Goal: Feedback & Contribution: Submit feedback/report problem

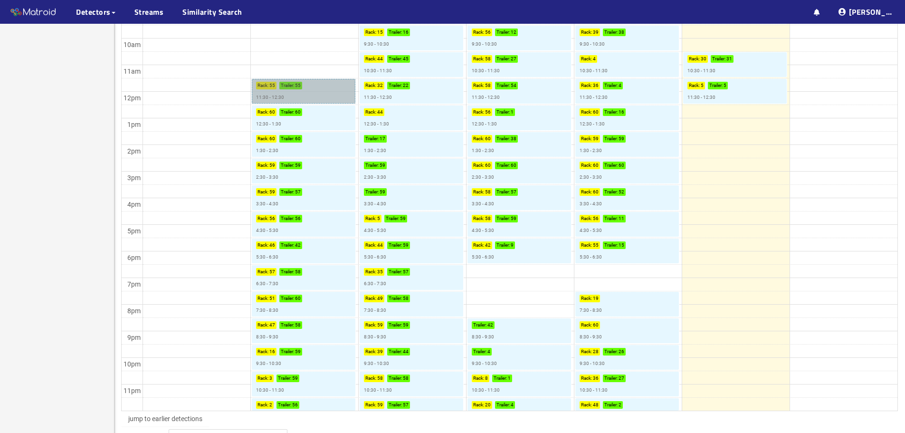
click at [313, 90] on link "Rack : 55 Trailer : 55 11:30 - 12:30" at bounding box center [304, 91] width 104 height 25
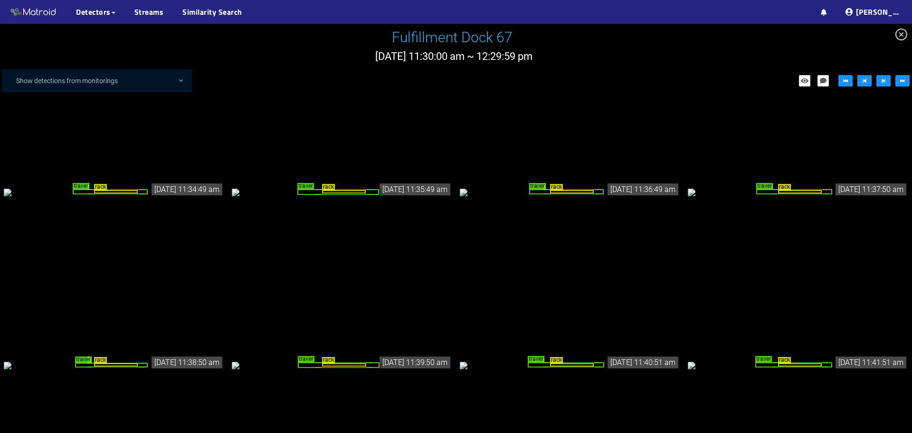
click at [185, 197] on div "rack trailer" at bounding box center [114, 192] width 220 height 10
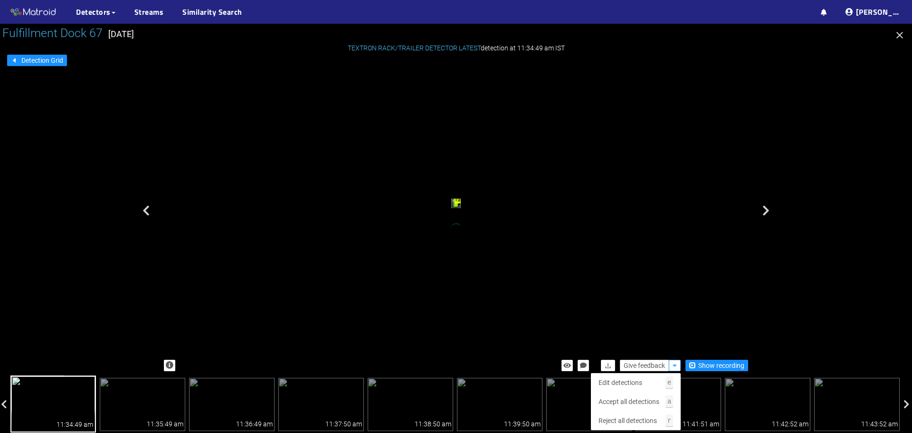
click at [675, 364] on icon "button" at bounding box center [675, 365] width 4 height 7
click at [620, 382] on span "Edit detections" at bounding box center [621, 382] width 44 height 10
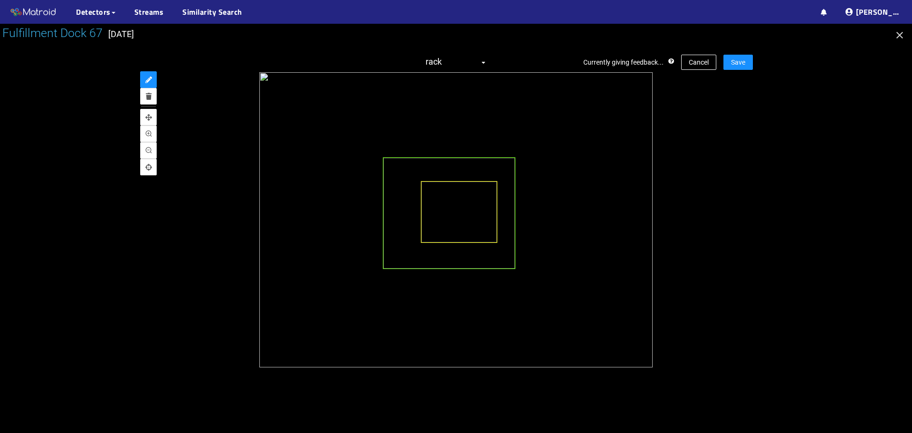
click at [196, 150] on div at bounding box center [456, 219] width 594 height 295
click at [146, 79] on icon "annotate" at bounding box center [148, 79] width 7 height 7
click at [149, 79] on icon "annotate" at bounding box center [148, 79] width 7 height 7
click at [210, 133] on div at bounding box center [456, 219] width 594 height 295
click at [671, 396] on div at bounding box center [456, 228] width 912 height 409
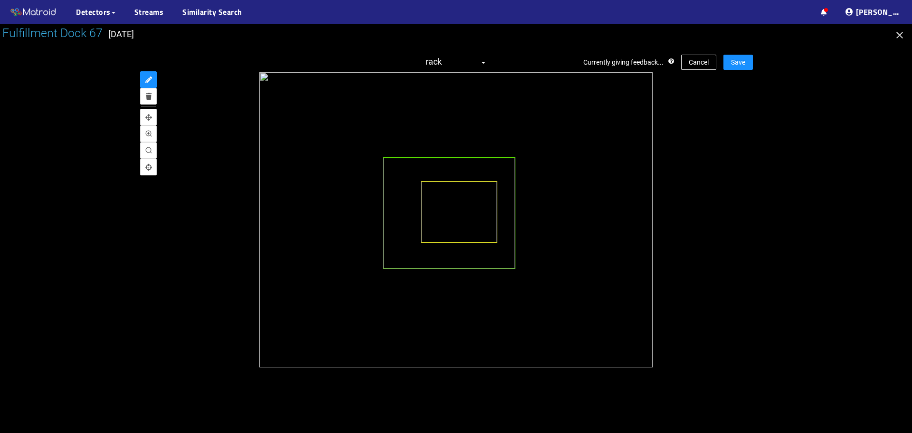
click at [671, 396] on div at bounding box center [456, 228] width 912 height 409
click at [478, 64] on span "rack" at bounding box center [456, 62] width 61 height 15
click at [434, 94] on div "trailer" at bounding box center [456, 96] width 60 height 10
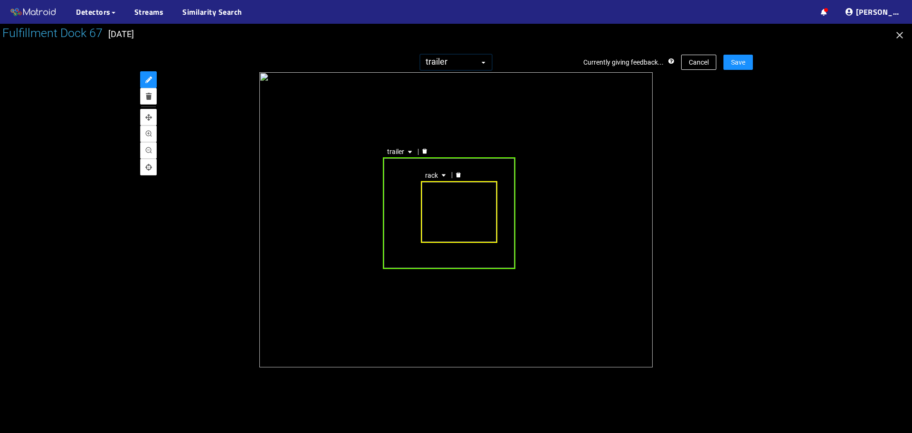
click at [53, 80] on div at bounding box center [456, 228] width 912 height 409
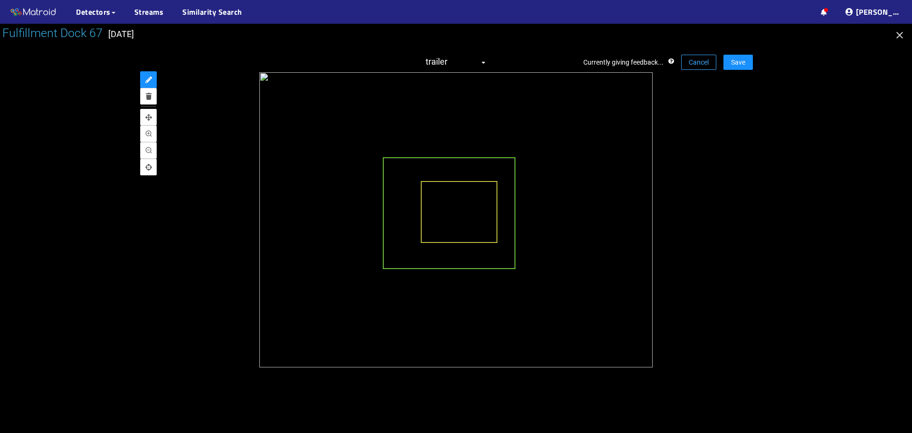
click at [700, 63] on span "Cancel" at bounding box center [699, 62] width 20 height 10
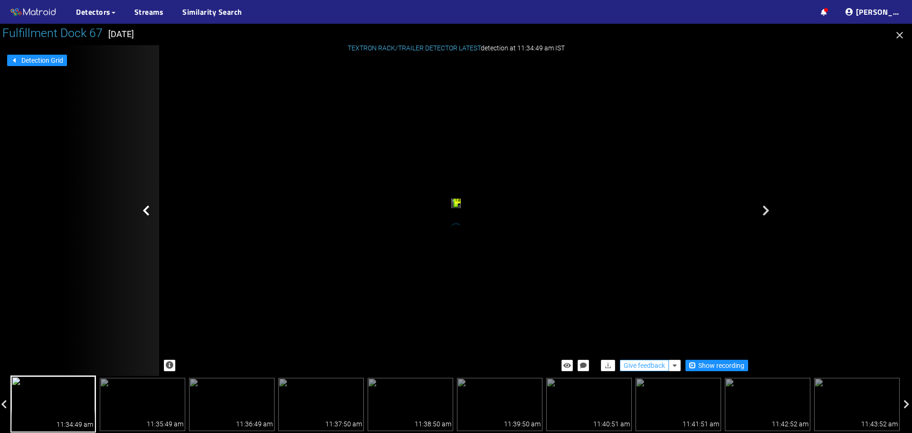
click at [647, 363] on span "Give feedback" at bounding box center [644, 365] width 41 height 10
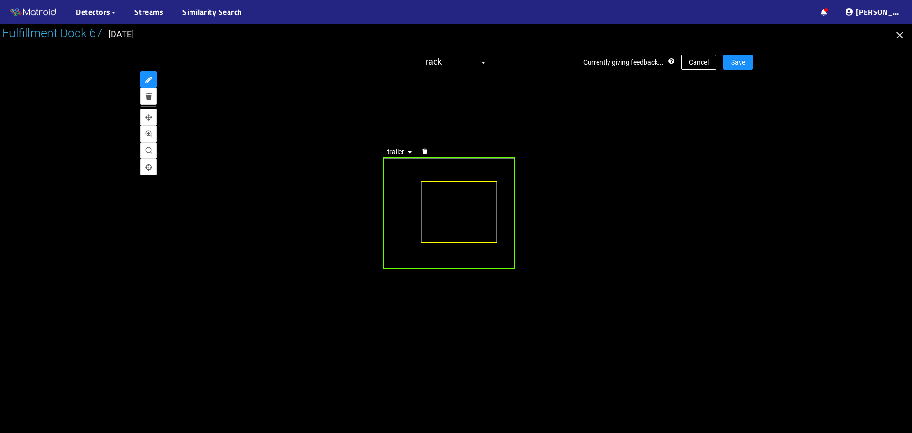
click at [500, 258] on div "trailer" at bounding box center [449, 213] width 133 height 112
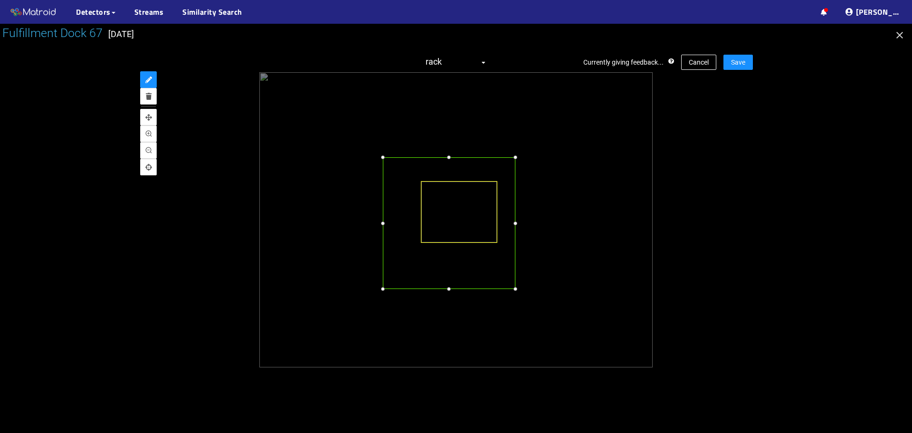
click at [450, 288] on div at bounding box center [449, 289] width 10 height 10
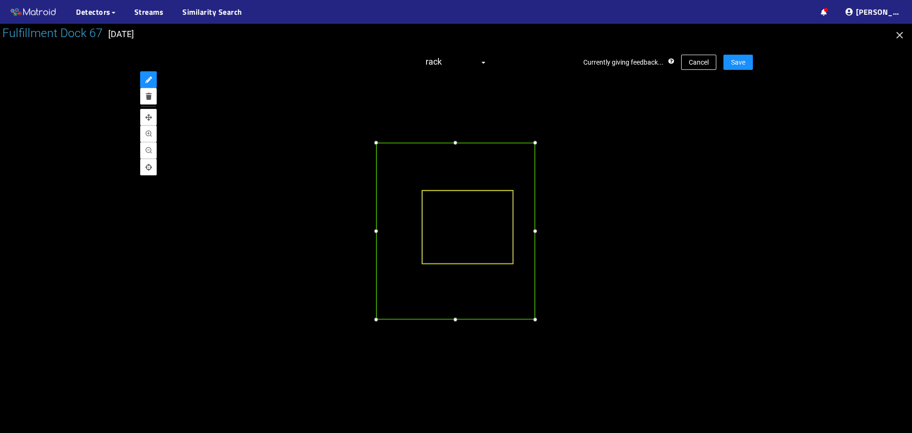
click at [451, 143] on div at bounding box center [456, 143] width 10 height 10
click at [751, 133] on div at bounding box center [456, 219] width 594 height 295
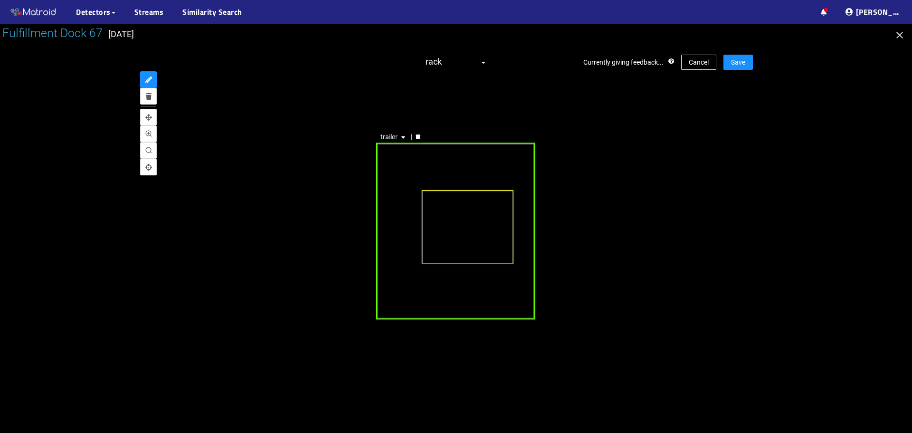
click at [393, 257] on div "trailer" at bounding box center [455, 231] width 159 height 177
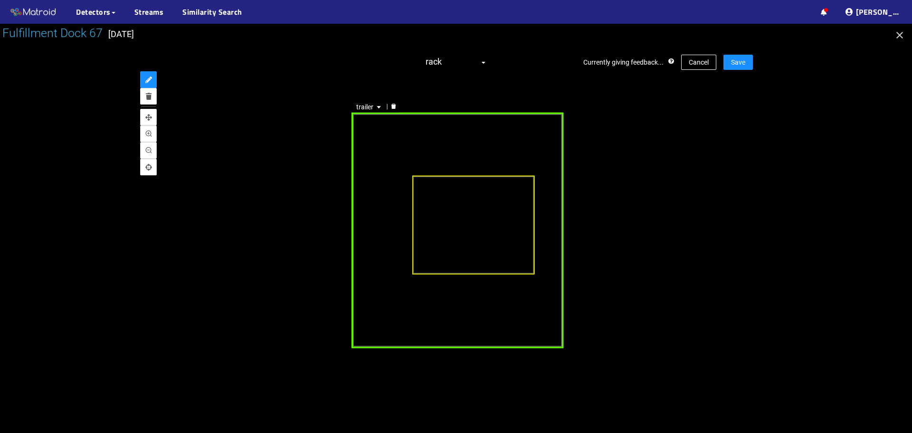
click at [544, 142] on div "trailer" at bounding box center [457, 230] width 212 height 236
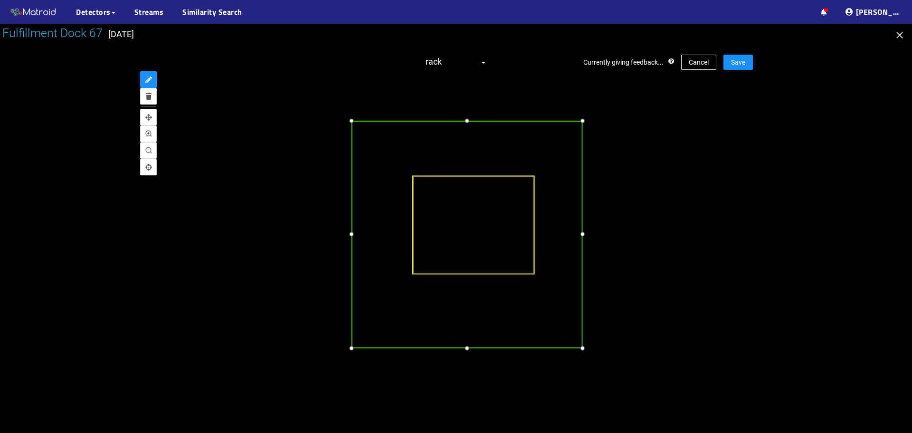
click at [582, 121] on div at bounding box center [582, 120] width 10 height 10
click at [578, 235] on div at bounding box center [579, 234] width 10 height 10
click at [469, 351] on div at bounding box center [465, 349] width 10 height 10
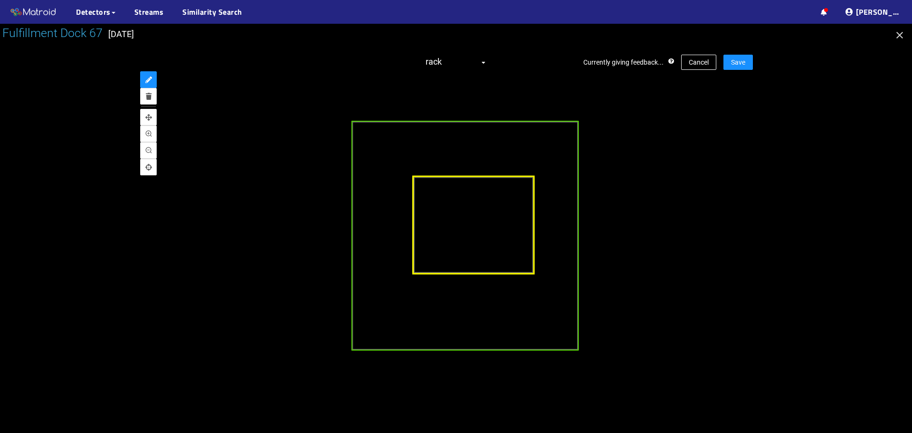
click at [531, 183] on div at bounding box center [474, 224] width 123 height 99
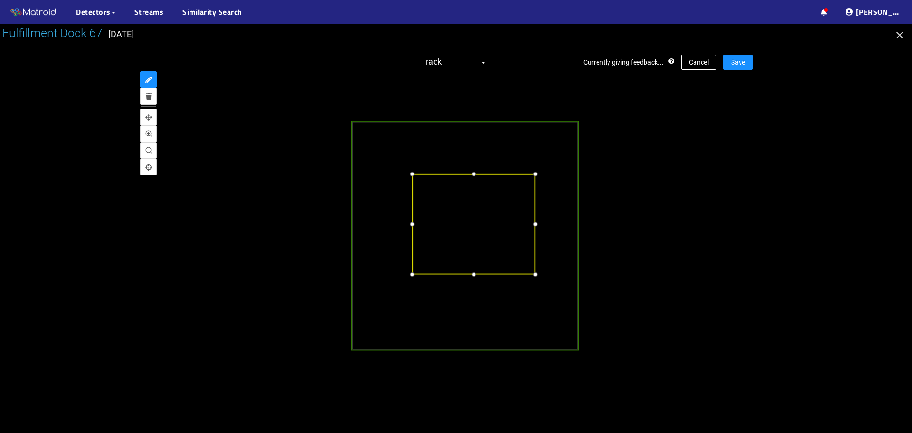
click at [535, 176] on div at bounding box center [535, 174] width 10 height 10
click at [410, 275] on div at bounding box center [409, 274] width 10 height 10
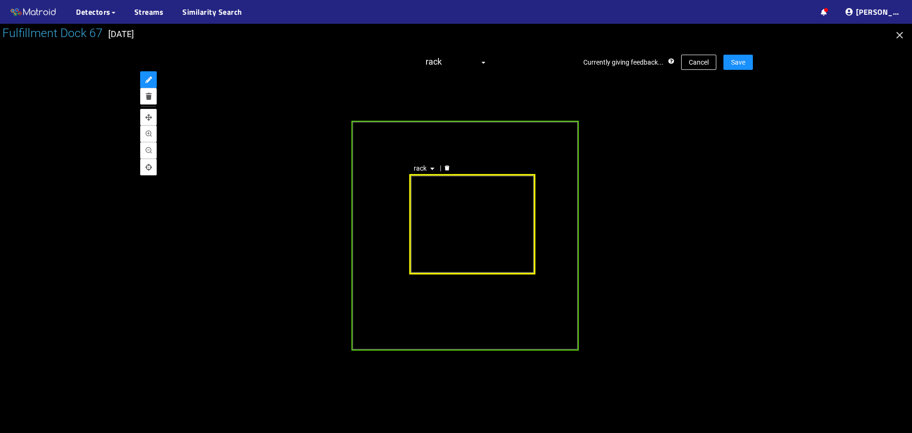
click at [470, 180] on div "rack" at bounding box center [473, 224] width 126 height 100
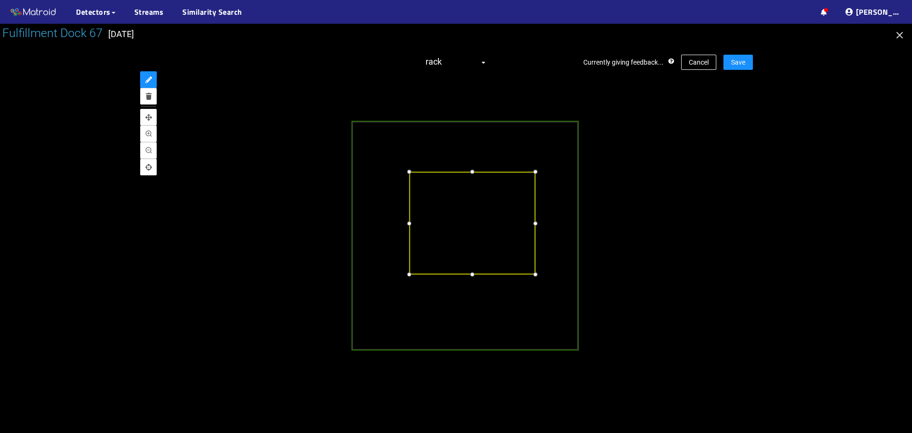
click at [469, 173] on div at bounding box center [472, 172] width 10 height 10
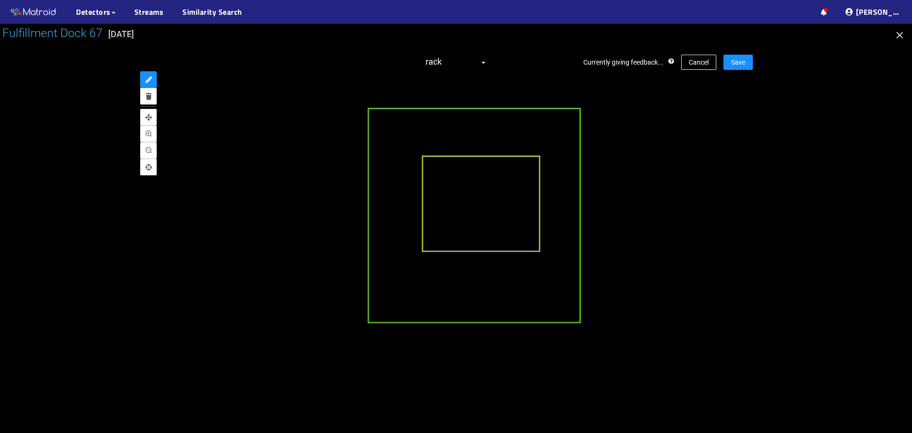
click at [878, 192] on div at bounding box center [456, 228] width 912 height 409
click at [739, 62] on span "Save" at bounding box center [738, 62] width 14 height 10
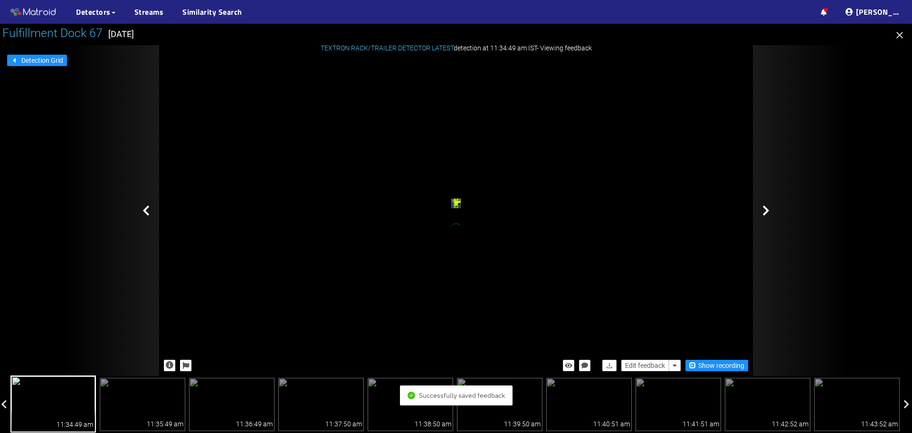
click at [770, 212] on div at bounding box center [800, 210] width 95 height 331
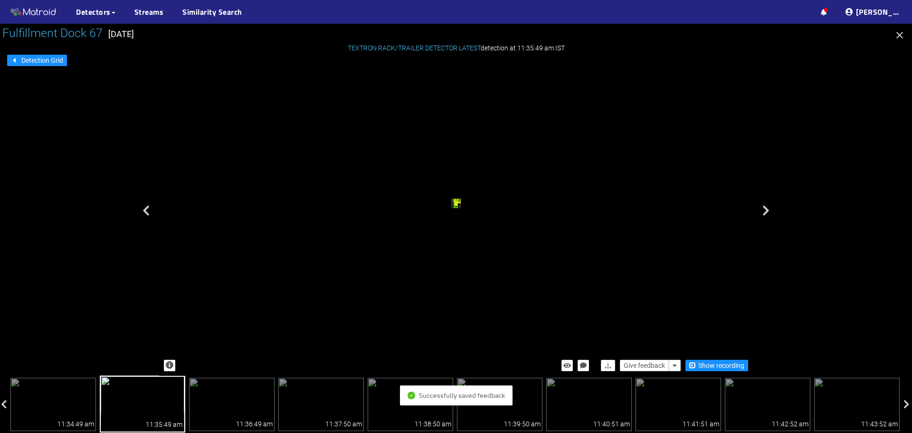
click at [458, 206] on div "rack" at bounding box center [456, 203] width 3 height 3
click at [699, 292] on div "rack trailer" at bounding box center [456, 204] width 594 height 295
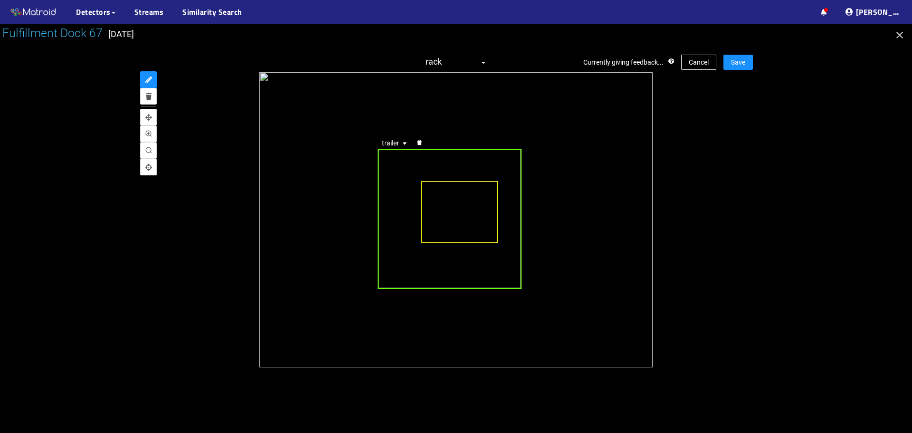
click at [497, 258] on div "trailer" at bounding box center [450, 219] width 144 height 140
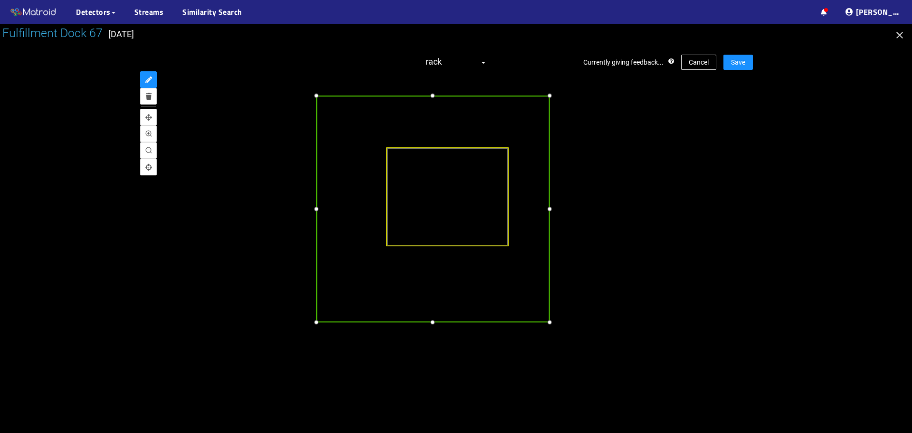
click at [550, 321] on div at bounding box center [549, 321] width 10 height 10
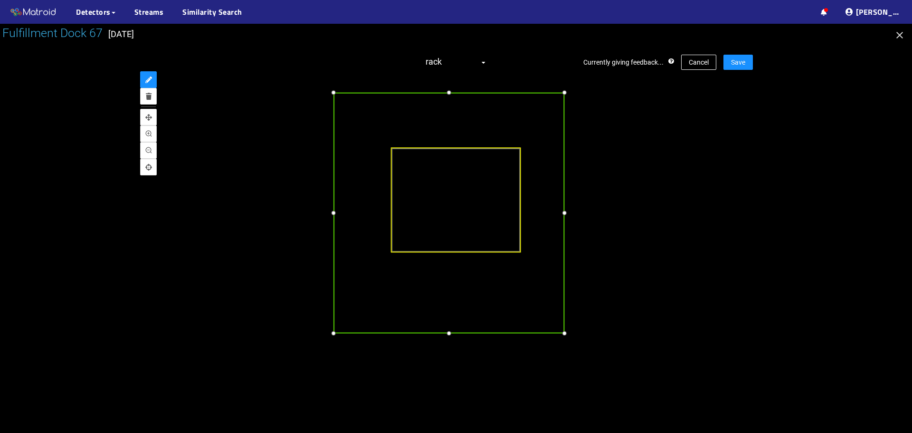
click at [334, 218] on div at bounding box center [333, 212] width 11 height 11
click at [551, 209] on div at bounding box center [552, 212] width 11 height 11
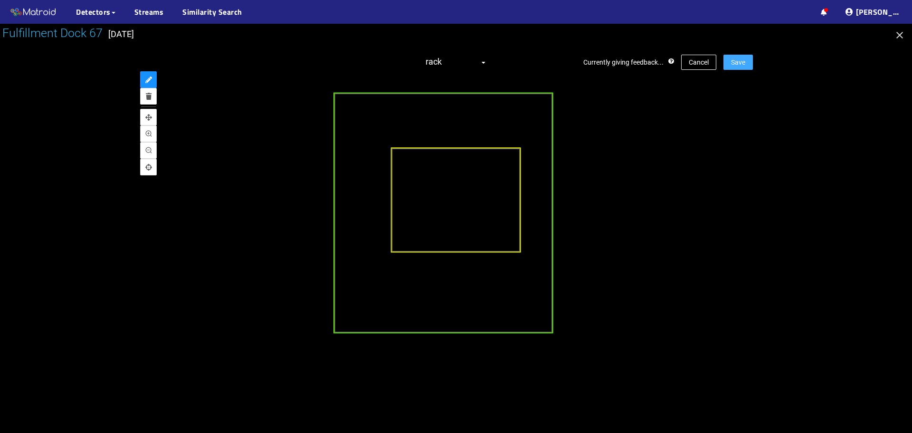
click at [744, 64] on span "Save" at bounding box center [738, 62] width 14 height 10
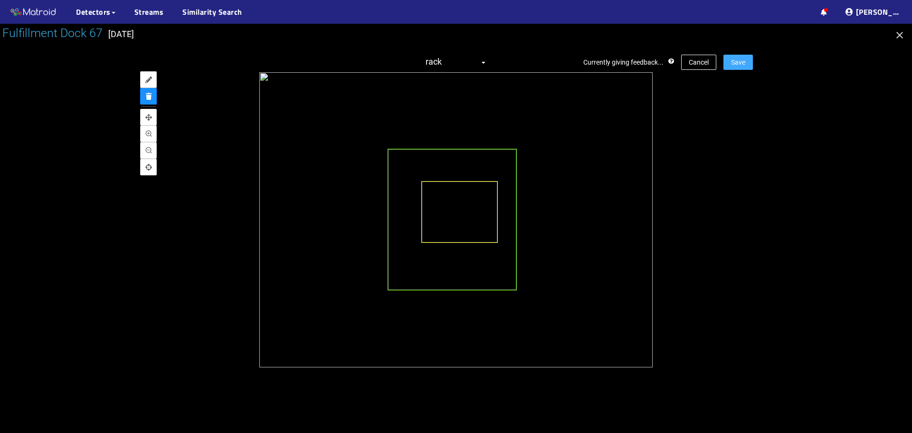
click at [742, 65] on span "Save" at bounding box center [738, 62] width 14 height 10
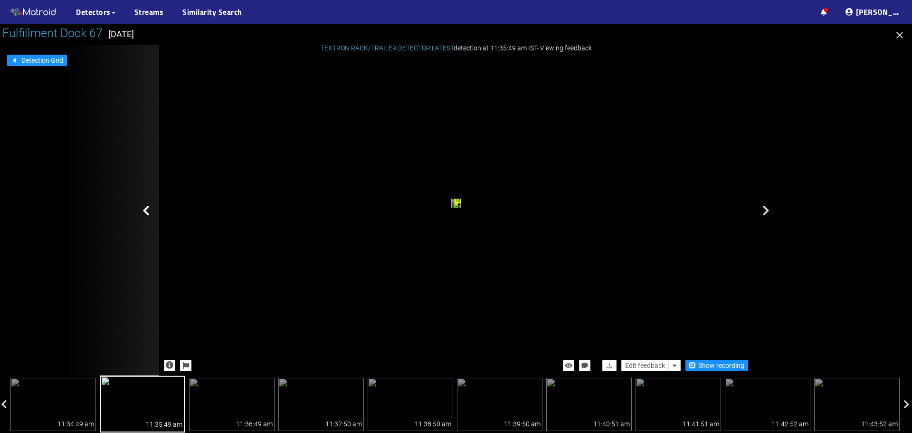
click at [148, 212] on icon at bounding box center [146, 210] width 7 height 11
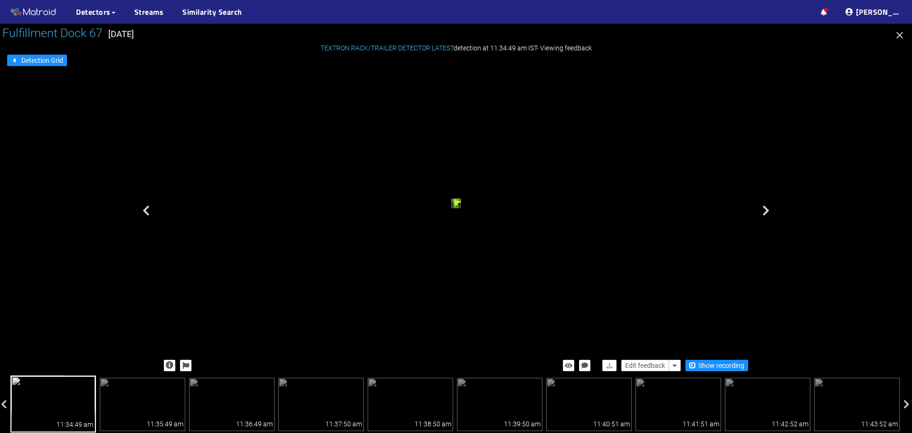
click at [148, 212] on icon at bounding box center [146, 210] width 7 height 11
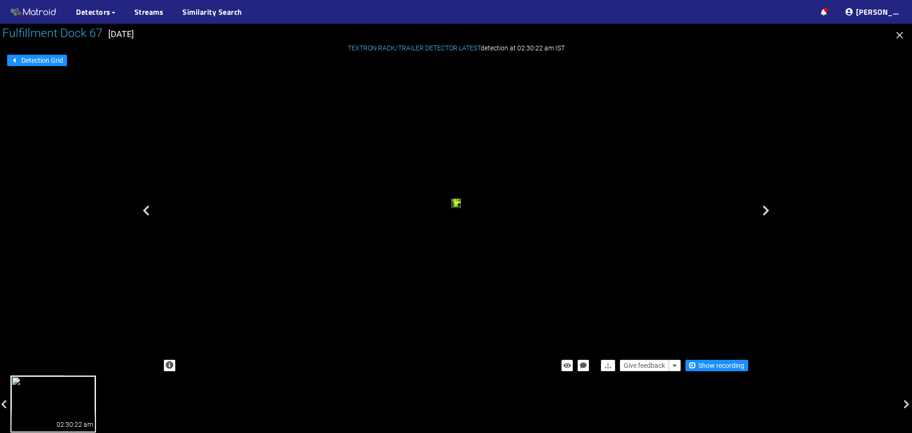
click at [902, 37] on icon "button" at bounding box center [900, 35] width 7 height 7
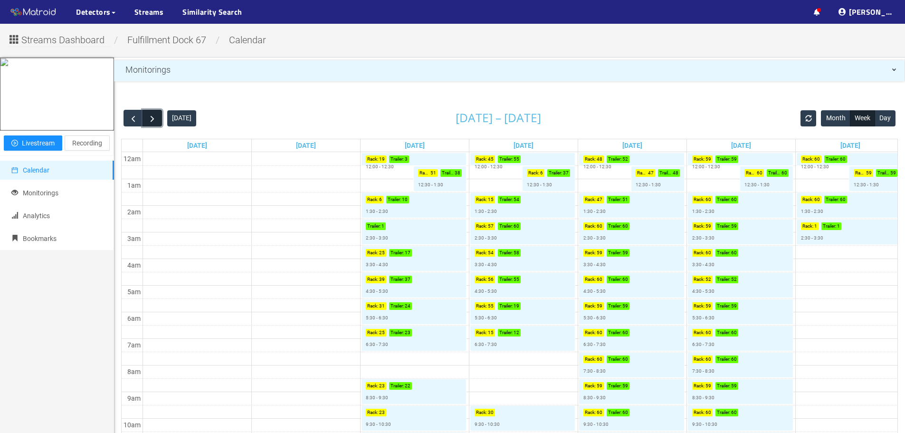
click at [150, 119] on span "button" at bounding box center [152, 119] width 10 height 10
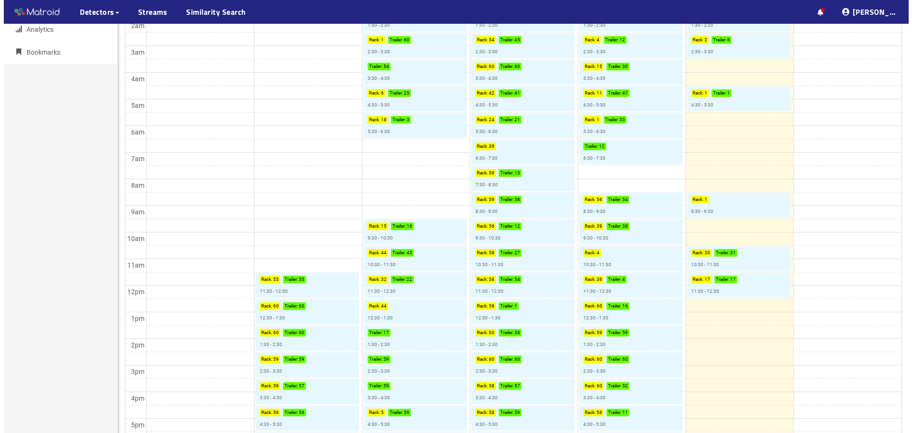
scroll to position [190, 0]
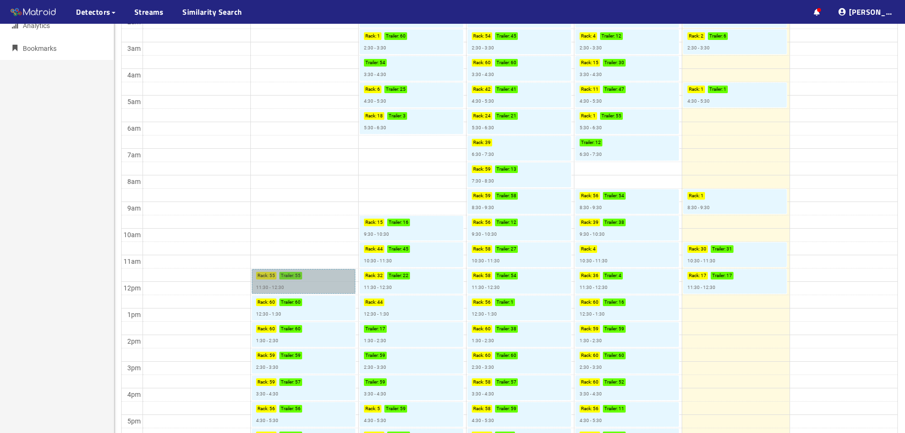
click at [293, 277] on link "Rack : 55 Trailer : 55 11:30 - 12:30" at bounding box center [304, 281] width 104 height 25
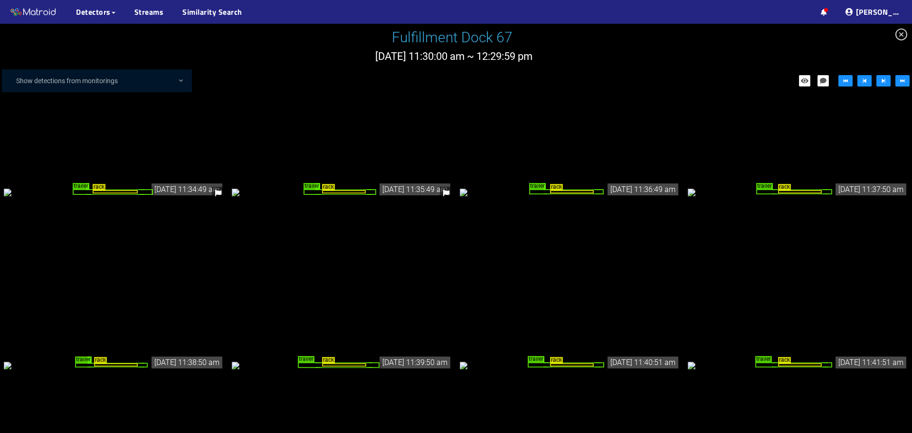
click at [107, 193] on div "rack" at bounding box center [115, 191] width 45 height 3
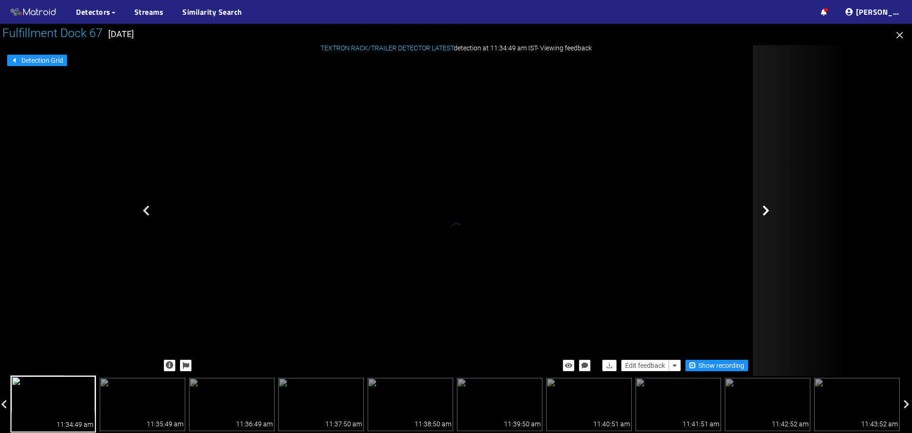
click at [763, 210] on icon at bounding box center [766, 210] width 7 height 11
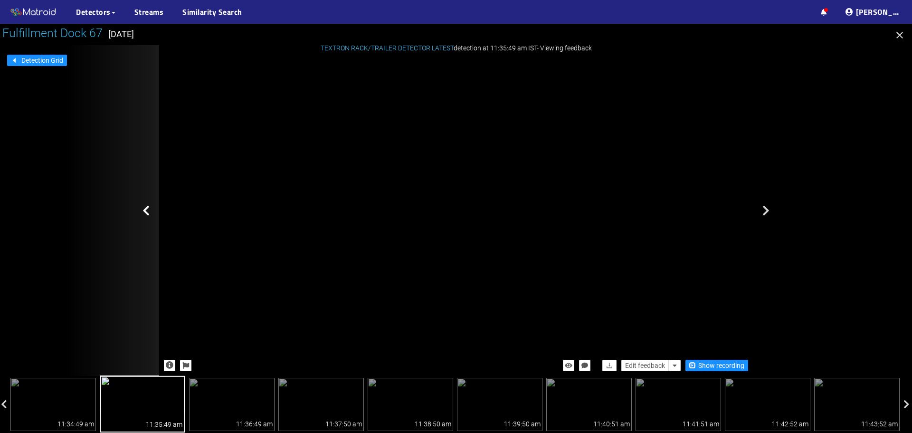
click at [143, 211] on icon at bounding box center [146, 210] width 7 height 11
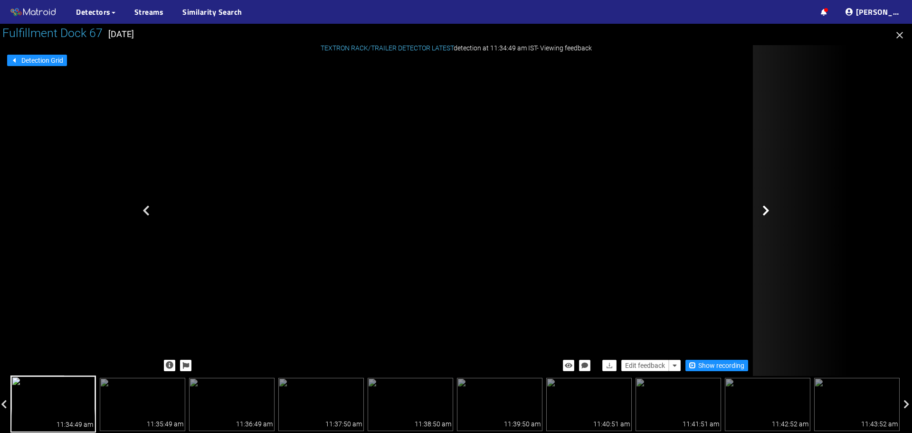
click at [763, 213] on icon at bounding box center [766, 210] width 7 height 11
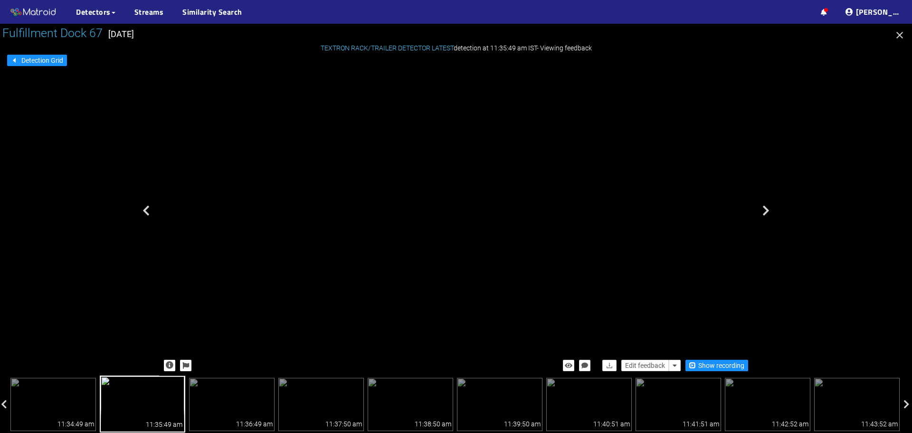
click at [410, 174] on div "trailer" at bounding box center [412, 169] width 5 height 9
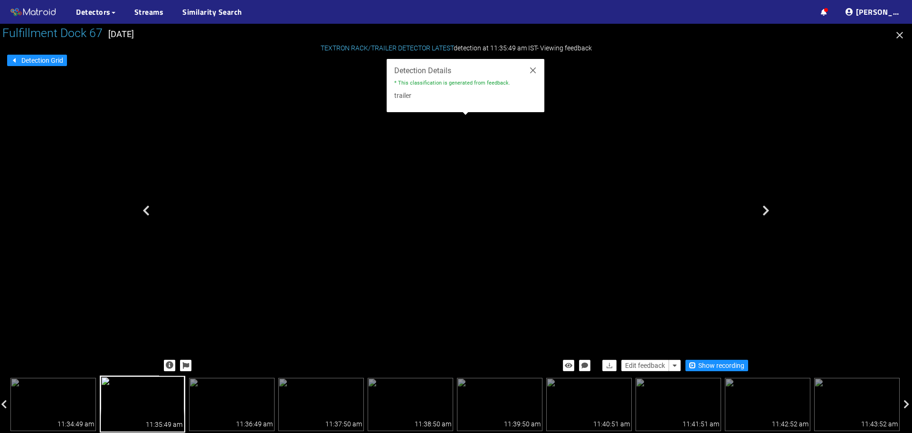
click at [665, 178] on div "rack trailer" at bounding box center [456, 204] width 594 height 295
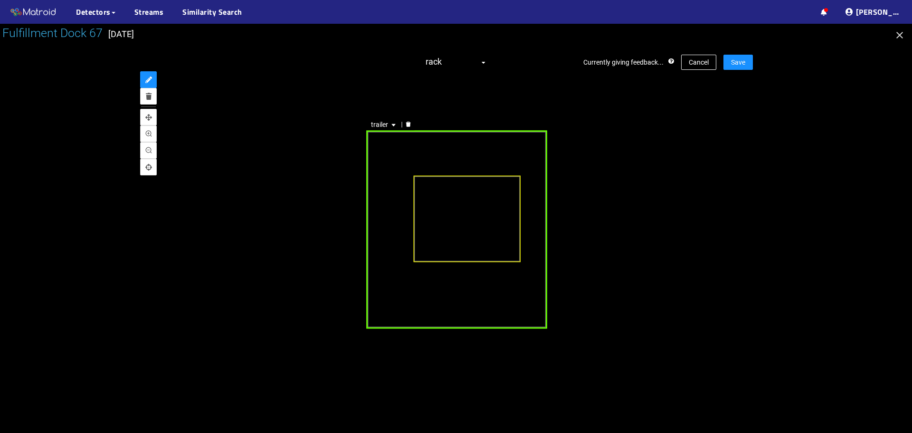
click at [373, 140] on div "trailer" at bounding box center [457, 229] width 181 height 198
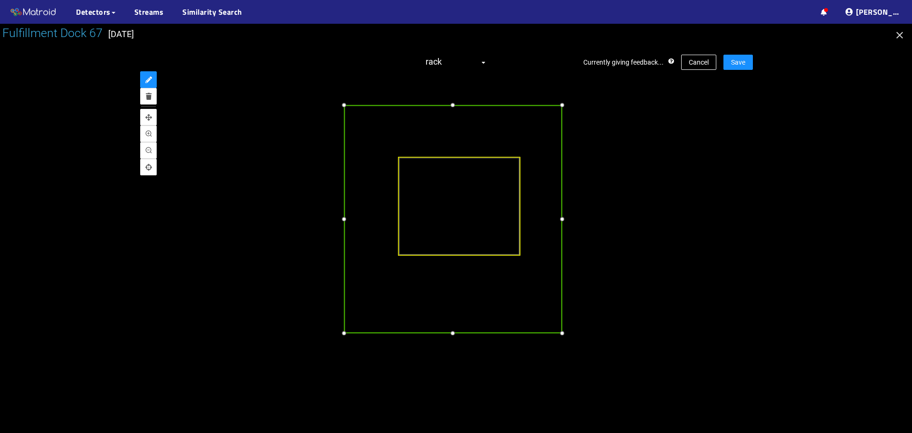
click at [563, 334] on div at bounding box center [562, 333] width 10 height 10
click at [338, 331] on div at bounding box center [337, 331] width 10 height 10
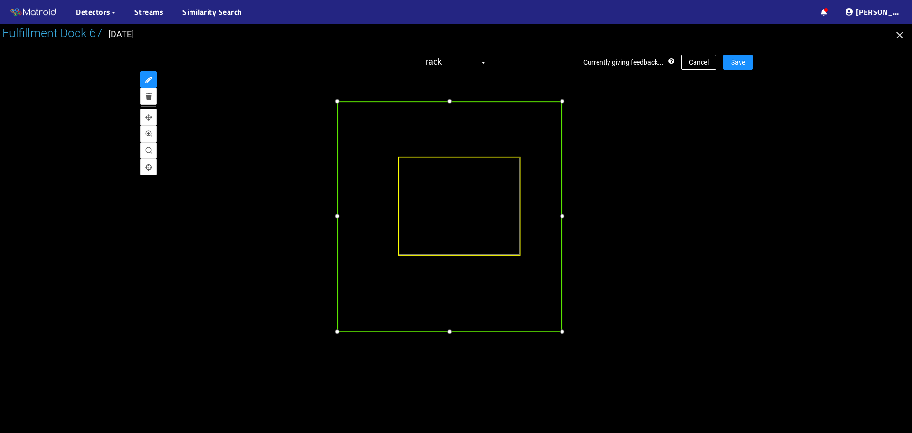
click at [445, 100] on div at bounding box center [449, 101] width 10 height 10
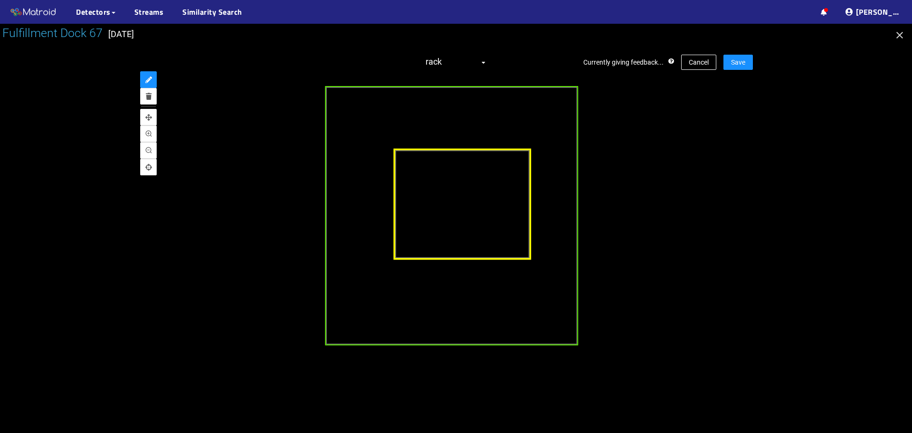
click at [397, 152] on div at bounding box center [462, 204] width 138 height 112
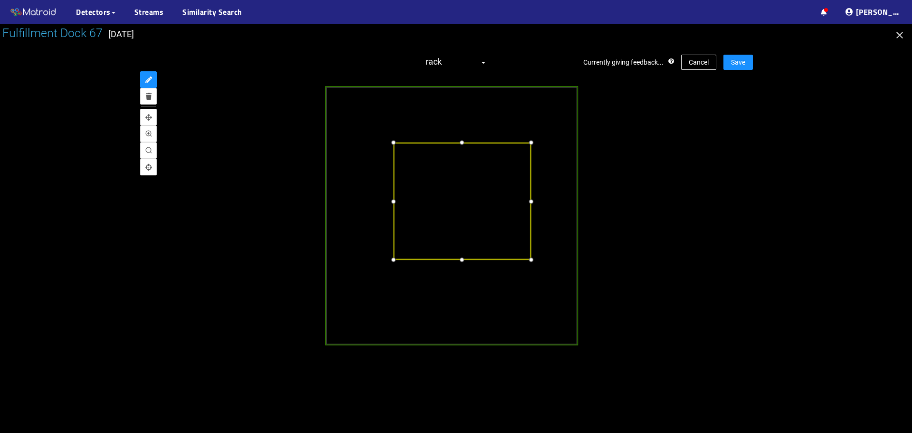
click at [396, 145] on div at bounding box center [393, 142] width 11 height 11
click at [462, 143] on div at bounding box center [462, 143] width 11 height 11
click at [530, 259] on div at bounding box center [531, 260] width 11 height 11
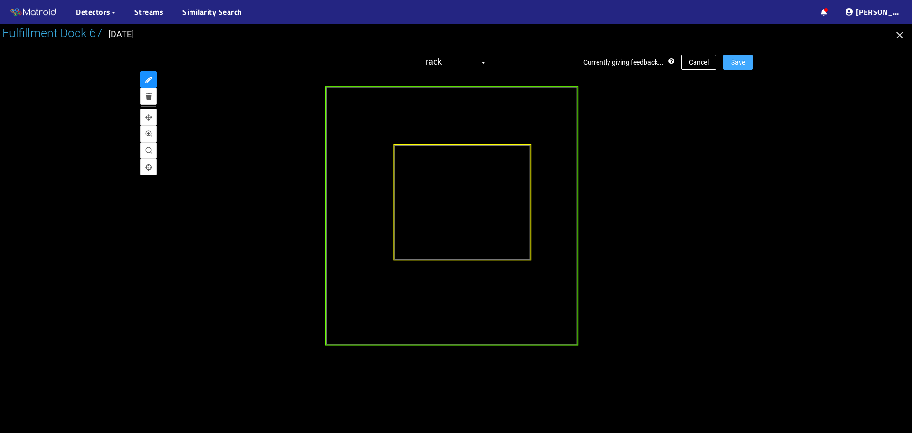
click at [734, 61] on span "Save" at bounding box center [738, 62] width 14 height 10
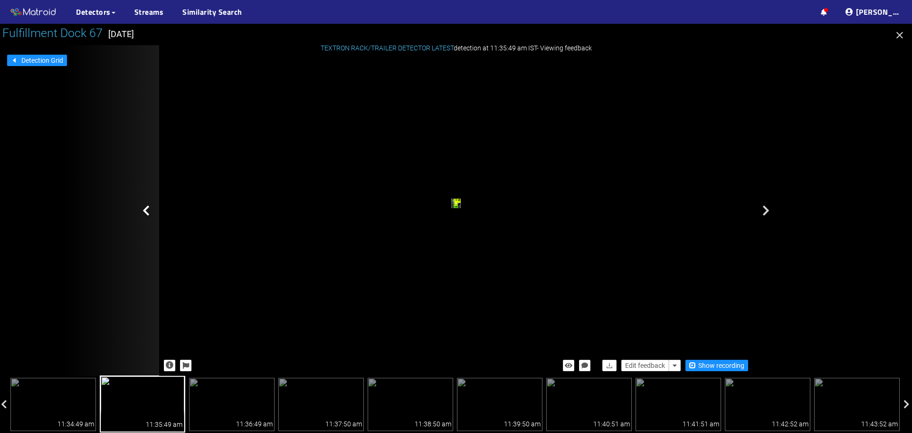
click at [146, 210] on icon at bounding box center [146, 210] width 7 height 11
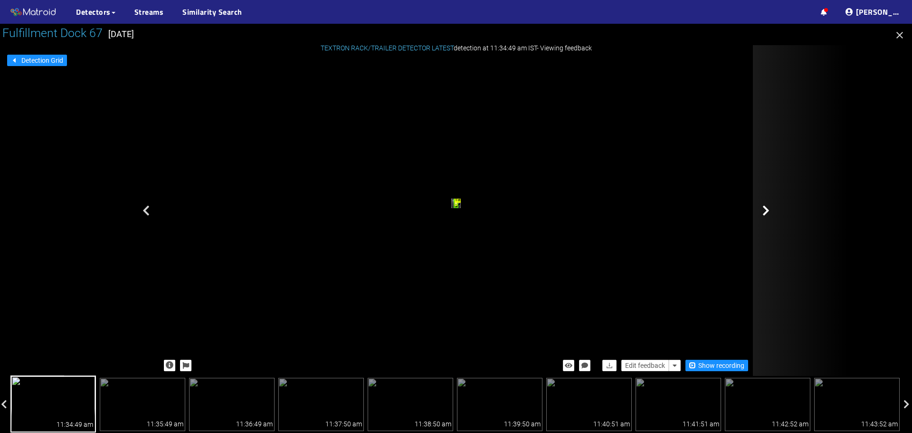
click at [767, 210] on icon at bounding box center [766, 210] width 7 height 11
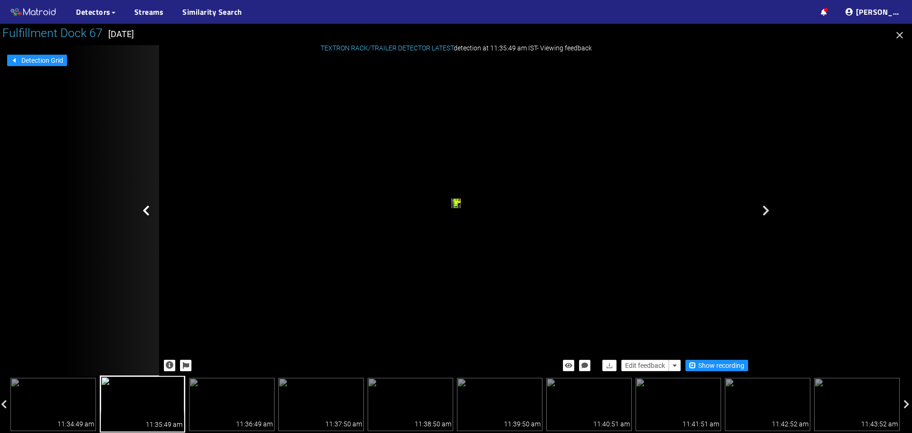
click at [149, 213] on icon at bounding box center [146, 210] width 7 height 11
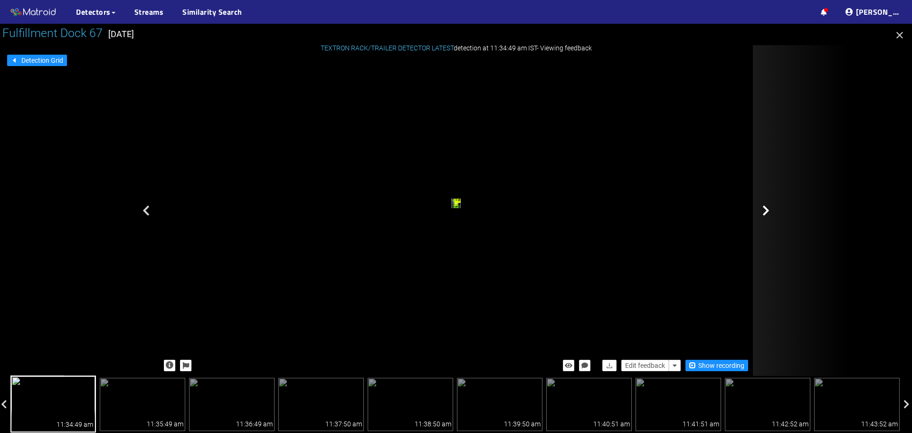
click at [764, 210] on icon at bounding box center [766, 210] width 7 height 11
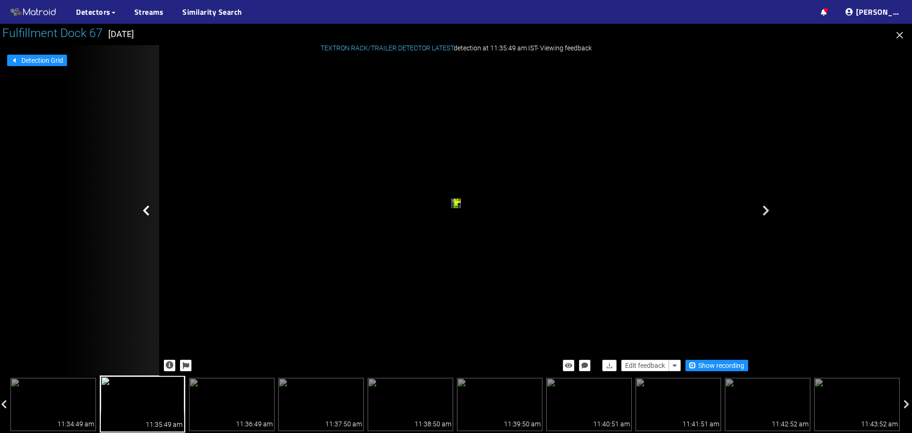
click at [145, 208] on icon at bounding box center [146, 210] width 7 height 11
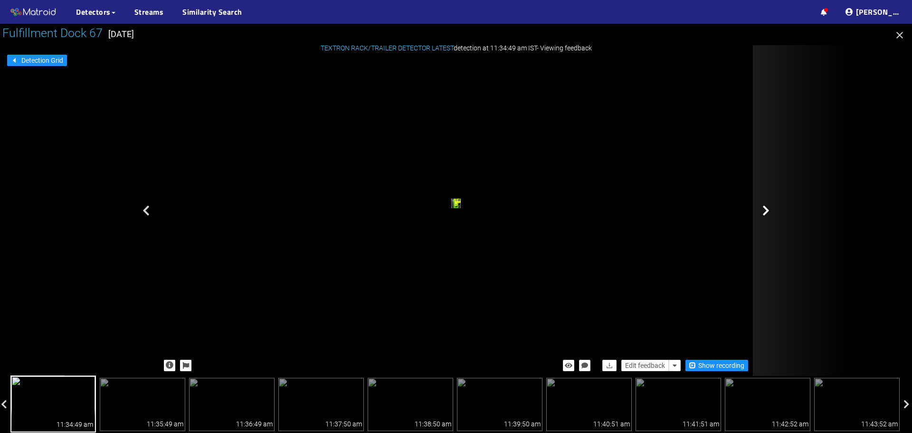
click at [770, 213] on div at bounding box center [800, 210] width 95 height 331
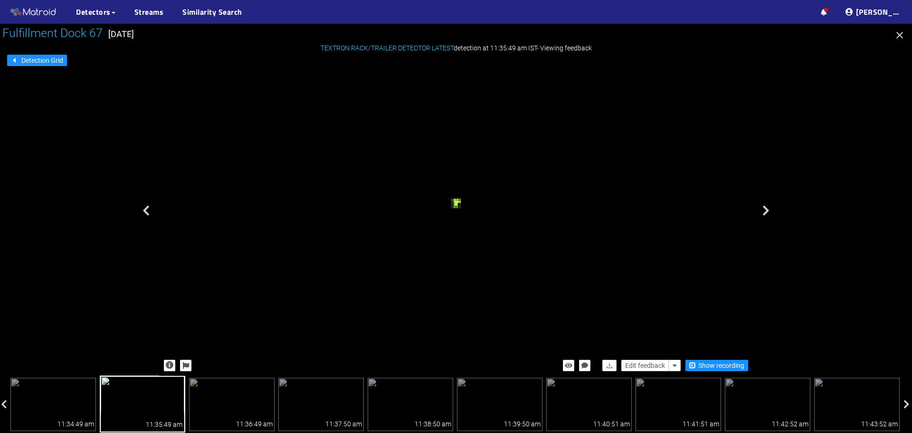
click at [458, 206] on div "rack" at bounding box center [456, 204] width 3 height 4
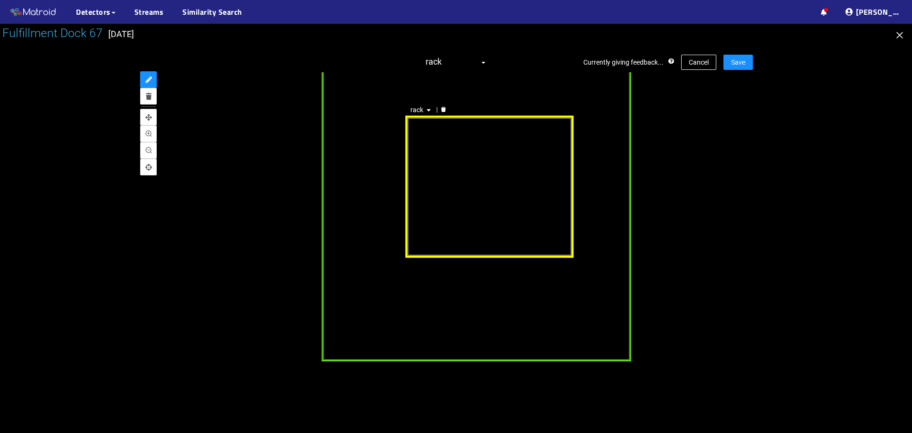
click at [414, 214] on div "rack" at bounding box center [489, 186] width 169 height 143
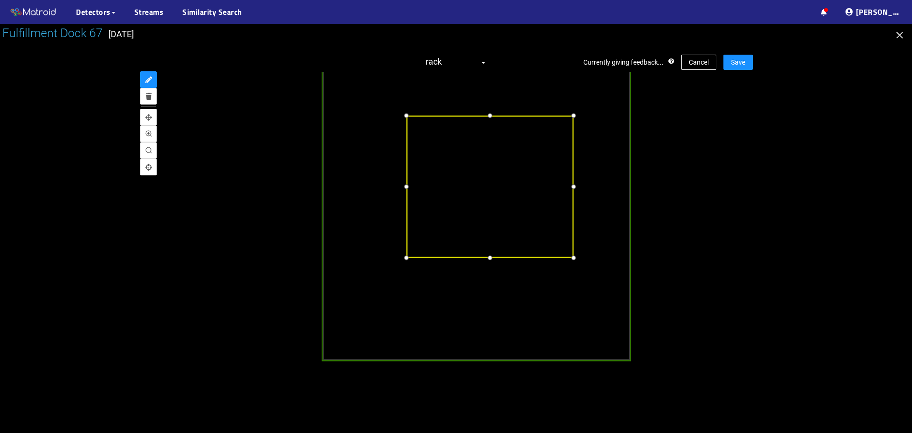
click at [407, 192] on div at bounding box center [406, 186] width 11 height 11
click at [491, 117] on div at bounding box center [489, 116] width 11 height 11
click at [684, 148] on div "rack" at bounding box center [456, 219] width 594 height 295
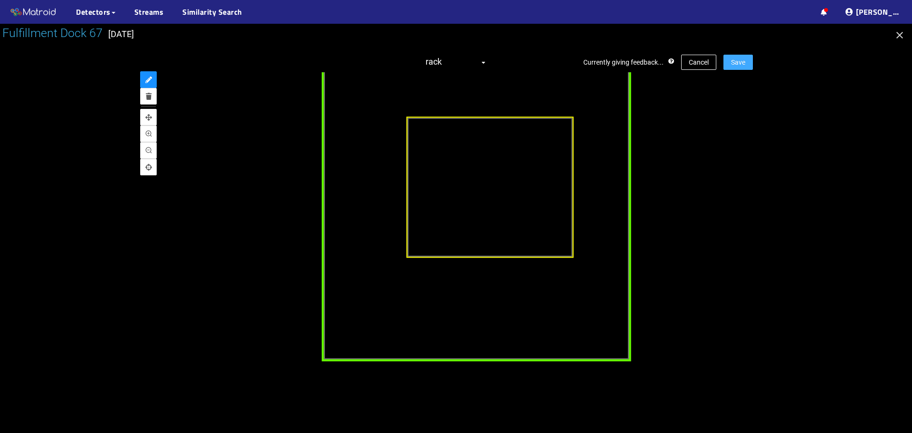
click at [743, 65] on span "Save" at bounding box center [738, 62] width 14 height 10
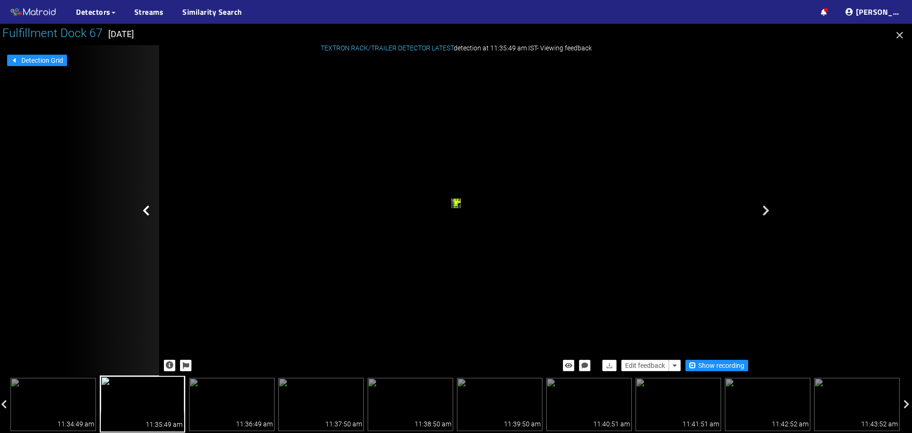
click at [145, 209] on icon at bounding box center [146, 210] width 7 height 11
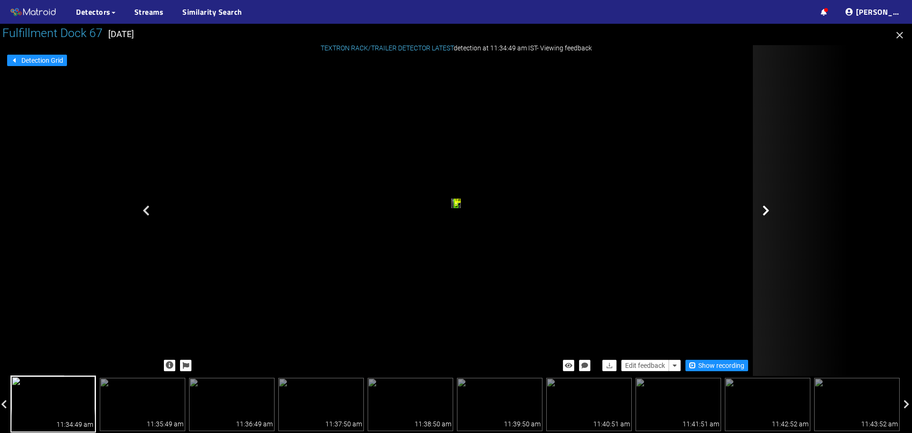
click at [767, 208] on icon at bounding box center [766, 210] width 7 height 11
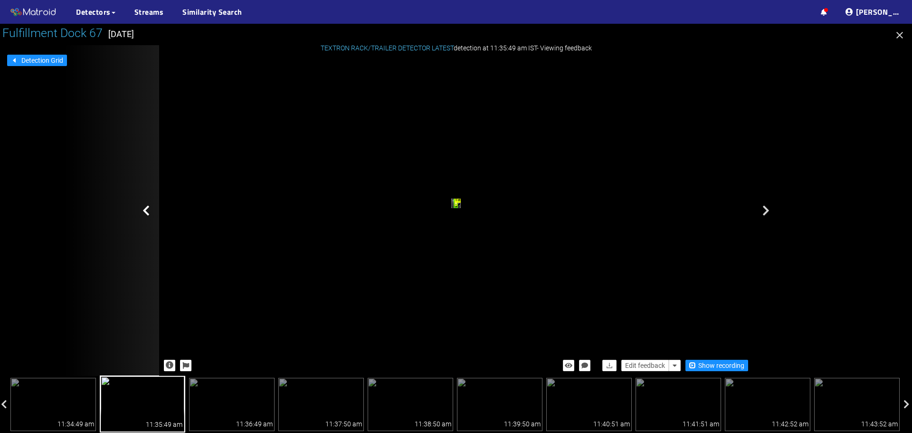
click at [147, 209] on icon at bounding box center [146, 210] width 7 height 11
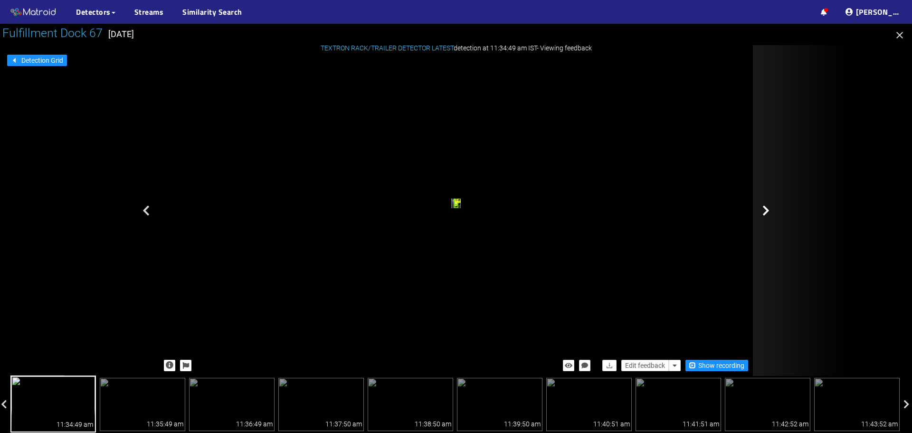
click at [767, 209] on icon at bounding box center [766, 210] width 7 height 11
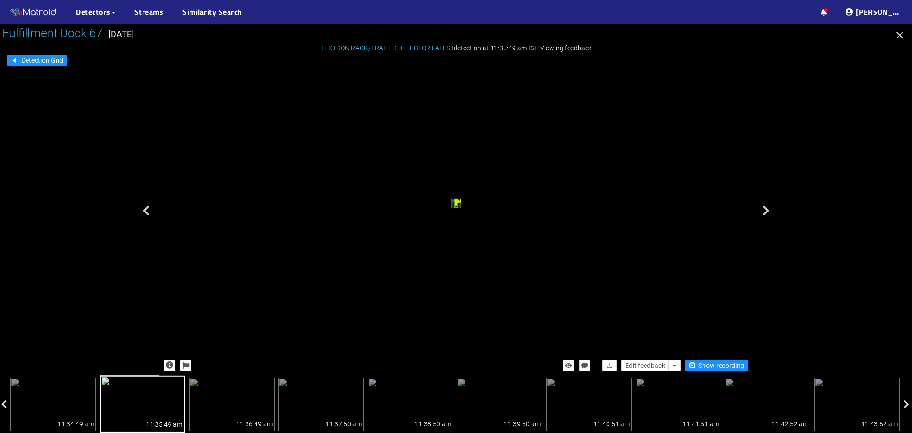
click at [458, 206] on div "rack" at bounding box center [456, 204] width 3 height 4
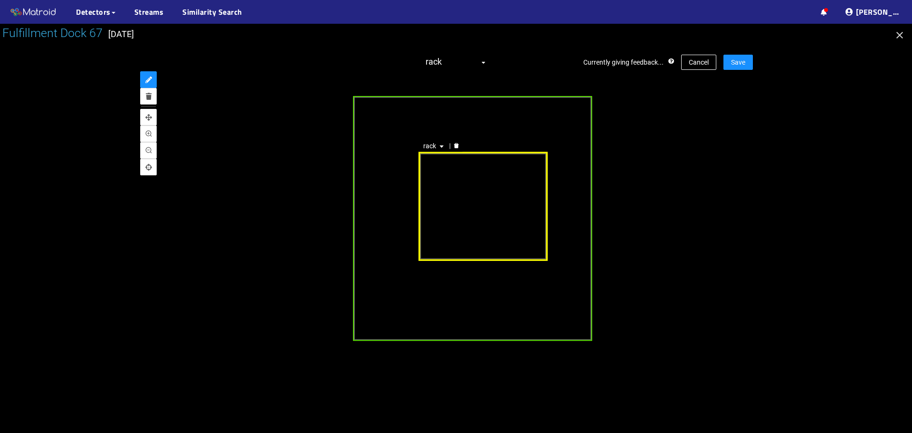
click at [430, 211] on div "rack" at bounding box center [483, 206] width 130 height 109
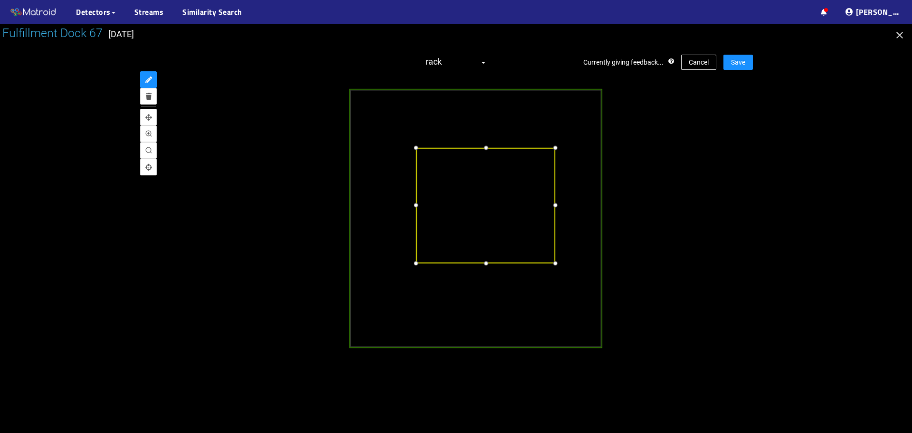
click at [418, 204] on div at bounding box center [416, 205] width 11 height 11
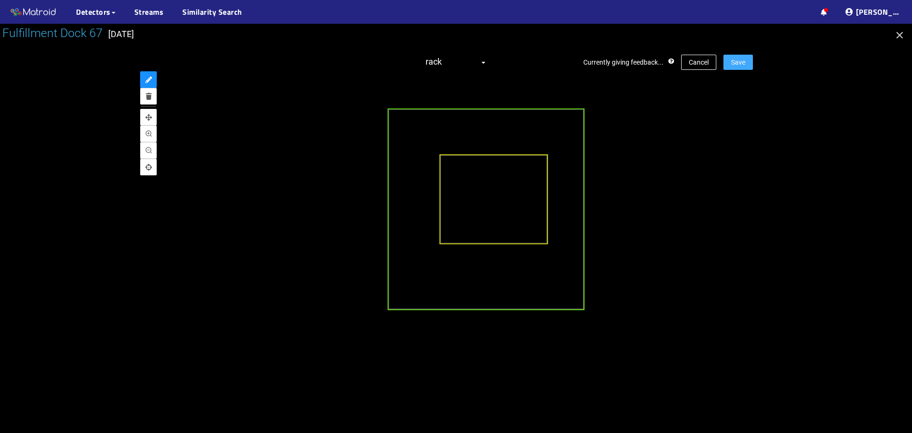
click at [736, 62] on span "Save" at bounding box center [738, 62] width 14 height 10
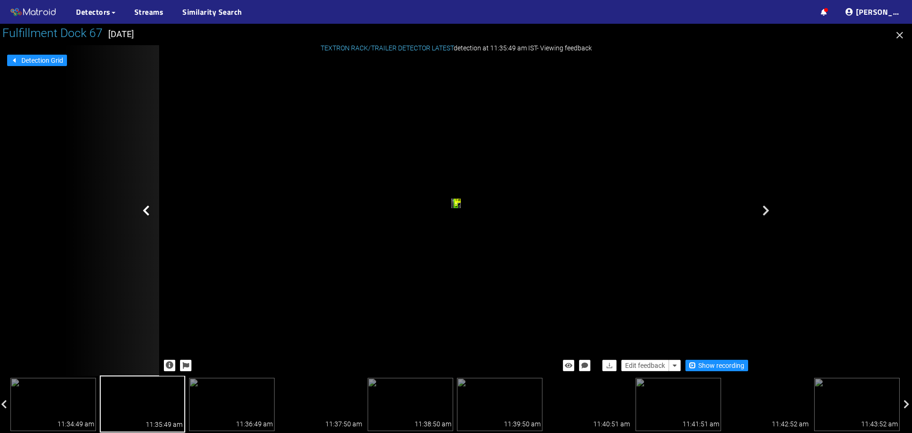
click at [147, 210] on icon at bounding box center [146, 210] width 7 height 11
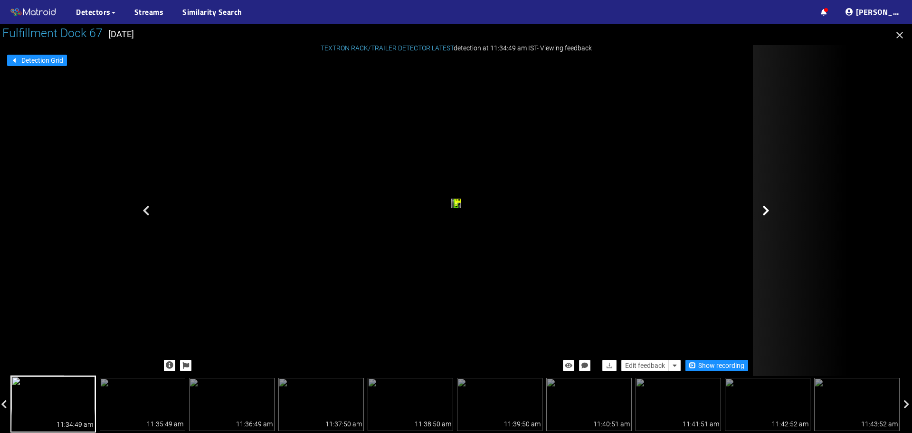
click at [768, 212] on icon at bounding box center [766, 210] width 7 height 11
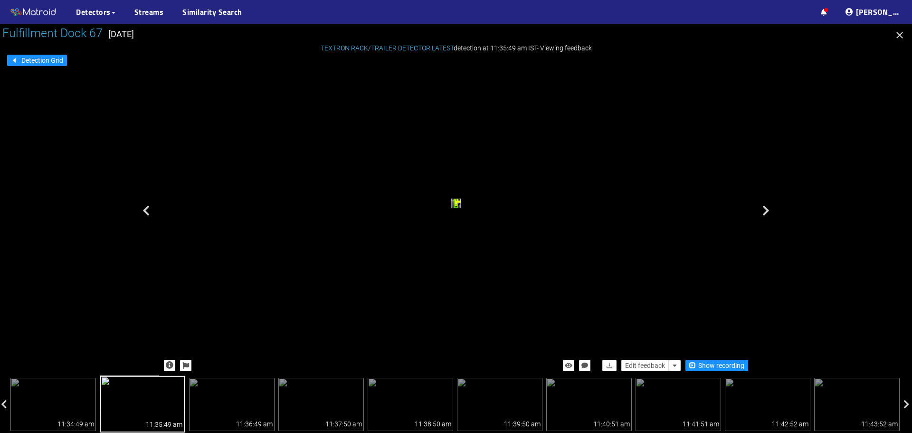
click at [767, 212] on icon at bounding box center [766, 210] width 7 height 11
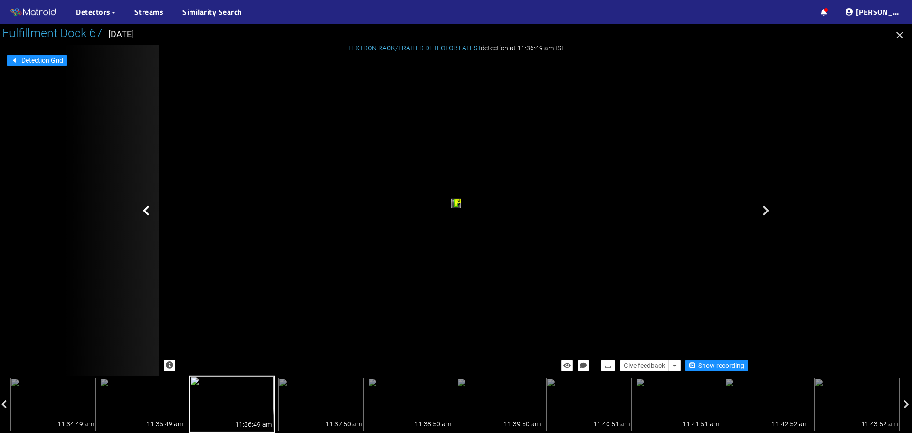
click at [141, 210] on div at bounding box center [111, 210] width 95 height 331
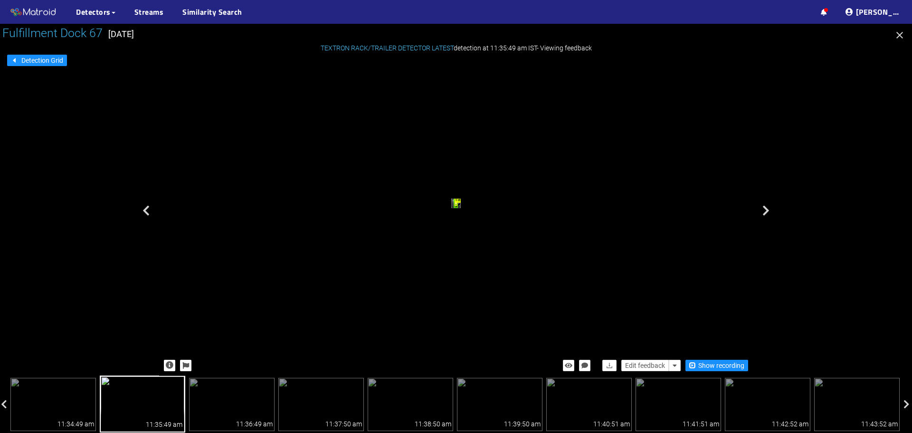
click at [141, 210] on div at bounding box center [111, 210] width 95 height 331
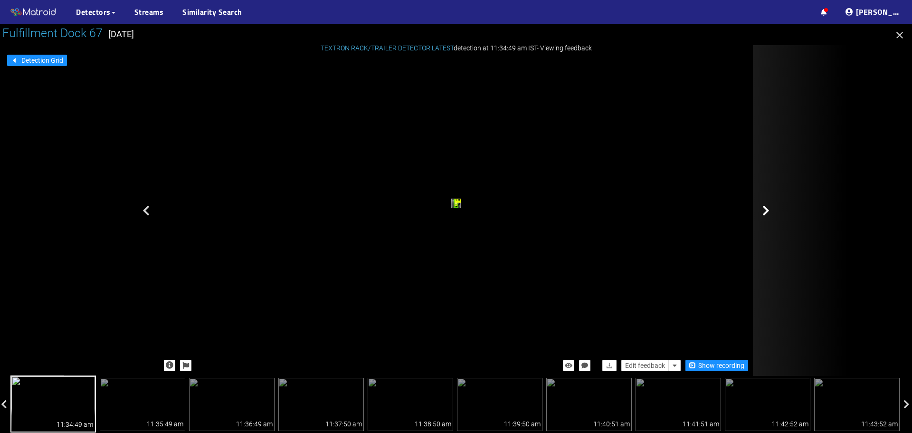
click at [768, 210] on icon at bounding box center [766, 210] width 7 height 11
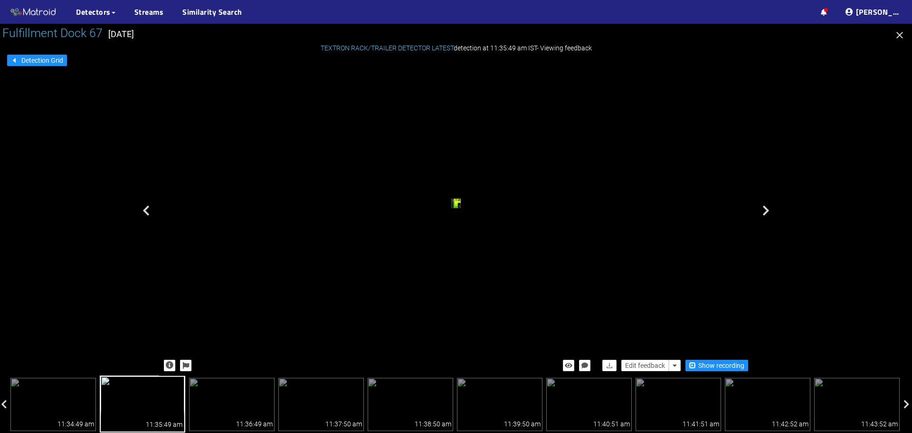
click at [458, 201] on div "trailer" at bounding box center [456, 204] width 4 height 7
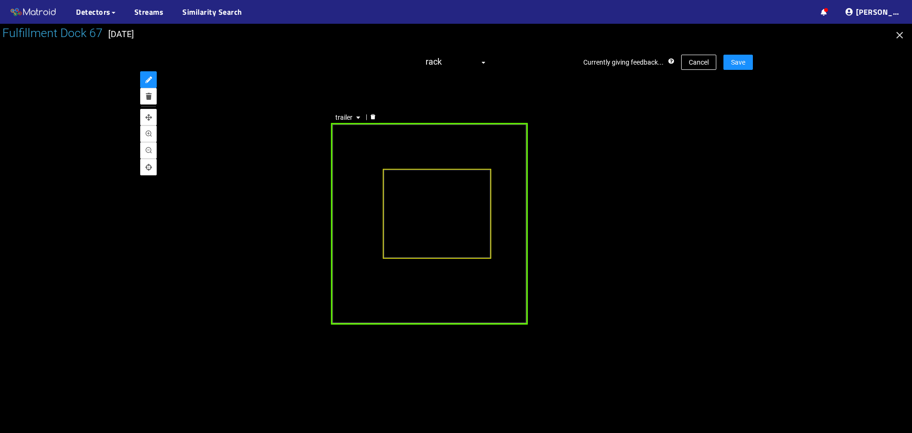
click at [515, 251] on div "trailer" at bounding box center [429, 223] width 197 height 201
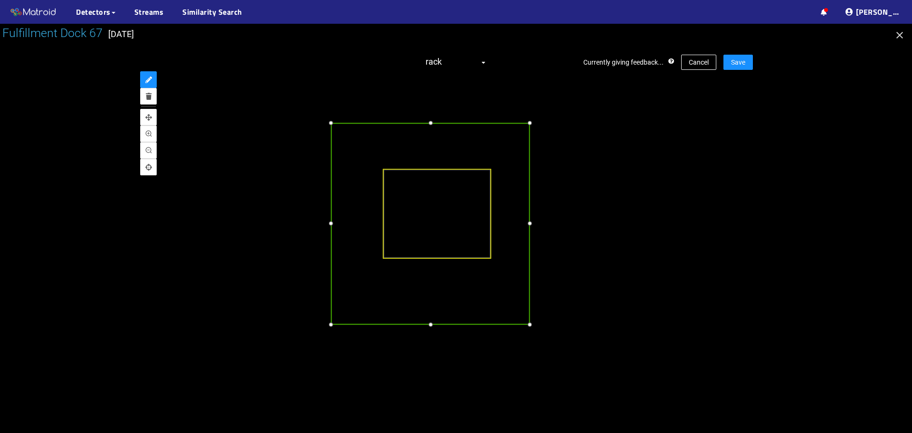
click at [529, 226] on div at bounding box center [530, 224] width 10 height 10
click at [743, 67] on button "Save" at bounding box center [738, 62] width 29 height 15
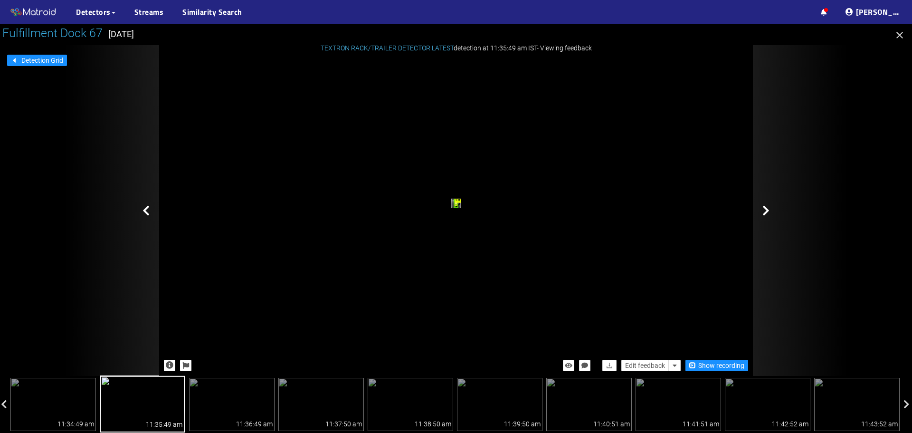
click at [765, 213] on icon at bounding box center [766, 210] width 7 height 11
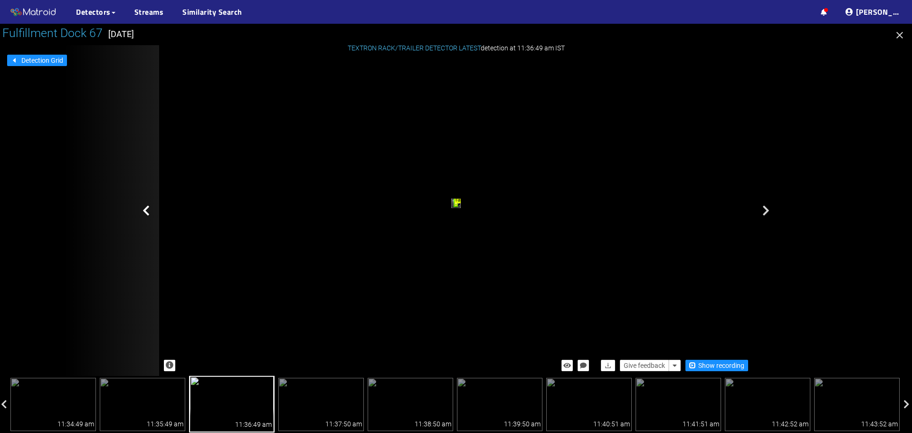
click at [145, 214] on icon at bounding box center [146, 210] width 7 height 11
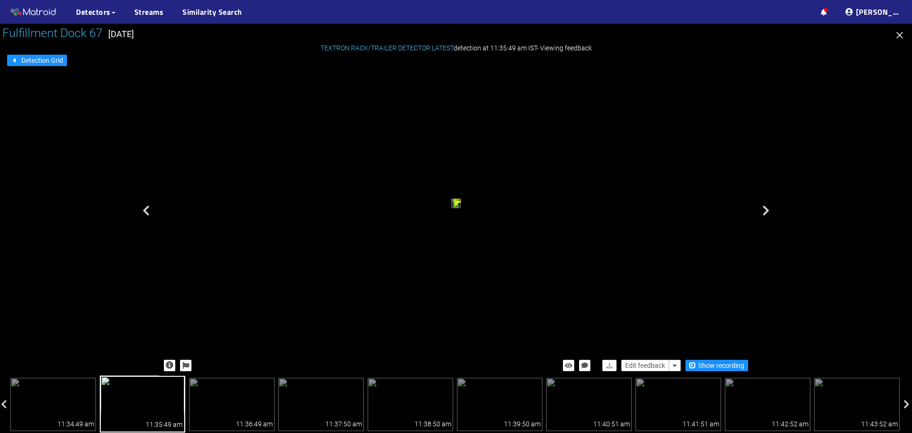
click at [145, 214] on icon at bounding box center [146, 210] width 7 height 11
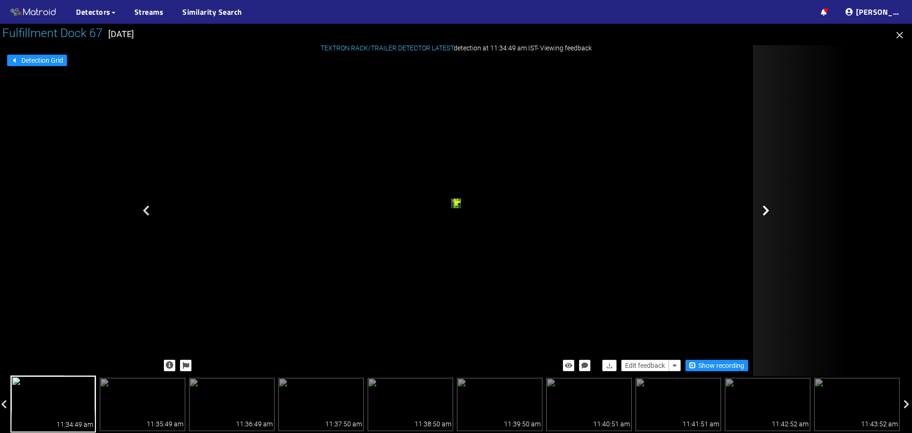
click at [766, 210] on icon at bounding box center [766, 210] width 7 height 11
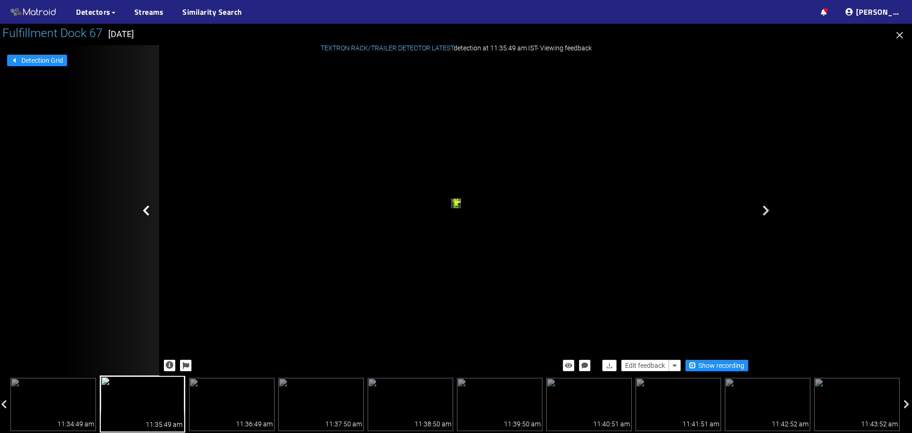
click at [146, 211] on icon at bounding box center [146, 210] width 7 height 11
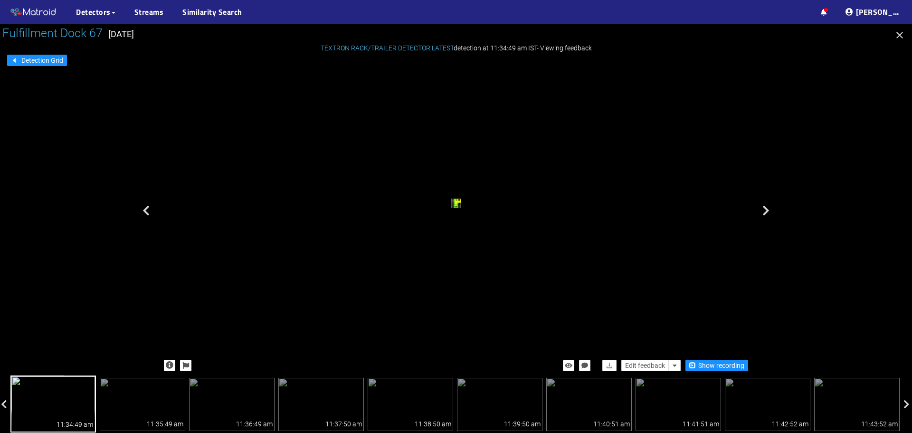
click at [454, 208] on div "trailer" at bounding box center [456, 204] width 4 height 7
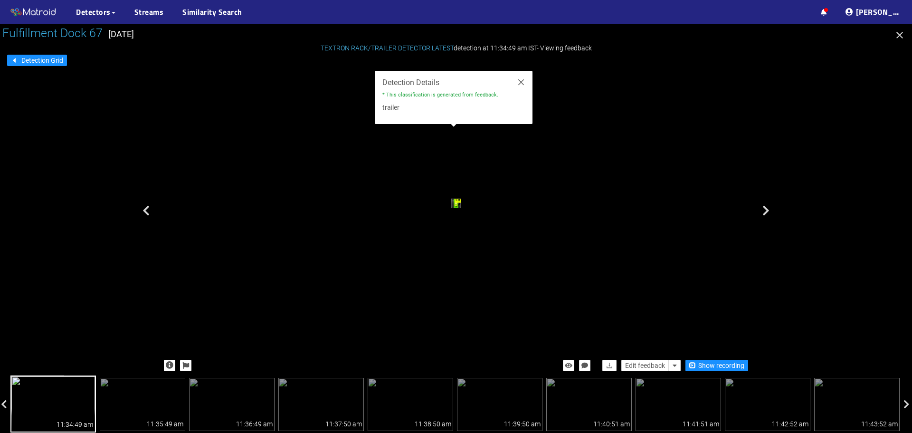
click at [714, 295] on div "rack trailer" at bounding box center [456, 204] width 594 height 295
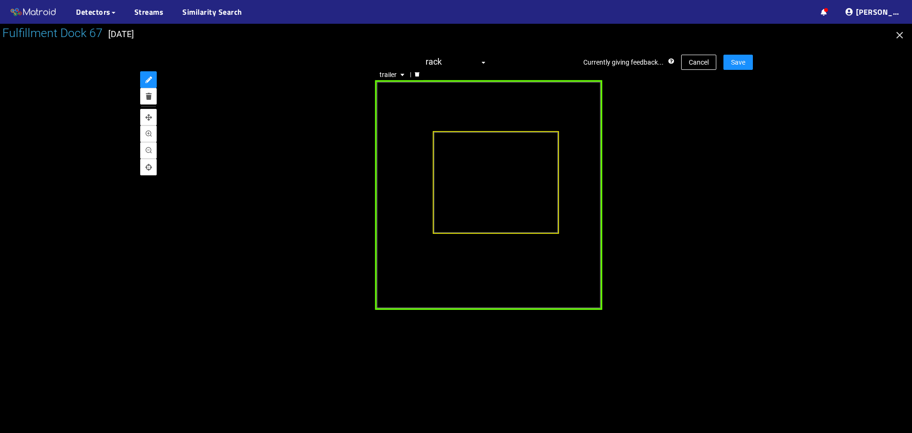
click at [392, 170] on div "trailer" at bounding box center [489, 194] width 228 height 229
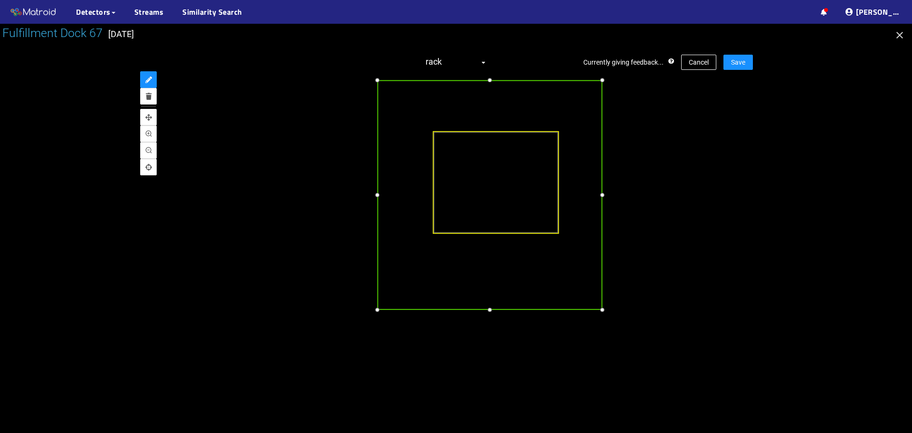
click at [377, 196] on div at bounding box center [377, 194] width 10 height 10
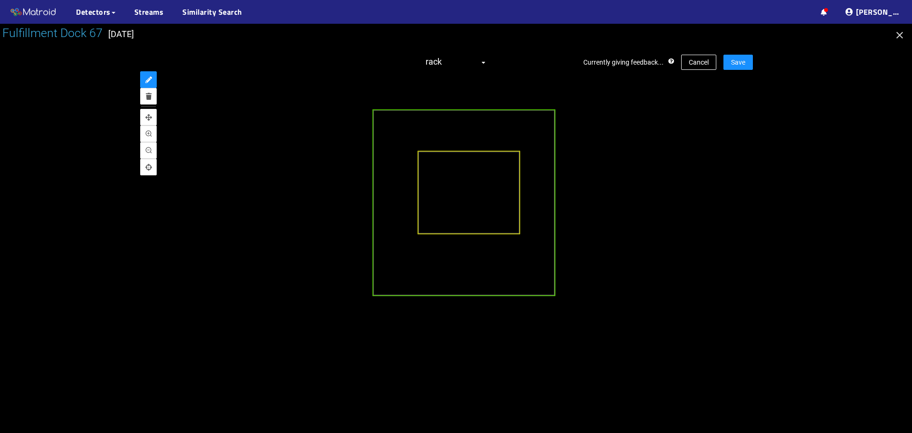
click at [801, 161] on div at bounding box center [456, 228] width 912 height 409
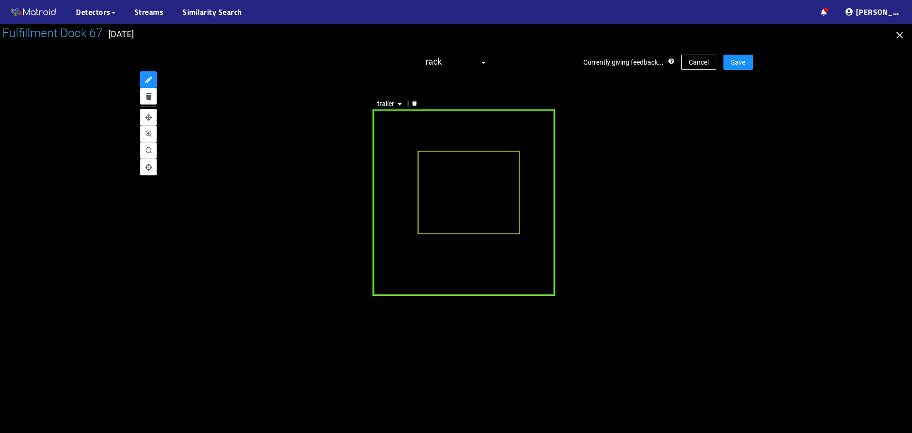
click at [764, 135] on div at bounding box center [456, 228] width 912 height 409
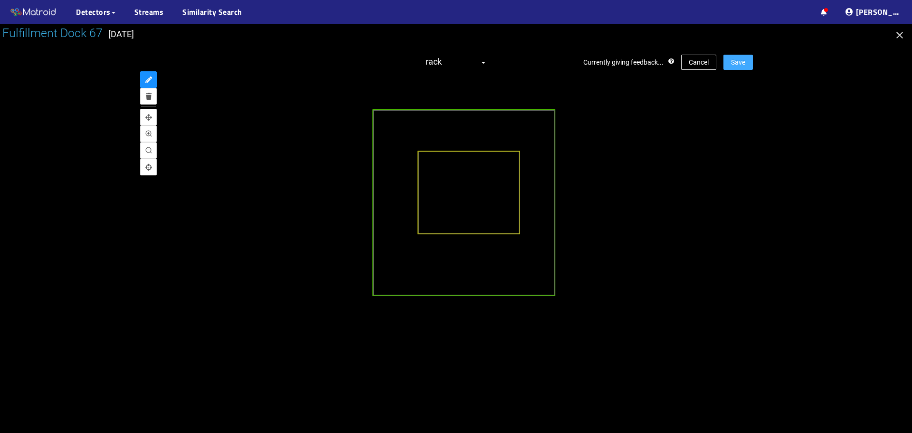
click at [739, 63] on span "Save" at bounding box center [738, 62] width 14 height 10
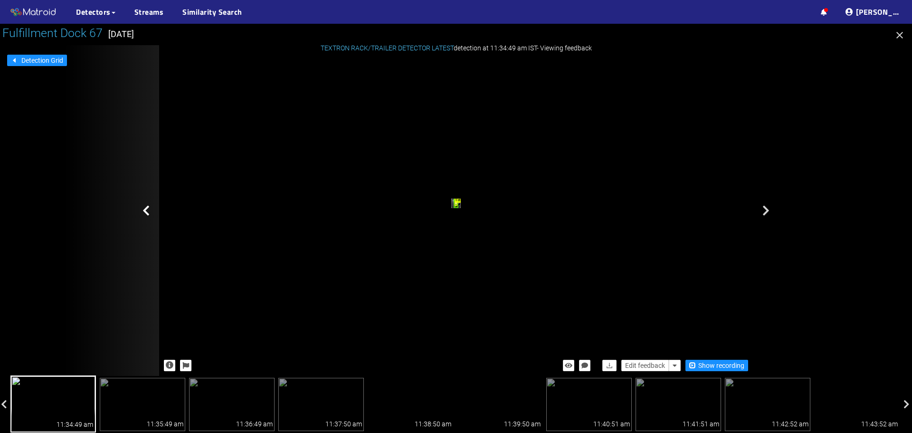
click at [461, 199] on div "rack trailer" at bounding box center [456, 205] width 10 height 12
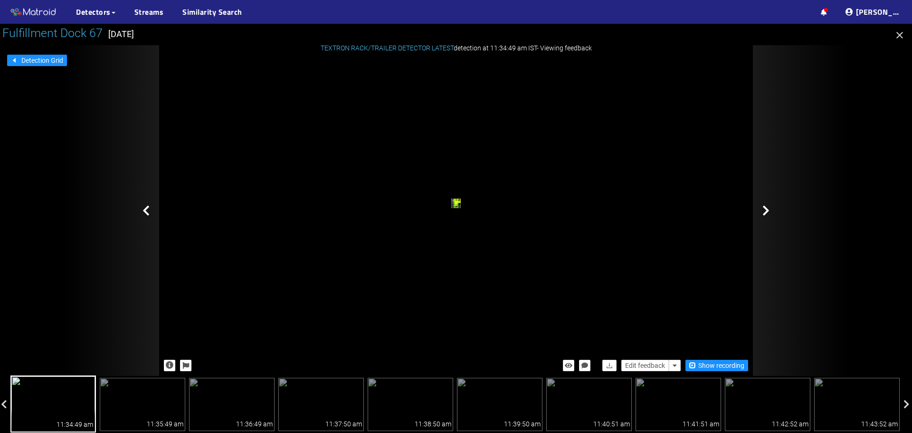
click at [762, 210] on div at bounding box center [800, 210] width 95 height 331
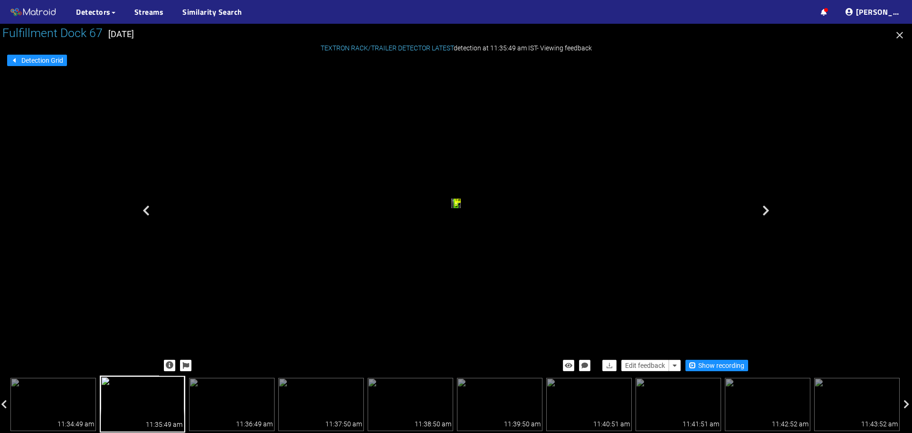
click at [762, 210] on div at bounding box center [800, 210] width 95 height 331
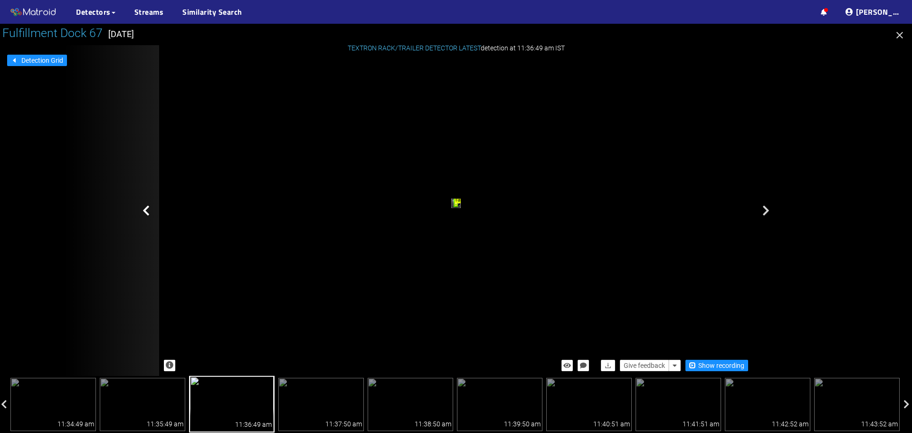
click at [143, 211] on icon at bounding box center [146, 210] width 7 height 11
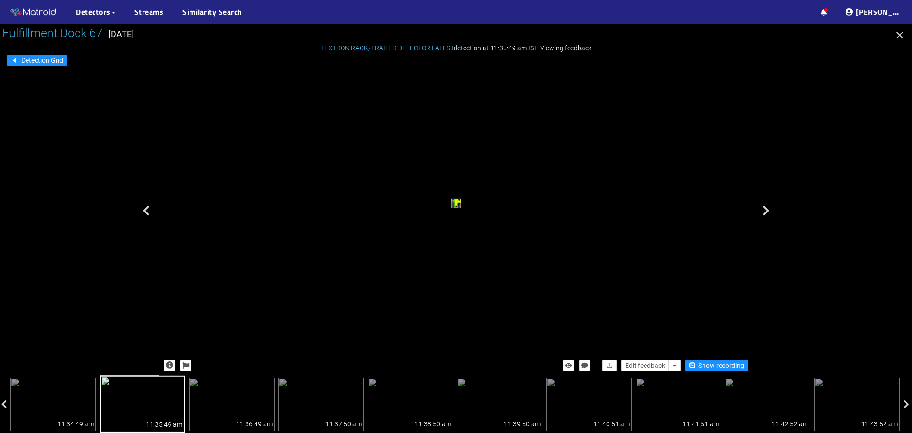
click at [143, 211] on icon at bounding box center [146, 210] width 7 height 11
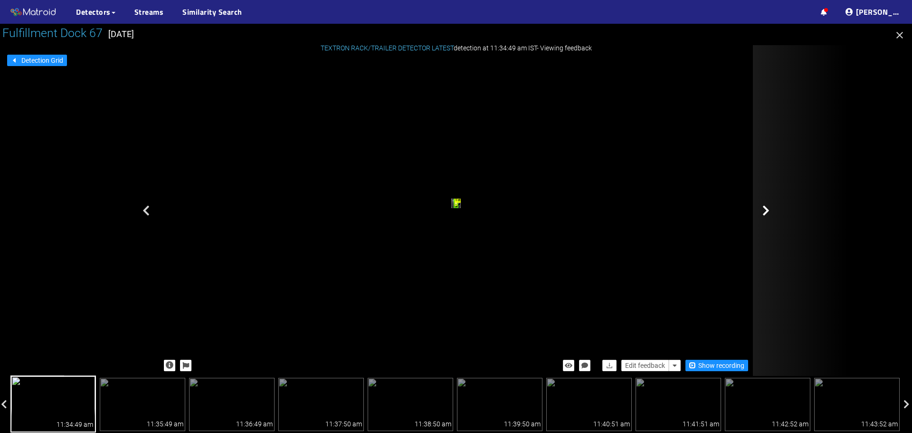
click at [766, 209] on icon at bounding box center [766, 210] width 7 height 11
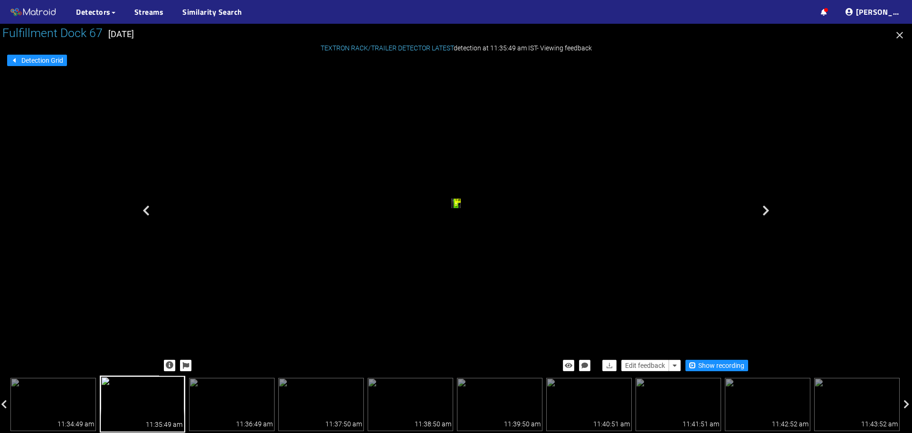
click at [454, 203] on div "trailer" at bounding box center [456, 204] width 4 height 7
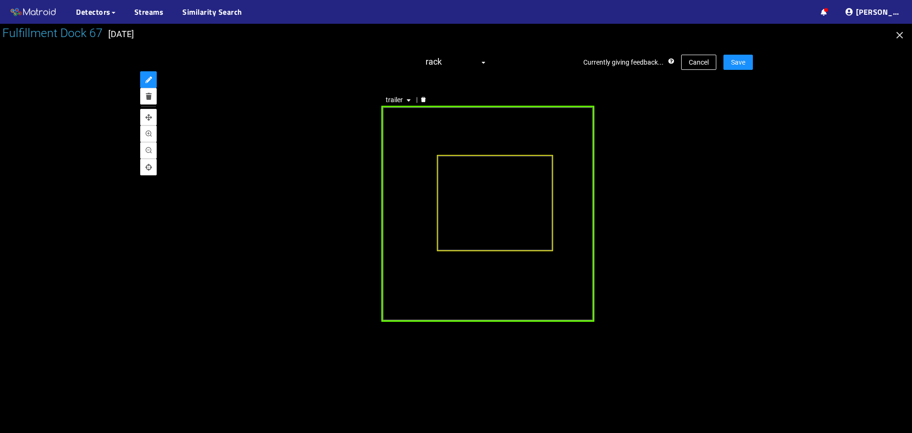
click at [388, 238] on div "trailer" at bounding box center [488, 213] width 213 height 216
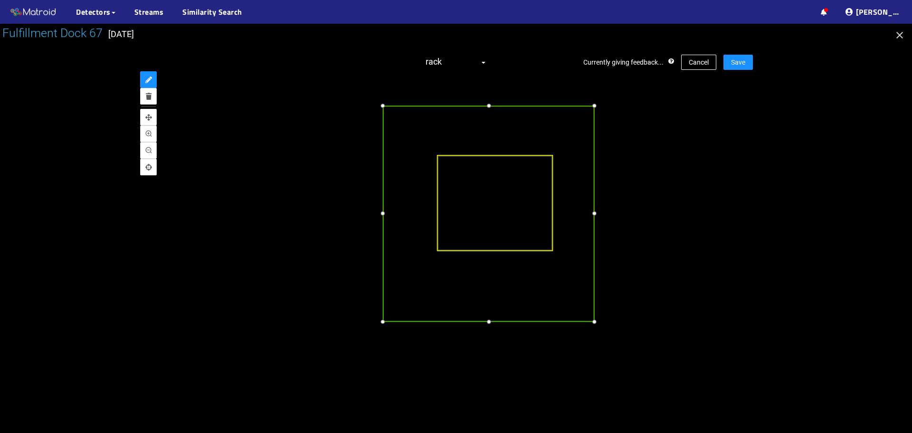
click at [384, 213] on div at bounding box center [383, 213] width 10 height 10
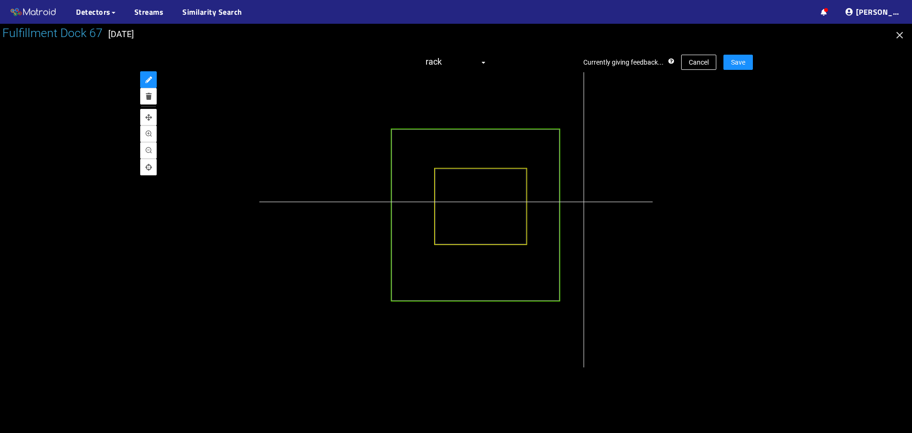
click at [584, 201] on div at bounding box center [477, 216] width 472 height 354
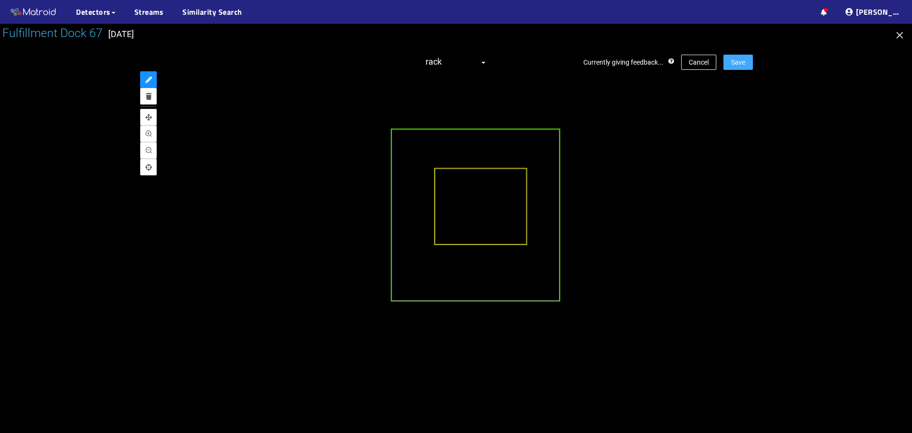
click at [741, 60] on span "Save" at bounding box center [738, 62] width 14 height 10
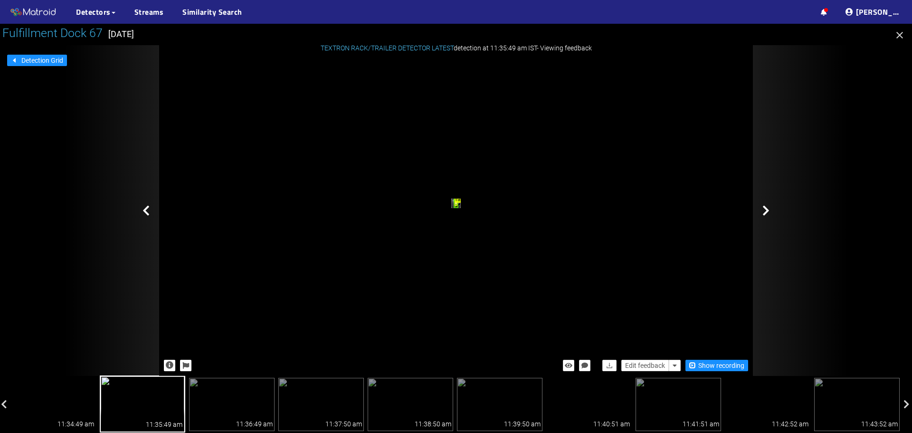
click at [763, 208] on icon at bounding box center [766, 210] width 7 height 11
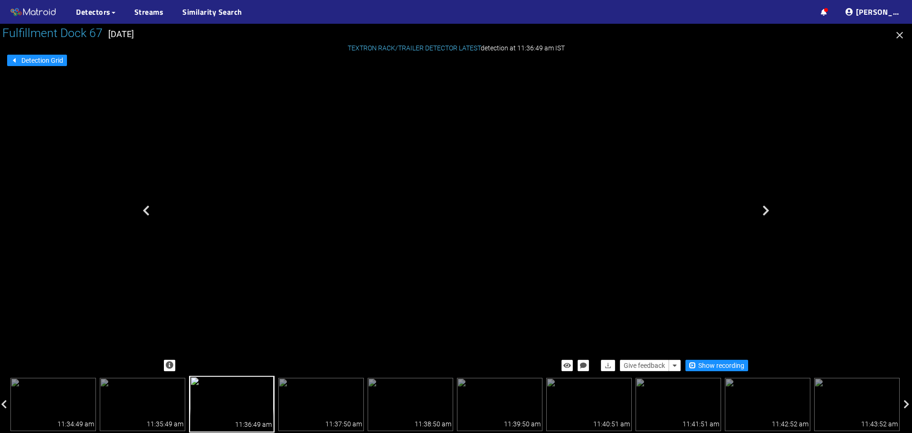
click at [363, 138] on div "trailer" at bounding box center [366, 142] width 6 height 8
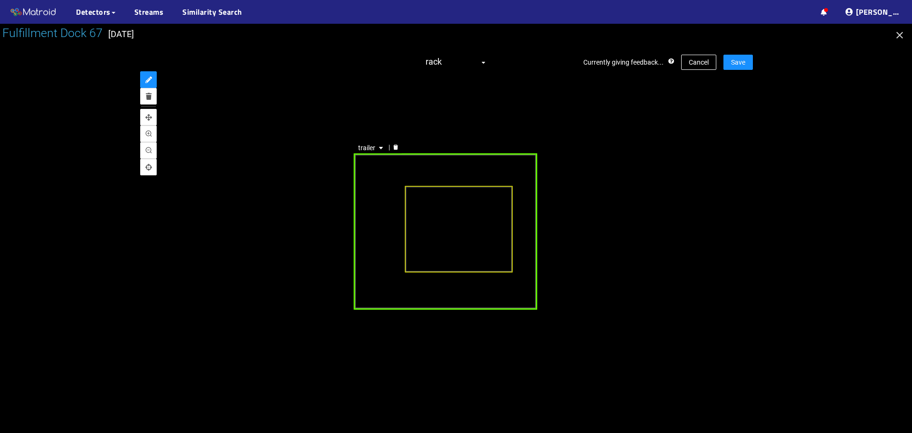
click at [424, 175] on div "trailer" at bounding box center [445, 231] width 183 height 156
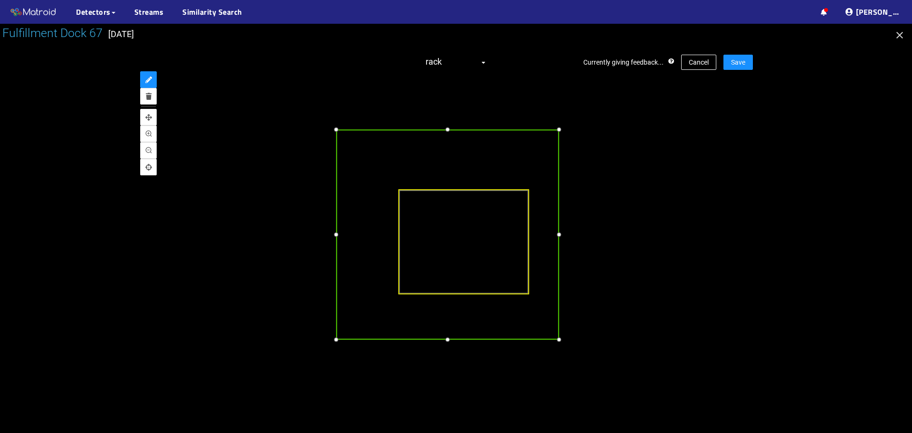
click at [442, 130] on div at bounding box center [447, 129] width 11 height 11
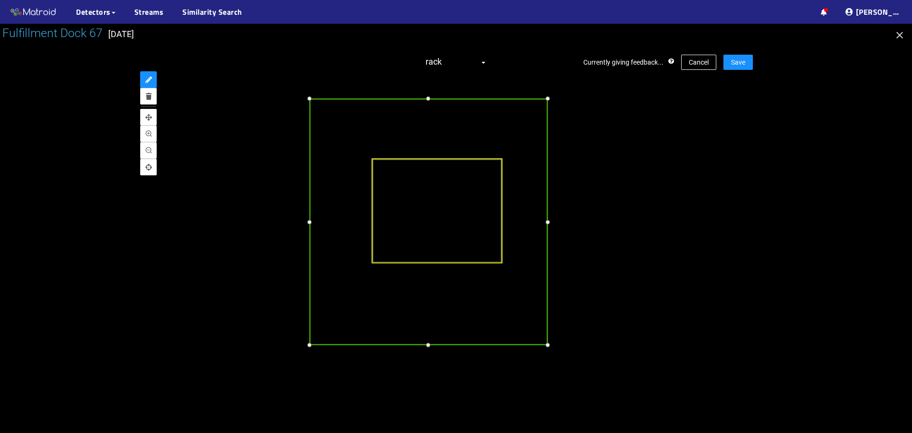
click at [548, 345] on div at bounding box center [547, 344] width 11 height 11
click at [310, 341] on div at bounding box center [308, 340] width 11 height 11
click at [548, 222] on div at bounding box center [548, 219] width 11 height 11
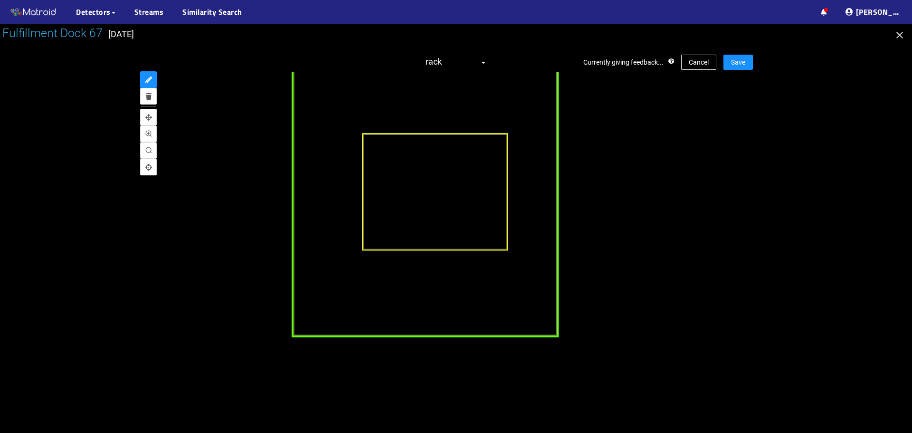
click at [437, 335] on div "trailer" at bounding box center [426, 202] width 268 height 271
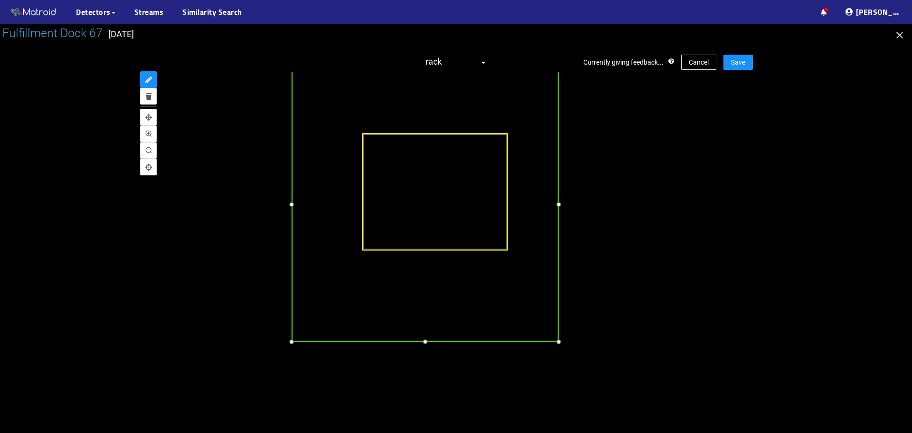
click at [429, 341] on div at bounding box center [425, 341] width 11 height 11
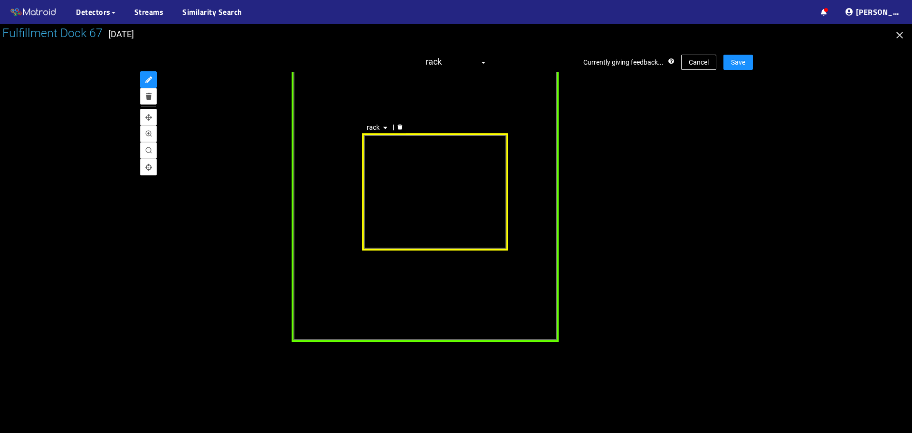
click at [385, 143] on div "rack" at bounding box center [435, 192] width 146 height 118
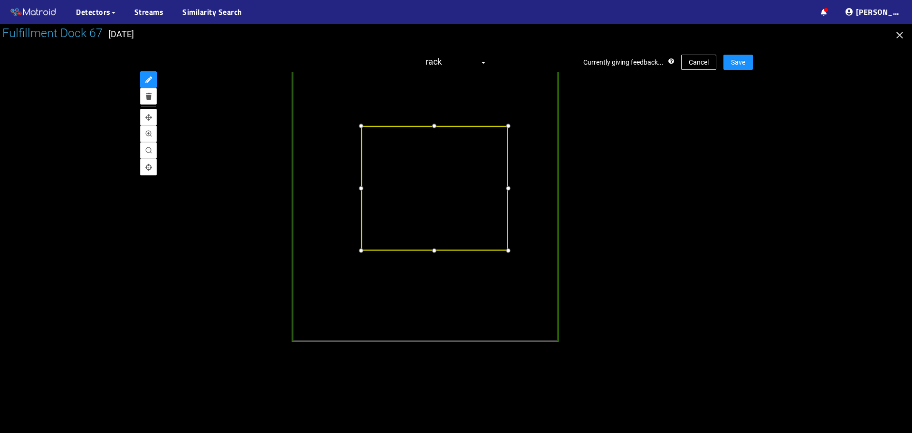
click at [360, 125] on div at bounding box center [360, 125] width 11 height 11
click at [507, 249] on div at bounding box center [508, 247] width 11 height 11
drag, startPoint x: 719, startPoint y: 174, endPoint x: 721, endPoint y: 162, distance: 12.0
click at [720, 174] on div "rack" at bounding box center [456, 219] width 594 height 295
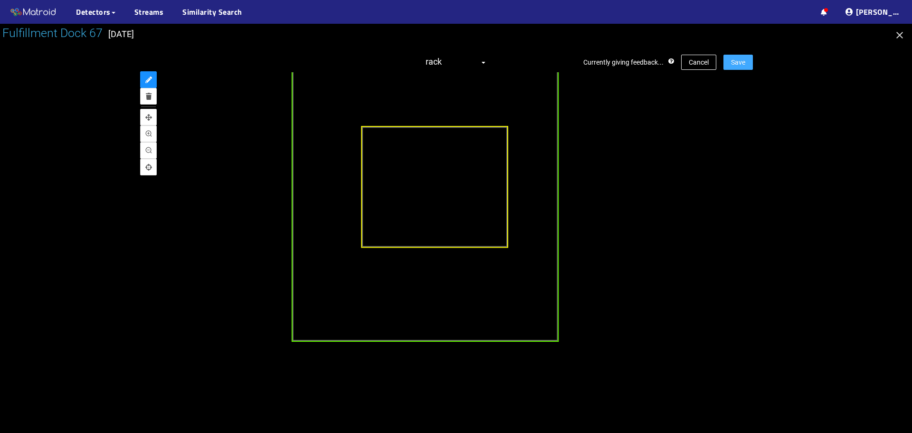
click at [738, 60] on span "Save" at bounding box center [738, 62] width 14 height 10
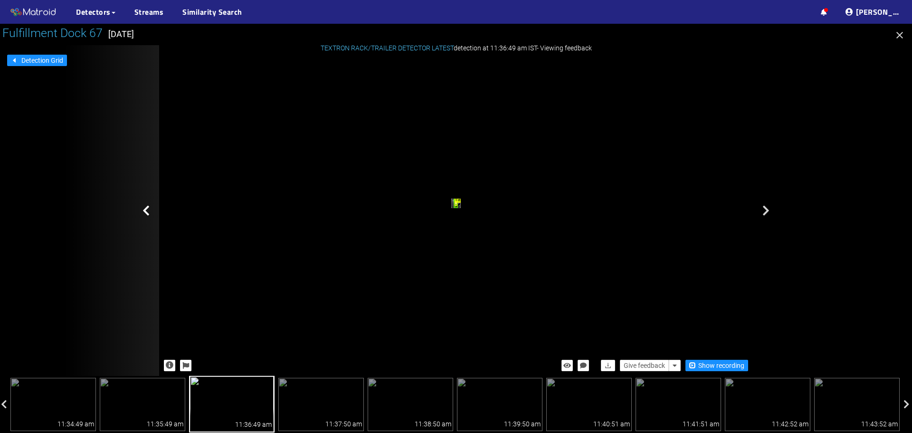
click at [697, 178] on div "rack trailer" at bounding box center [456, 204] width 594 height 295
click at [143, 209] on icon at bounding box center [146, 210] width 7 height 11
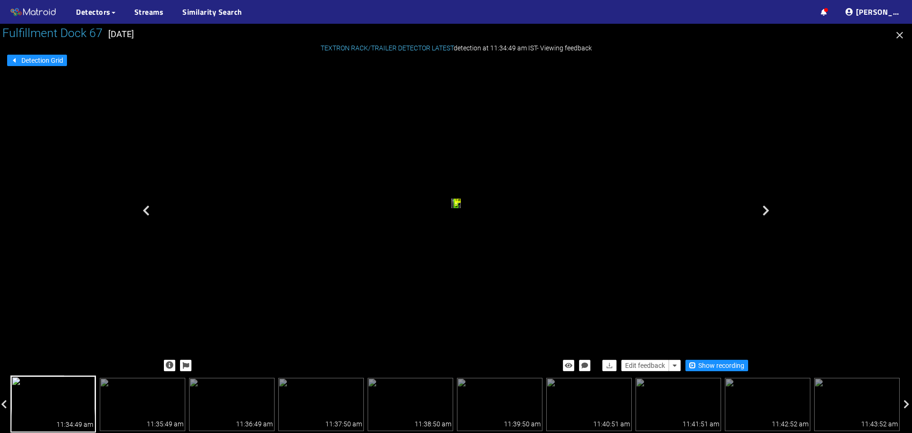
click at [143, 209] on icon at bounding box center [146, 210] width 7 height 11
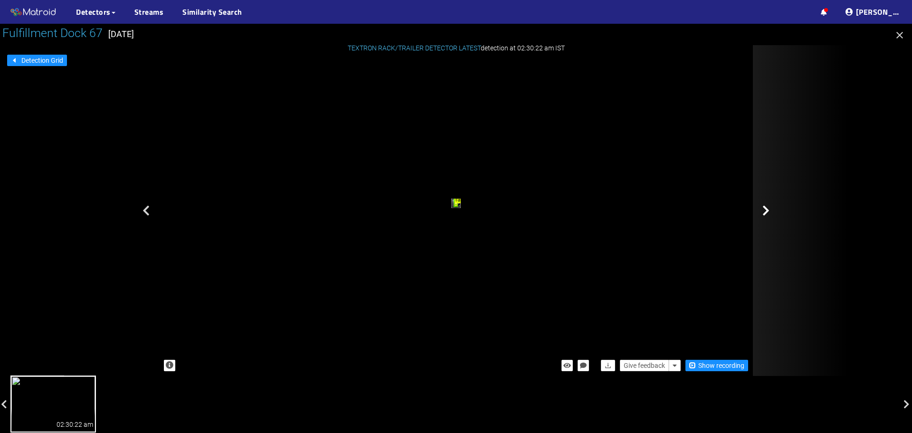
click at [767, 211] on icon at bounding box center [766, 210] width 7 height 11
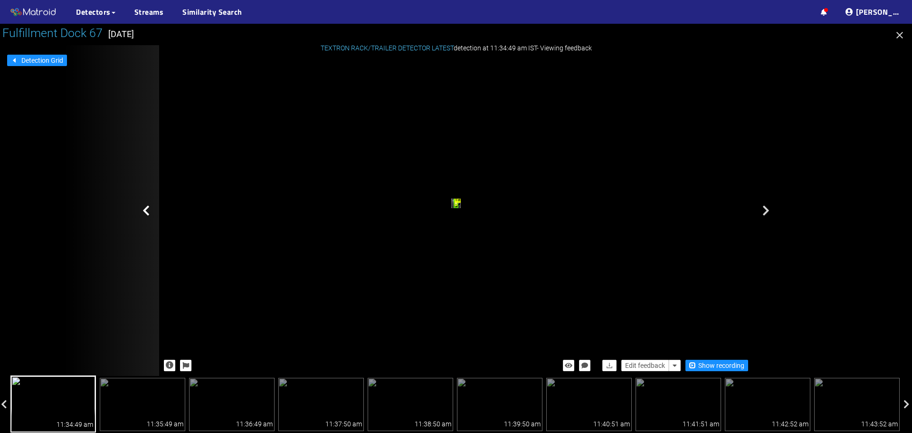
click at [146, 208] on icon at bounding box center [146, 210] width 7 height 11
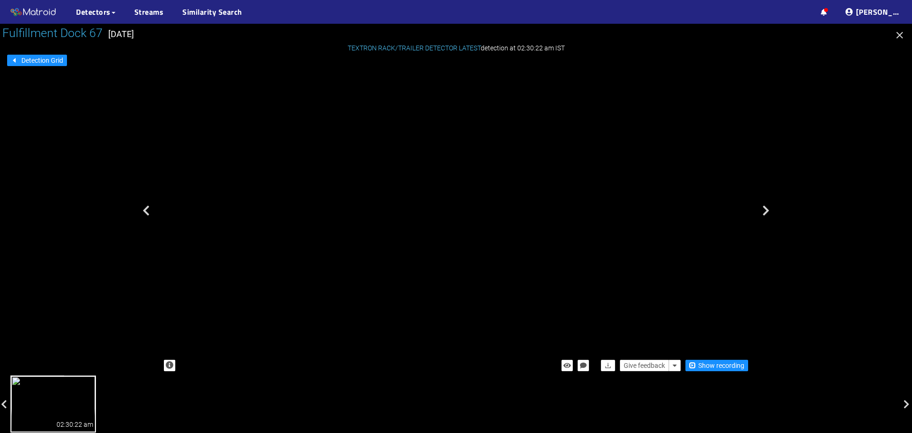
click at [302, 70] on div "rack" at bounding box center [298, 67] width 5 height 7
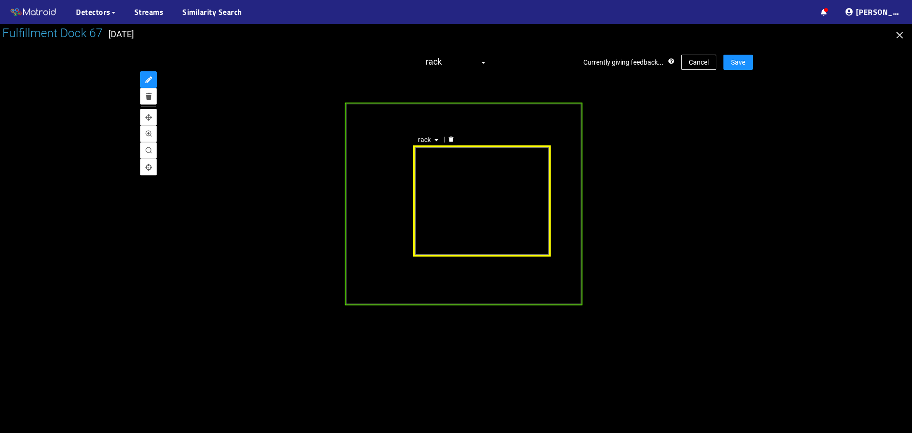
click at [437, 221] on div "rack" at bounding box center [482, 201] width 138 height 112
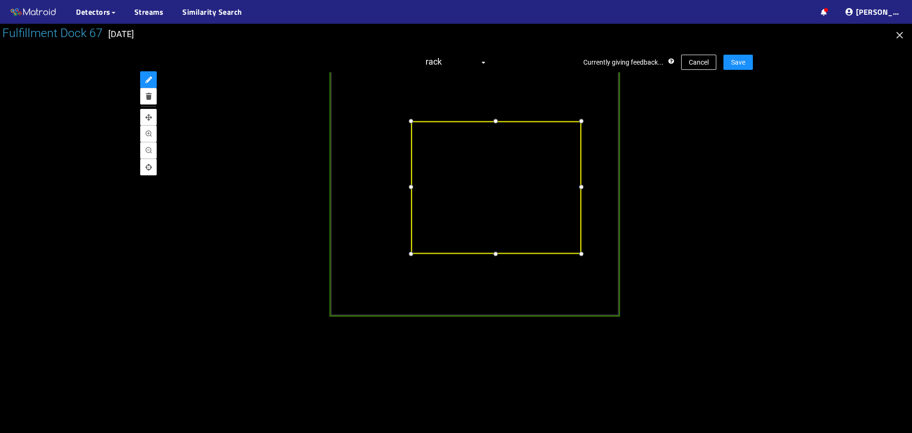
click at [413, 253] on div at bounding box center [410, 253] width 11 height 11
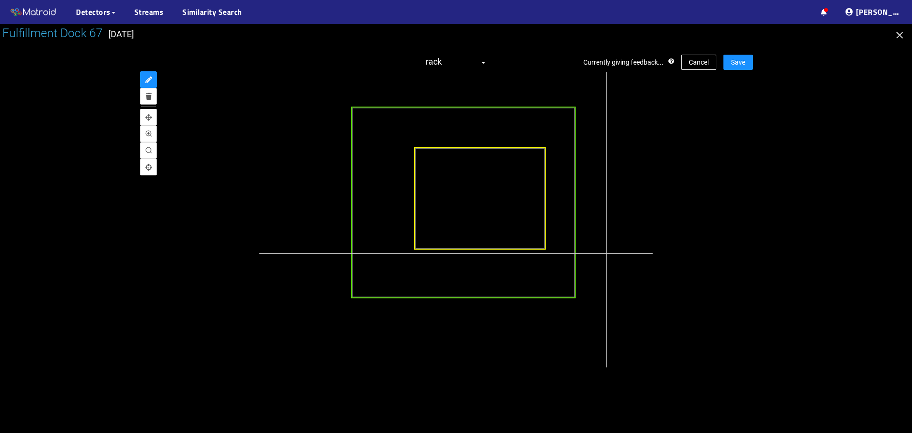
click at [607, 253] on div at bounding box center [474, 213] width 669 height 502
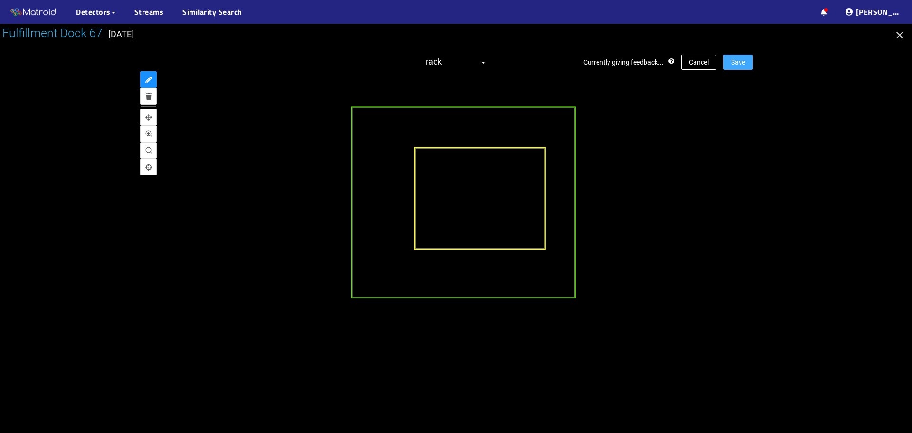
click at [742, 68] on button "Save" at bounding box center [738, 62] width 29 height 15
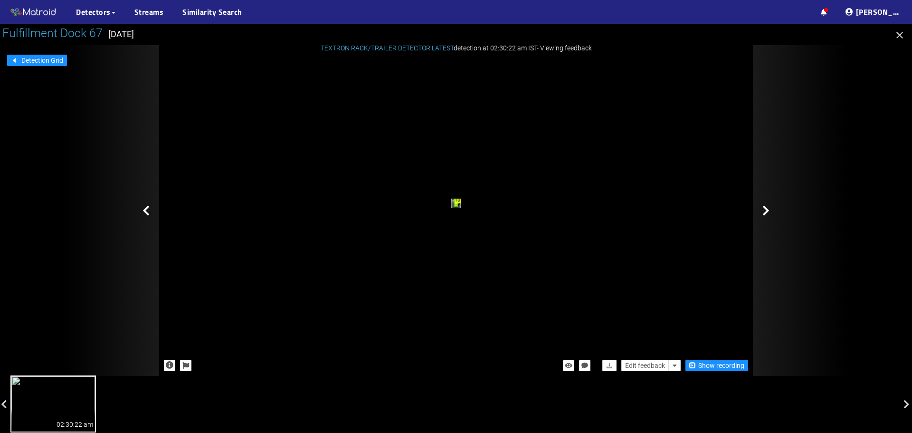
click at [764, 210] on icon at bounding box center [766, 210] width 7 height 11
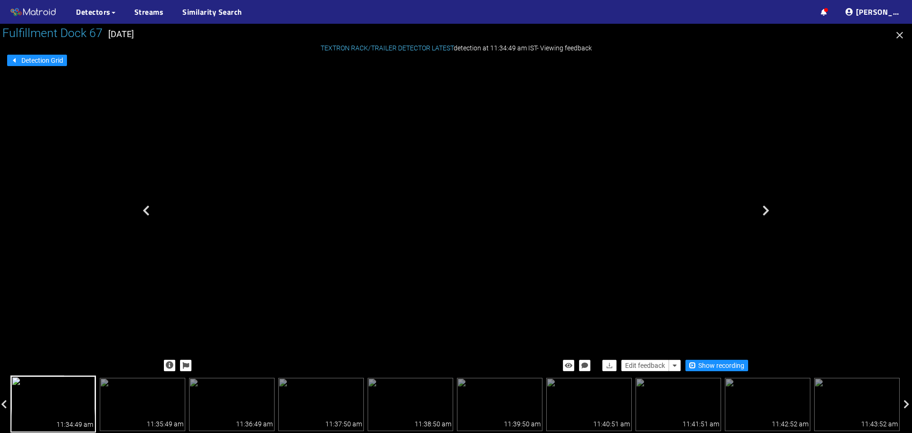
click at [385, 143] on div "rack trailer" at bounding box center [378, 134] width 13 height 17
click at [305, 102] on div "trailer" at bounding box center [301, 96] width 8 height 12
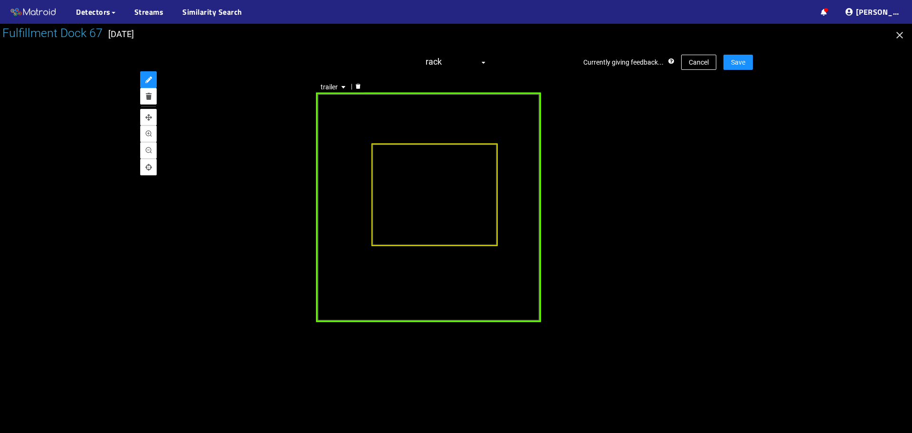
click at [525, 202] on div "trailer" at bounding box center [428, 206] width 225 height 229
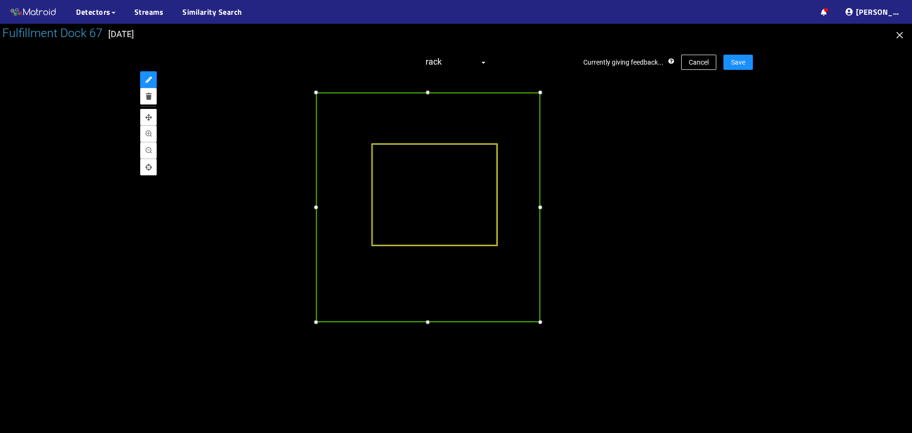
click at [539, 208] on div at bounding box center [540, 206] width 10 height 10
click at [749, 64] on button "Save" at bounding box center [738, 62] width 29 height 15
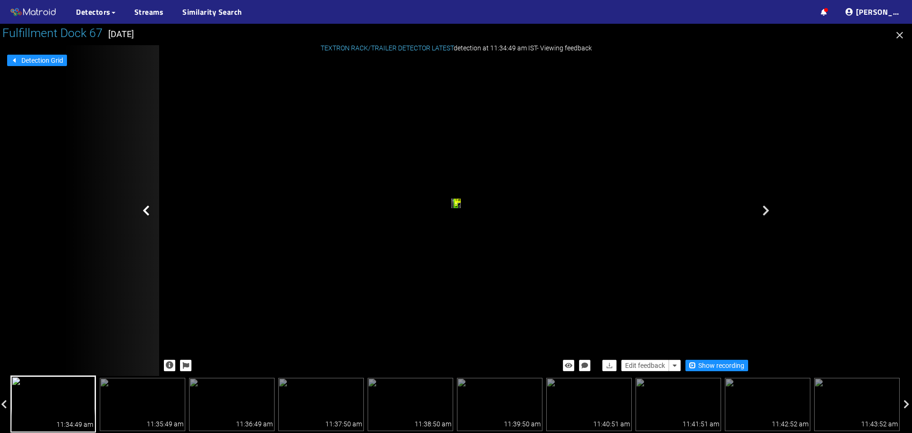
click at [147, 211] on icon at bounding box center [146, 210] width 7 height 11
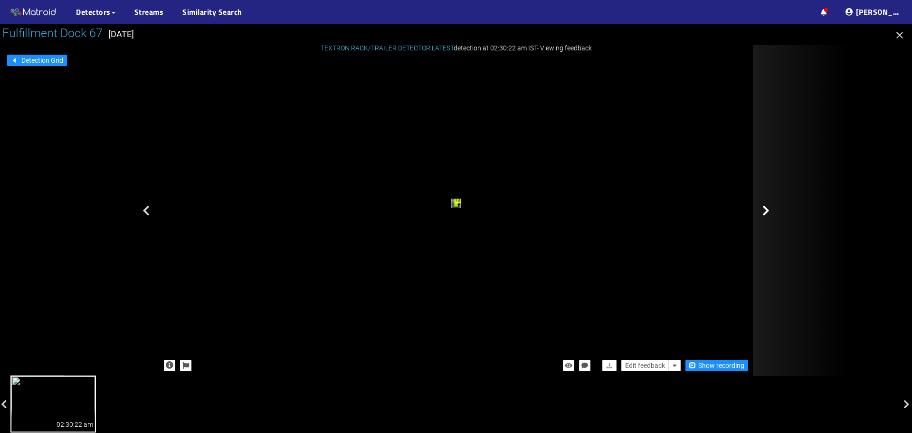
click at [765, 213] on icon at bounding box center [766, 210] width 7 height 11
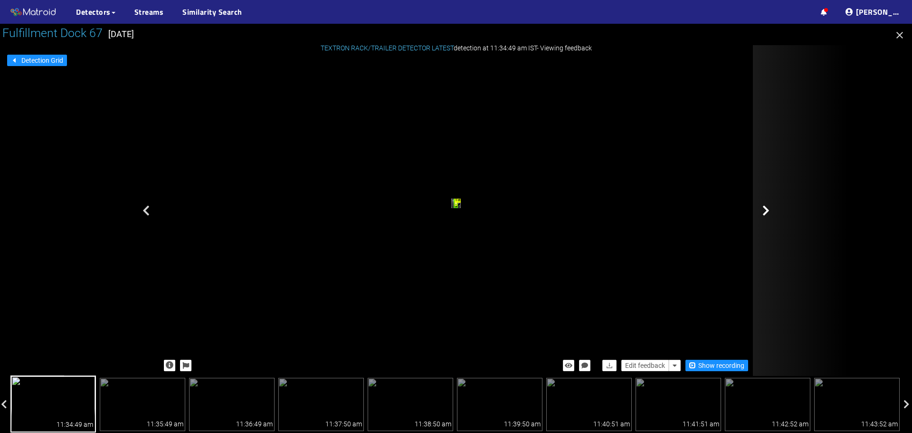
click at [767, 213] on icon at bounding box center [766, 210] width 7 height 11
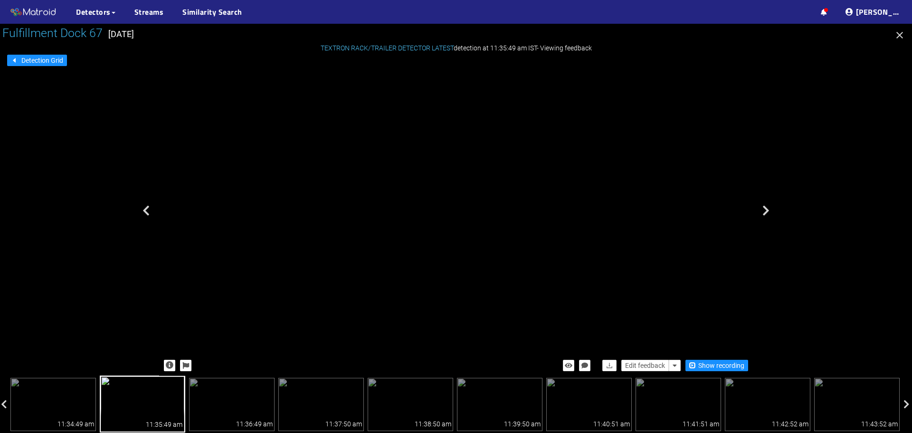
click at [335, 139] on div "trailer" at bounding box center [334, 138] width 1 height 1
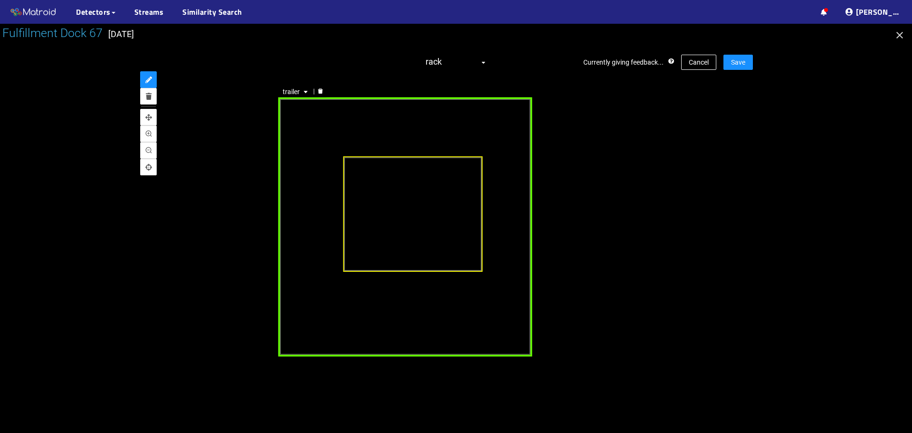
click at [510, 216] on div "trailer" at bounding box center [405, 226] width 254 height 259
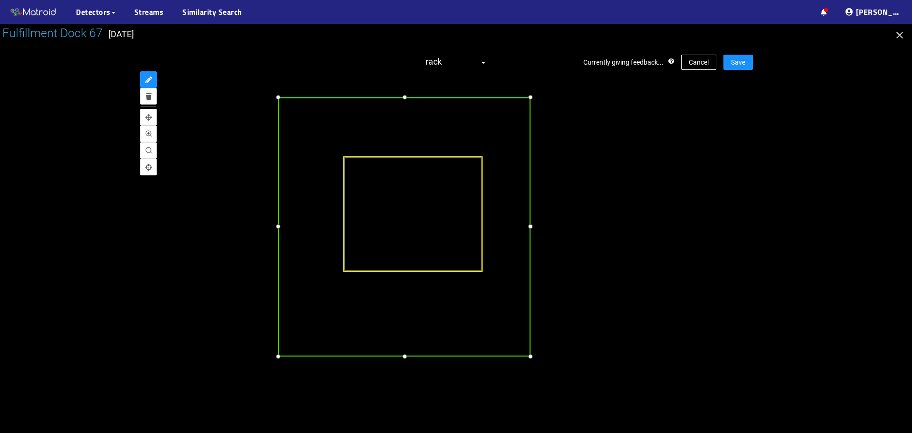
click at [531, 227] on div at bounding box center [530, 226] width 11 height 11
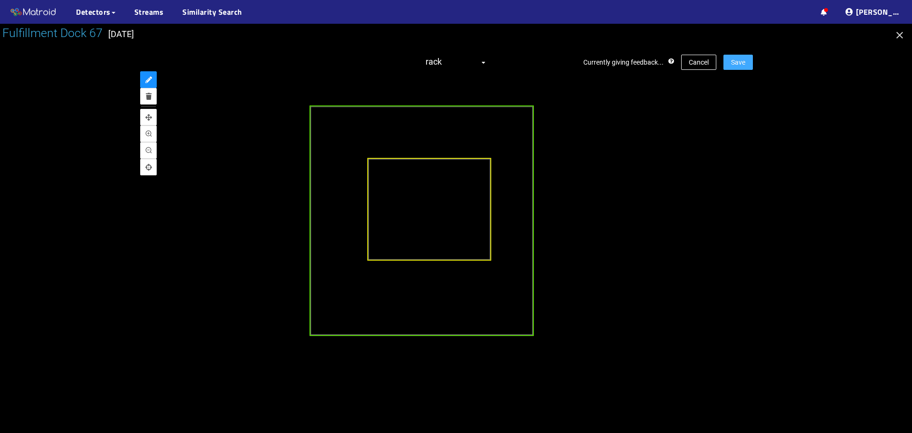
click at [736, 60] on span "Save" at bounding box center [738, 62] width 14 height 10
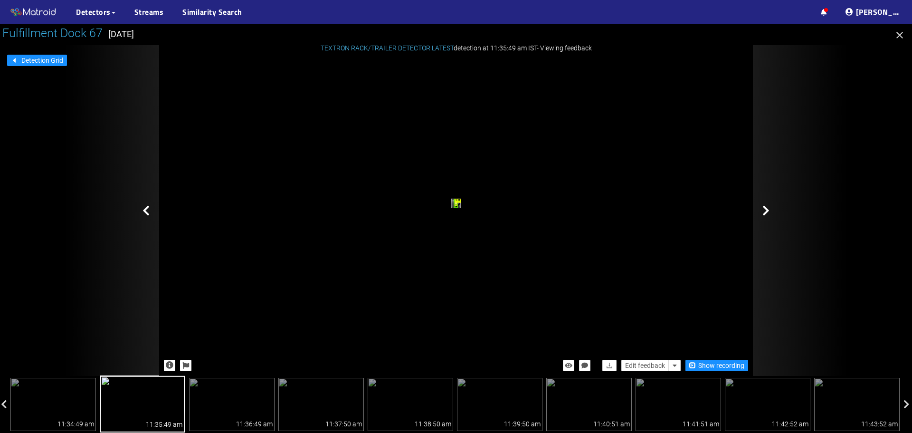
click at [765, 210] on icon at bounding box center [766, 210] width 7 height 11
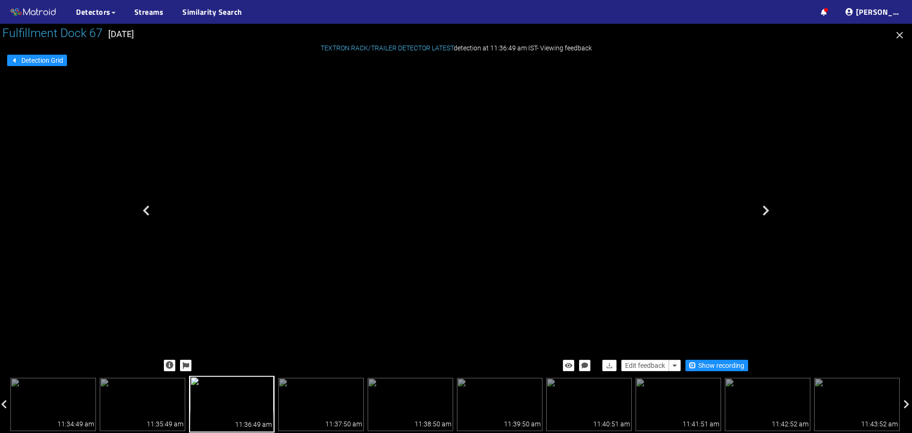
click at [300, 114] on div "trailer" at bounding box center [297, 108] width 8 height 12
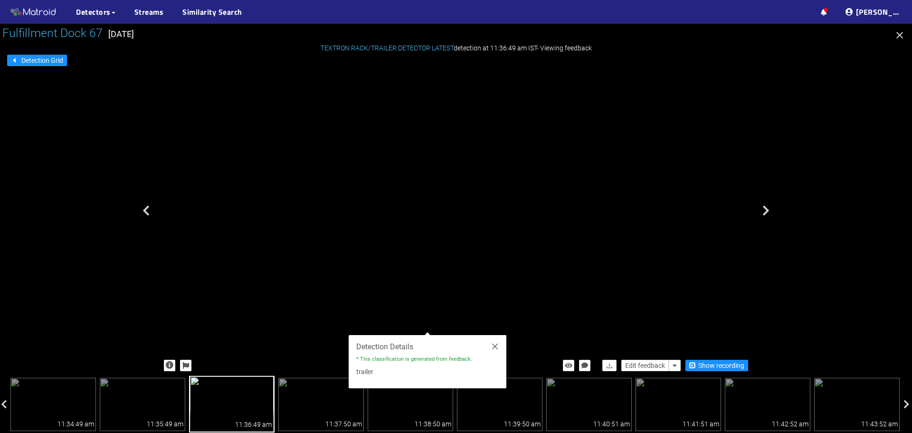
click at [723, 240] on div "rack trailer" at bounding box center [456, 204] width 594 height 295
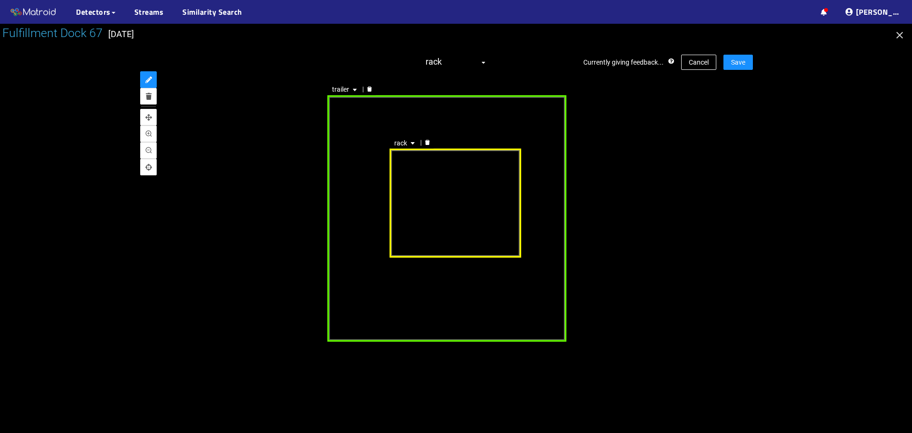
click at [481, 190] on div "rack" at bounding box center [456, 202] width 132 height 109
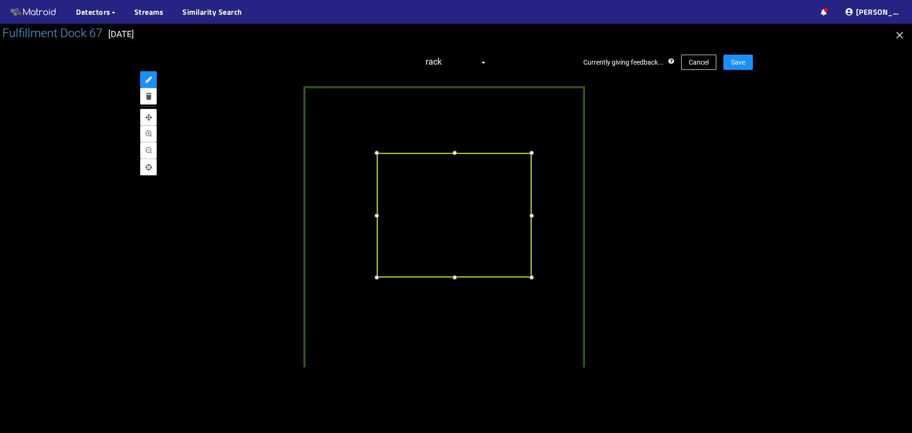
click at [455, 152] on div at bounding box center [453, 152] width 11 height 11
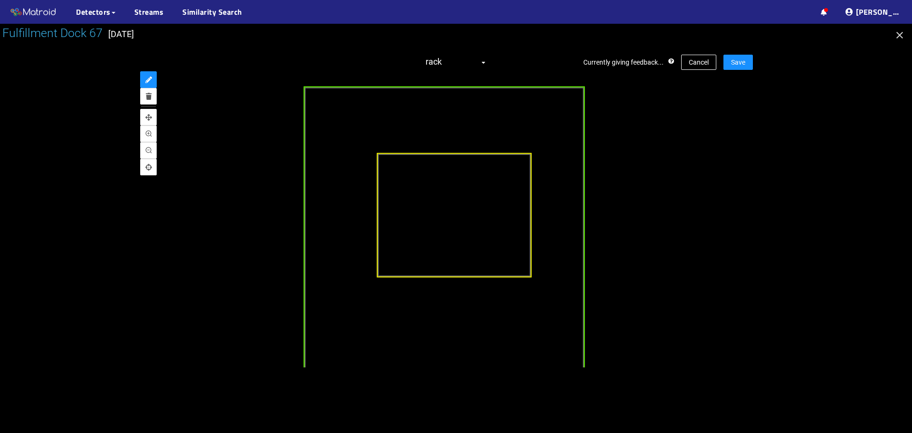
click at [709, 160] on div at bounding box center [456, 219] width 594 height 295
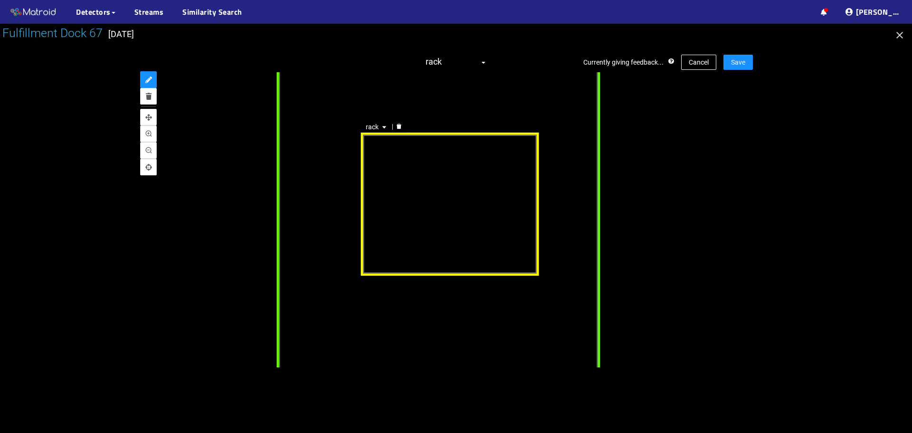
click at [455, 271] on div "rack" at bounding box center [450, 204] width 179 height 144
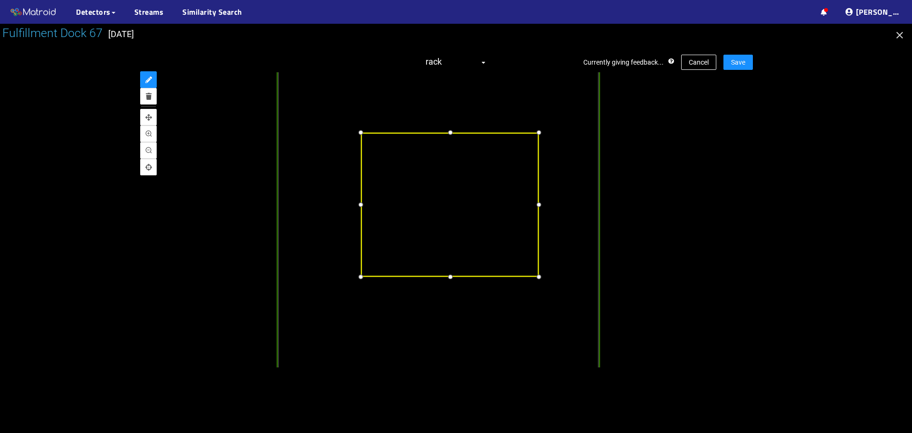
click at [452, 277] on div at bounding box center [450, 277] width 12 height 12
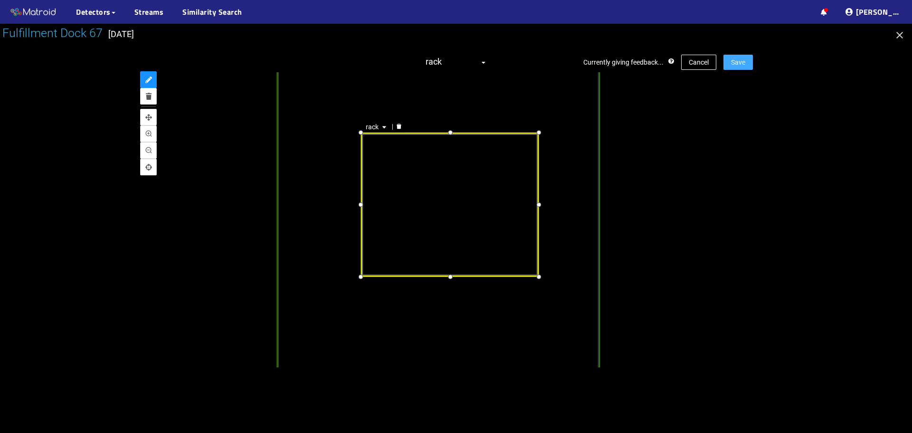
click at [738, 66] on span "Save" at bounding box center [738, 62] width 14 height 10
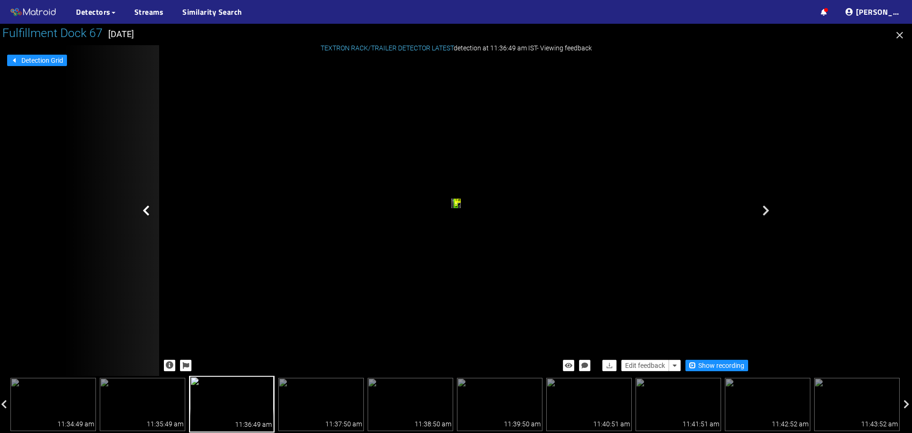
click at [147, 211] on icon at bounding box center [146, 210] width 7 height 11
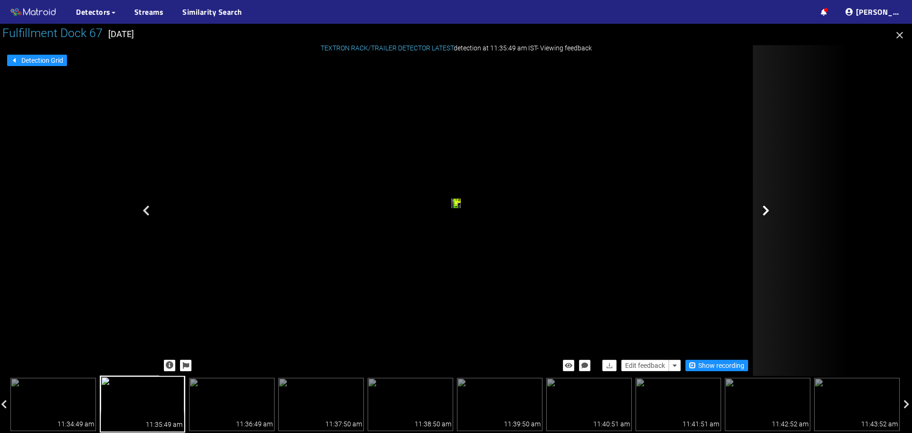
click at [767, 211] on icon at bounding box center [766, 210] width 7 height 11
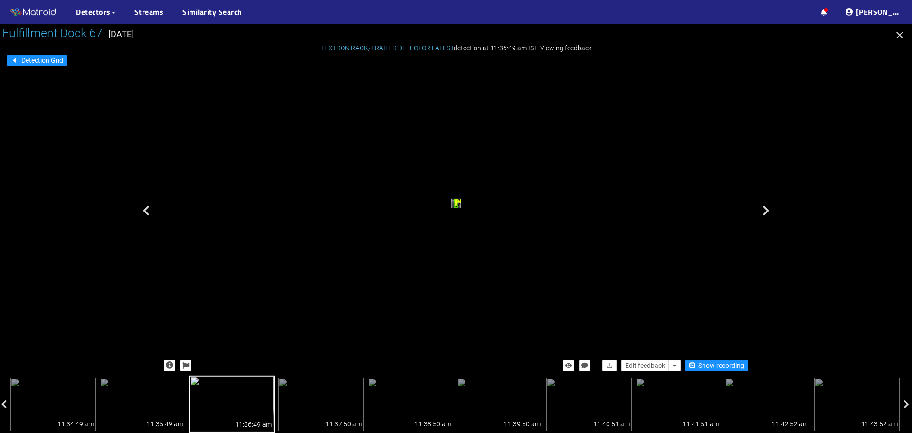
click at [767, 211] on icon at bounding box center [766, 210] width 7 height 11
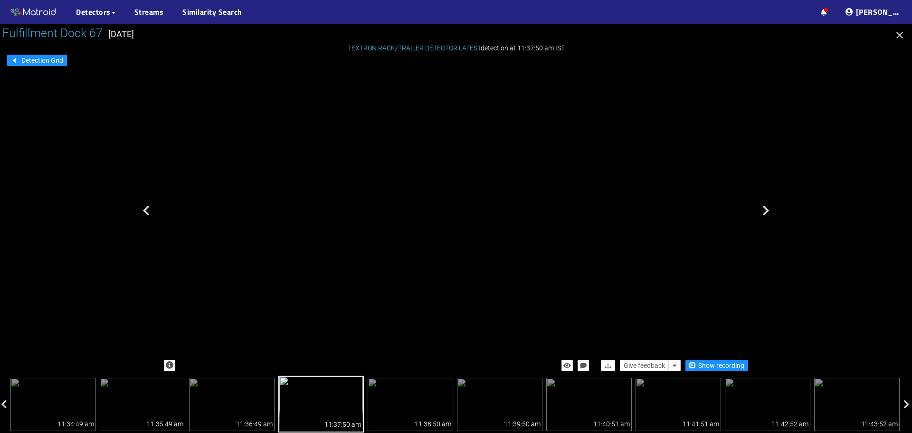
click at [351, 118] on div "trailer" at bounding box center [347, 113] width 7 height 9
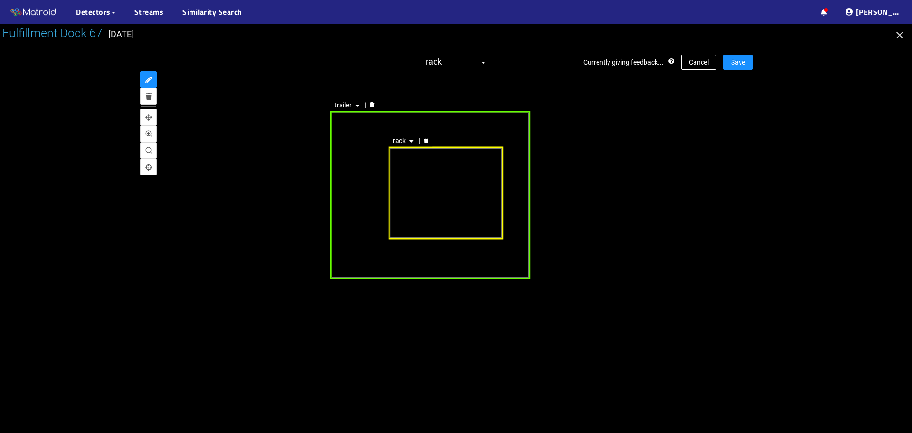
click at [492, 266] on div "trailer" at bounding box center [430, 195] width 200 height 168
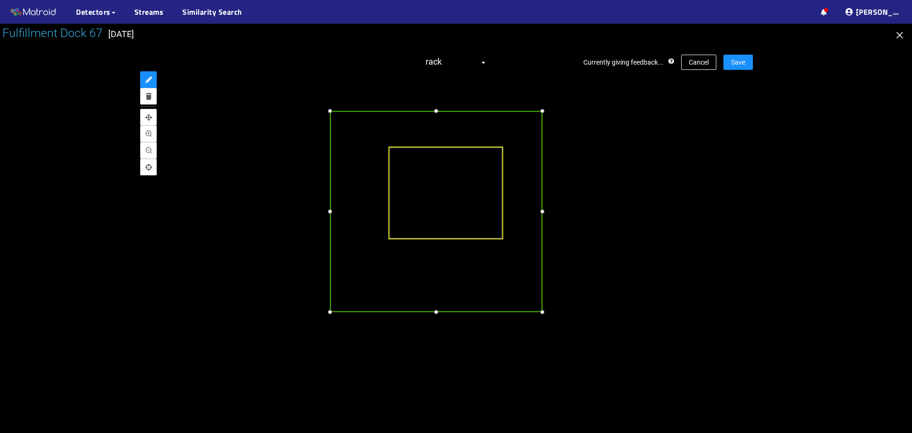
click at [544, 313] on div at bounding box center [542, 311] width 10 height 10
click at [330, 101] on div at bounding box center [331, 100] width 10 height 10
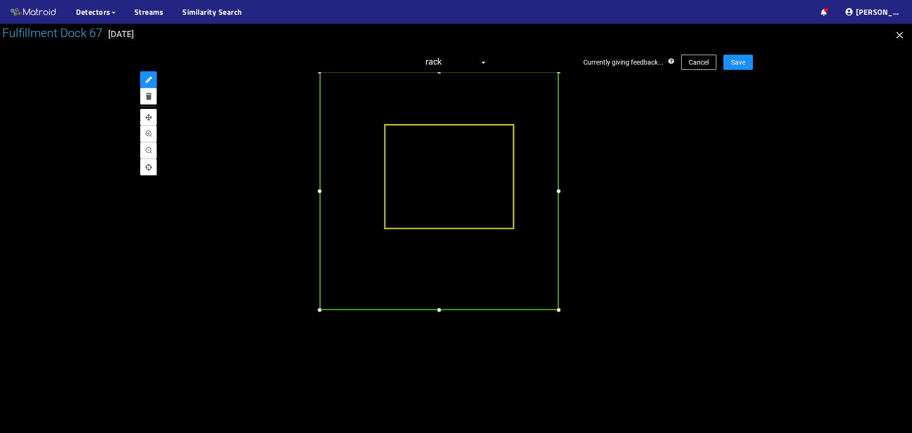
click at [438, 310] on div at bounding box center [438, 310] width 11 height 11
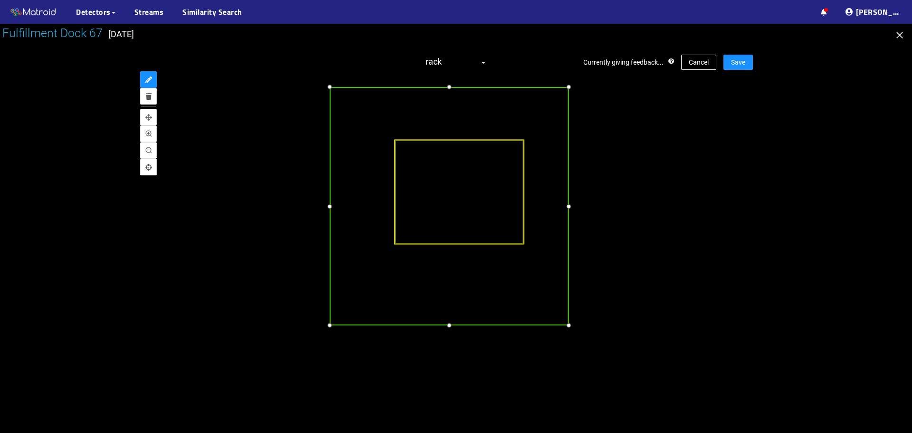
click at [331, 205] on div at bounding box center [329, 206] width 11 height 11
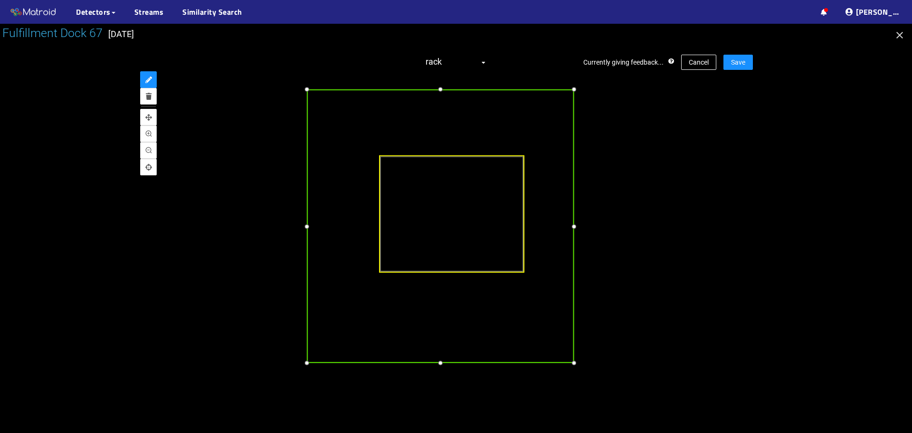
click at [439, 88] on div at bounding box center [440, 89] width 11 height 11
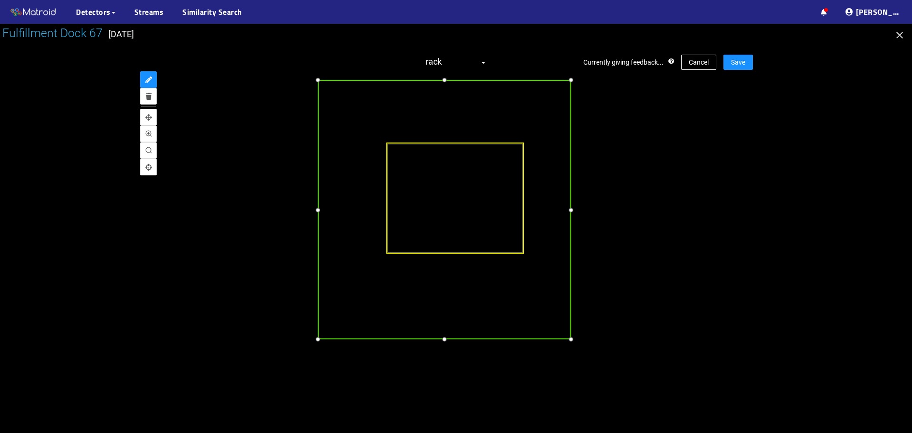
click at [569, 210] on div at bounding box center [570, 209] width 11 height 11
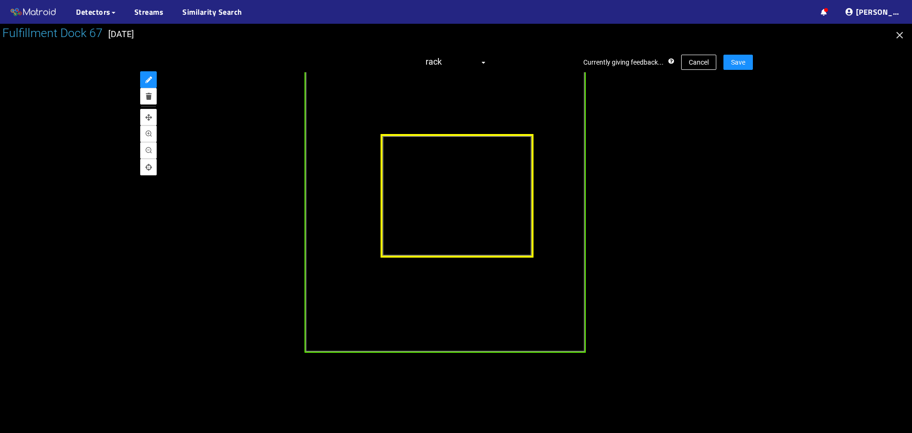
click at [386, 141] on div at bounding box center [457, 196] width 153 height 124
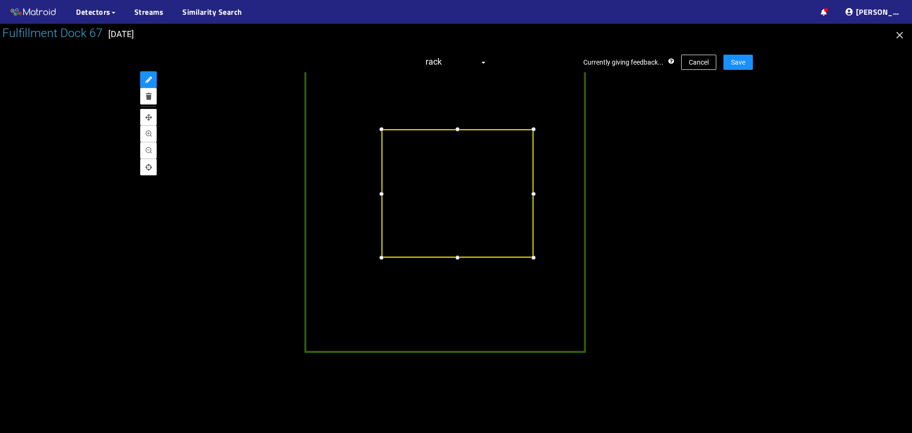
click at [382, 131] on div at bounding box center [381, 129] width 11 height 11
click at [534, 200] on div at bounding box center [534, 193] width 11 height 11
click at [460, 256] on div at bounding box center [458, 255] width 11 height 11
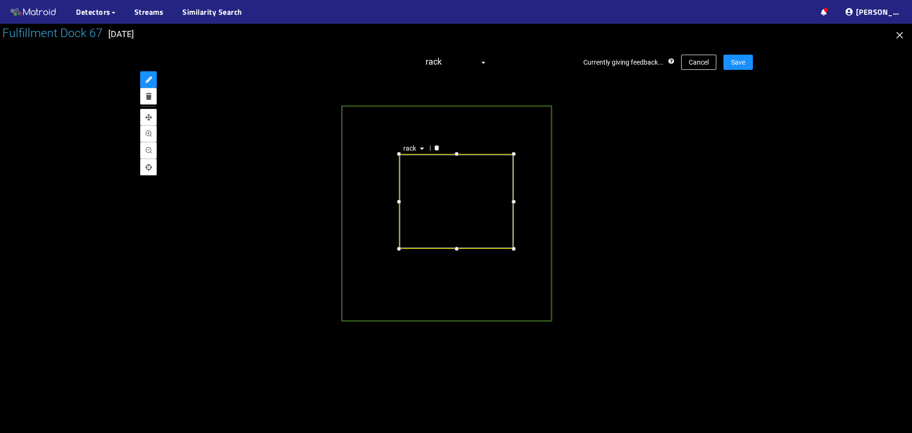
click at [702, 199] on div "rack" at bounding box center [456, 219] width 594 height 295
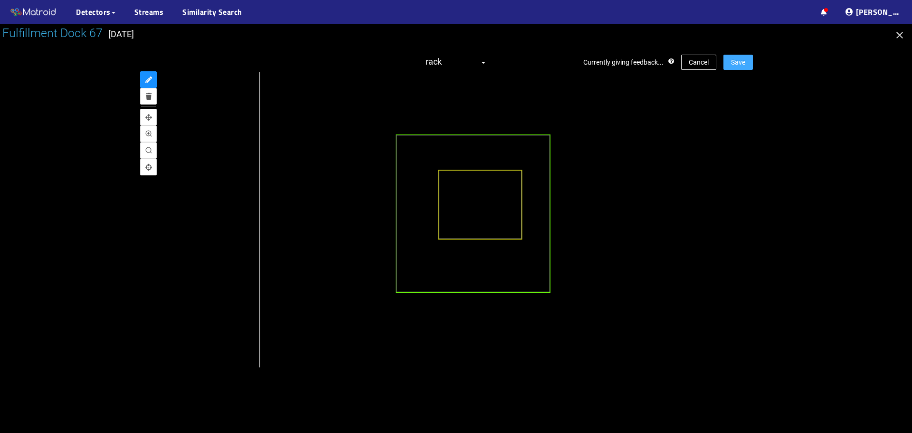
click at [736, 59] on span "Save" at bounding box center [738, 62] width 14 height 10
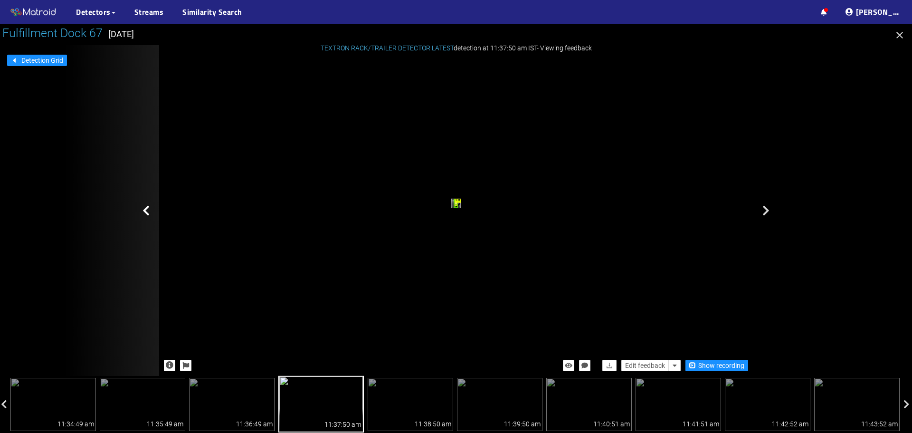
click at [152, 210] on div at bounding box center [111, 210] width 95 height 331
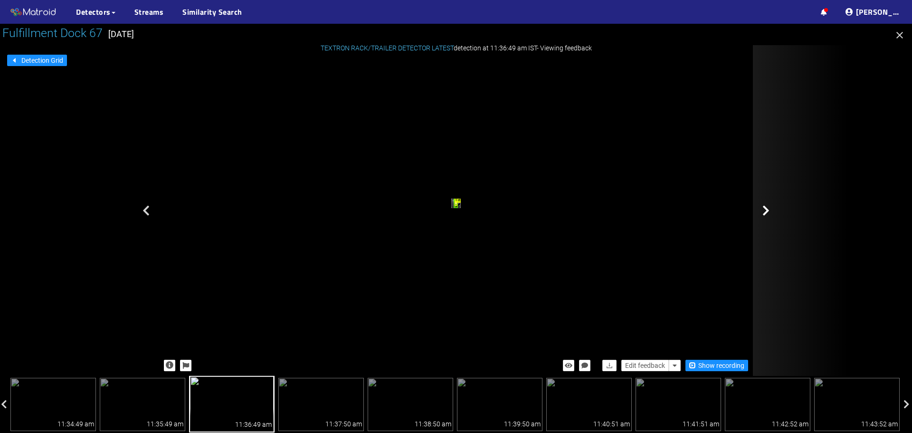
click at [765, 209] on icon at bounding box center [766, 210] width 7 height 11
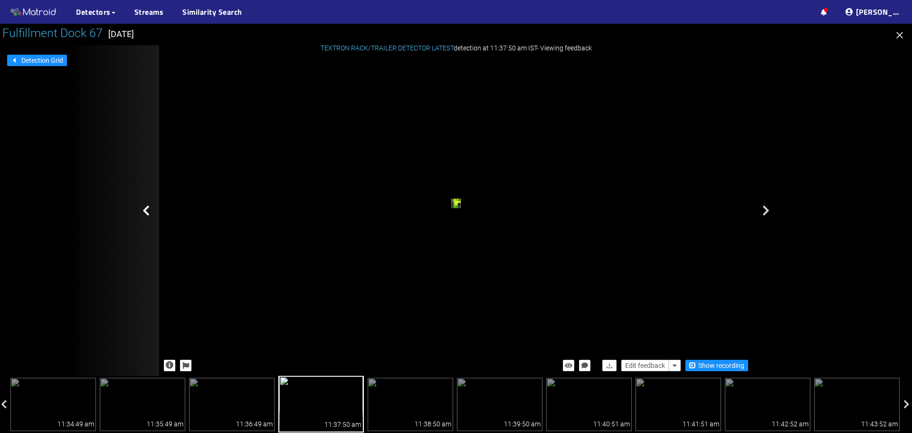
click at [148, 212] on icon at bounding box center [146, 210] width 7 height 11
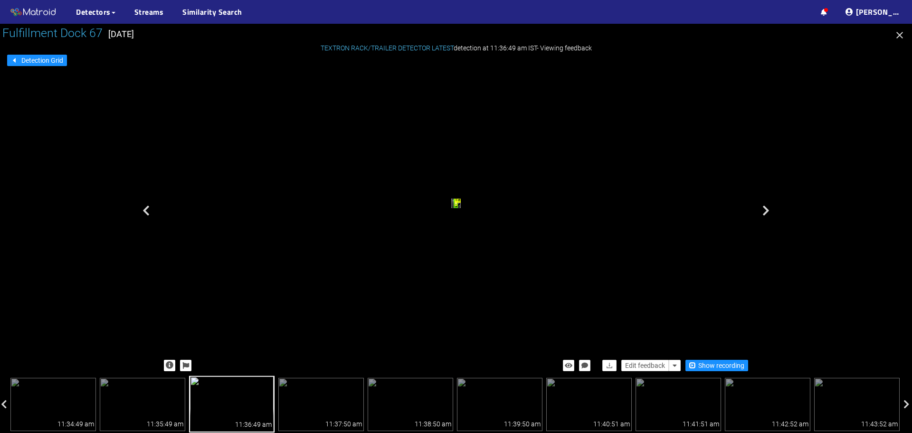
click at [148, 212] on icon at bounding box center [146, 210] width 7 height 11
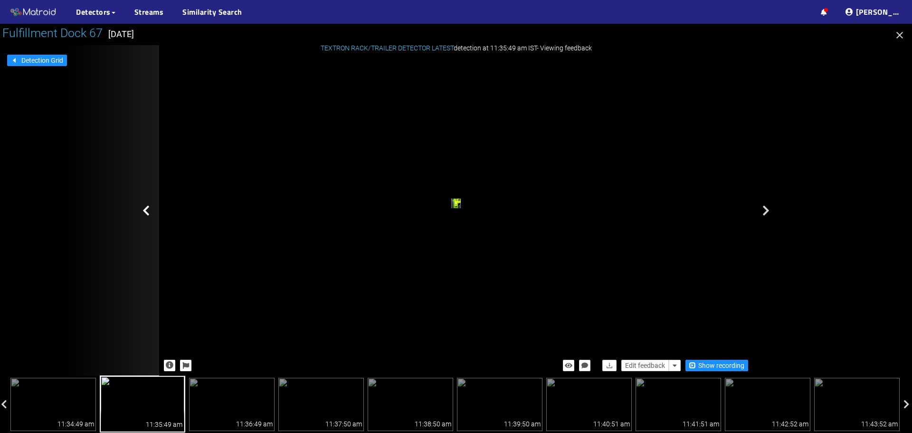
click at [147, 212] on icon at bounding box center [146, 210] width 7 height 11
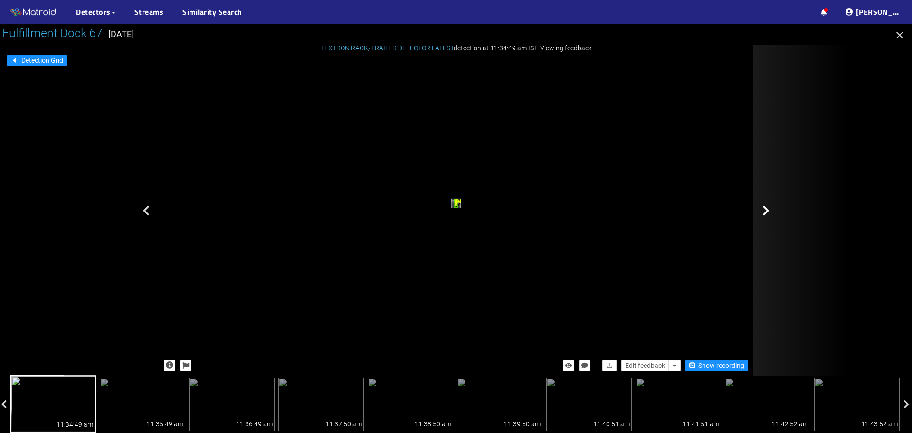
click at [767, 212] on icon at bounding box center [766, 210] width 7 height 11
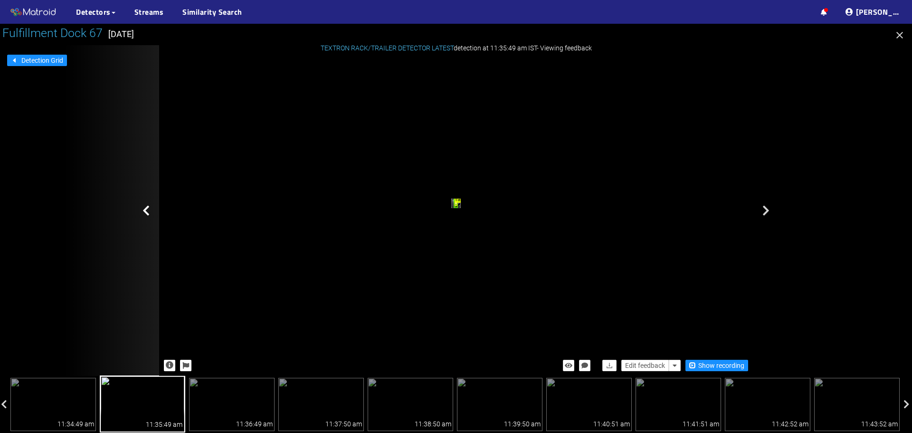
click at [145, 212] on icon at bounding box center [146, 210] width 7 height 11
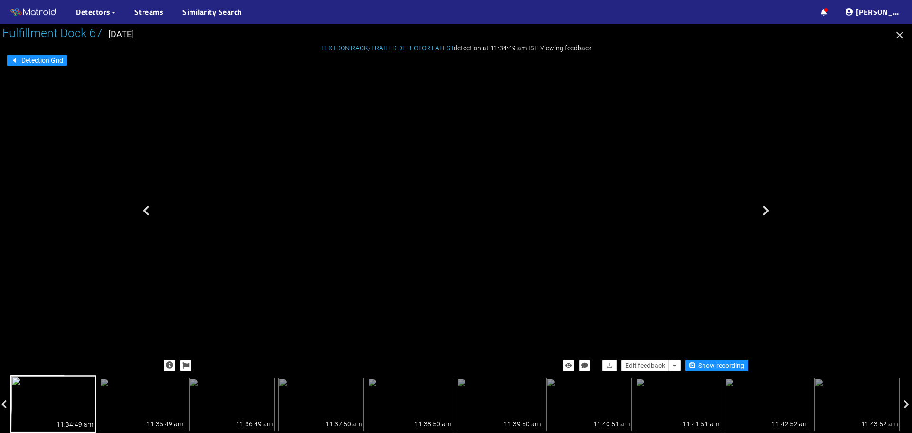
click at [274, 54] on div "rack" at bounding box center [271, 50] width 6 height 7
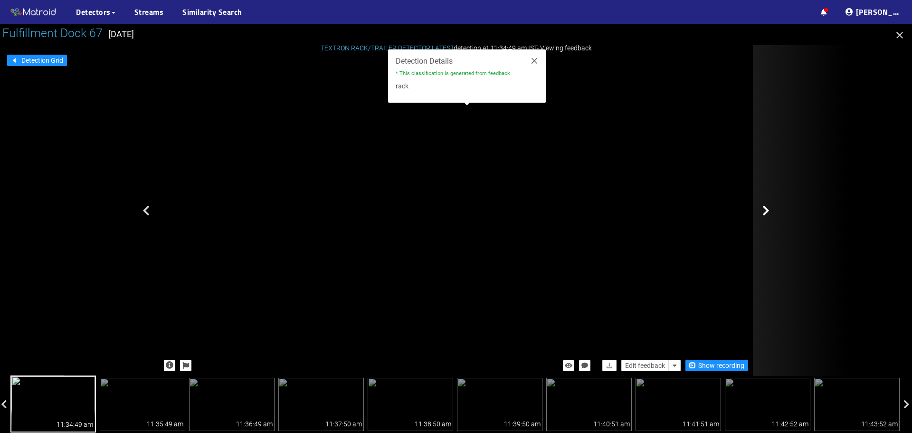
click at [828, 192] on div at bounding box center [800, 210] width 95 height 331
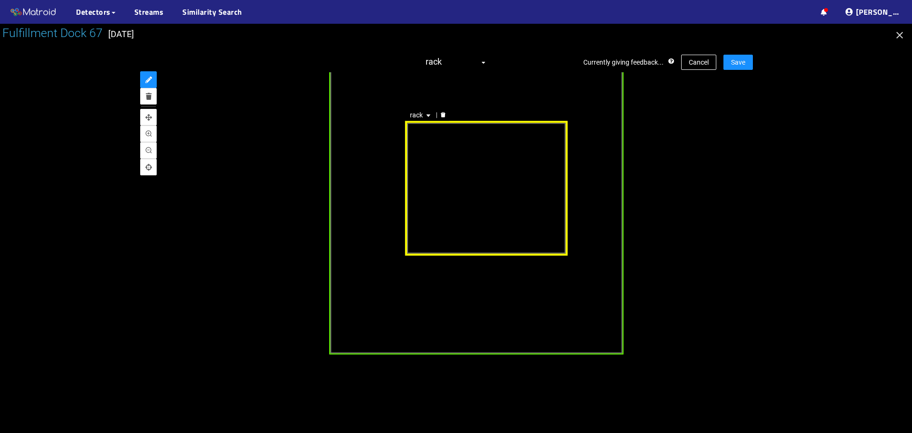
click at [417, 220] on div "rack" at bounding box center [486, 188] width 162 height 134
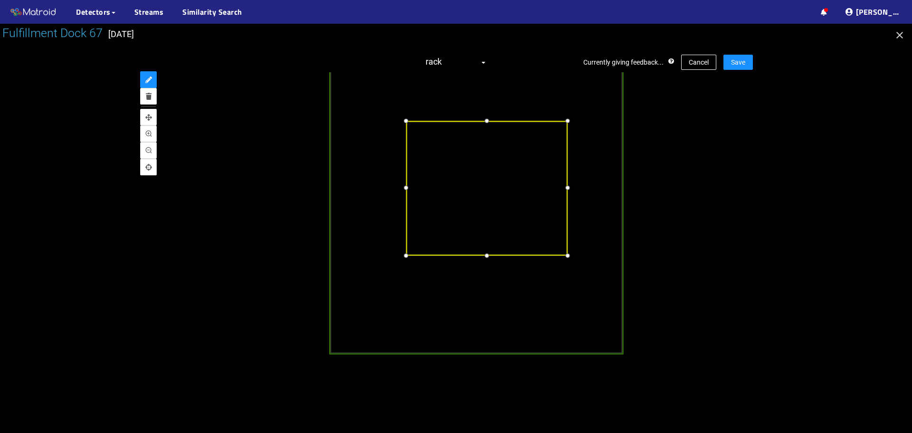
click at [408, 191] on div at bounding box center [405, 187] width 11 height 11
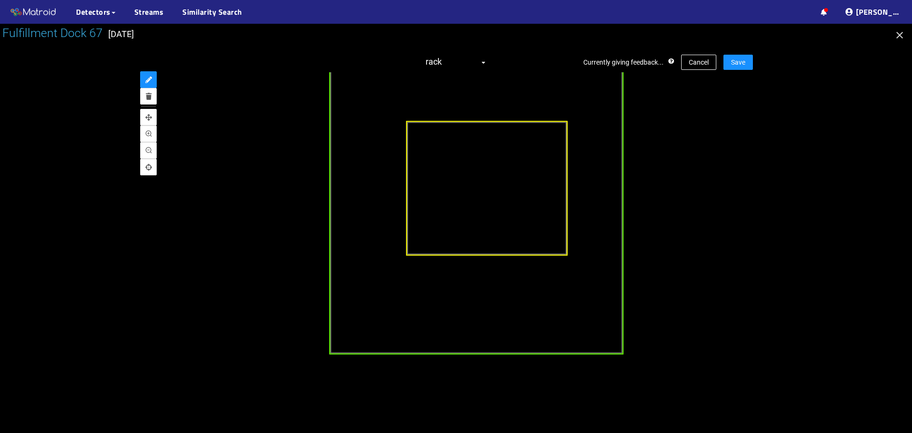
click at [750, 185] on div at bounding box center [456, 219] width 594 height 295
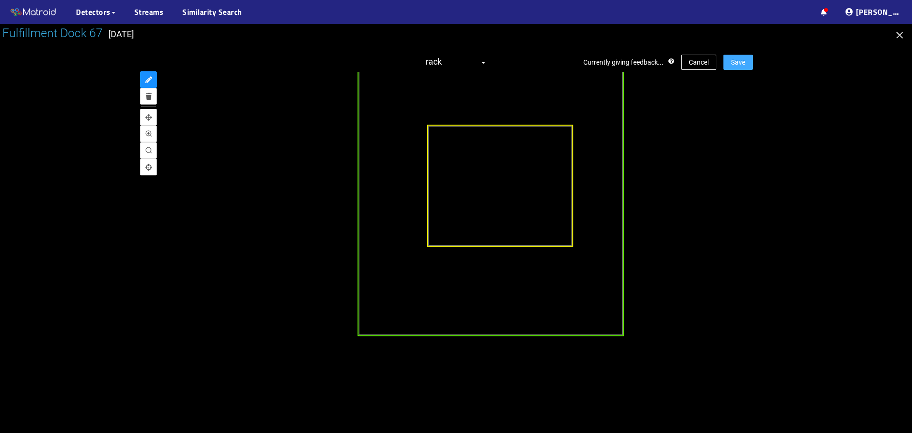
click at [741, 63] on span "Save" at bounding box center [738, 62] width 14 height 10
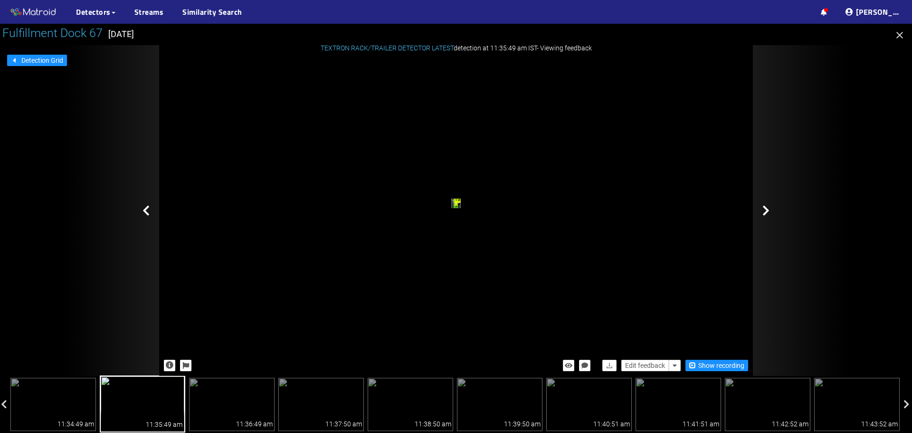
click at [765, 211] on icon at bounding box center [766, 210] width 7 height 11
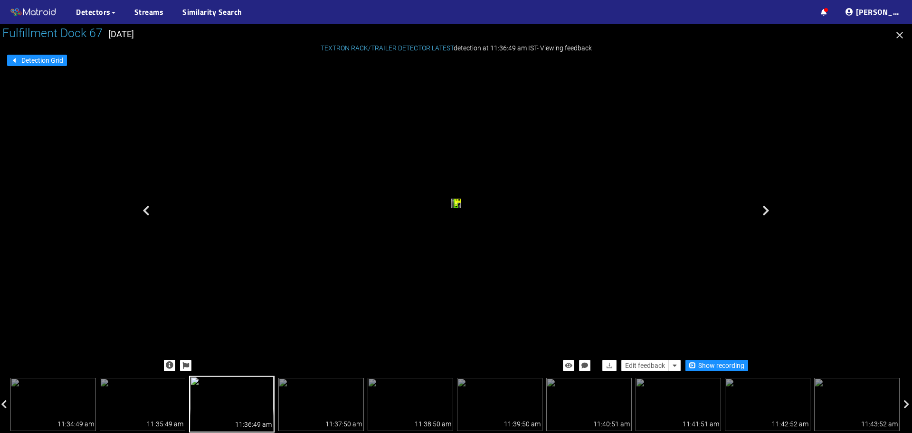
click at [765, 211] on icon at bounding box center [766, 210] width 7 height 11
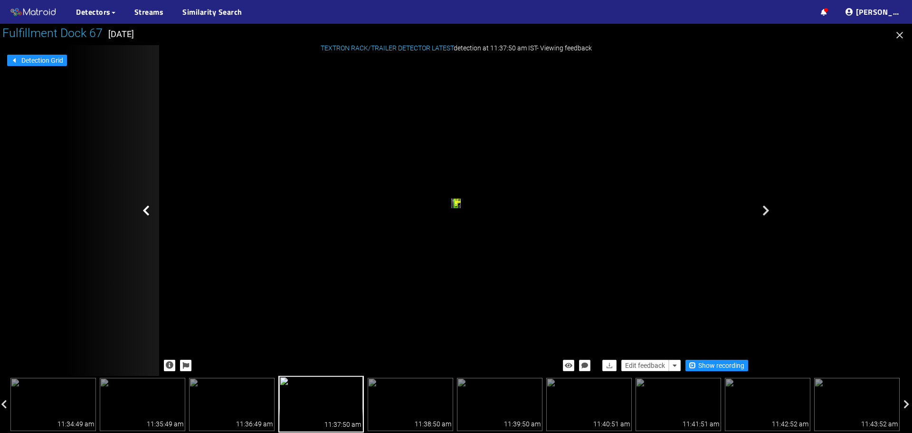
click at [140, 213] on div at bounding box center [111, 210] width 95 height 331
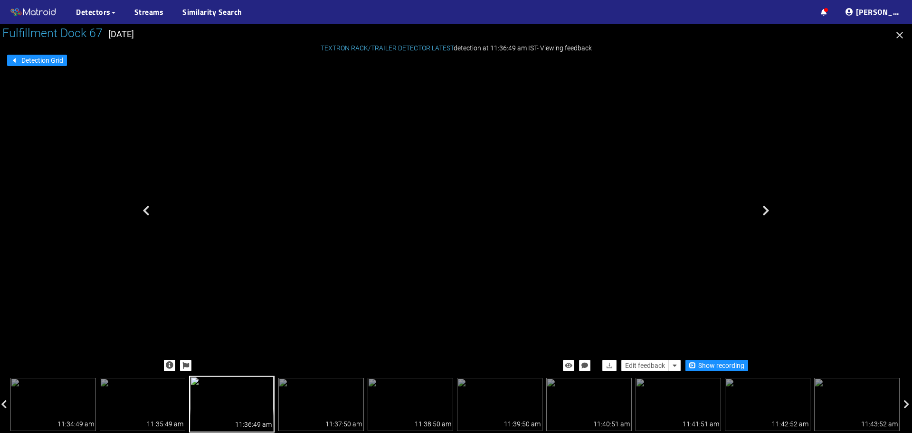
click at [256, 44] on div "rack" at bounding box center [252, 40] width 6 height 8
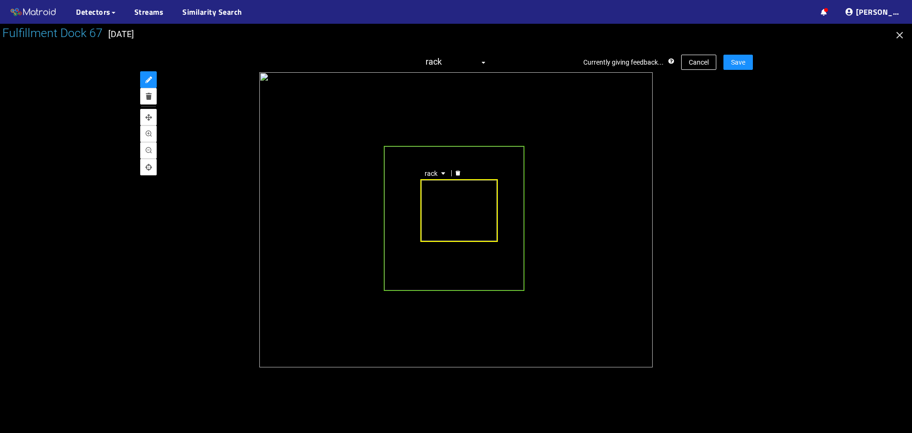
click at [422, 192] on div "rack" at bounding box center [459, 210] width 78 height 63
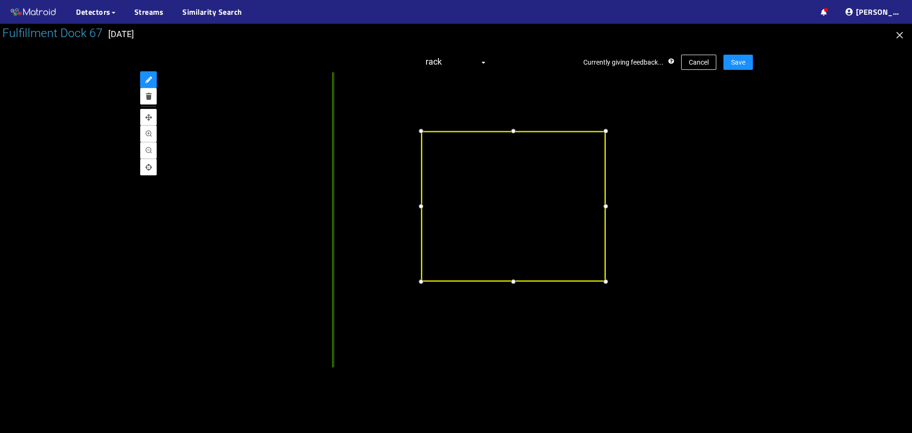
click at [424, 207] on div at bounding box center [421, 206] width 12 height 12
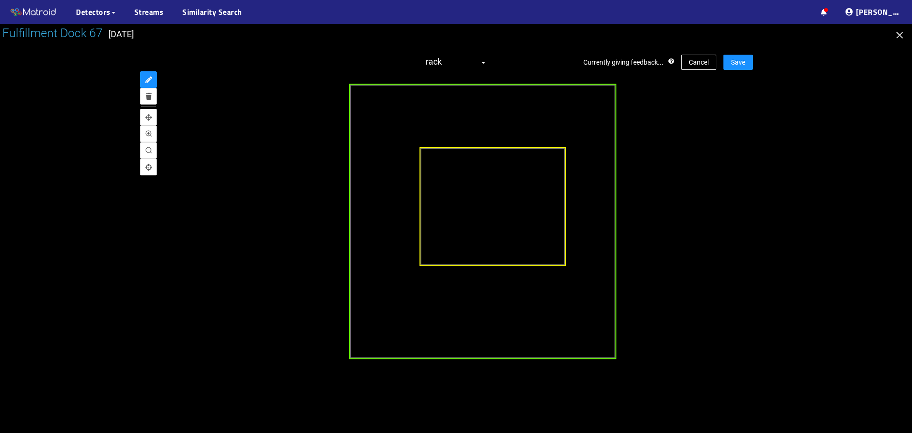
click at [729, 183] on div at bounding box center [456, 219] width 594 height 295
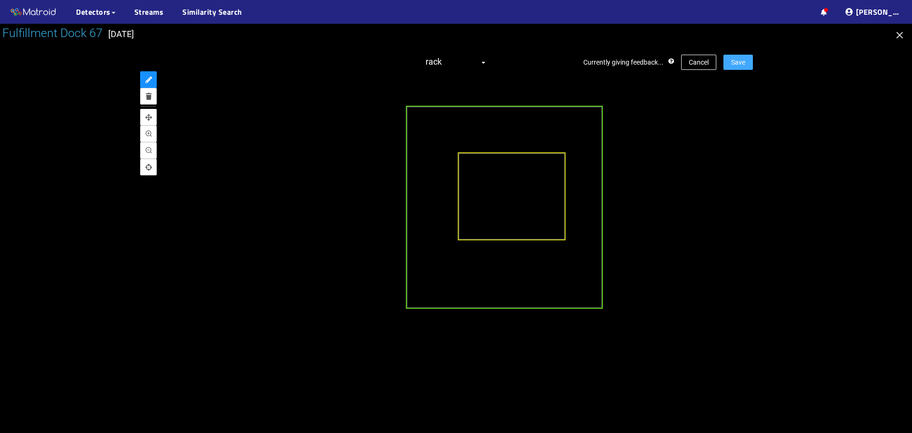
click at [740, 58] on span "Save" at bounding box center [738, 62] width 14 height 10
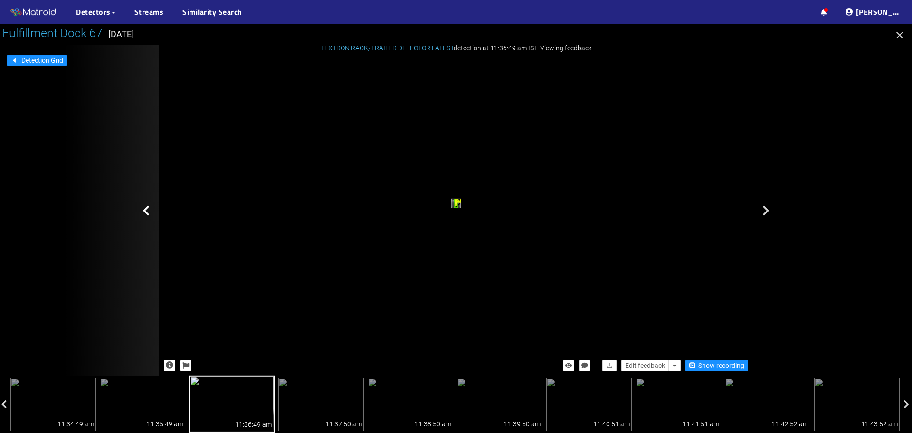
click at [731, 139] on div "trailer rack" at bounding box center [456, 204] width 594 height 295
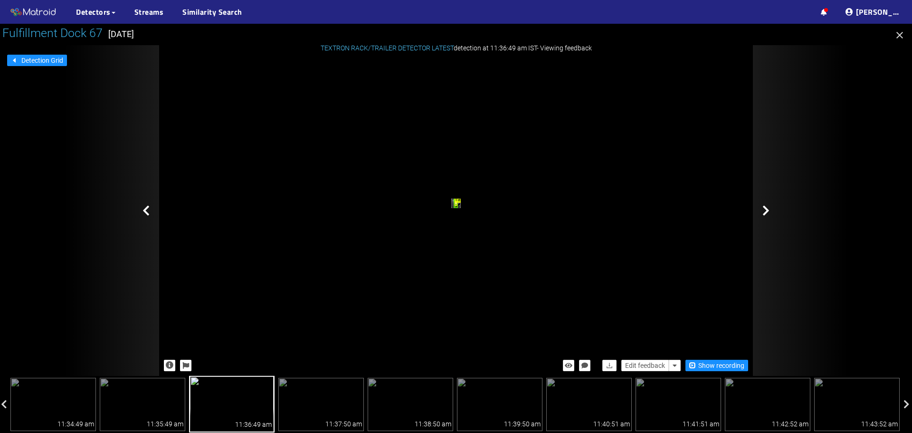
click at [767, 209] on icon at bounding box center [766, 210] width 7 height 11
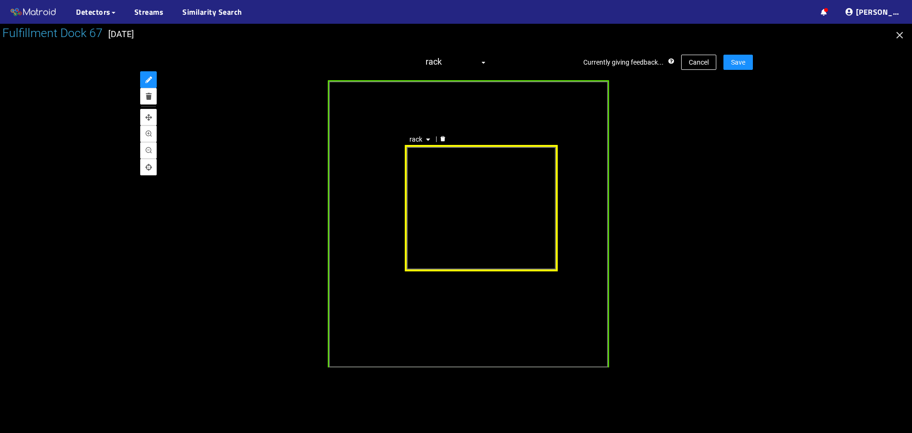
click at [439, 205] on div "rack" at bounding box center [481, 208] width 153 height 127
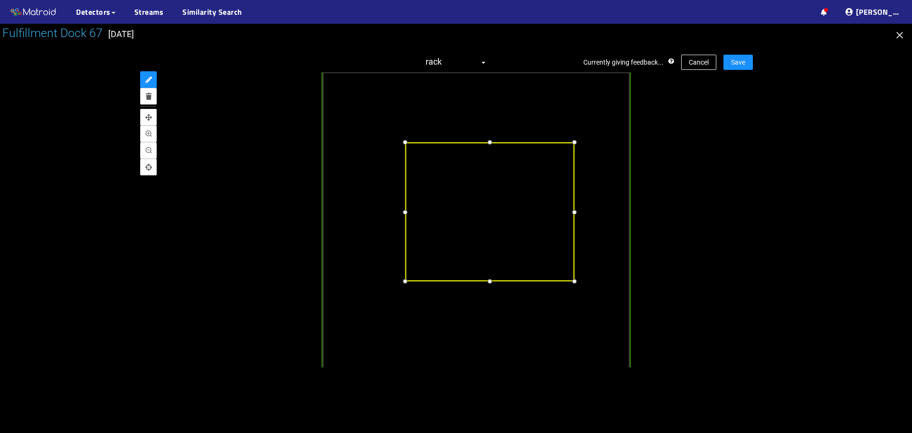
click at [404, 215] on div at bounding box center [404, 211] width 11 height 11
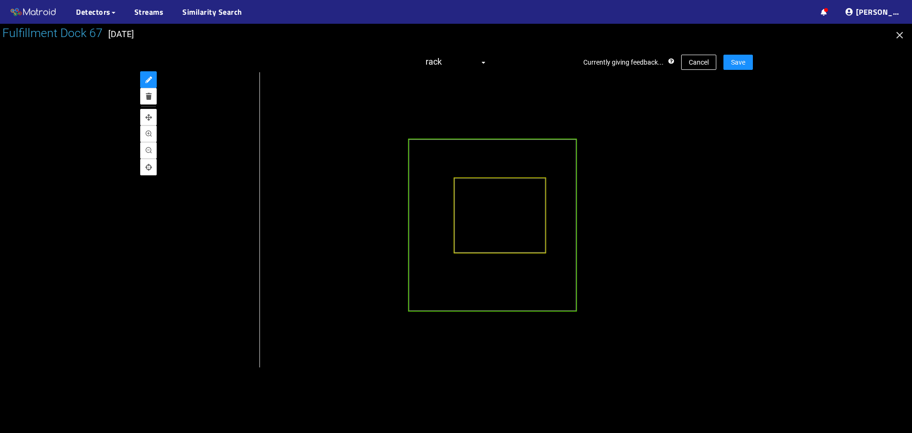
click at [708, 213] on div at bounding box center [456, 219] width 594 height 295
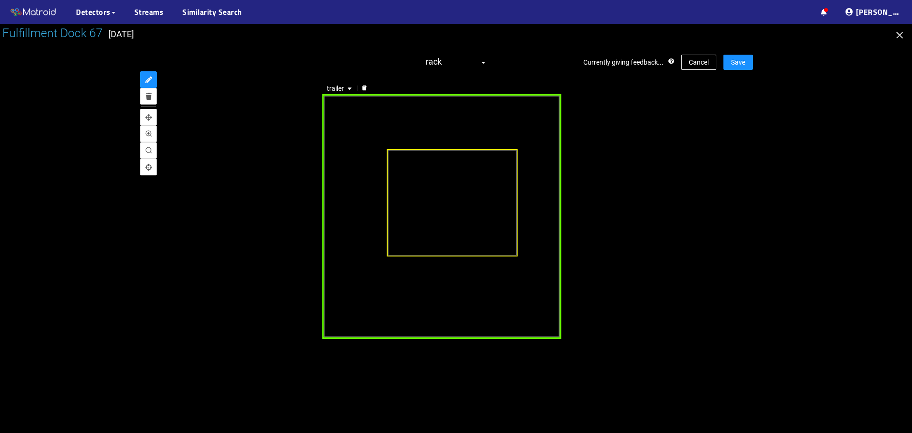
click at [552, 219] on div "trailer" at bounding box center [442, 216] width 238 height 245
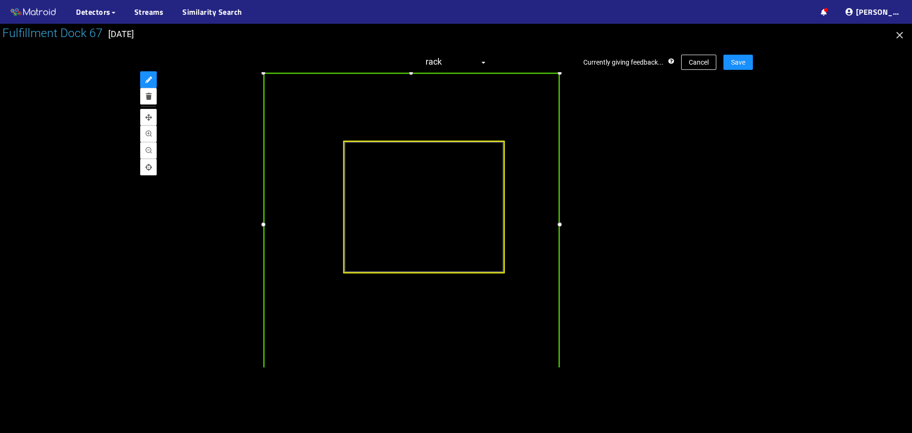
click at [560, 226] on div at bounding box center [558, 224] width 11 height 11
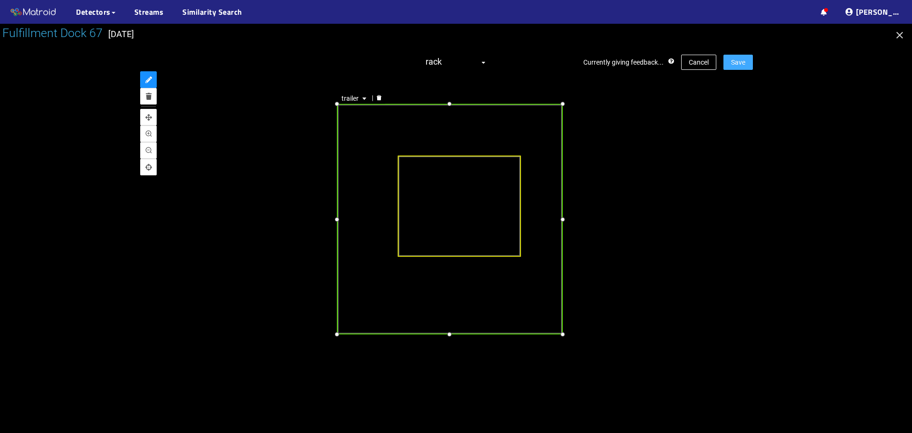
click at [744, 61] on span "Save" at bounding box center [738, 62] width 14 height 10
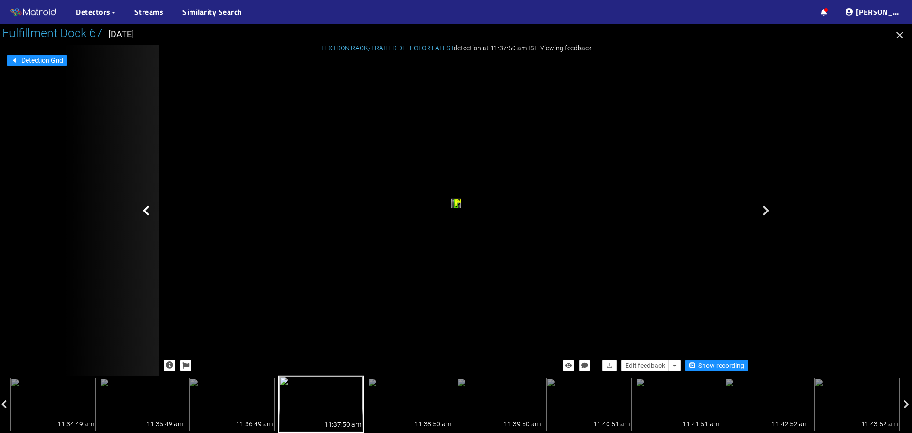
click at [726, 167] on div "rack trailer" at bounding box center [456, 204] width 594 height 295
click at [143, 211] on icon at bounding box center [146, 210] width 7 height 11
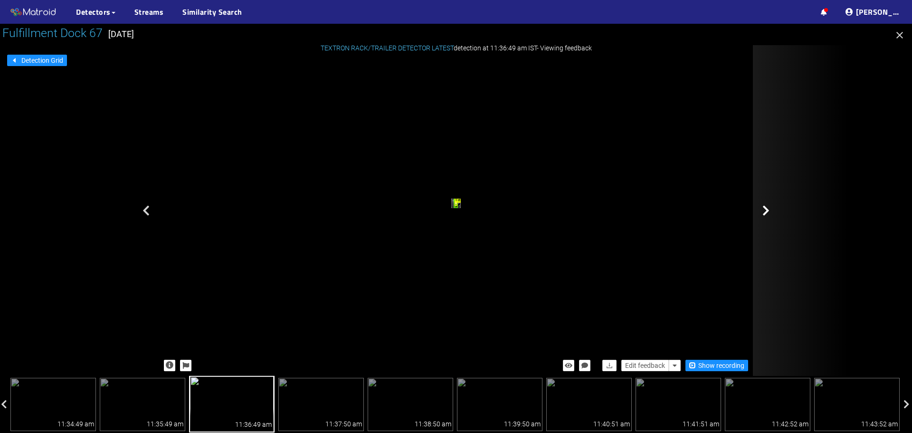
click at [769, 208] on icon at bounding box center [766, 210] width 7 height 11
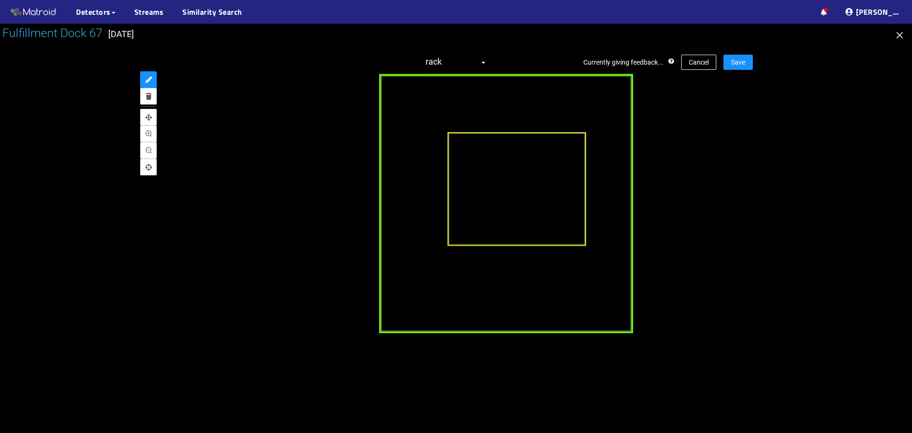
click at [410, 242] on div "trailer" at bounding box center [507, 203] width 254 height 259
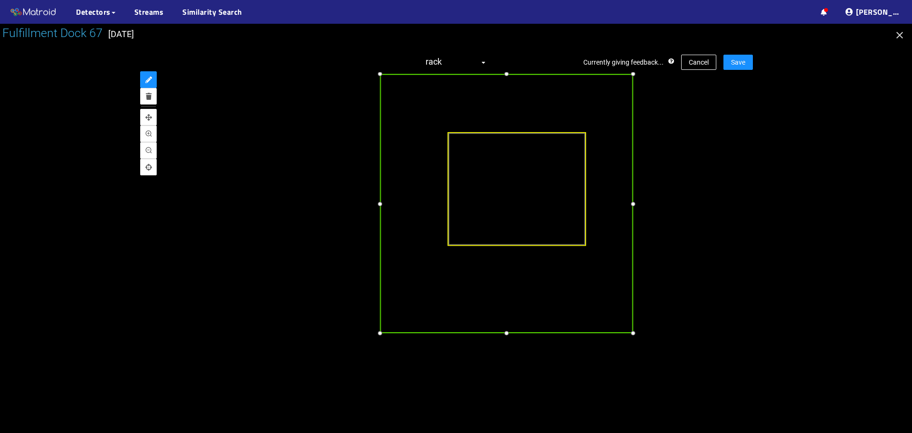
click at [377, 207] on div at bounding box center [379, 203] width 11 height 11
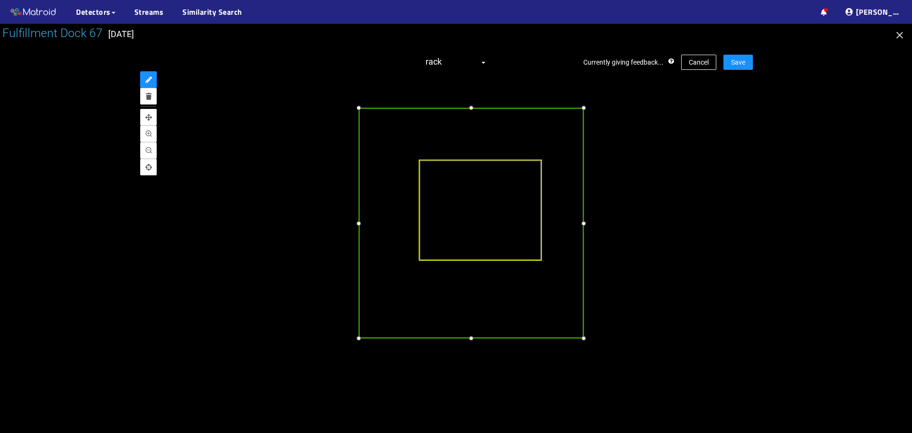
click at [472, 108] on div at bounding box center [471, 108] width 10 height 10
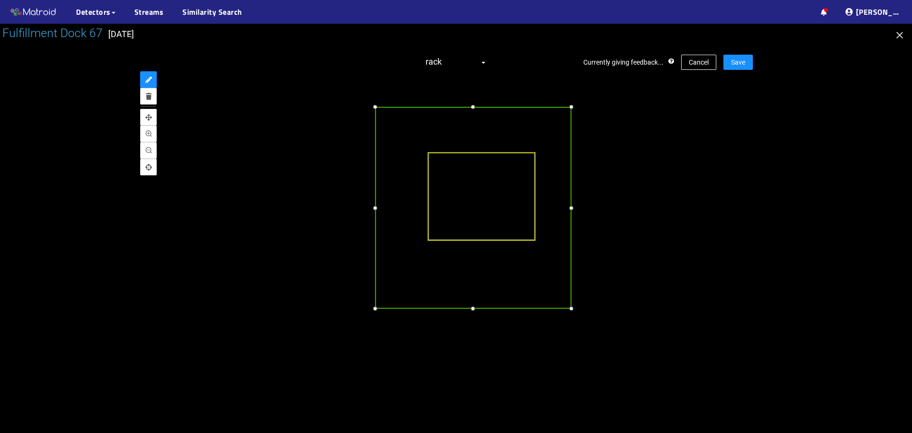
click at [572, 211] on div at bounding box center [571, 208] width 10 height 10
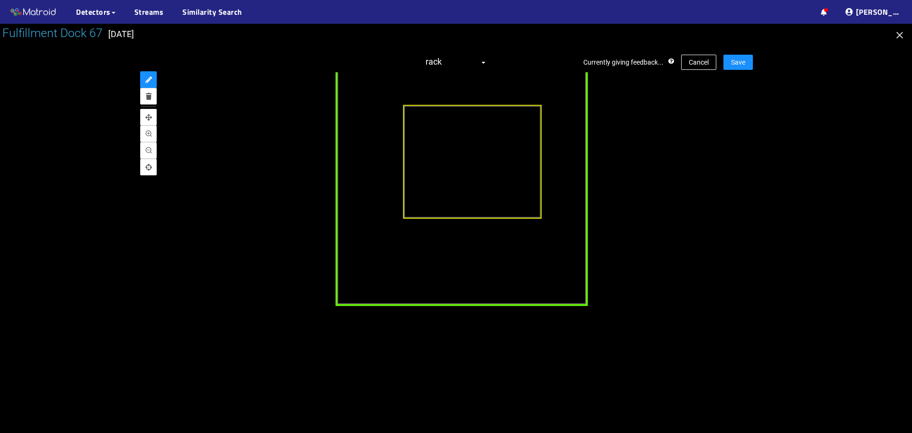
click at [470, 298] on div "trailer" at bounding box center [461, 176] width 252 height 259
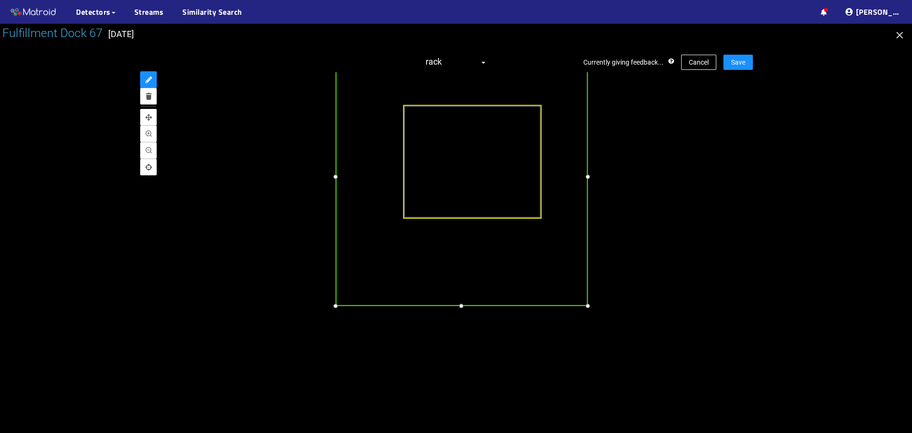
click at [463, 307] on div at bounding box center [461, 306] width 11 height 11
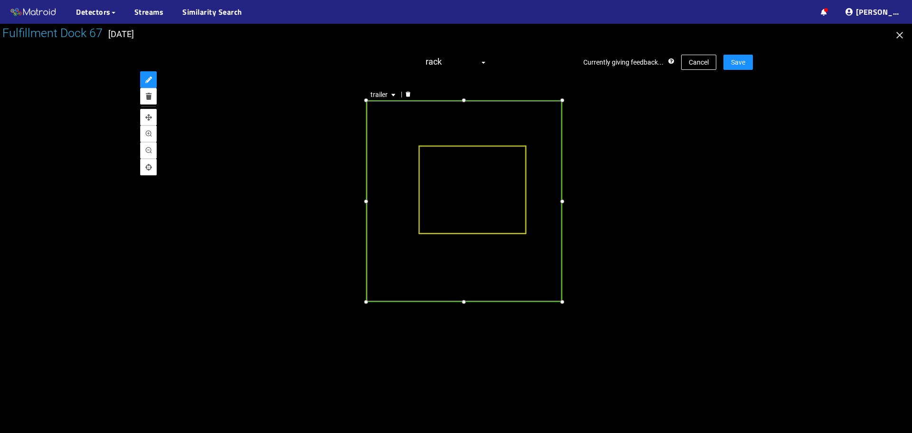
click at [727, 200] on div "trailer" at bounding box center [456, 219] width 594 height 295
click at [742, 63] on span "Save" at bounding box center [738, 62] width 14 height 10
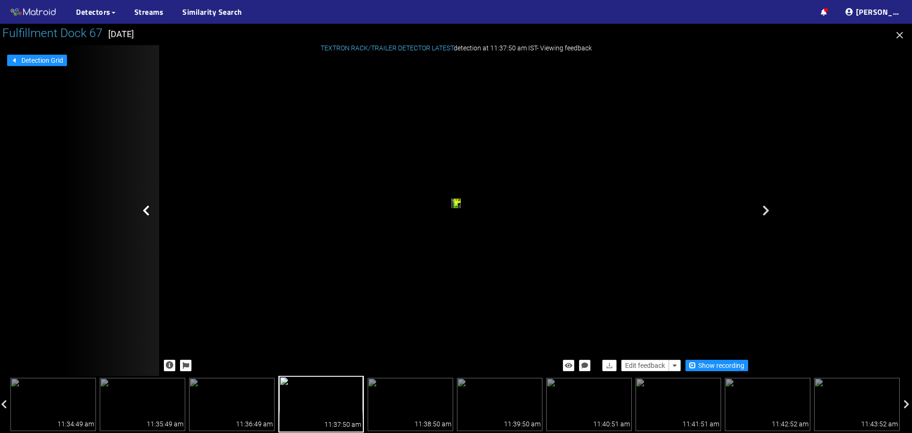
click at [141, 211] on div at bounding box center [111, 210] width 95 height 331
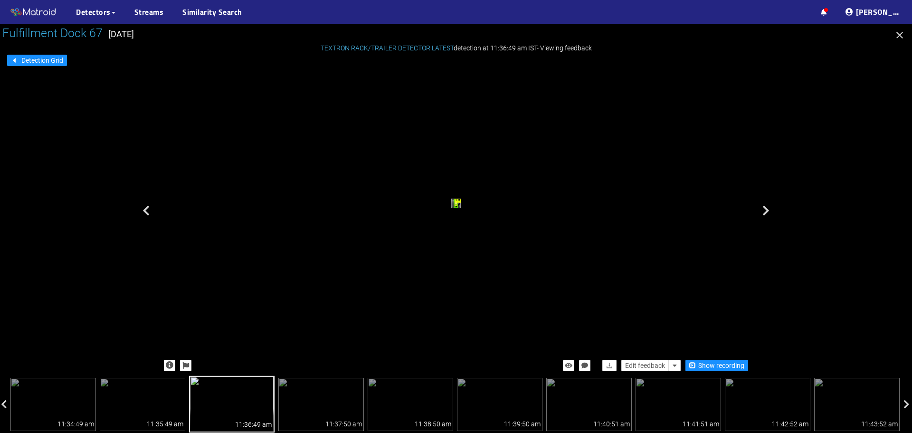
click at [141, 211] on div at bounding box center [111, 210] width 95 height 331
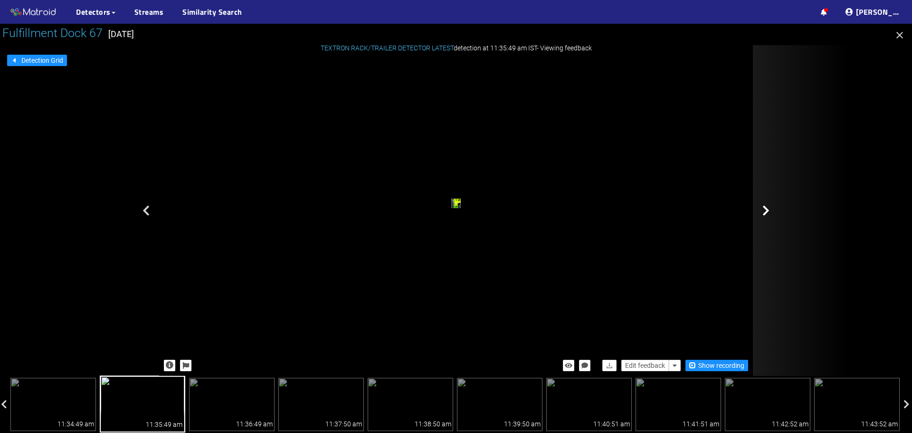
click at [767, 211] on icon at bounding box center [766, 210] width 7 height 11
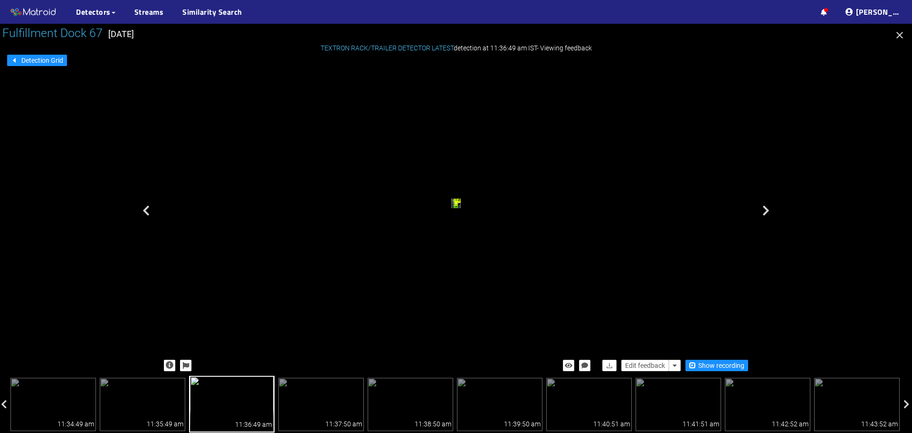
click at [767, 211] on icon at bounding box center [766, 210] width 7 height 11
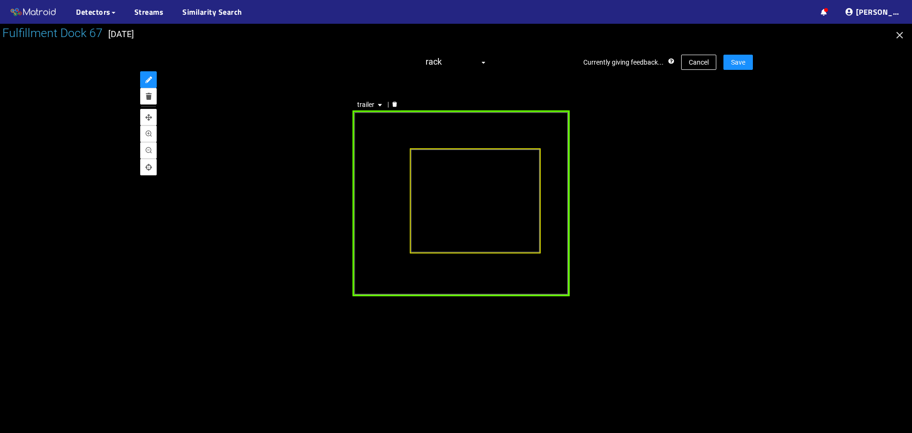
click at [428, 269] on div "trailer" at bounding box center [461, 202] width 218 height 185
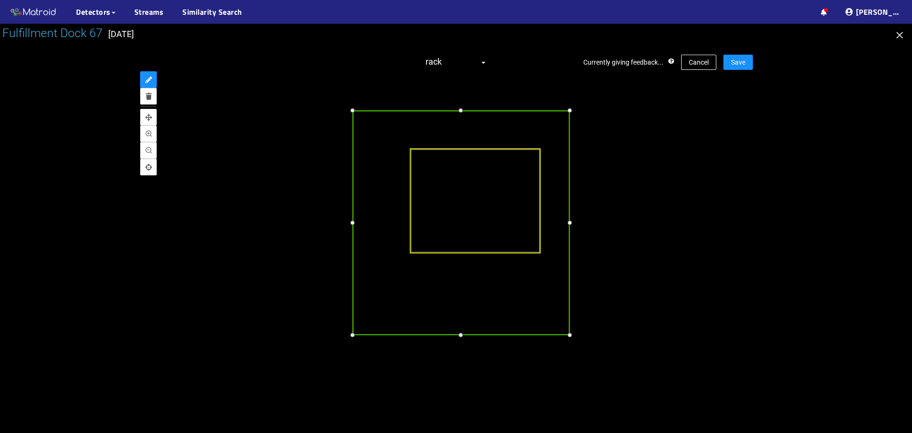
click at [460, 337] on div at bounding box center [461, 334] width 11 height 11
click at [346, 228] on div at bounding box center [345, 222] width 11 height 11
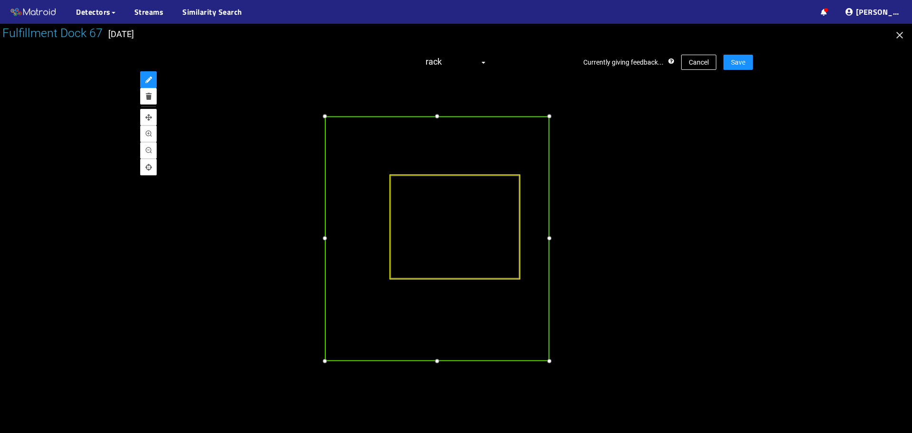
click at [432, 118] on div at bounding box center [437, 116] width 11 height 11
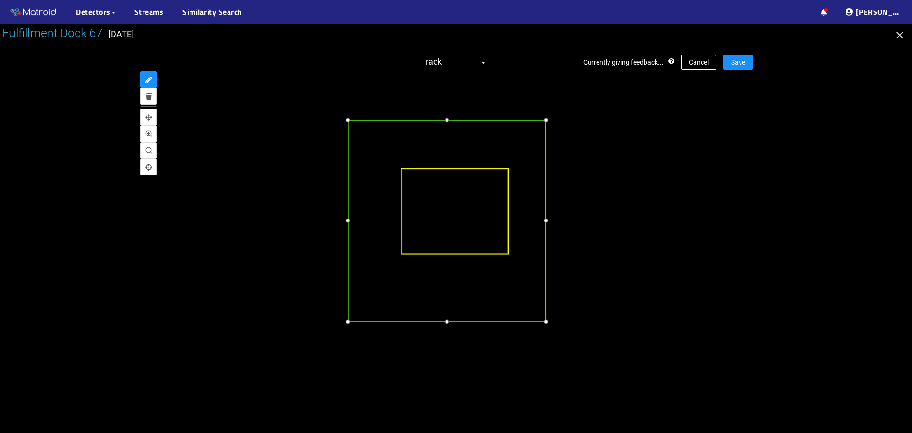
click at [542, 226] on div at bounding box center [546, 221] width 10 height 10
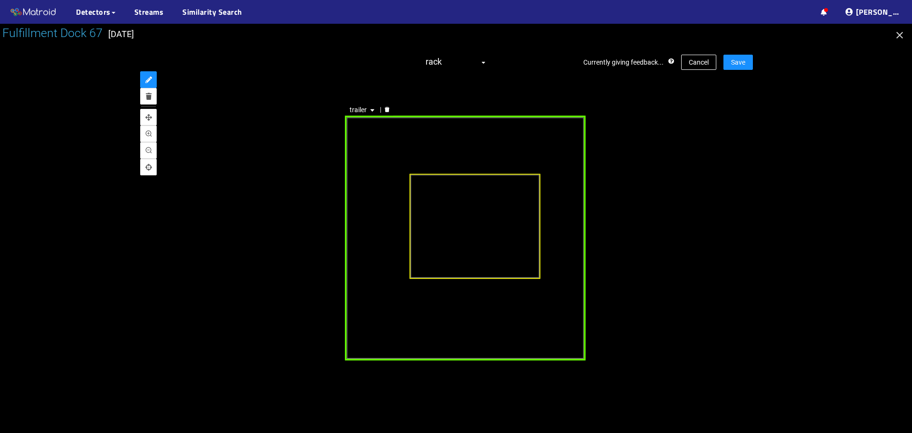
click at [362, 138] on div "trailer" at bounding box center [465, 237] width 241 height 245
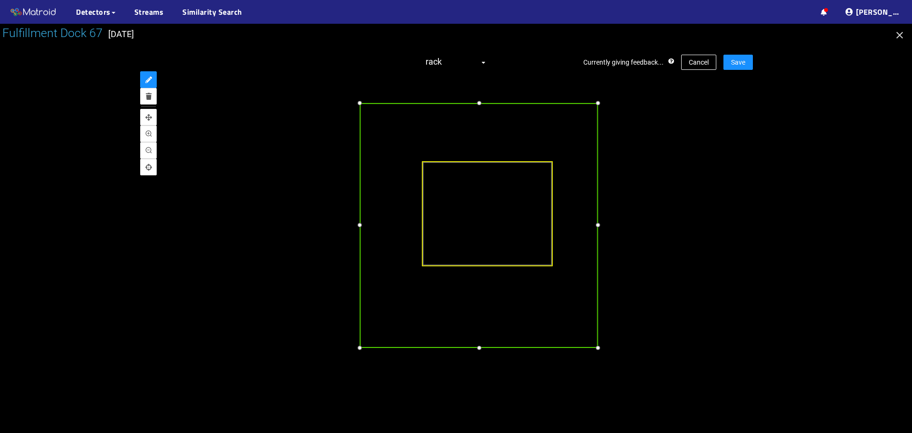
click at [360, 225] on div at bounding box center [359, 225] width 11 height 11
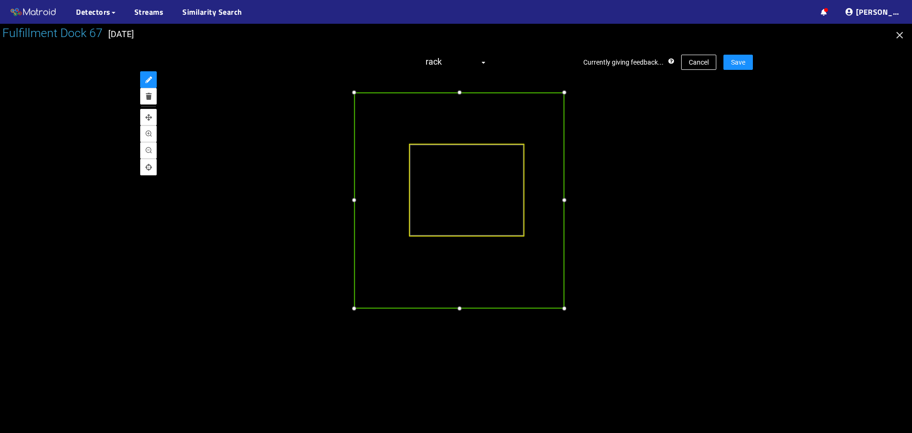
click at [460, 308] on div at bounding box center [459, 308] width 10 height 10
click at [563, 201] on div at bounding box center [563, 200] width 10 height 10
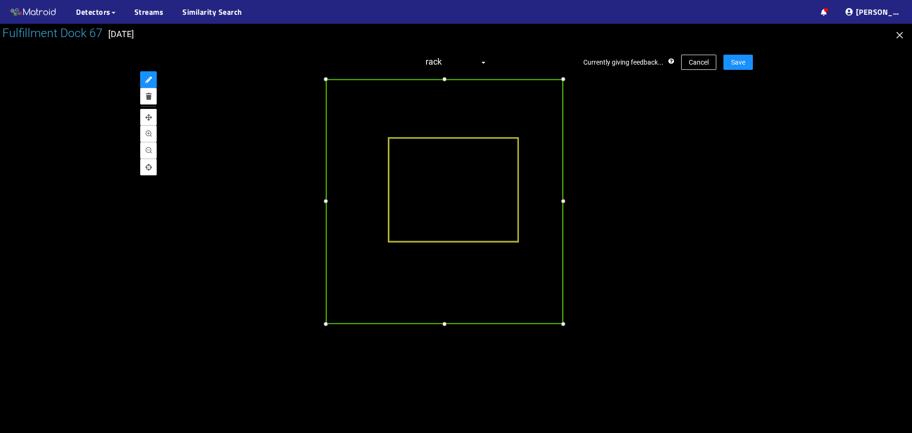
click at [561, 201] on div at bounding box center [563, 201] width 11 height 11
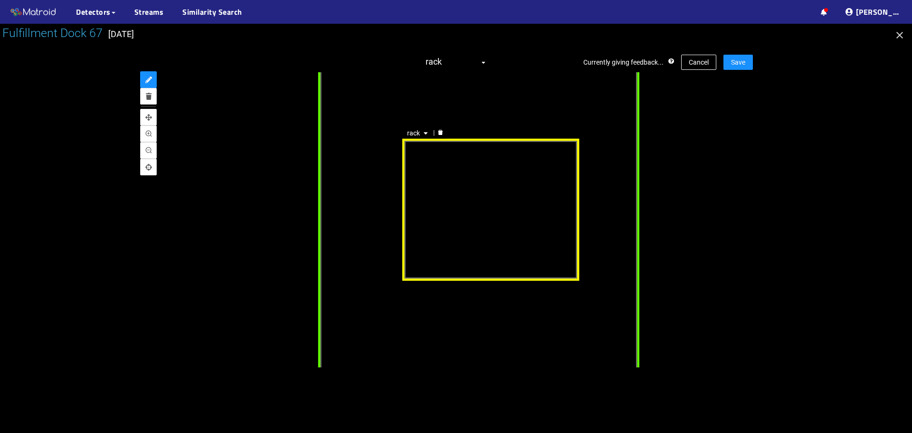
click at [430, 183] on div "rack" at bounding box center [490, 209] width 177 height 143
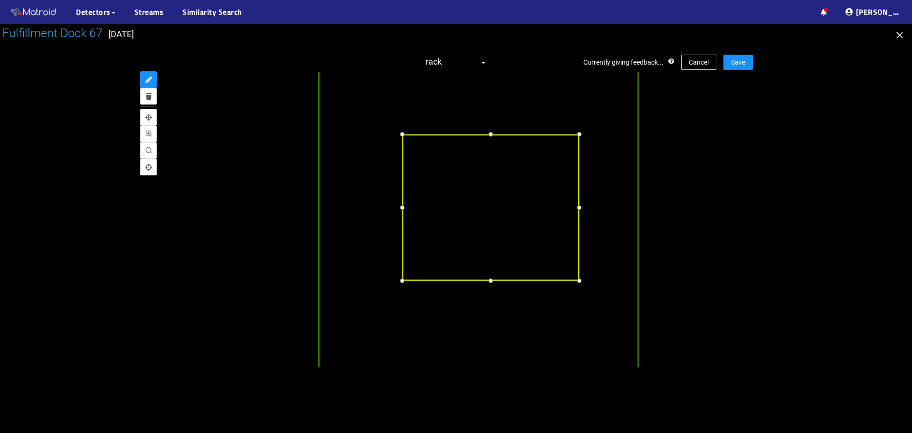
click at [402, 133] on div at bounding box center [403, 134] width 12 height 12
click at [492, 279] on div at bounding box center [491, 279] width 12 height 12
click at [581, 212] on div at bounding box center [577, 206] width 12 height 12
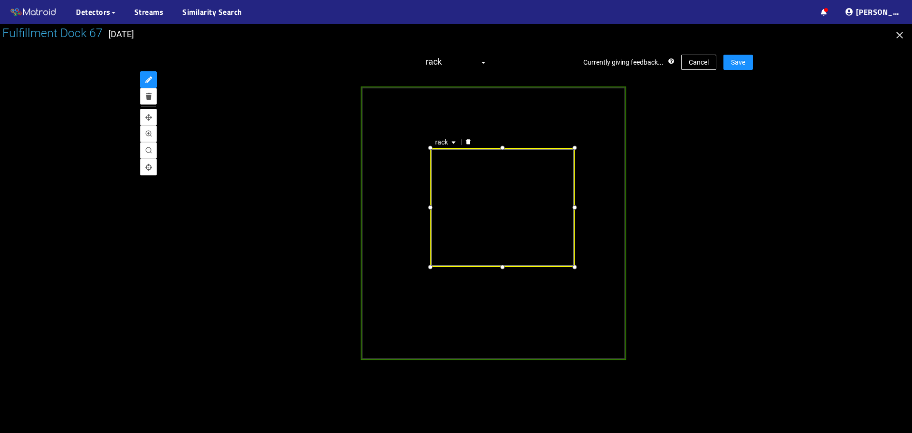
click at [723, 183] on div "rack" at bounding box center [456, 219] width 594 height 295
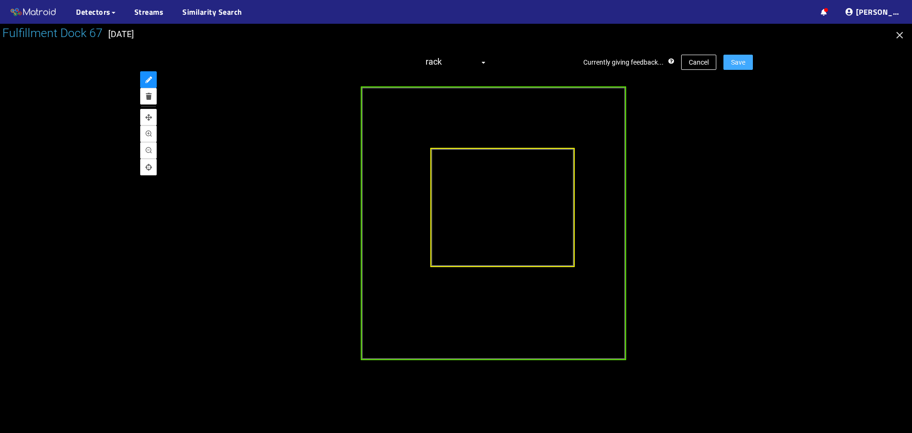
click at [743, 63] on span "Save" at bounding box center [738, 62] width 14 height 10
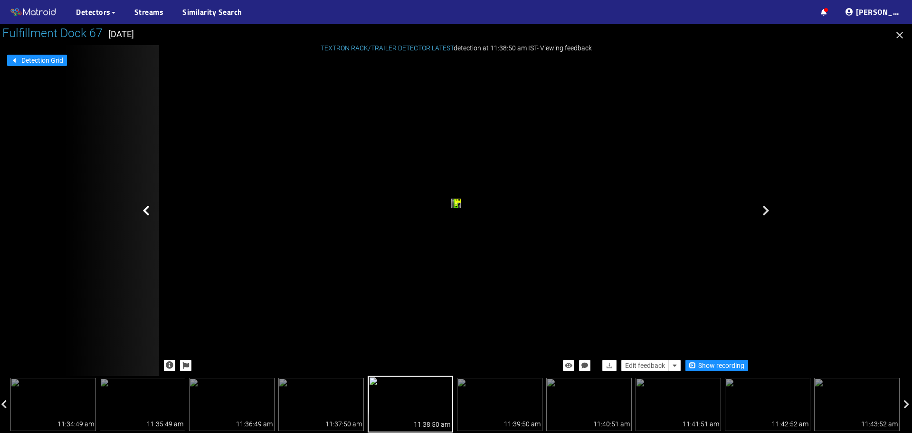
click at [149, 212] on icon at bounding box center [146, 210] width 7 height 11
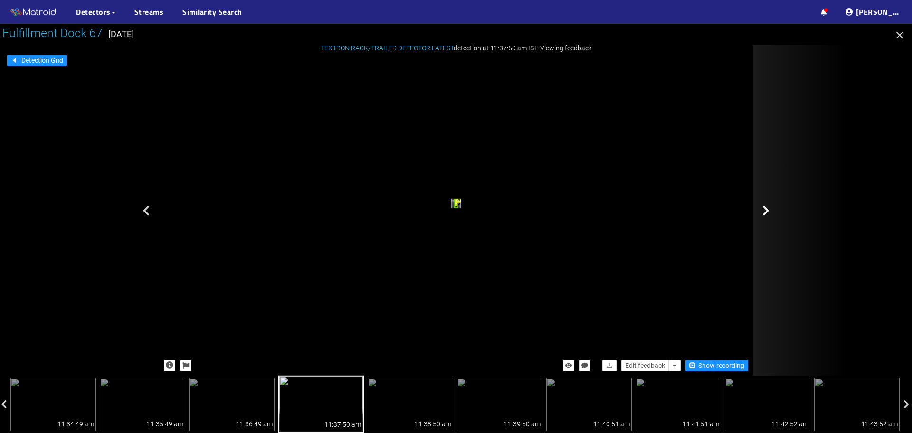
click at [764, 210] on icon at bounding box center [766, 210] width 7 height 11
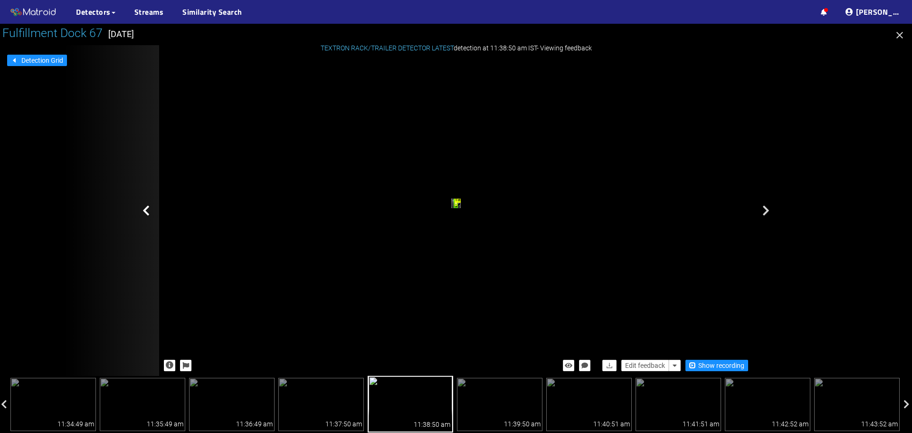
click at [150, 209] on div at bounding box center [111, 210] width 95 height 331
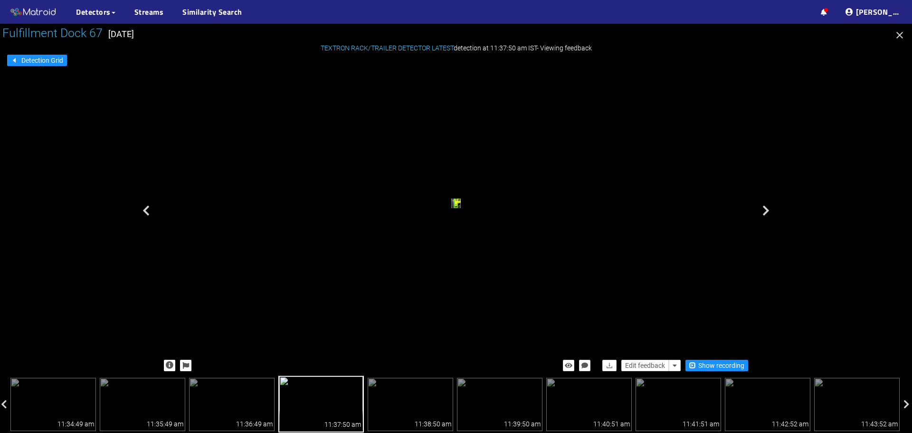
click at [150, 209] on div at bounding box center [111, 210] width 95 height 331
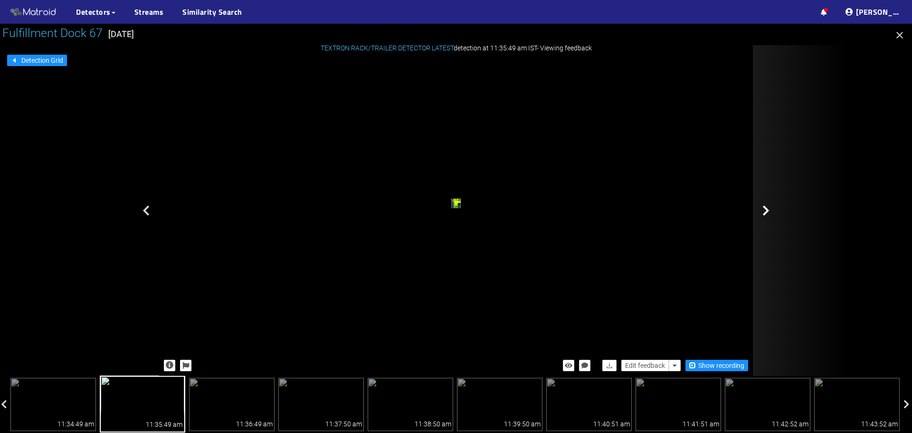
click at [767, 210] on icon at bounding box center [766, 210] width 7 height 11
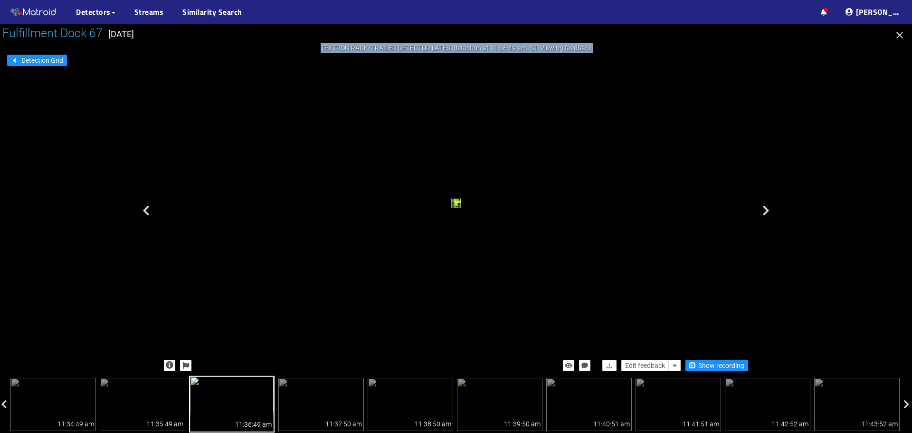
click at [767, 210] on icon at bounding box center [766, 210] width 7 height 11
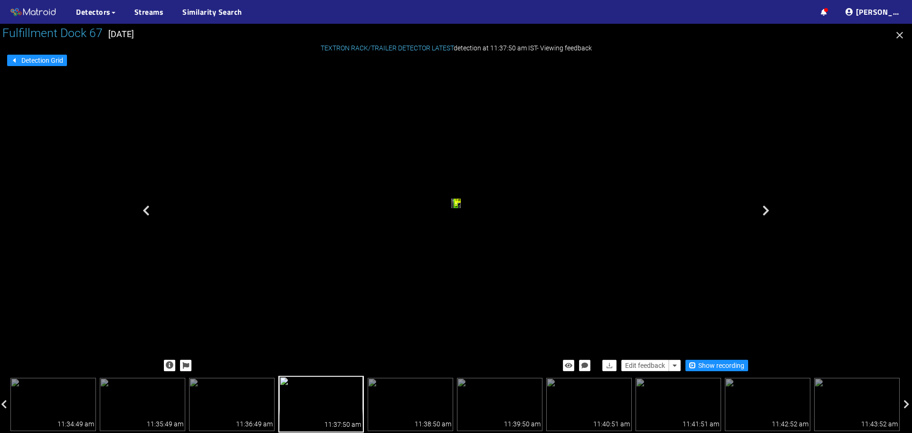
click at [767, 210] on icon at bounding box center [766, 210] width 7 height 11
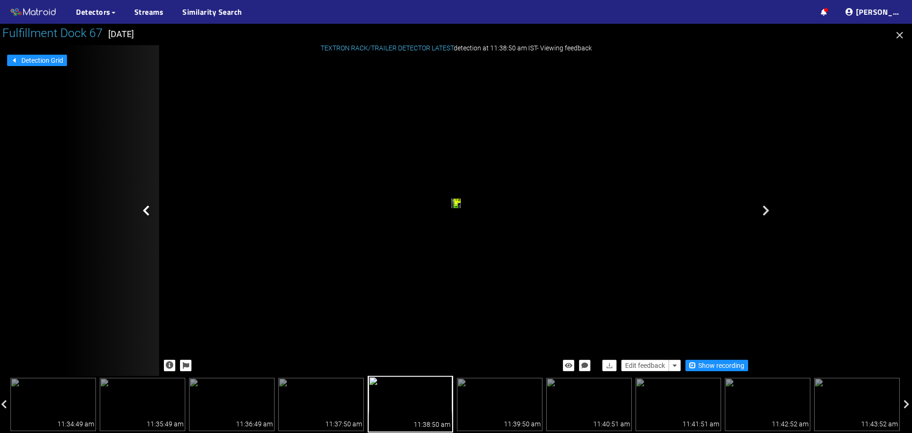
click at [143, 211] on icon at bounding box center [146, 210] width 7 height 11
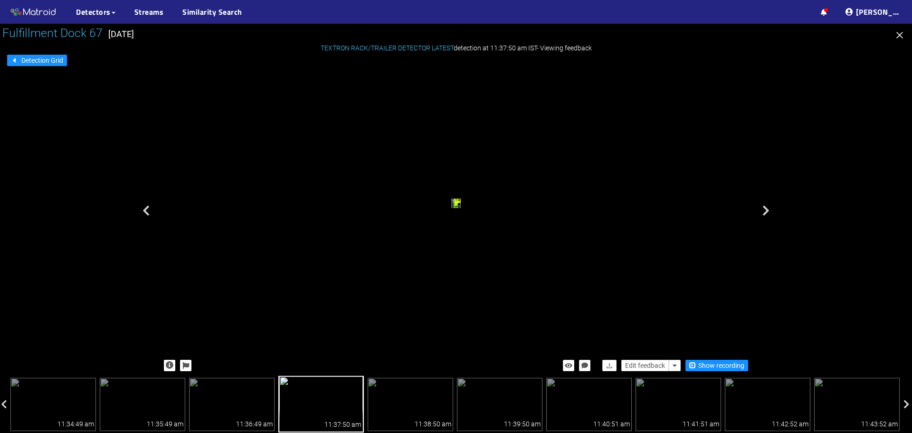
click at [143, 211] on icon at bounding box center [146, 210] width 7 height 11
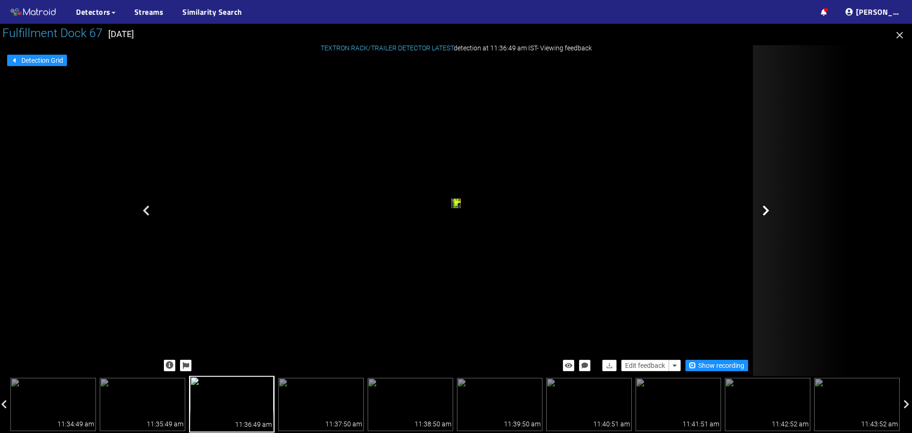
click at [766, 210] on icon at bounding box center [766, 210] width 7 height 11
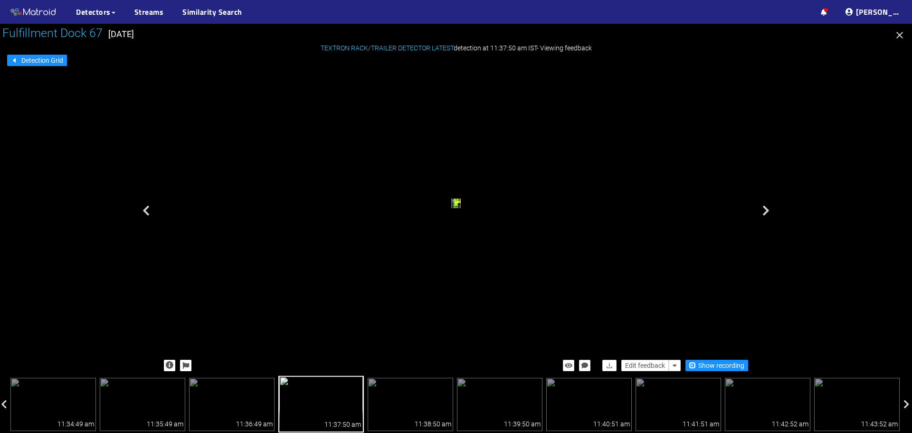
click at [766, 210] on icon at bounding box center [766, 210] width 7 height 11
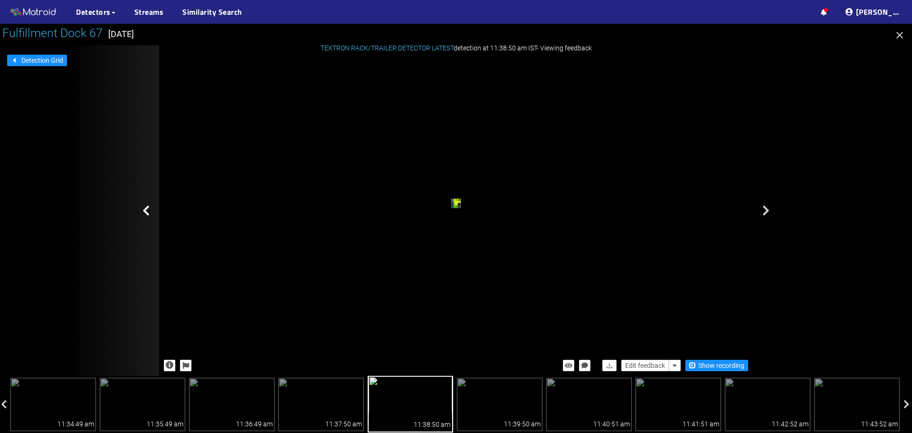
click at [148, 210] on icon at bounding box center [146, 210] width 7 height 11
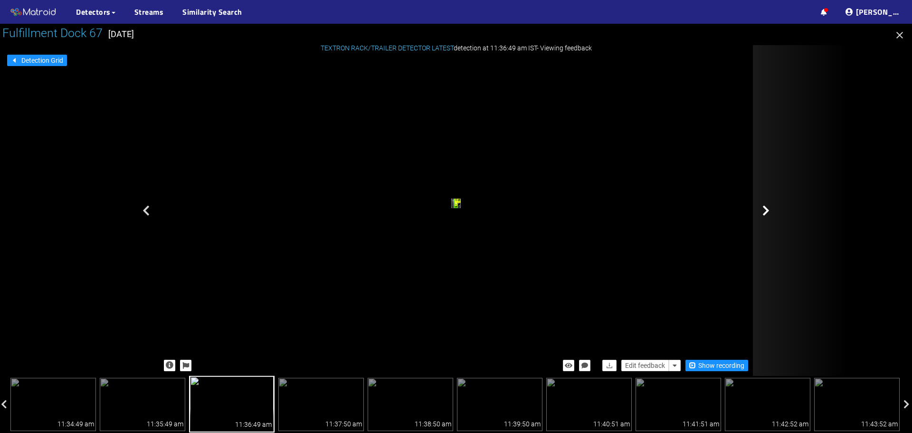
click at [769, 212] on icon at bounding box center [766, 210] width 7 height 11
click at [768, 211] on icon at bounding box center [766, 210] width 7 height 11
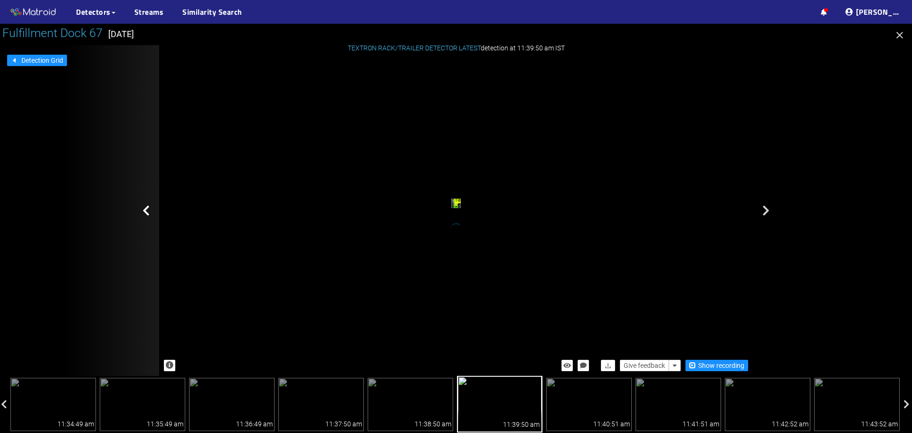
click at [146, 210] on icon at bounding box center [146, 210] width 7 height 11
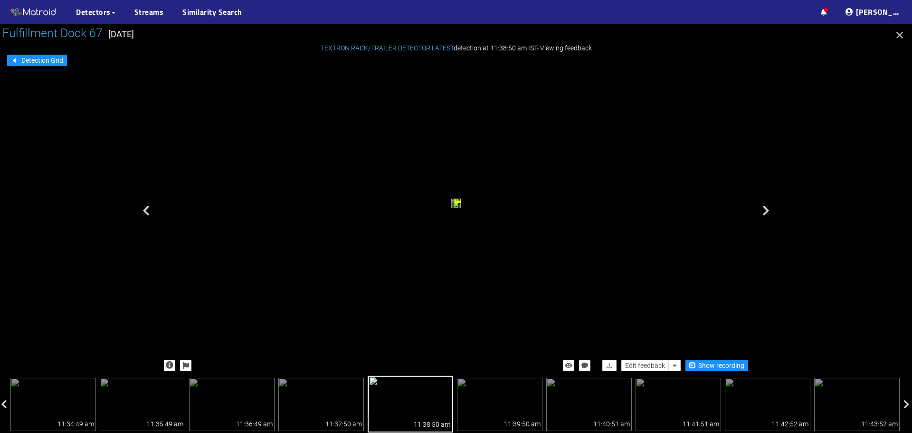
click at [146, 210] on icon at bounding box center [146, 210] width 7 height 11
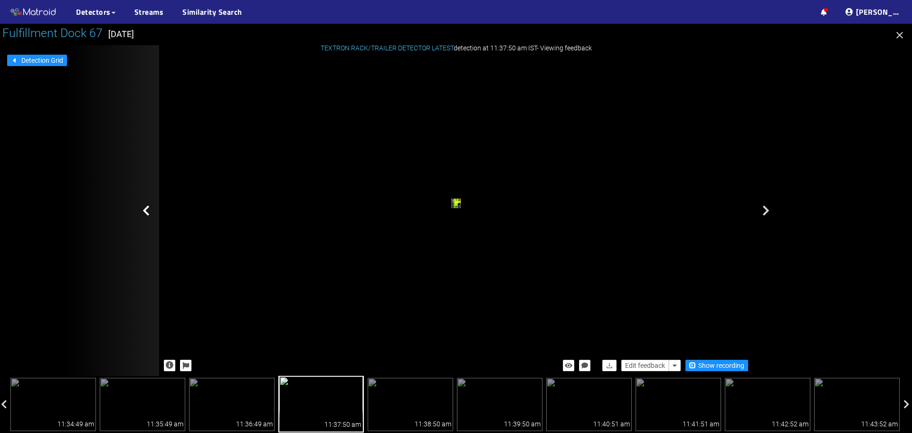
click at [146, 210] on icon at bounding box center [146, 210] width 7 height 11
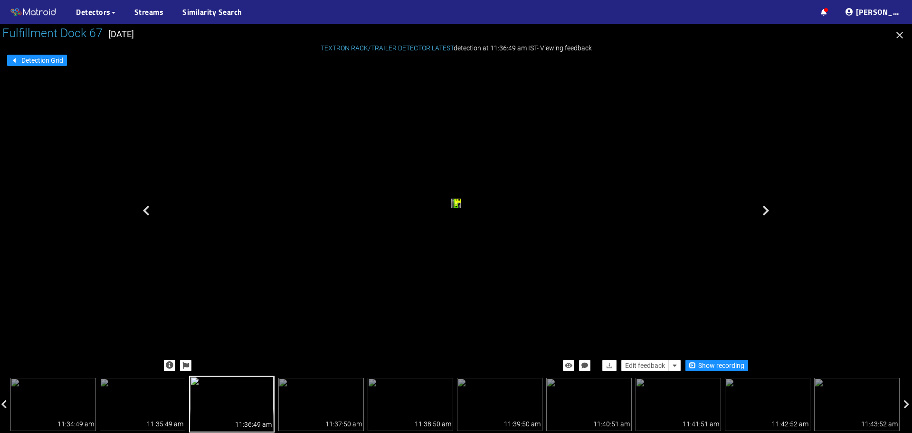
click at [146, 210] on icon at bounding box center [146, 210] width 7 height 11
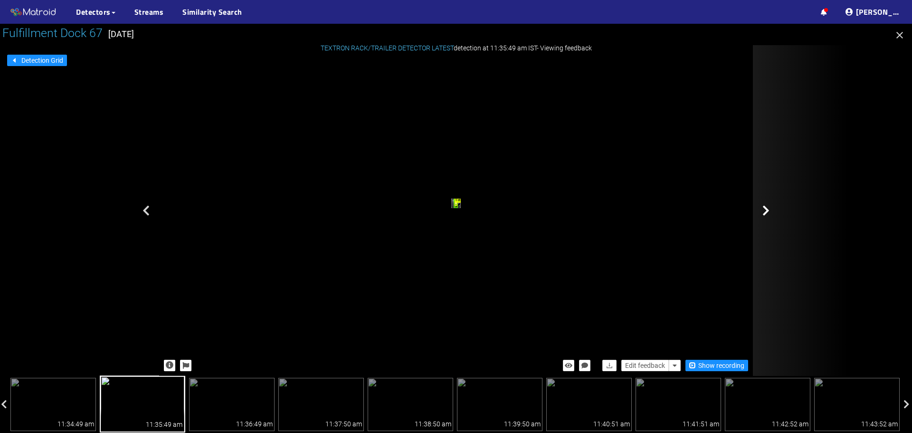
click at [763, 210] on icon at bounding box center [766, 210] width 7 height 11
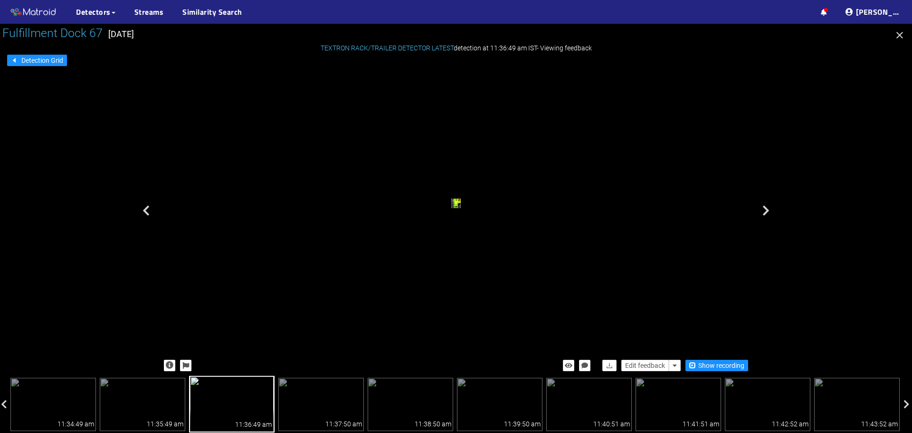
click at [763, 210] on icon at bounding box center [766, 210] width 7 height 11
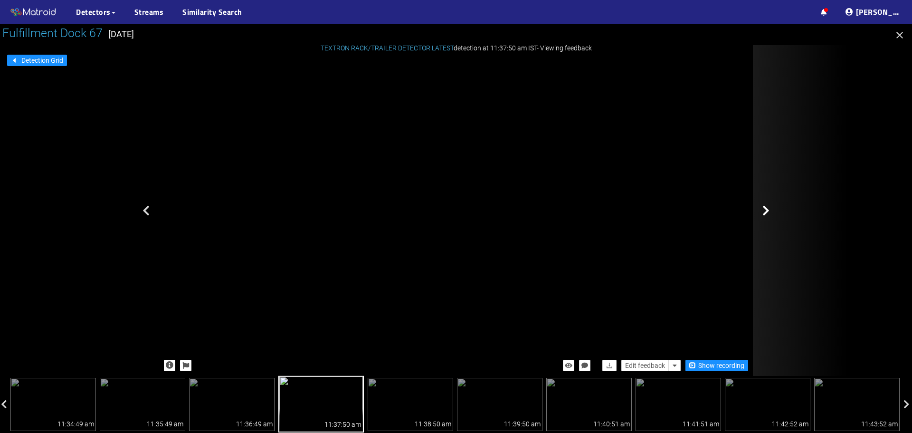
click at [761, 166] on div at bounding box center [800, 210] width 95 height 331
click at [765, 213] on icon at bounding box center [766, 210] width 7 height 11
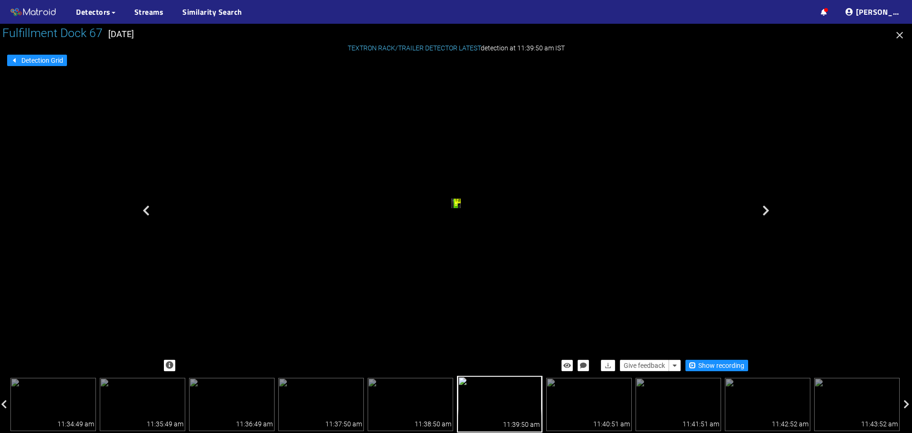
click at [454, 207] on div "trailer" at bounding box center [456, 204] width 4 height 7
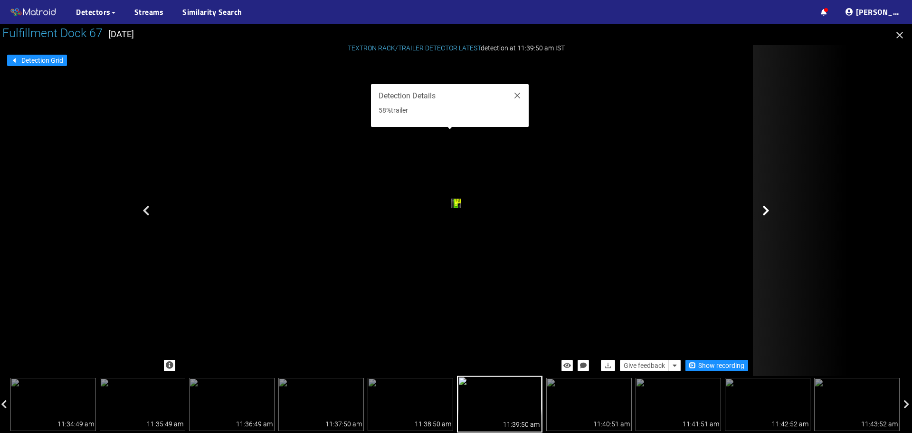
click at [804, 244] on div at bounding box center [800, 210] width 95 height 331
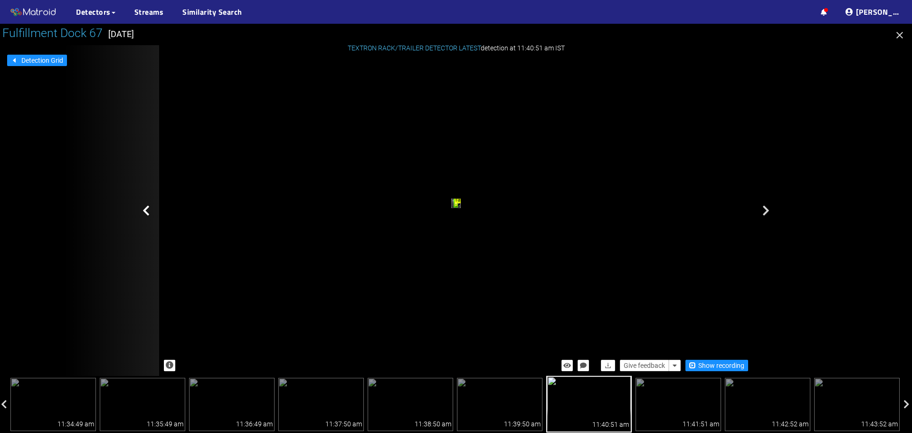
click at [148, 208] on icon at bounding box center [146, 210] width 7 height 11
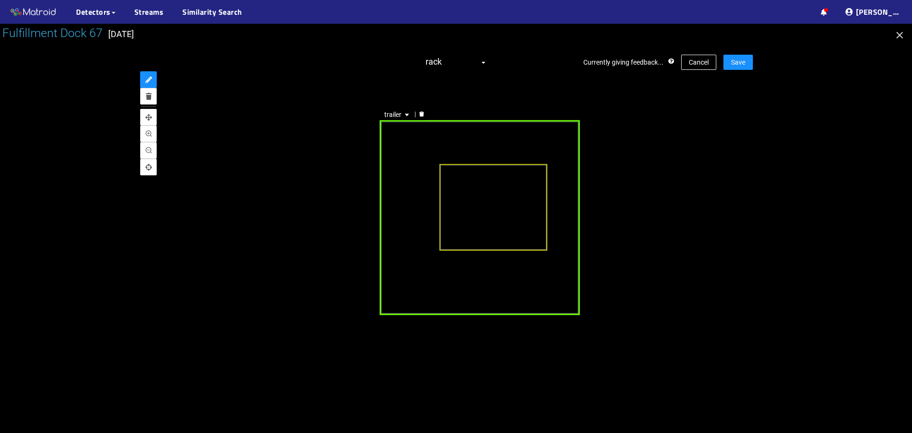
click at [400, 221] on div "trailer" at bounding box center [480, 217] width 200 height 195
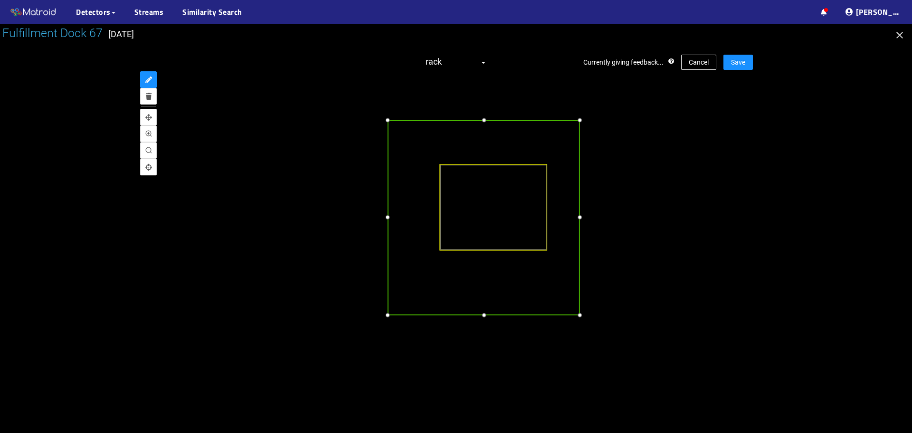
click at [385, 220] on div at bounding box center [387, 217] width 10 height 10
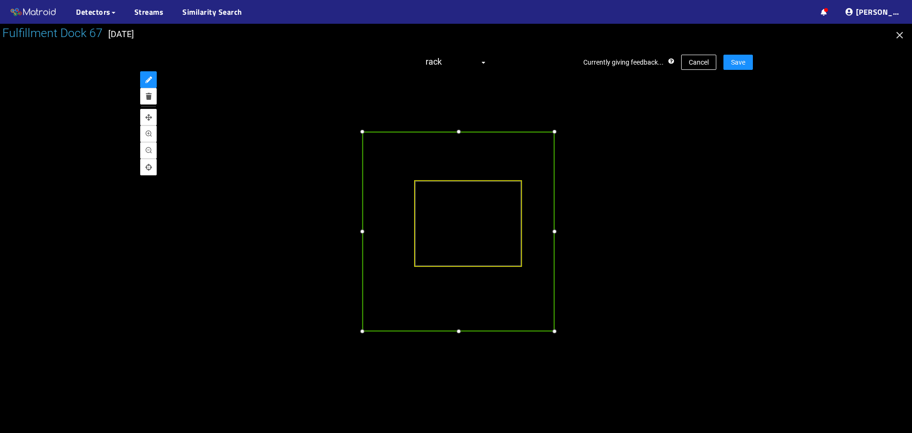
click at [458, 133] on div at bounding box center [458, 131] width 10 height 10
click at [556, 235] on div at bounding box center [558, 231] width 10 height 10
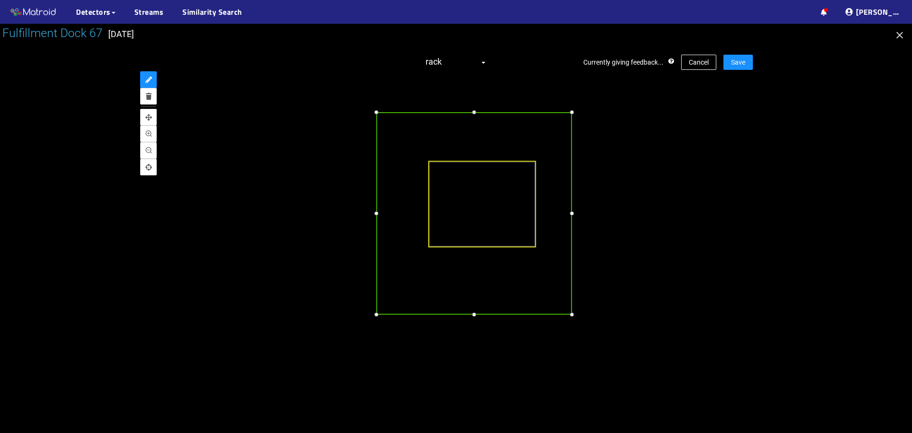
click at [477, 316] on div at bounding box center [474, 314] width 10 height 10
click at [574, 214] on div at bounding box center [572, 213] width 10 height 10
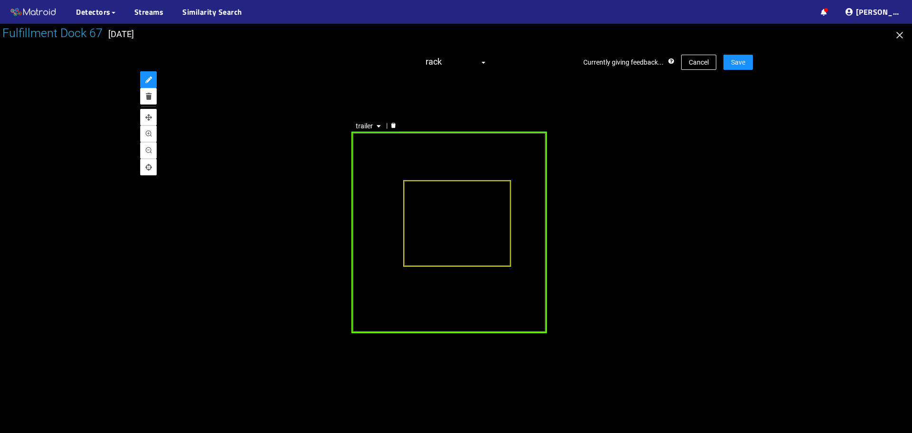
click at [700, 189] on div "trailer" at bounding box center [456, 219] width 594 height 295
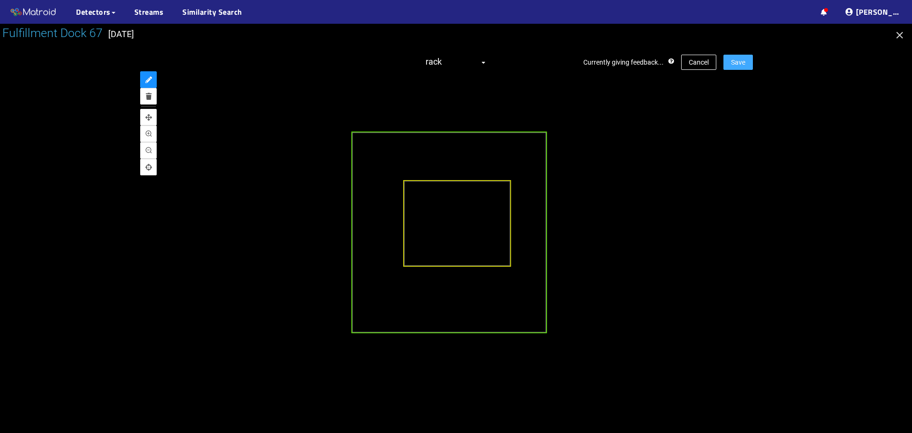
click at [745, 63] on span "Save" at bounding box center [738, 62] width 14 height 10
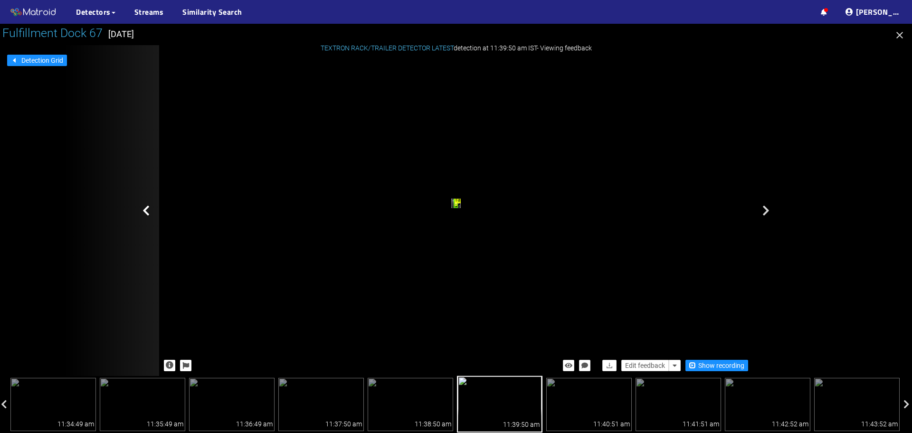
click at [143, 210] on icon at bounding box center [146, 210] width 7 height 11
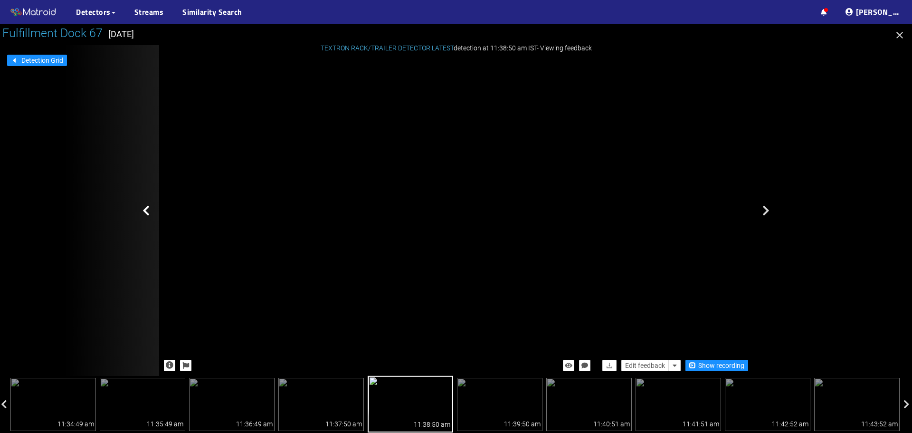
click at [142, 202] on div at bounding box center [111, 210] width 95 height 331
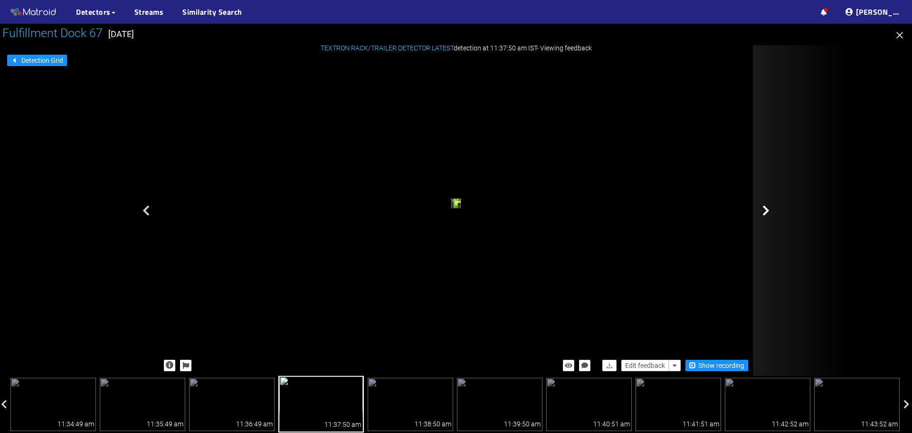
click at [769, 211] on icon at bounding box center [766, 210] width 7 height 11
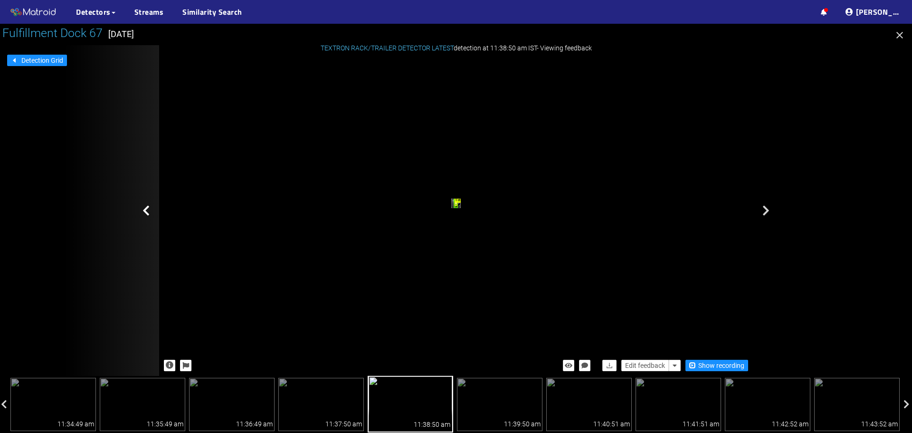
click at [146, 205] on icon at bounding box center [146, 210] width 7 height 11
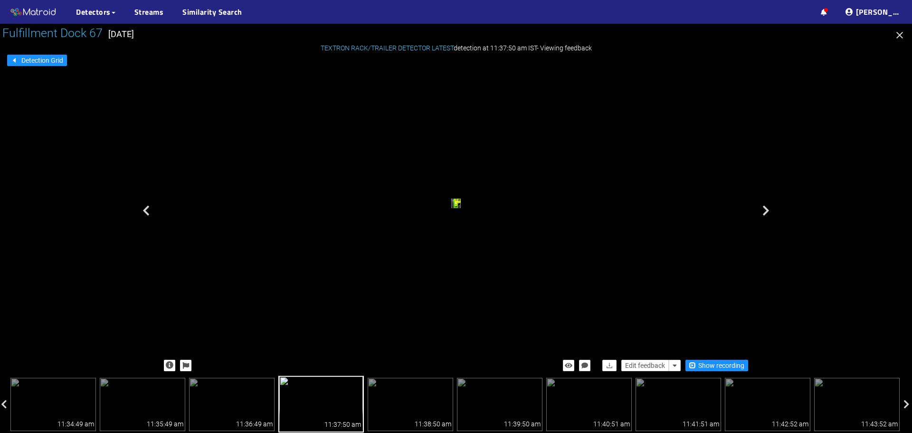
click at [145, 205] on icon at bounding box center [146, 210] width 7 height 11
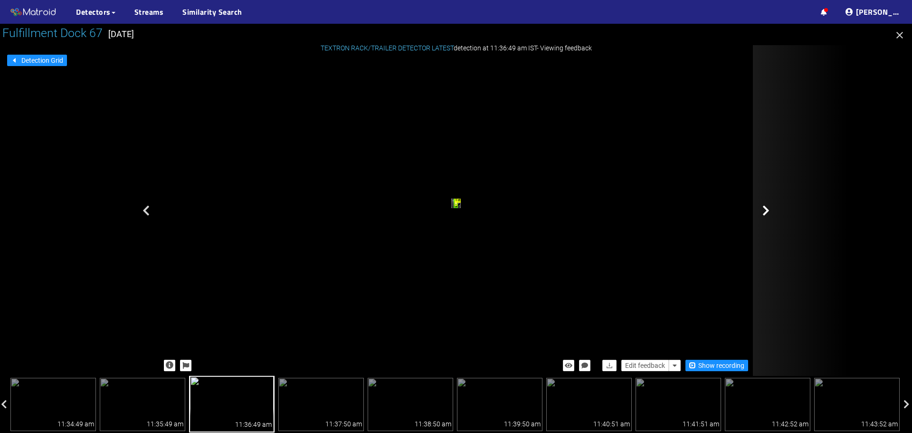
click at [769, 212] on icon at bounding box center [766, 210] width 7 height 11
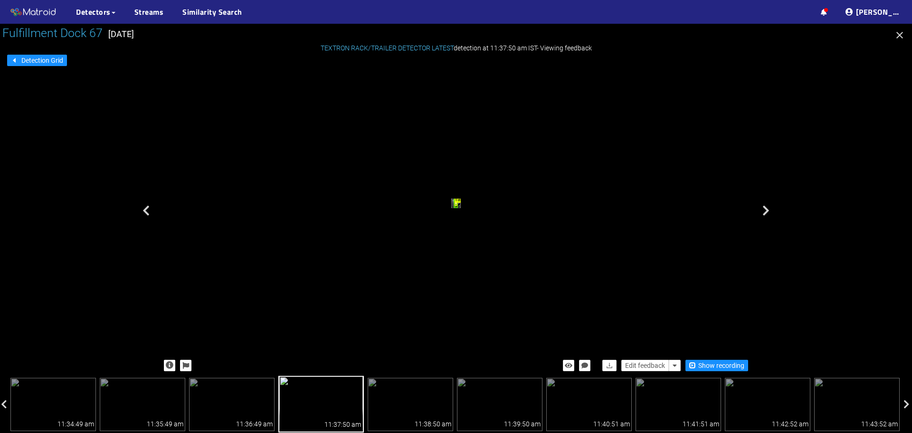
click at [769, 212] on icon at bounding box center [766, 210] width 7 height 11
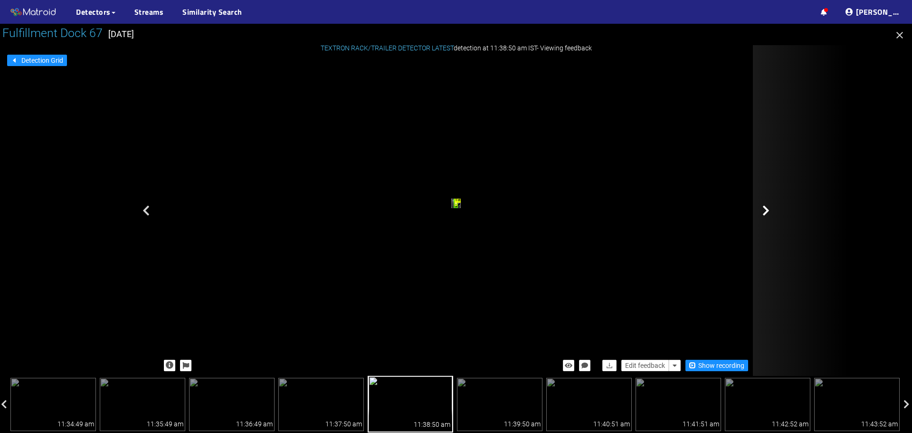
click at [767, 211] on icon at bounding box center [766, 210] width 7 height 11
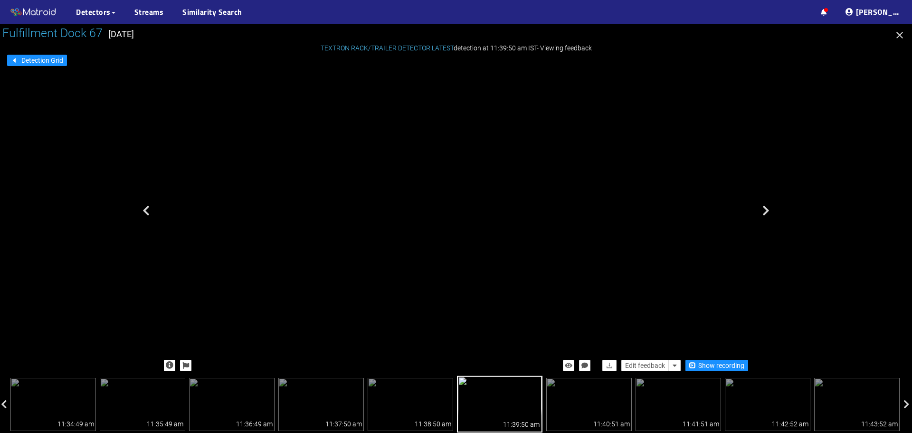
click at [398, 145] on div "rack" at bounding box center [396, 142] width 4 height 5
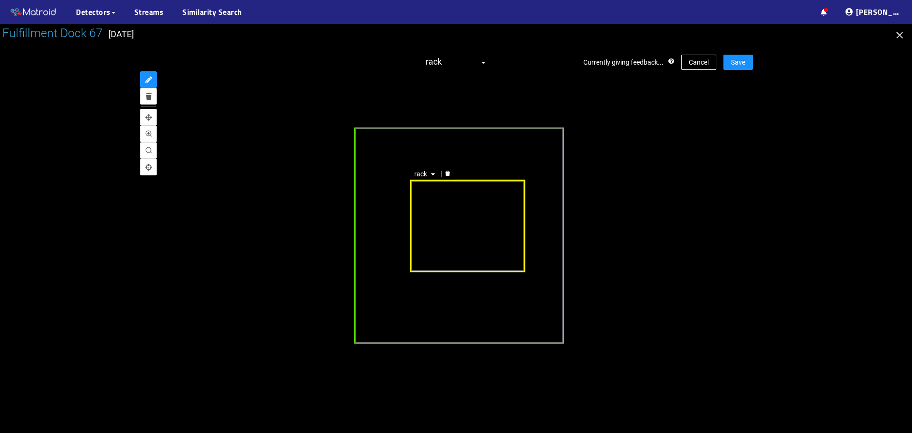
click at [443, 217] on div "rack" at bounding box center [468, 225] width 116 height 93
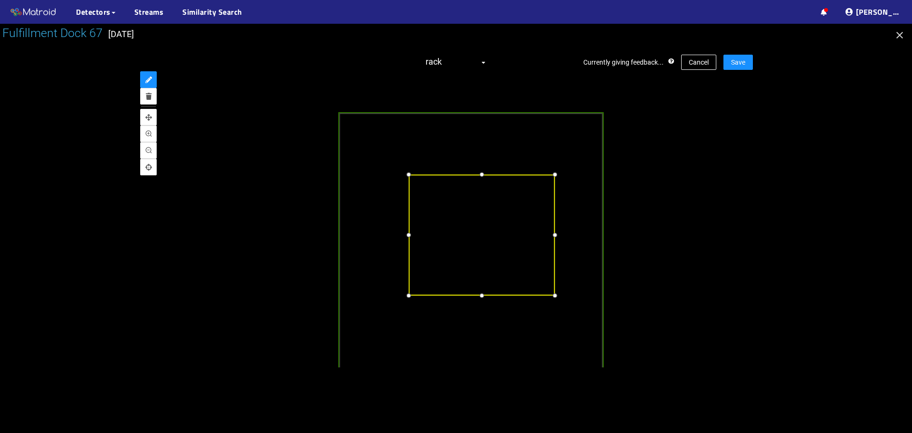
click at [482, 177] on div at bounding box center [481, 174] width 11 height 11
click at [410, 237] on div at bounding box center [408, 234] width 11 height 11
click at [479, 293] on div at bounding box center [481, 293] width 11 height 11
click at [553, 236] on div at bounding box center [551, 234] width 11 height 11
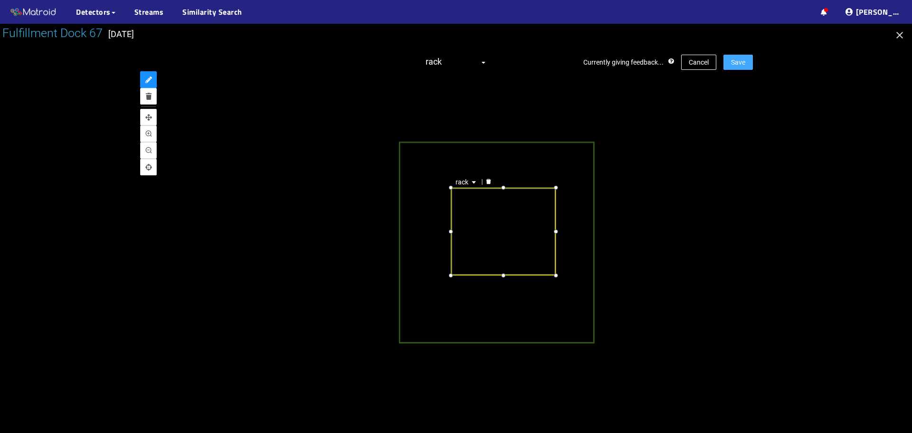
click at [742, 63] on span "Save" at bounding box center [738, 62] width 14 height 10
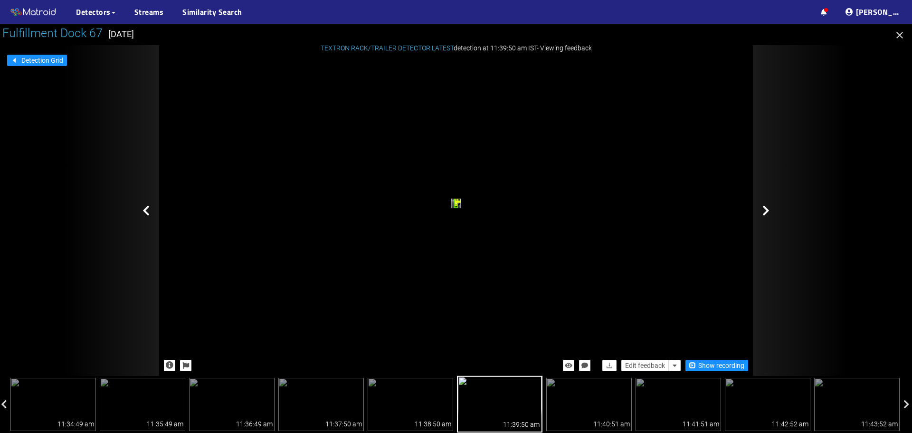
click at [768, 208] on icon at bounding box center [766, 210] width 7 height 11
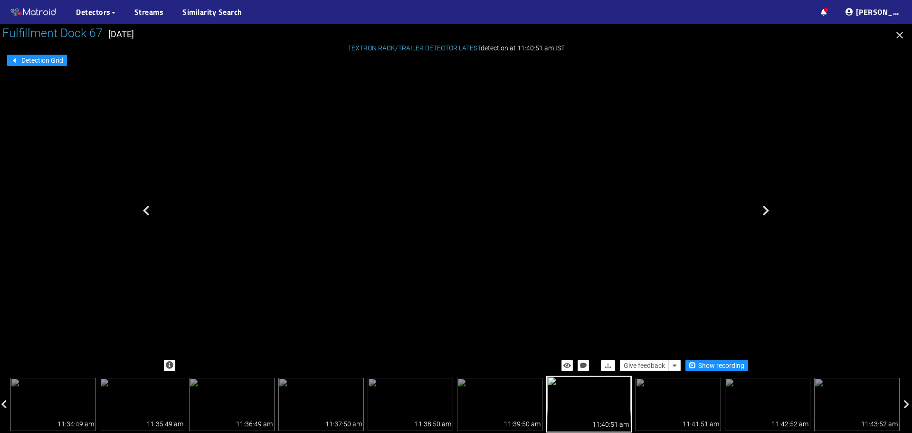
click at [401, 164] on div "trailer" at bounding box center [397, 161] width 5 height 8
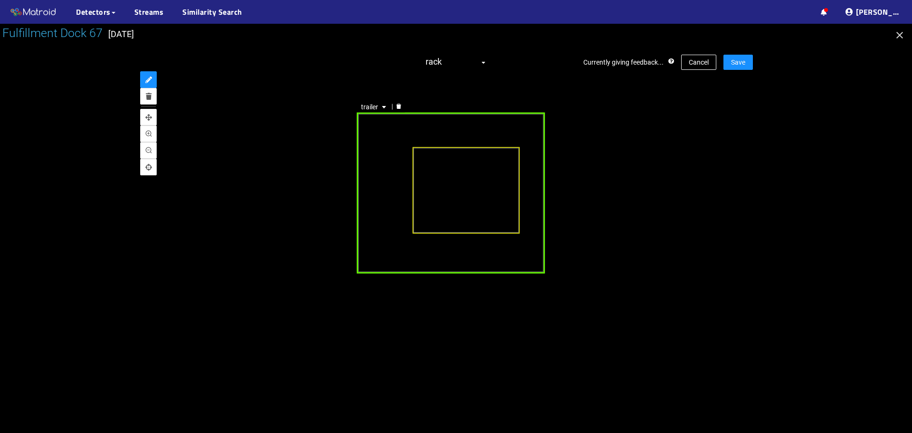
click at [444, 260] on div "trailer" at bounding box center [451, 193] width 188 height 161
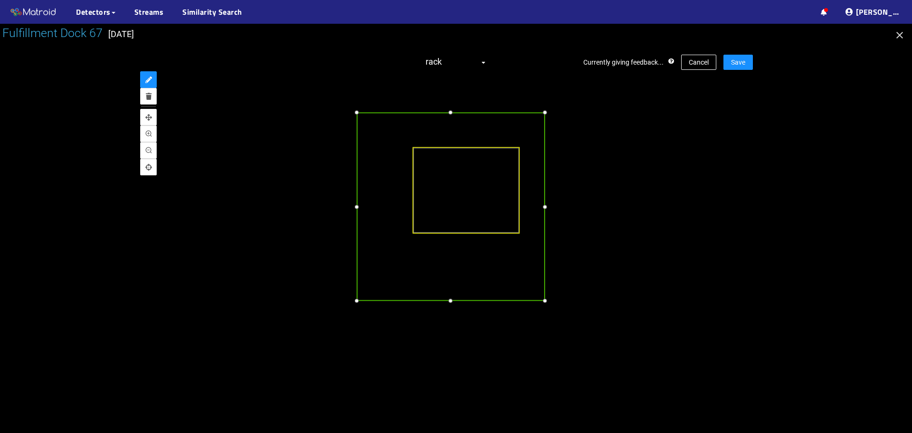
click at [456, 301] on div at bounding box center [451, 301] width 10 height 10
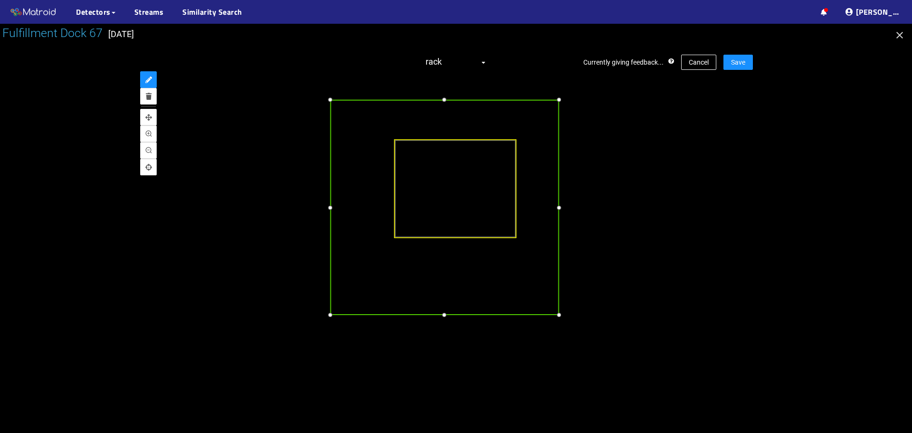
click at [558, 212] on div at bounding box center [559, 207] width 10 height 10
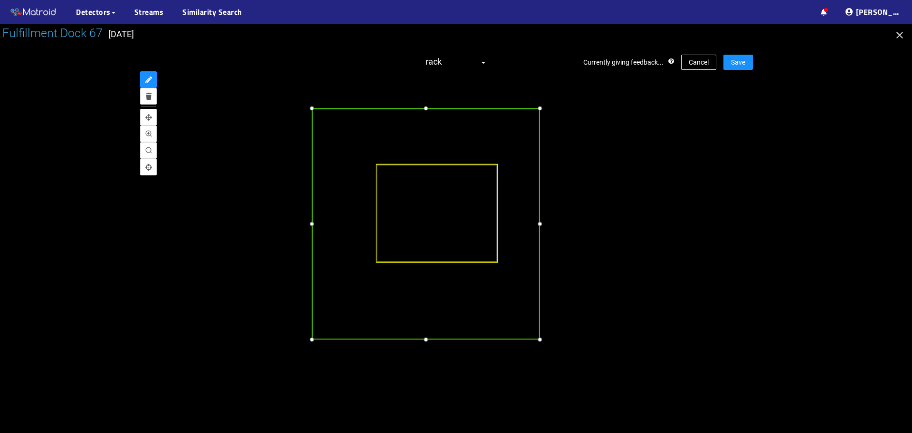
click at [542, 108] on div at bounding box center [540, 108] width 10 height 10
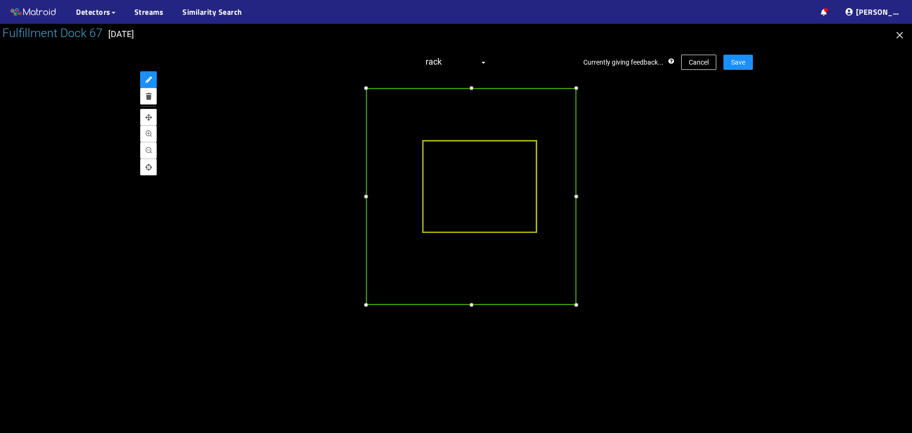
click at [368, 197] on div at bounding box center [366, 196] width 10 height 10
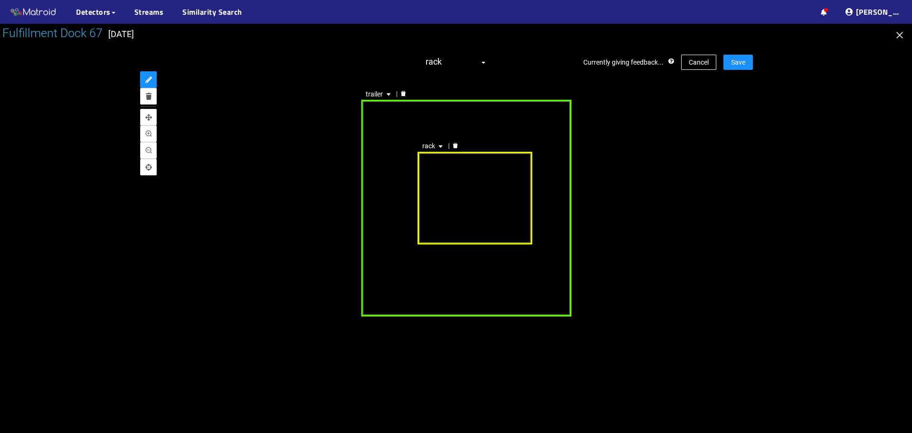
click at [454, 209] on div "rack" at bounding box center [475, 198] width 115 height 93
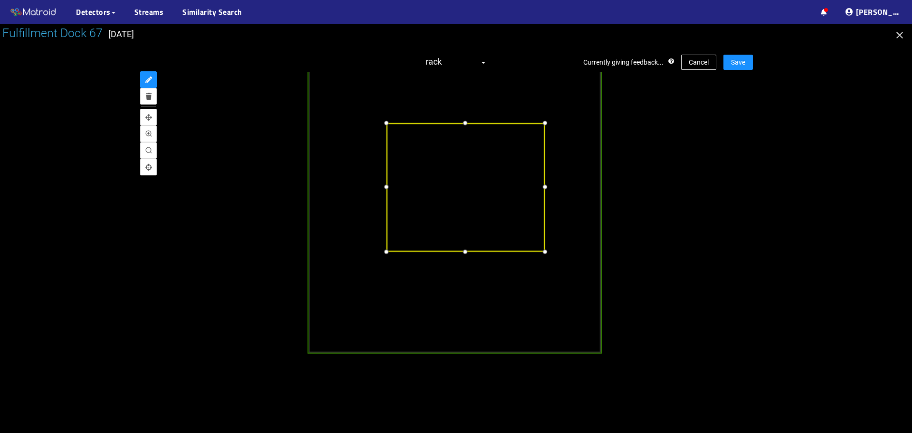
click at [547, 253] on div at bounding box center [544, 251] width 11 height 11
click at [384, 189] on div at bounding box center [385, 186] width 11 height 11
click at [465, 118] on div at bounding box center [464, 116] width 11 height 11
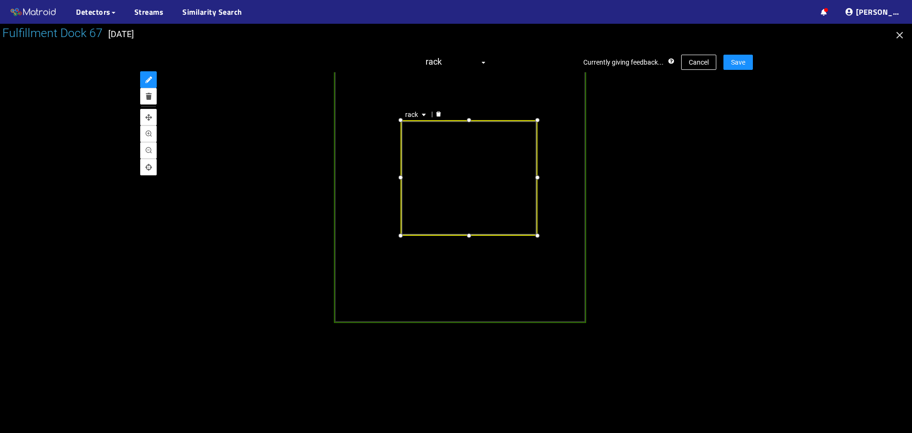
click at [754, 142] on div at bounding box center [456, 228] width 912 height 409
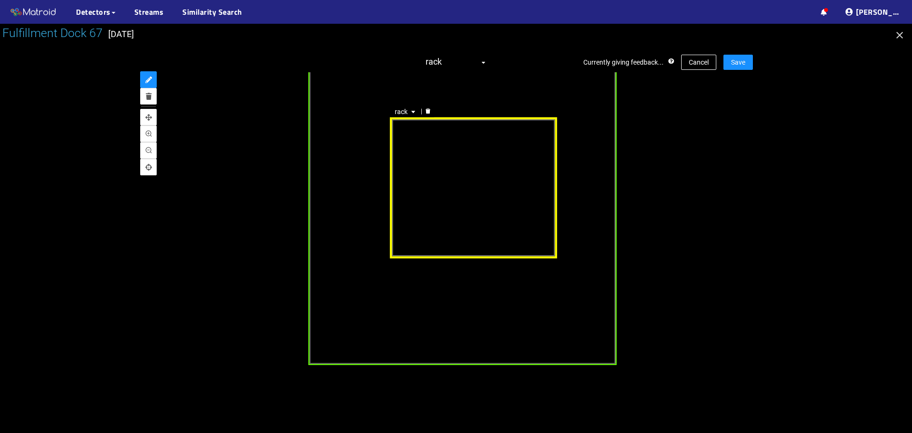
click at [449, 134] on div "rack" at bounding box center [473, 187] width 166 height 141
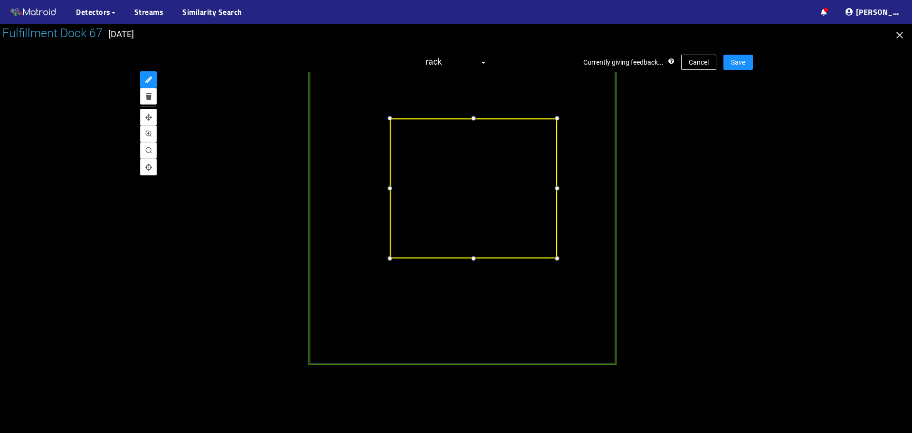
click at [473, 115] on div at bounding box center [472, 117] width 11 height 11
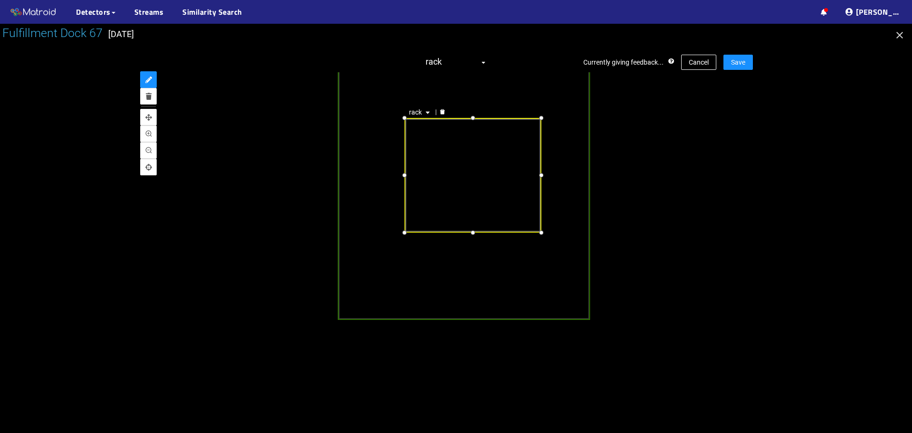
click at [753, 138] on div at bounding box center [456, 228] width 912 height 409
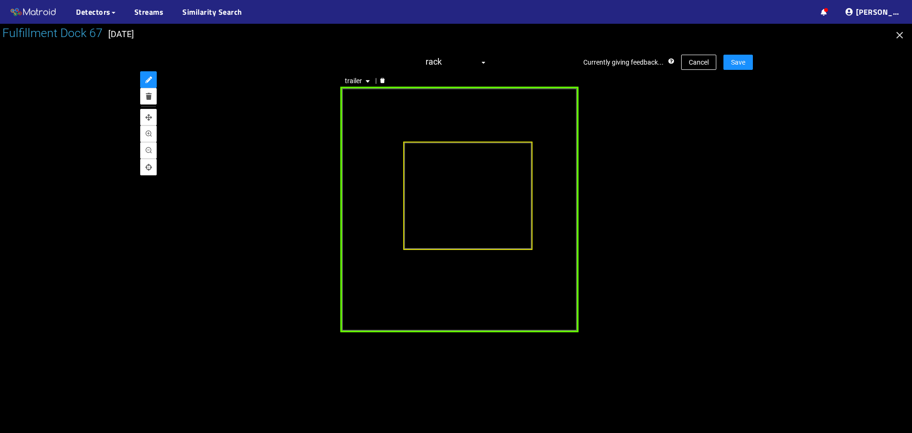
click at [564, 206] on div "trailer" at bounding box center [460, 209] width 238 height 246
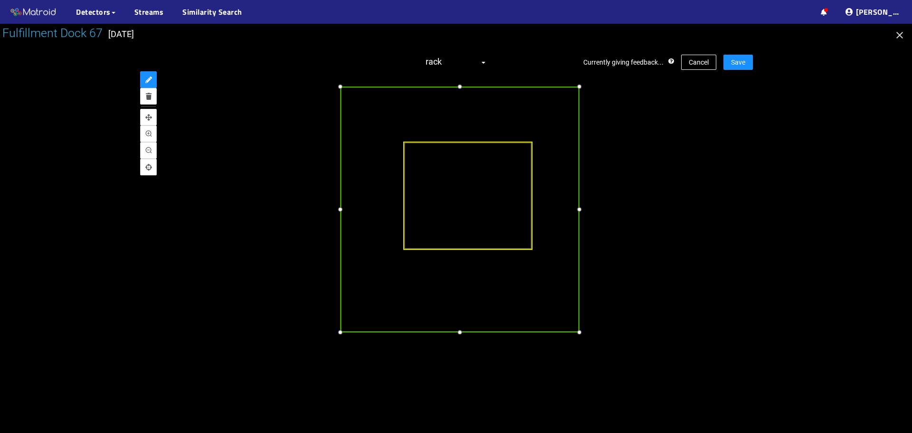
click at [581, 210] on div at bounding box center [579, 209] width 11 height 11
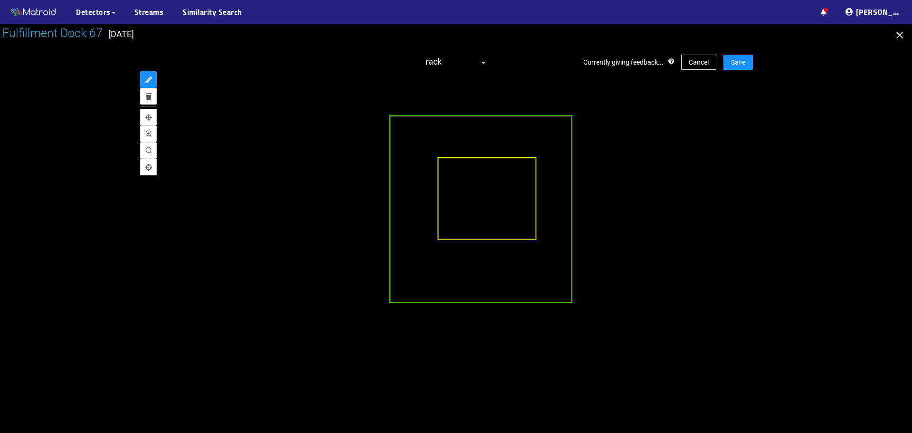
click at [694, 187] on div at bounding box center [456, 219] width 594 height 295
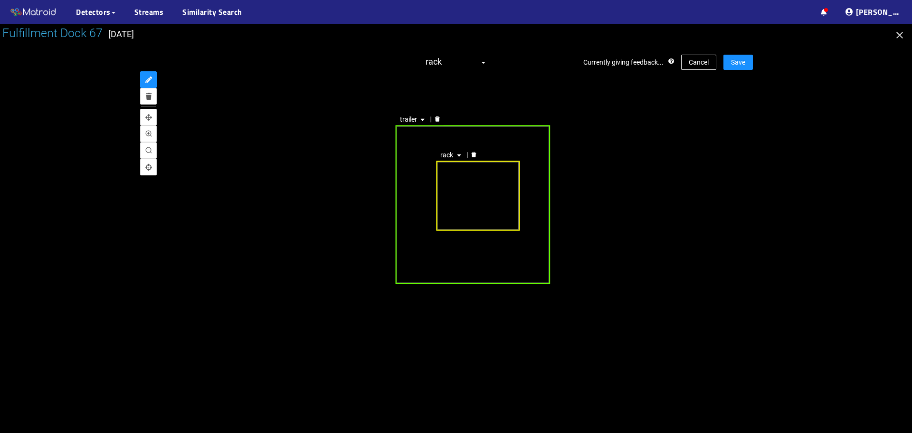
click at [744, 178] on div "rack trailer" at bounding box center [456, 219] width 594 height 295
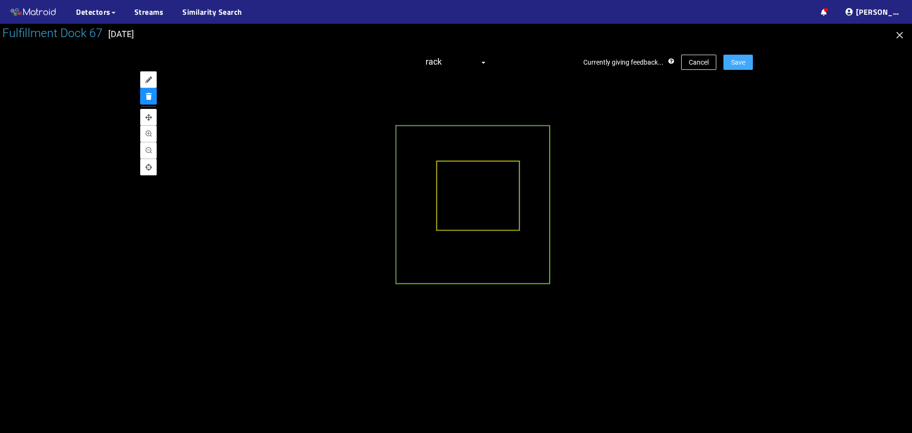
click at [733, 60] on span "Save" at bounding box center [738, 62] width 14 height 10
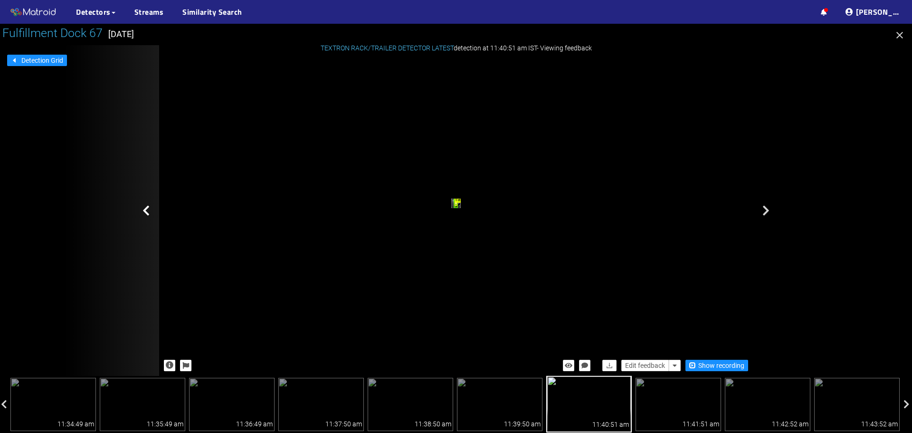
click at [144, 210] on icon at bounding box center [146, 210] width 7 height 11
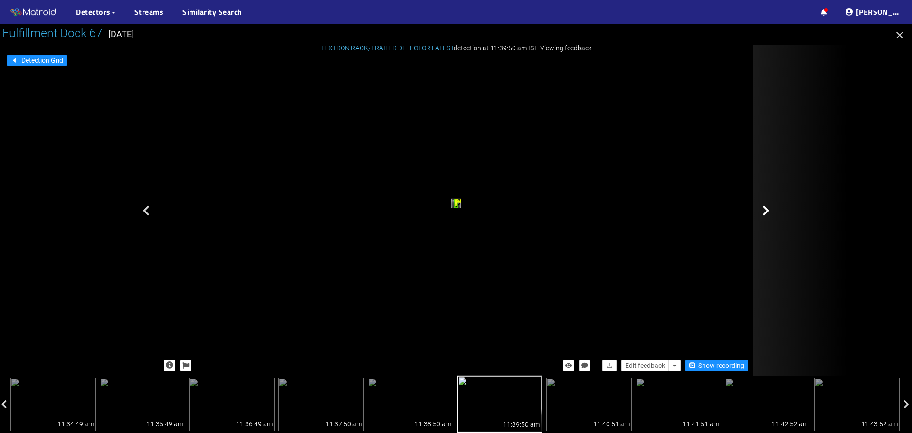
click at [763, 207] on icon at bounding box center [766, 210] width 7 height 11
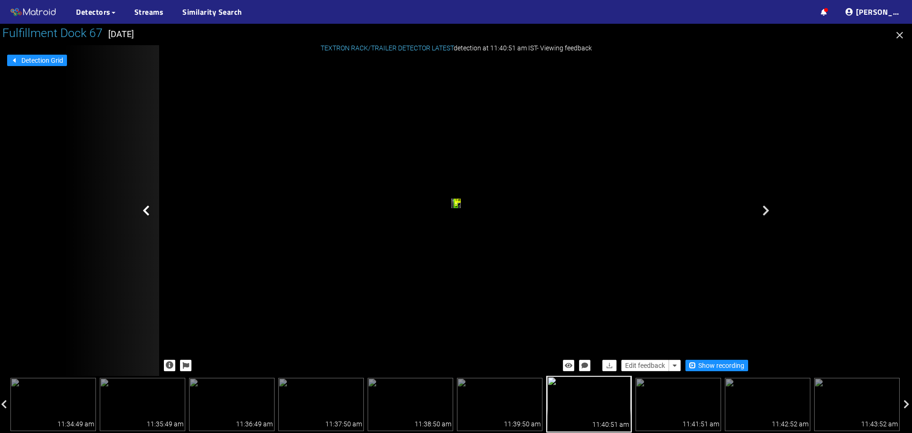
click at [142, 210] on div at bounding box center [111, 210] width 95 height 331
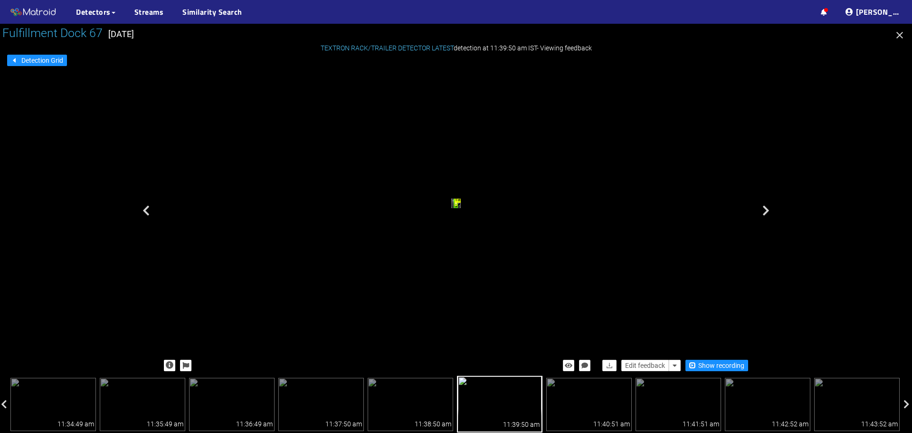
click at [142, 210] on div at bounding box center [111, 210] width 95 height 331
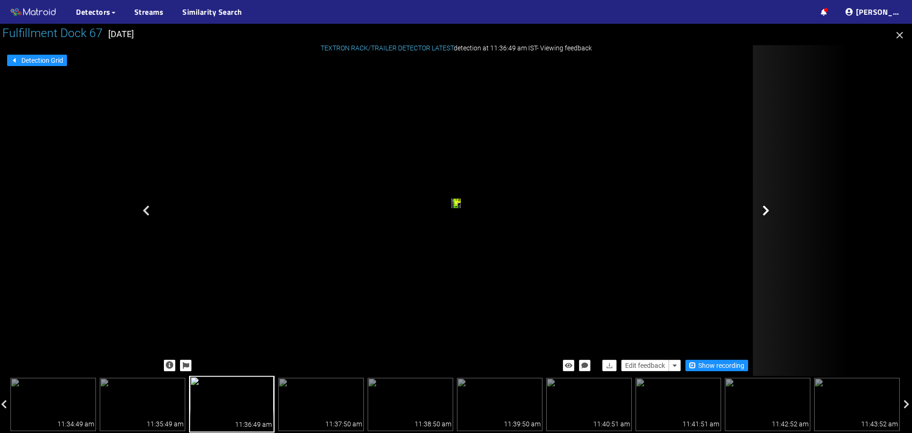
click at [764, 209] on icon at bounding box center [766, 210] width 7 height 11
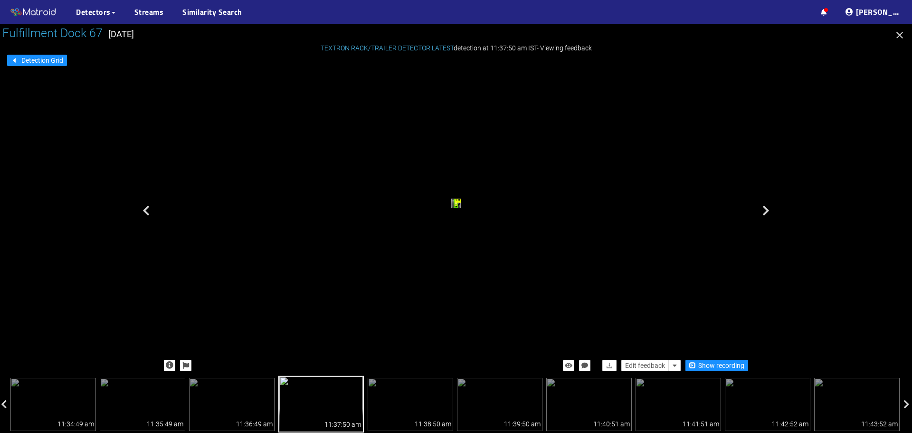
click at [764, 209] on icon at bounding box center [766, 210] width 7 height 11
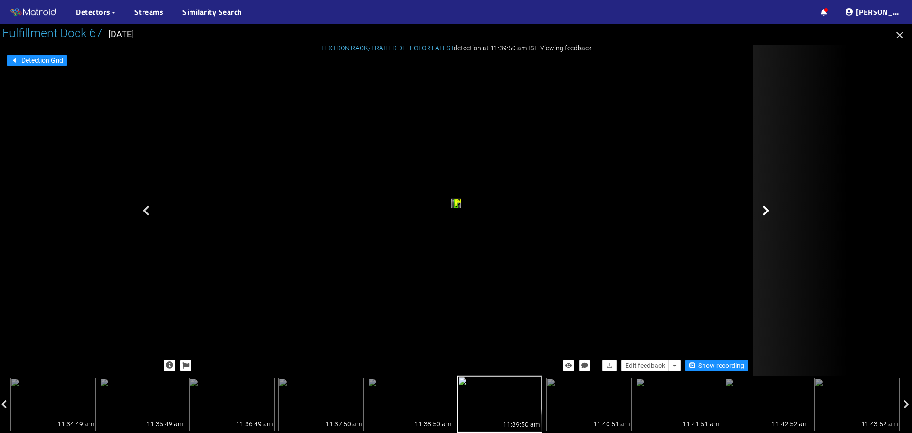
click at [764, 209] on icon at bounding box center [766, 210] width 7 height 11
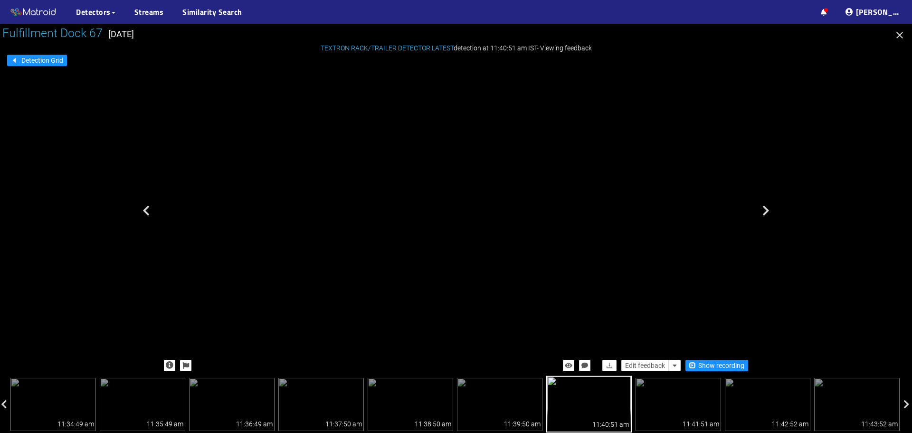
click at [371, 126] on div "rack" at bounding box center [369, 123] width 4 height 5
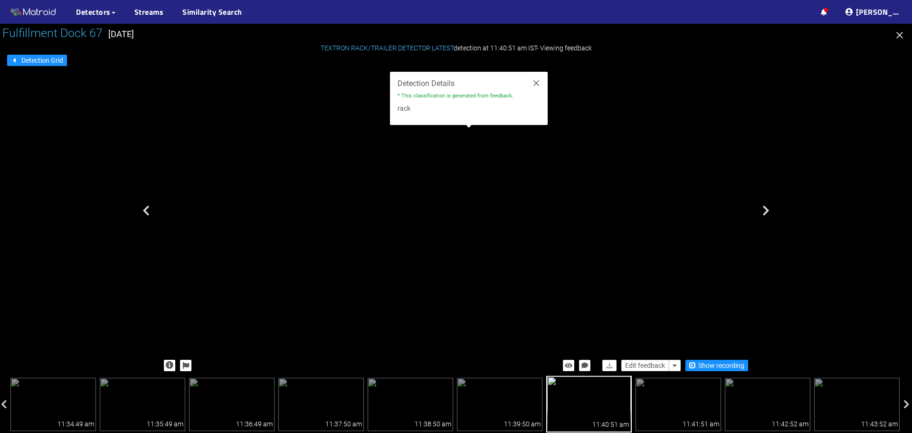
click at [258, 65] on div "rack" at bounding box center [256, 61] width 6 height 8
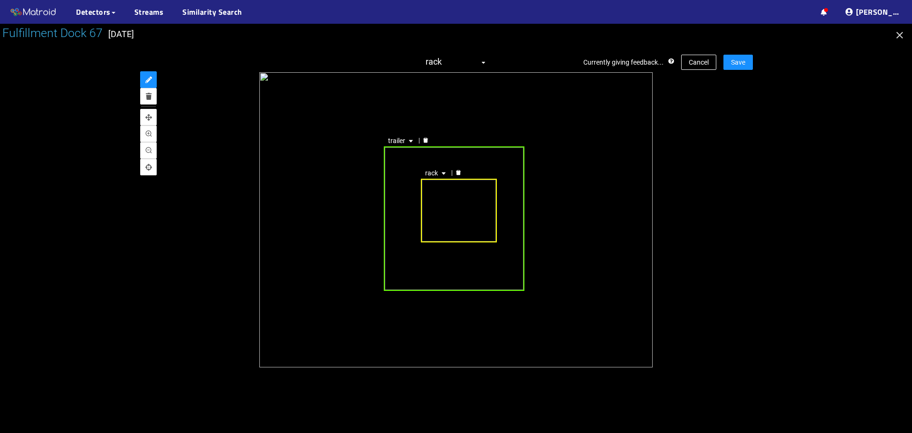
click at [447, 182] on div "rack" at bounding box center [459, 211] width 76 height 64
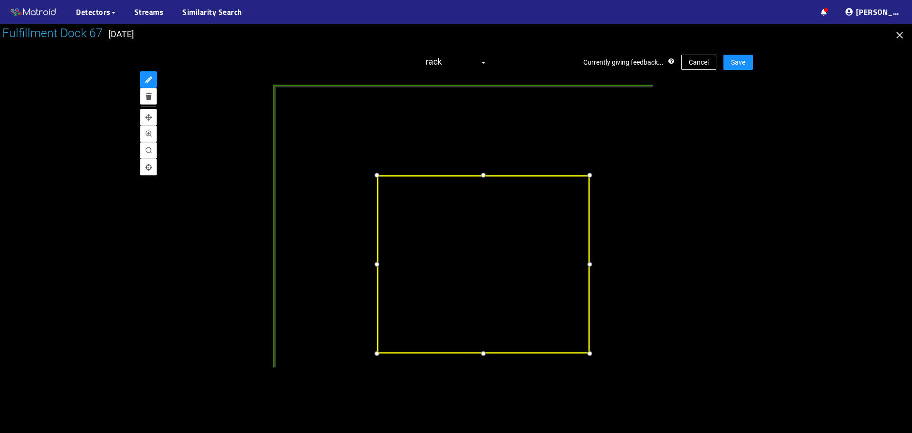
click at [485, 175] on div at bounding box center [483, 175] width 12 height 12
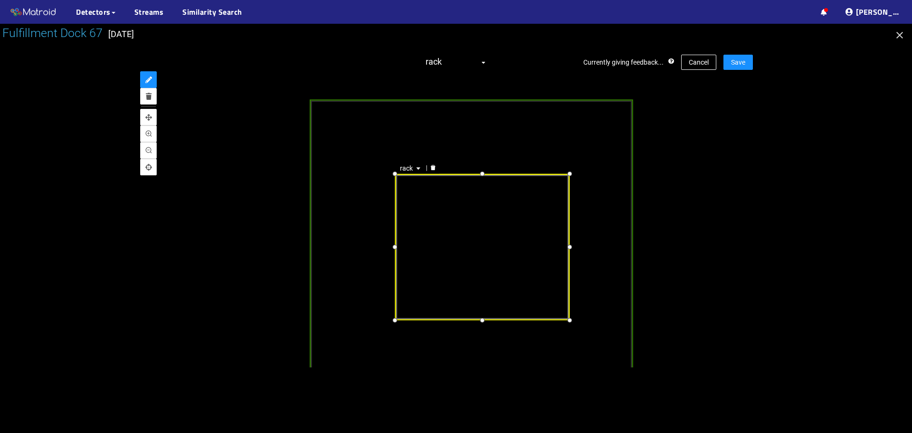
click at [737, 179] on div "rack" at bounding box center [456, 219] width 594 height 295
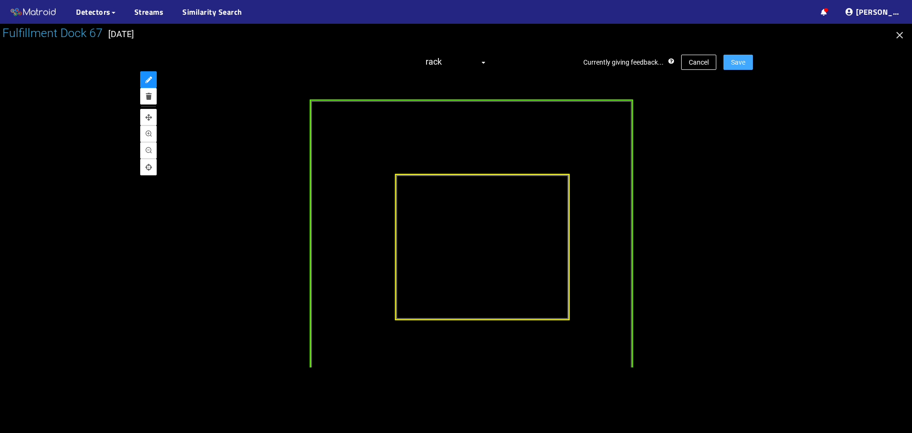
click at [738, 68] on button "Save" at bounding box center [738, 62] width 29 height 15
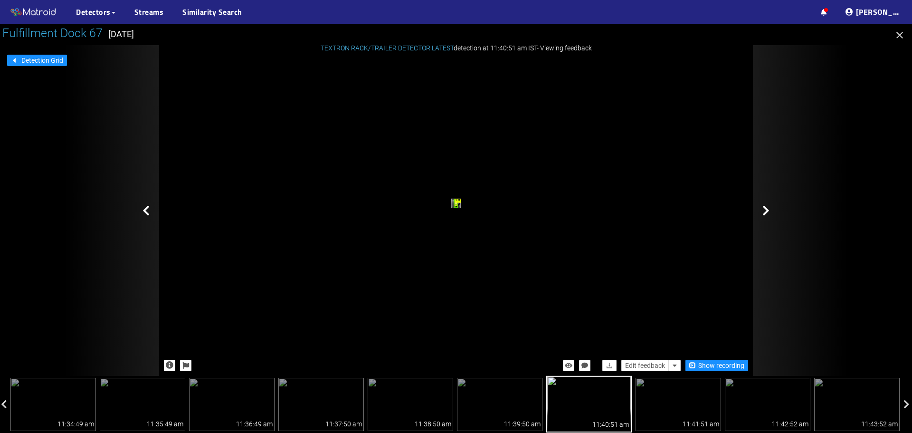
click at [760, 211] on div at bounding box center [800, 210] width 95 height 331
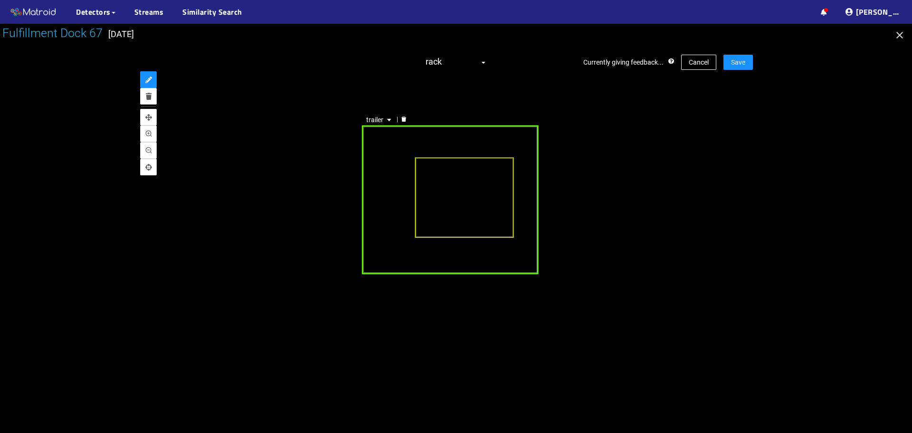
click at [447, 259] on div "trailer" at bounding box center [450, 199] width 177 height 149
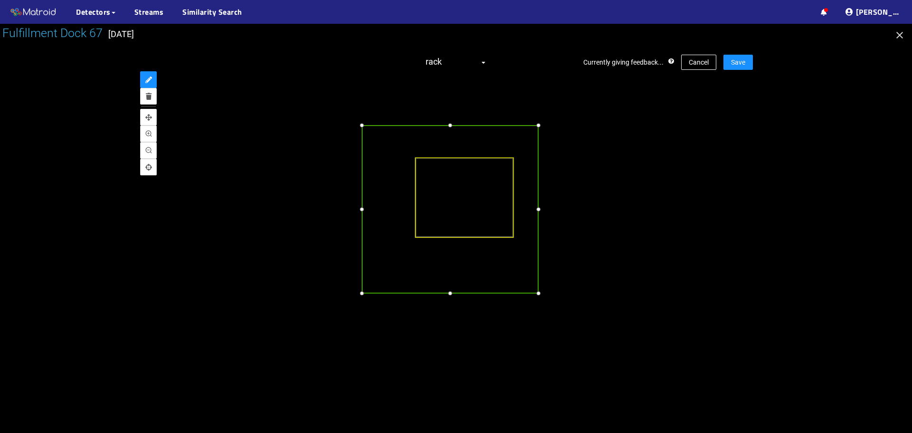
click at [452, 292] on div at bounding box center [451, 293] width 10 height 10
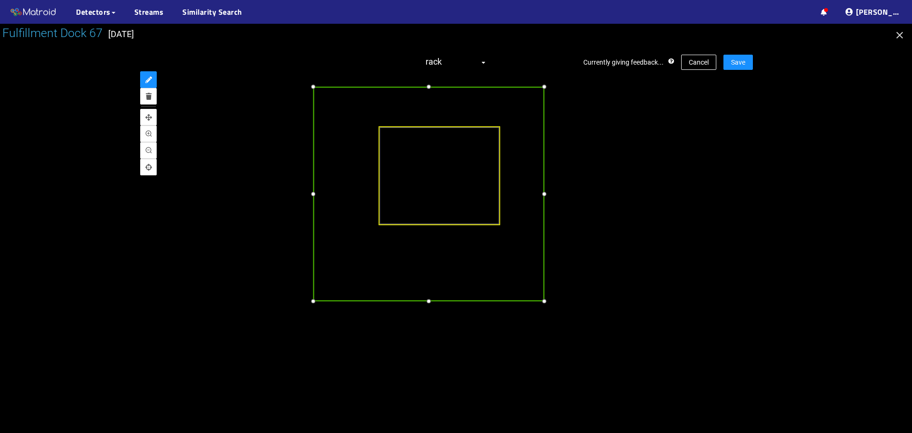
click at [544, 302] on div at bounding box center [544, 301] width 10 height 10
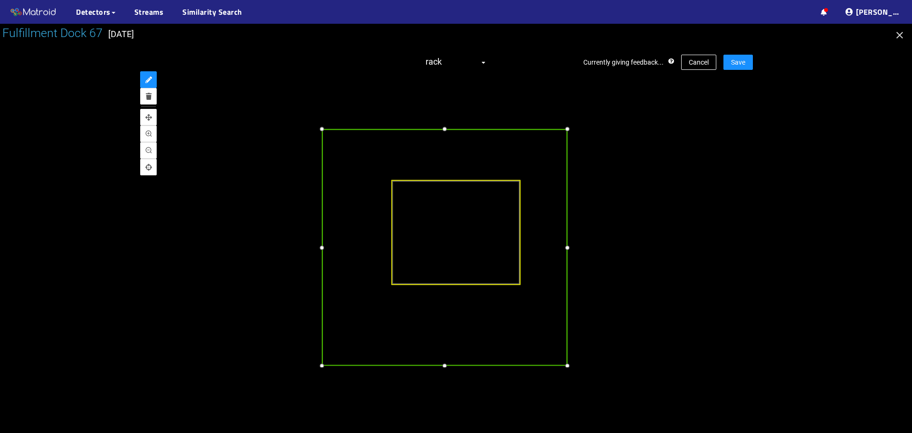
click at [439, 126] on div at bounding box center [444, 129] width 11 height 11
click at [320, 122] on div at bounding box center [321, 121] width 11 height 11
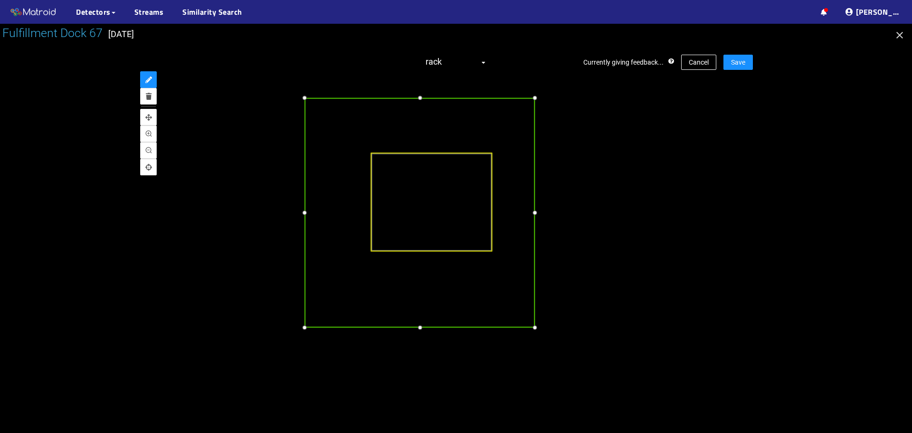
click at [534, 212] on div at bounding box center [535, 213] width 10 height 10
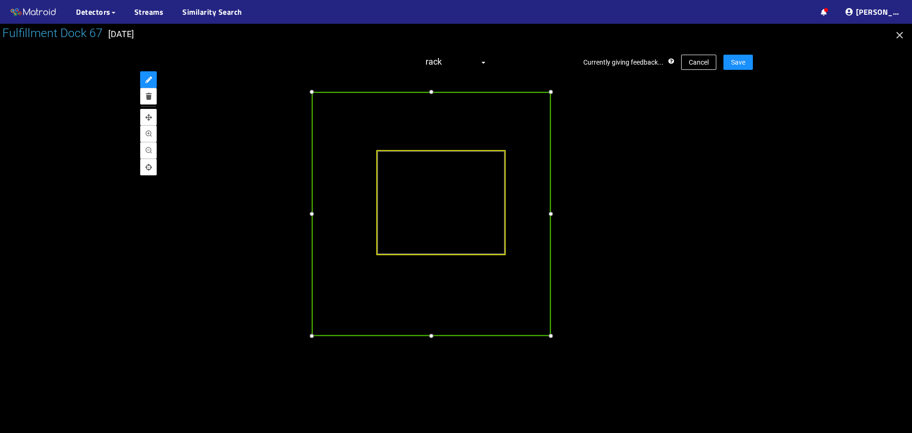
click at [312, 218] on div at bounding box center [312, 214] width 11 height 11
click at [311, 215] on div at bounding box center [310, 214] width 11 height 11
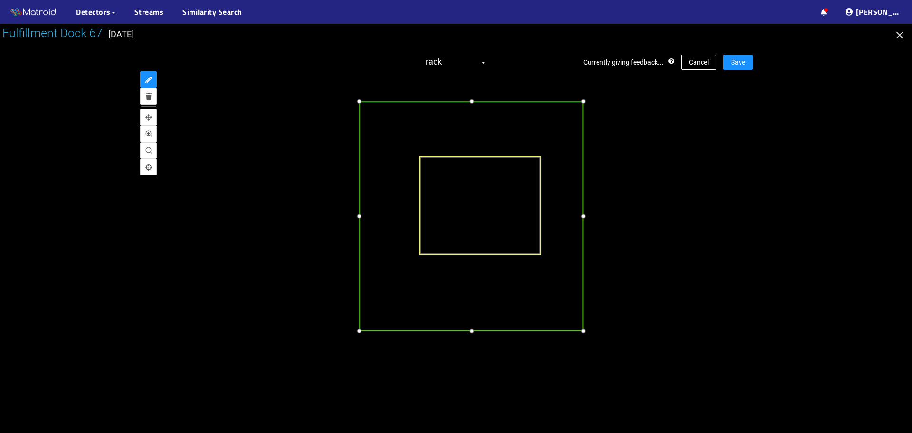
click at [360, 216] on div at bounding box center [359, 216] width 10 height 10
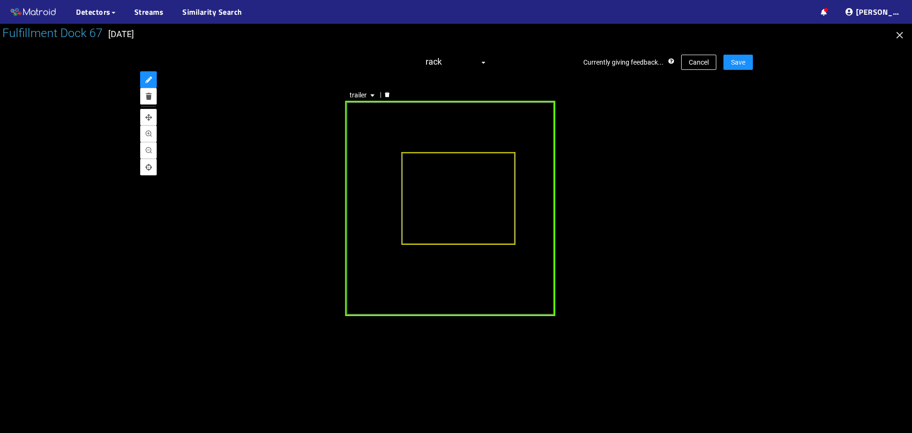
click at [658, 225] on div "trailer" at bounding box center [456, 219] width 594 height 295
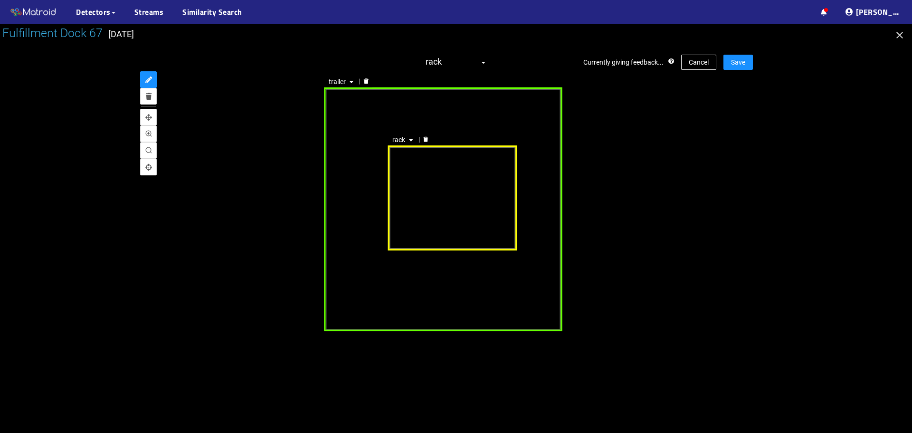
click at [429, 181] on div "rack" at bounding box center [453, 197] width 130 height 105
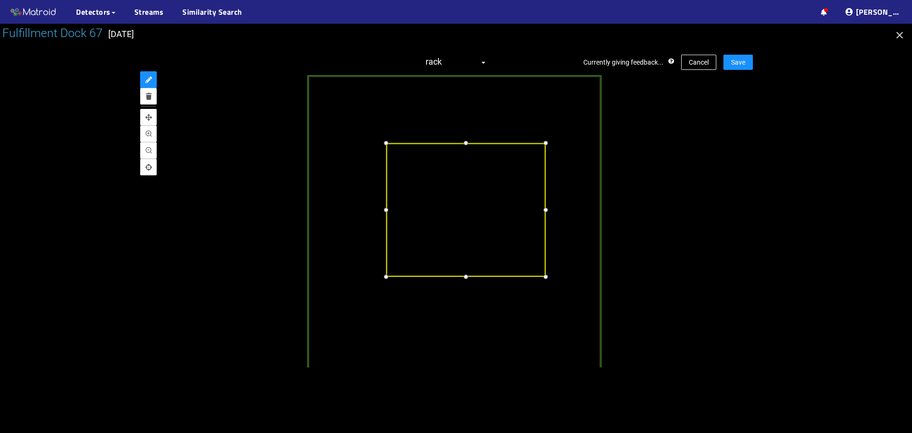
click at [460, 142] on div at bounding box center [465, 142] width 11 height 11
click at [544, 212] on div at bounding box center [545, 209] width 11 height 11
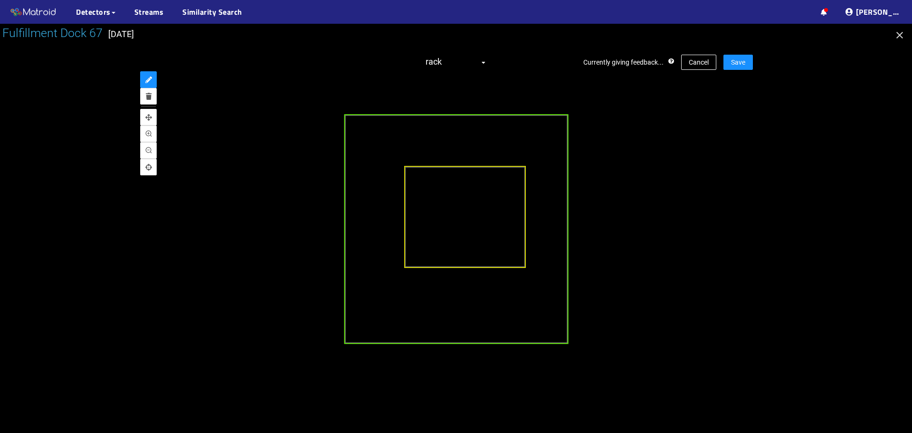
click at [691, 208] on div at bounding box center [456, 219] width 594 height 295
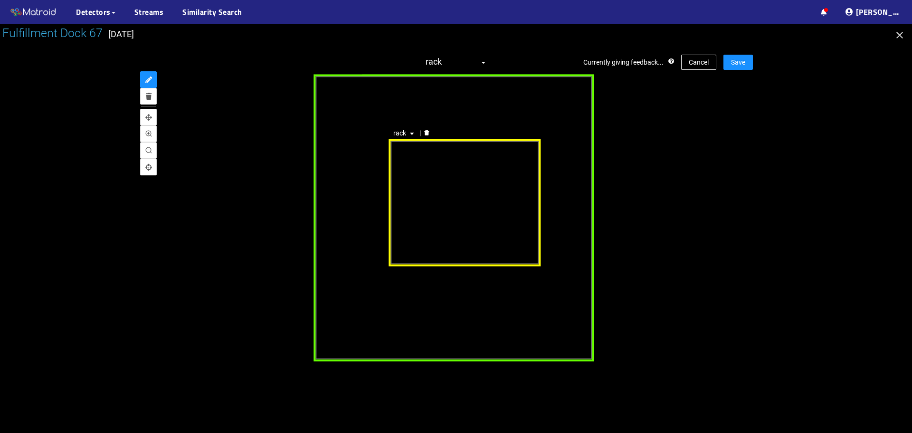
click at [465, 252] on div "rack" at bounding box center [465, 202] width 153 height 127
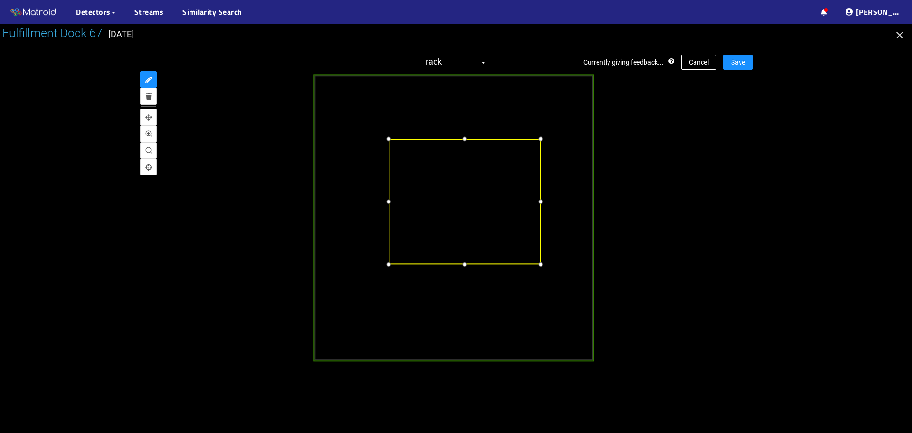
click at [465, 262] on div at bounding box center [464, 264] width 11 height 11
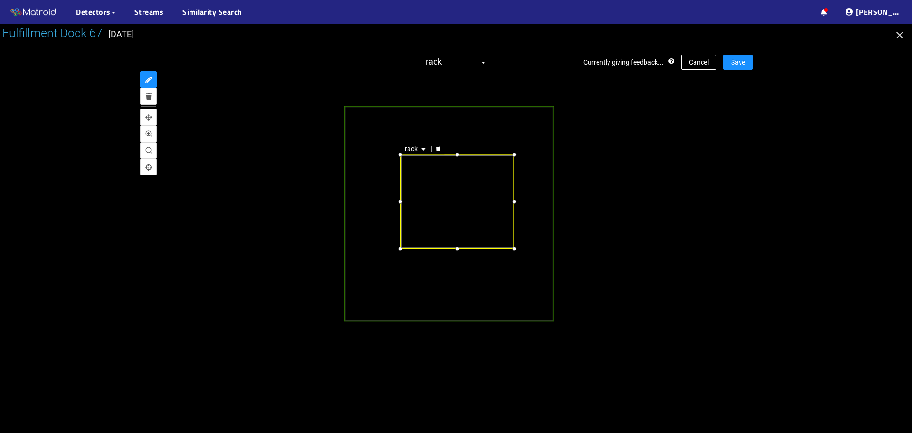
drag, startPoint x: 787, startPoint y: 192, endPoint x: 781, endPoint y: 193, distance: 5.8
click at [787, 192] on div at bounding box center [456, 228] width 912 height 409
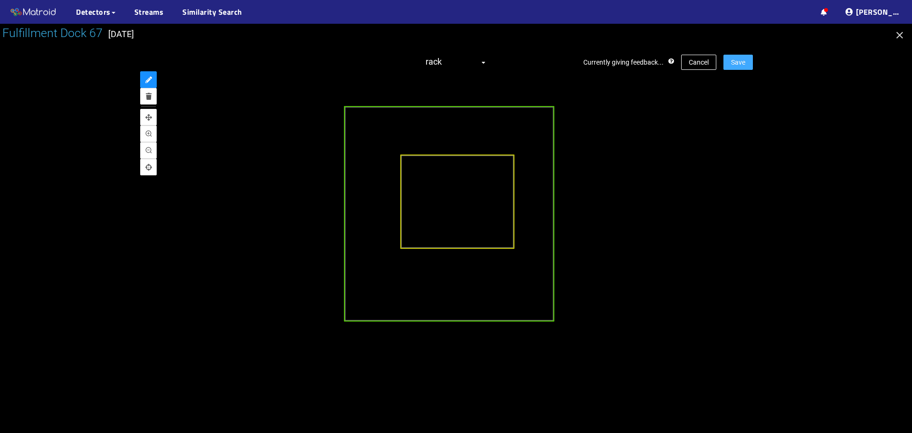
click at [739, 63] on span "Save" at bounding box center [738, 62] width 14 height 10
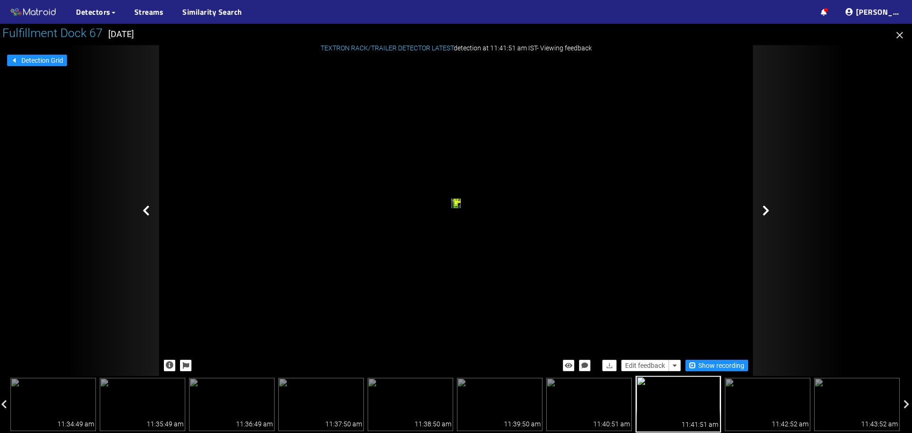
click at [767, 208] on icon at bounding box center [766, 210] width 7 height 11
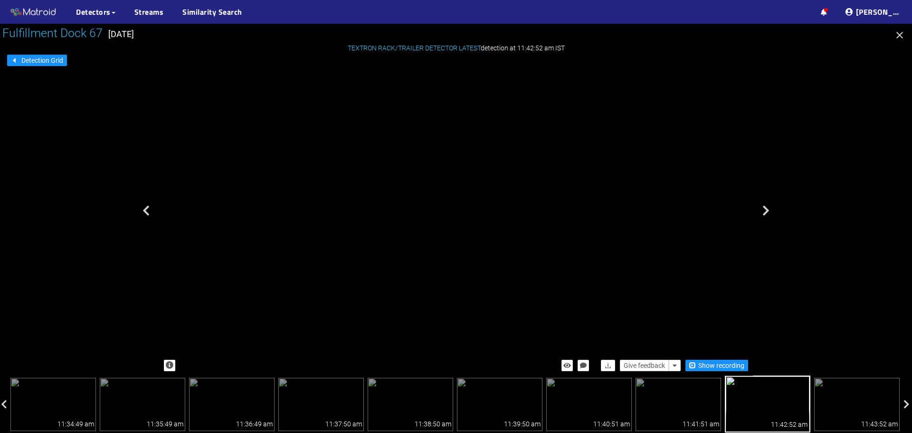
click at [394, 135] on div "trailer" at bounding box center [391, 131] width 6 height 8
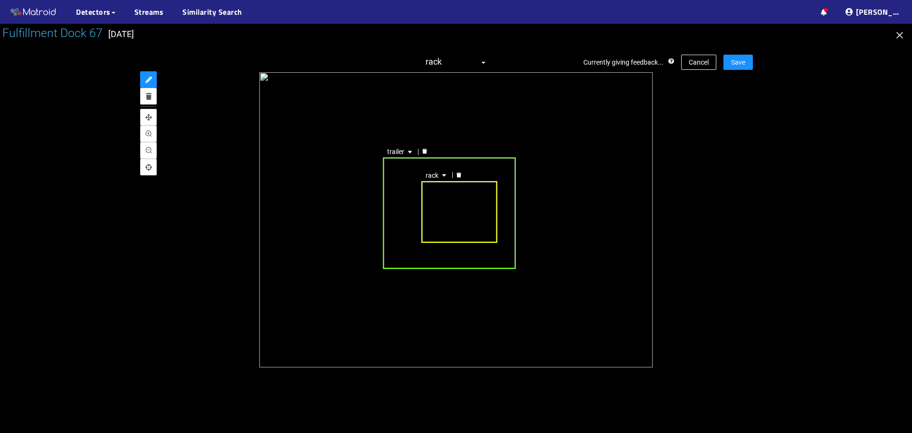
click at [447, 259] on div "trailer" at bounding box center [449, 213] width 133 height 112
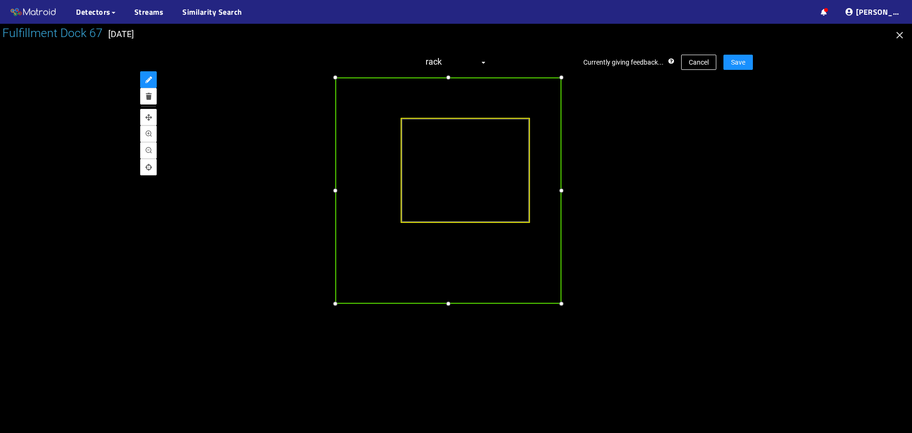
click at [451, 304] on div at bounding box center [448, 303] width 11 height 11
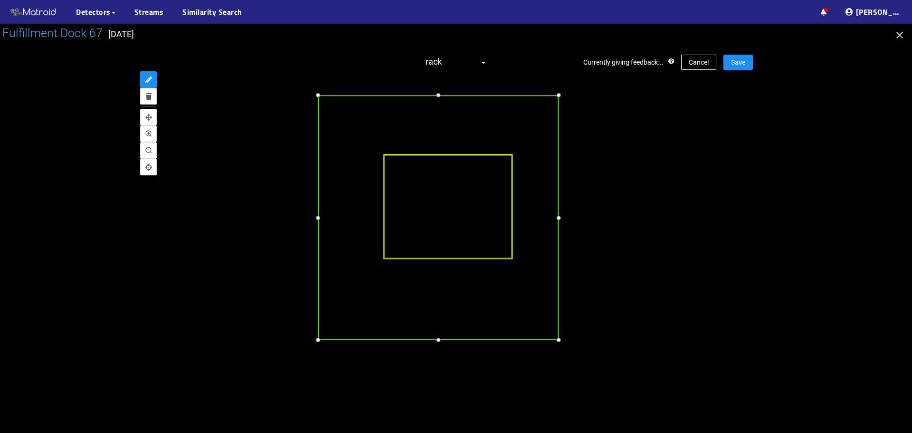
click at [560, 95] on div at bounding box center [558, 95] width 11 height 11
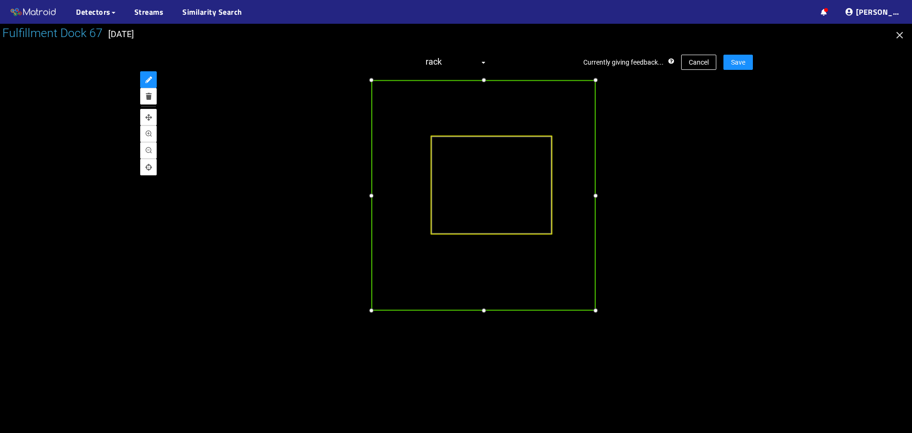
click at [372, 194] on div at bounding box center [371, 195] width 10 height 10
click at [371, 193] on div at bounding box center [371, 195] width 10 height 10
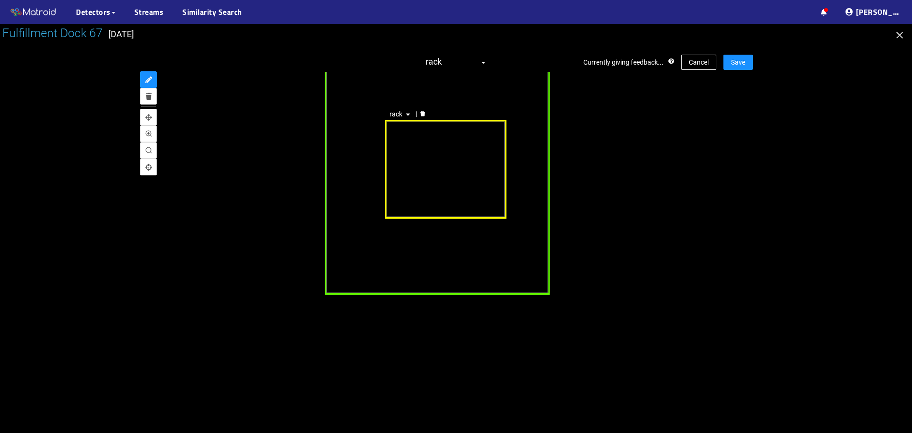
click at [456, 200] on div "rack" at bounding box center [446, 169] width 122 height 99
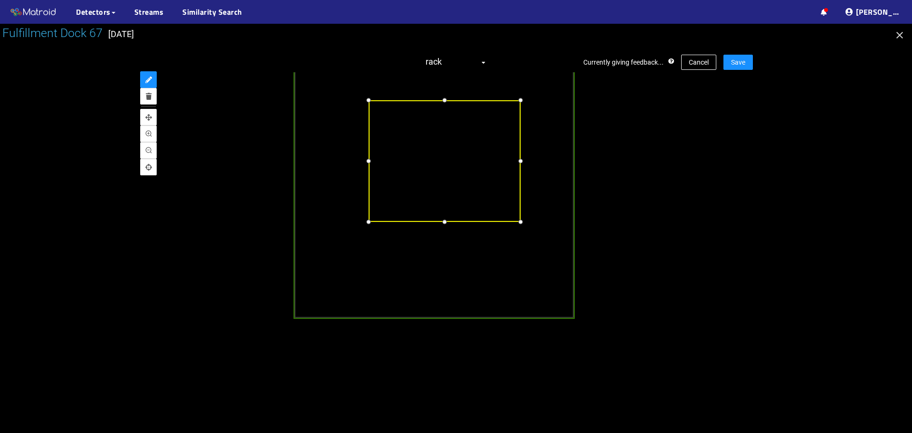
click at [443, 223] on div at bounding box center [444, 221] width 11 height 11
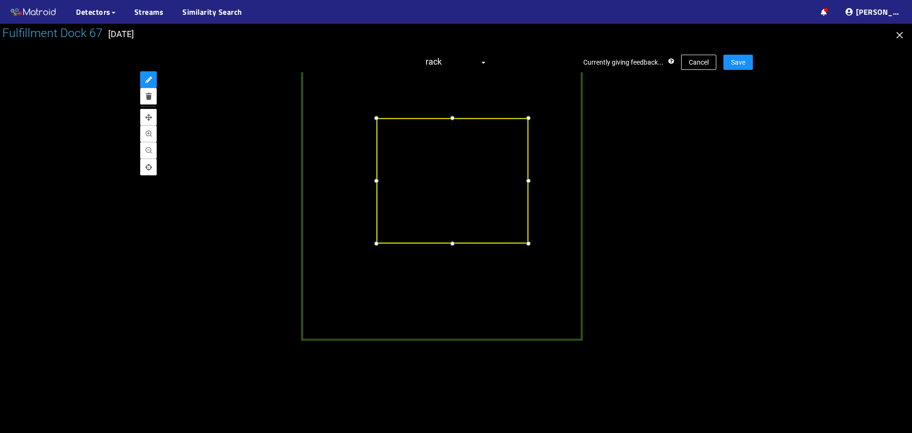
click at [450, 119] on div at bounding box center [452, 117] width 11 height 11
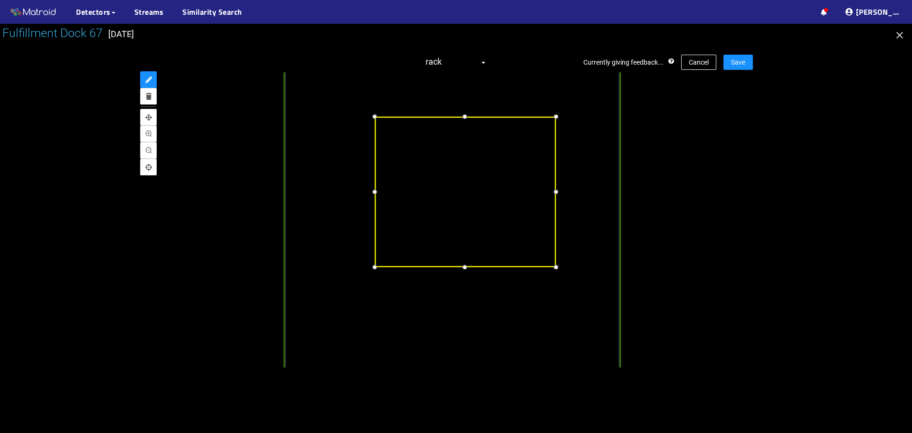
click at [376, 188] on div at bounding box center [375, 192] width 12 height 12
click at [466, 118] on div at bounding box center [465, 117] width 12 height 12
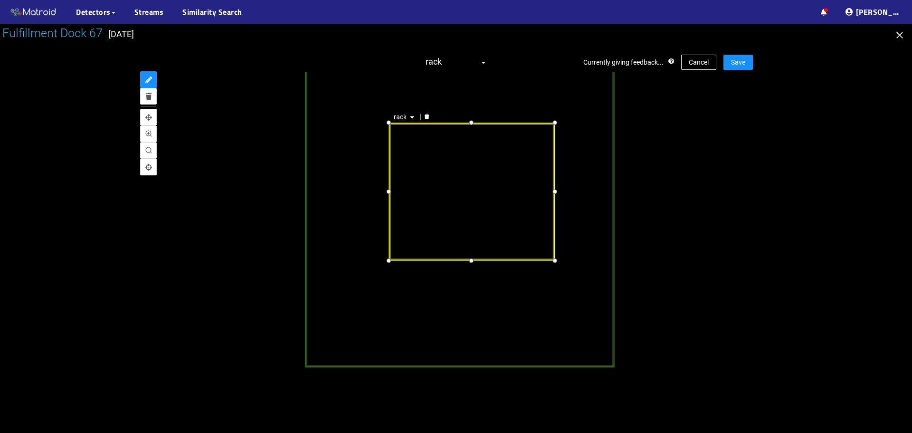
drag, startPoint x: 762, startPoint y: 156, endPoint x: 745, endPoint y: 162, distance: 17.9
click at [763, 155] on div at bounding box center [456, 228] width 912 height 409
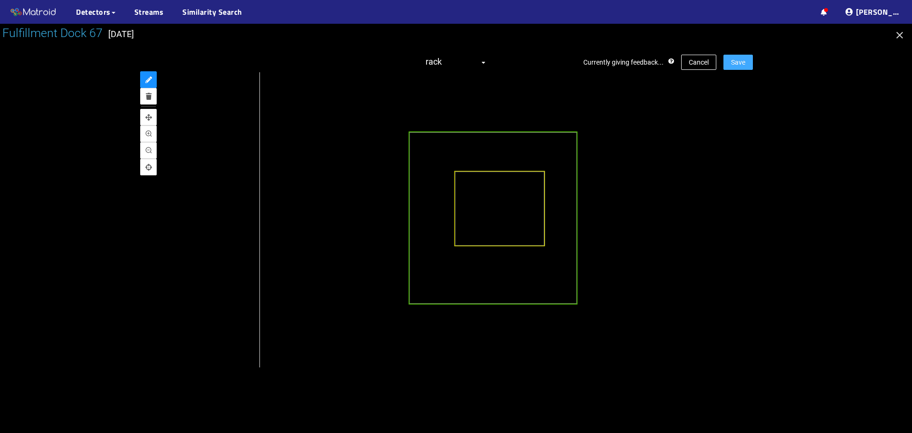
click at [747, 65] on button "Save" at bounding box center [738, 62] width 29 height 15
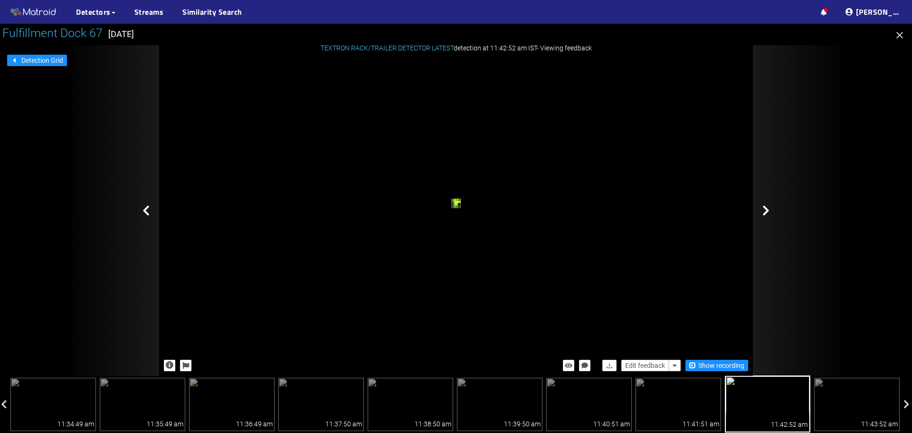
click at [767, 214] on icon at bounding box center [766, 210] width 7 height 11
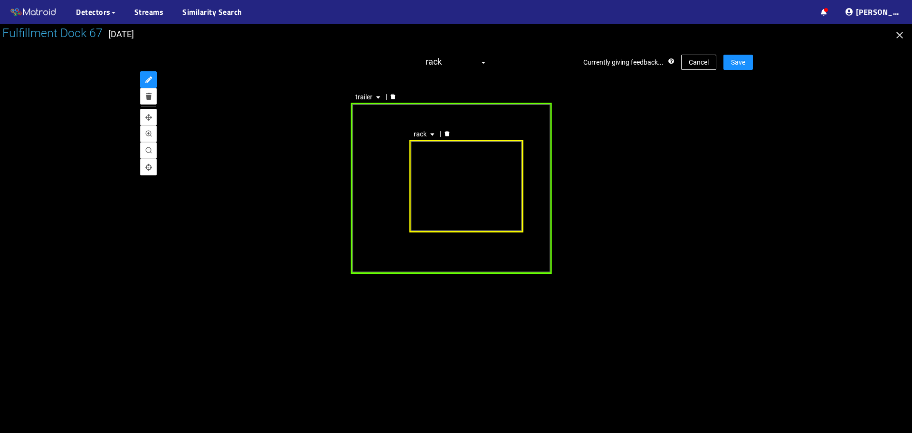
click at [449, 251] on div "trailer" at bounding box center [451, 188] width 200 height 171
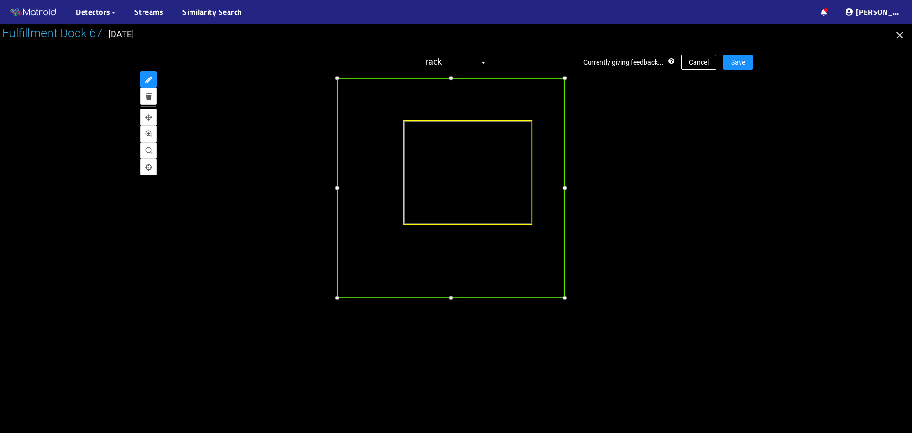
click at [449, 299] on div at bounding box center [451, 298] width 11 height 11
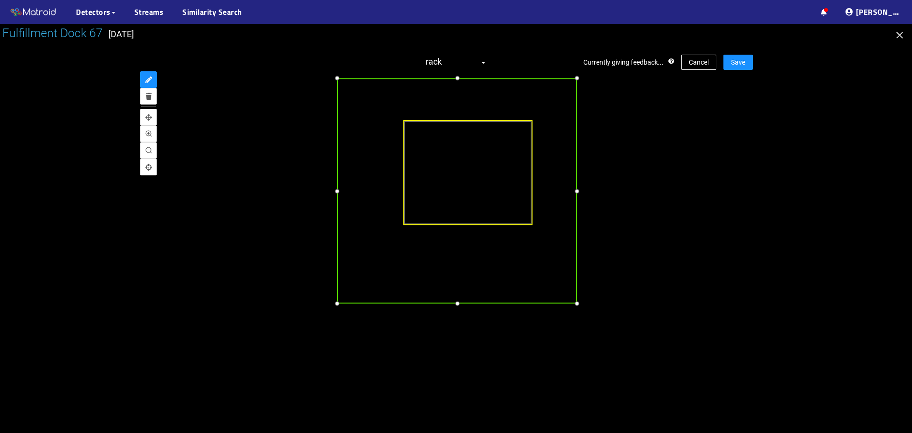
click at [577, 303] on div at bounding box center [577, 303] width 11 height 11
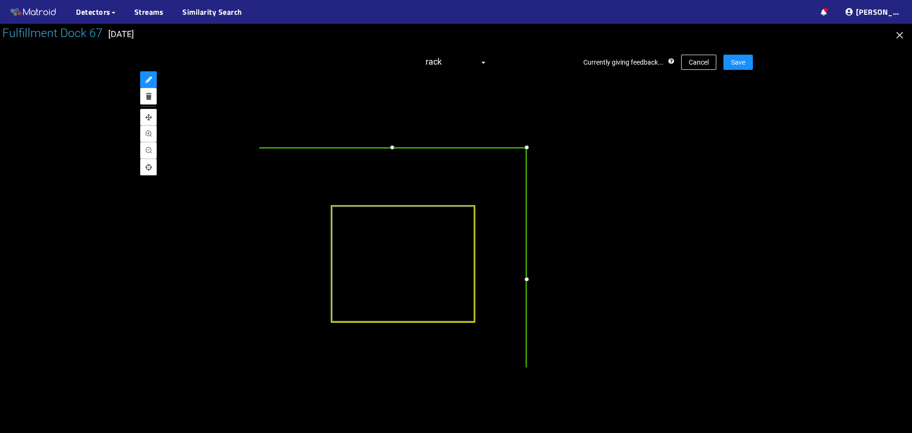
click at [528, 147] on div at bounding box center [526, 147] width 11 height 11
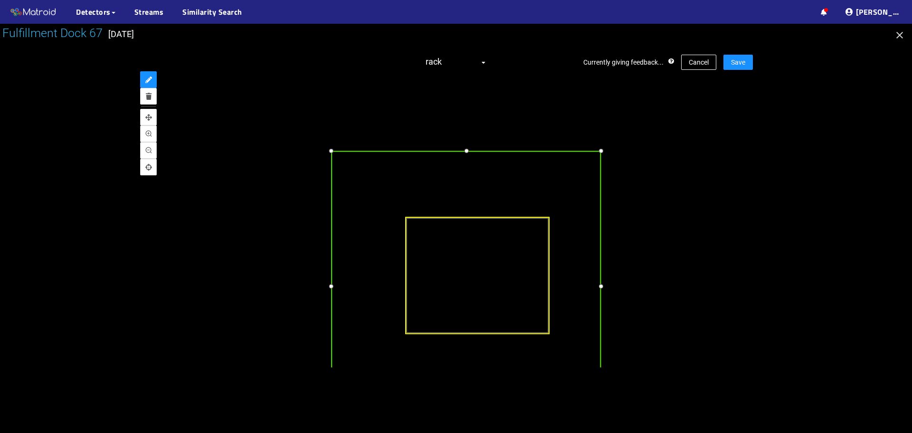
click at [466, 151] on div at bounding box center [466, 150] width 11 height 11
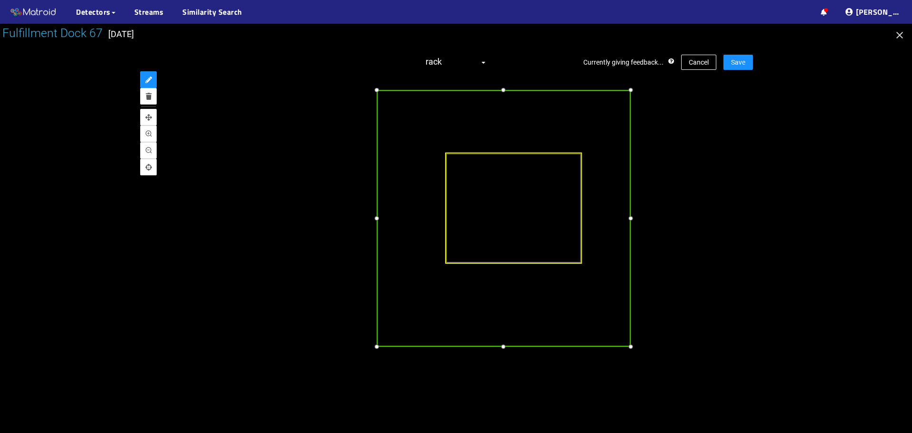
click at [377, 219] on div at bounding box center [376, 218] width 11 height 11
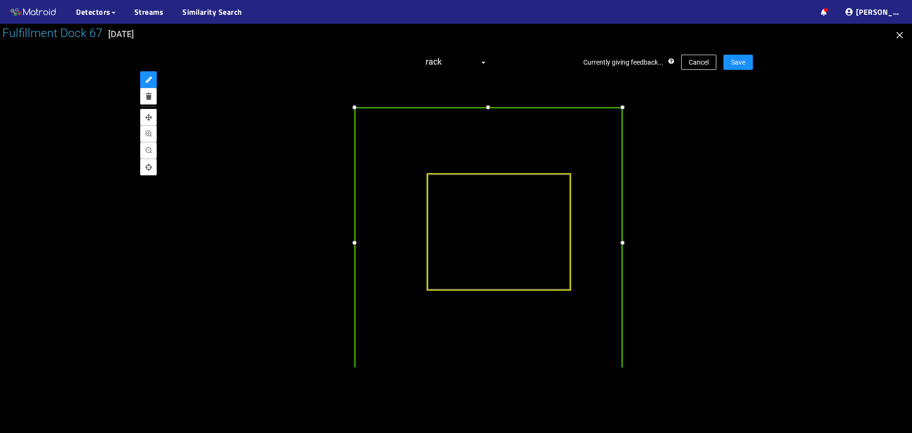
click at [484, 109] on div at bounding box center [488, 107] width 11 height 11
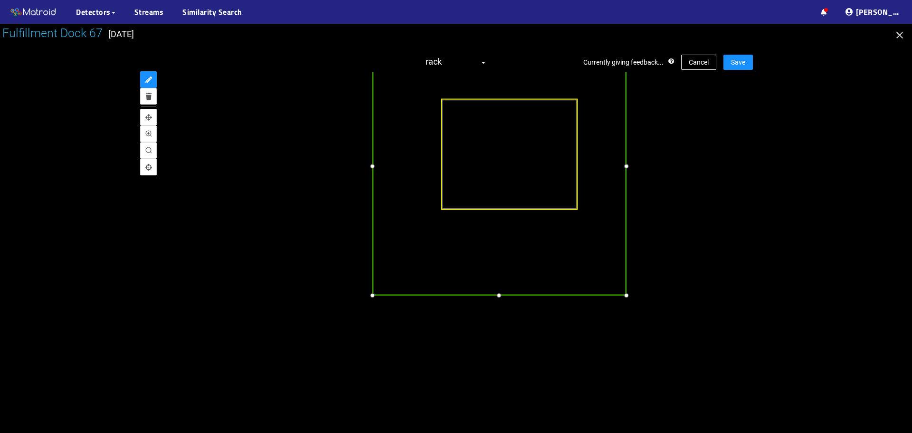
click at [498, 295] on div at bounding box center [499, 295] width 11 height 11
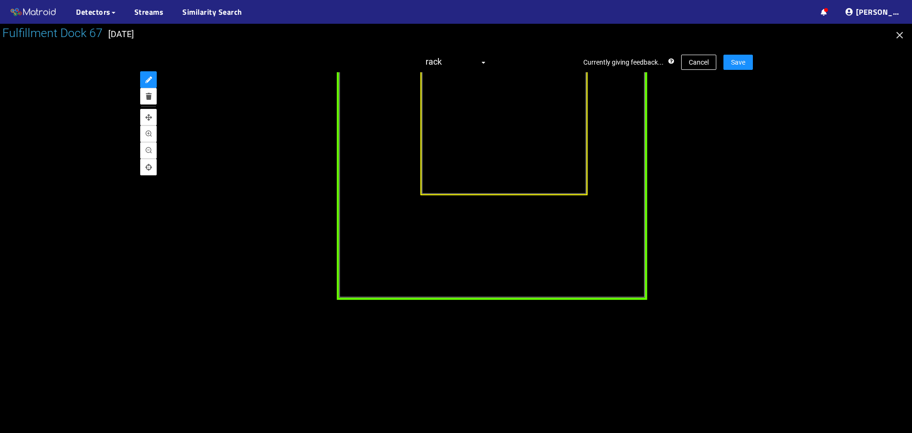
click at [532, 277] on div "trailer" at bounding box center [492, 141] width 311 height 317
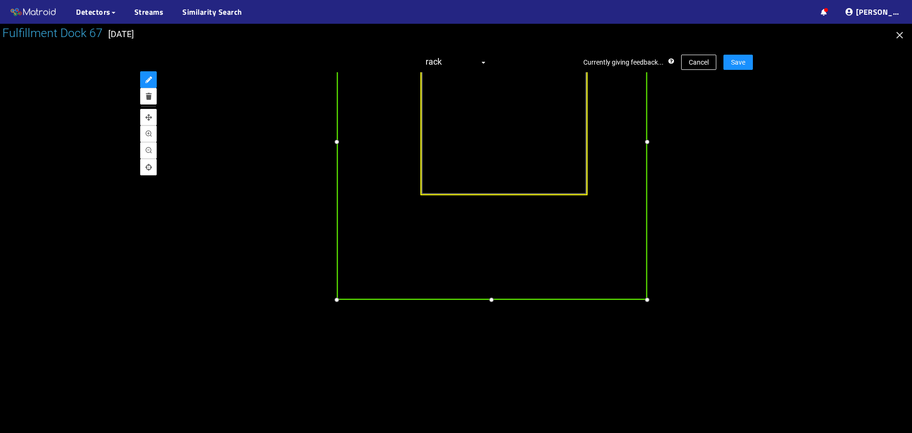
click at [492, 300] on div at bounding box center [491, 300] width 11 height 11
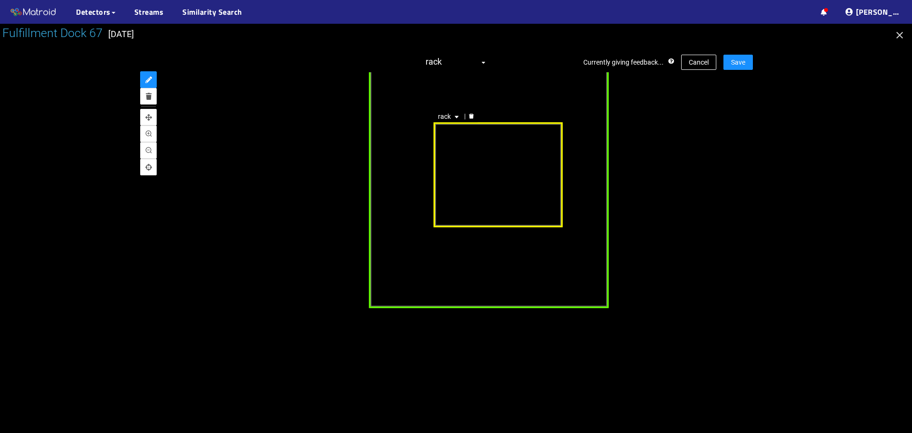
click at [501, 195] on div "rack" at bounding box center [498, 174] width 129 height 105
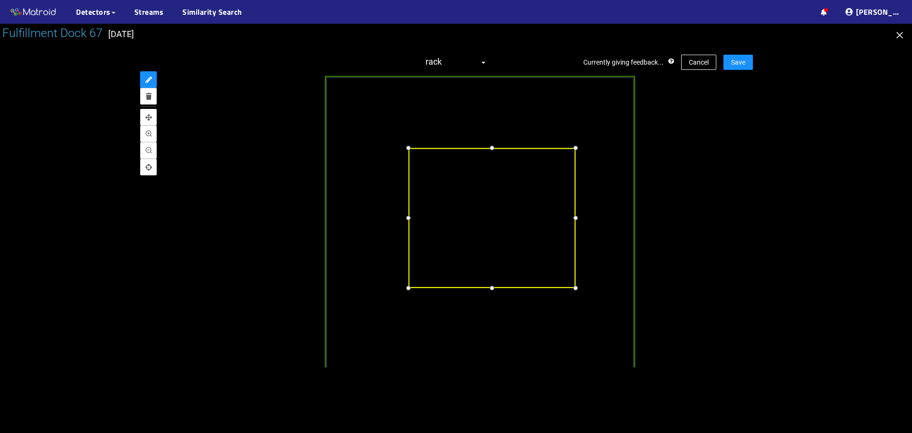
click at [490, 149] on div at bounding box center [491, 148] width 11 height 11
click at [494, 286] on div at bounding box center [491, 284] width 11 height 11
click at [575, 216] on div at bounding box center [573, 215] width 11 height 11
click at [408, 217] on div at bounding box center [406, 215] width 11 height 11
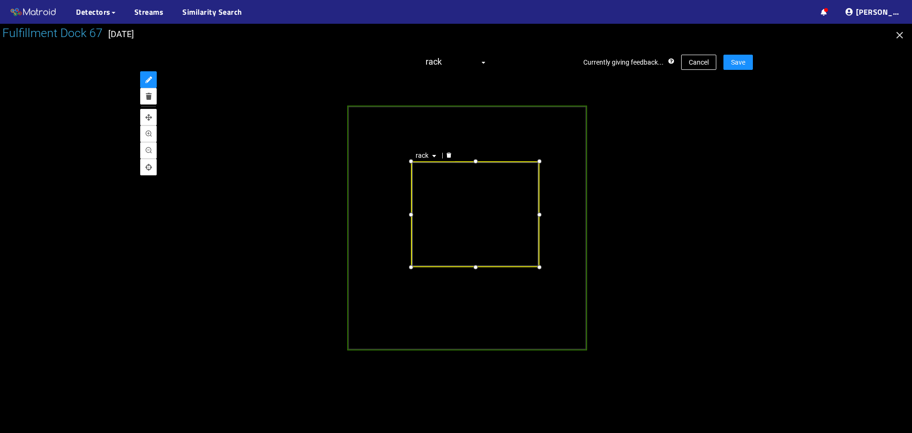
click at [751, 180] on div "rack" at bounding box center [456, 219] width 594 height 295
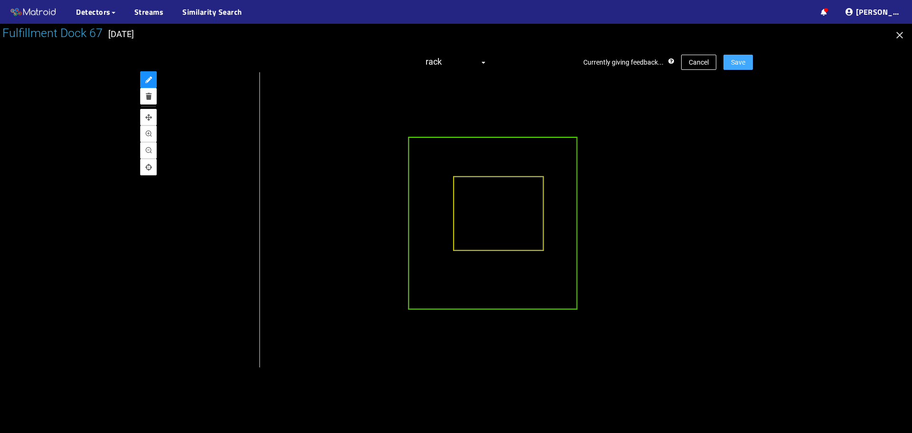
click at [739, 64] on span "Save" at bounding box center [738, 62] width 14 height 10
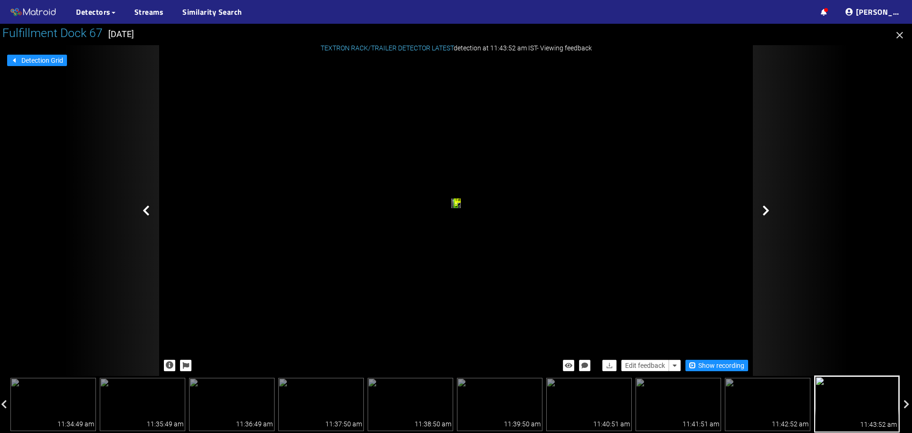
click at [770, 211] on div at bounding box center [800, 210] width 95 height 331
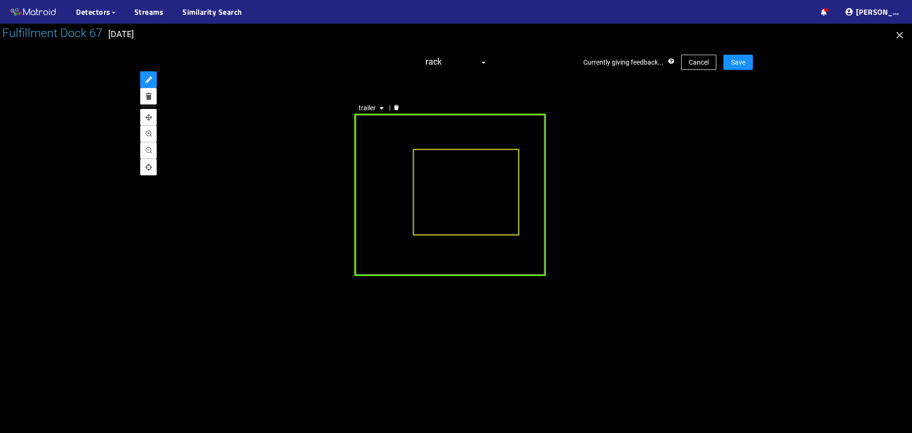
click at [439, 263] on div "trailer" at bounding box center [450, 195] width 191 height 162
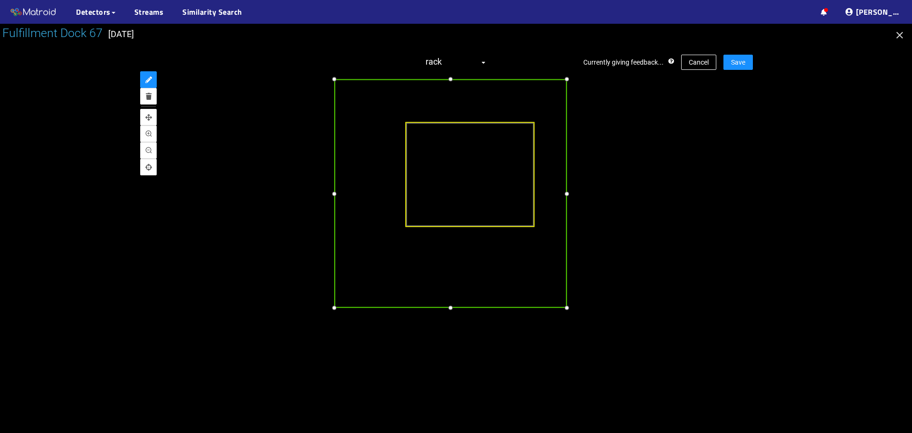
click at [451, 306] on div at bounding box center [450, 308] width 11 height 11
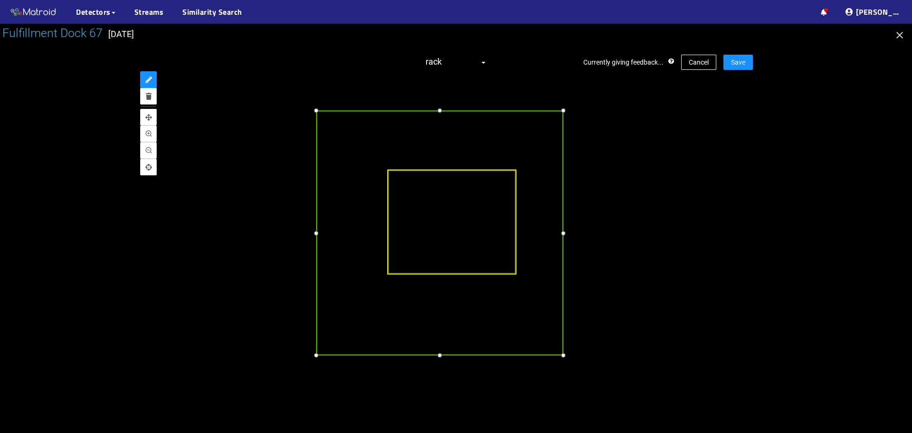
click at [563, 111] on div at bounding box center [563, 110] width 11 height 11
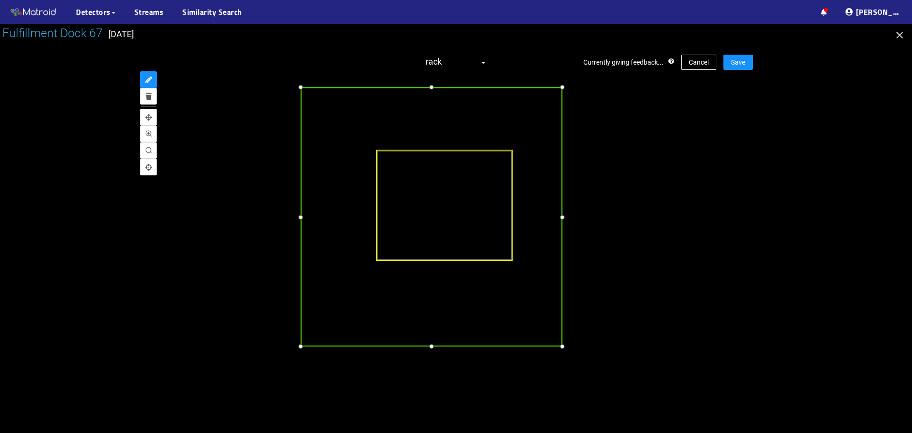
click at [559, 221] on div at bounding box center [562, 216] width 11 height 11
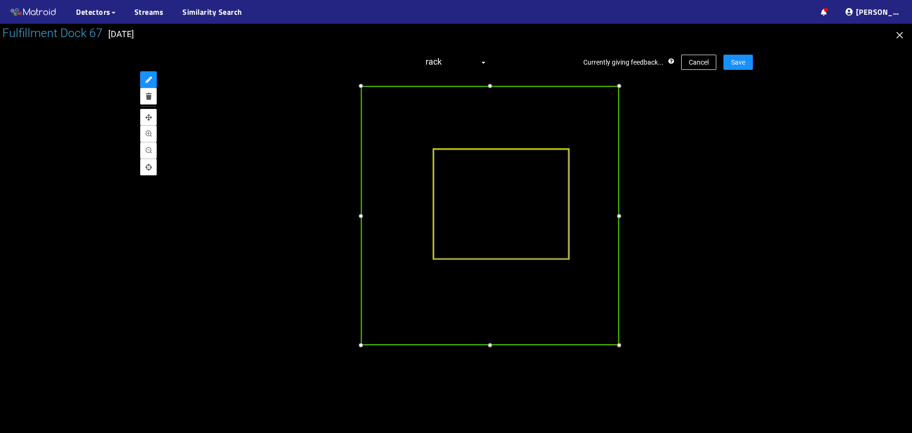
click at [359, 217] on div at bounding box center [361, 215] width 11 height 11
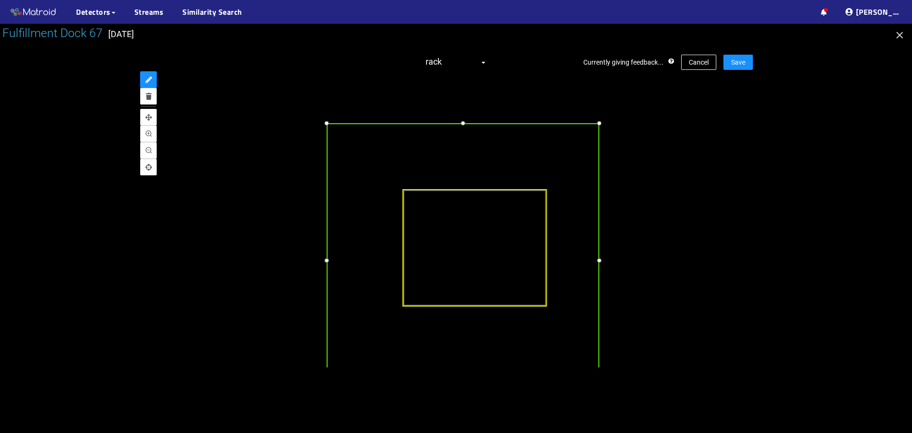
click at [462, 124] on div at bounding box center [463, 122] width 11 height 11
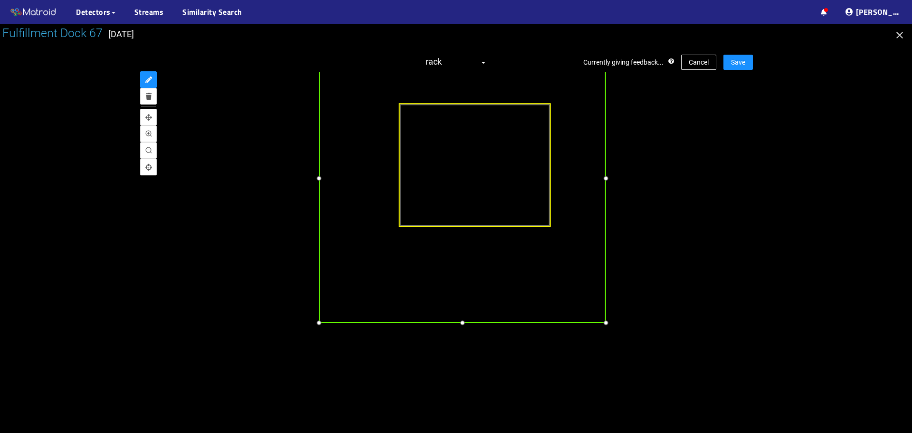
click at [465, 325] on div at bounding box center [462, 322] width 11 height 11
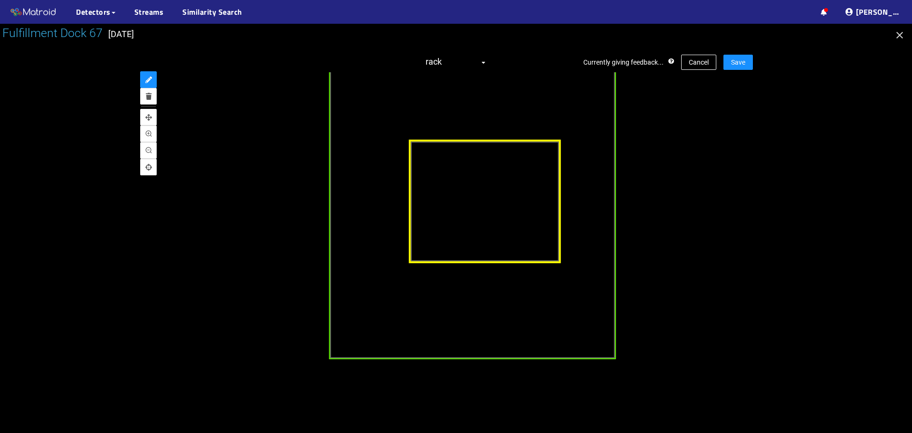
click at [457, 166] on div at bounding box center [478, 217] width 787 height 590
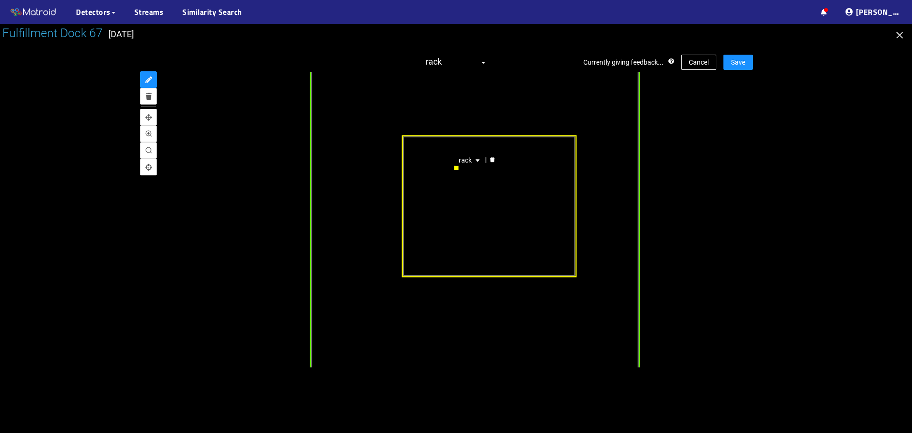
click at [490, 157] on icon "delete" at bounding box center [493, 159] width 6 height 6
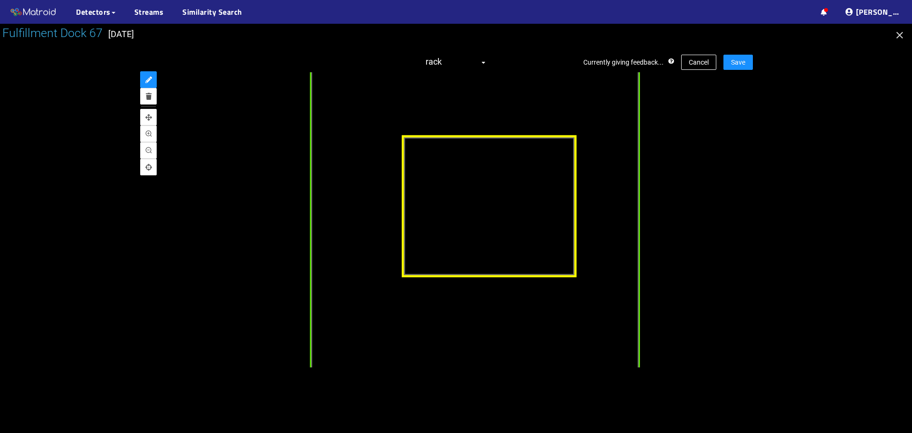
click at [451, 178] on div at bounding box center [489, 206] width 175 height 143
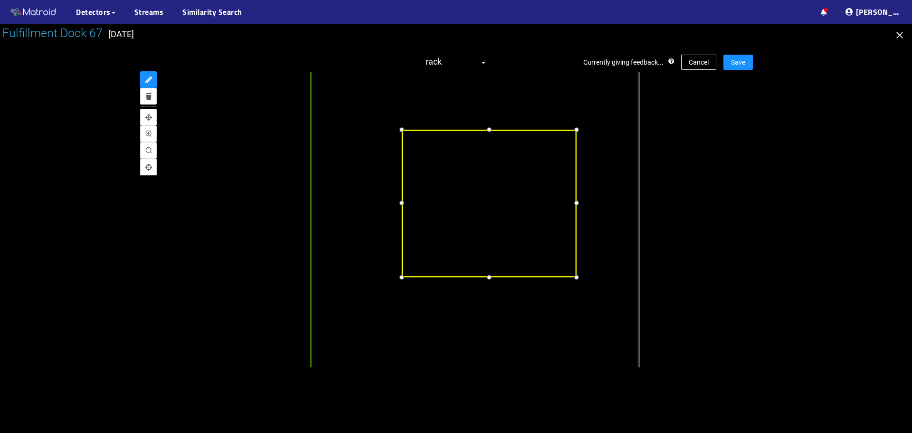
click at [484, 129] on div at bounding box center [490, 129] width 12 height 12
click at [401, 208] on div at bounding box center [401, 203] width 12 height 12
click at [489, 277] on div at bounding box center [489, 275] width 12 height 12
click at [575, 206] on div at bounding box center [575, 202] width 12 height 12
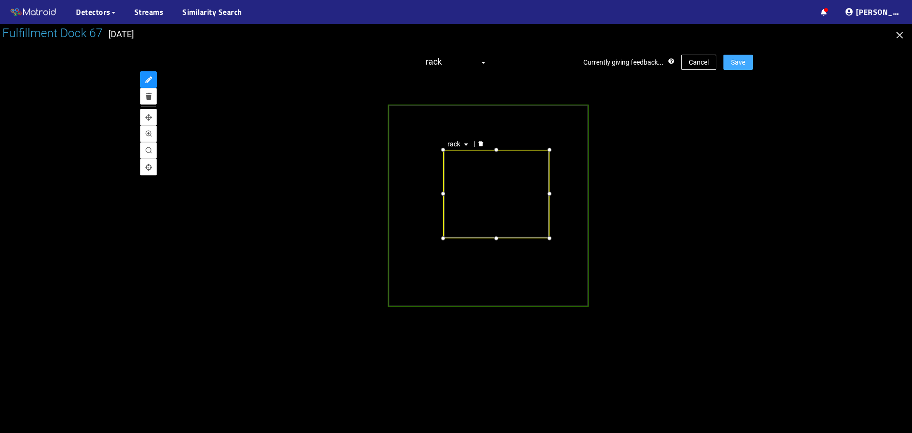
click at [736, 60] on span "Save" at bounding box center [738, 62] width 14 height 10
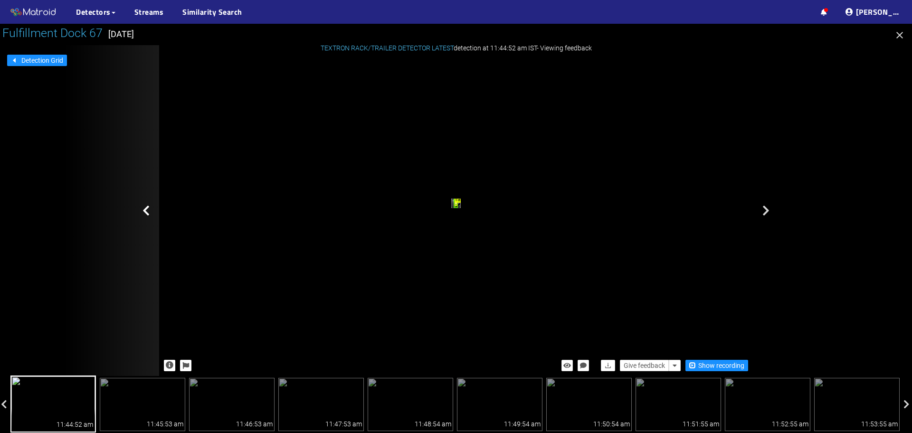
click at [751, 164] on div "rack trailer" at bounding box center [456, 204] width 594 height 295
click at [379, 117] on div "trailer" at bounding box center [375, 111] width 7 height 11
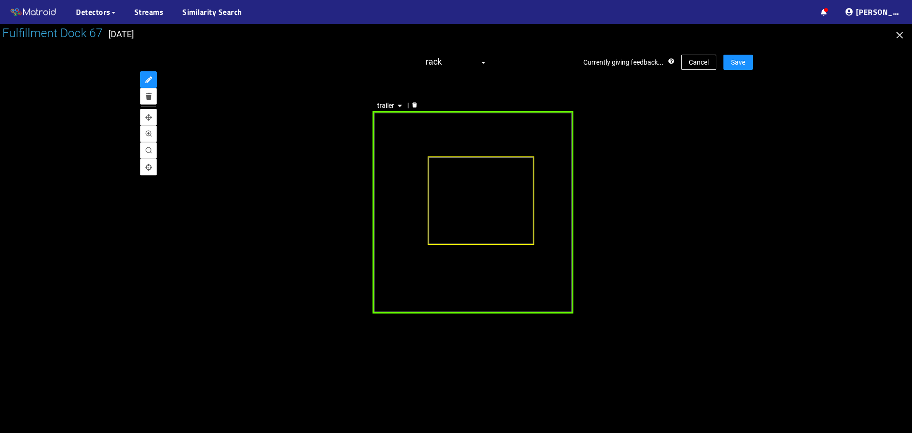
click at [391, 228] on div "trailer" at bounding box center [473, 212] width 200 height 202
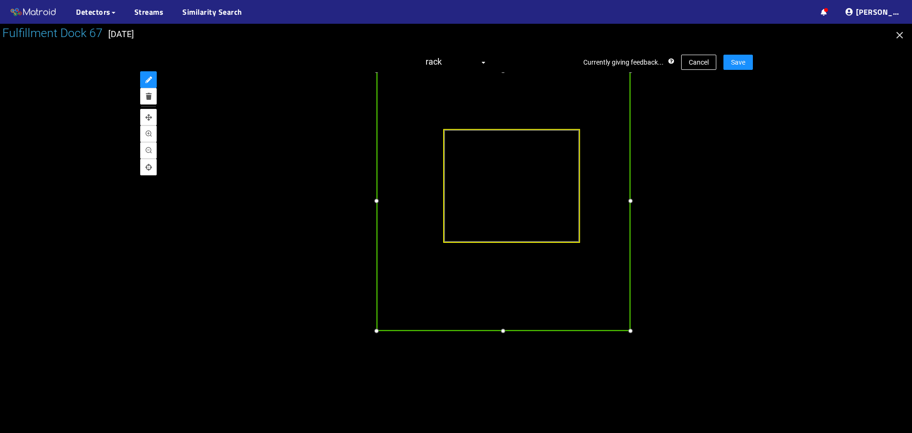
click at [375, 205] on div at bounding box center [376, 200] width 11 height 11
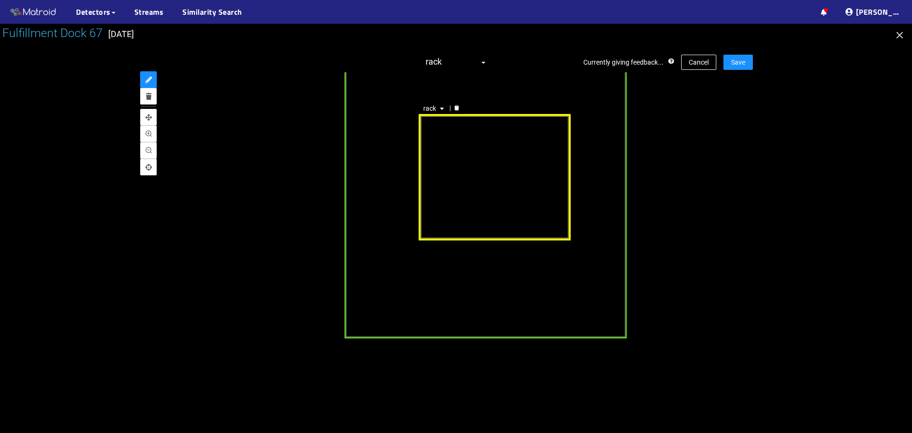
click at [489, 131] on div "rack" at bounding box center [495, 177] width 152 height 127
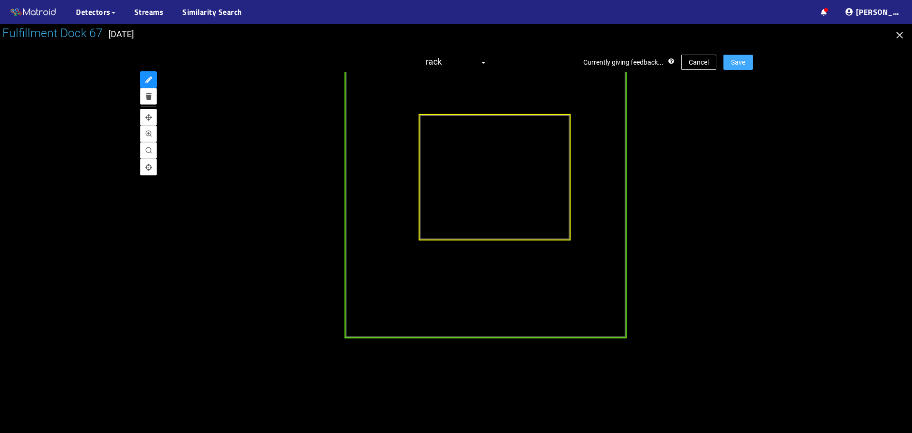
click at [744, 62] on span "Save" at bounding box center [738, 62] width 14 height 10
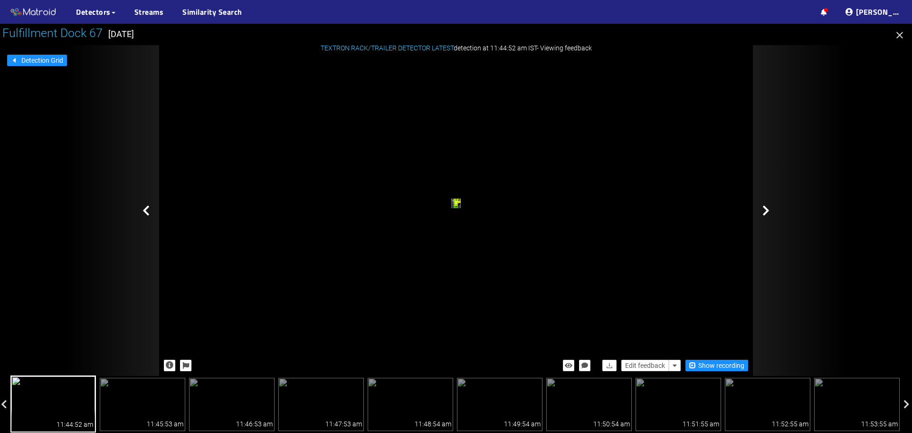
click at [765, 208] on icon at bounding box center [766, 210] width 7 height 11
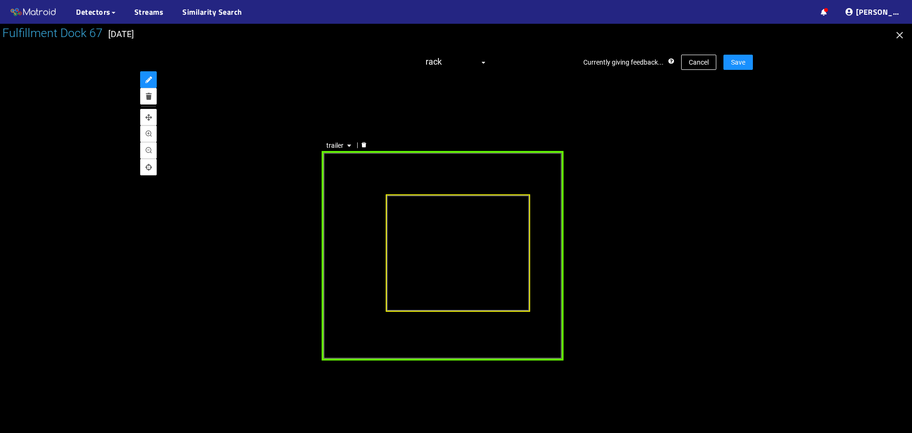
click at [488, 172] on div "trailer" at bounding box center [442, 255] width 241 height 209
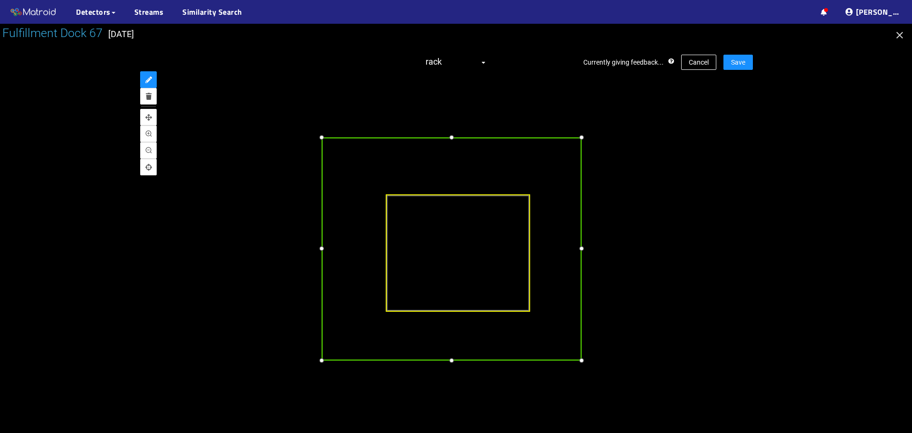
click at [583, 138] on div at bounding box center [582, 137] width 11 height 11
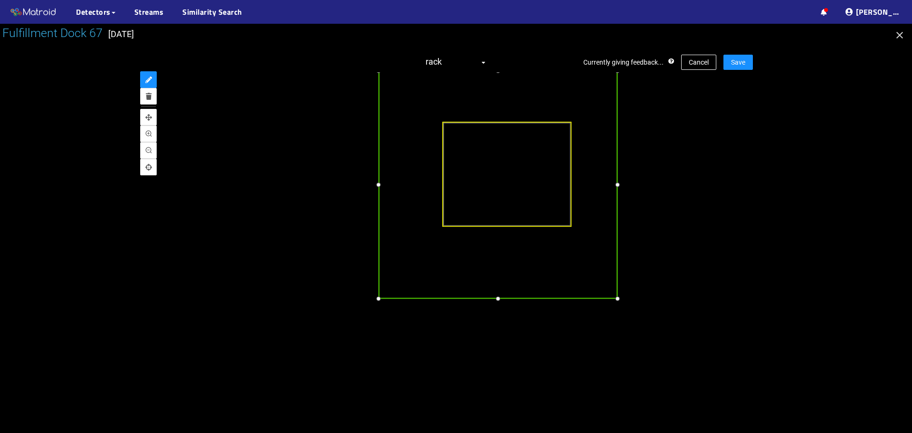
click at [377, 301] on div at bounding box center [378, 299] width 11 height 11
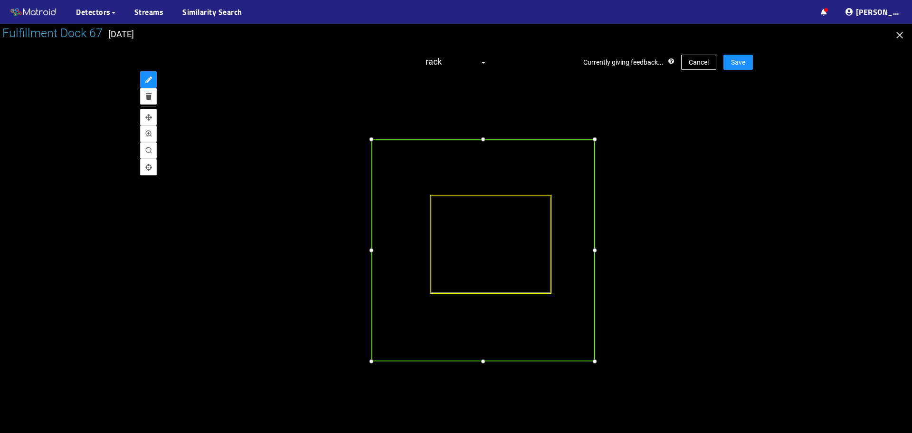
click at [372, 142] on div at bounding box center [371, 139] width 10 height 10
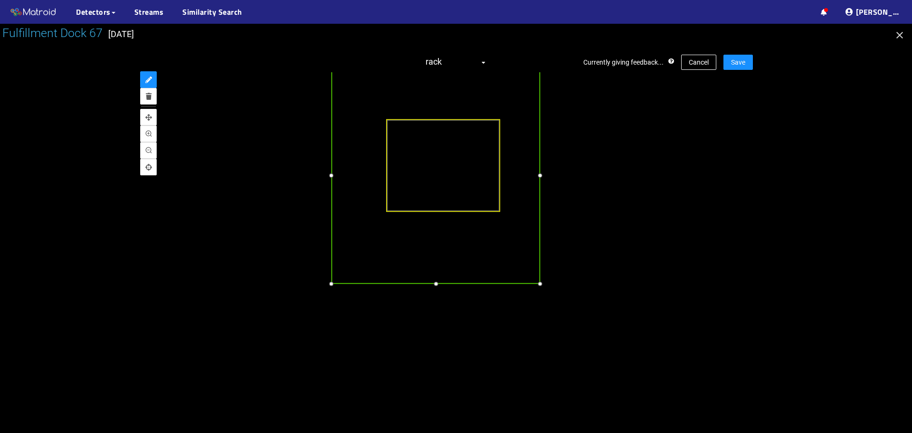
click at [539, 282] on div at bounding box center [540, 283] width 10 height 10
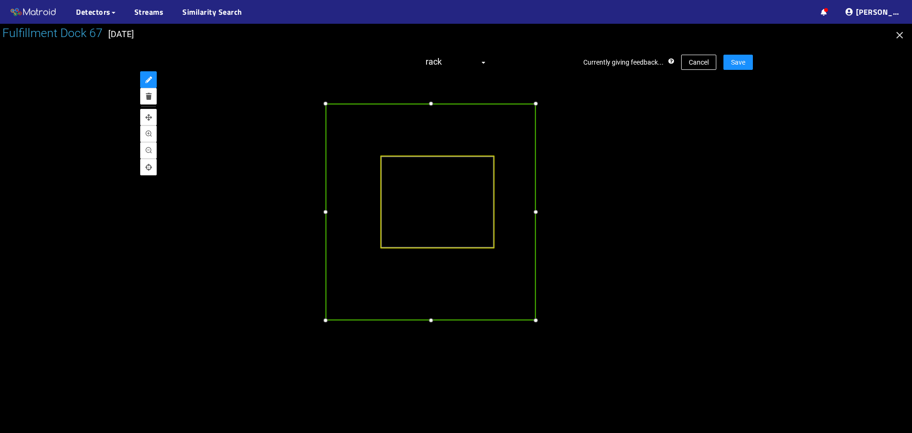
click at [534, 213] on div at bounding box center [536, 212] width 10 height 10
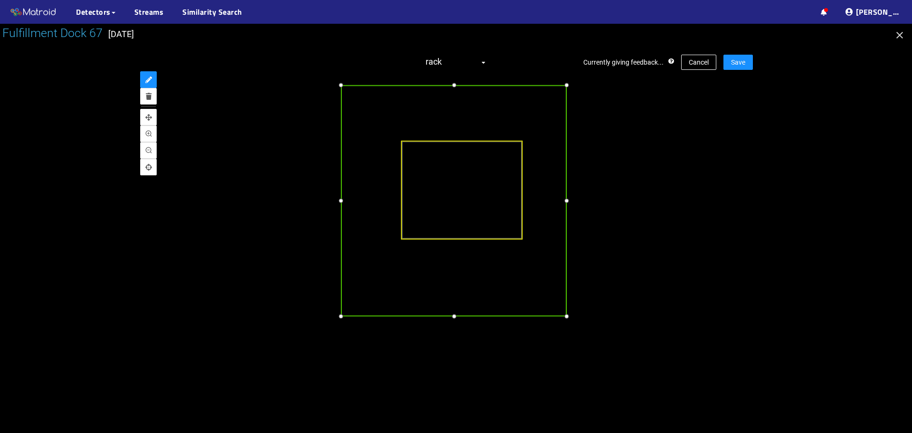
click at [342, 200] on div at bounding box center [341, 200] width 10 height 10
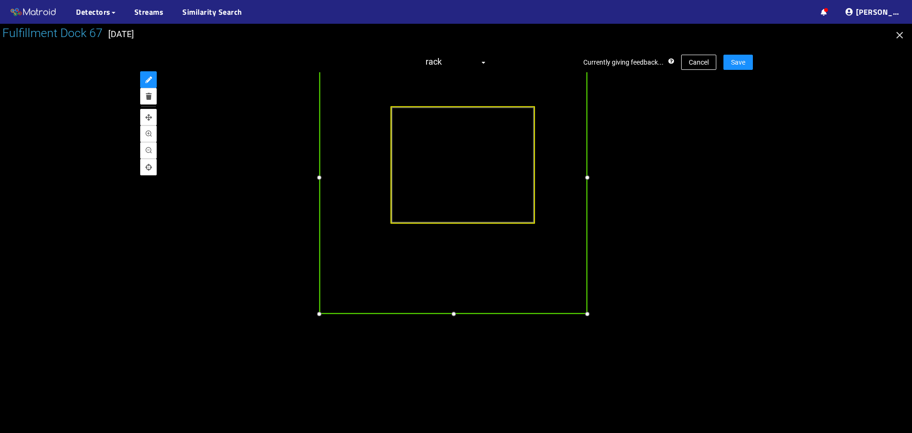
click at [454, 315] on div at bounding box center [453, 313] width 11 height 11
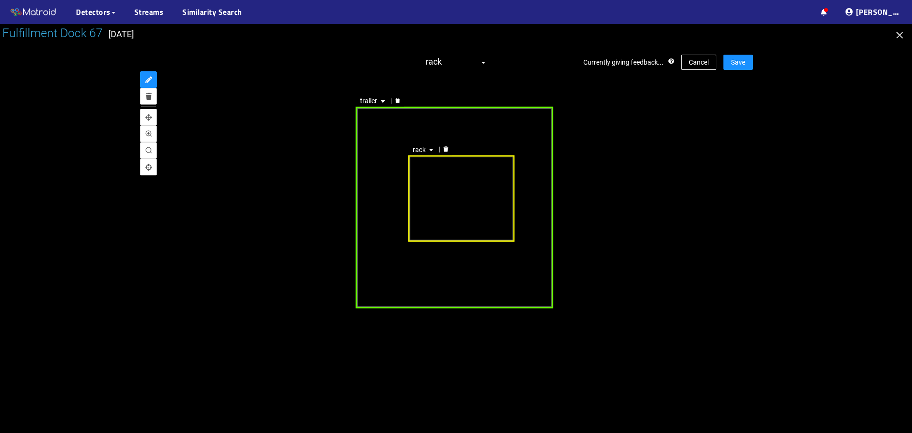
click at [459, 211] on div "rack" at bounding box center [462, 198] width 106 height 87
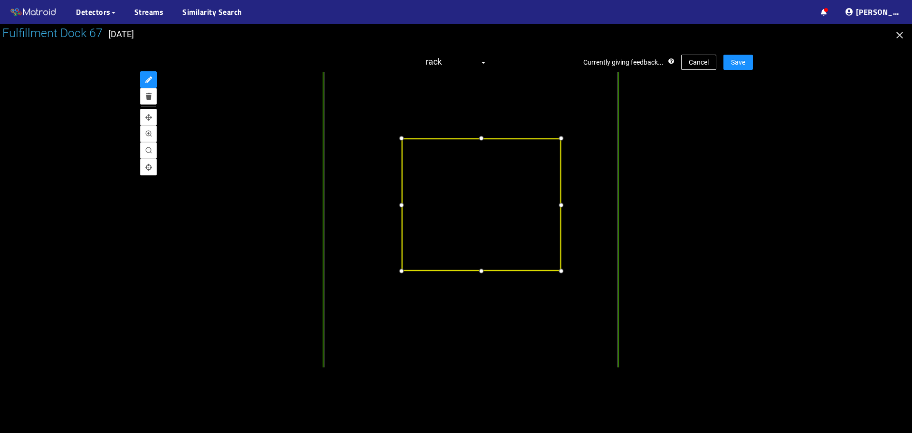
click at [478, 137] on div at bounding box center [481, 137] width 11 height 11
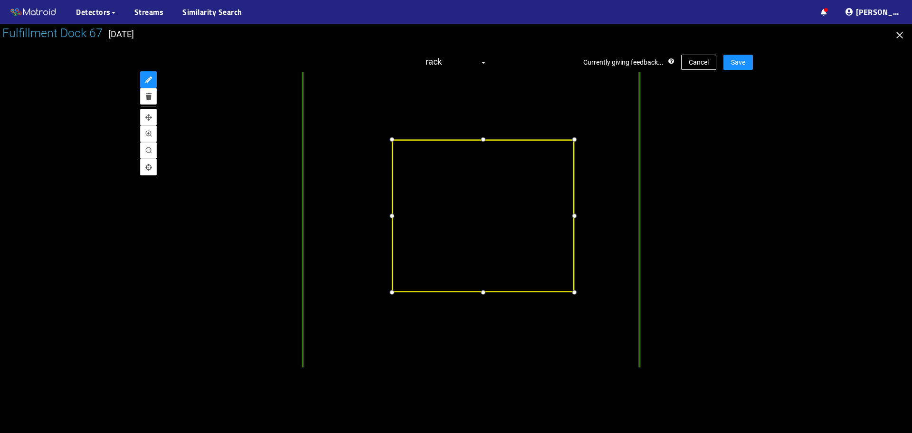
click at [484, 141] on div at bounding box center [484, 139] width 12 height 12
click at [479, 291] on div at bounding box center [484, 290] width 12 height 12
click at [578, 217] on div at bounding box center [576, 215] width 12 height 12
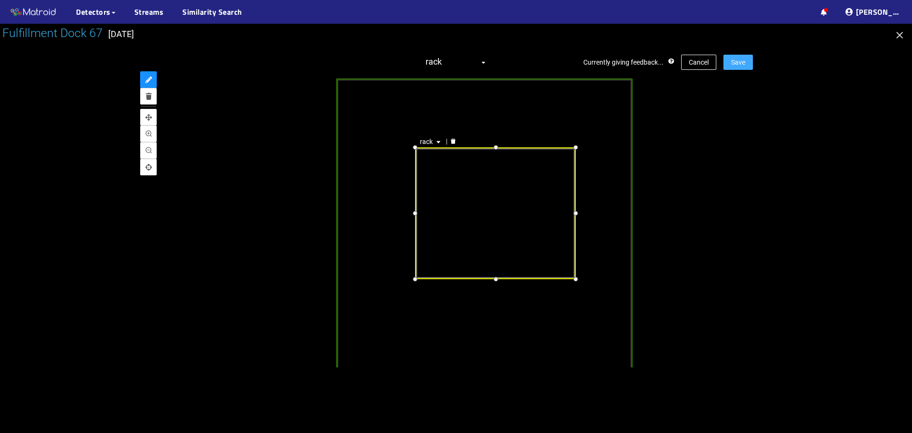
click at [740, 60] on span "Save" at bounding box center [738, 62] width 14 height 10
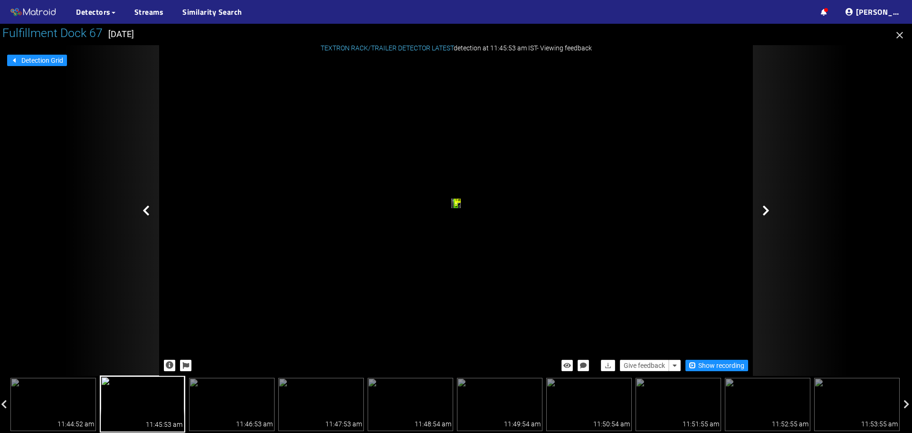
click at [760, 208] on div at bounding box center [800, 210] width 95 height 331
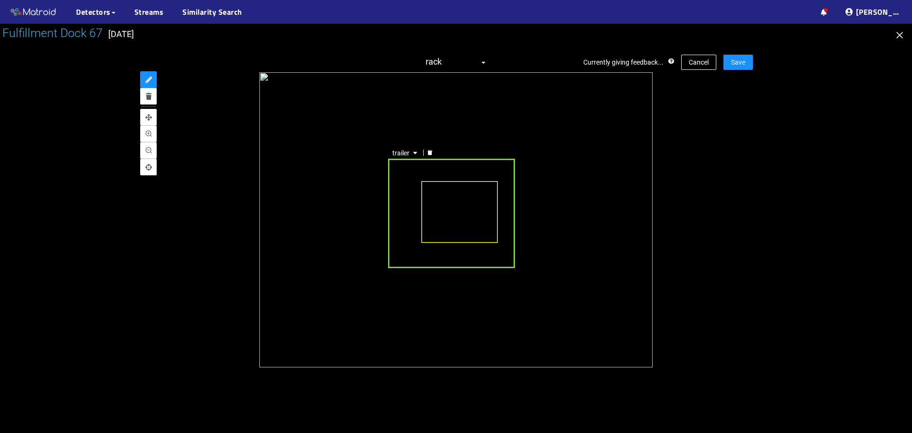
click at [406, 218] on div "trailer" at bounding box center [451, 213] width 127 height 109
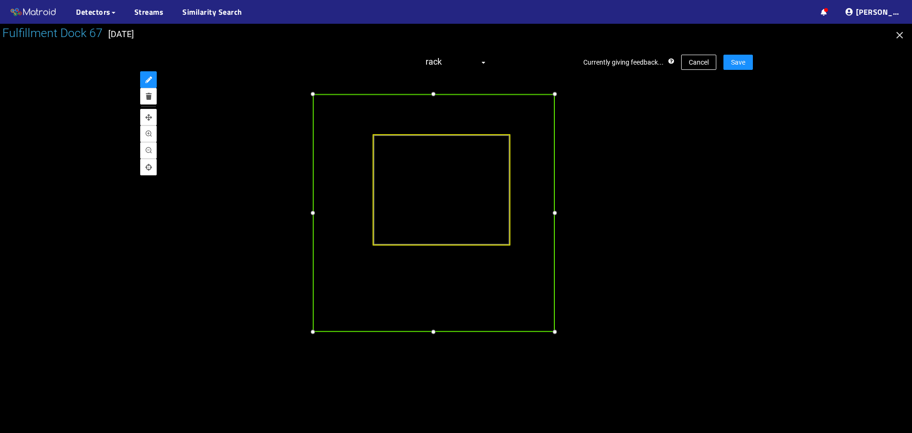
click at [555, 334] on div at bounding box center [554, 331] width 11 height 11
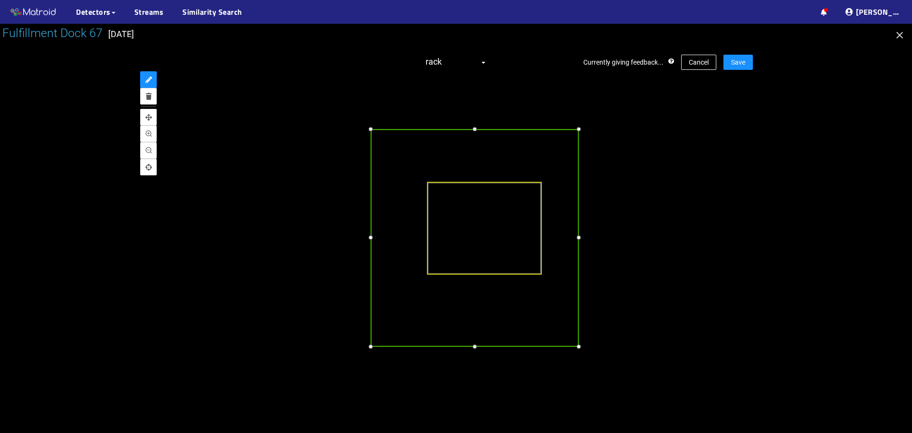
click at [372, 131] on div at bounding box center [370, 129] width 10 height 10
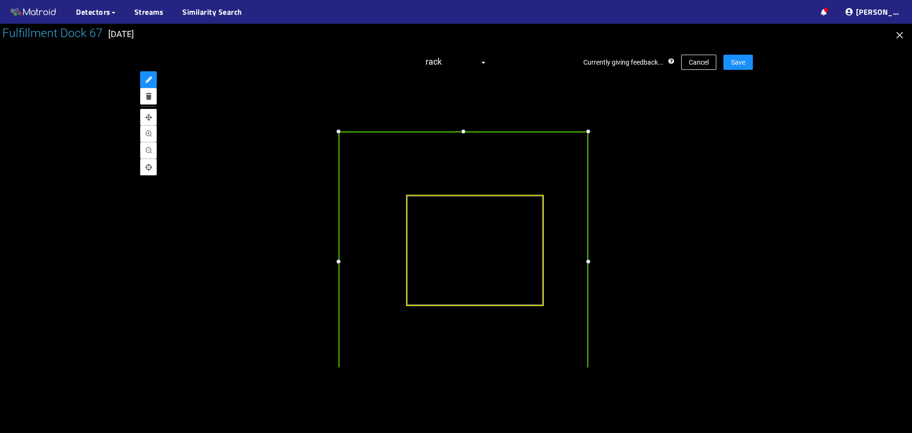
click at [463, 132] on div at bounding box center [463, 131] width 11 height 11
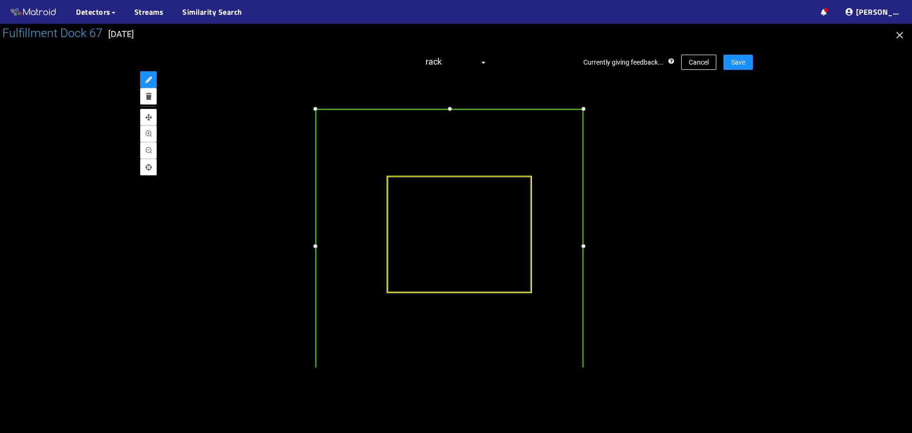
click at [582, 251] on div at bounding box center [583, 246] width 11 height 11
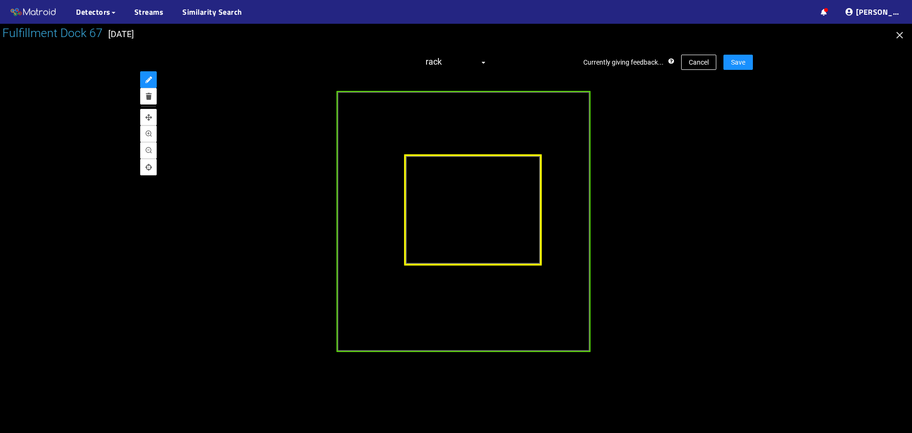
click at [459, 191] on div at bounding box center [473, 210] width 138 height 112
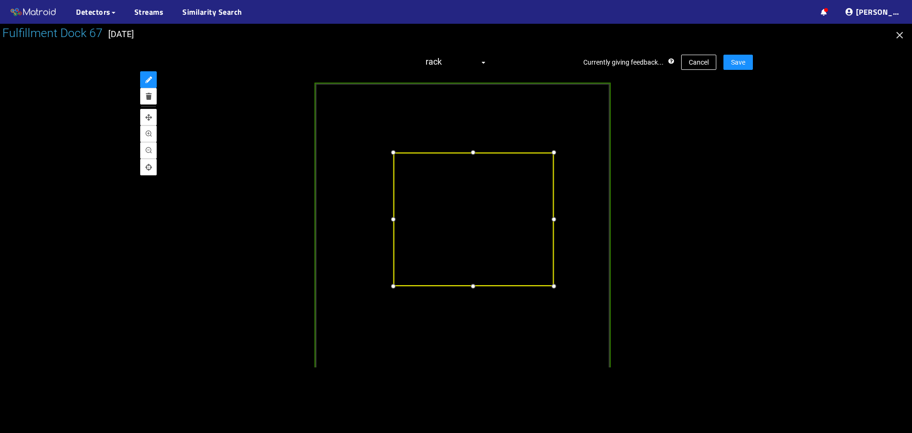
click at [468, 153] on div at bounding box center [473, 152] width 11 height 11
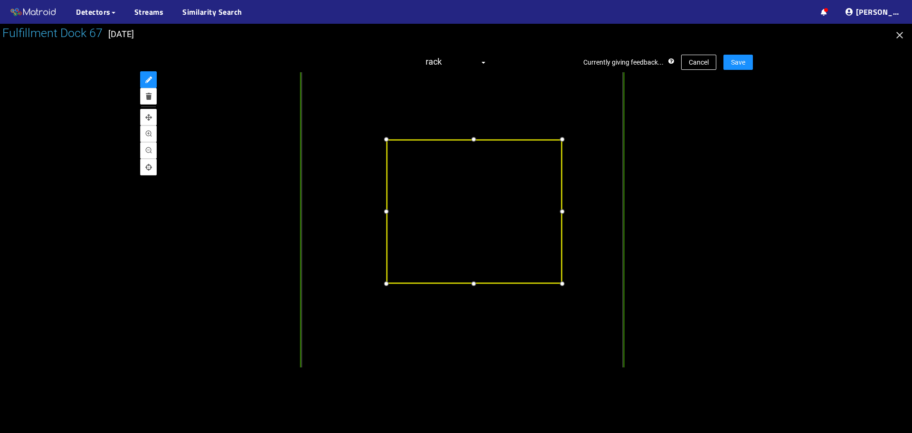
click at [475, 286] on div at bounding box center [474, 284] width 12 height 12
click at [564, 211] on div at bounding box center [562, 212] width 12 height 12
click at [389, 211] on div at bounding box center [387, 212] width 12 height 12
click at [562, 212] on div at bounding box center [563, 212] width 12 height 12
click at [762, 163] on div at bounding box center [456, 228] width 912 height 409
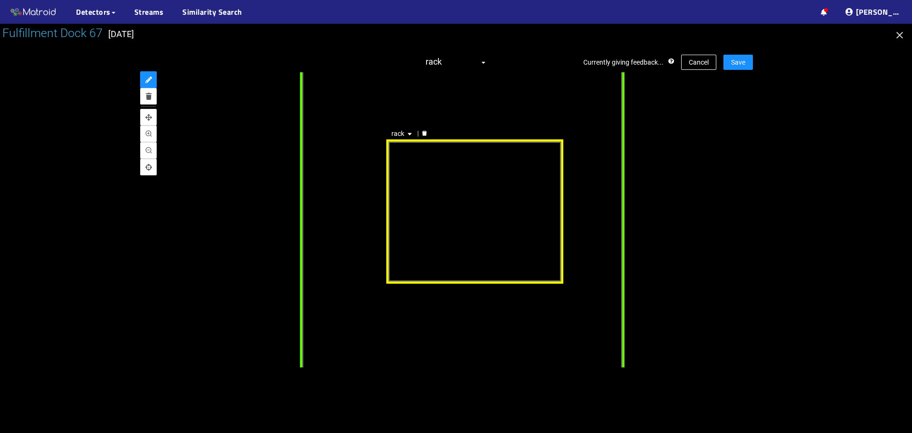
click at [780, 167] on div at bounding box center [456, 228] width 912 height 409
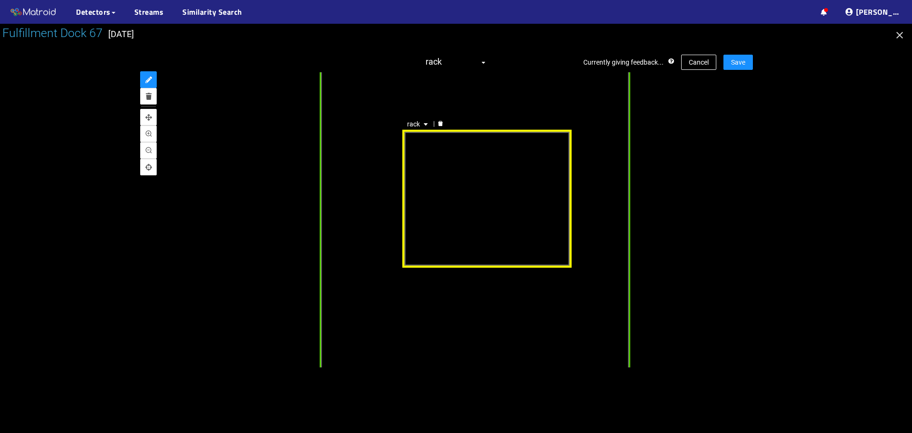
click at [557, 204] on div "rack" at bounding box center [486, 199] width 169 height 138
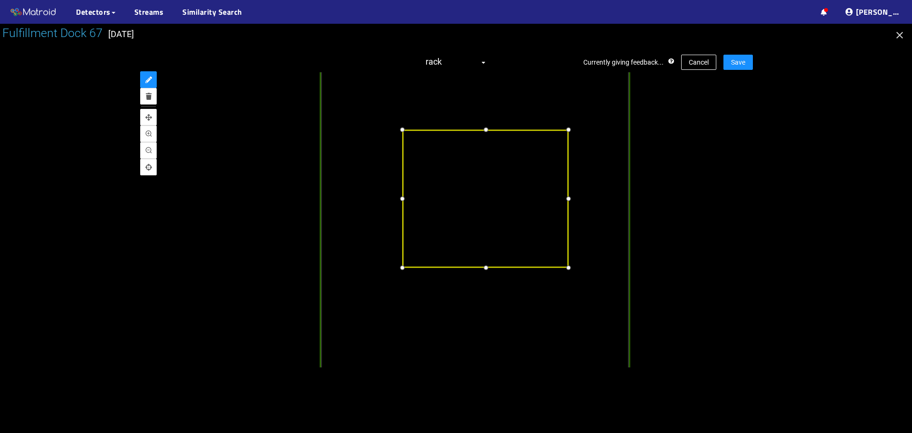
click at [567, 200] on div at bounding box center [568, 198] width 11 height 11
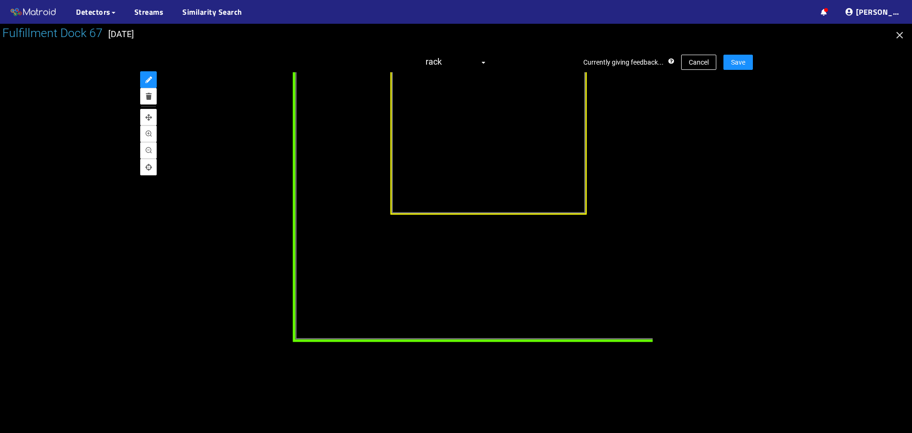
click at [504, 335] on div "trailer" at bounding box center [476, 153] width 367 height 376
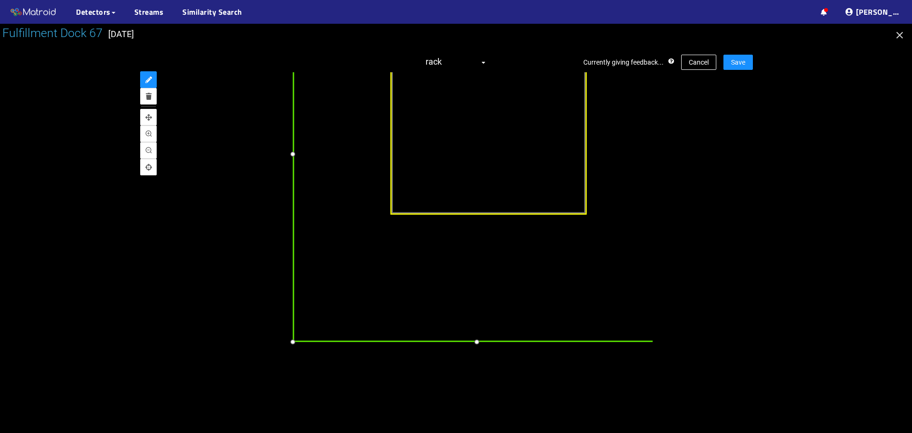
click at [474, 343] on div at bounding box center [476, 342] width 12 height 12
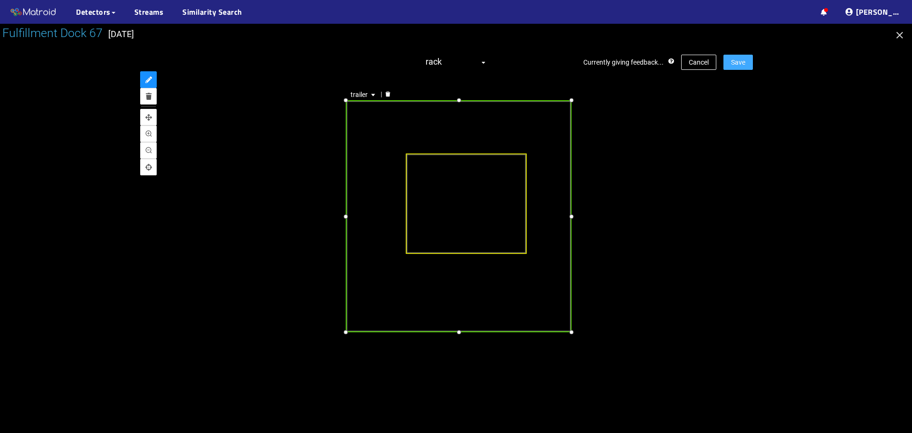
click at [745, 57] on button "Save" at bounding box center [738, 62] width 29 height 15
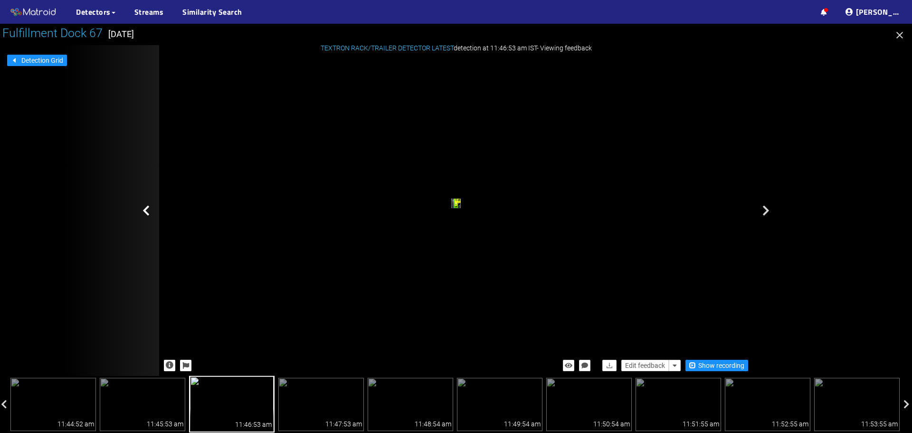
click at [144, 210] on icon at bounding box center [146, 210] width 7 height 11
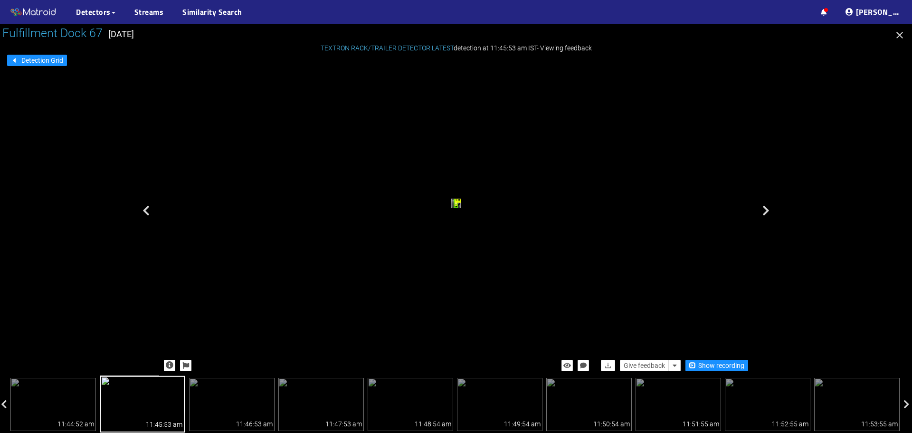
click at [144, 210] on icon at bounding box center [146, 210] width 7 height 11
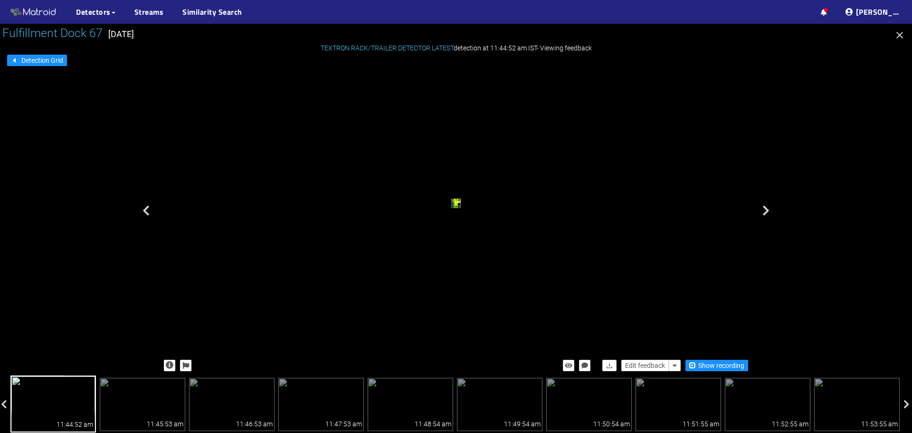
click at [144, 210] on icon at bounding box center [146, 210] width 7 height 11
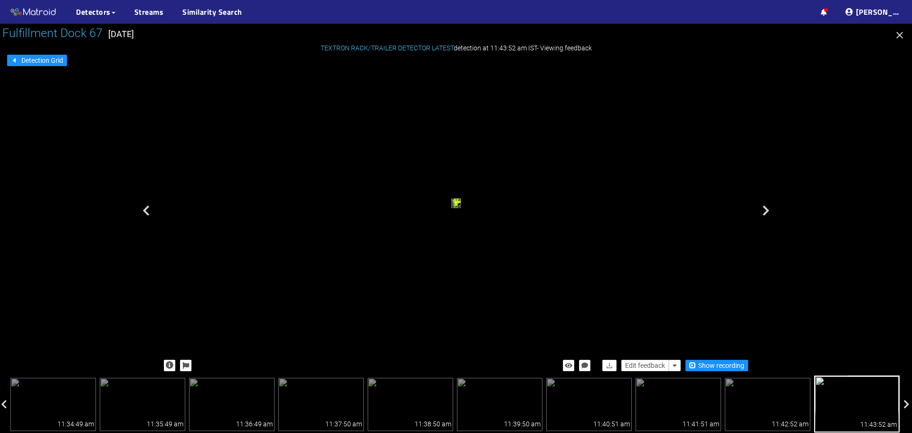
click at [144, 210] on icon at bounding box center [146, 210] width 7 height 11
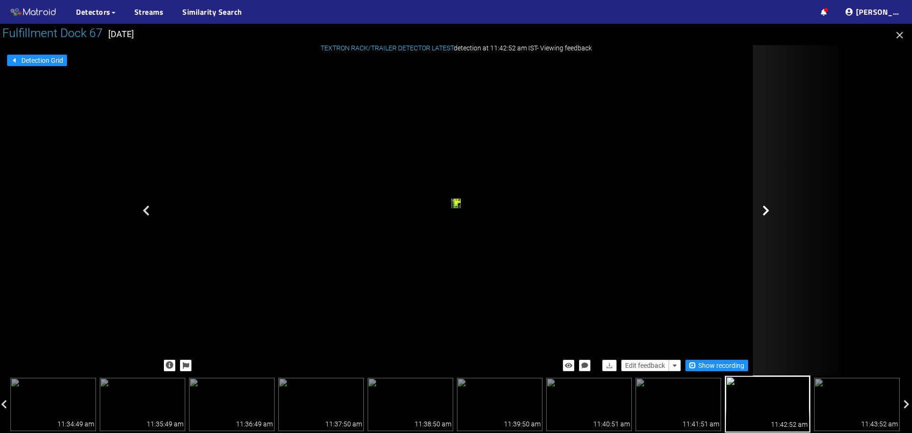
click at [765, 210] on icon at bounding box center [766, 210] width 7 height 11
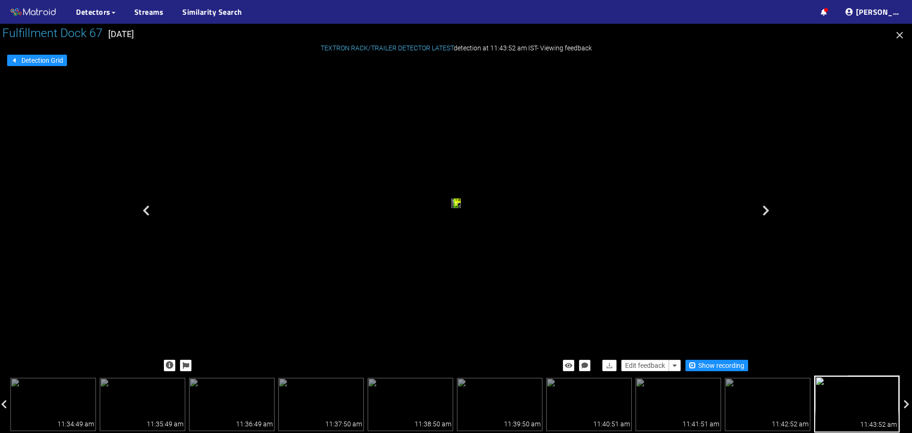
click at [765, 210] on icon at bounding box center [766, 210] width 7 height 11
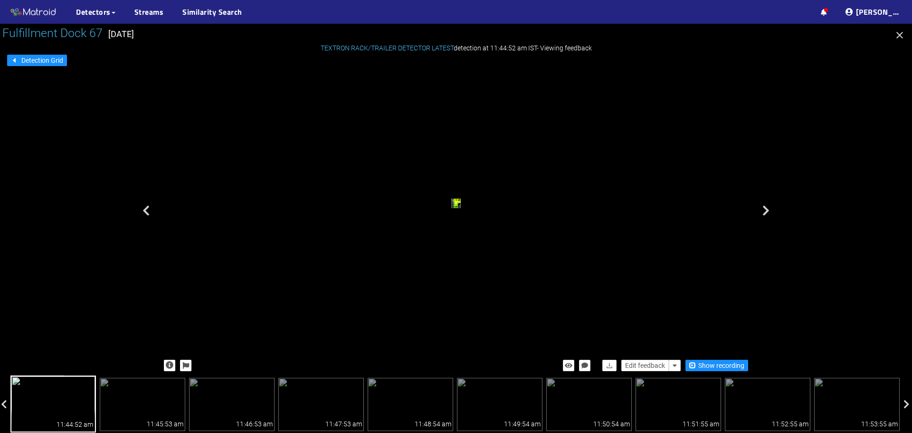
click at [765, 210] on icon at bounding box center [766, 210] width 7 height 11
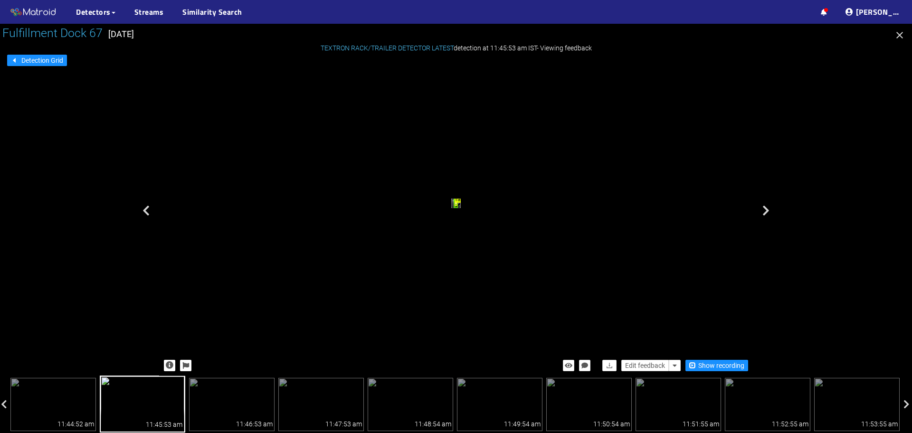
click at [765, 210] on icon at bounding box center [766, 210] width 7 height 11
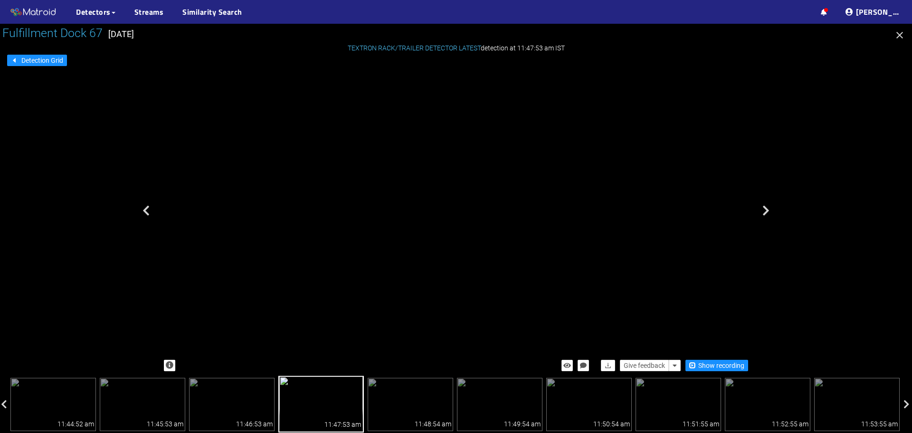
click at [405, 150] on div "trailer" at bounding box center [402, 146] width 5 height 7
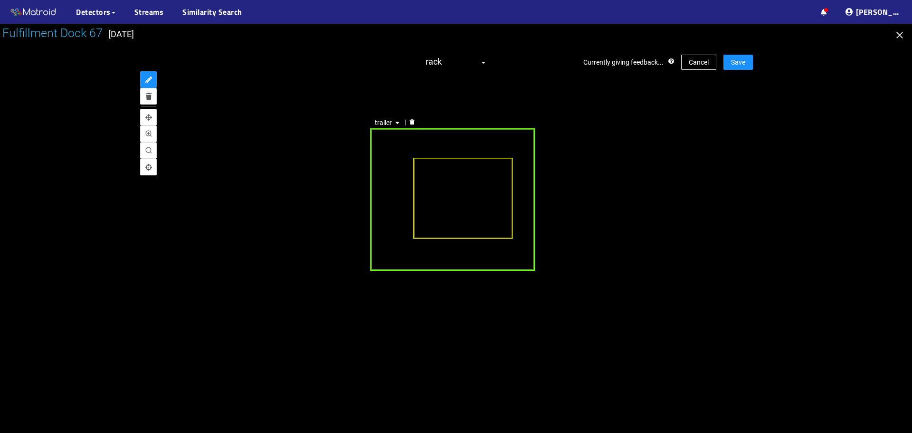
click at [448, 258] on div "trailer" at bounding box center [453, 199] width 165 height 143
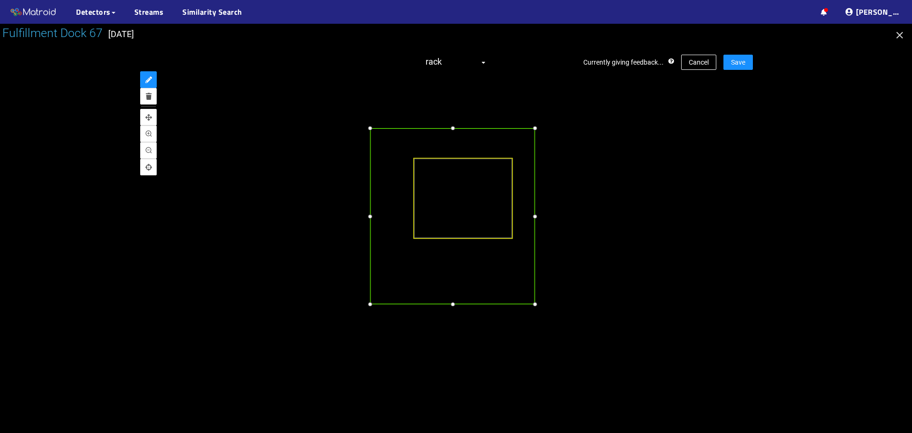
click at [456, 305] on div at bounding box center [453, 304] width 10 height 10
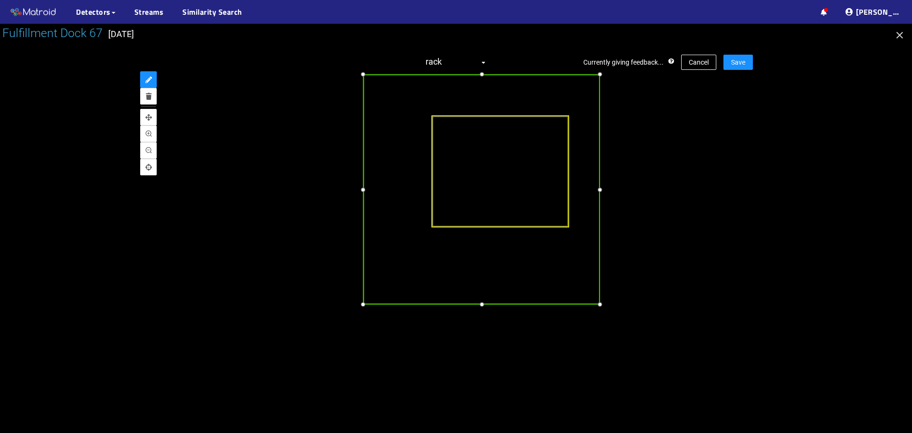
click at [363, 306] on div at bounding box center [363, 304] width 11 height 11
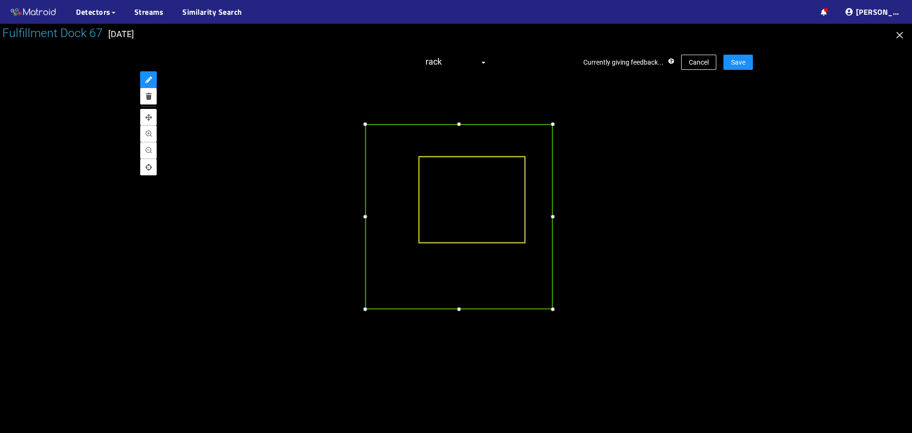
click at [550, 308] on div at bounding box center [553, 309] width 10 height 10
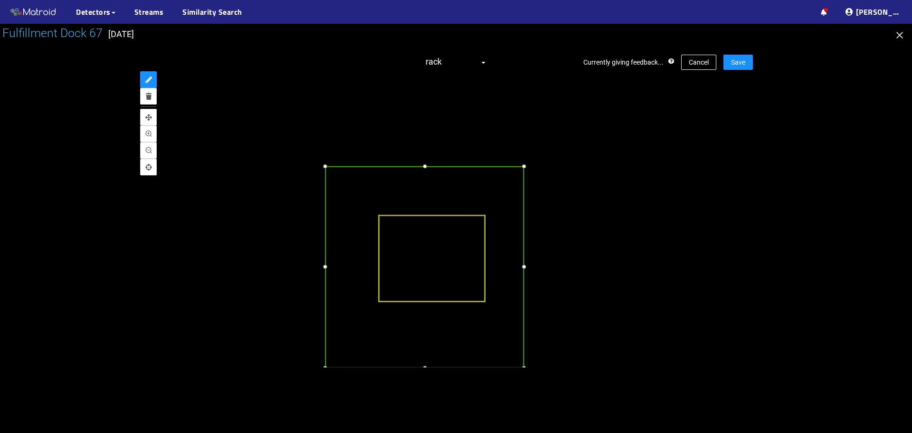
click at [525, 168] on div at bounding box center [524, 166] width 10 height 10
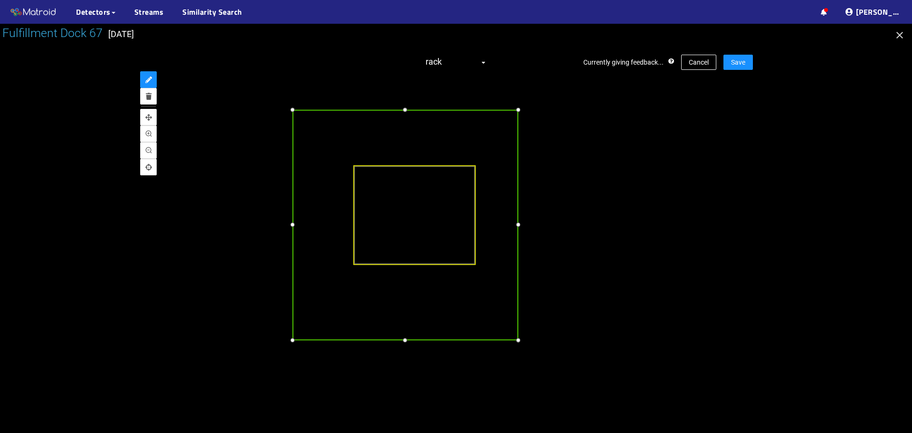
click at [518, 224] on div at bounding box center [518, 224] width 10 height 10
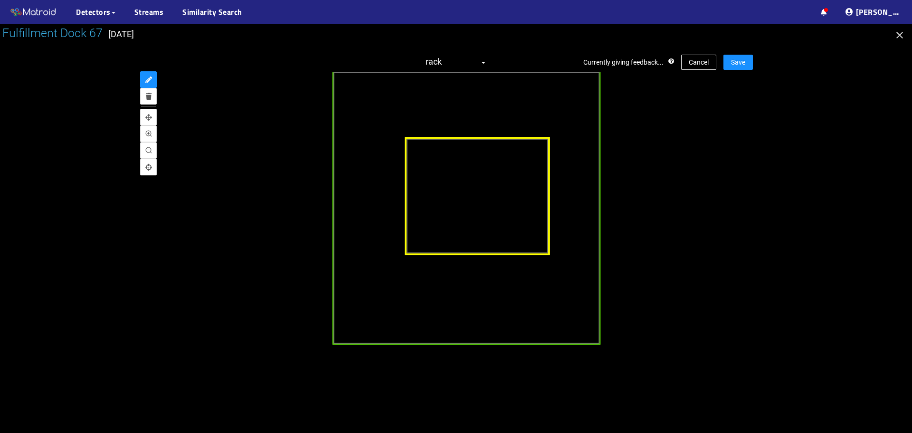
click at [439, 166] on div at bounding box center [478, 195] width 146 height 118
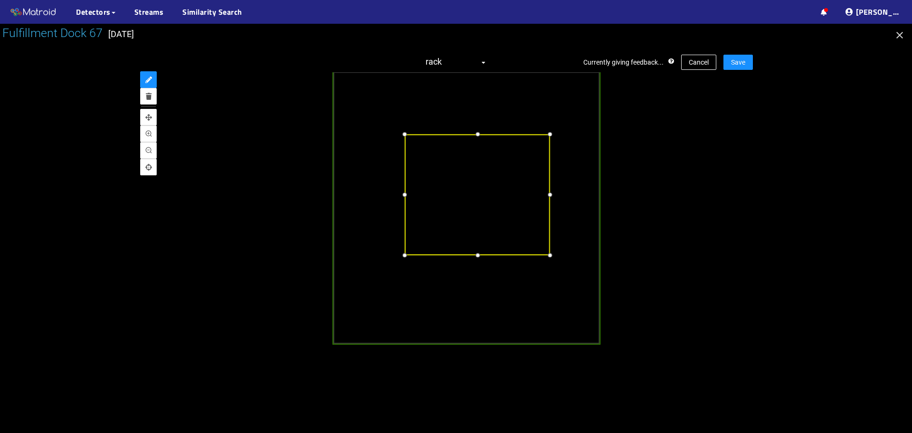
click at [474, 135] on div at bounding box center [477, 134] width 11 height 11
click at [405, 197] on div at bounding box center [404, 194] width 11 height 11
click at [476, 134] on div at bounding box center [477, 133] width 11 height 11
click at [544, 194] on div at bounding box center [548, 194] width 11 height 11
click at [478, 258] on div at bounding box center [476, 256] width 11 height 11
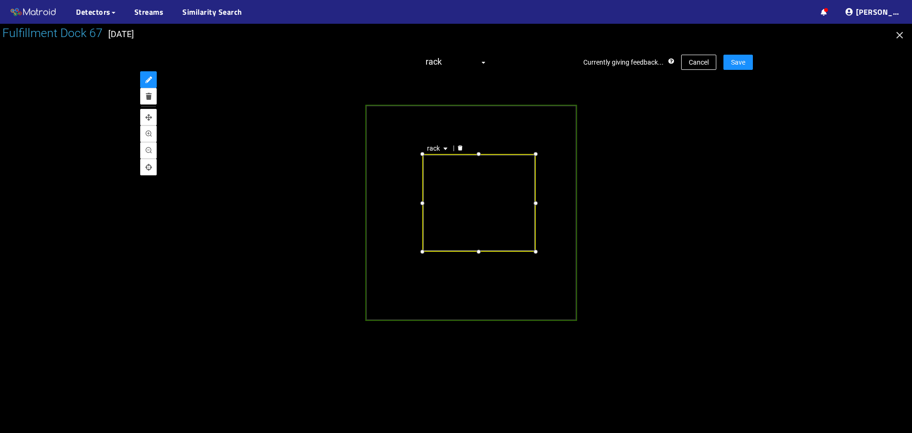
click at [778, 186] on div at bounding box center [456, 228] width 912 height 409
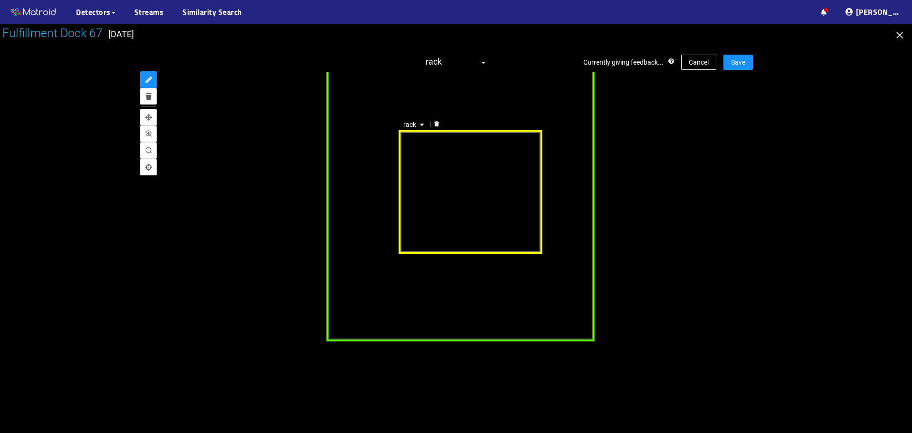
click at [478, 242] on div "rack" at bounding box center [470, 191] width 143 height 123
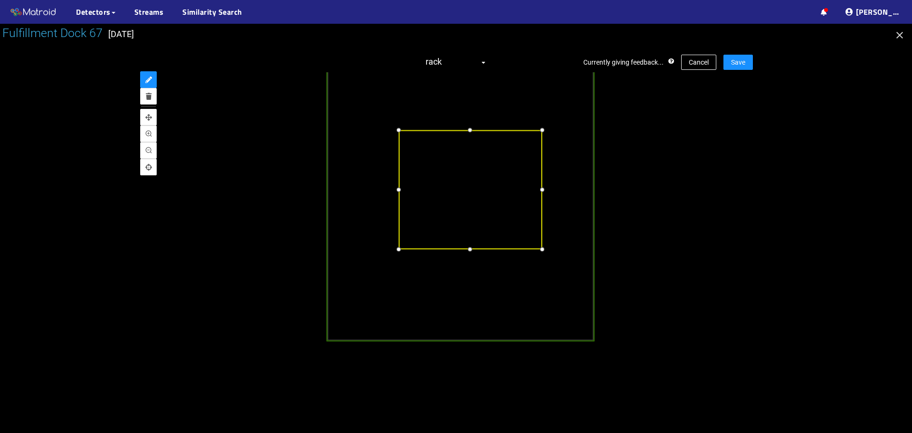
click at [469, 250] on div at bounding box center [470, 249] width 11 height 11
click at [700, 182] on div "rack" at bounding box center [456, 219] width 594 height 295
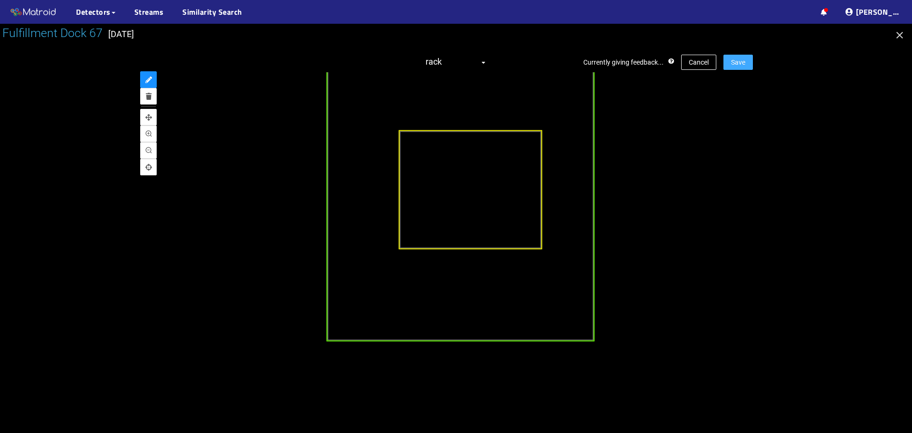
click at [738, 61] on span "Save" at bounding box center [738, 62] width 14 height 10
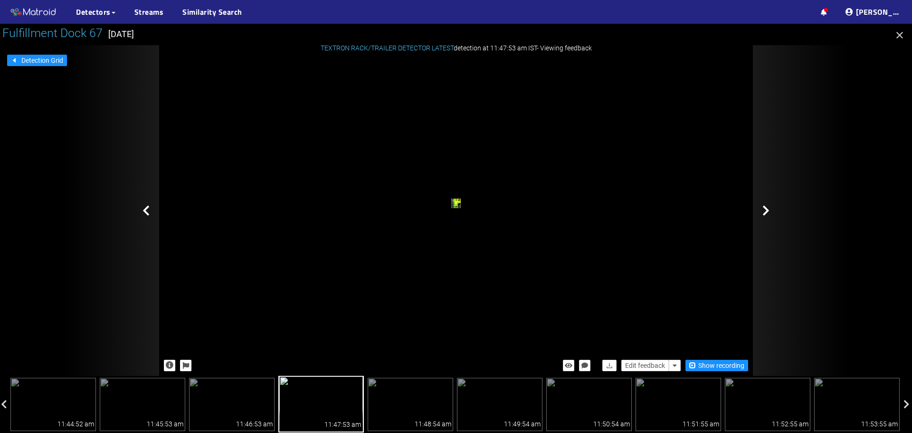
click at [763, 209] on icon at bounding box center [766, 210] width 7 height 11
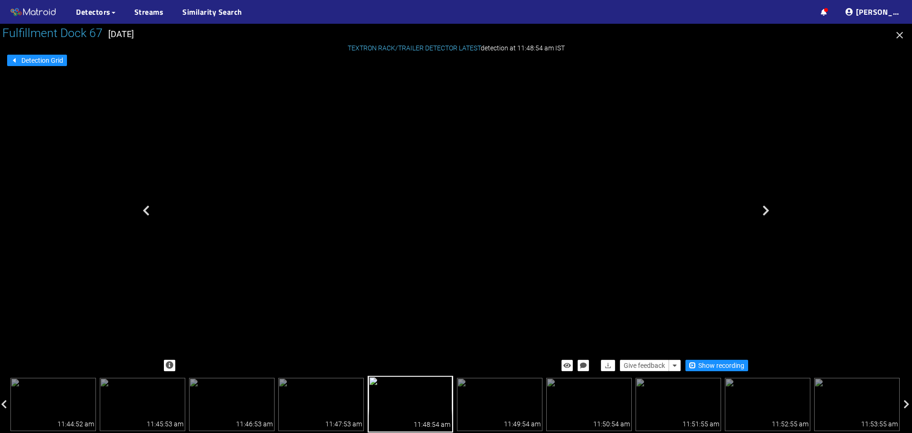
click at [367, 120] on div "trailer" at bounding box center [363, 117] width 7 height 11
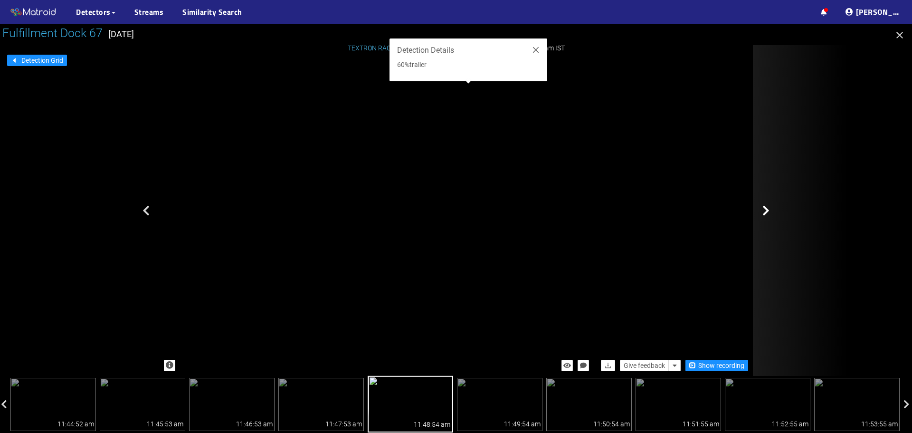
click at [788, 101] on div at bounding box center [800, 210] width 95 height 331
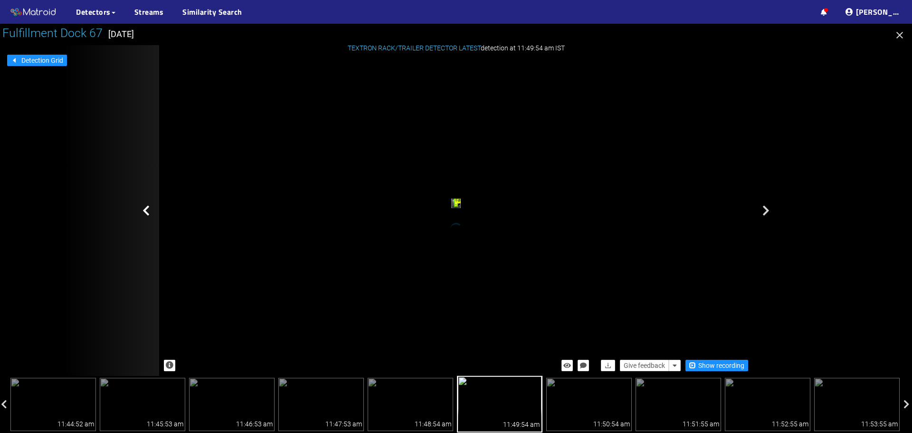
click at [137, 209] on div at bounding box center [111, 210] width 95 height 331
click at [144, 210] on icon at bounding box center [146, 210] width 7 height 11
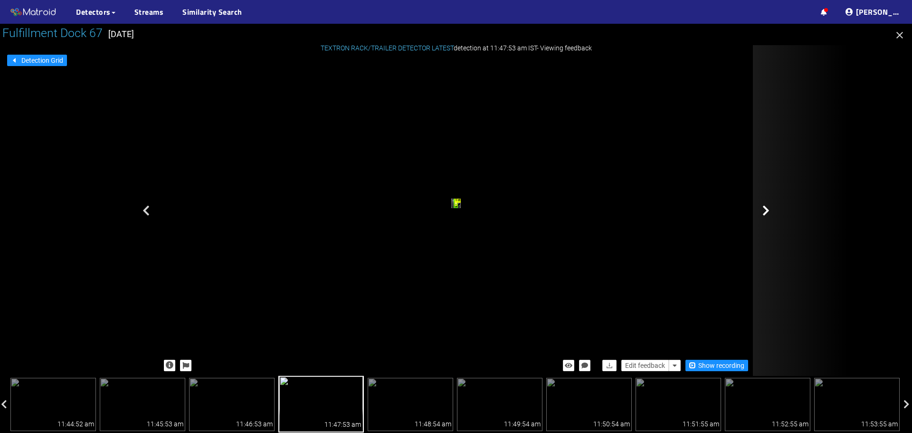
click at [766, 214] on icon at bounding box center [766, 210] width 7 height 11
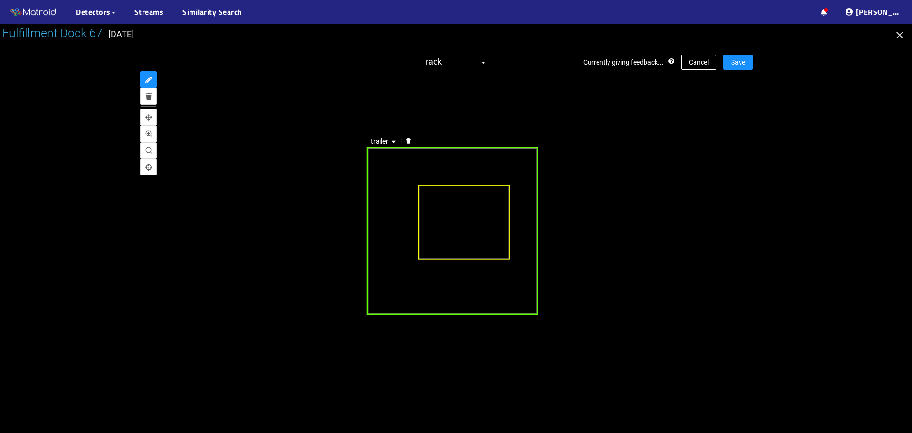
click at [430, 163] on div "trailer" at bounding box center [452, 231] width 172 height 168
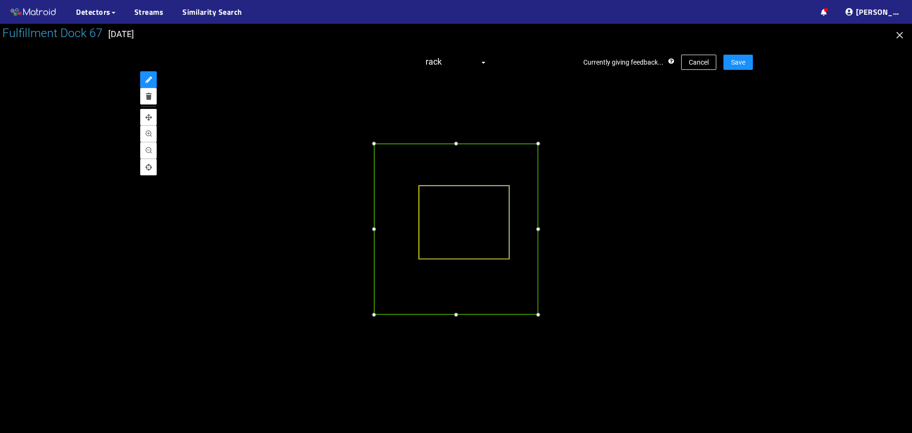
click at [375, 143] on div at bounding box center [374, 144] width 10 height 10
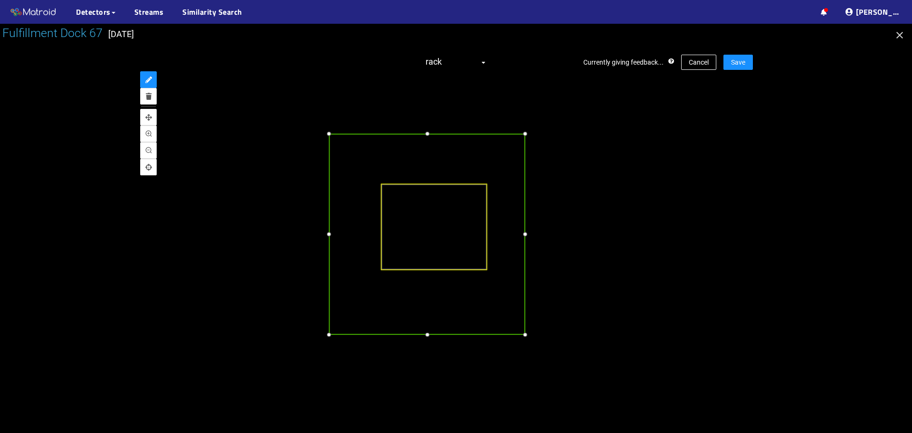
click at [523, 135] on div at bounding box center [525, 133] width 10 height 10
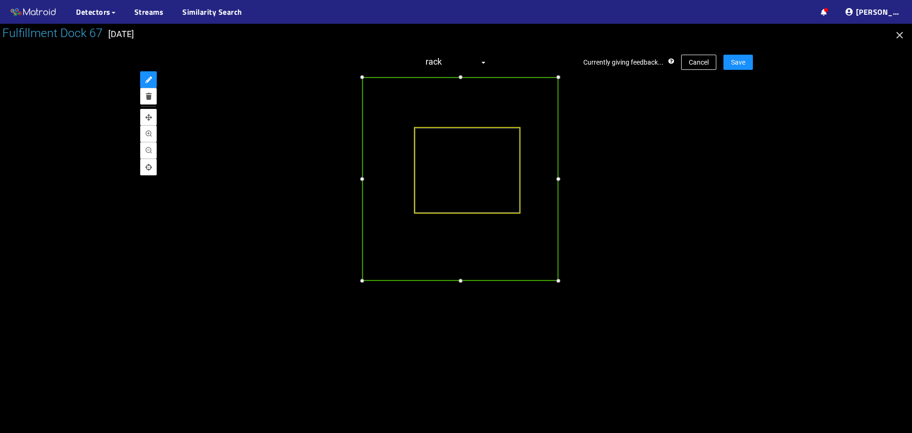
click at [460, 279] on div at bounding box center [460, 280] width 10 height 10
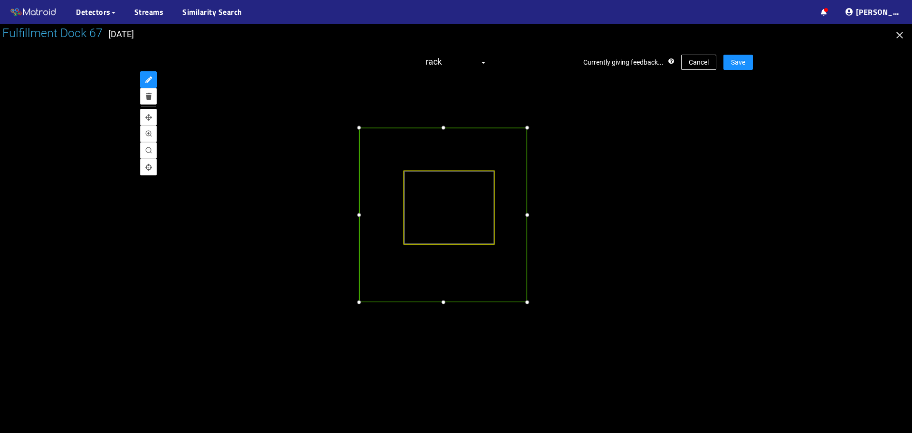
click at [528, 218] on div at bounding box center [528, 215] width 10 height 10
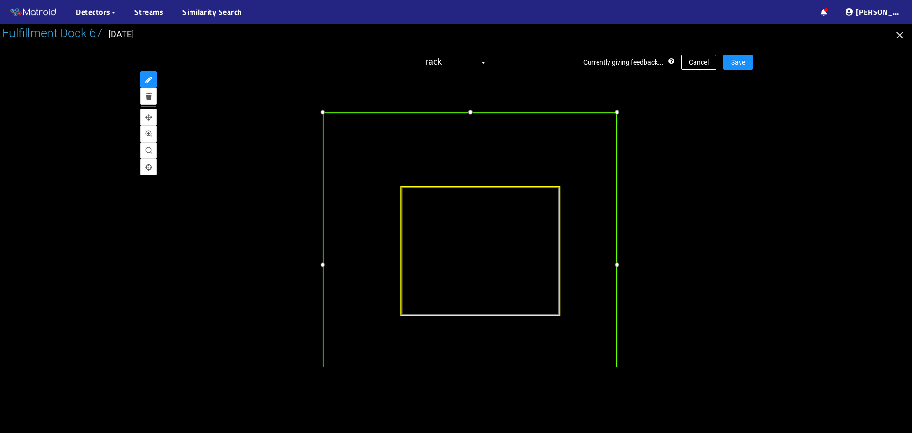
click at [468, 114] on div at bounding box center [469, 112] width 11 height 11
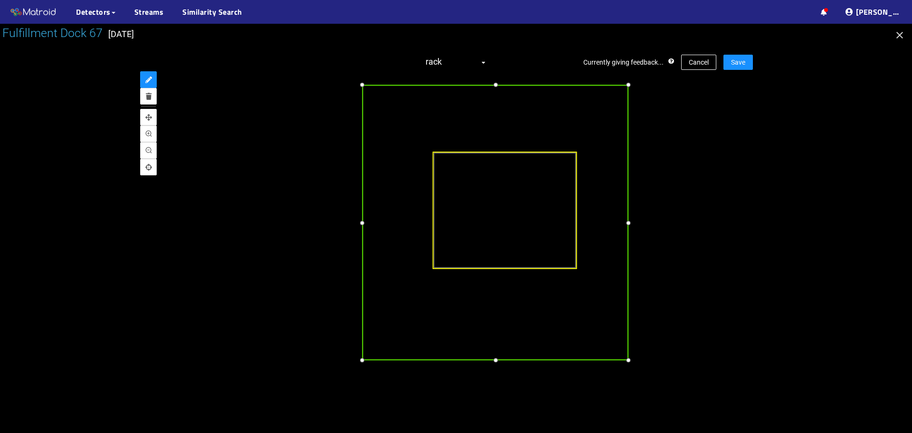
click at [362, 223] on div at bounding box center [362, 222] width 11 height 11
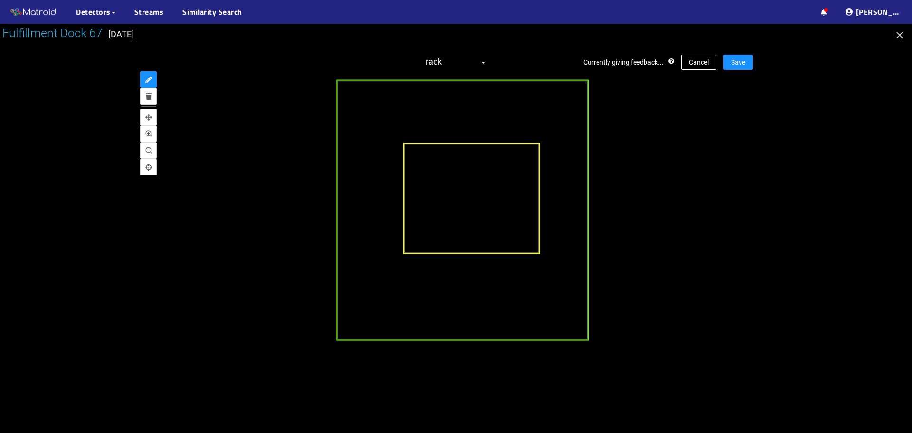
click at [458, 203] on div at bounding box center [471, 198] width 137 height 111
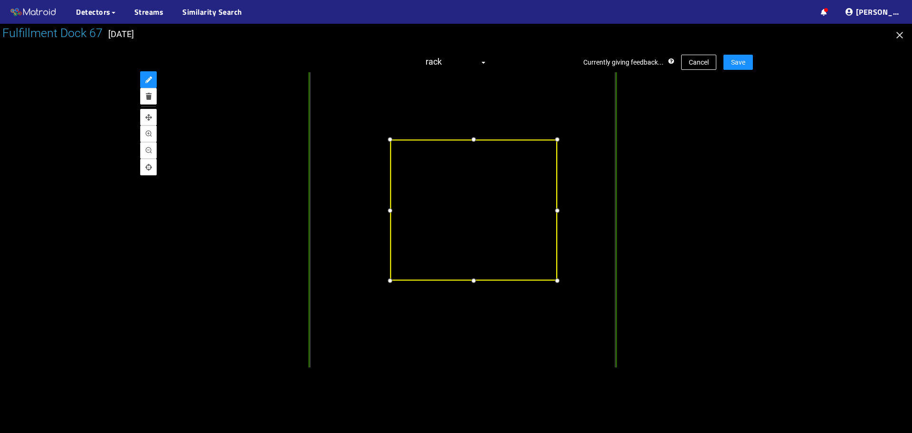
click at [472, 140] on div at bounding box center [473, 139] width 11 height 11
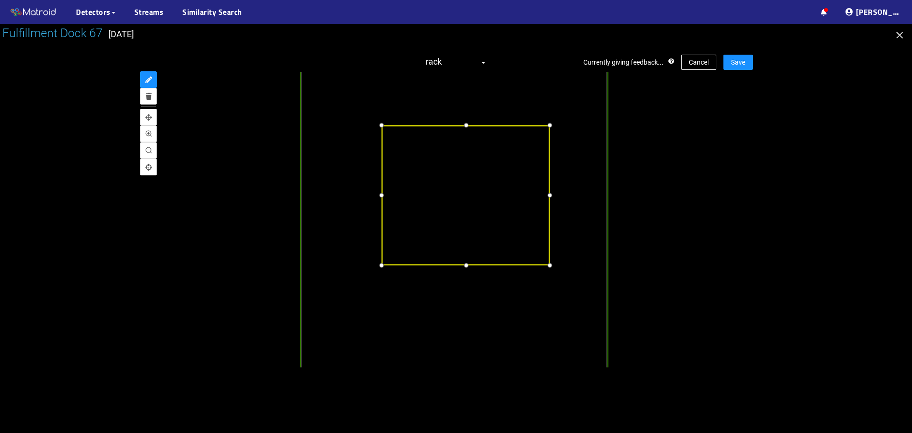
click at [551, 265] on div at bounding box center [549, 264] width 11 height 11
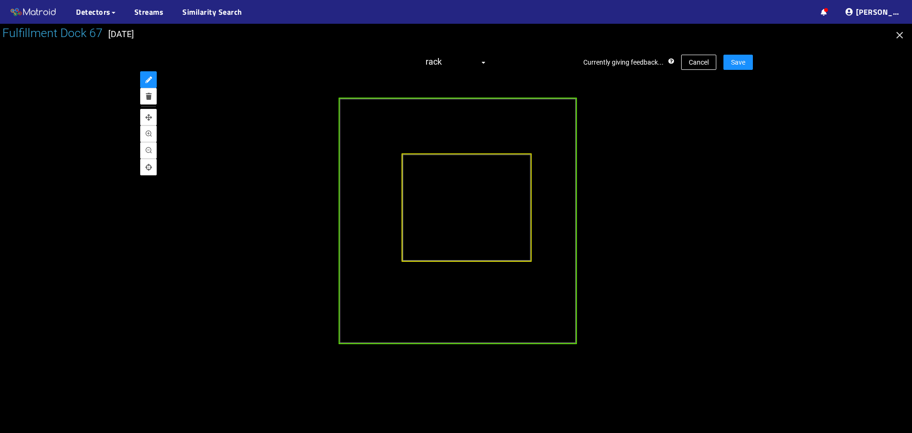
click at [702, 189] on div at bounding box center [456, 219] width 594 height 295
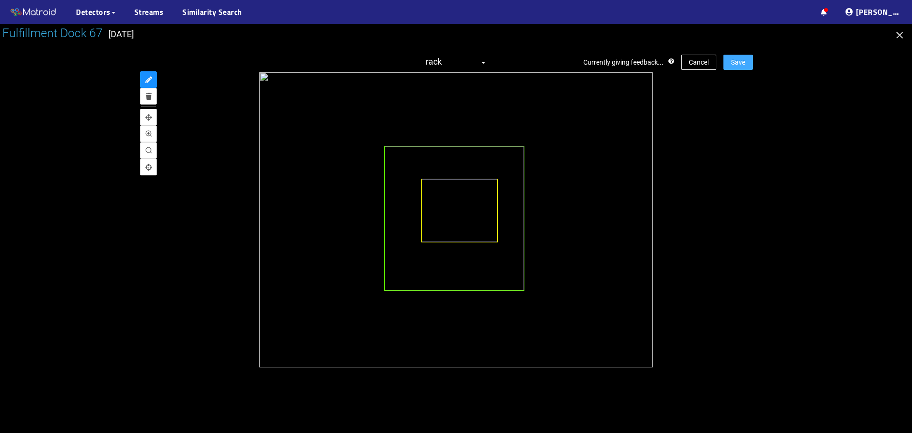
click at [743, 64] on span "Save" at bounding box center [738, 62] width 14 height 10
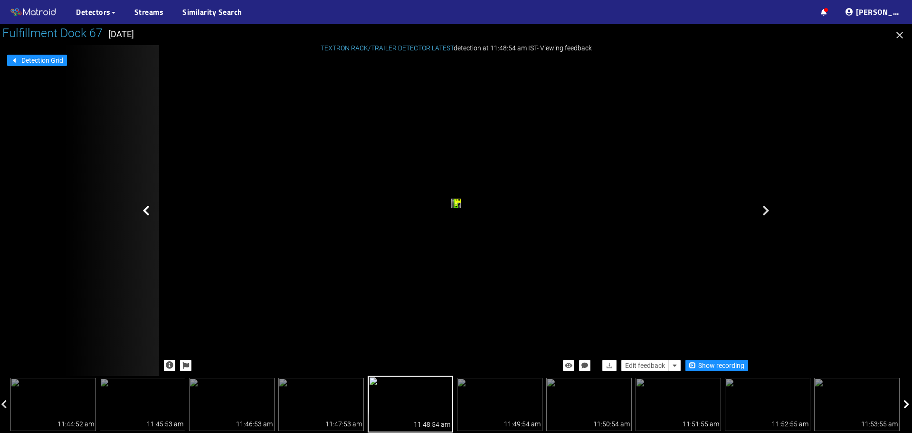
click at [905, 404] on icon at bounding box center [907, 405] width 6 height 10
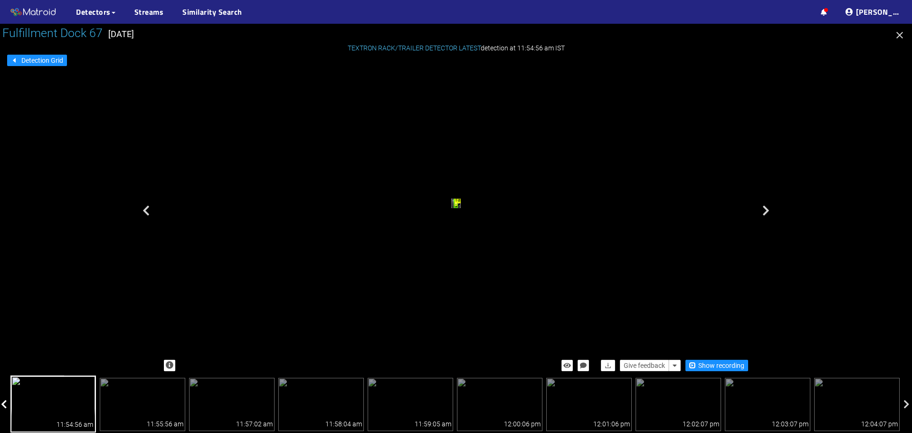
click at [4, 402] on icon at bounding box center [4, 405] width 6 height 10
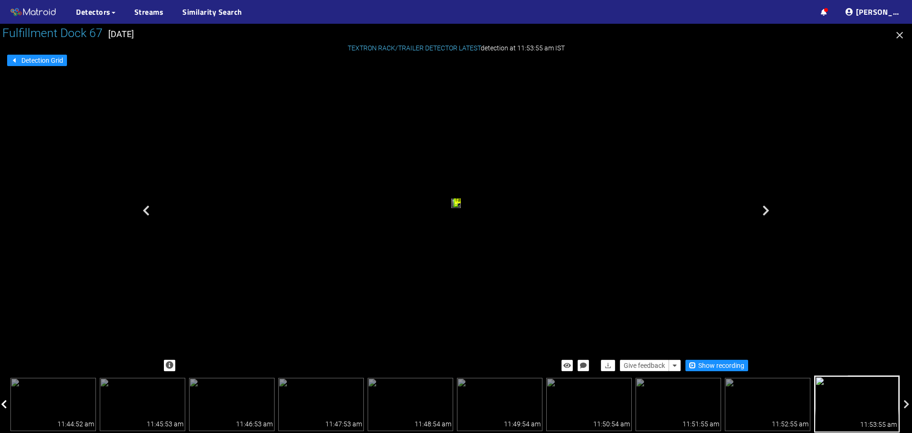
click at [6, 400] on icon at bounding box center [4, 405] width 6 height 10
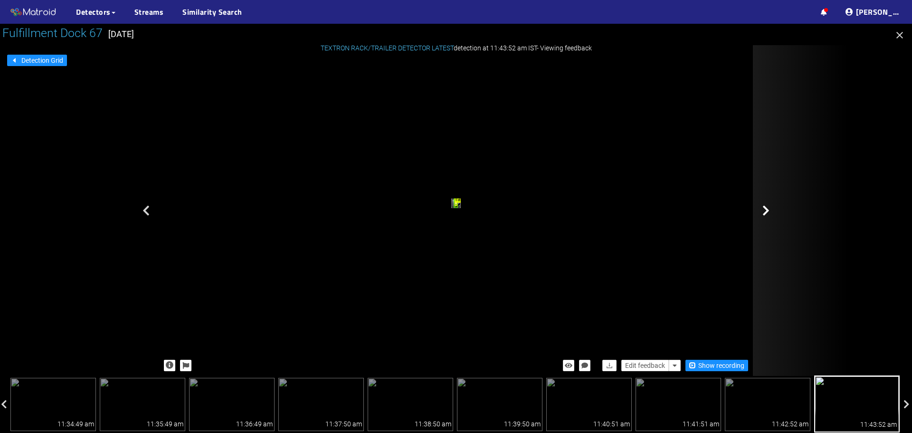
click at [767, 211] on icon at bounding box center [766, 210] width 7 height 11
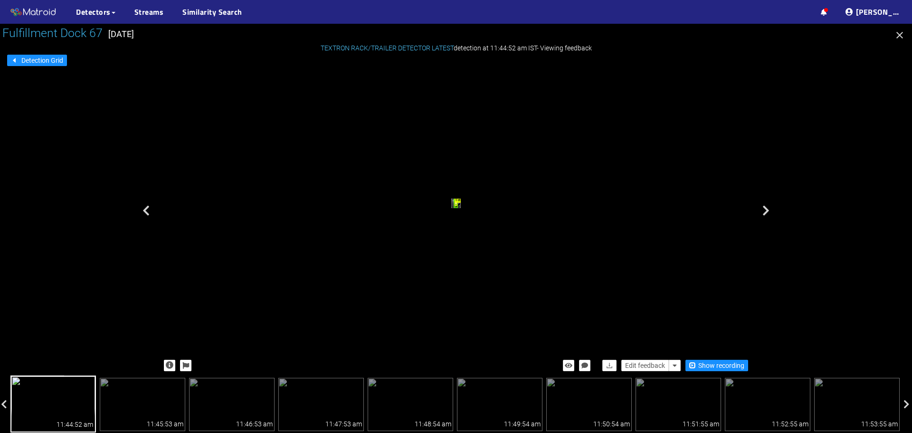
click at [767, 211] on icon at bounding box center [766, 210] width 7 height 11
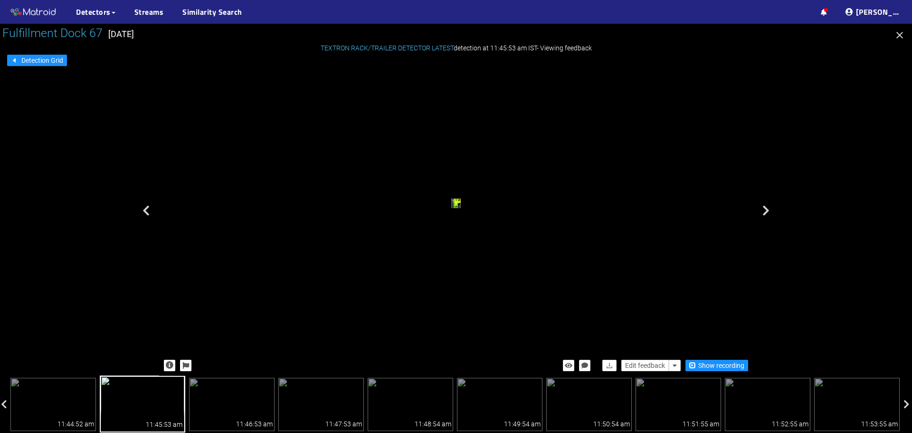
click at [767, 211] on icon at bounding box center [766, 210] width 7 height 11
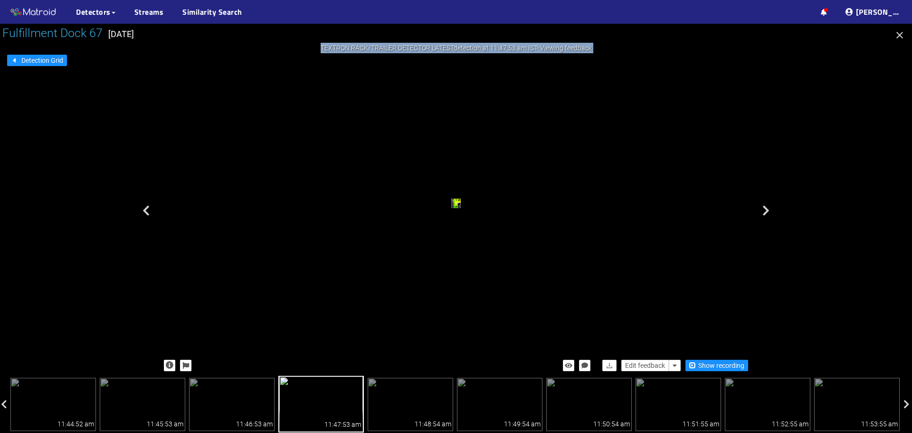
click at [767, 211] on icon at bounding box center [766, 210] width 7 height 11
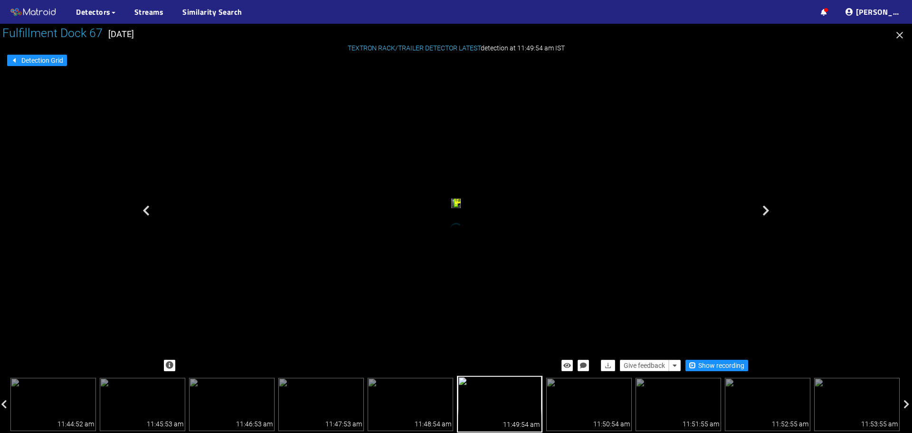
click at [767, 211] on icon at bounding box center [766, 210] width 7 height 11
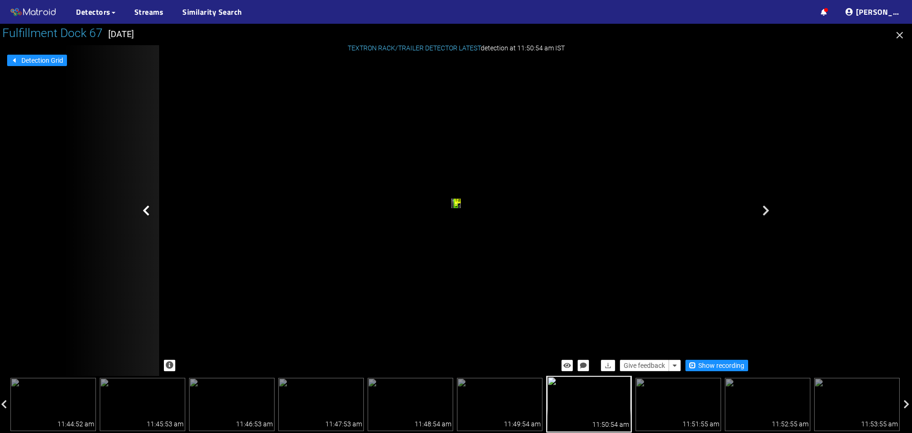
click at [148, 210] on icon at bounding box center [146, 210] width 7 height 11
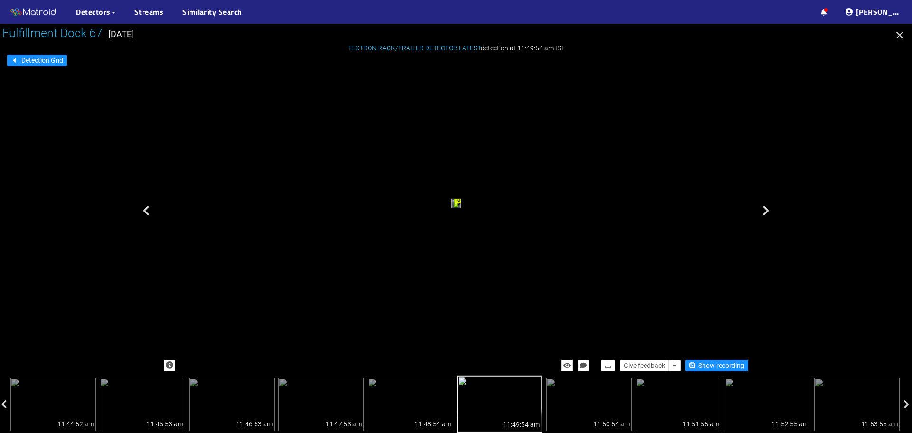
click at [148, 210] on icon at bounding box center [146, 210] width 7 height 11
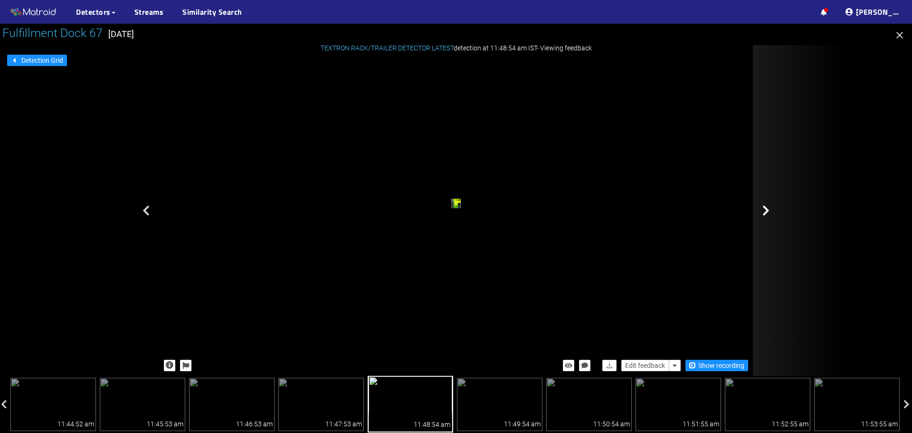
click at [758, 212] on div at bounding box center [800, 210] width 95 height 331
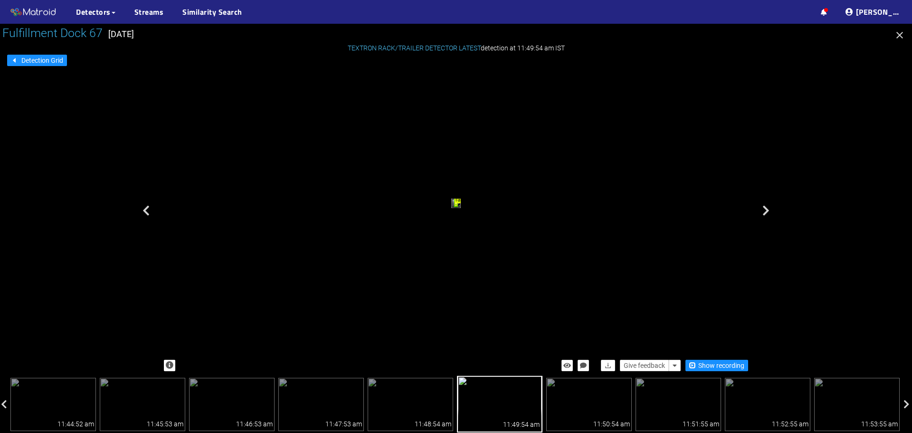
click at [758, 212] on div at bounding box center [800, 210] width 95 height 331
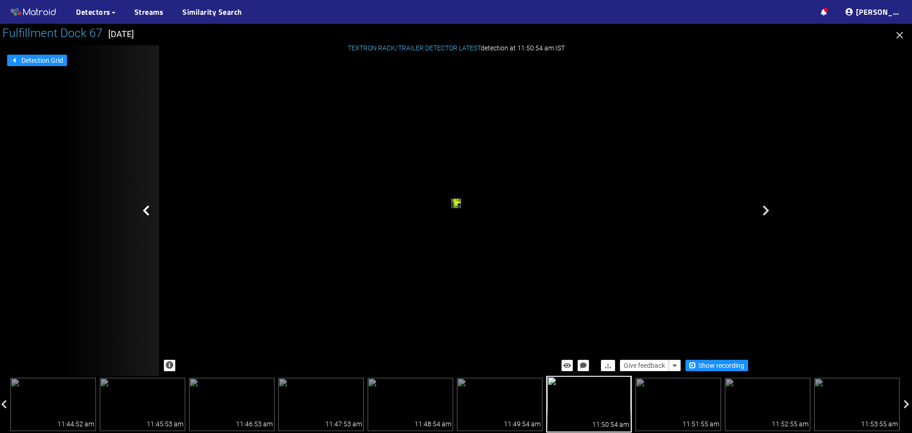
click at [142, 209] on div at bounding box center [111, 210] width 95 height 331
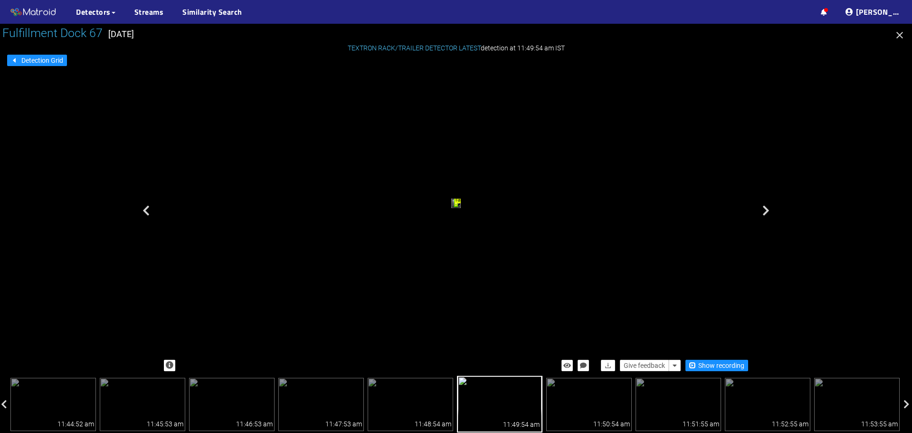
click at [142, 209] on div at bounding box center [111, 210] width 95 height 331
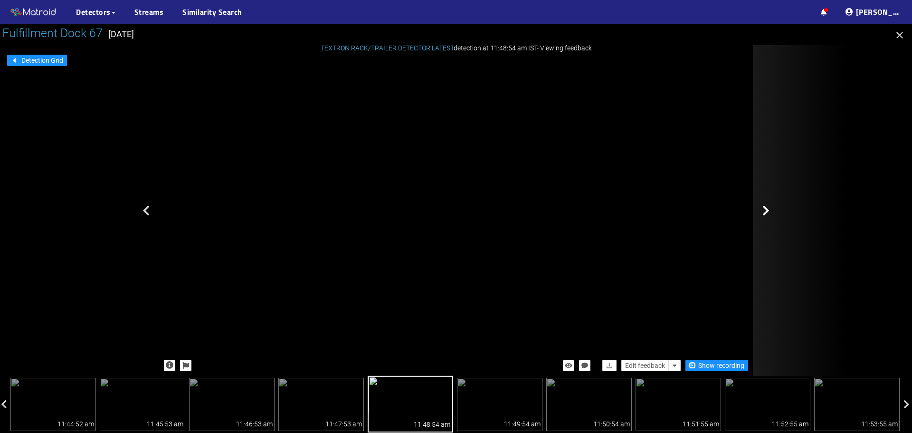
click at [765, 211] on icon at bounding box center [766, 210] width 7 height 11
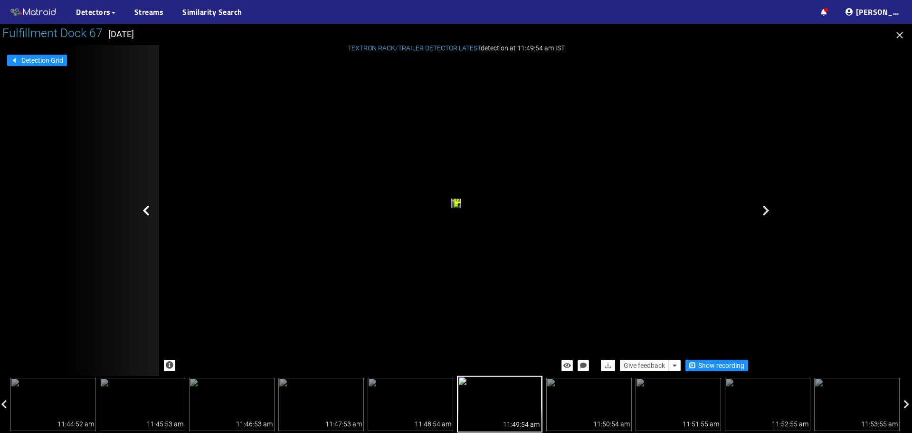
click at [144, 209] on icon at bounding box center [146, 210] width 7 height 11
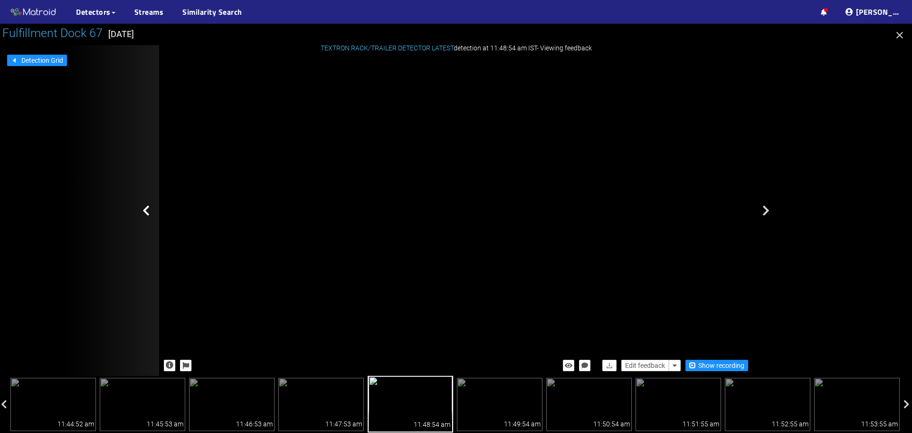
click at [148, 210] on icon at bounding box center [146, 210] width 7 height 11
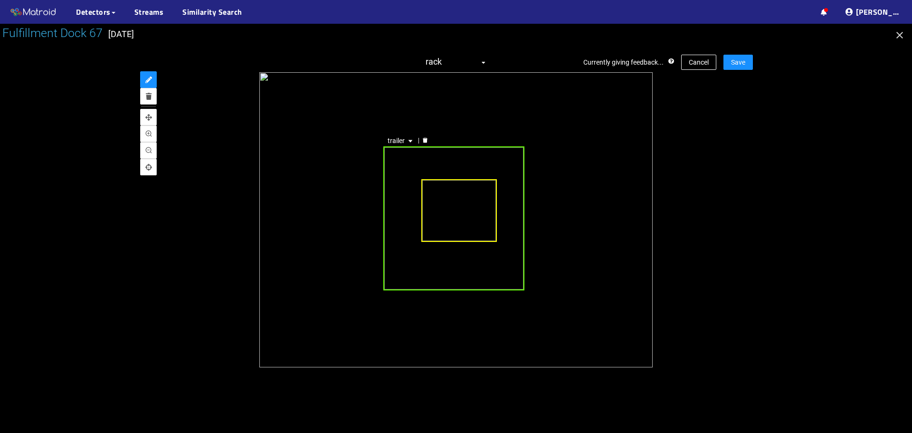
click at [445, 184] on div at bounding box center [459, 210] width 76 height 63
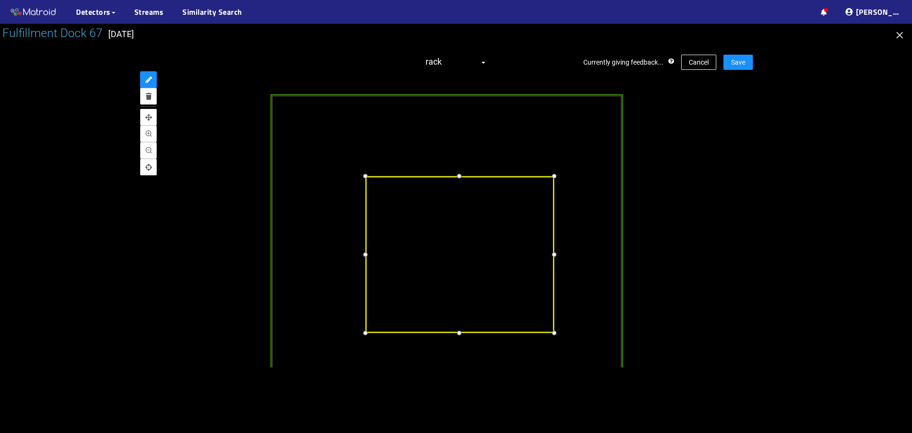
click at [458, 177] on div at bounding box center [460, 177] width 12 height 12
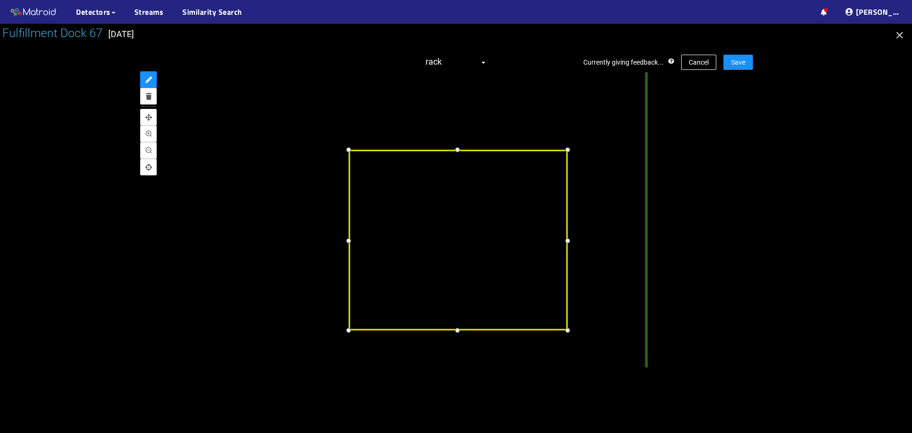
click at [464, 328] on div at bounding box center [458, 330] width 12 height 12
click at [569, 244] on div at bounding box center [568, 240] width 12 height 12
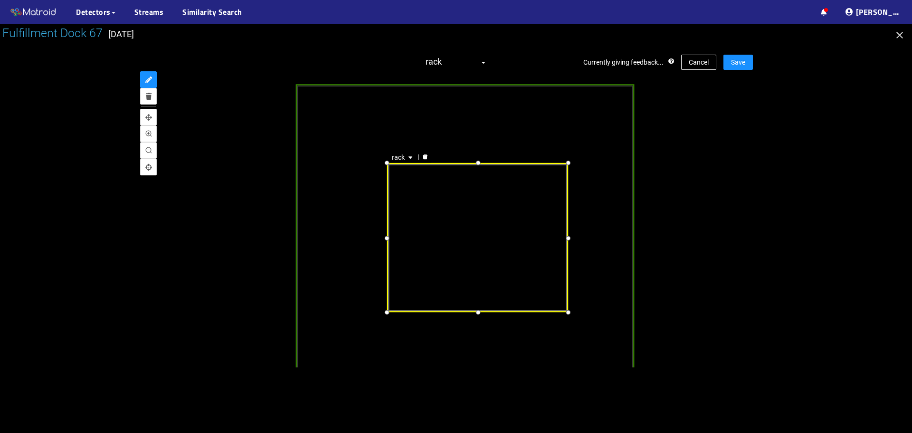
drag, startPoint x: 827, startPoint y: 170, endPoint x: 807, endPoint y: 184, distance: 24.1
click at [827, 170] on div at bounding box center [456, 228] width 912 height 409
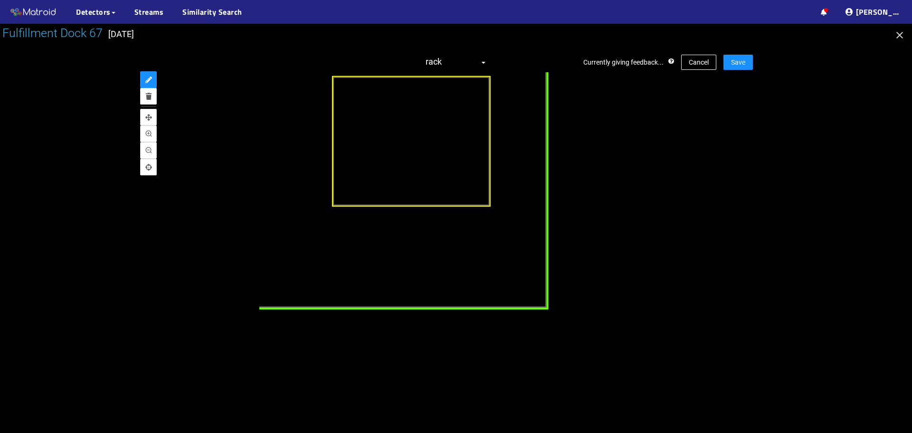
click at [421, 286] on div "trailer" at bounding box center [400, 158] width 296 height 302
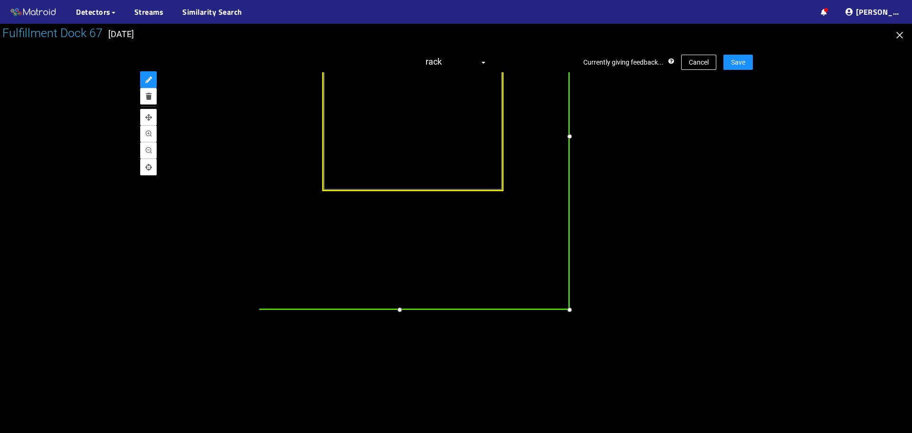
click at [399, 311] on div at bounding box center [400, 310] width 12 height 12
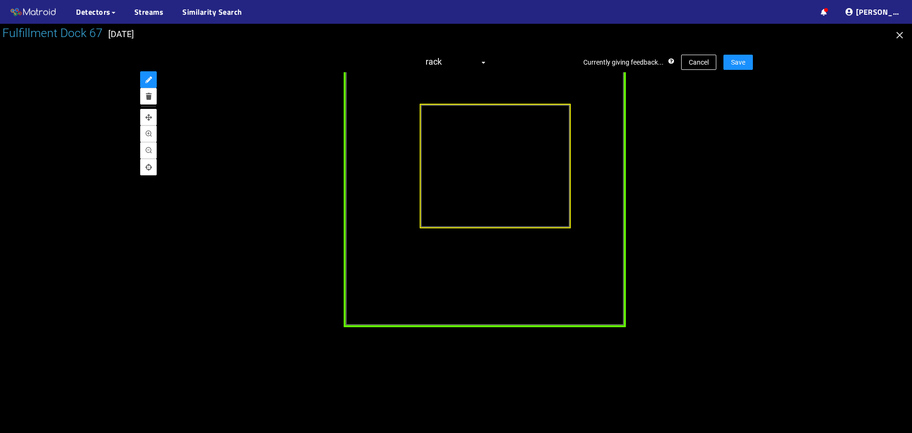
click at [351, 199] on div "trailer" at bounding box center [485, 182] width 282 height 288
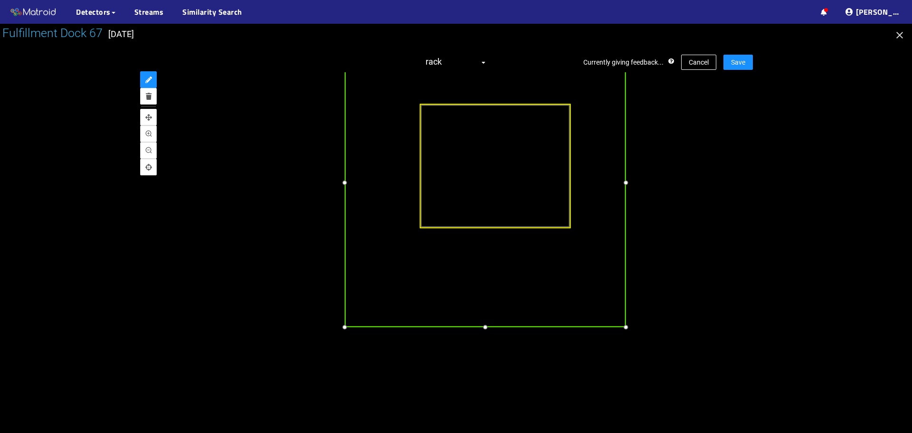
click at [343, 184] on div at bounding box center [344, 182] width 11 height 11
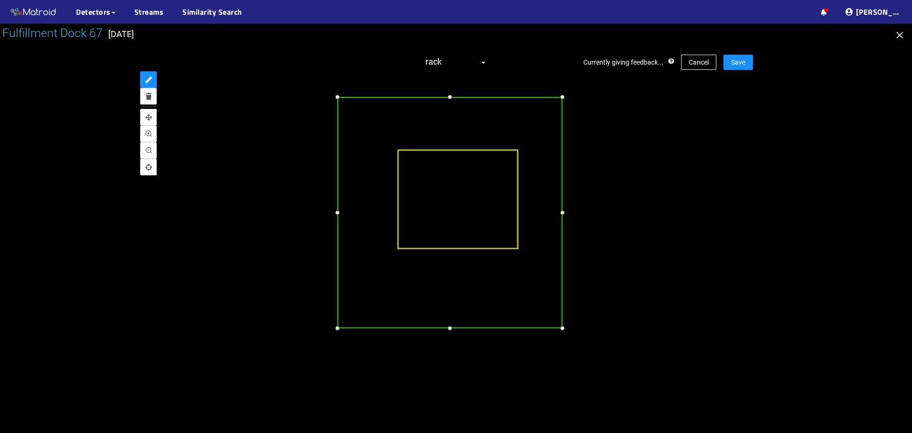
click at [449, 95] on div at bounding box center [449, 96] width 10 height 10
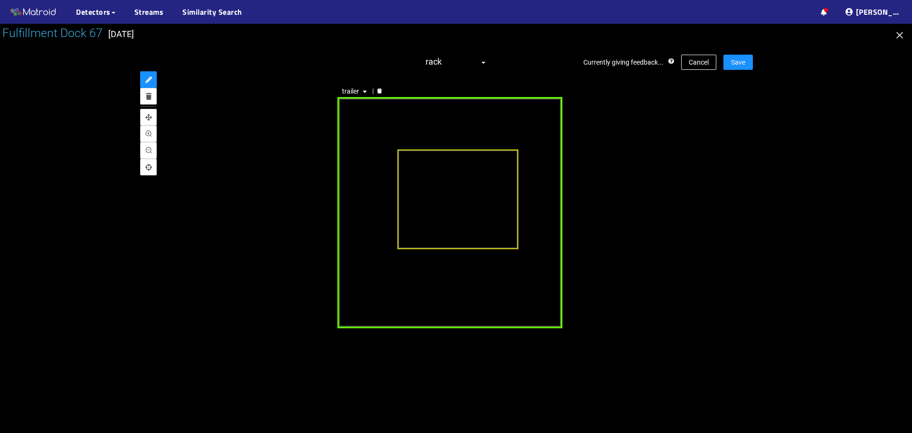
click at [553, 211] on div "trailer" at bounding box center [449, 212] width 225 height 231
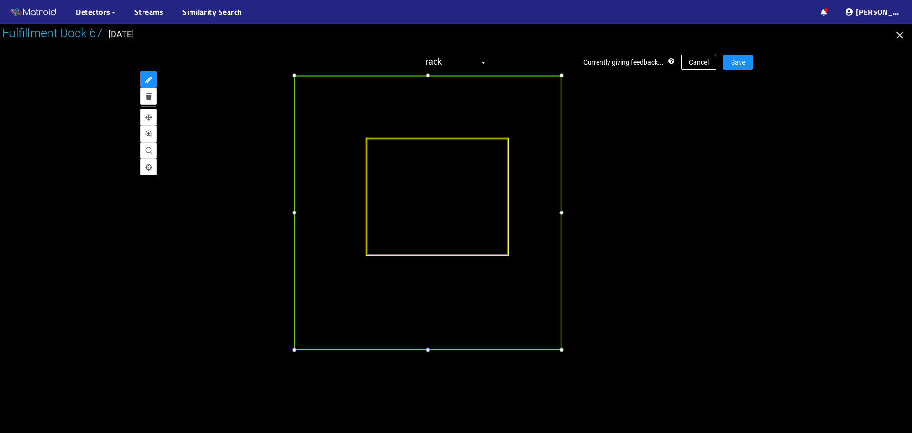
click at [563, 210] on div at bounding box center [561, 212] width 11 height 11
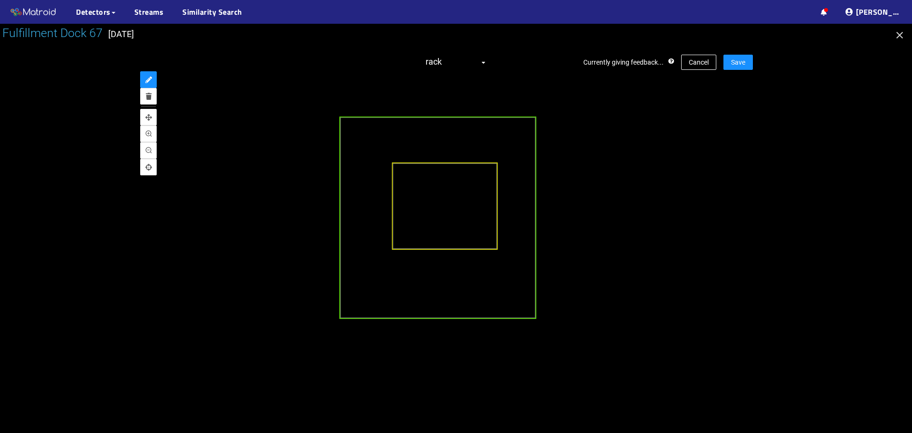
click at [740, 151] on div at bounding box center [456, 219] width 594 height 295
click at [740, 61] on span "Save" at bounding box center [738, 62] width 14 height 10
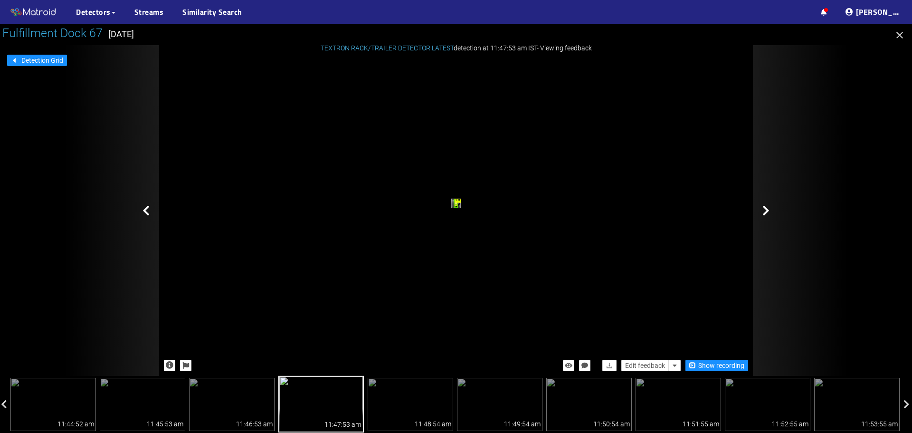
click at [770, 210] on div at bounding box center [800, 210] width 95 height 331
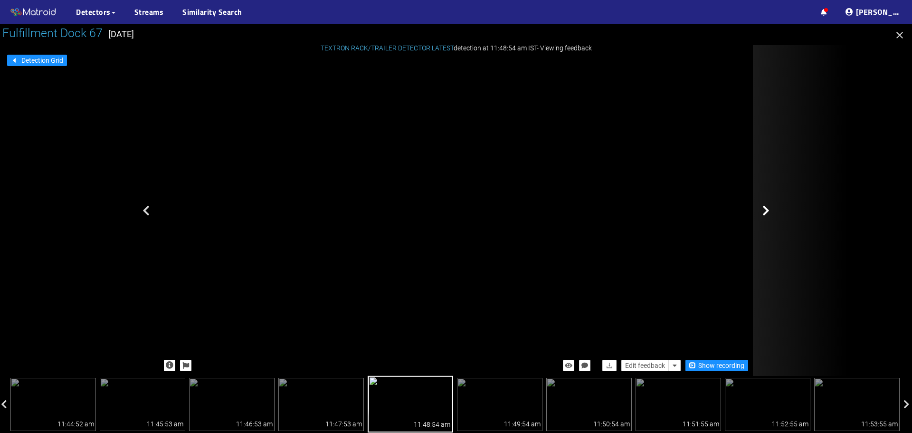
click at [765, 212] on icon at bounding box center [766, 210] width 7 height 11
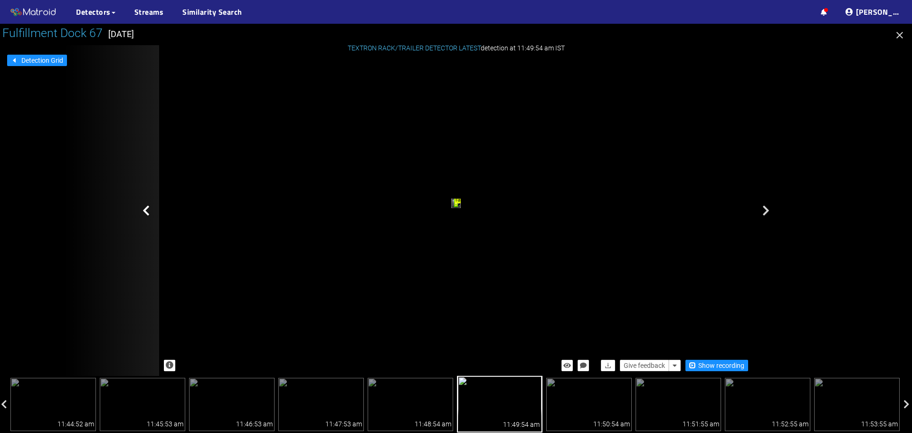
click at [143, 202] on div at bounding box center [111, 210] width 95 height 331
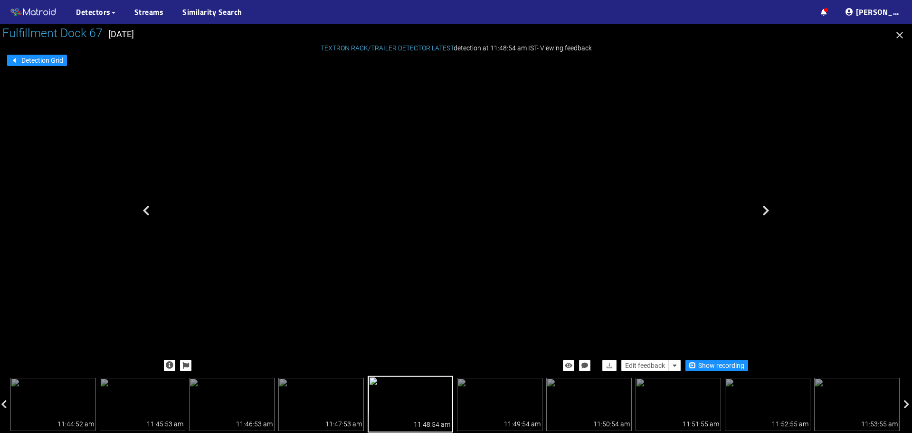
click at [380, 125] on div "trailer" at bounding box center [376, 131] width 8 height 12
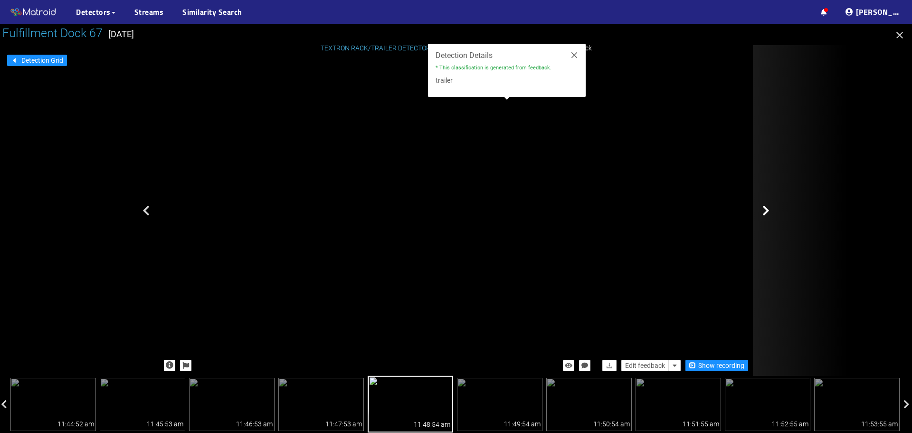
click at [784, 123] on div at bounding box center [800, 210] width 95 height 331
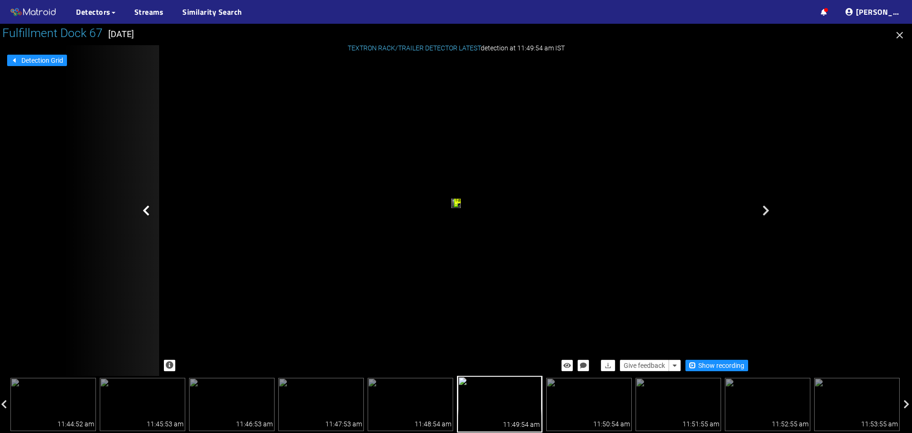
click at [147, 210] on icon at bounding box center [146, 210] width 7 height 11
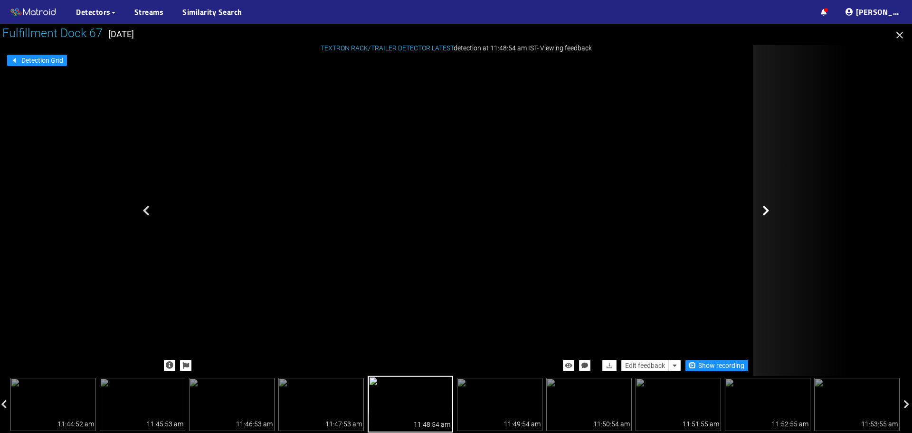
click at [769, 216] on icon at bounding box center [766, 210] width 7 height 11
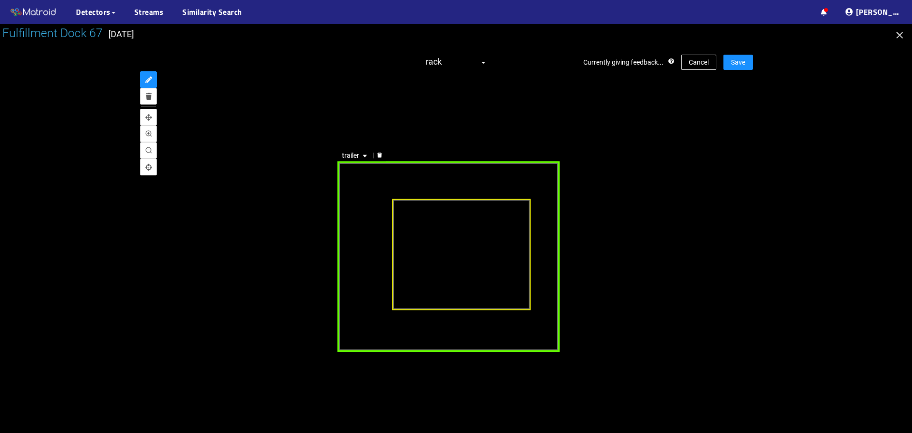
click at [350, 171] on div "trailer" at bounding box center [448, 256] width 223 height 191
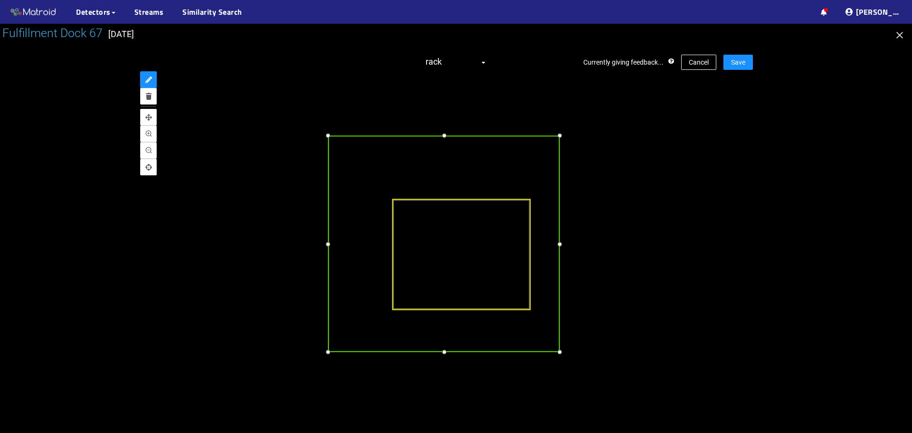
click at [326, 137] on div at bounding box center [328, 136] width 11 height 11
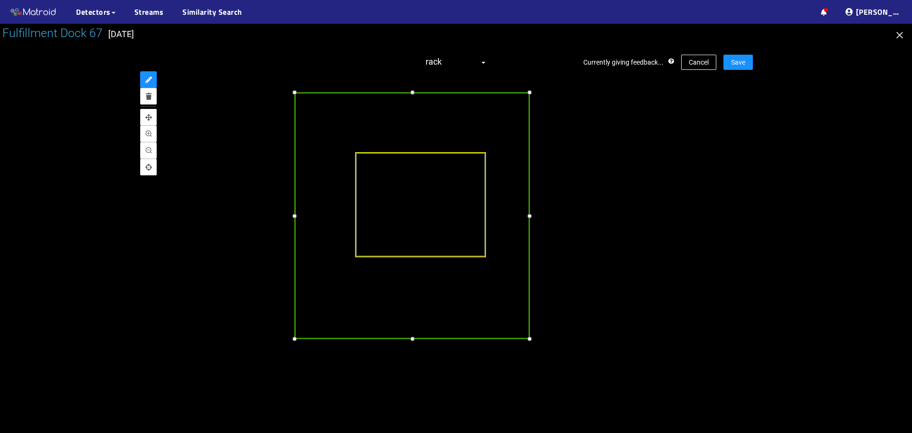
click at [531, 339] on div at bounding box center [530, 339] width 11 height 11
click at [532, 217] on div at bounding box center [530, 215] width 11 height 11
click at [291, 215] on div at bounding box center [292, 215] width 11 height 11
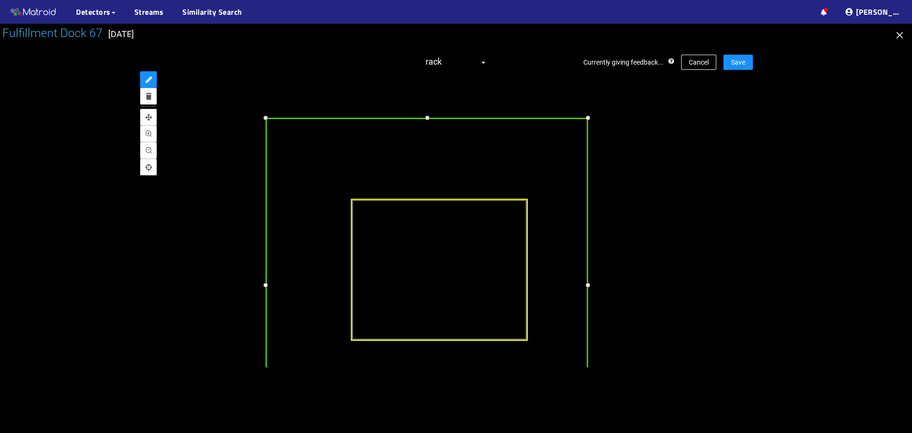
click at [427, 118] on div at bounding box center [427, 118] width 12 height 12
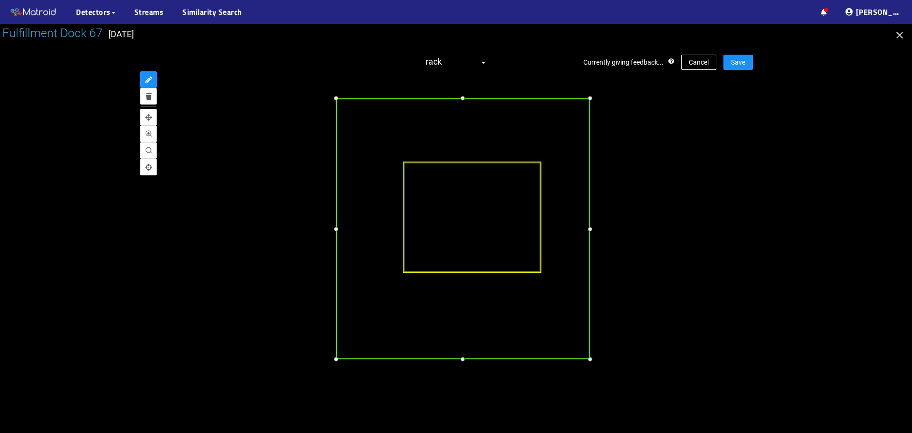
click at [589, 229] on div at bounding box center [589, 228] width 11 height 11
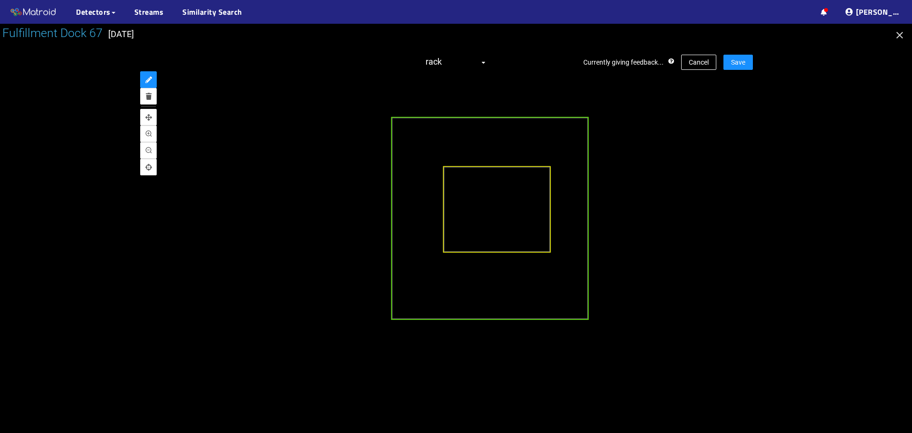
click at [683, 192] on div at bounding box center [456, 219] width 594 height 295
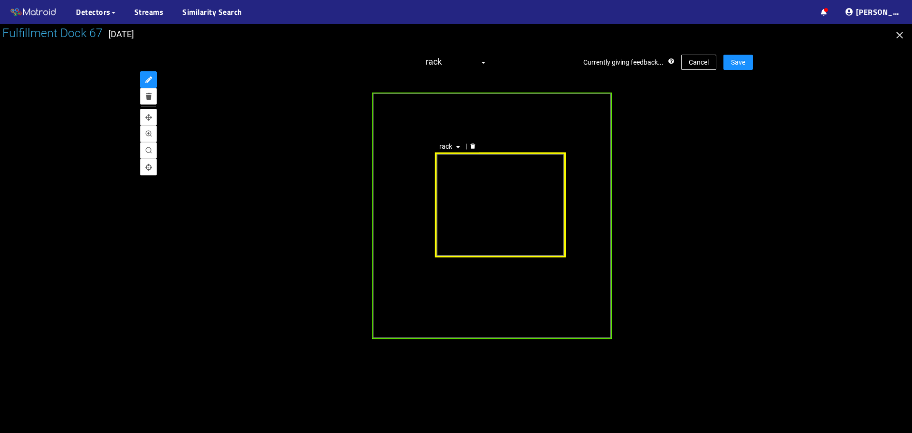
click at [507, 208] on div "rack" at bounding box center [500, 204] width 131 height 105
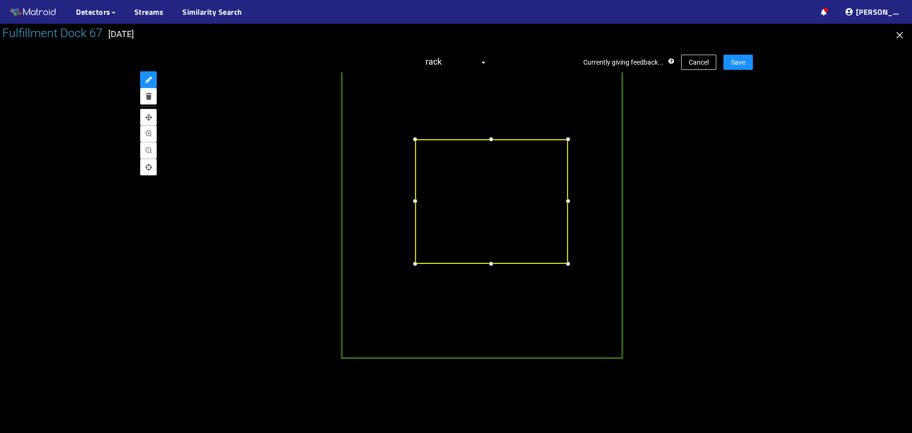
click at [568, 263] on div at bounding box center [567, 263] width 11 height 11
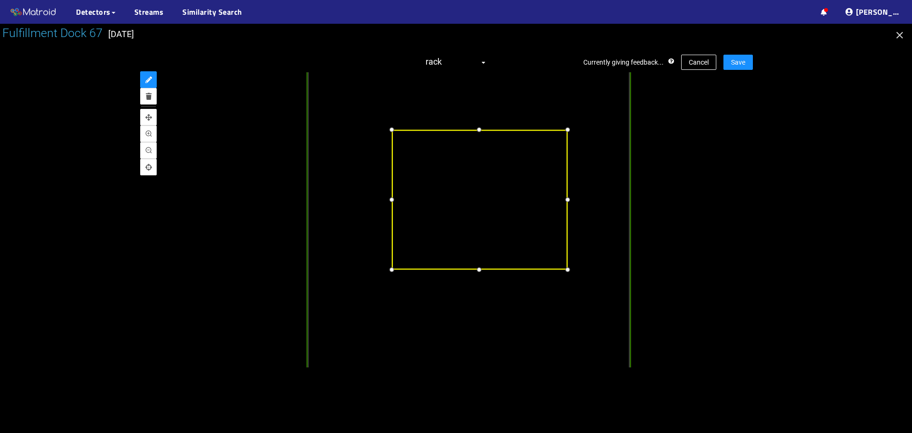
click at [479, 269] on div at bounding box center [480, 270] width 12 height 12
click at [567, 205] on div at bounding box center [567, 199] width 12 height 12
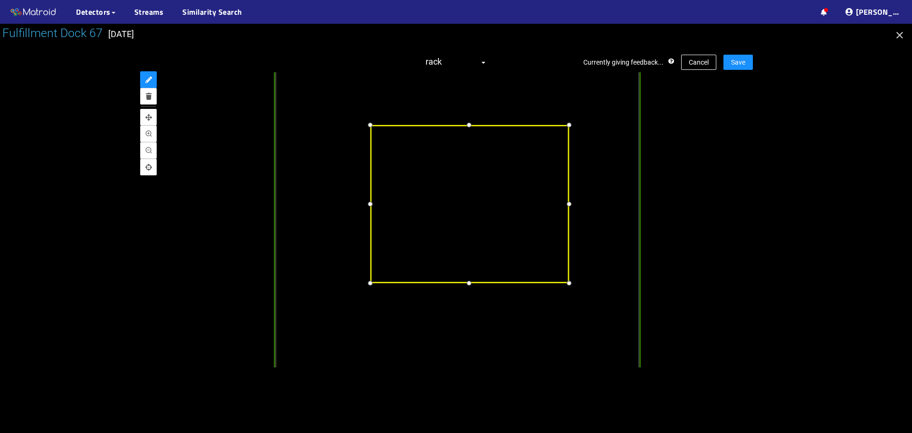
click at [570, 202] on div at bounding box center [569, 204] width 12 height 12
click at [466, 118] on div at bounding box center [470, 119] width 12 height 12
click at [471, 117] on div at bounding box center [470, 120] width 12 height 12
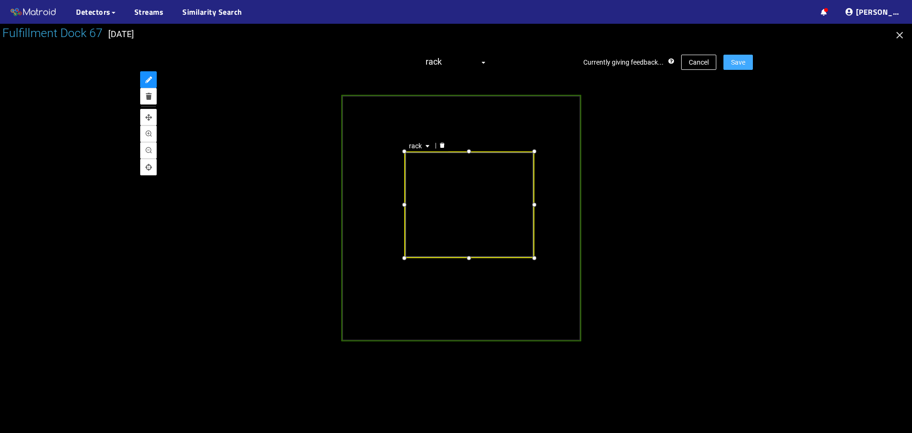
click at [744, 63] on span "Save" at bounding box center [738, 62] width 14 height 10
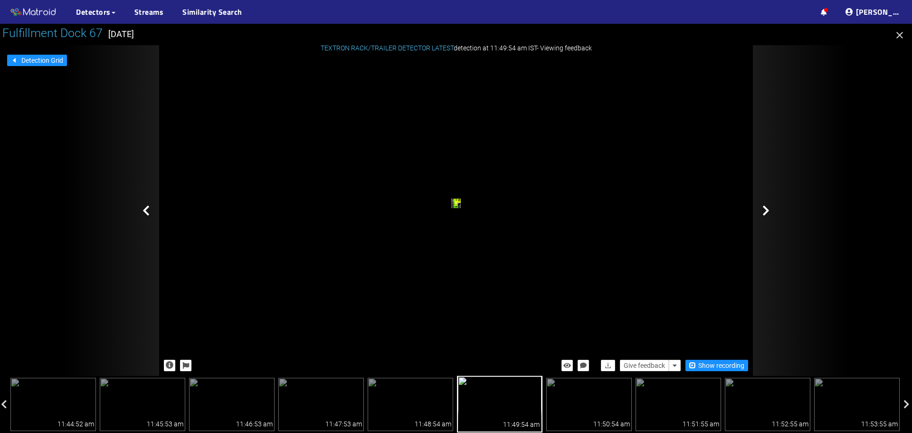
click at [766, 211] on icon at bounding box center [766, 210] width 7 height 11
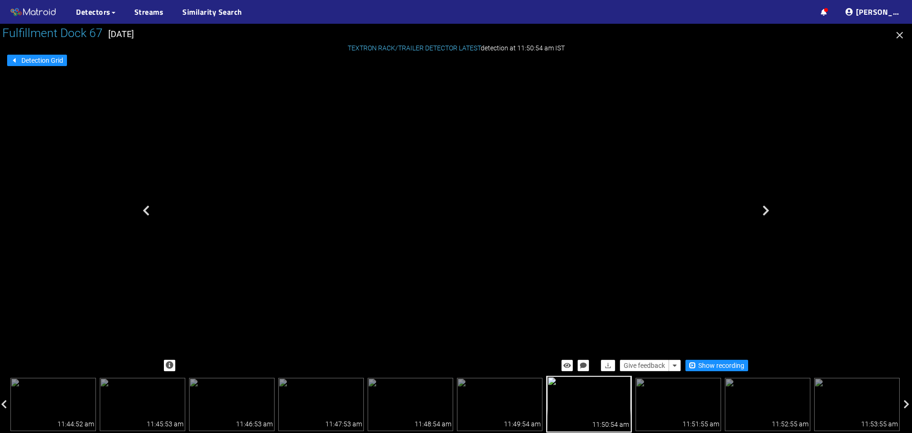
click at [369, 120] on div "trailer" at bounding box center [366, 116] width 8 height 11
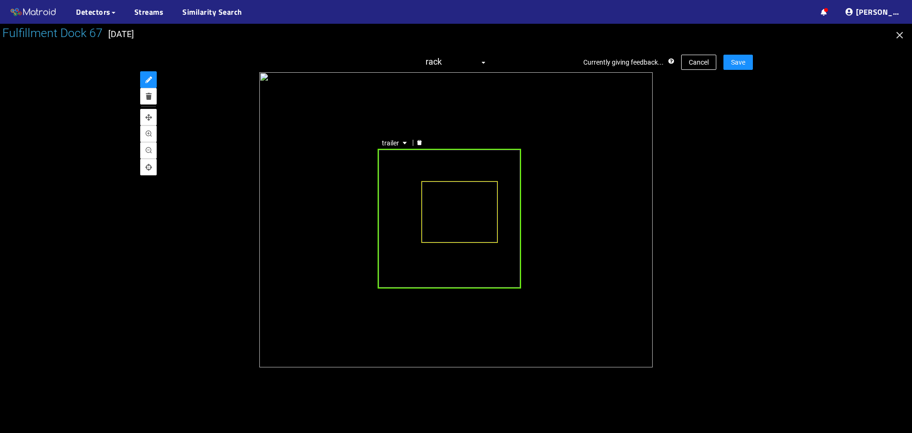
click at [413, 206] on div "trailer" at bounding box center [450, 219] width 144 height 140
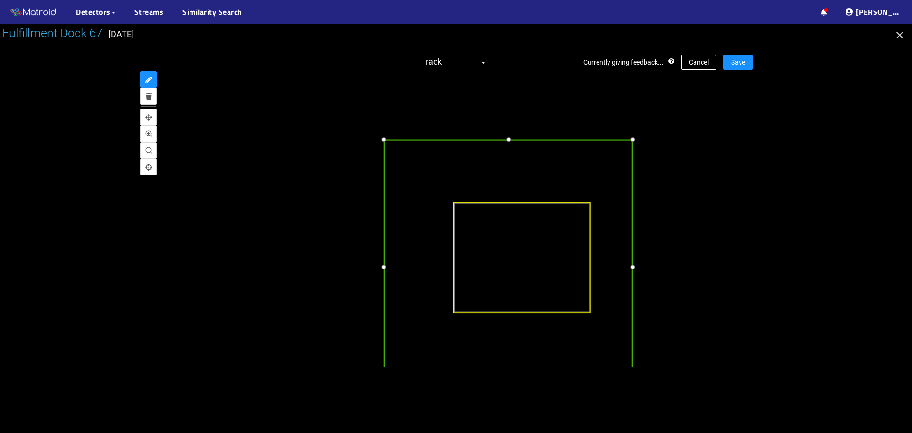
click at [383, 141] on div at bounding box center [383, 139] width 11 height 11
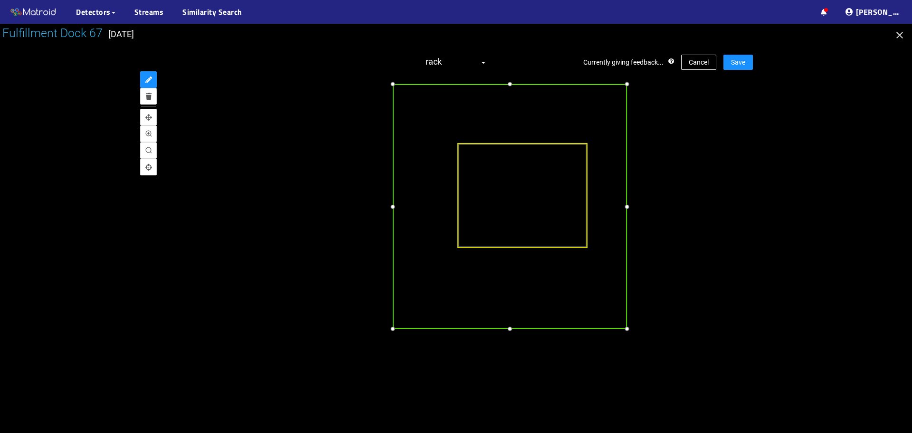
click at [393, 327] on div at bounding box center [393, 329] width 11 height 11
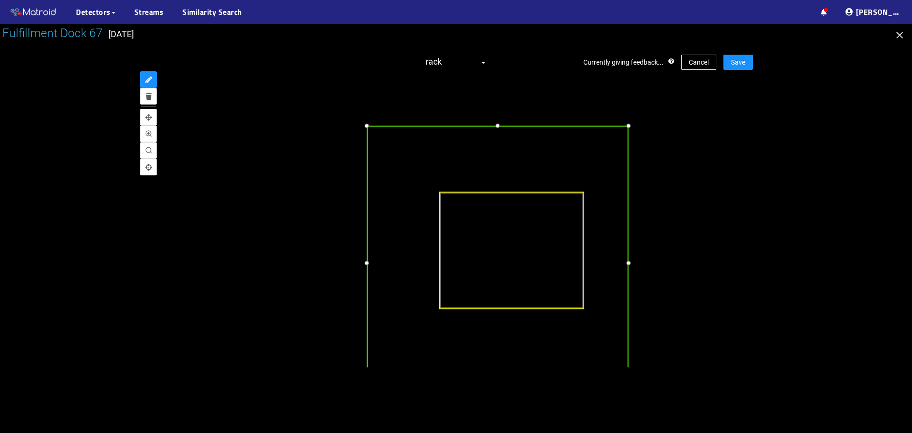
click at [495, 125] on div at bounding box center [498, 125] width 11 height 11
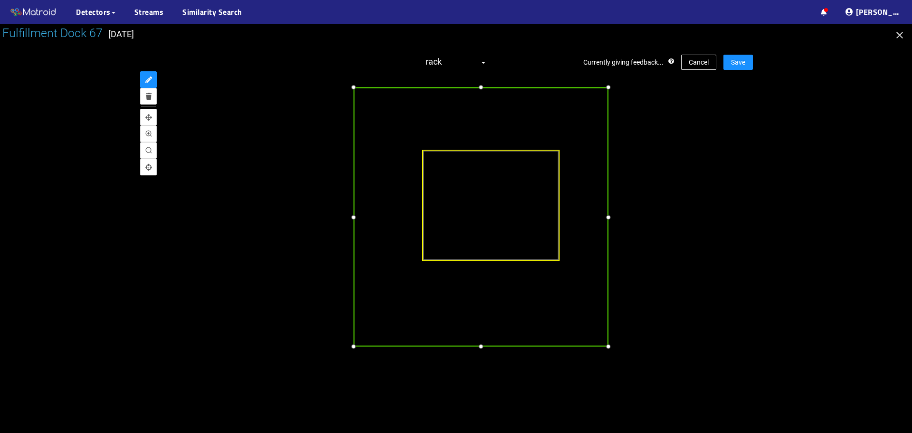
click at [609, 222] on div at bounding box center [607, 216] width 11 height 11
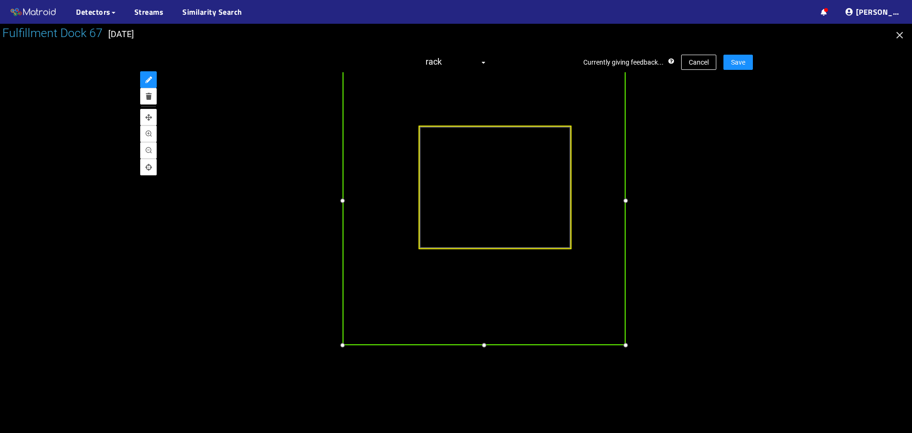
click at [485, 344] on div at bounding box center [483, 345] width 11 height 11
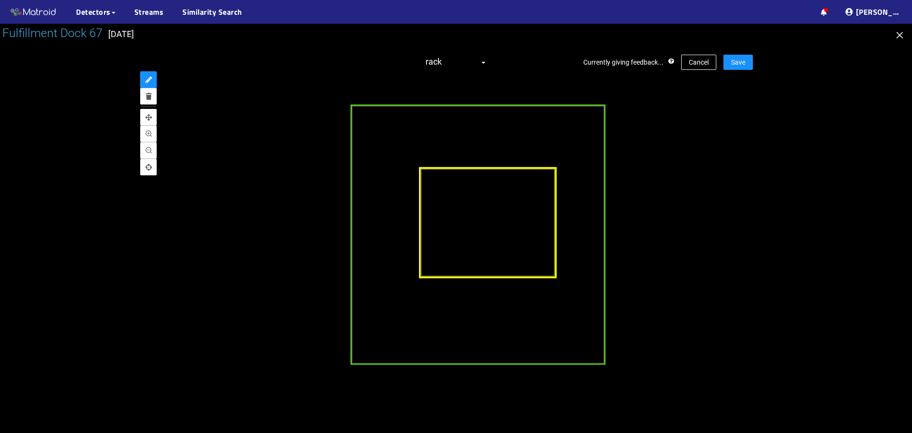
click at [472, 199] on div at bounding box center [488, 223] width 138 height 112
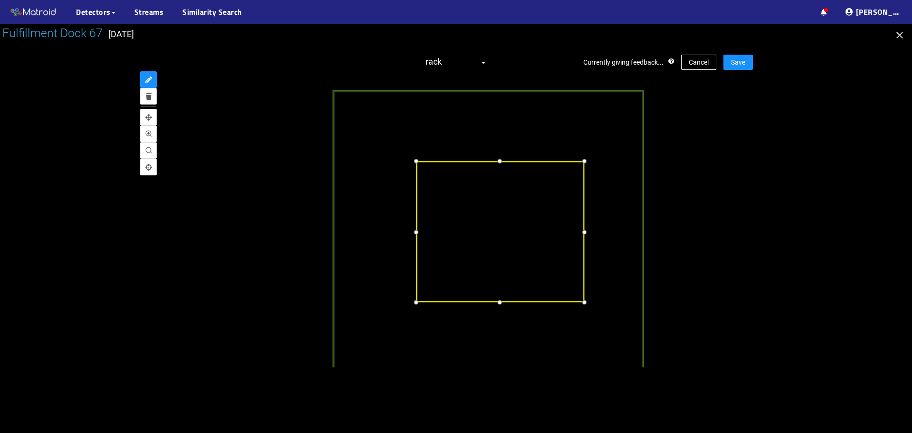
click at [496, 163] on div at bounding box center [500, 160] width 11 height 11
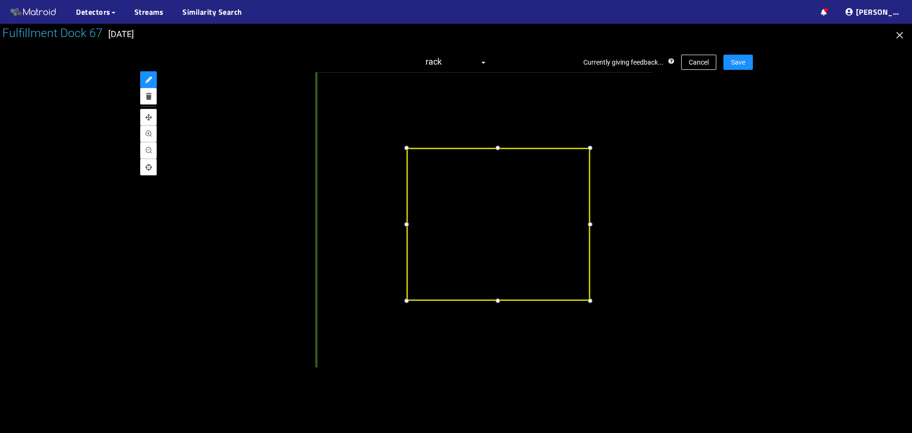
click at [496, 300] on div at bounding box center [499, 301] width 12 height 12
click at [588, 228] on div at bounding box center [588, 225] width 12 height 12
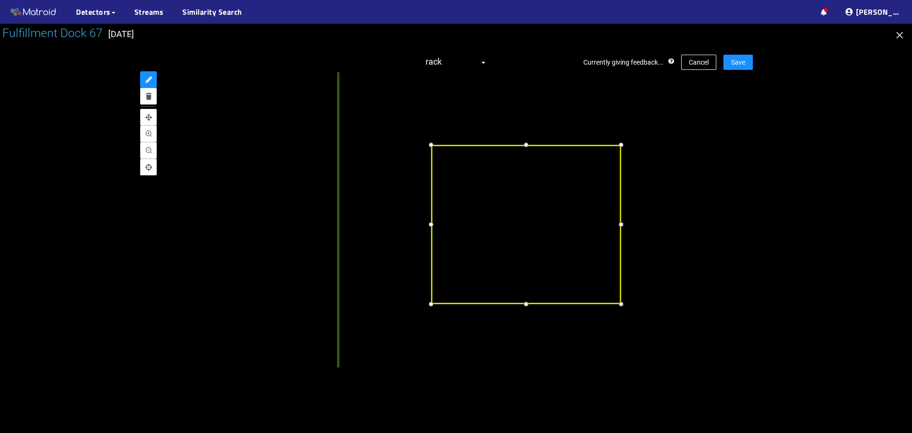
click at [430, 224] on div at bounding box center [431, 225] width 12 height 12
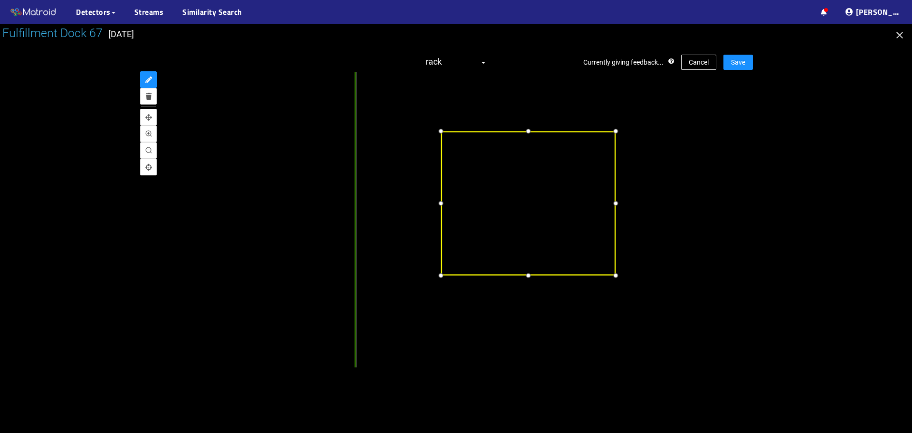
click at [528, 277] on div at bounding box center [529, 276] width 12 height 12
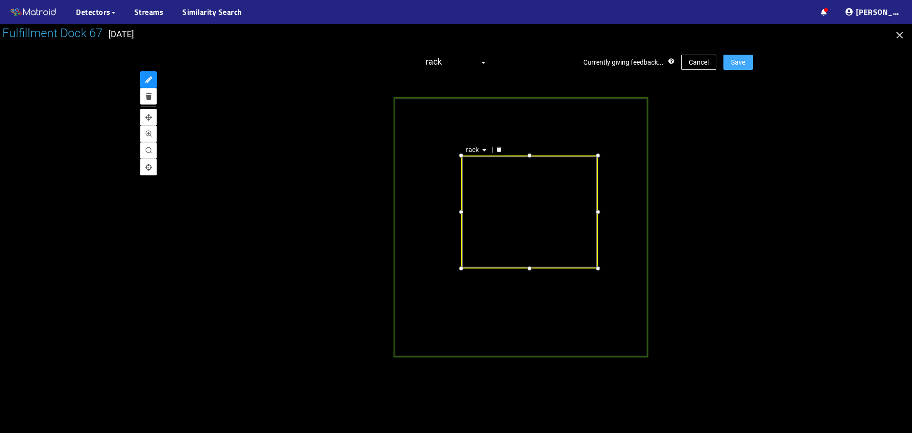
click at [735, 64] on span "Save" at bounding box center [738, 62] width 14 height 10
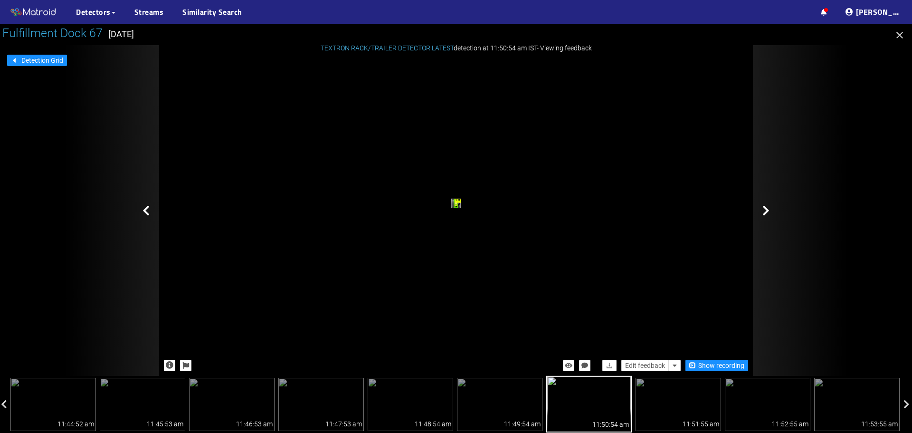
click at [764, 208] on icon at bounding box center [766, 210] width 7 height 11
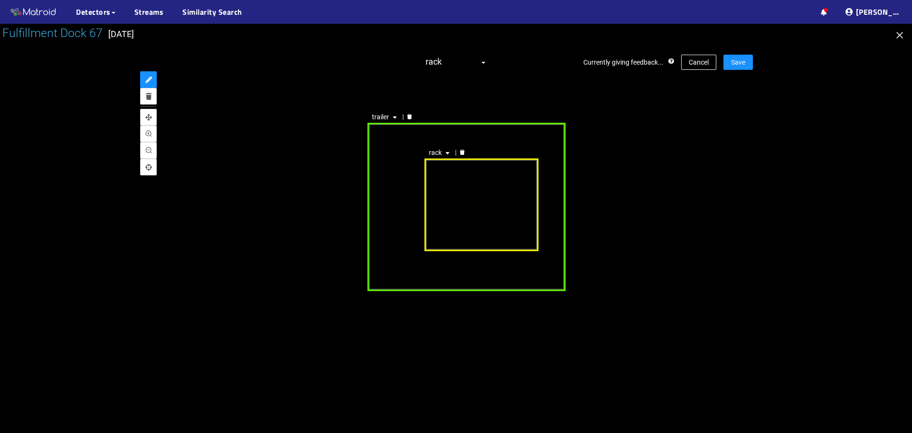
click at [391, 239] on div "trailer" at bounding box center [466, 207] width 199 height 168
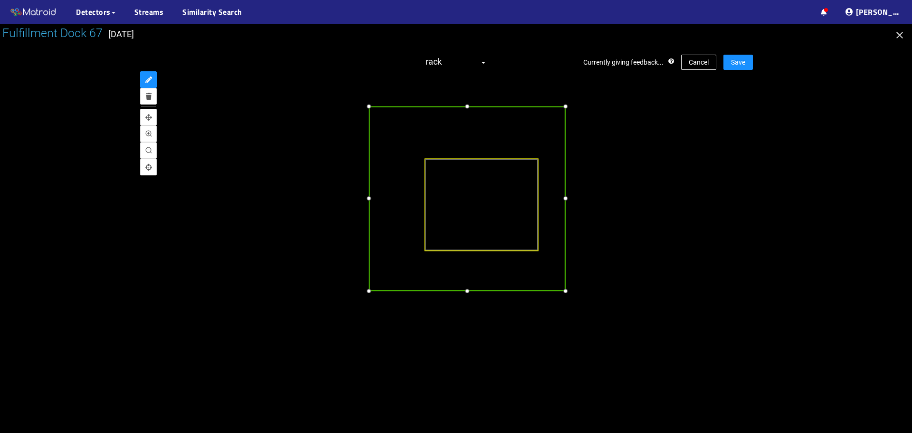
click at [371, 107] on div at bounding box center [369, 106] width 10 height 10
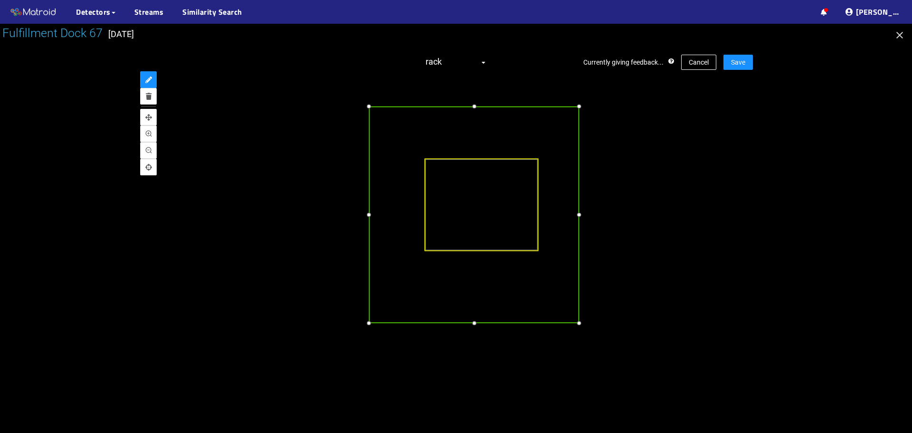
click at [580, 323] on div at bounding box center [579, 322] width 10 height 10
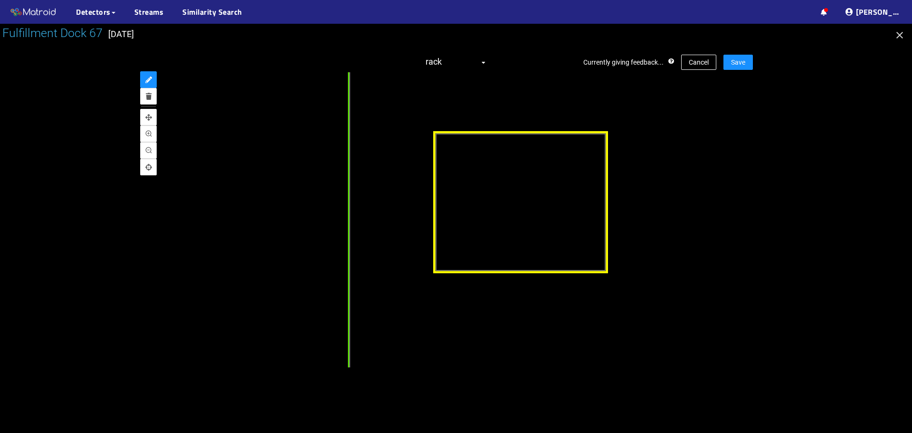
click at [454, 163] on div at bounding box center [520, 202] width 174 height 143
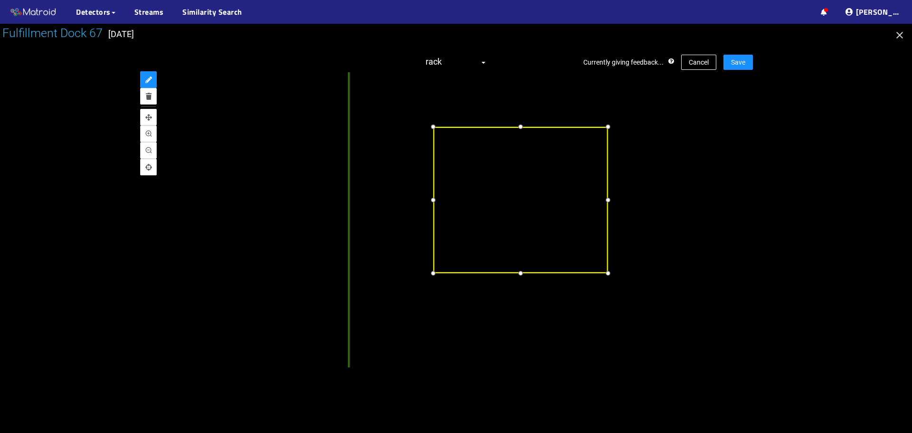
click at [517, 127] on div at bounding box center [521, 127] width 12 height 12
click at [524, 268] on div at bounding box center [521, 270] width 12 height 12
click at [609, 200] on div at bounding box center [607, 198] width 12 height 12
click at [430, 198] on div at bounding box center [433, 198] width 12 height 12
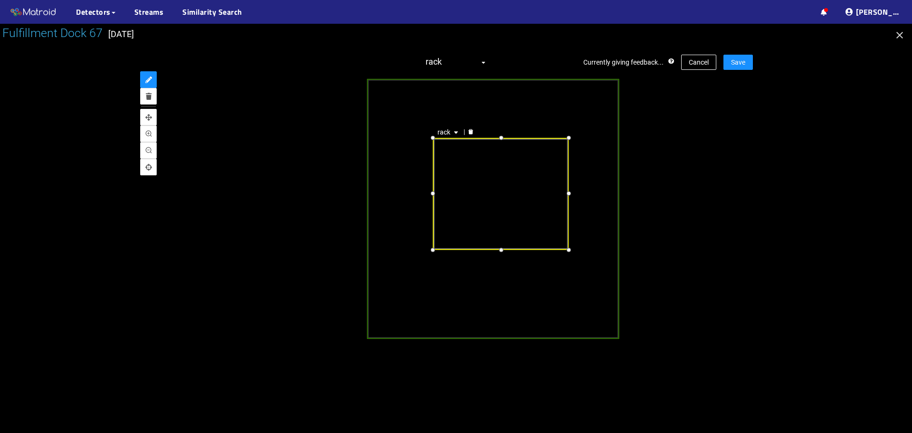
click at [718, 198] on div "rack" at bounding box center [456, 219] width 594 height 295
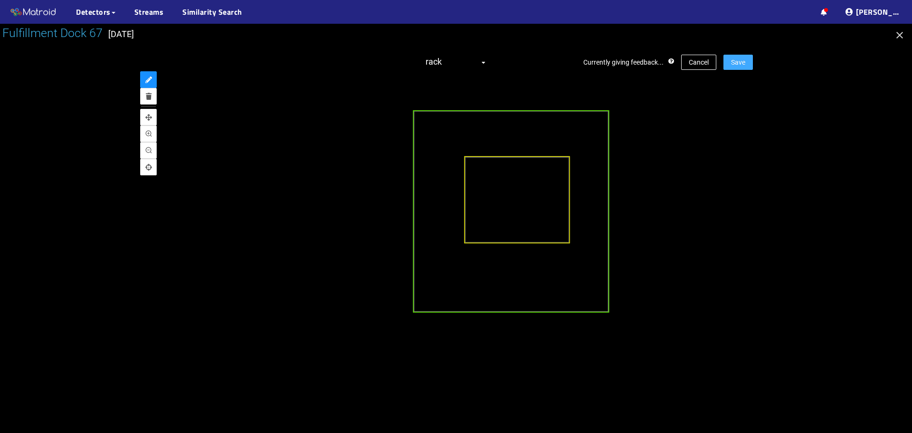
click at [736, 66] on span "Save" at bounding box center [738, 62] width 14 height 10
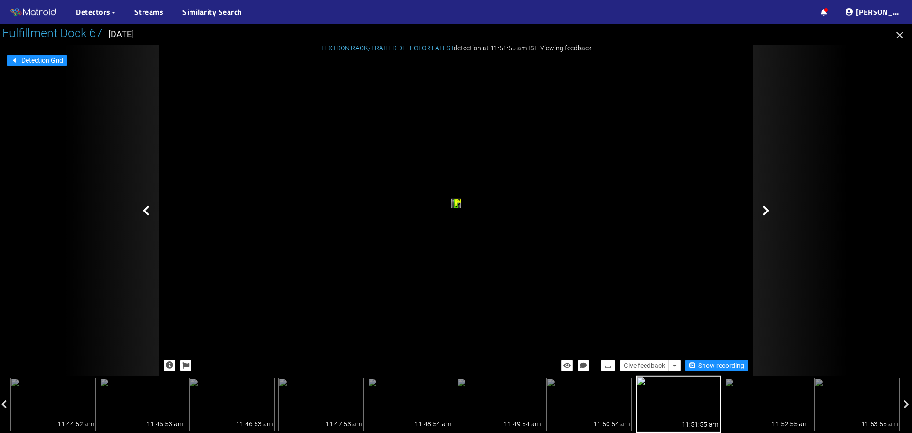
click at [771, 206] on div at bounding box center [800, 210] width 95 height 331
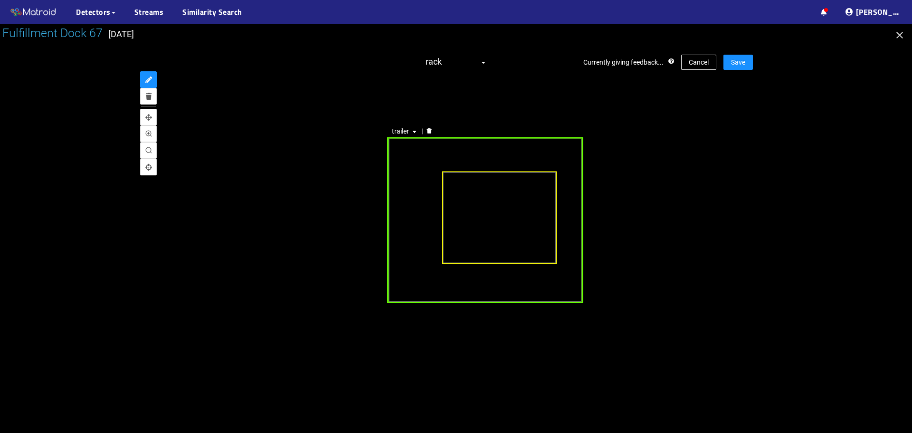
click at [425, 166] on div "trailer" at bounding box center [485, 220] width 196 height 166
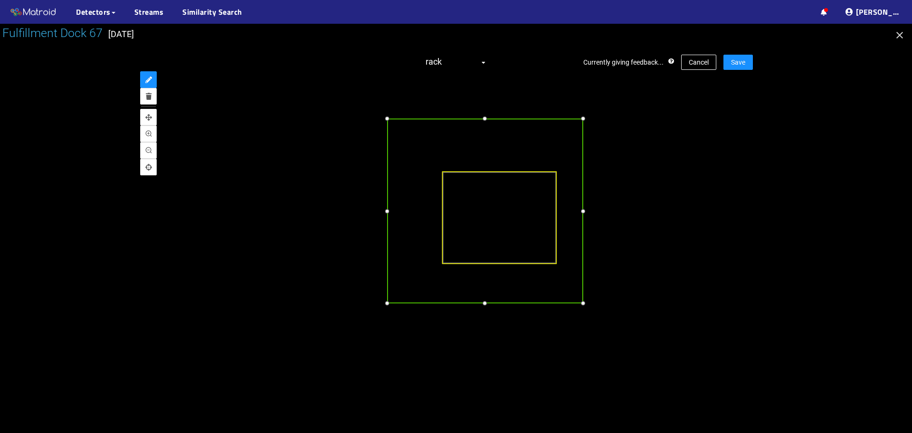
click at [387, 119] on div at bounding box center [387, 119] width 10 height 10
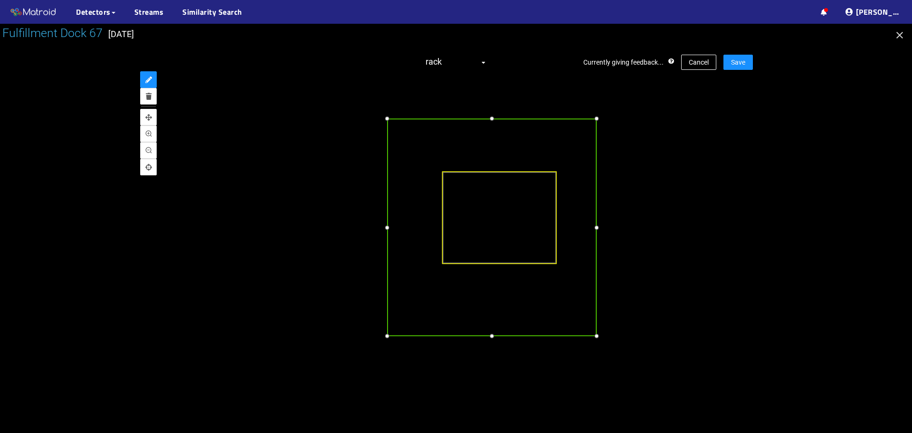
click at [599, 336] on div at bounding box center [597, 336] width 10 height 10
click at [387, 227] on div at bounding box center [385, 227] width 10 height 10
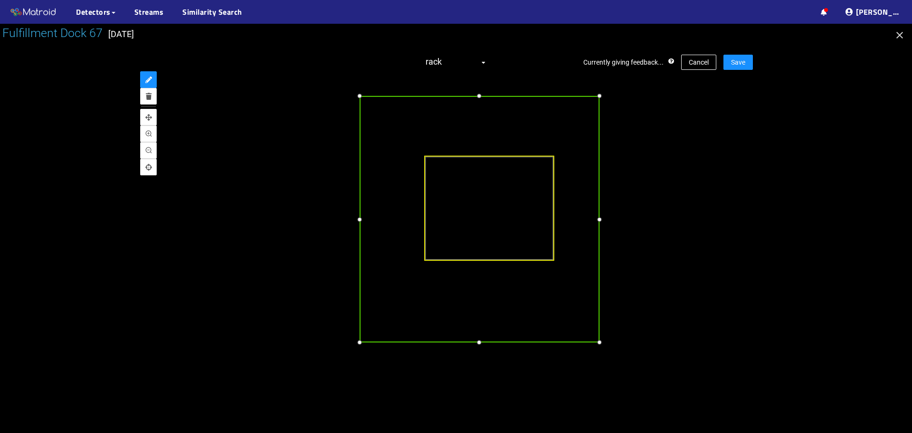
click at [599, 221] on div at bounding box center [599, 219] width 11 height 11
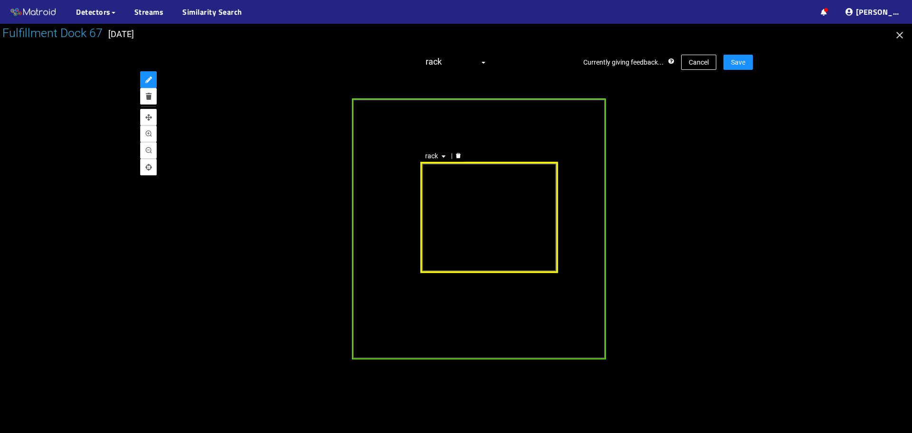
click at [481, 225] on div "rack" at bounding box center [489, 218] width 138 height 112
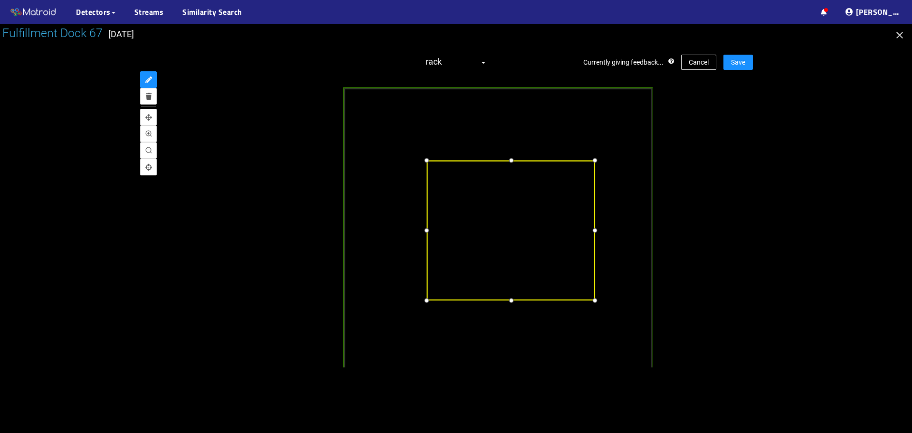
click at [508, 162] on div at bounding box center [510, 159] width 11 height 11
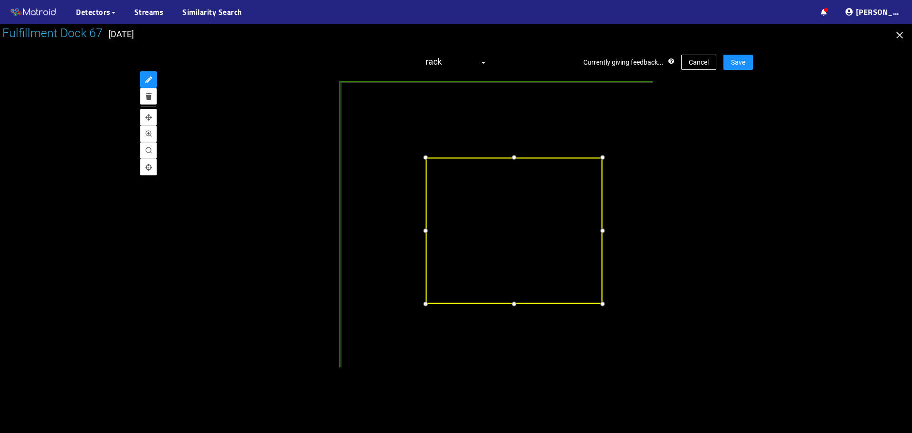
click at [427, 228] on div at bounding box center [426, 231] width 12 height 12
click at [510, 302] on div at bounding box center [515, 302] width 12 height 12
click at [602, 229] on div at bounding box center [603, 229] width 12 height 12
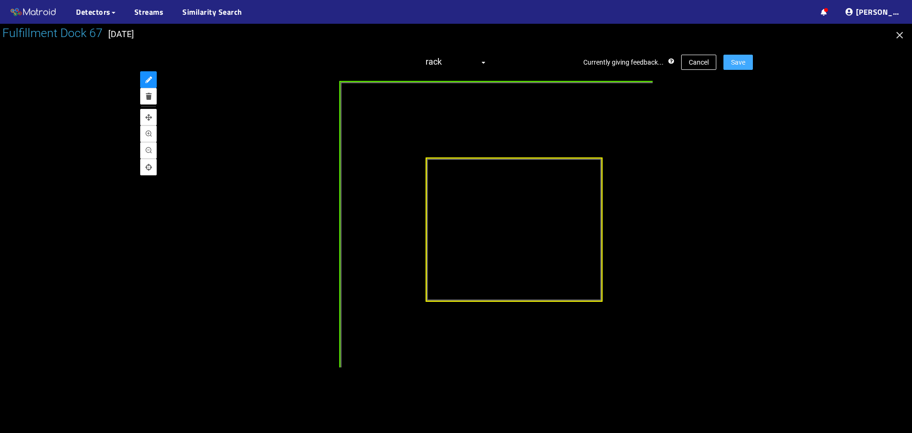
click at [743, 60] on span "Save" at bounding box center [738, 62] width 14 height 10
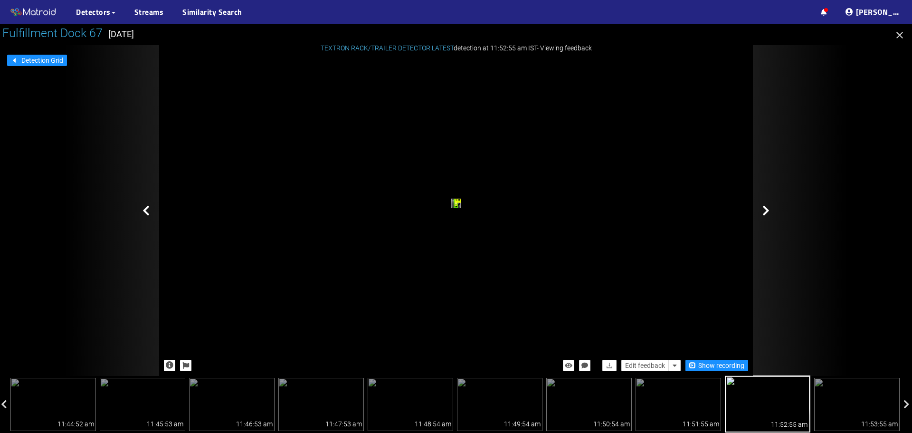
click at [764, 212] on icon at bounding box center [766, 210] width 7 height 11
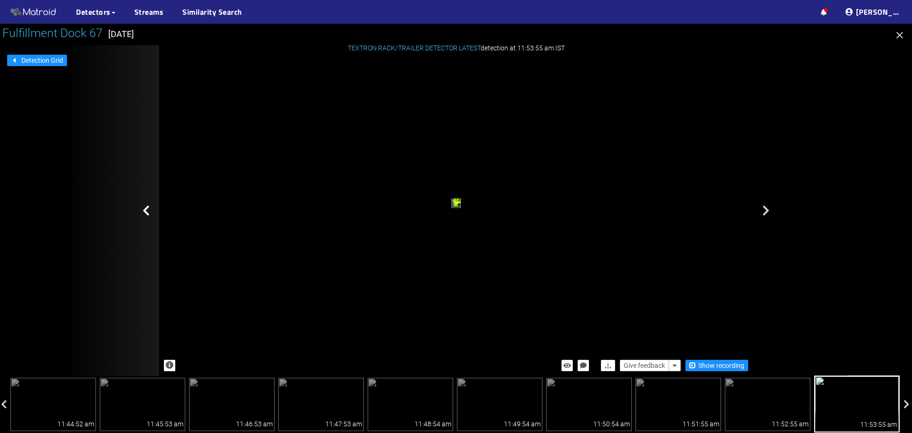
click at [138, 215] on div at bounding box center [111, 210] width 95 height 331
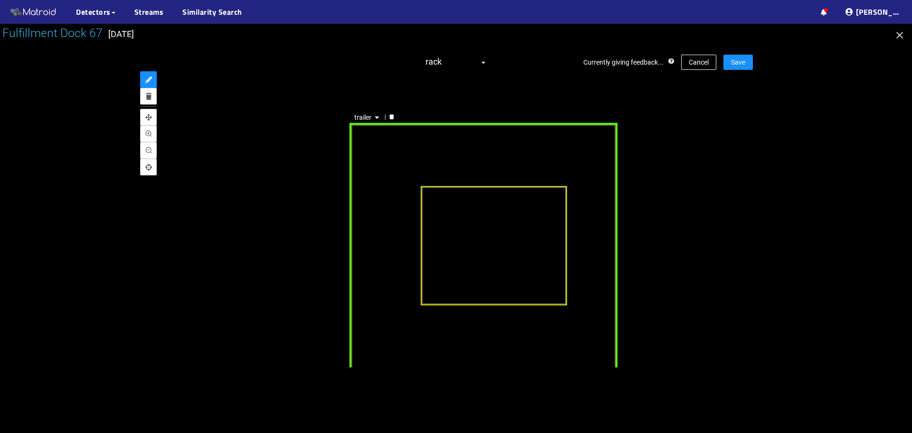
click at [425, 140] on div "trailer" at bounding box center [484, 260] width 268 height 275
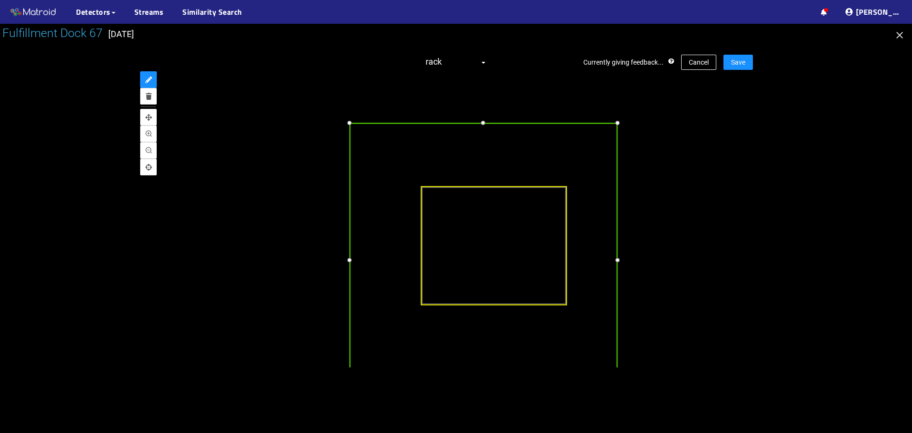
click at [483, 123] on div at bounding box center [483, 122] width 11 height 11
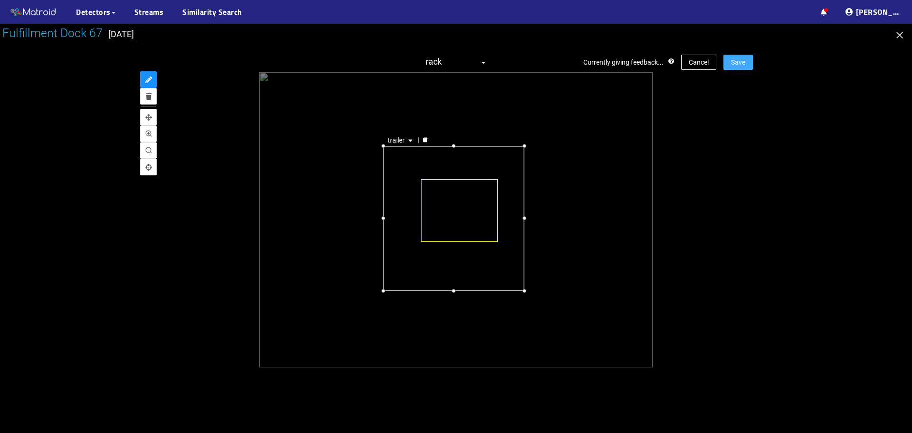
click at [736, 63] on span "Save" at bounding box center [738, 62] width 14 height 10
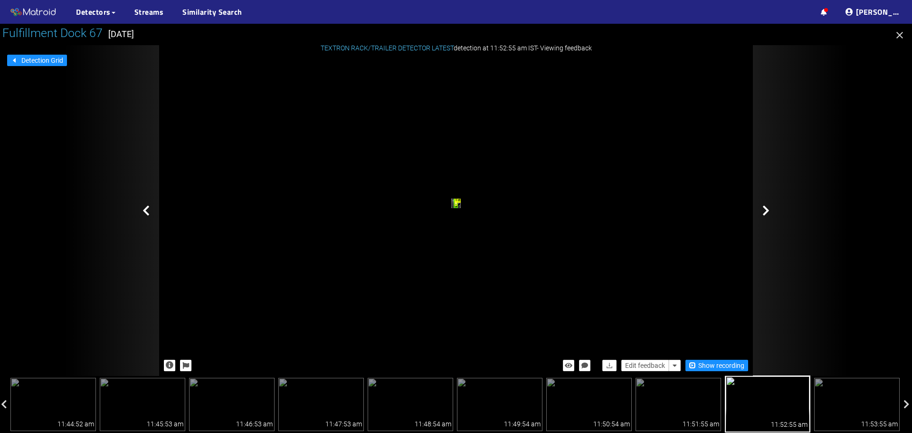
click at [764, 208] on icon at bounding box center [766, 210] width 7 height 11
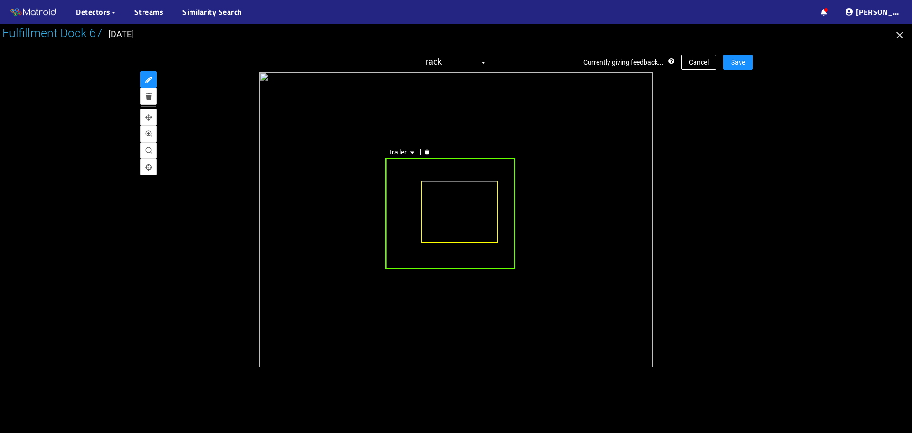
click at [401, 217] on div "trailer" at bounding box center [450, 213] width 130 height 111
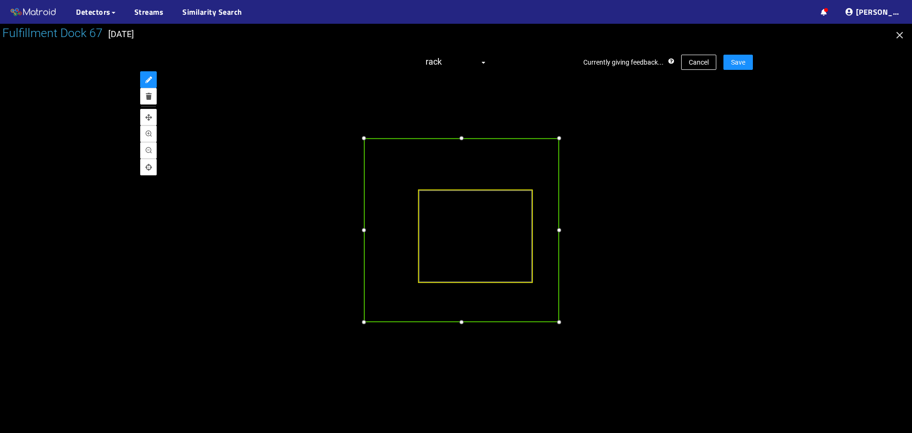
click at [457, 138] on div at bounding box center [462, 138] width 10 height 10
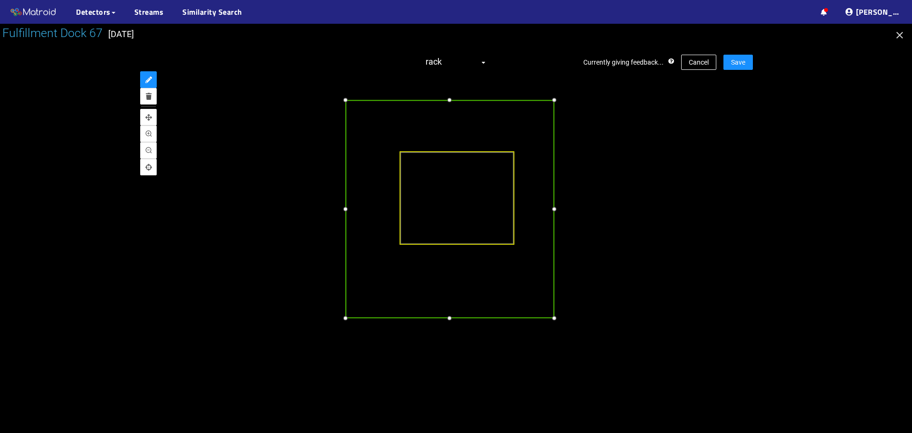
click at [554, 316] on div at bounding box center [554, 318] width 10 height 10
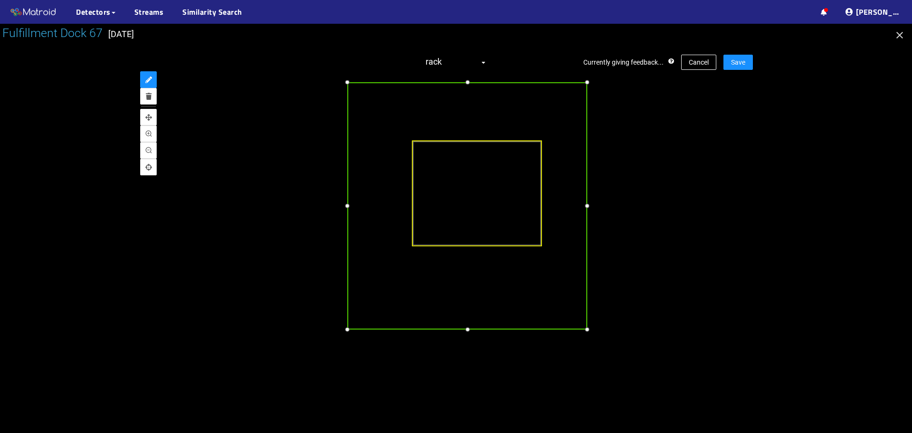
click at [348, 206] on div at bounding box center [347, 205] width 11 height 11
click at [469, 327] on div at bounding box center [467, 328] width 11 height 11
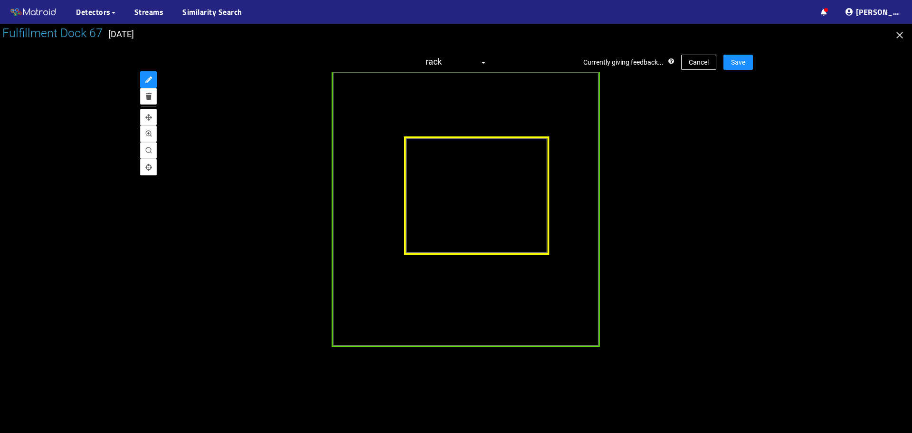
click at [448, 155] on div at bounding box center [477, 196] width 146 height 118
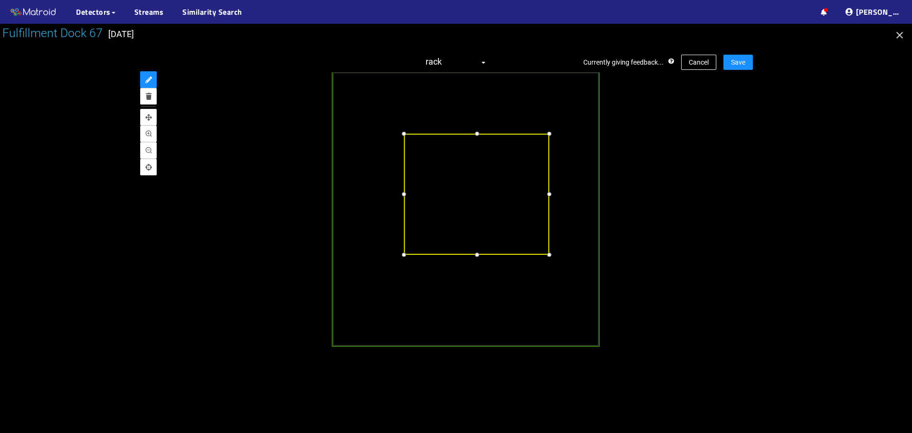
click at [472, 134] on div at bounding box center [476, 133] width 11 height 11
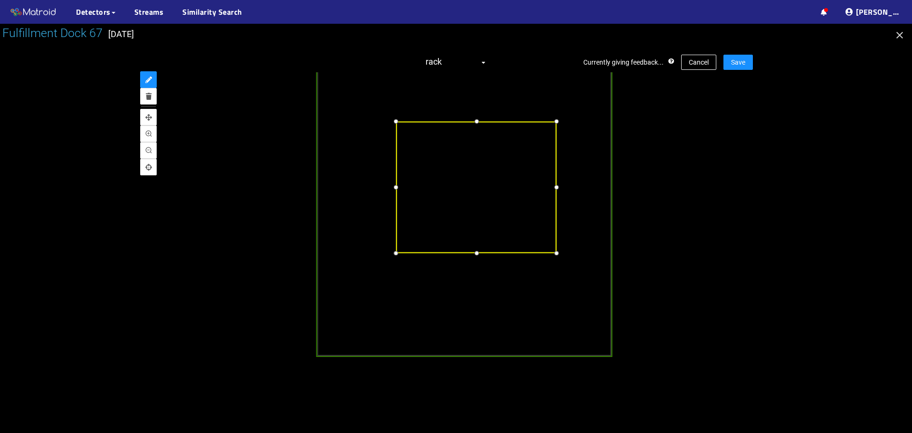
click at [477, 255] on div at bounding box center [476, 252] width 11 height 11
click at [553, 190] on div at bounding box center [554, 186] width 11 height 11
click at [393, 188] on div at bounding box center [393, 186] width 11 height 11
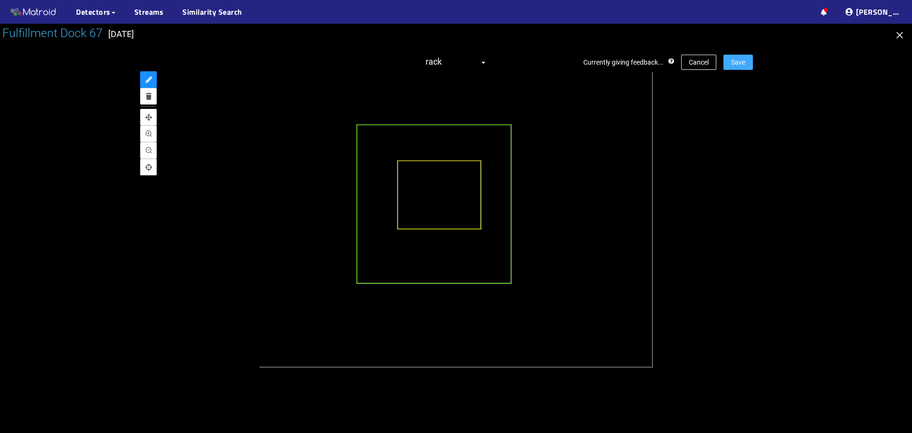
click at [735, 65] on span "Save" at bounding box center [738, 62] width 14 height 10
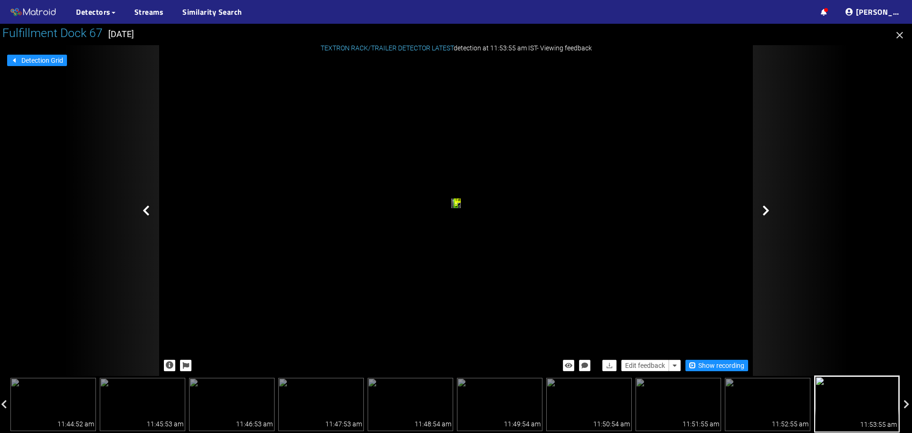
click at [766, 209] on icon at bounding box center [766, 210] width 7 height 11
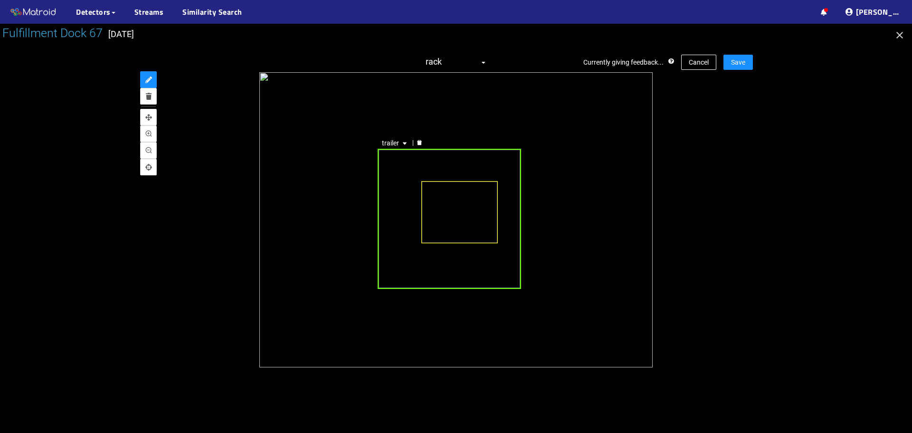
click at [394, 176] on div "trailer" at bounding box center [449, 219] width 143 height 141
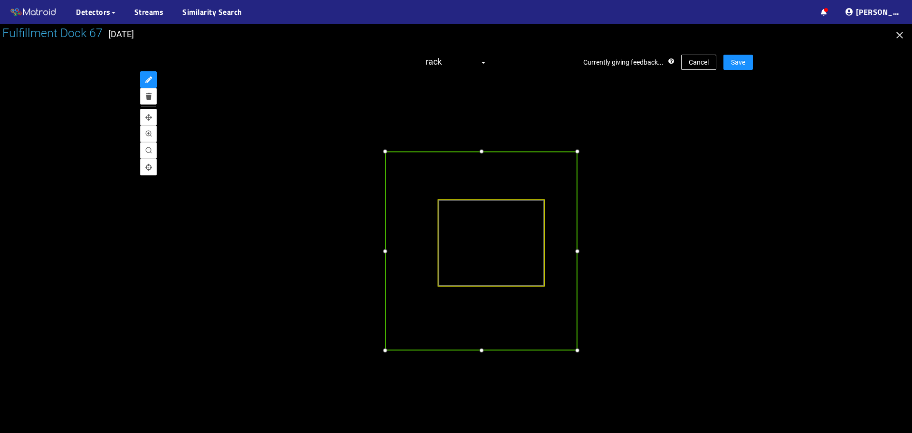
click at [385, 153] on div at bounding box center [385, 151] width 10 height 10
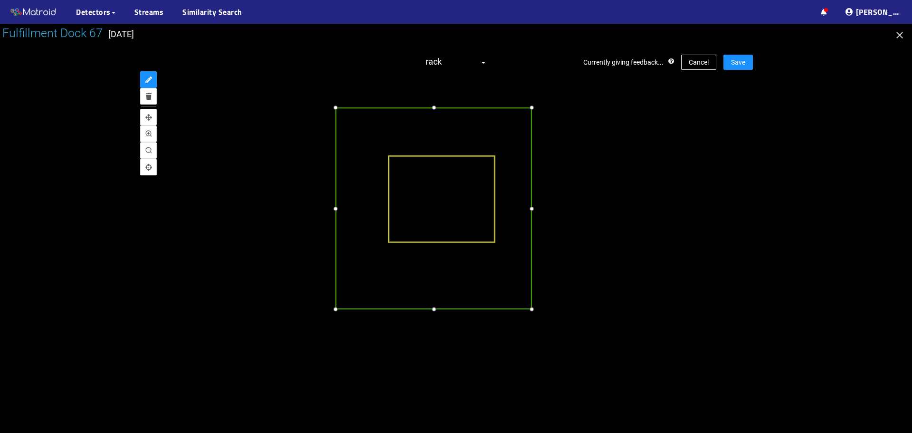
click at [534, 309] on div at bounding box center [532, 309] width 10 height 10
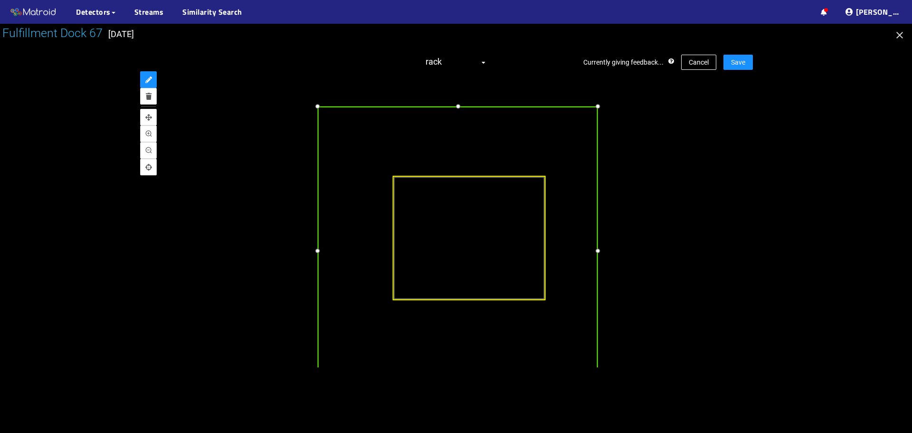
click at [453, 107] on div at bounding box center [457, 106] width 11 height 11
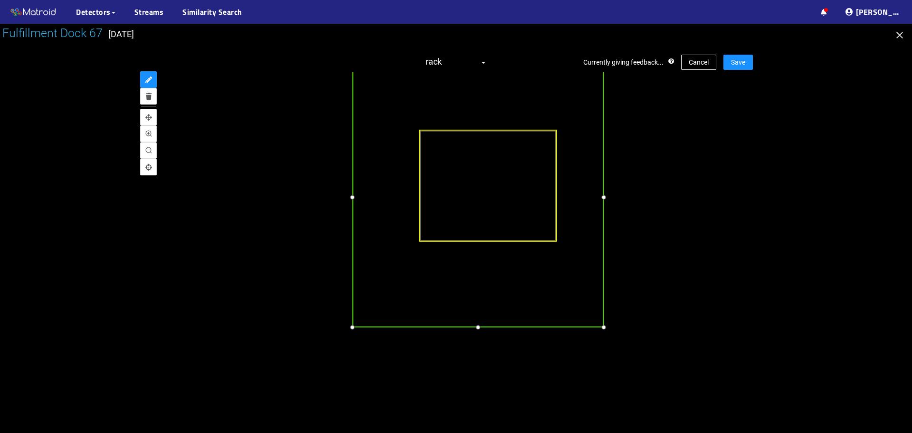
click at [353, 196] on div at bounding box center [352, 197] width 11 height 11
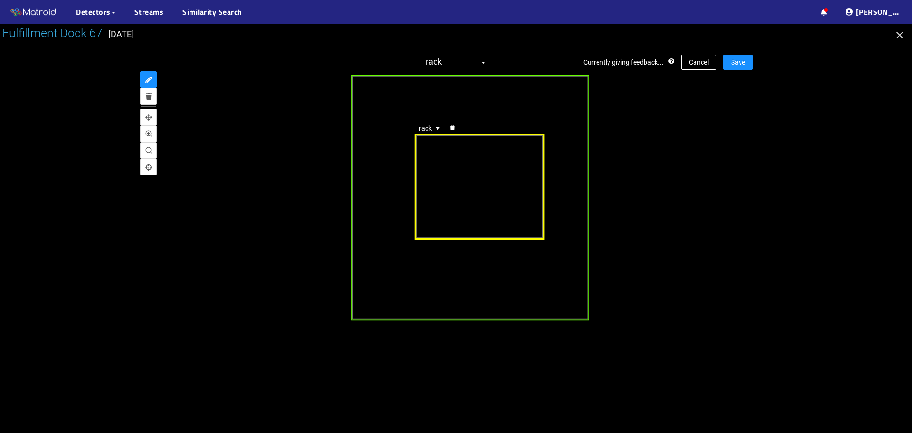
click at [462, 204] on div "rack" at bounding box center [479, 187] width 130 height 106
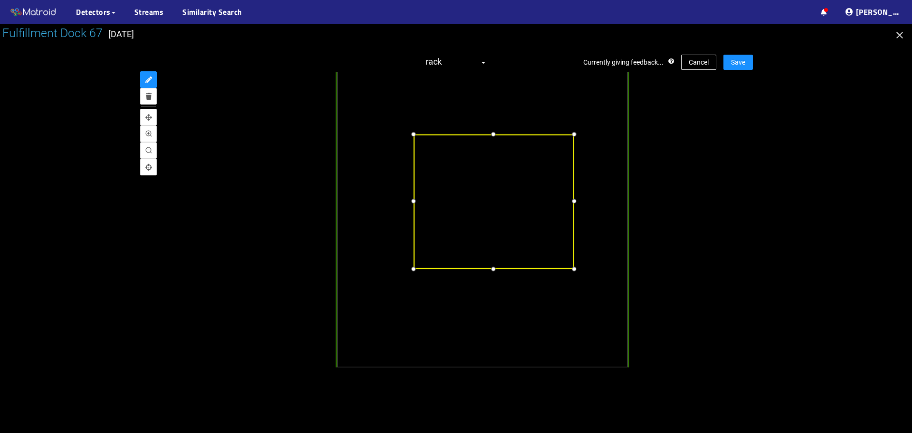
click at [492, 135] on div at bounding box center [493, 134] width 11 height 11
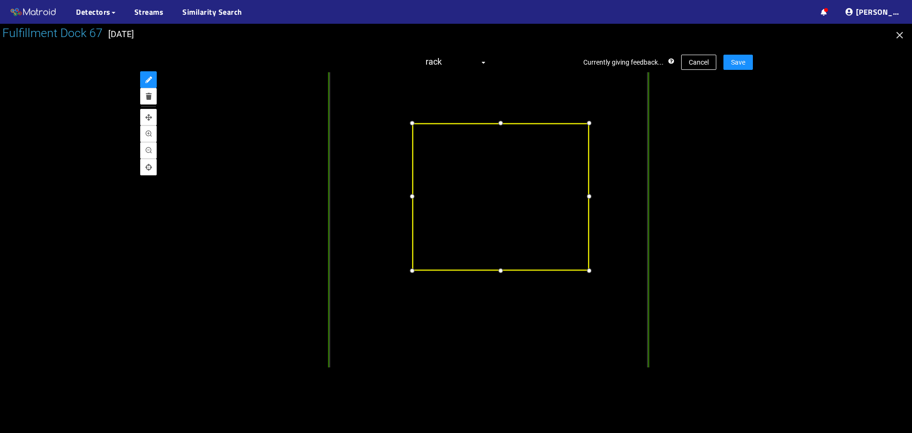
click at [414, 196] on div at bounding box center [412, 197] width 12 height 12
click at [502, 268] on div at bounding box center [501, 268] width 12 height 12
click at [591, 197] on div at bounding box center [589, 196] width 12 height 12
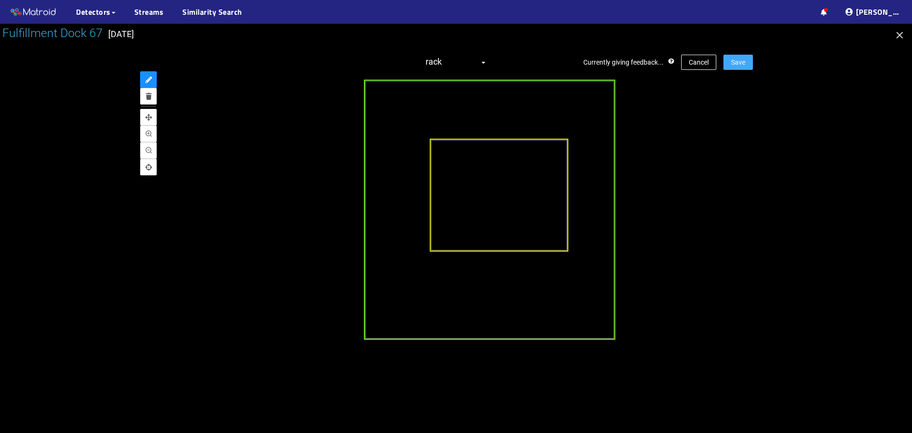
click at [748, 63] on button "Save" at bounding box center [738, 62] width 29 height 15
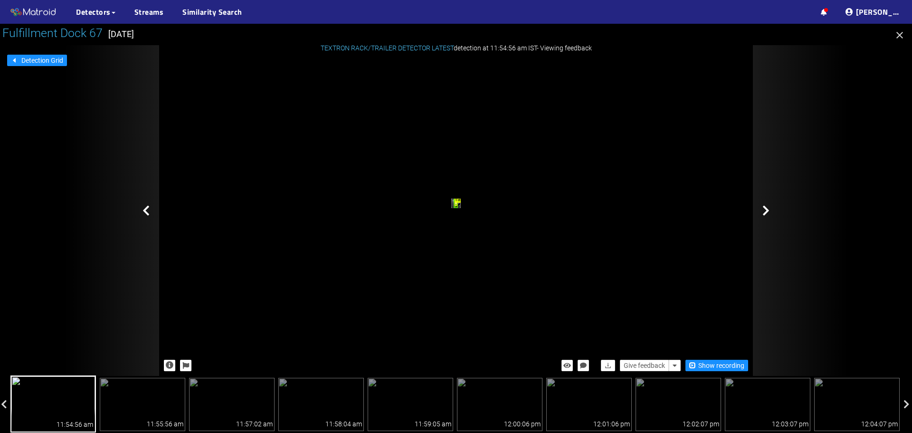
click at [768, 210] on icon at bounding box center [766, 210] width 7 height 11
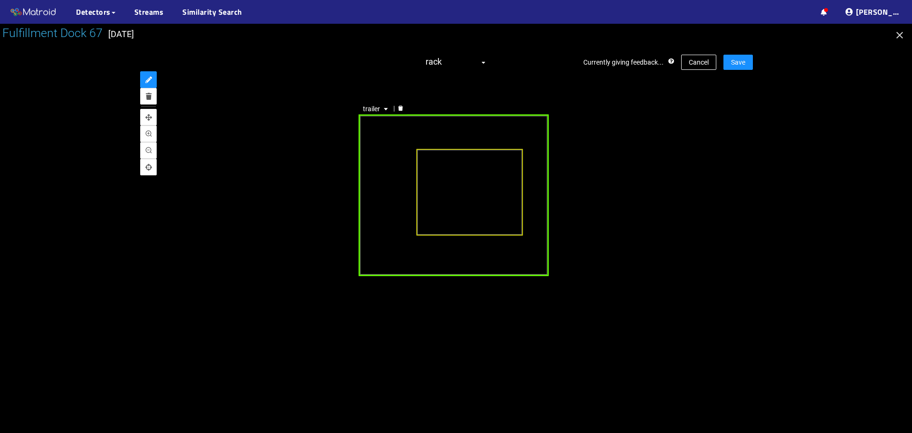
click at [385, 171] on div "trailer" at bounding box center [454, 195] width 191 height 162
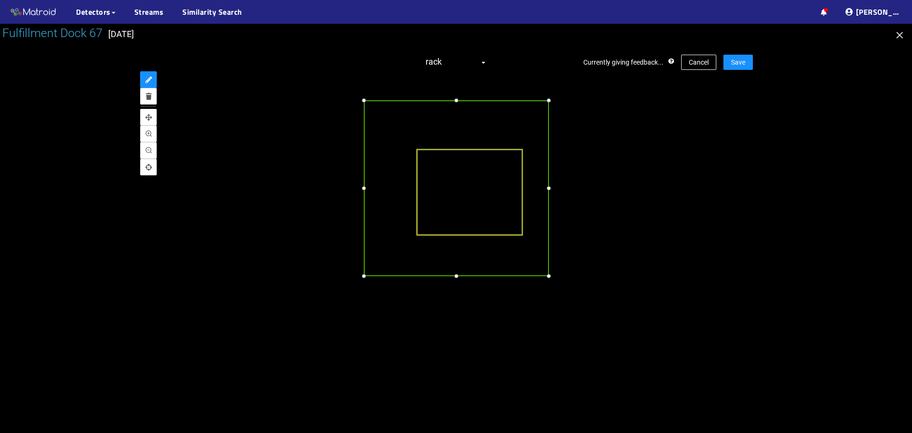
click at [362, 102] on div at bounding box center [364, 100] width 10 height 10
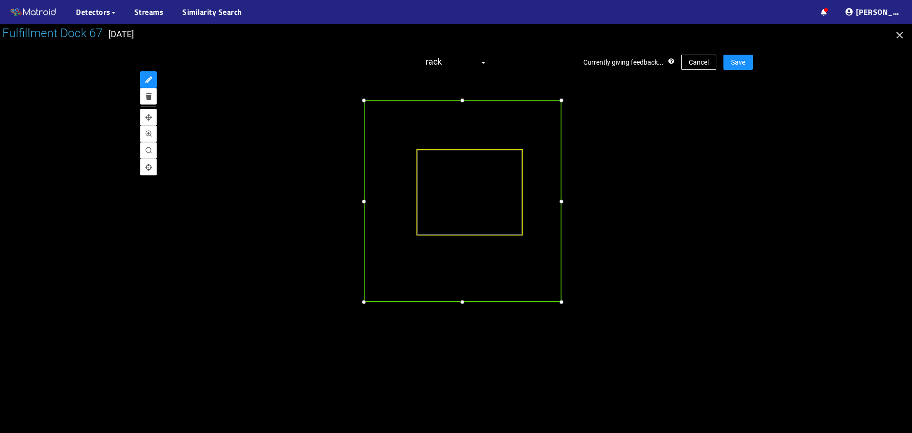
click at [560, 302] on div at bounding box center [561, 302] width 10 height 10
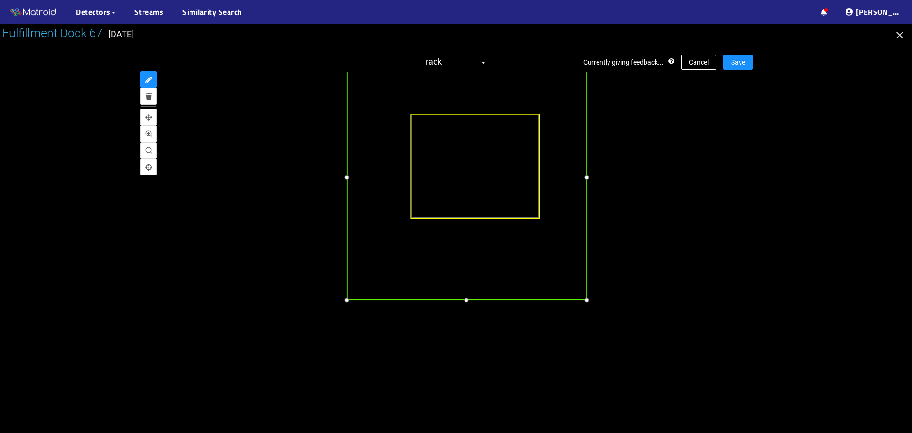
click at [465, 299] on div at bounding box center [466, 300] width 11 height 11
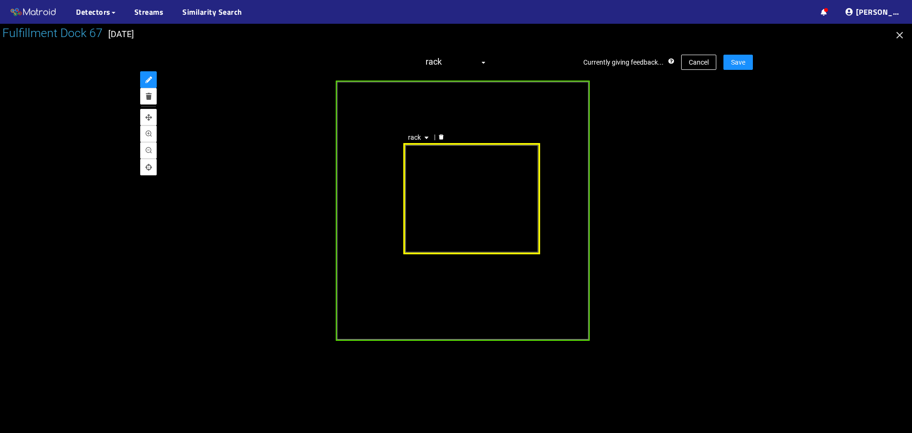
click at [460, 187] on div "rack" at bounding box center [471, 198] width 137 height 111
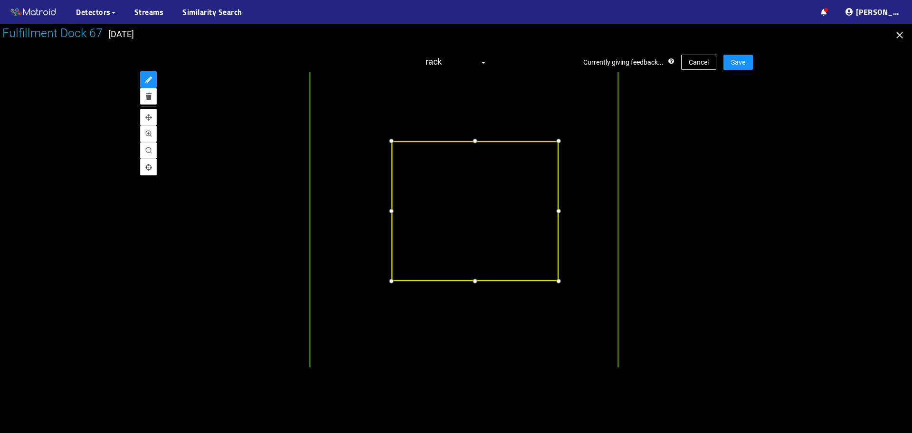
click at [475, 141] on div at bounding box center [474, 140] width 11 height 11
click at [478, 278] on div at bounding box center [474, 277] width 11 height 11
click at [557, 211] on div at bounding box center [557, 208] width 11 height 11
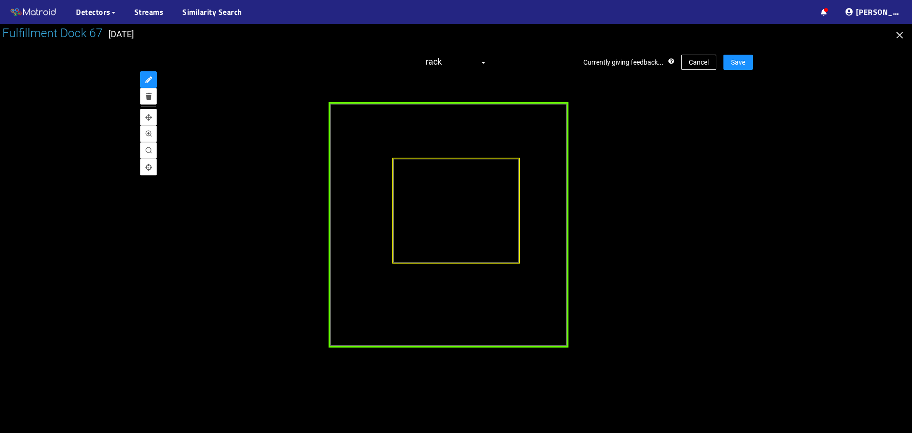
click at [339, 224] on div at bounding box center [448, 225] width 240 height 246
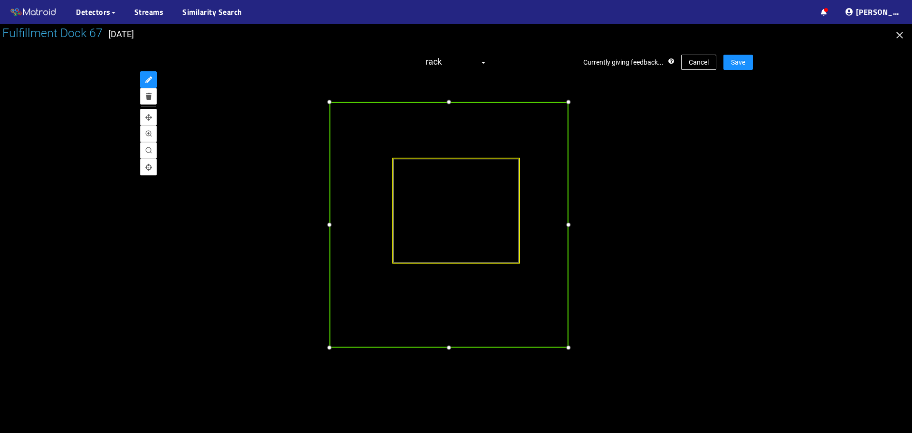
click at [330, 229] on div at bounding box center [329, 224] width 11 height 11
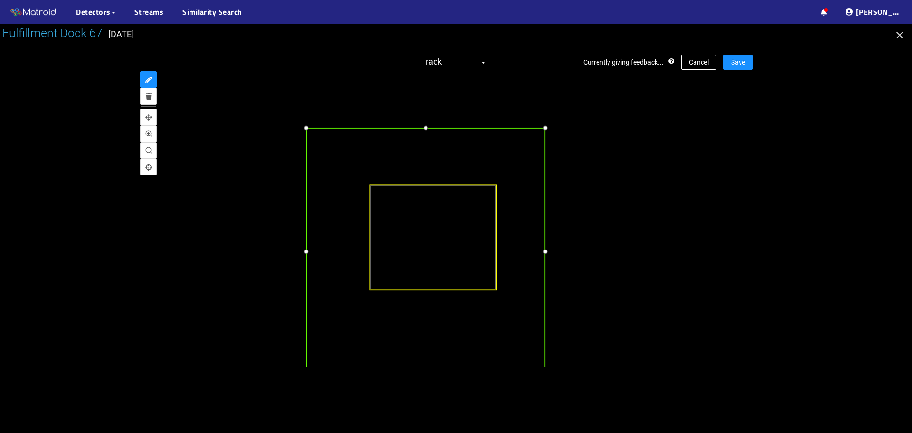
click at [421, 129] on div at bounding box center [425, 128] width 11 height 11
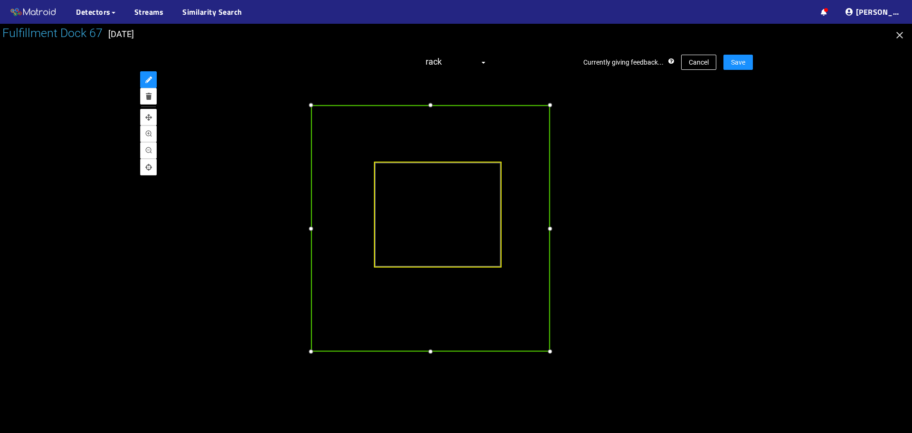
click at [549, 231] on div at bounding box center [549, 228] width 11 height 11
click at [737, 62] on span "Save" at bounding box center [738, 62] width 14 height 10
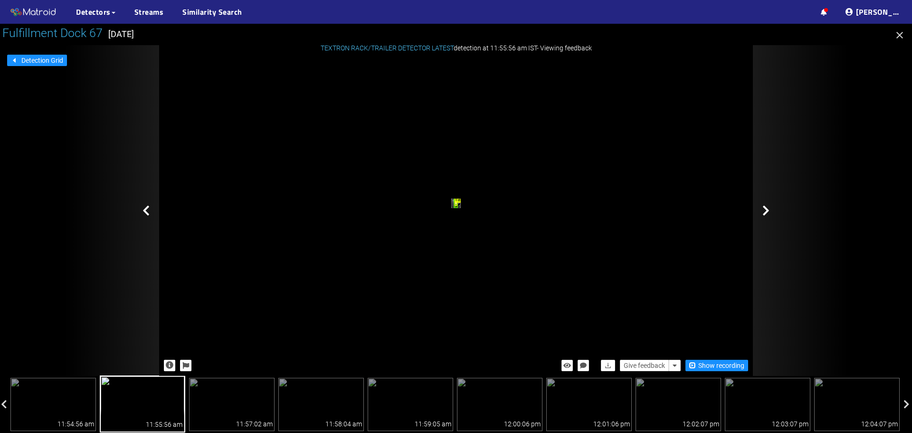
click at [768, 211] on icon at bounding box center [766, 210] width 7 height 11
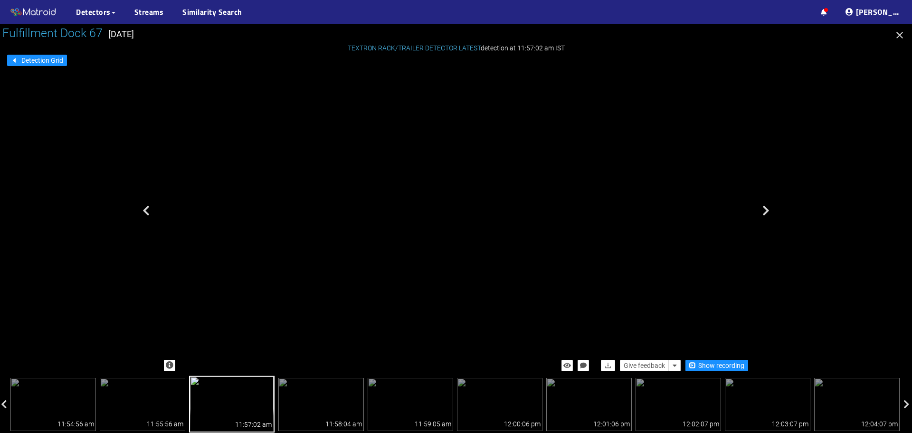
click at [406, 165] on div "trailer" at bounding box center [404, 169] width 6 height 8
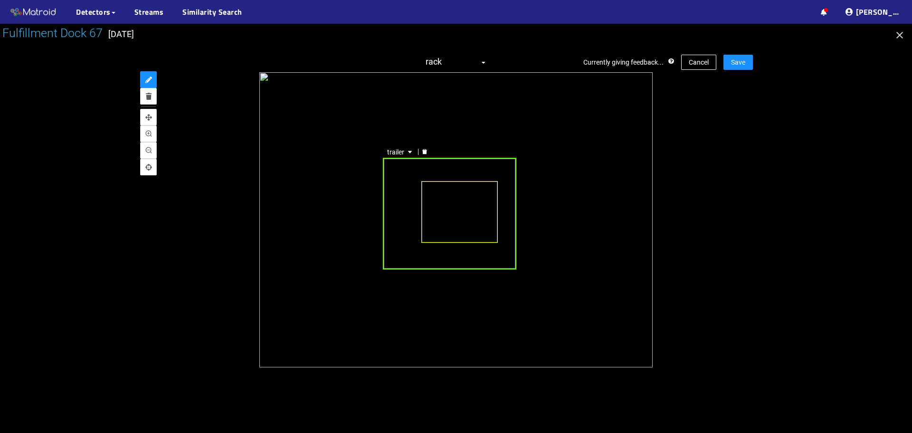
click at [420, 165] on div "trailer" at bounding box center [449, 214] width 133 height 112
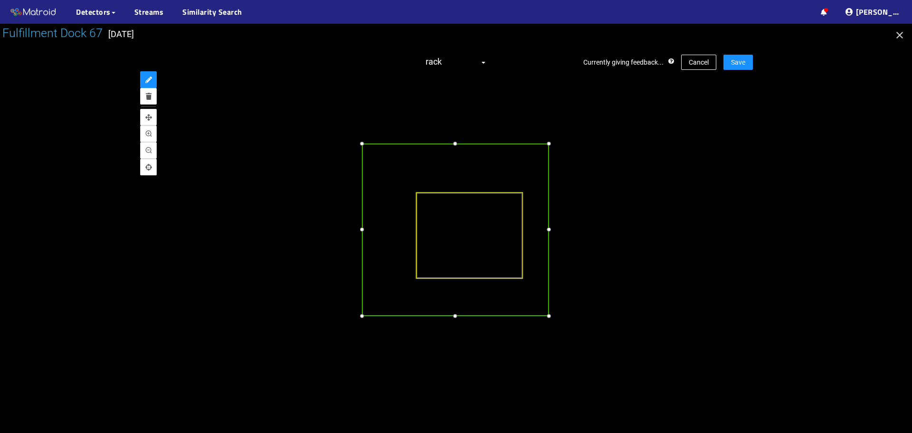
click at [452, 145] on div at bounding box center [455, 144] width 10 height 10
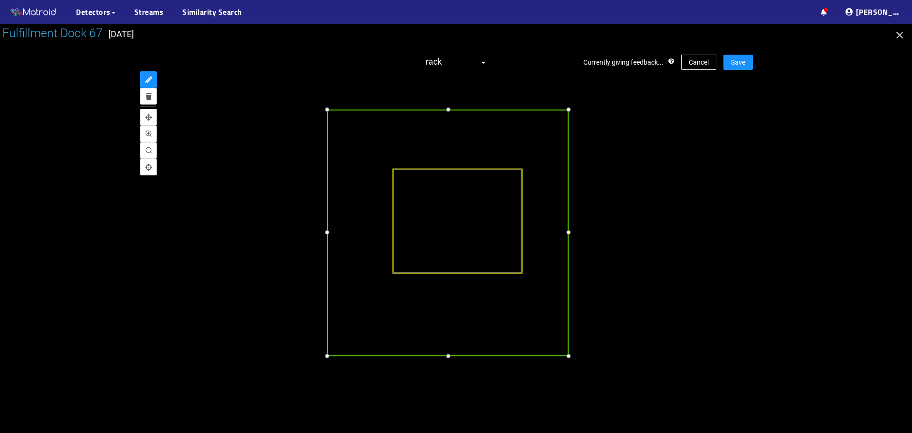
click at [570, 355] on div at bounding box center [568, 355] width 11 height 11
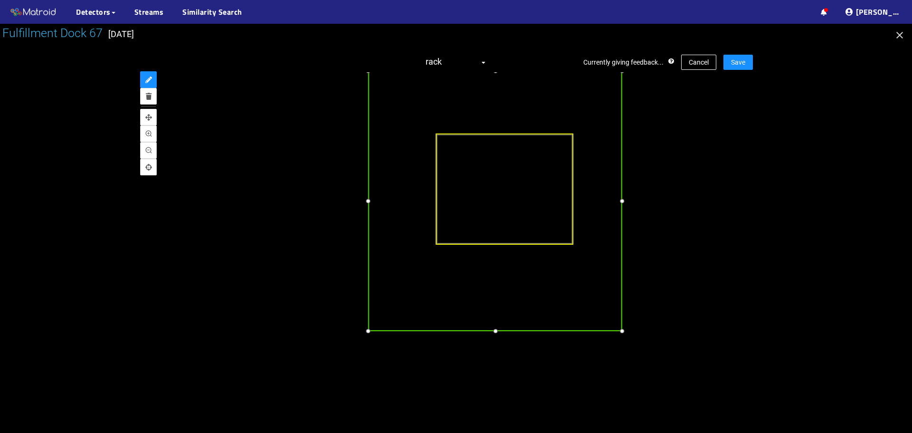
click at [370, 333] on div at bounding box center [368, 330] width 11 height 11
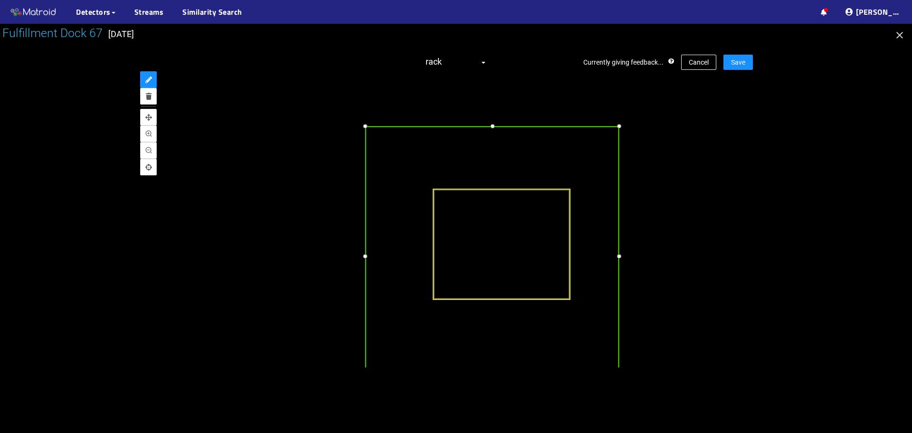
click at [493, 127] on div at bounding box center [492, 125] width 11 height 11
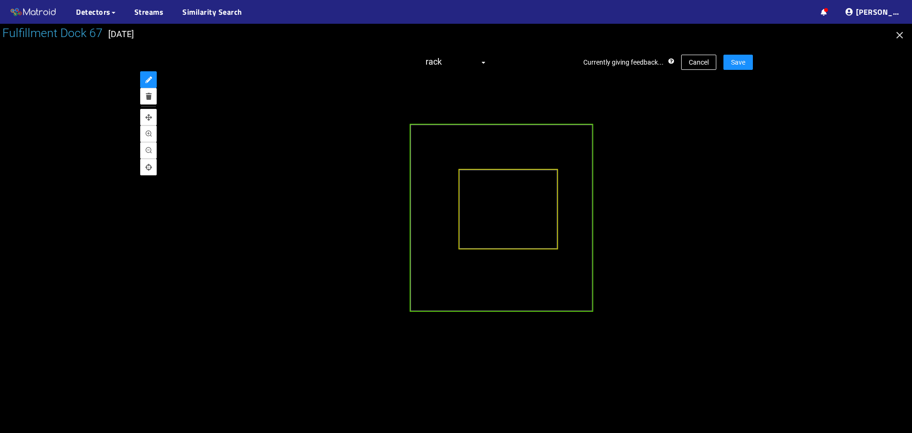
click at [504, 210] on div at bounding box center [507, 209] width 99 height 80
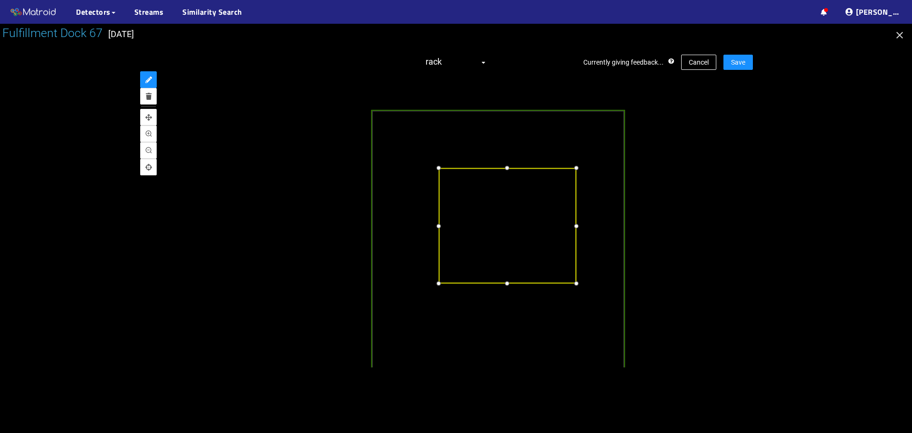
click at [506, 168] on div at bounding box center [507, 167] width 11 height 11
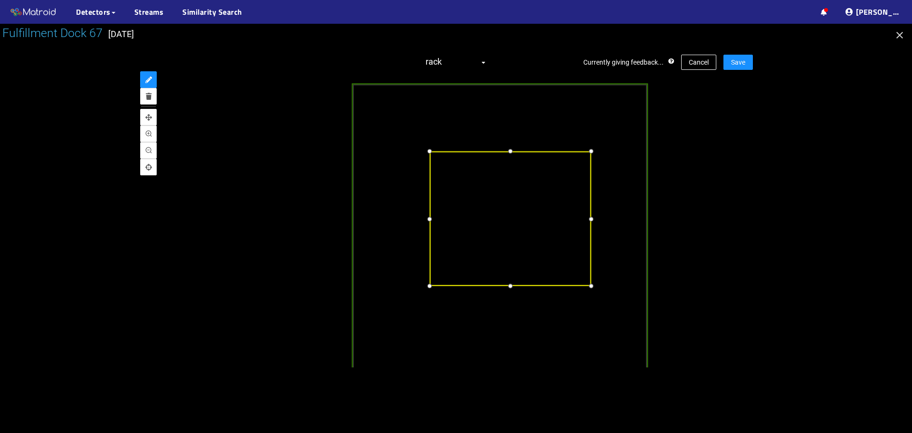
click at [429, 218] on div at bounding box center [429, 218] width 11 height 11
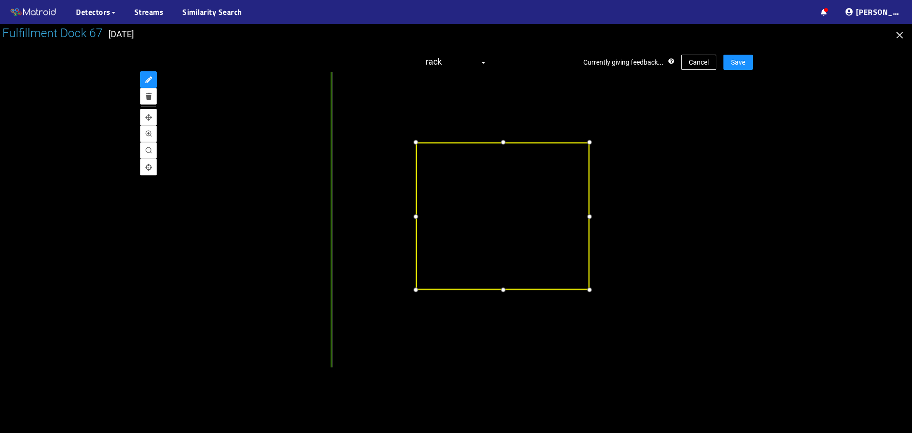
click at [591, 219] on div at bounding box center [590, 216] width 12 height 12
click at [506, 287] on div at bounding box center [503, 287] width 12 height 12
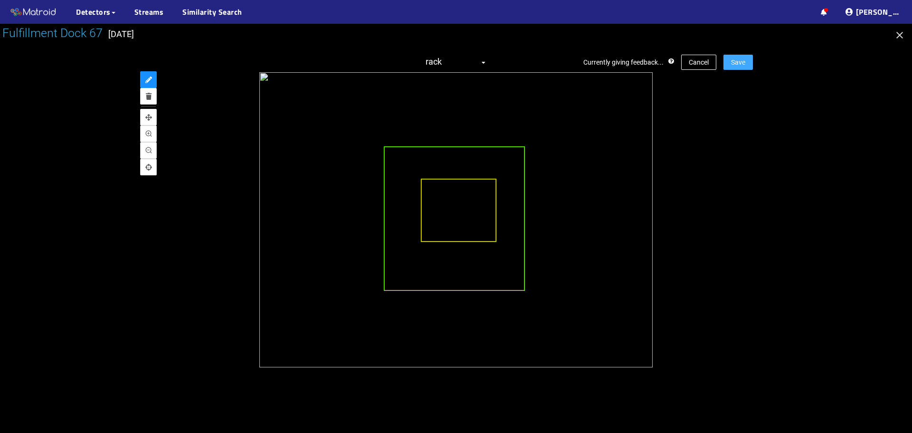
click at [744, 65] on span "Save" at bounding box center [738, 62] width 14 height 10
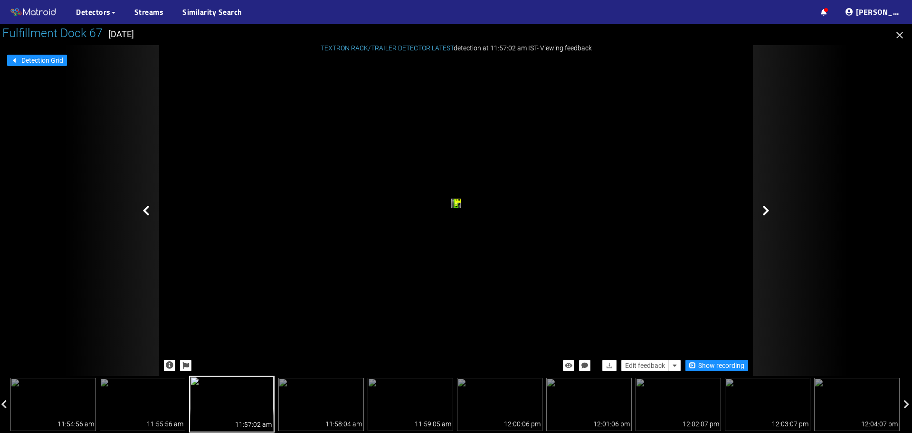
click at [762, 212] on div at bounding box center [800, 210] width 95 height 331
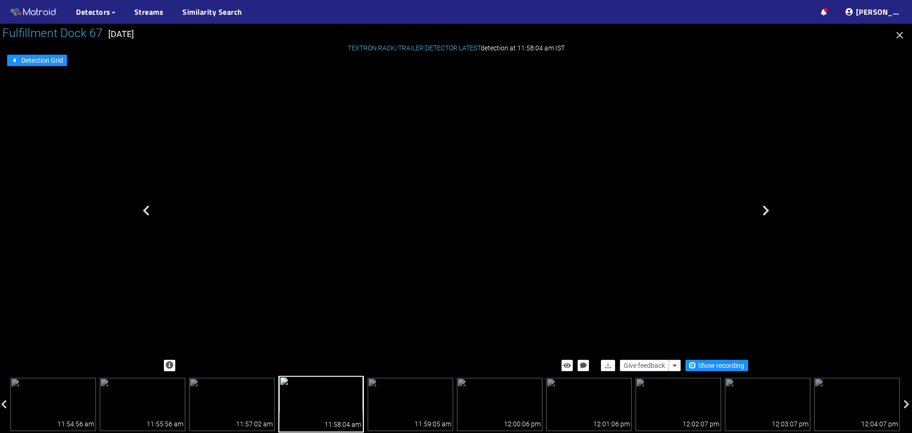
click at [332, 90] on div "trailer" at bounding box center [327, 84] width 7 height 11
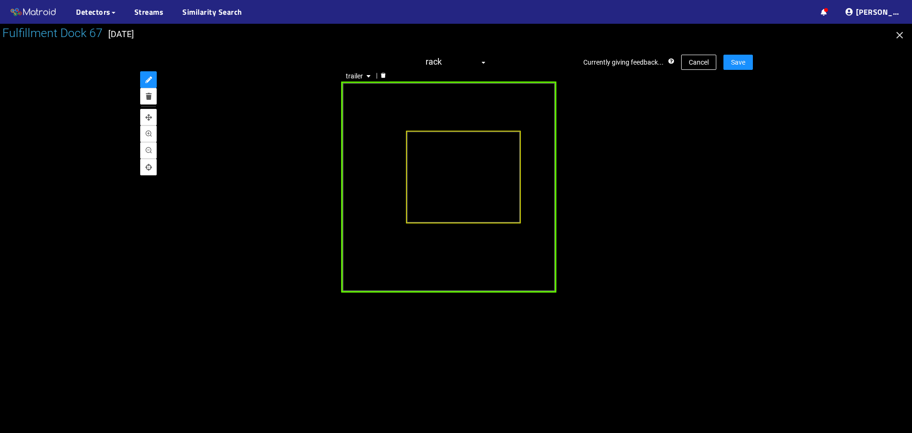
click at [452, 273] on div "trailer" at bounding box center [448, 186] width 215 height 211
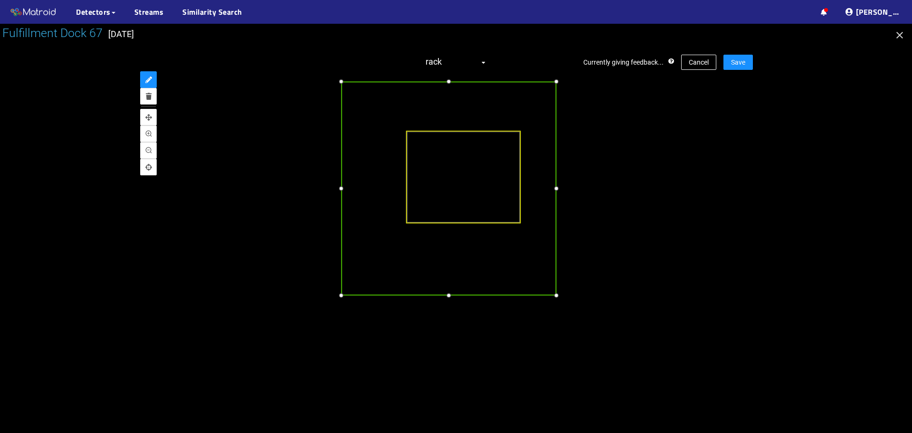
click at [451, 297] on div at bounding box center [448, 295] width 10 height 10
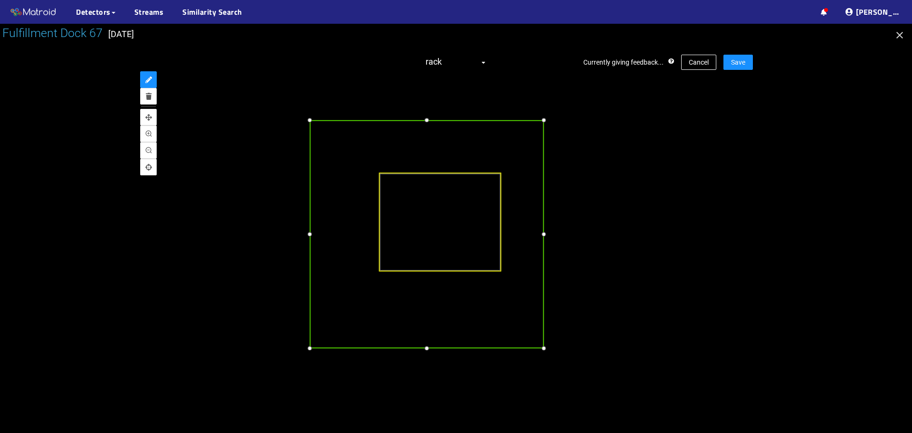
click at [544, 239] on div at bounding box center [544, 234] width 10 height 10
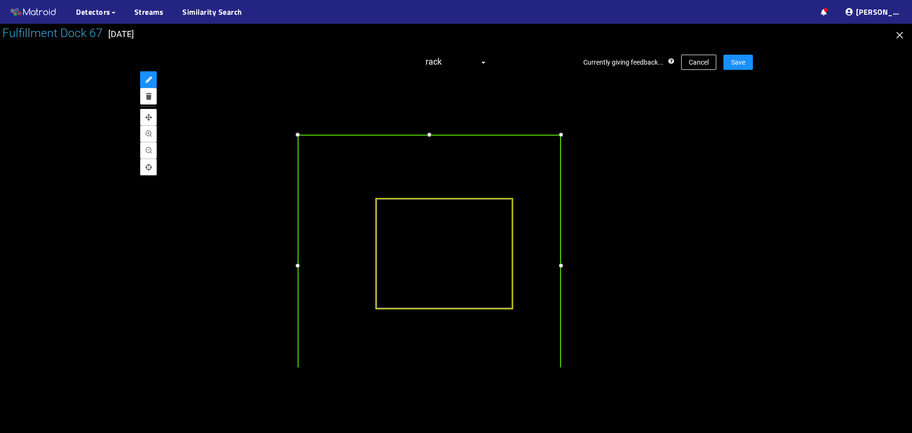
click at [428, 137] on div at bounding box center [429, 135] width 11 height 11
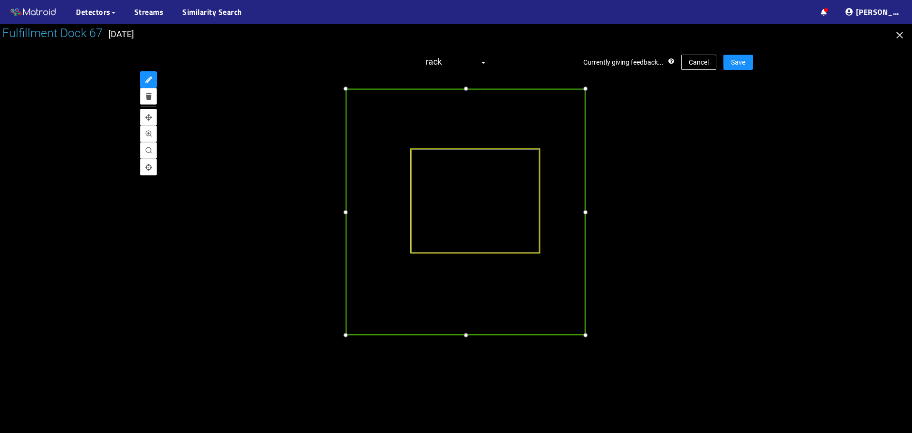
click at [349, 217] on div at bounding box center [345, 211] width 11 height 11
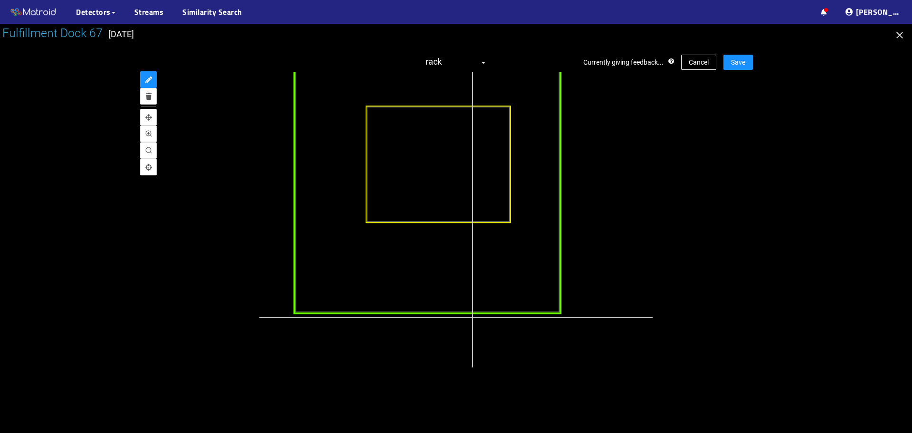
click at [470, 292] on div "trailer" at bounding box center [428, 176] width 268 height 275
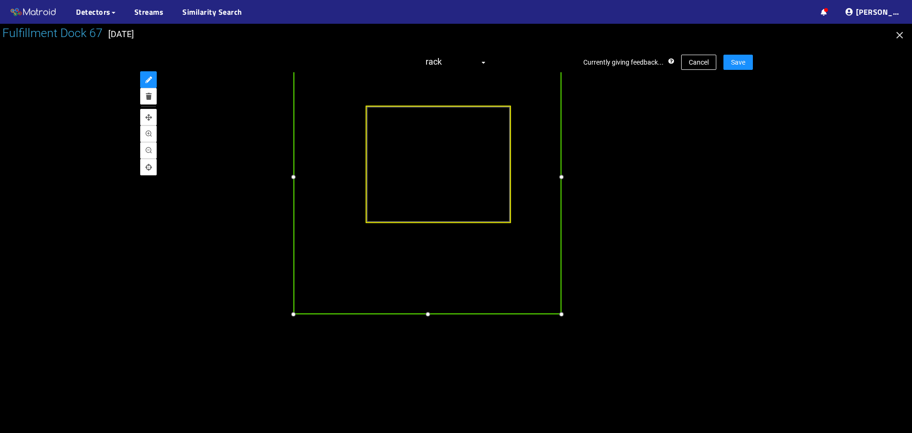
click at [427, 315] on div at bounding box center [427, 314] width 11 height 11
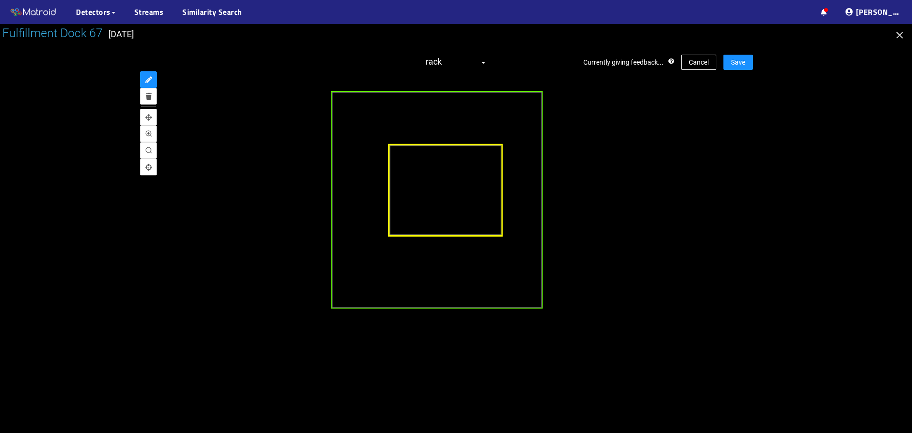
click at [453, 192] on div at bounding box center [446, 189] width 114 height 93
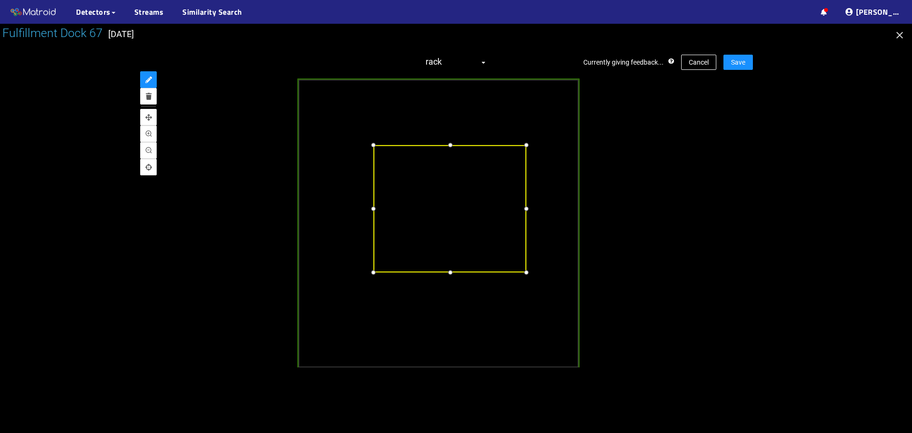
click at [447, 143] on div at bounding box center [450, 144] width 11 height 11
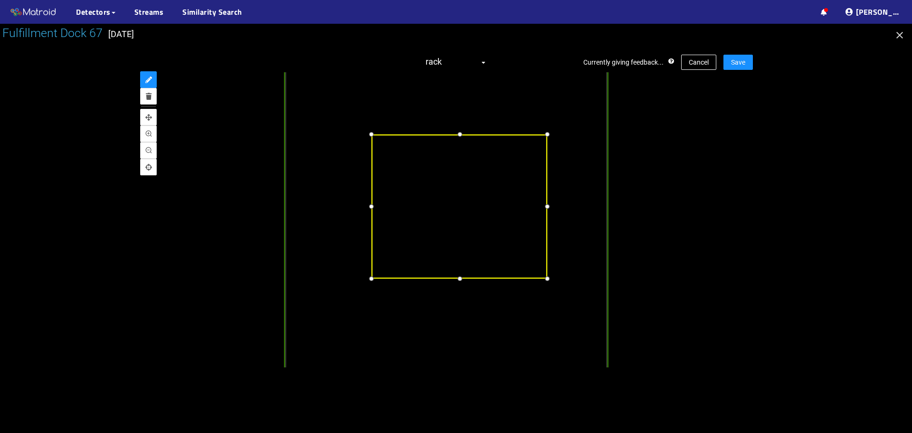
click at [456, 281] on div at bounding box center [460, 279] width 12 height 12
click at [545, 210] on div at bounding box center [546, 206] width 12 height 12
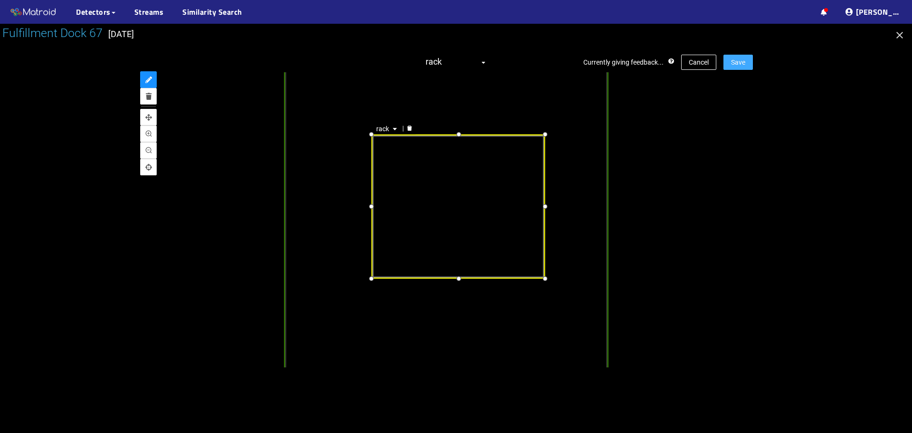
click at [739, 60] on span "Save" at bounding box center [738, 62] width 14 height 10
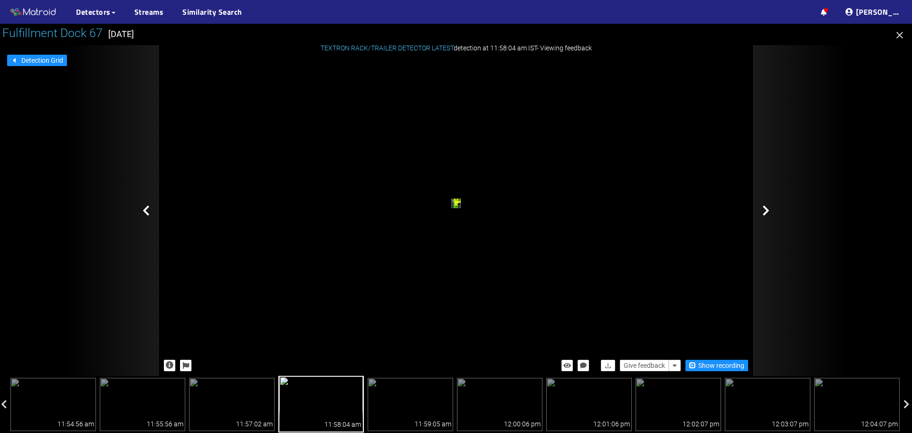
click at [762, 212] on div at bounding box center [800, 210] width 95 height 331
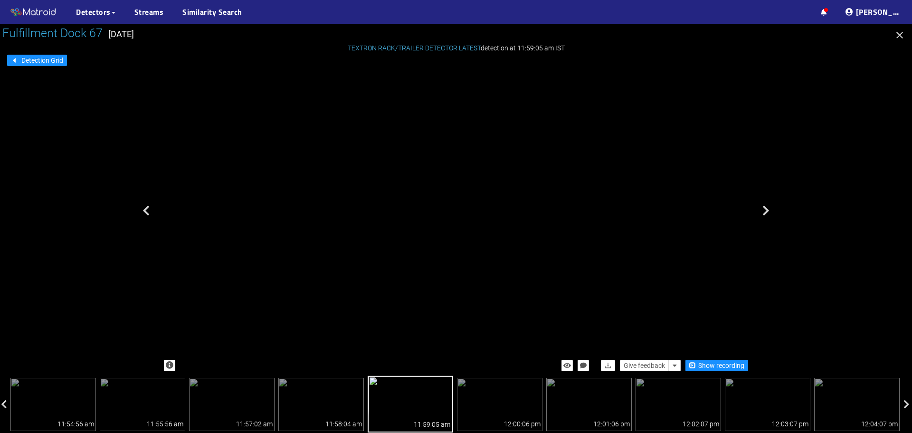
click at [388, 163] on div "trailer" at bounding box center [384, 168] width 7 height 10
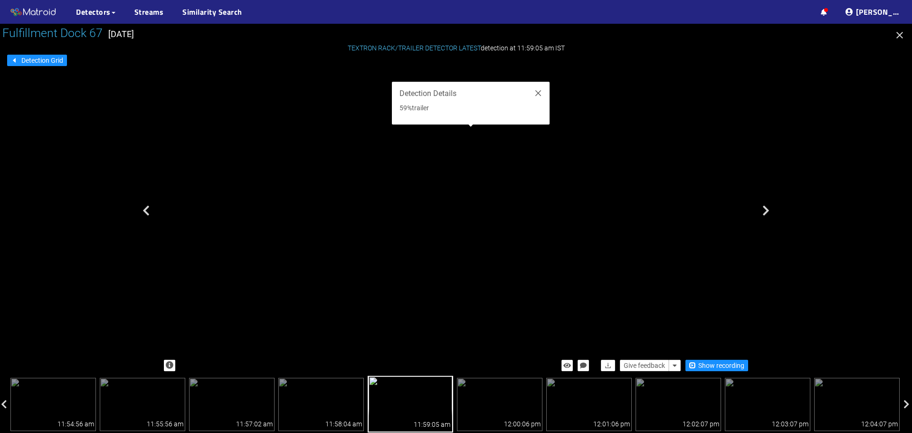
click at [381, 174] on div "trailer" at bounding box center [384, 168] width 7 height 10
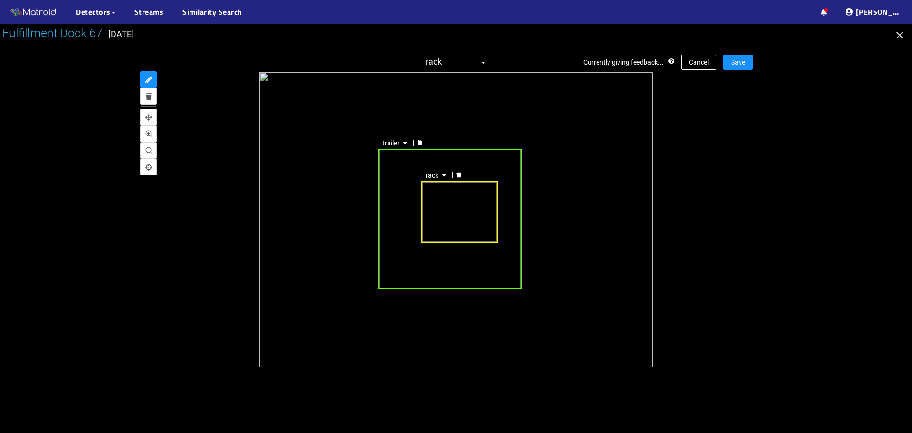
click at [410, 205] on div "trailer" at bounding box center [449, 219] width 143 height 141
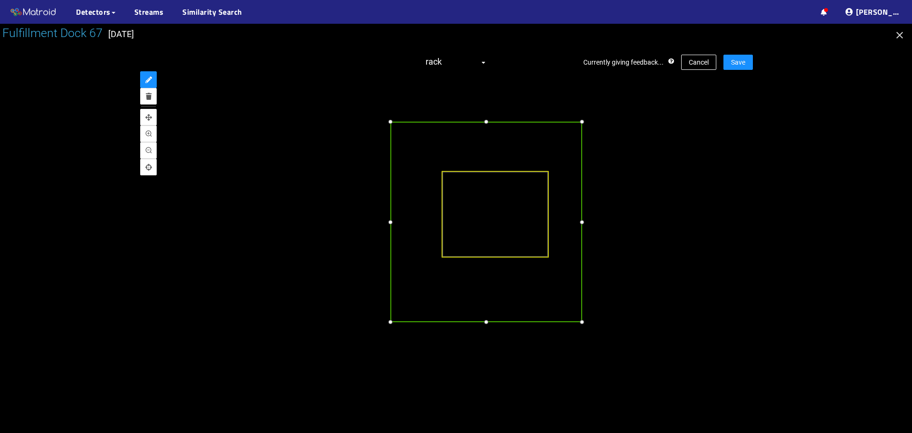
click at [391, 122] on div at bounding box center [390, 121] width 10 height 10
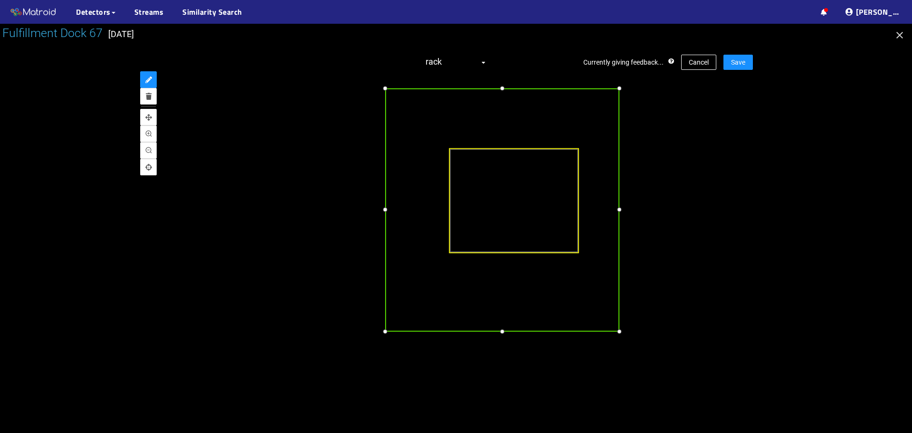
click at [385, 331] on div at bounding box center [385, 331] width 11 height 11
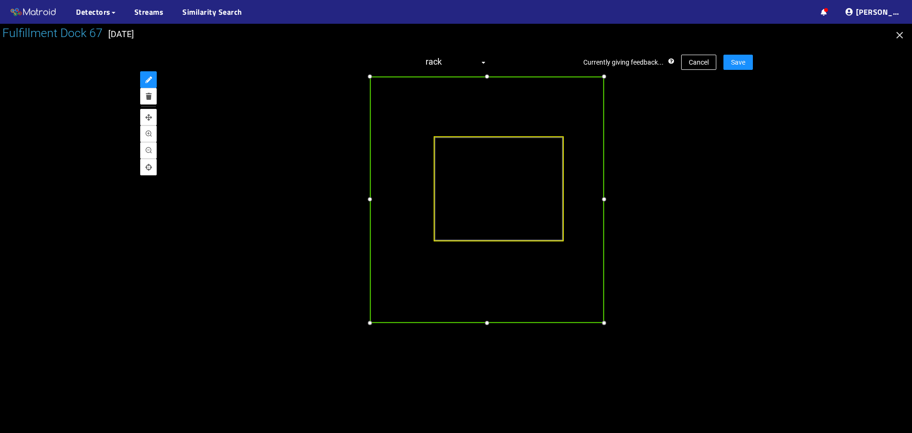
click at [486, 323] on div at bounding box center [486, 322] width 11 height 11
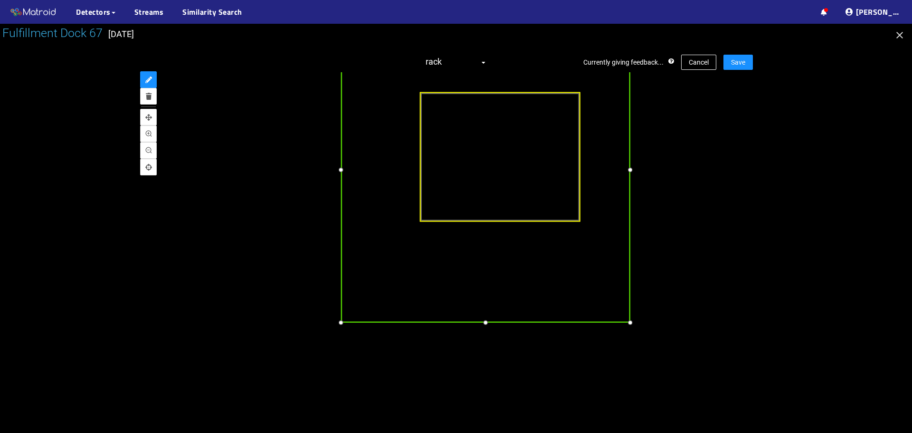
click at [485, 324] on div at bounding box center [484, 322] width 11 height 11
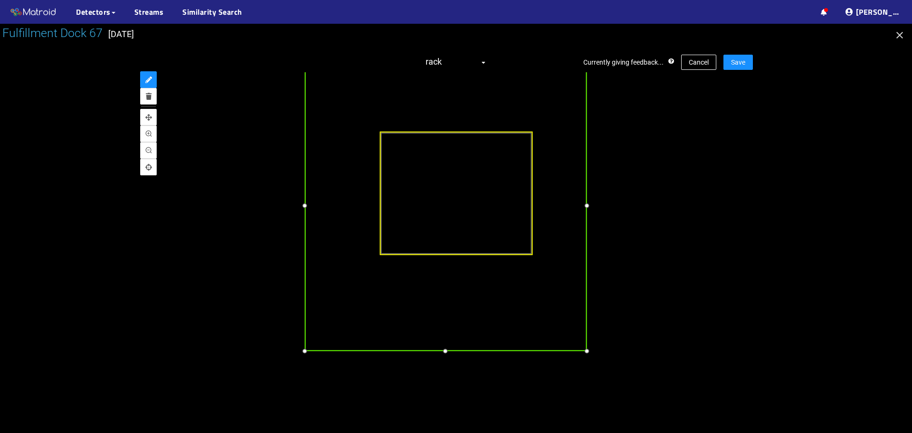
click at [589, 212] on div at bounding box center [587, 205] width 11 height 11
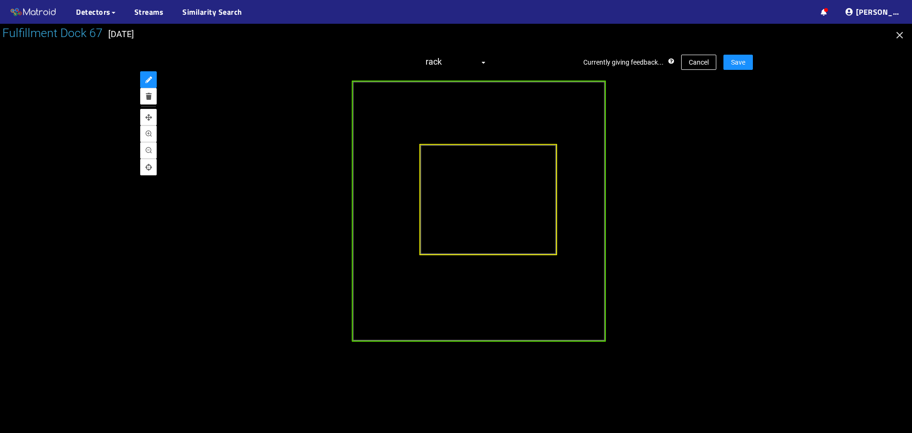
click at [484, 212] on div at bounding box center [488, 199] width 138 height 112
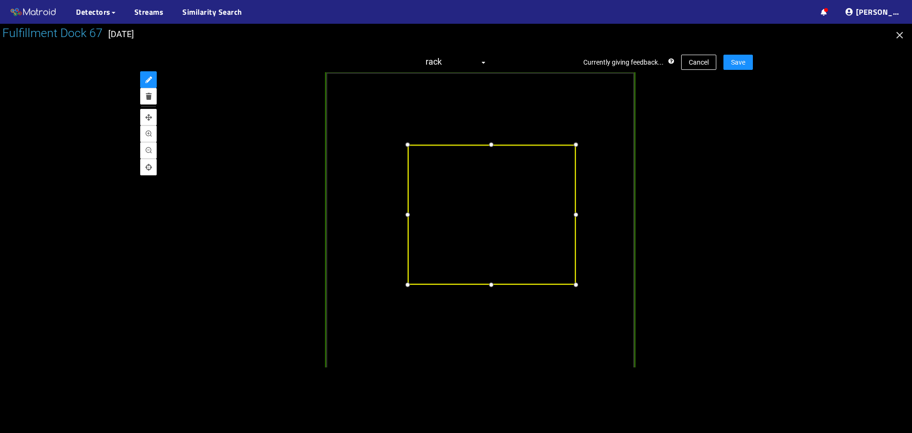
click at [491, 142] on div at bounding box center [491, 143] width 11 height 11
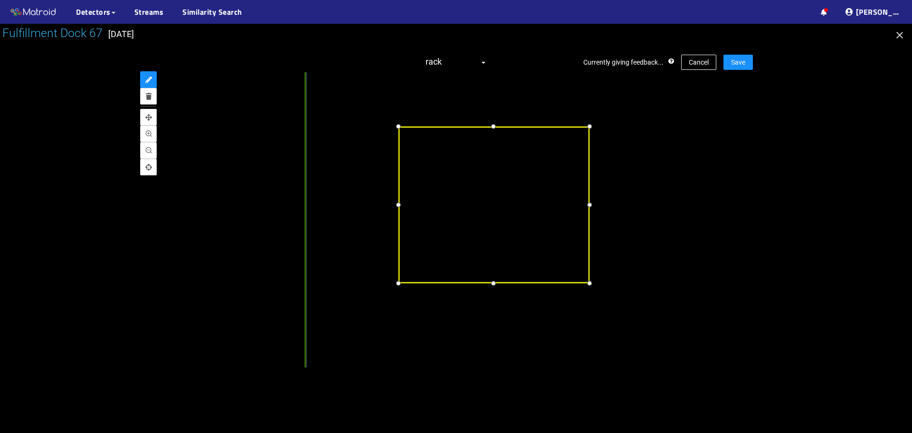
click at [494, 283] on div at bounding box center [494, 283] width 12 height 12
click at [588, 210] on div at bounding box center [586, 206] width 12 height 12
click at [399, 206] on div at bounding box center [397, 206] width 12 height 12
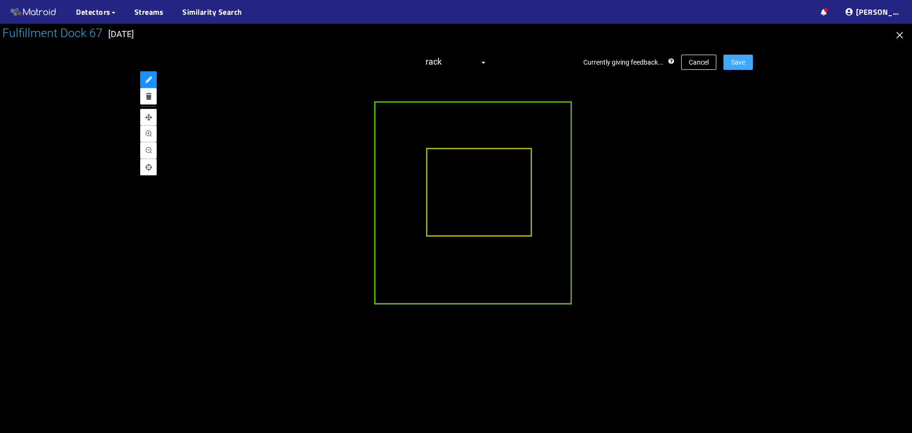
click at [740, 63] on span "Save" at bounding box center [738, 62] width 14 height 10
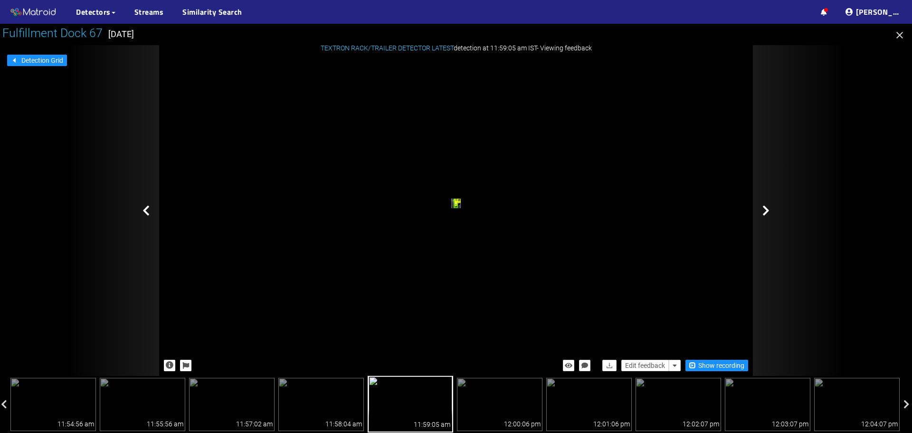
click at [767, 208] on icon at bounding box center [766, 210] width 7 height 11
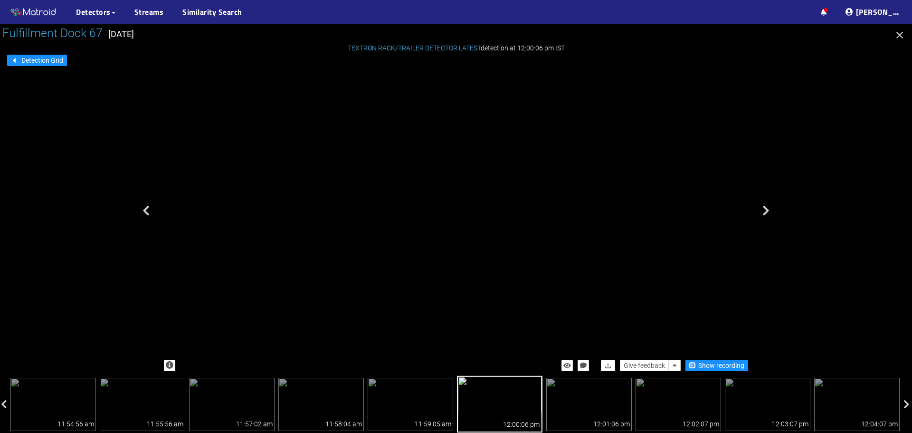
click at [387, 158] on div "trailer" at bounding box center [383, 163] width 7 height 10
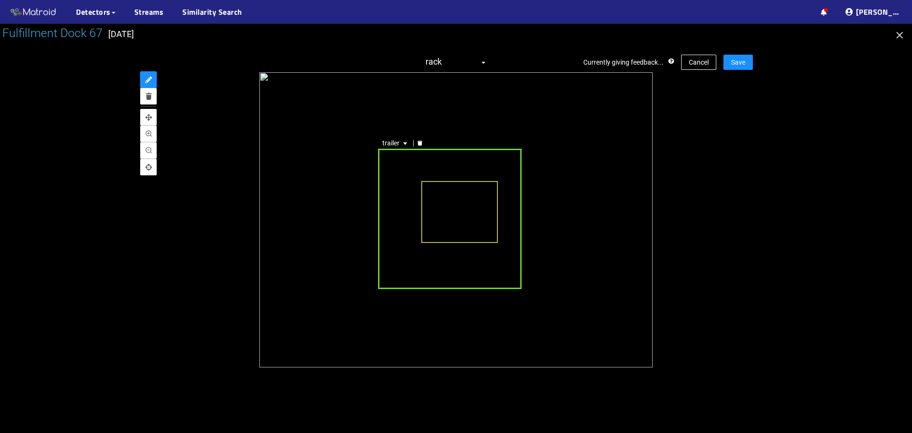
click at [399, 173] on div "trailer" at bounding box center [450, 219] width 144 height 140
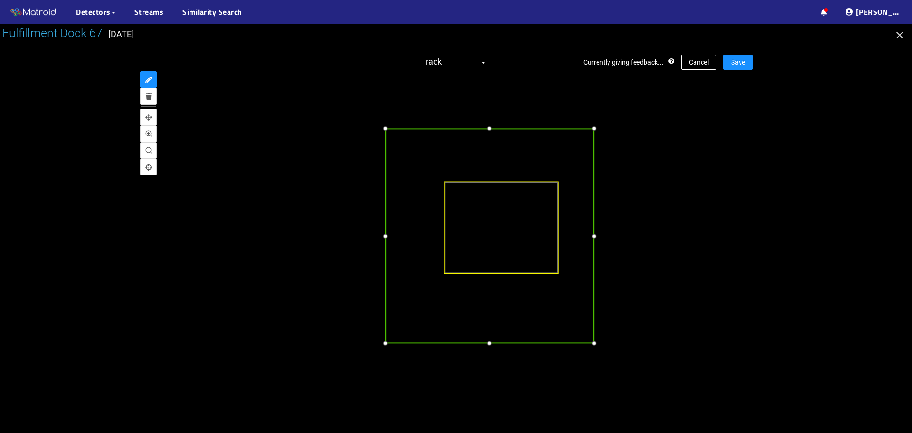
click at [385, 130] on div at bounding box center [385, 129] width 10 height 10
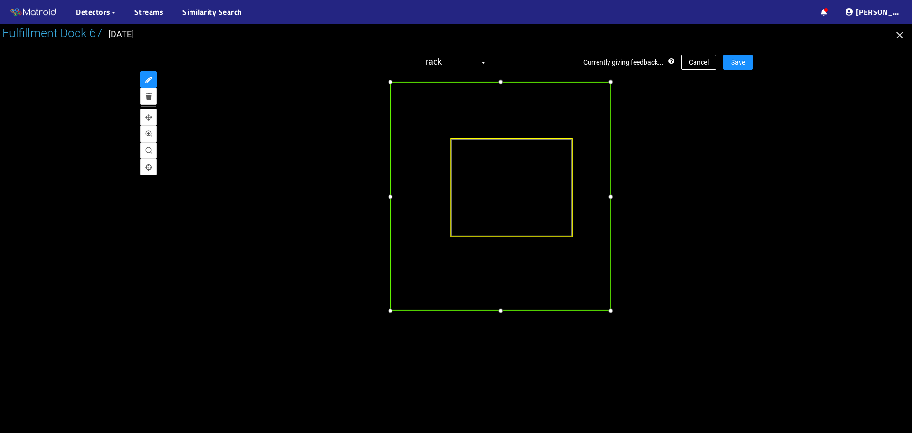
click at [392, 195] on div at bounding box center [390, 196] width 10 height 10
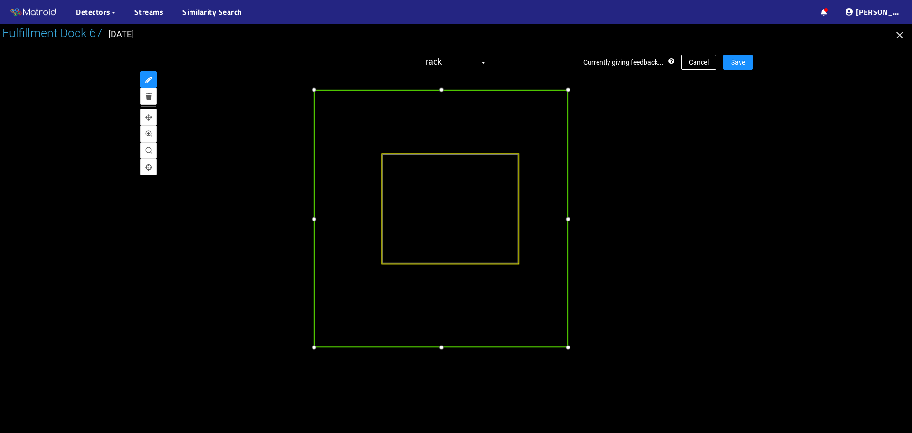
click at [567, 224] on div at bounding box center [568, 218] width 11 height 11
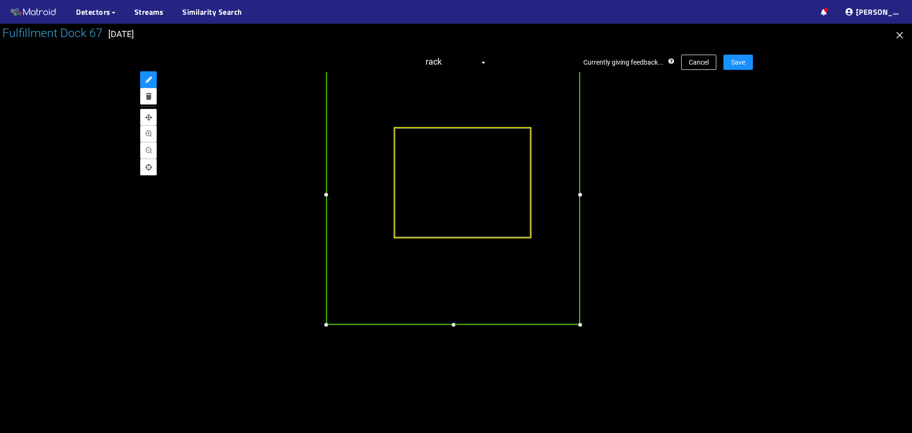
click at [454, 328] on div at bounding box center [453, 324] width 11 height 11
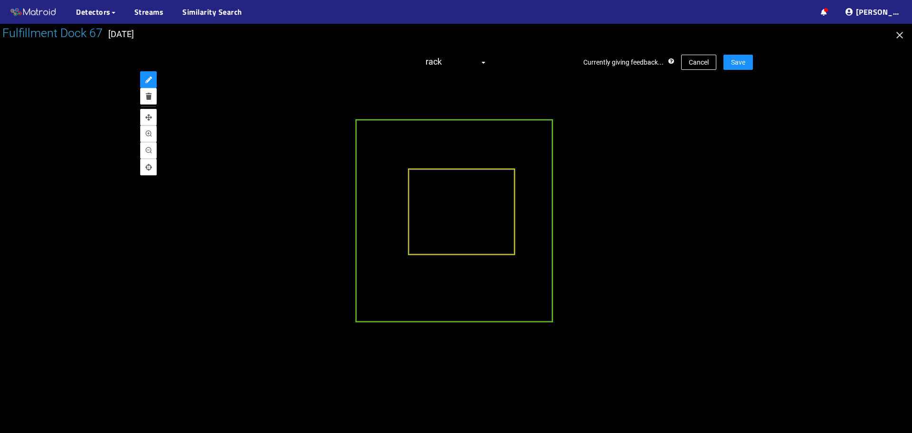
click at [463, 217] on div at bounding box center [461, 211] width 107 height 86
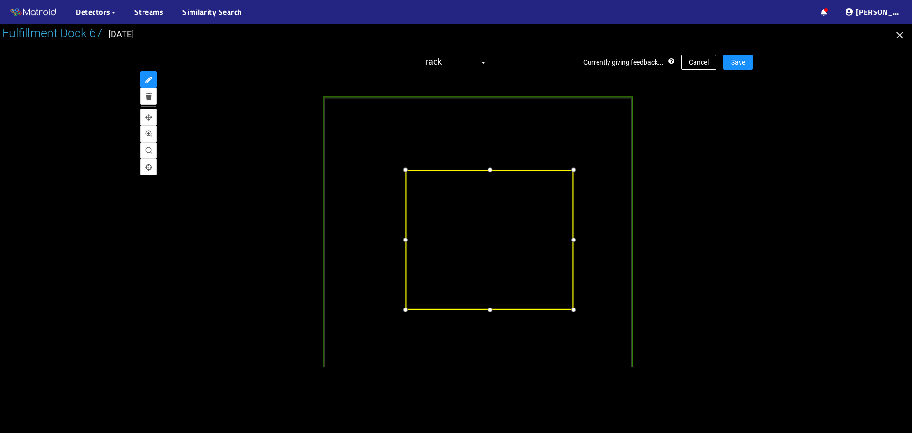
click at [486, 172] on div at bounding box center [489, 169] width 11 height 11
click at [404, 238] on div at bounding box center [405, 239] width 11 height 11
click at [570, 238] on div at bounding box center [570, 239] width 11 height 11
click at [486, 307] on div at bounding box center [487, 307] width 11 height 11
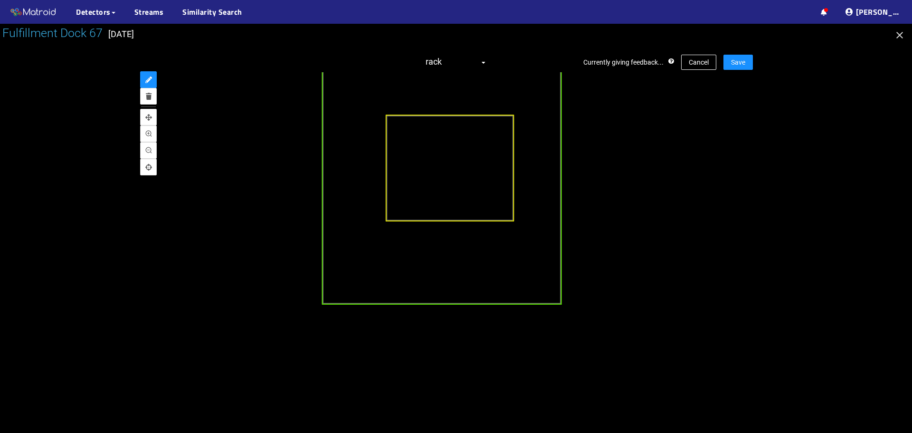
click at [475, 288] on div at bounding box center [442, 181] width 240 height 246
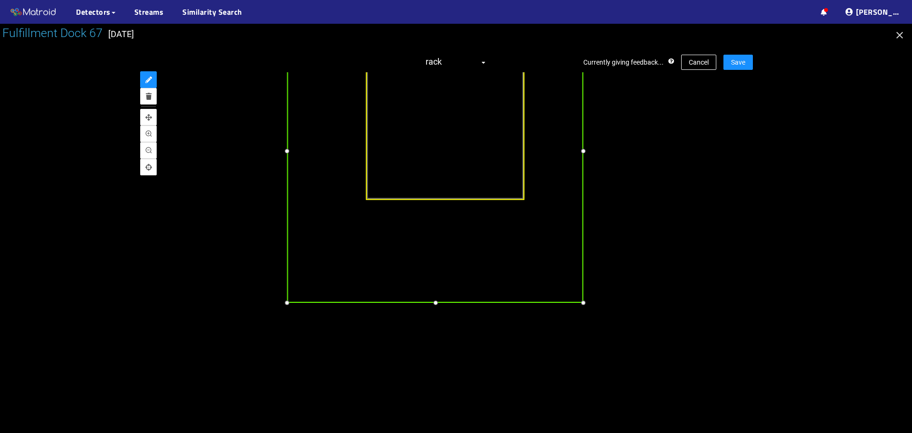
click at [436, 303] on div at bounding box center [434, 301] width 11 height 11
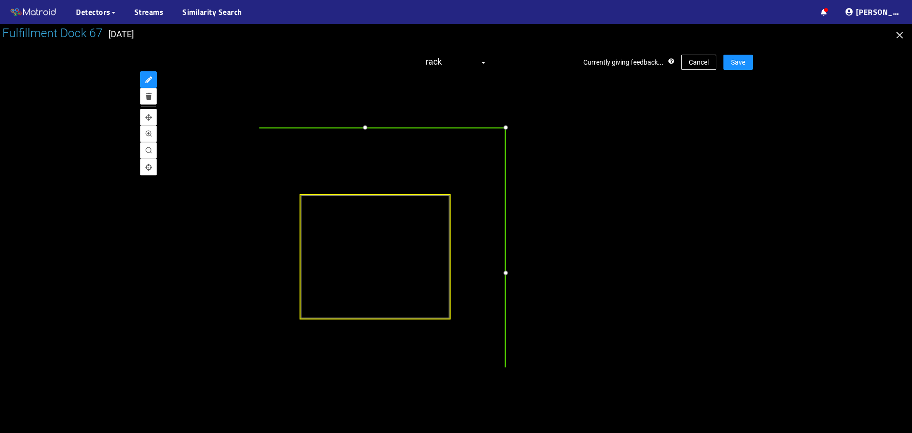
click at [506, 273] on div at bounding box center [505, 272] width 11 height 11
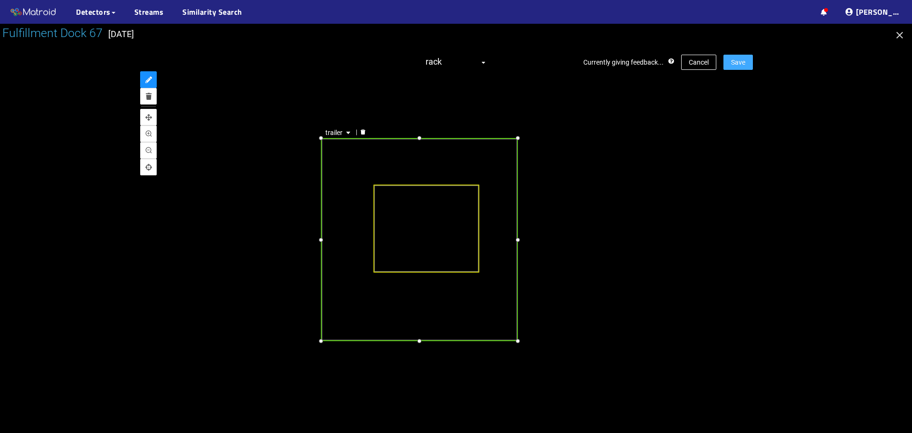
click at [744, 60] on span "Save" at bounding box center [738, 62] width 14 height 10
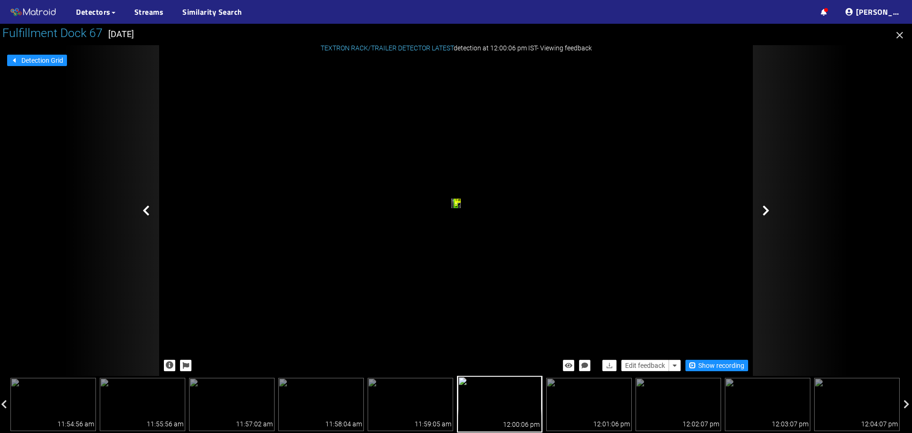
click at [767, 210] on icon at bounding box center [766, 210] width 7 height 11
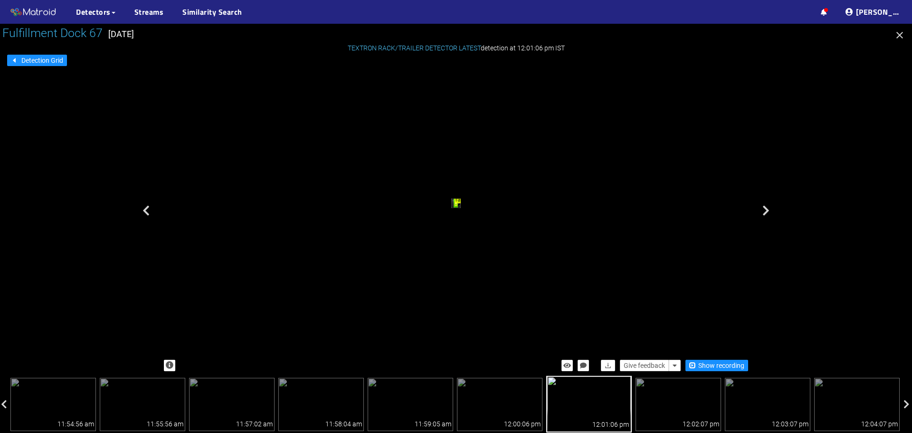
click at [454, 201] on div "trailer" at bounding box center [456, 204] width 4 height 6
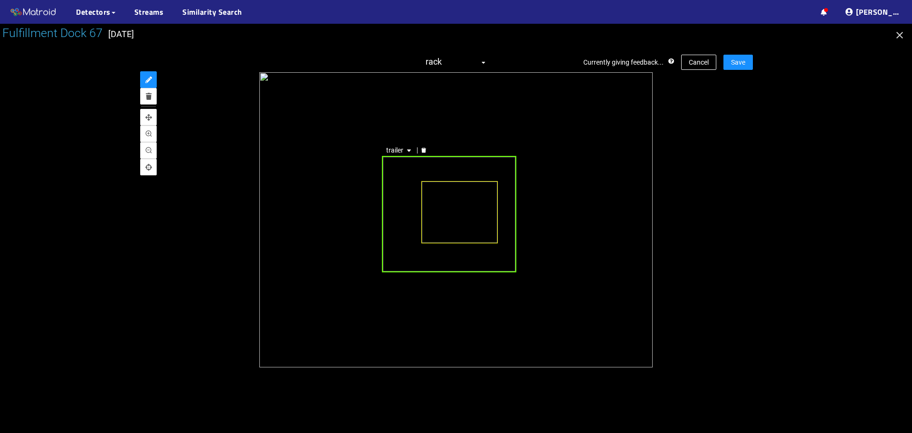
click at [404, 166] on div "trailer" at bounding box center [449, 214] width 134 height 116
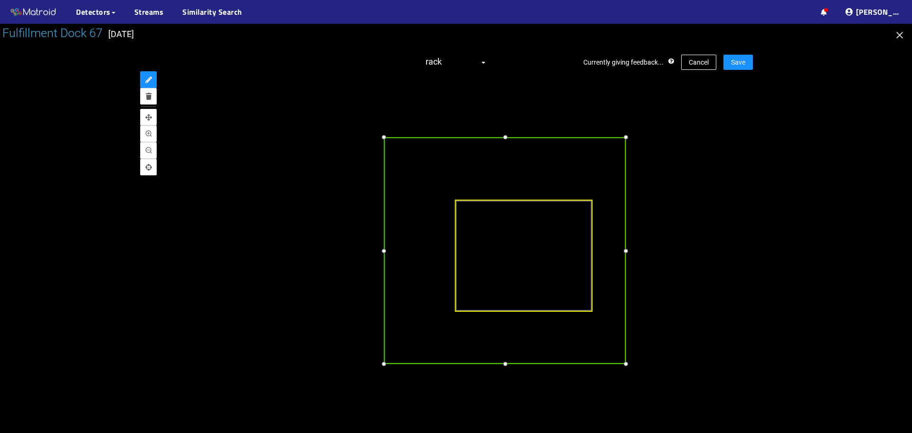
click at [505, 136] on div at bounding box center [504, 137] width 11 height 11
click at [391, 253] on div at bounding box center [389, 250] width 11 height 11
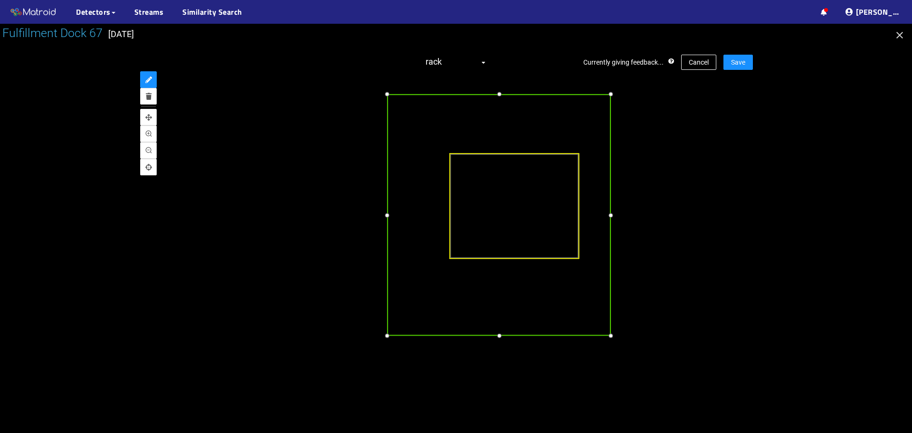
click at [501, 337] on div at bounding box center [499, 335] width 11 height 11
click at [386, 216] on div at bounding box center [385, 215] width 11 height 11
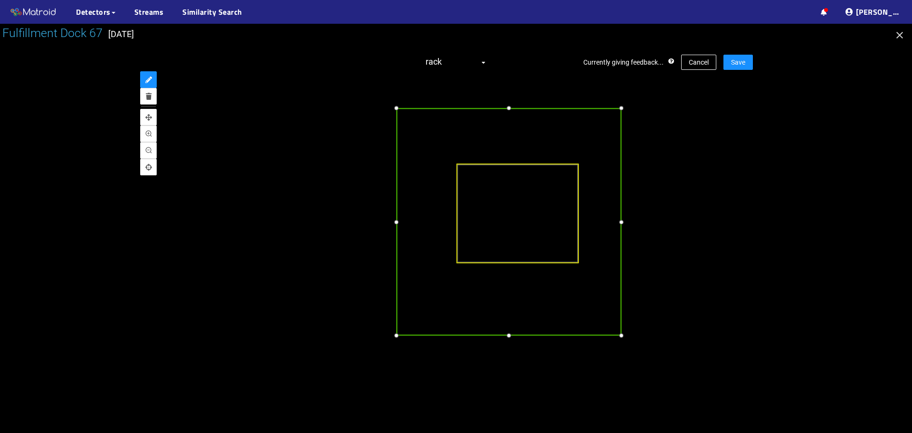
click at [619, 227] on div at bounding box center [621, 222] width 10 height 10
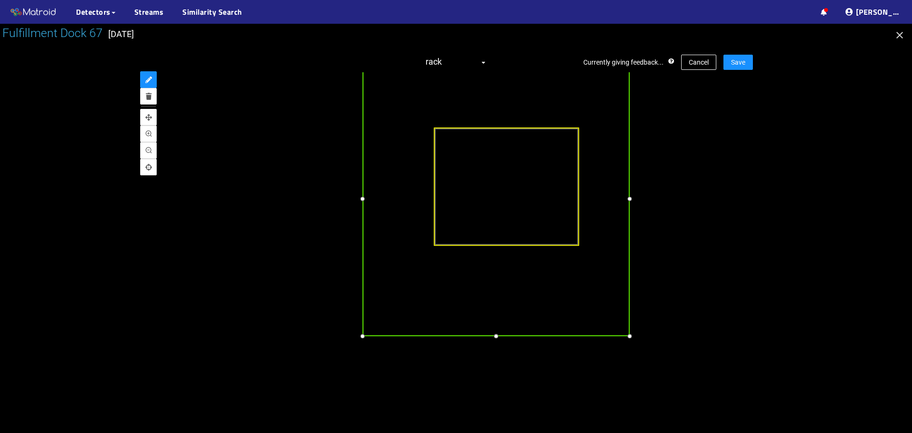
click at [494, 336] on div at bounding box center [496, 336] width 11 height 11
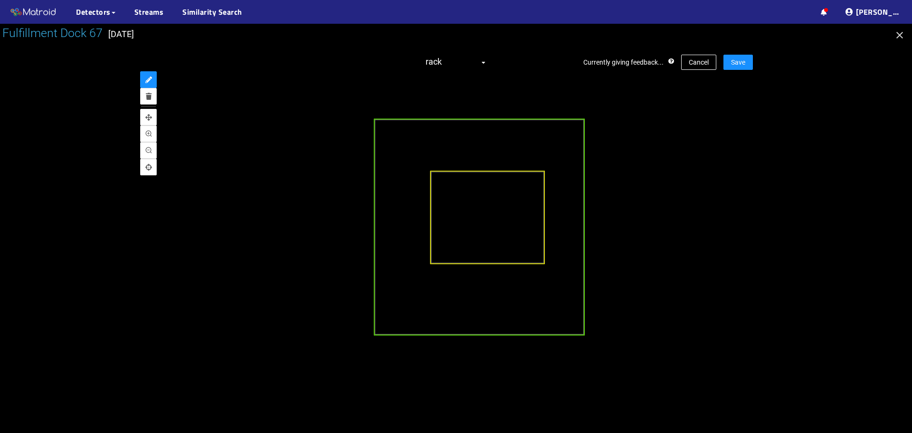
click at [469, 237] on div at bounding box center [487, 218] width 115 height 94
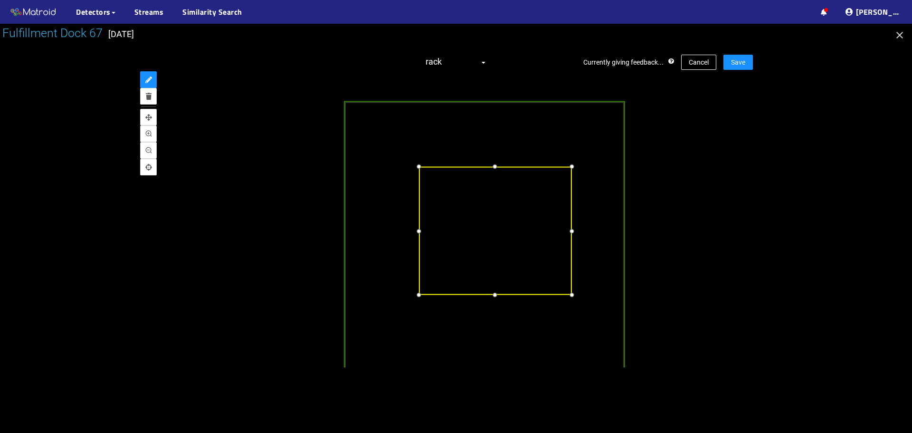
click at [491, 167] on div at bounding box center [495, 166] width 11 height 11
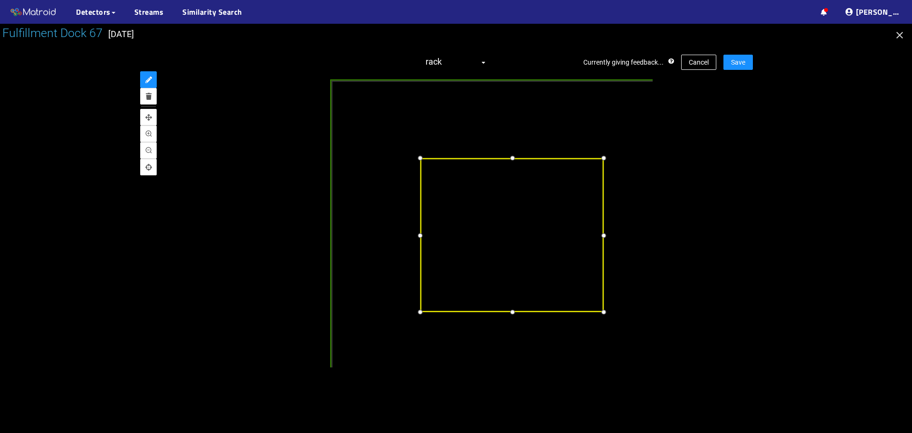
click at [420, 241] on div at bounding box center [421, 235] width 12 height 12
click at [516, 310] on div at bounding box center [512, 308] width 12 height 12
click at [600, 236] on div at bounding box center [601, 234] width 12 height 12
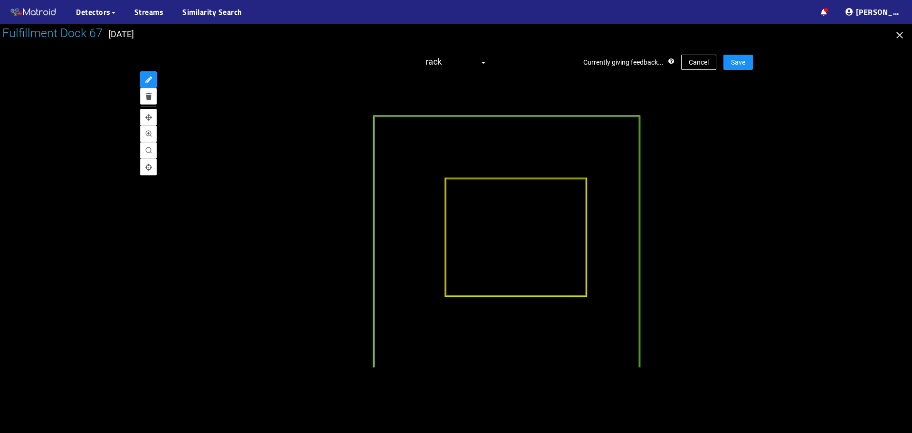
click at [700, 199] on div at bounding box center [456, 219] width 594 height 295
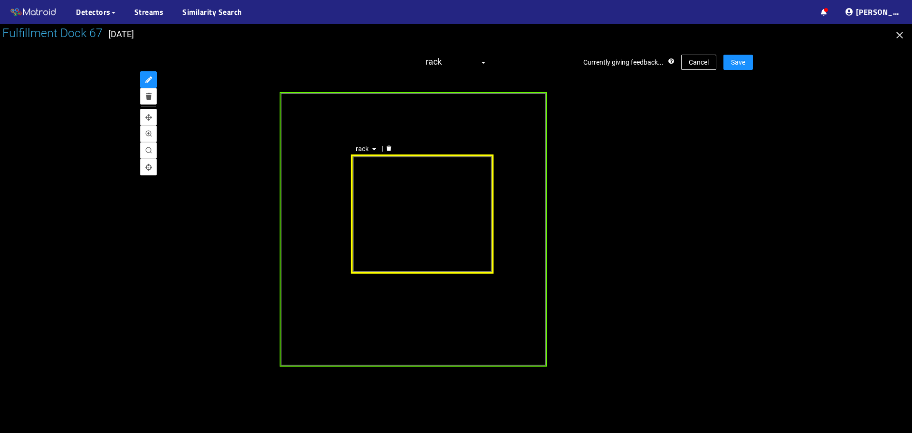
click at [477, 202] on div "rack" at bounding box center [423, 214] width 143 height 119
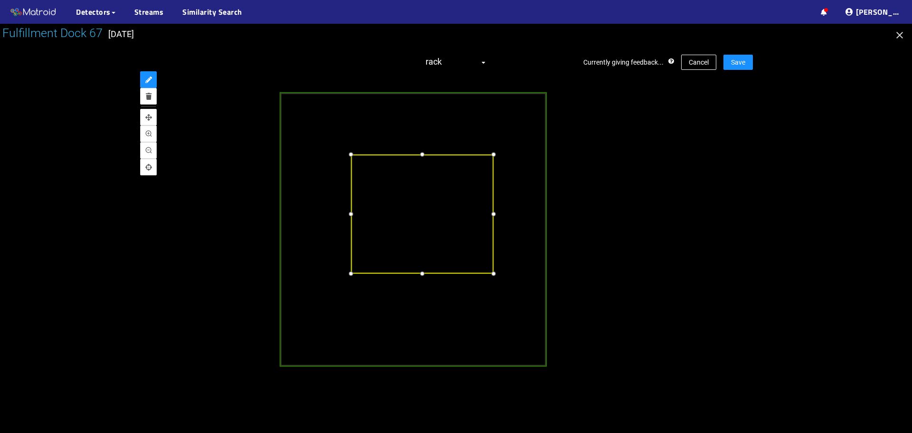
click at [495, 214] on div at bounding box center [493, 214] width 11 height 11
click at [350, 214] on div at bounding box center [349, 214] width 11 height 11
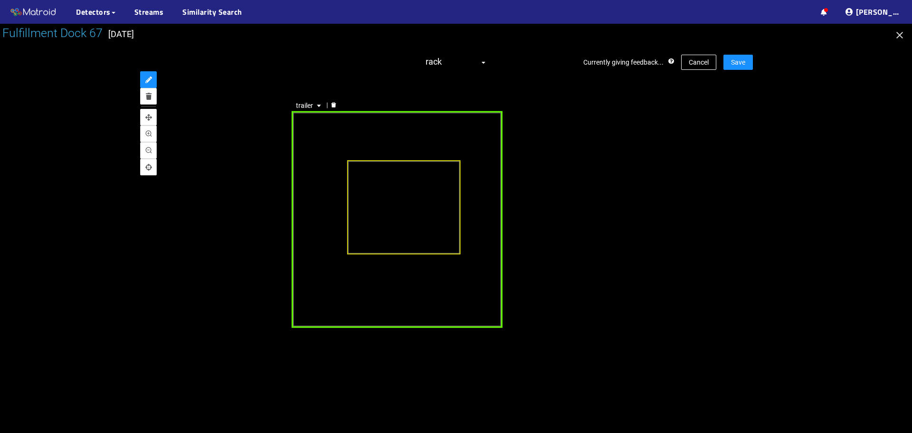
click at [442, 267] on div "trailer" at bounding box center [397, 219] width 211 height 217
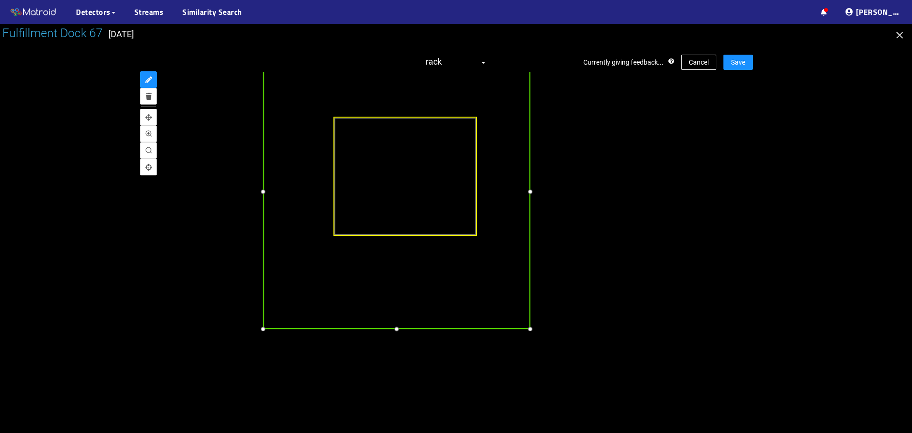
click at [391, 328] on div at bounding box center [396, 328] width 11 height 11
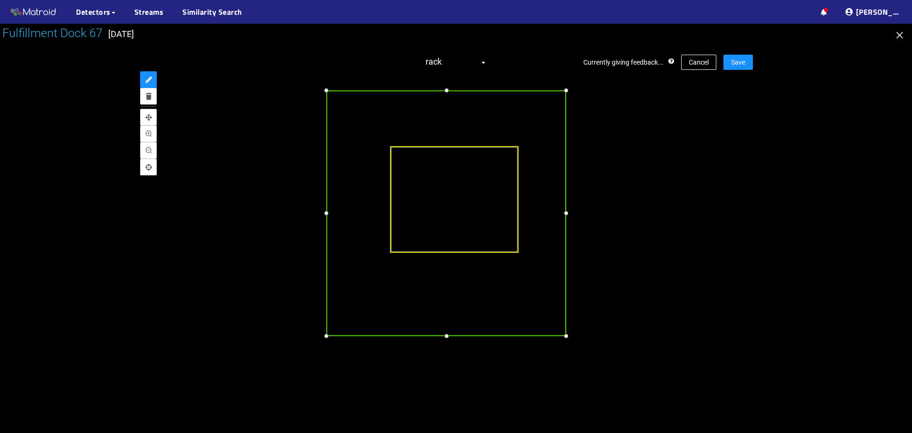
click at [325, 213] on div at bounding box center [326, 213] width 11 height 11
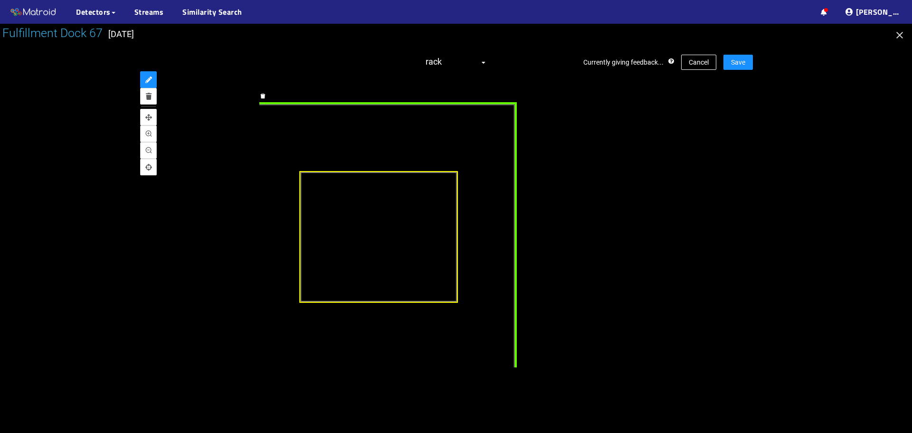
click at [505, 256] on div "trailer" at bounding box center [368, 254] width 296 height 303
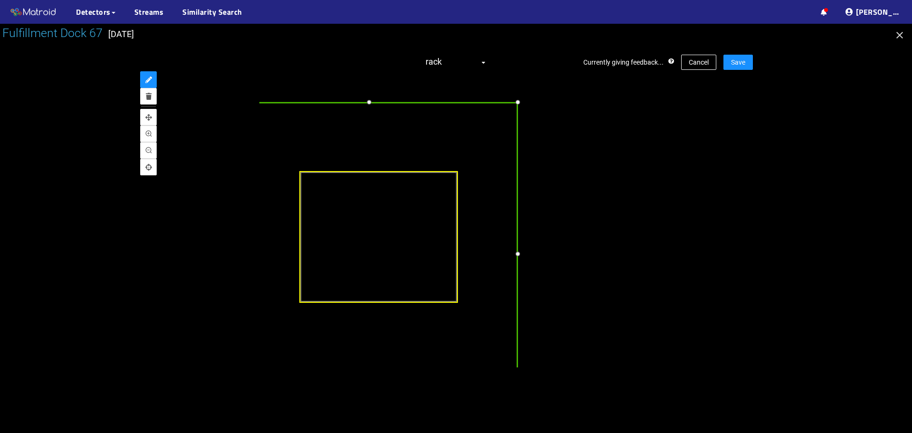
click at [517, 255] on div at bounding box center [517, 253] width 11 height 11
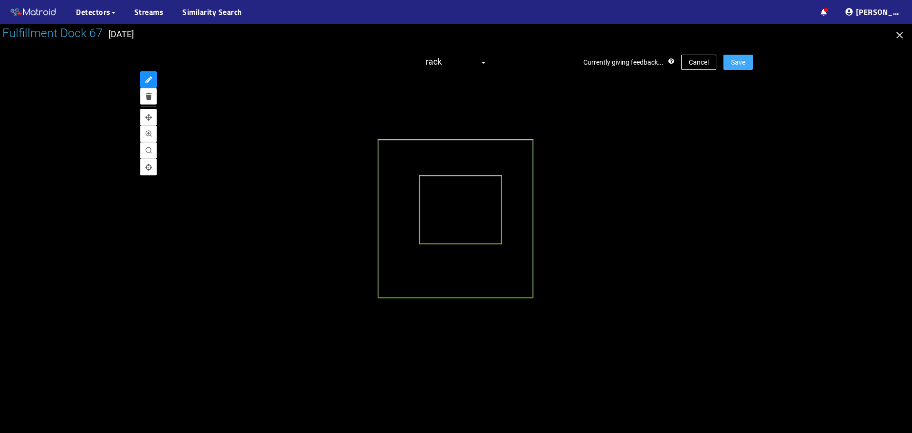
click at [745, 64] on button "Save" at bounding box center [738, 62] width 29 height 15
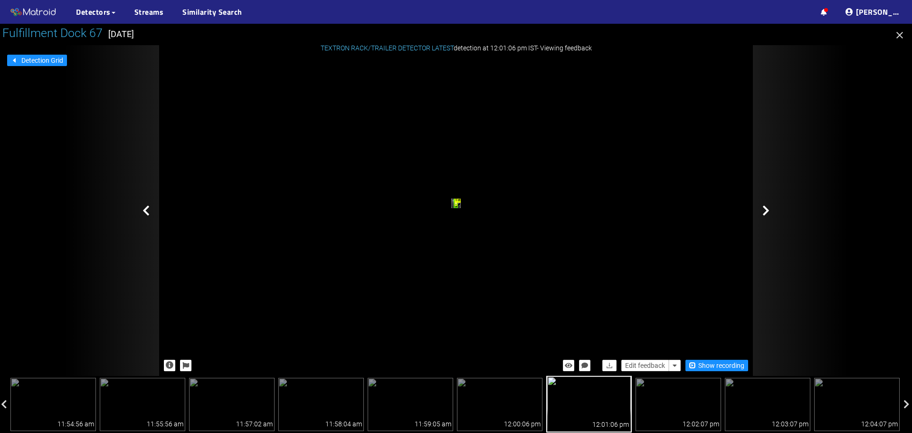
click at [766, 210] on icon at bounding box center [766, 210] width 7 height 11
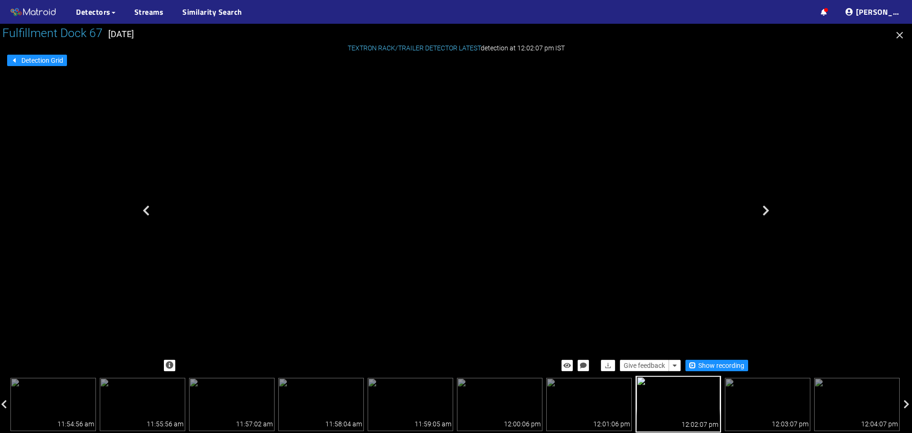
click at [422, 164] on div "rack" at bounding box center [421, 162] width 4 height 5
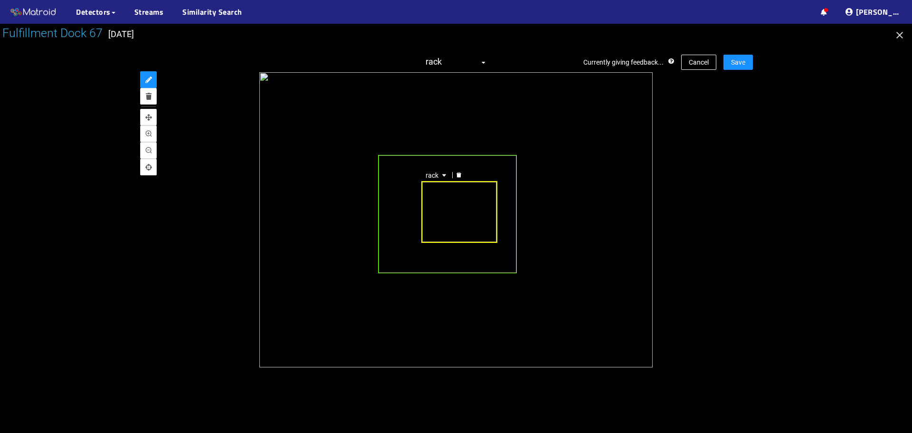
click at [452, 220] on div "rack" at bounding box center [459, 212] width 76 height 62
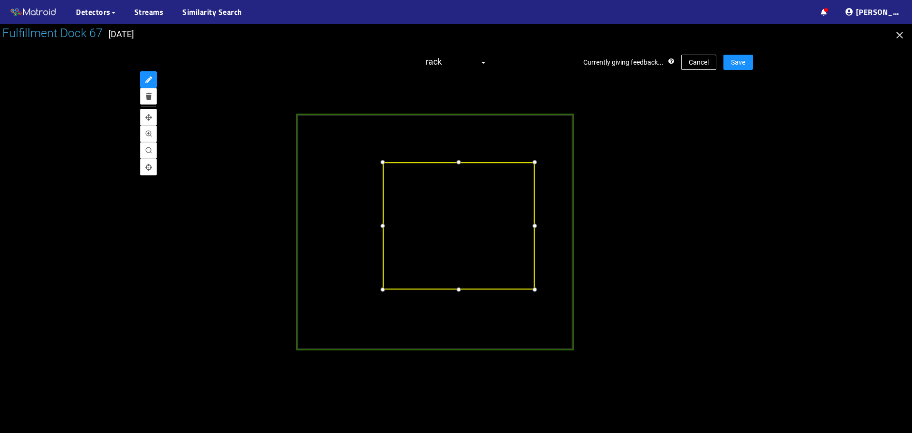
click at [456, 162] on div at bounding box center [458, 161] width 11 height 11
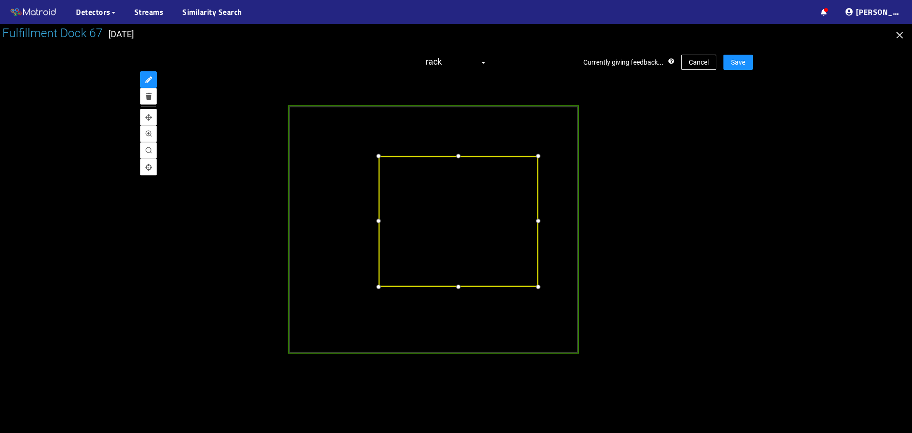
click at [455, 284] on div at bounding box center [458, 286] width 11 height 11
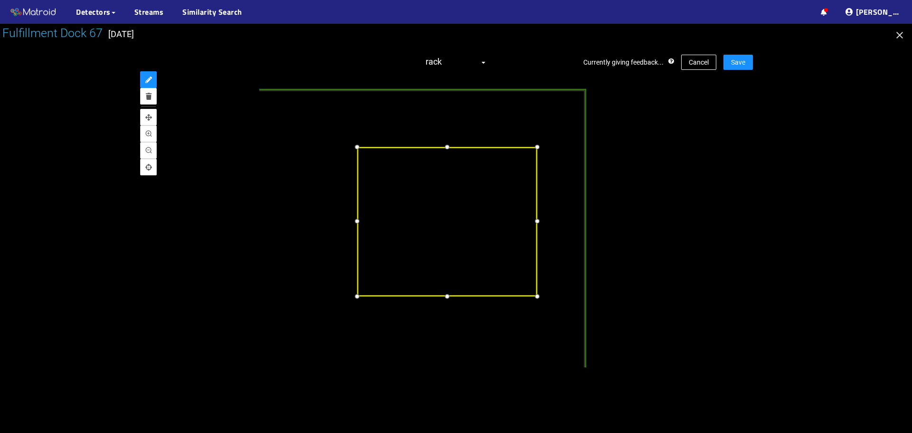
click at [536, 223] on div at bounding box center [537, 222] width 12 height 12
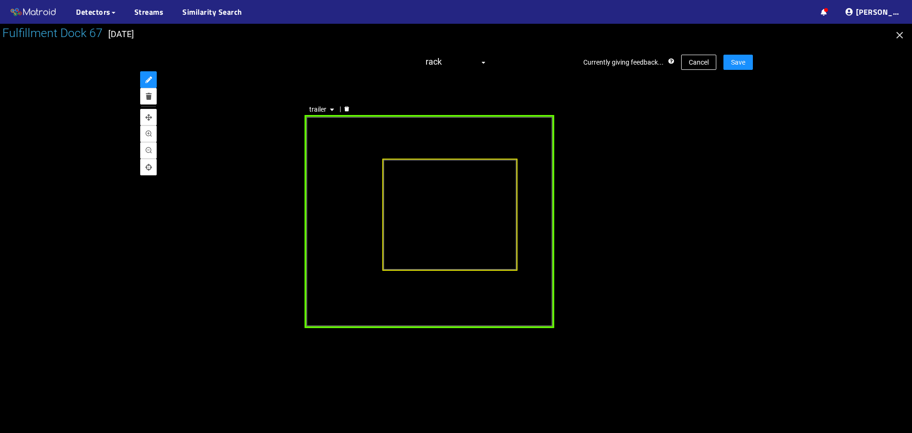
click at [323, 130] on div "trailer" at bounding box center [430, 221] width 250 height 212
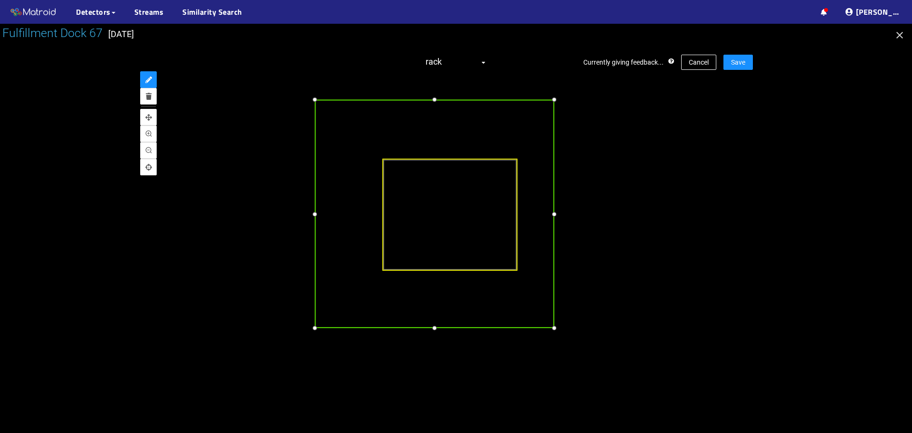
click at [315, 101] on div at bounding box center [314, 100] width 11 height 11
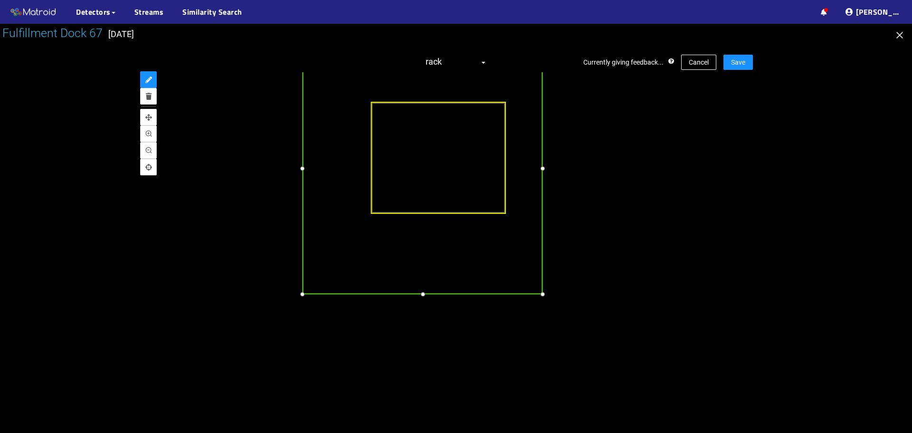
click at [301, 296] on div at bounding box center [302, 294] width 11 height 11
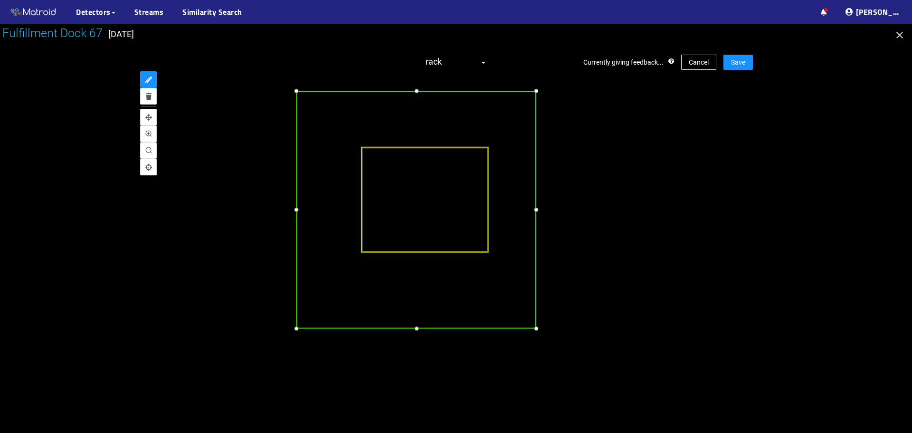
click at [537, 216] on div at bounding box center [536, 210] width 11 height 11
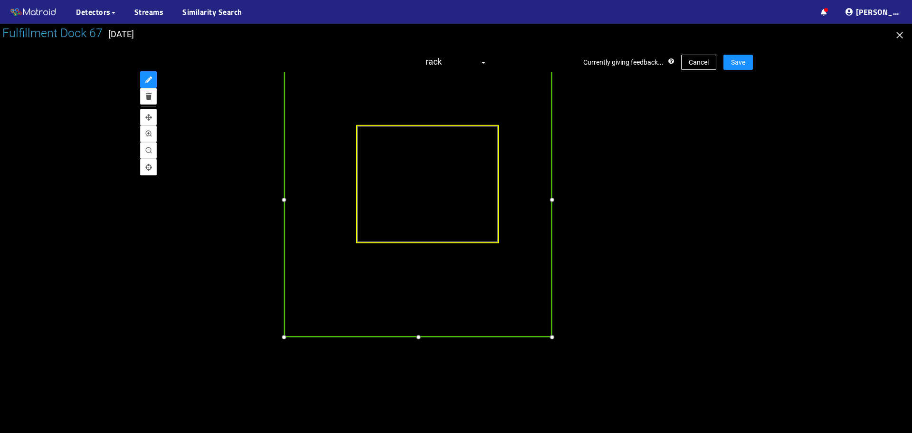
click at [417, 336] on div at bounding box center [417, 336] width 11 height 11
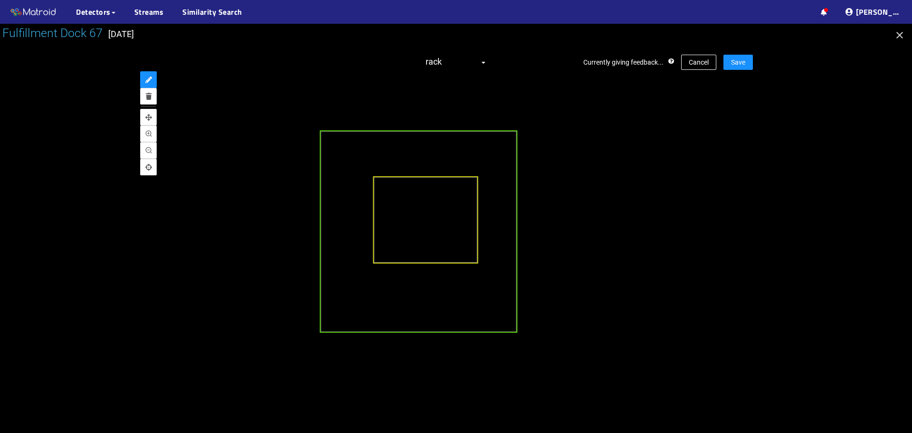
click at [433, 227] on div at bounding box center [425, 219] width 105 height 87
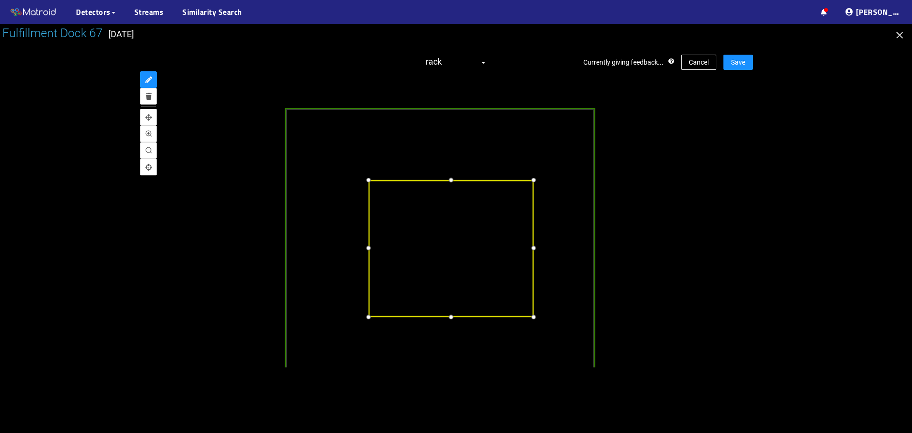
click at [448, 181] on div at bounding box center [451, 179] width 11 height 11
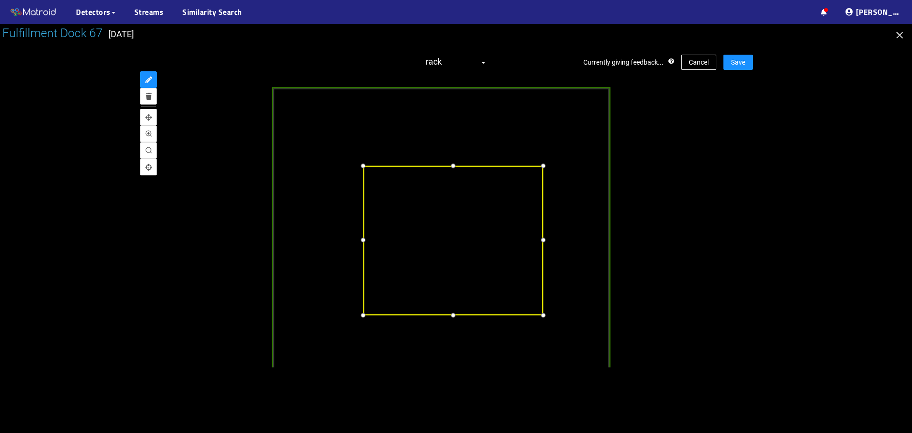
click at [452, 314] on div at bounding box center [454, 315] width 12 height 12
click at [543, 246] on div at bounding box center [544, 240] width 12 height 12
click at [366, 242] on div at bounding box center [365, 240] width 12 height 12
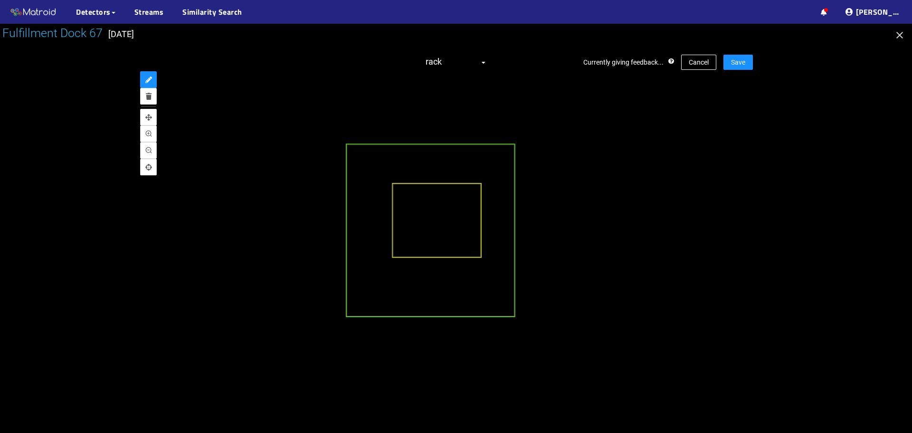
click at [703, 186] on div at bounding box center [456, 219] width 594 height 295
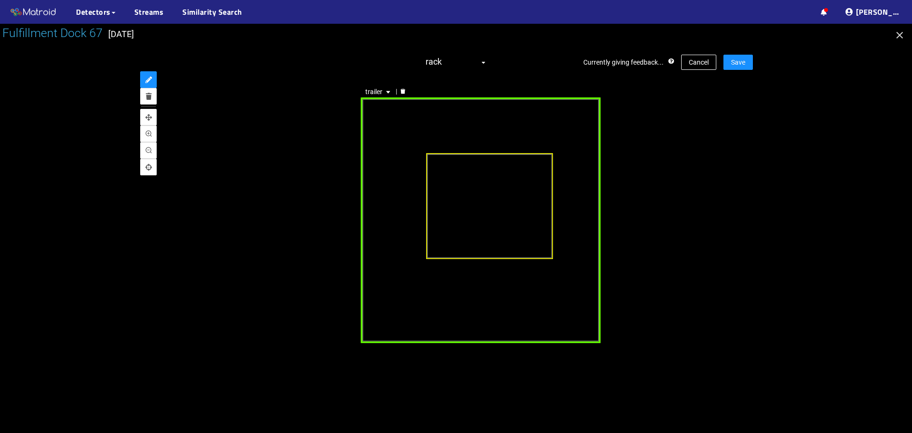
click at [381, 208] on div "trailer" at bounding box center [481, 220] width 240 height 245
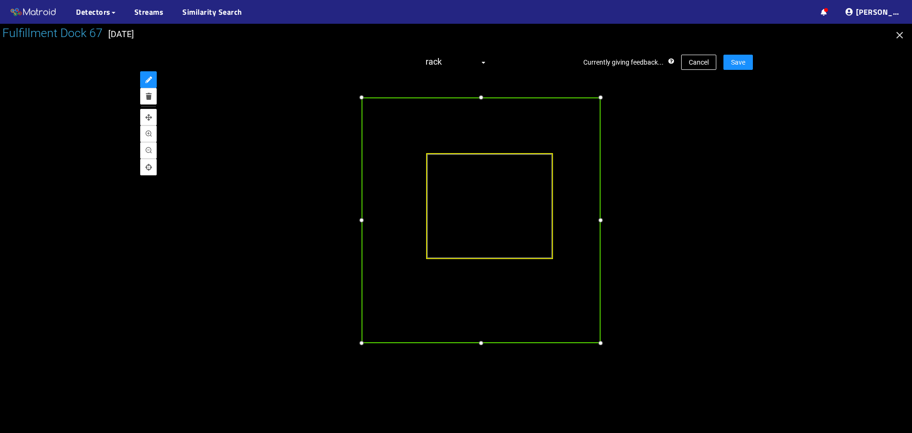
click at [360, 219] on div at bounding box center [361, 220] width 11 height 11
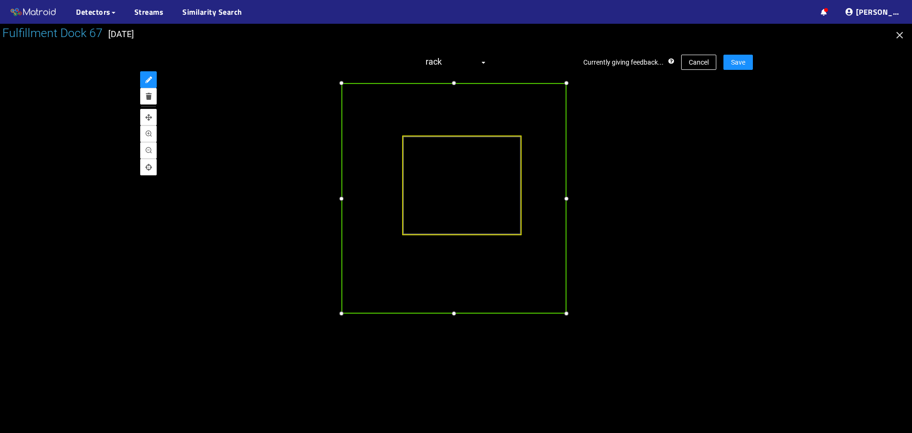
click at [453, 315] on div at bounding box center [453, 313] width 10 height 10
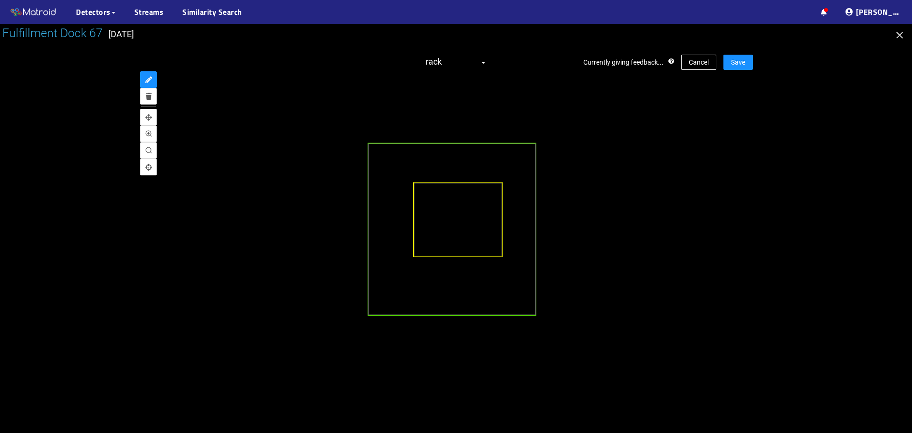
click at [702, 241] on div at bounding box center [456, 219] width 594 height 295
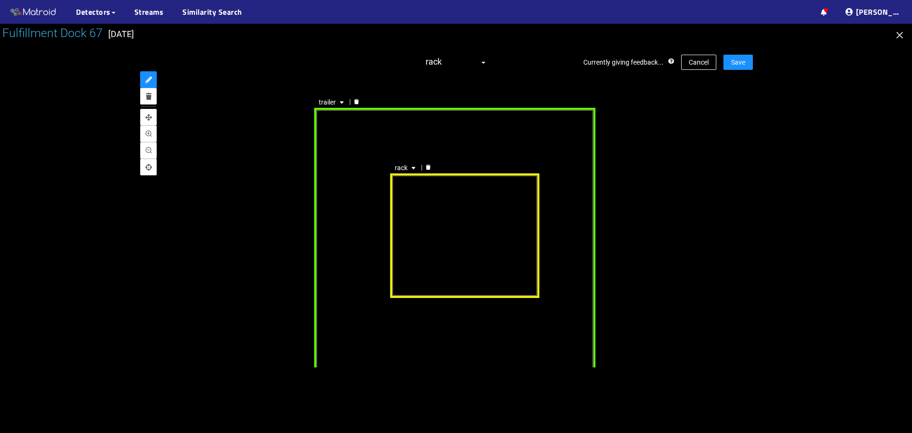
click at [456, 202] on div "rack" at bounding box center [465, 235] width 149 height 124
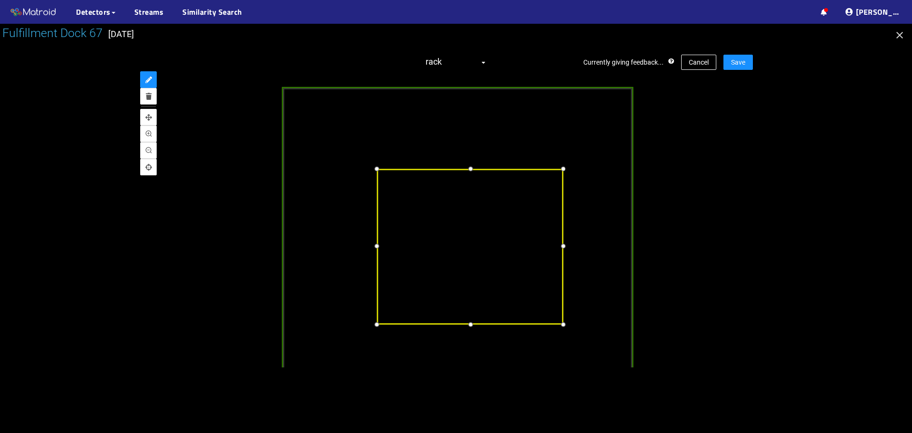
click at [469, 169] on div at bounding box center [471, 168] width 12 height 12
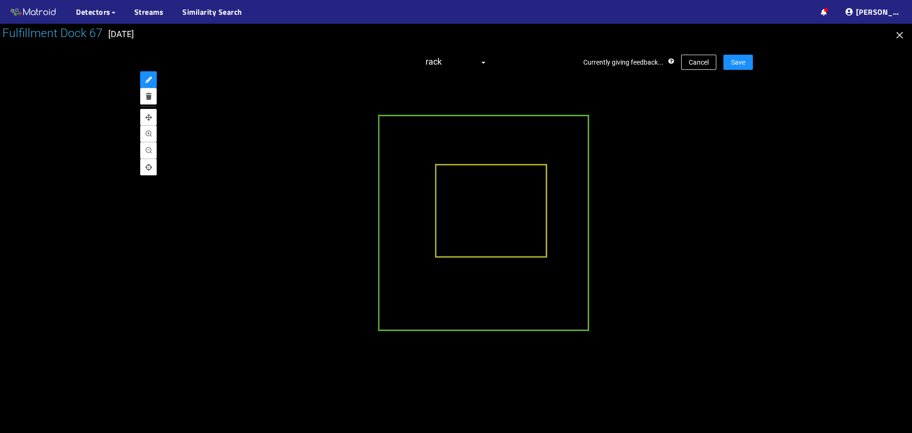
click at [745, 159] on div at bounding box center [456, 219] width 594 height 295
drag, startPoint x: 736, startPoint y: 60, endPoint x: 721, endPoint y: 144, distance: 85.4
click at [730, 181] on div "Currently giving feedback... Cancel Save rack" at bounding box center [456, 210] width 594 height 331
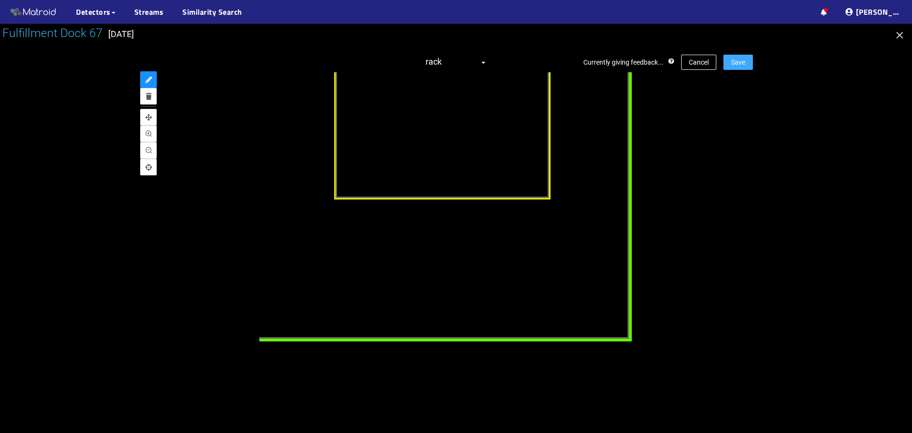
click at [515, 336] on div "trailer" at bounding box center [427, 132] width 409 height 417
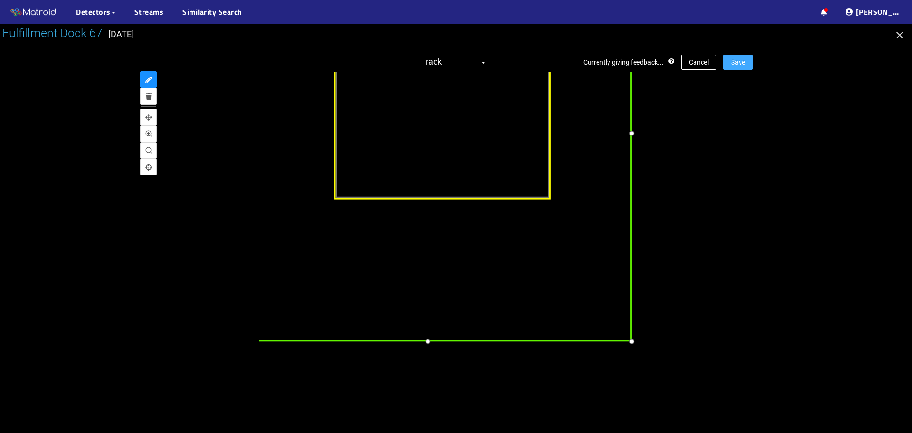
click at [427, 344] on div at bounding box center [427, 341] width 12 height 12
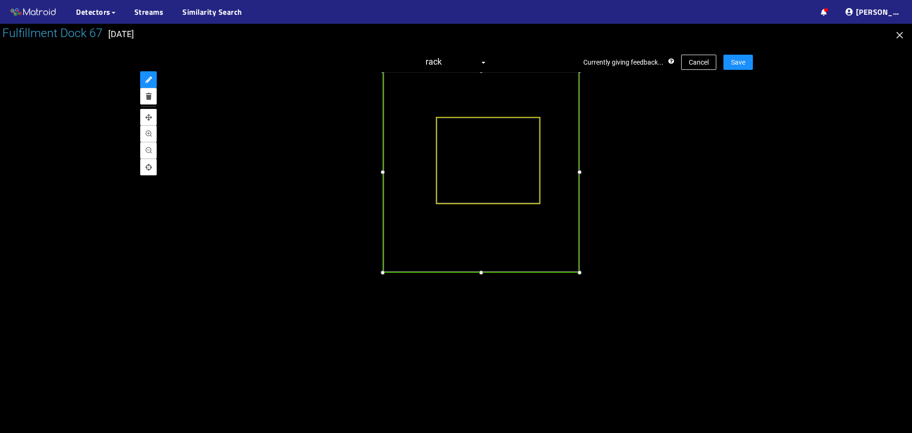
click at [705, 144] on div "trailer" at bounding box center [456, 219] width 594 height 295
click at [732, 67] on button "Save" at bounding box center [738, 62] width 29 height 15
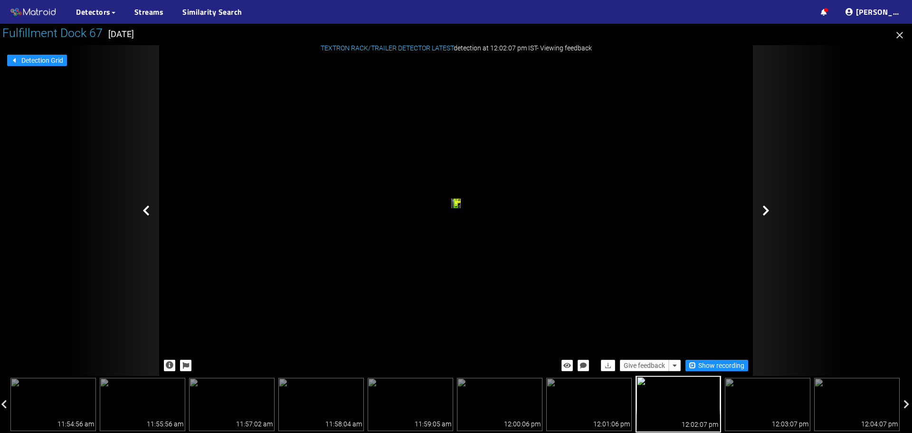
click at [762, 213] on div at bounding box center [800, 210] width 95 height 331
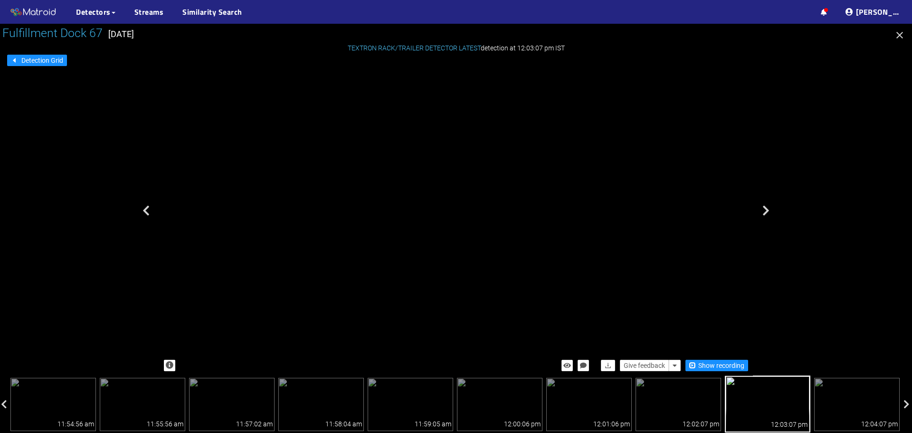
click at [380, 161] on div "trailer" at bounding box center [377, 165] width 6 height 9
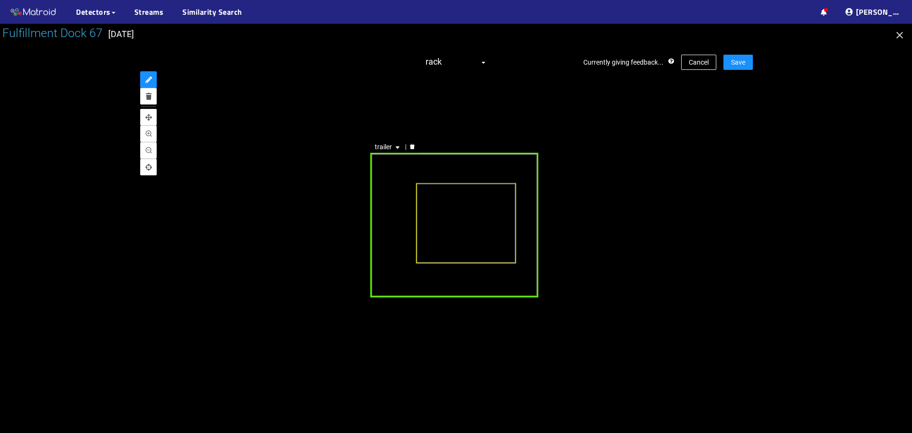
click at [439, 162] on div "trailer" at bounding box center [454, 225] width 168 height 144
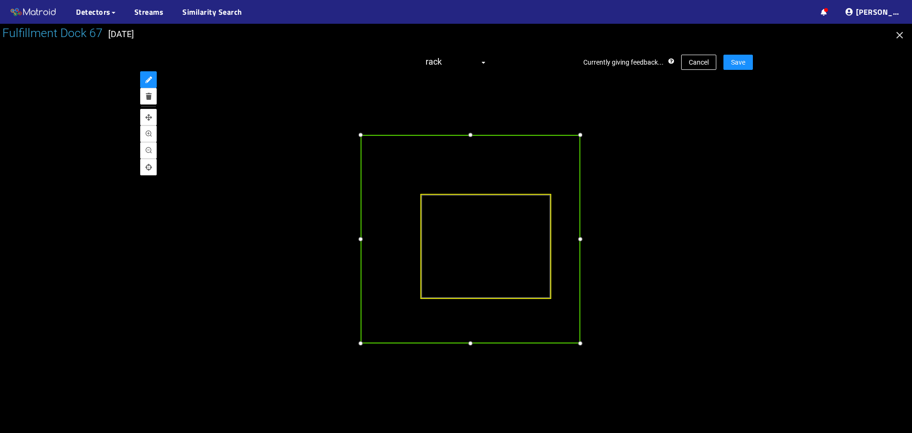
click at [469, 134] on div at bounding box center [470, 135] width 11 height 11
click at [361, 237] on div at bounding box center [360, 238] width 11 height 11
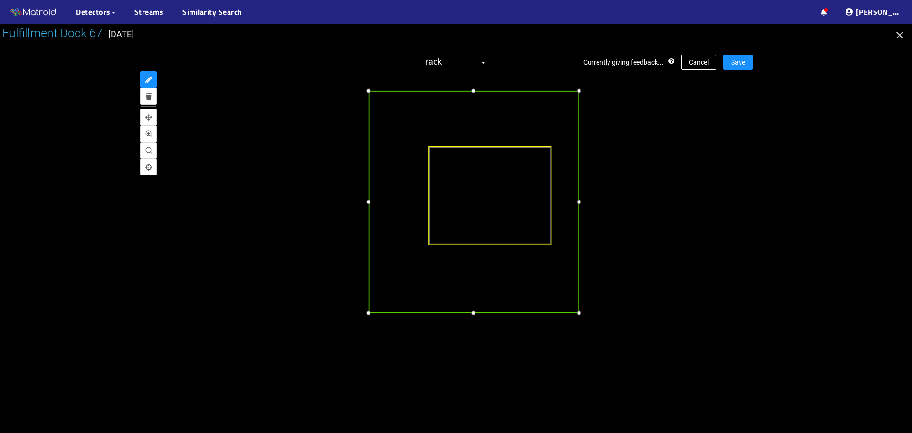
click at [370, 314] on div at bounding box center [368, 312] width 10 height 10
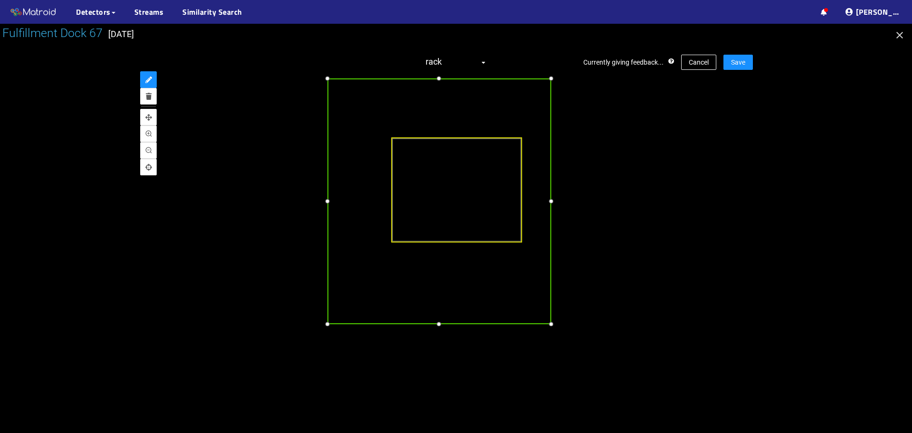
click at [440, 325] on div at bounding box center [439, 323] width 11 height 11
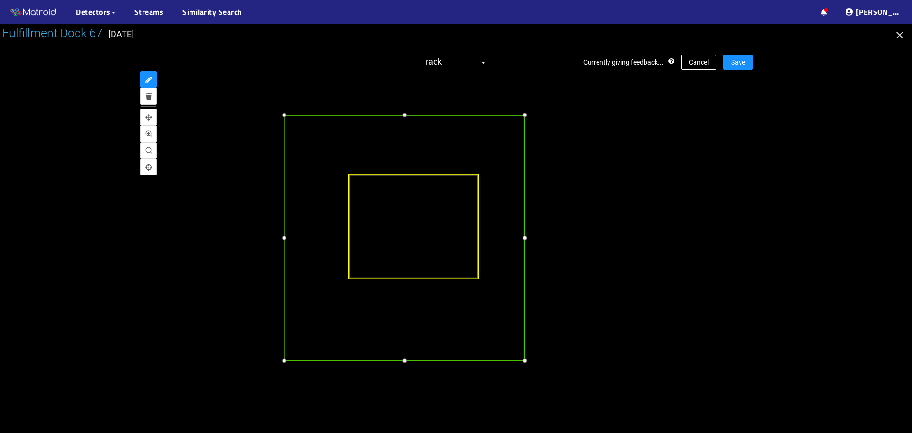
click at [524, 243] on div at bounding box center [524, 237] width 11 height 11
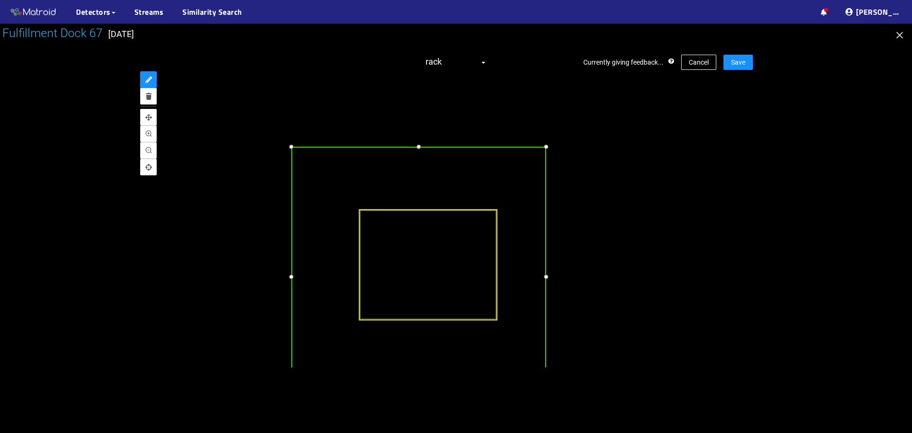
click at [415, 146] on div at bounding box center [418, 146] width 11 height 11
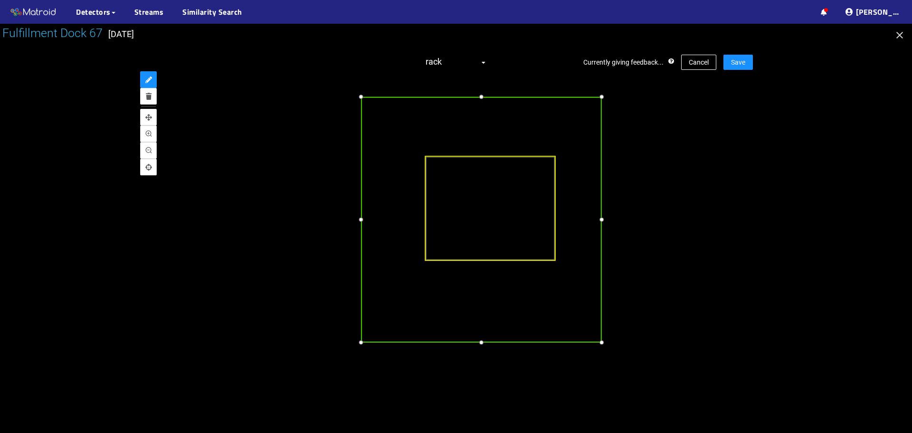
click at [363, 220] on div at bounding box center [360, 219] width 11 height 11
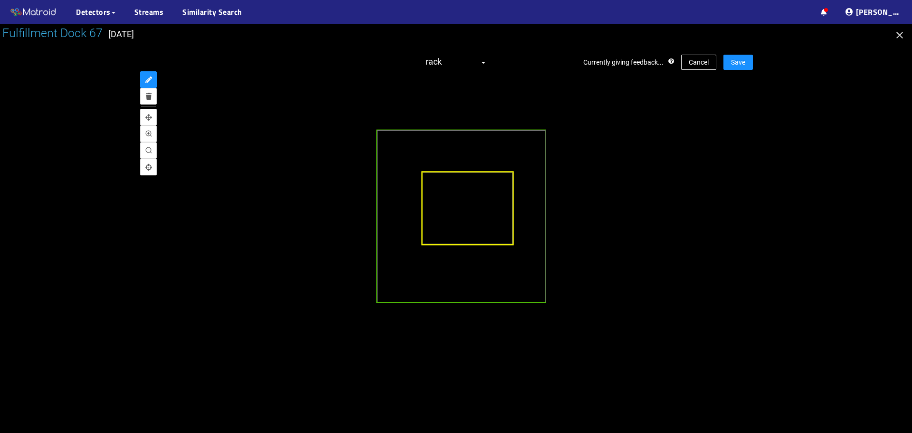
click at [457, 189] on div at bounding box center [467, 208] width 92 height 74
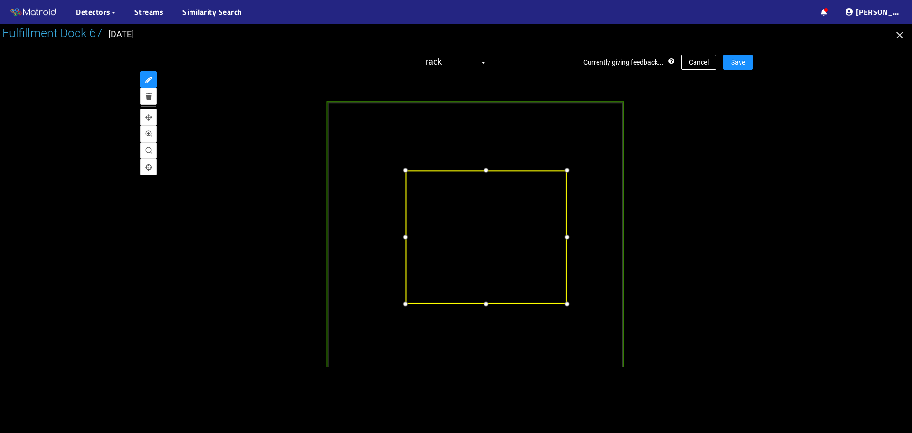
click at [480, 171] on div at bounding box center [485, 169] width 11 height 11
click at [487, 302] on div at bounding box center [485, 300] width 11 height 11
click at [564, 235] on div at bounding box center [564, 234] width 11 height 11
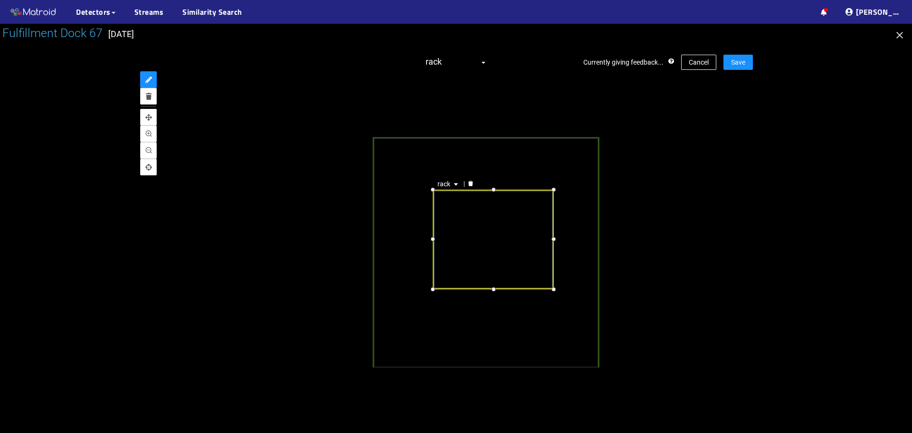
click at [784, 180] on div at bounding box center [456, 228] width 912 height 409
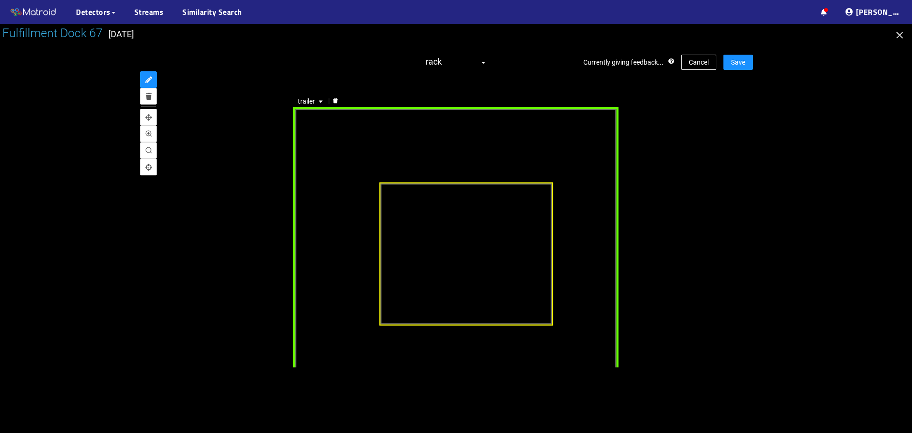
click at [580, 181] on div "trailer" at bounding box center [455, 272] width 325 height 333
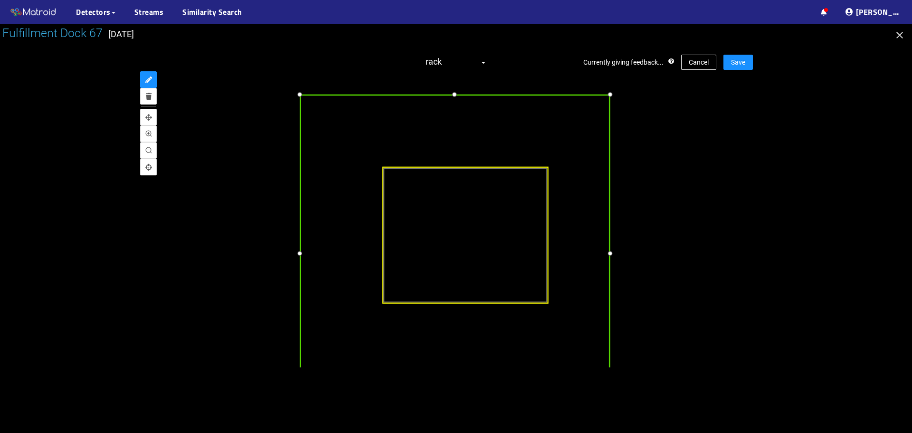
click at [609, 256] on div at bounding box center [610, 252] width 11 height 11
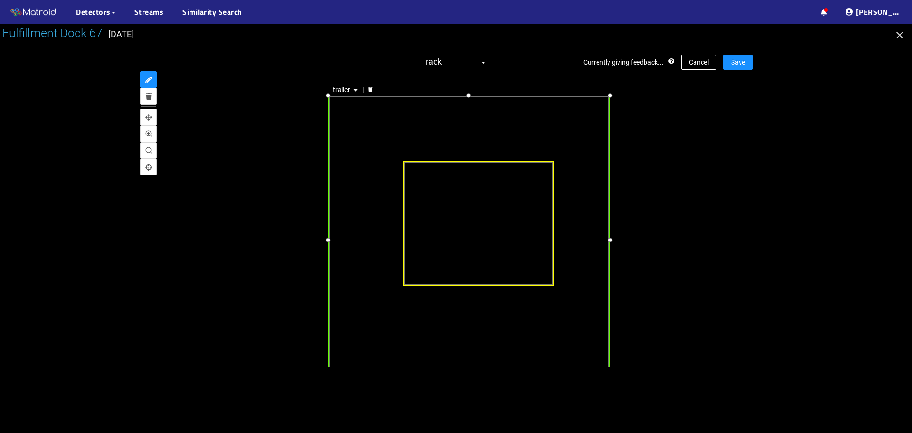
click at [747, 70] on div "Currently giving feedback... Cancel Save rack trailer" at bounding box center [456, 210] width 594 height 331
click at [745, 65] on button "Save" at bounding box center [738, 62] width 29 height 15
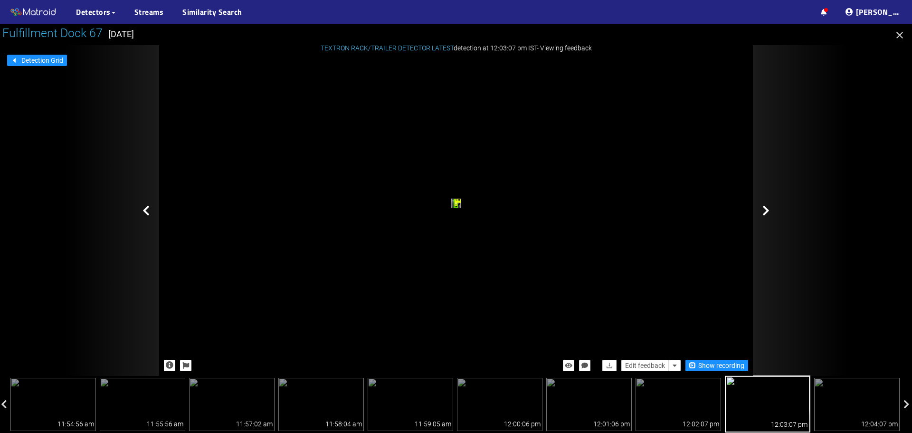
click at [766, 211] on icon at bounding box center [766, 210] width 7 height 11
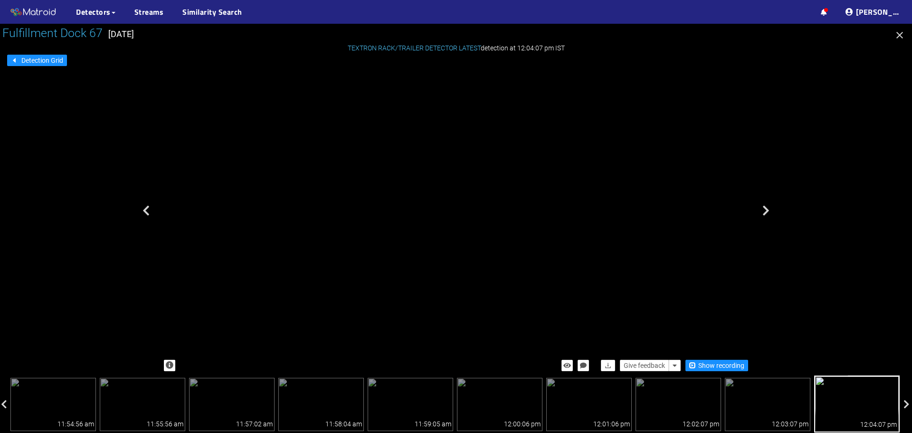
click at [394, 125] on div "trailer" at bounding box center [391, 120] width 6 height 9
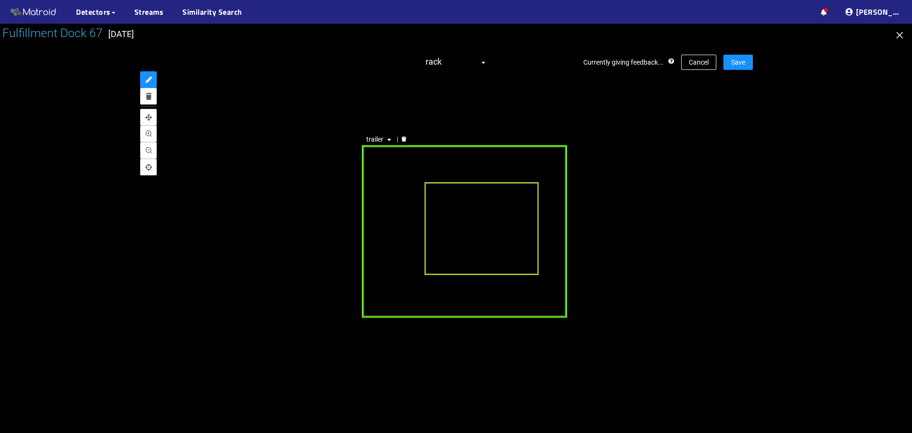
click at [446, 163] on div "trailer" at bounding box center [464, 231] width 205 height 173
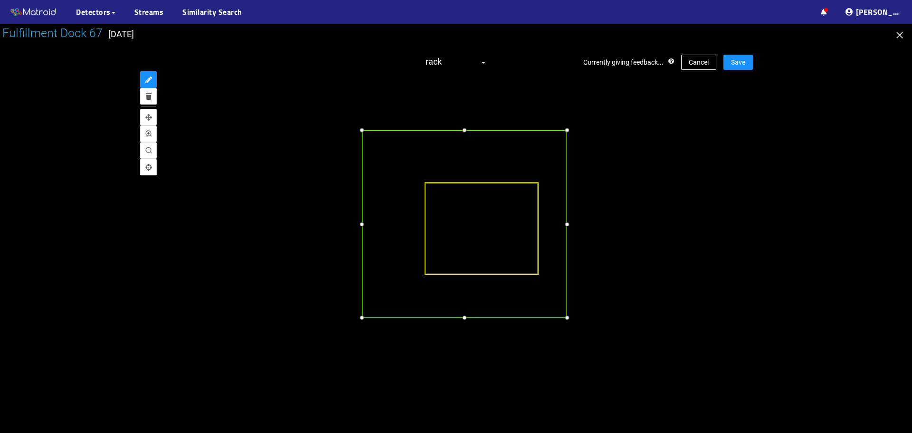
click at [465, 130] on div at bounding box center [464, 129] width 10 height 10
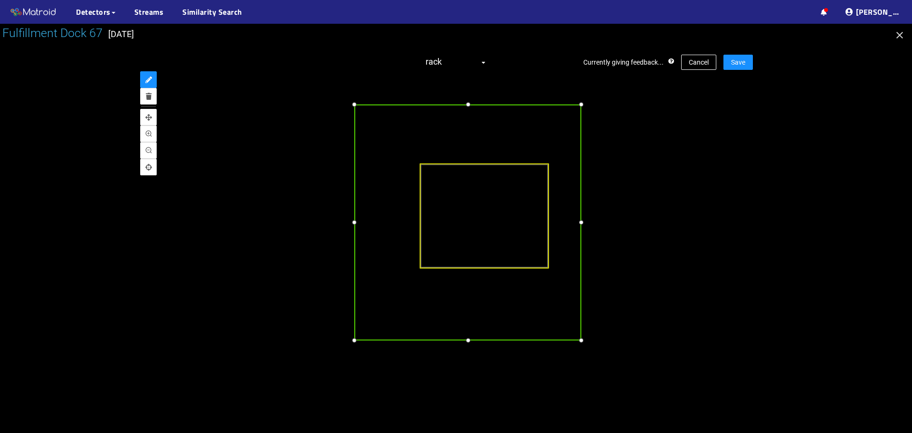
click at [354, 341] on div at bounding box center [354, 340] width 11 height 11
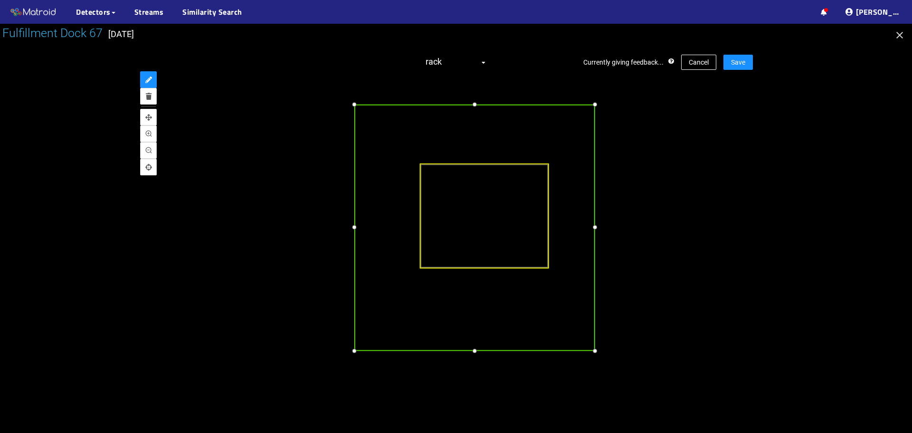
click at [595, 348] on div at bounding box center [595, 350] width 11 height 11
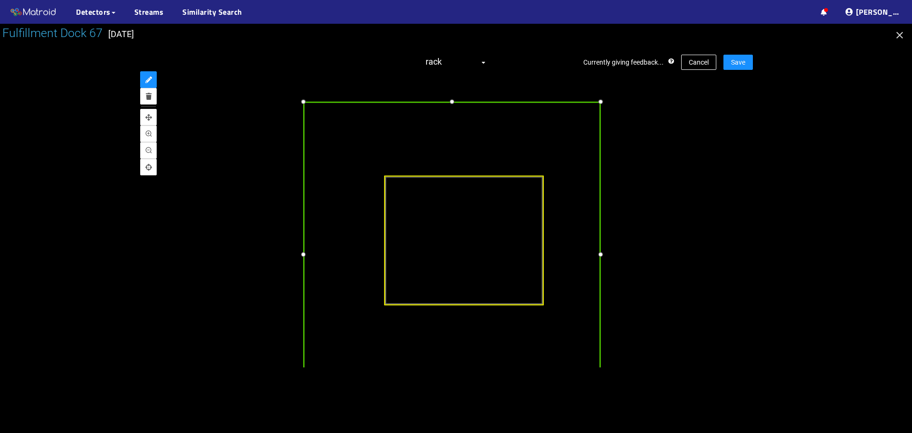
click at [451, 100] on div at bounding box center [452, 100] width 11 height 11
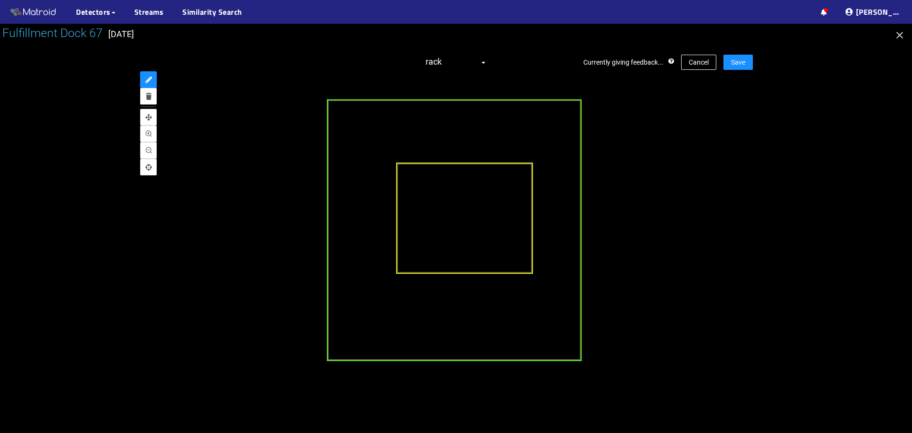
click at [453, 178] on div at bounding box center [464, 218] width 137 height 112
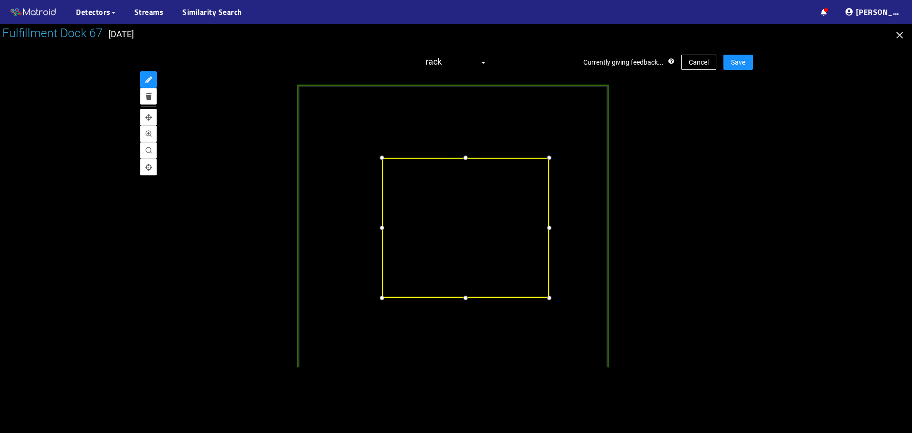
click at [466, 158] on div at bounding box center [465, 157] width 11 height 11
click at [467, 294] on div at bounding box center [465, 294] width 11 height 11
click at [550, 229] on div at bounding box center [547, 225] width 11 height 11
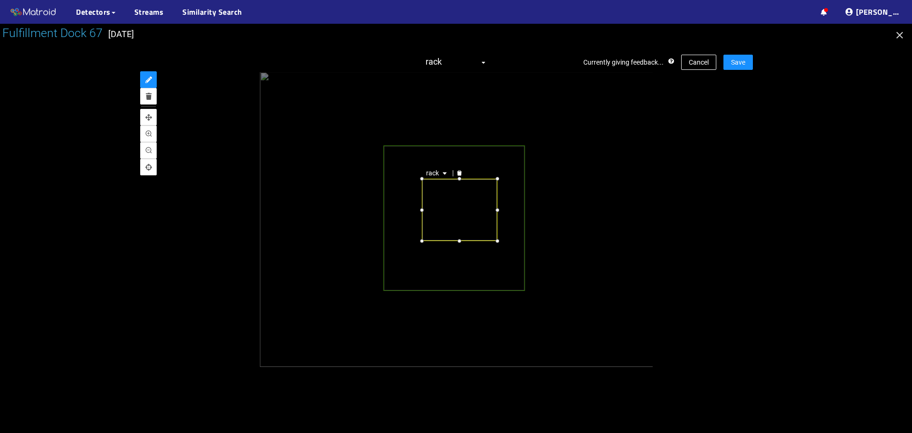
click at [710, 219] on div "rack" at bounding box center [456, 219] width 594 height 295
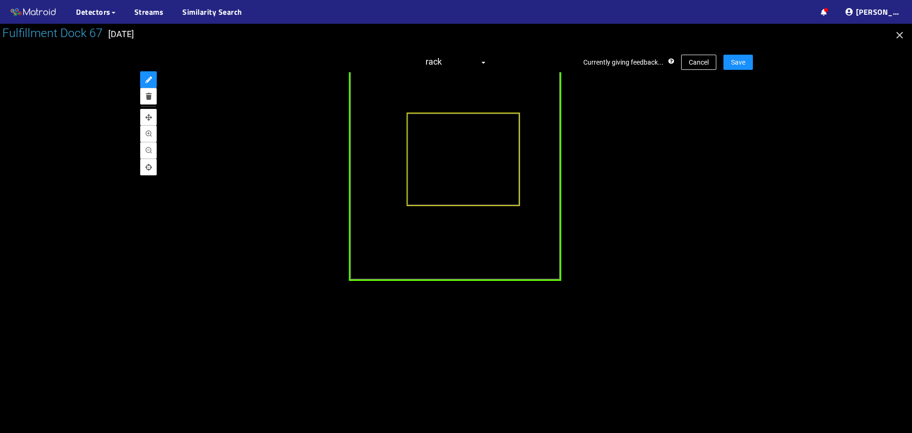
click at [375, 149] on div "trailer" at bounding box center [455, 171] width 212 height 219
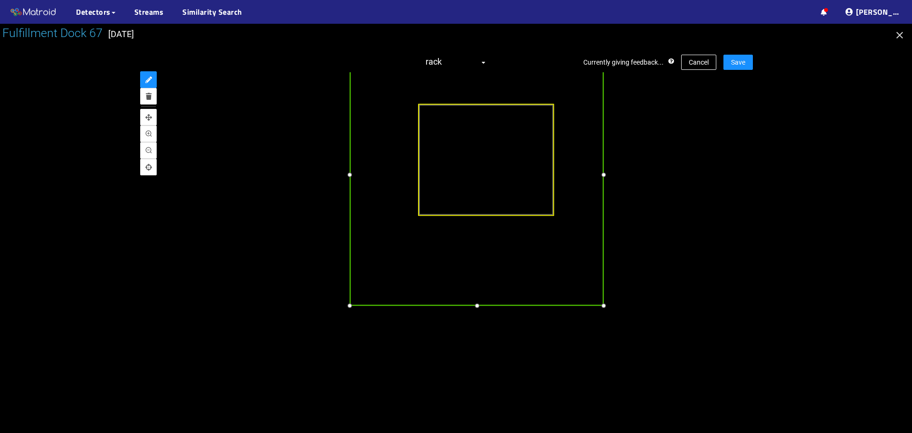
click at [350, 174] on div at bounding box center [349, 174] width 11 height 11
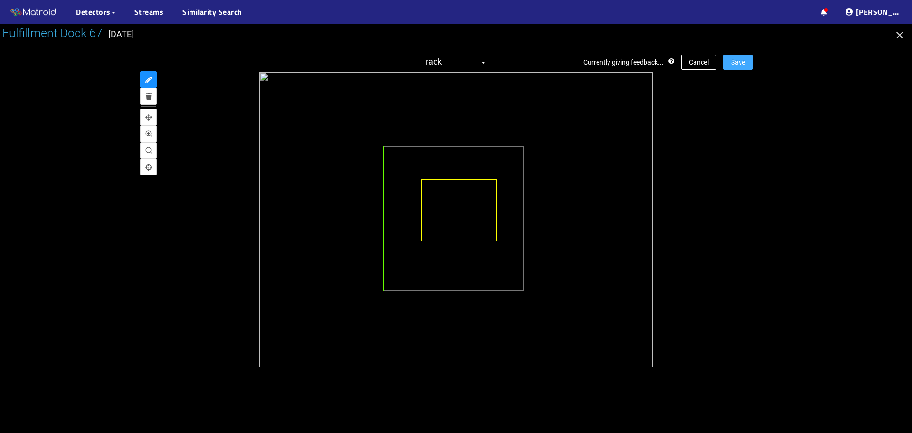
click at [742, 57] on button "Save" at bounding box center [738, 62] width 29 height 15
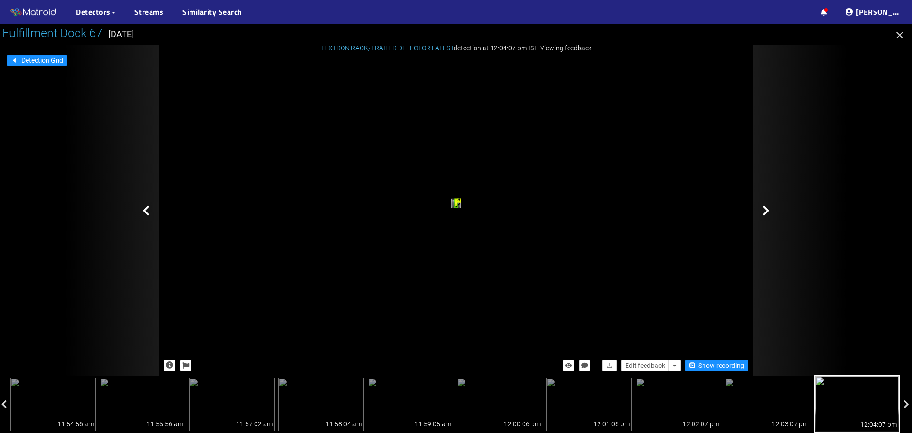
click at [768, 210] on icon at bounding box center [766, 210] width 7 height 11
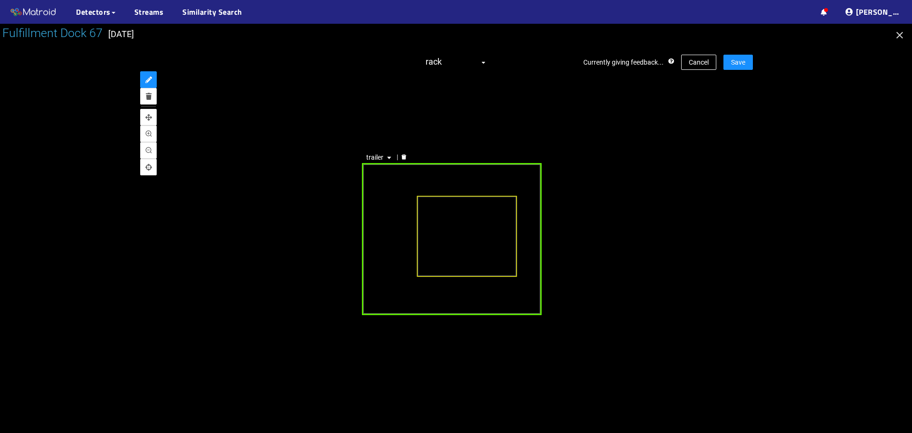
click at [449, 177] on div "trailer" at bounding box center [452, 239] width 180 height 152
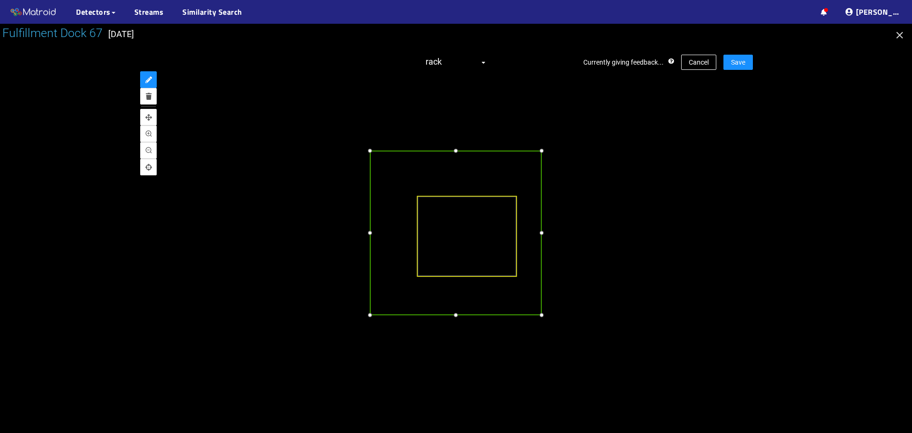
click at [370, 151] on div at bounding box center [370, 150] width 10 height 10
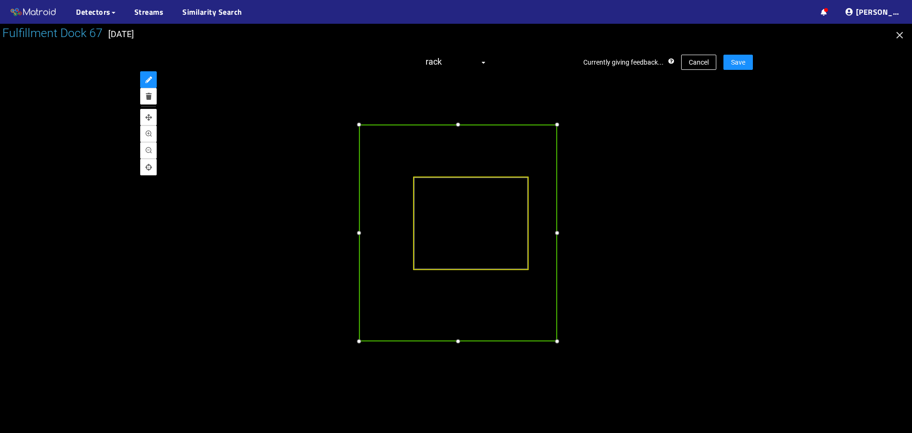
click at [461, 341] on div at bounding box center [458, 341] width 10 height 10
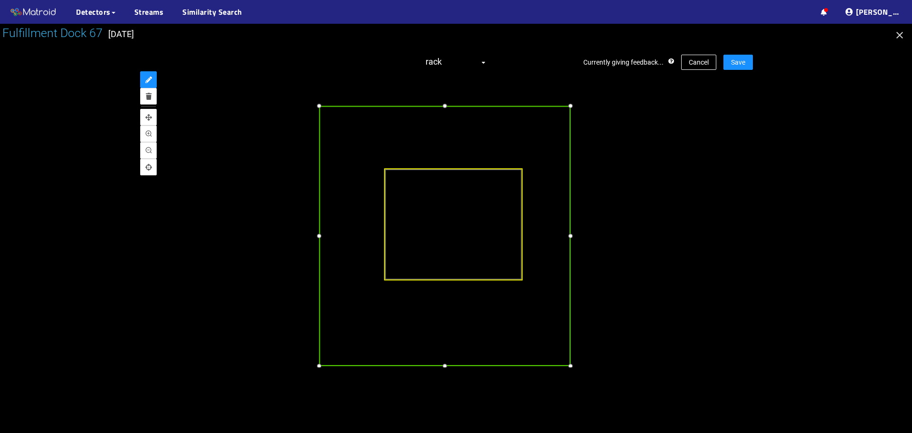
click at [570, 241] on div at bounding box center [570, 235] width 11 height 11
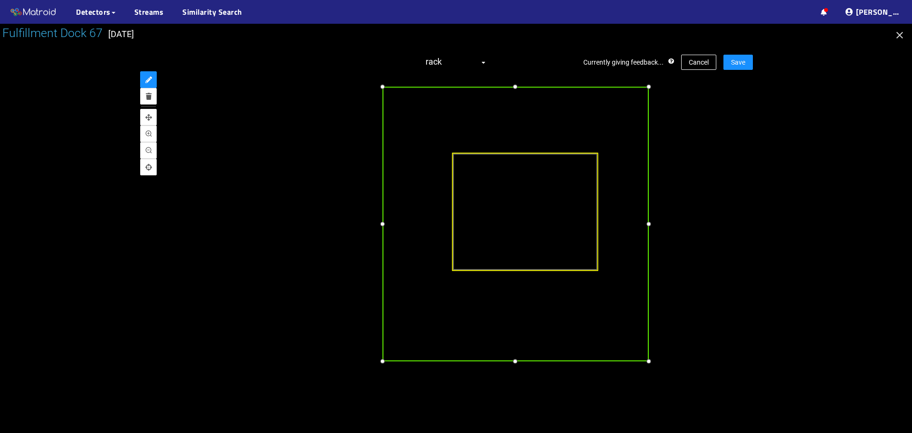
click at [380, 224] on div at bounding box center [382, 223] width 11 height 11
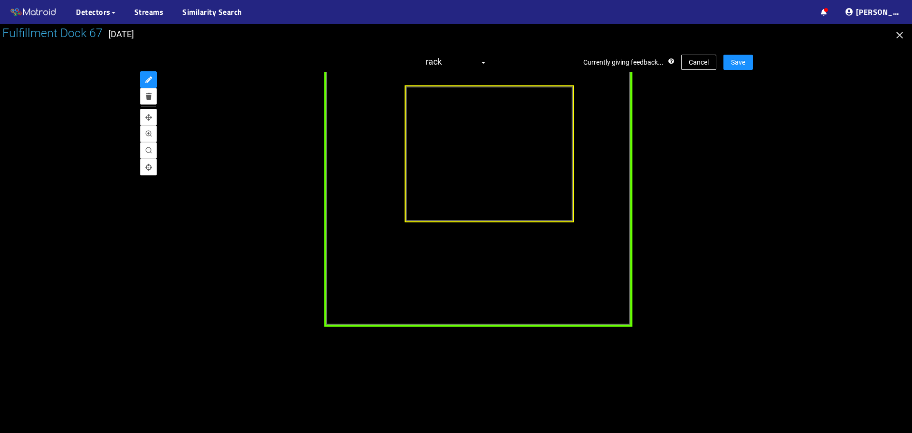
click at [550, 309] on div "trailer" at bounding box center [478, 168] width 308 height 318
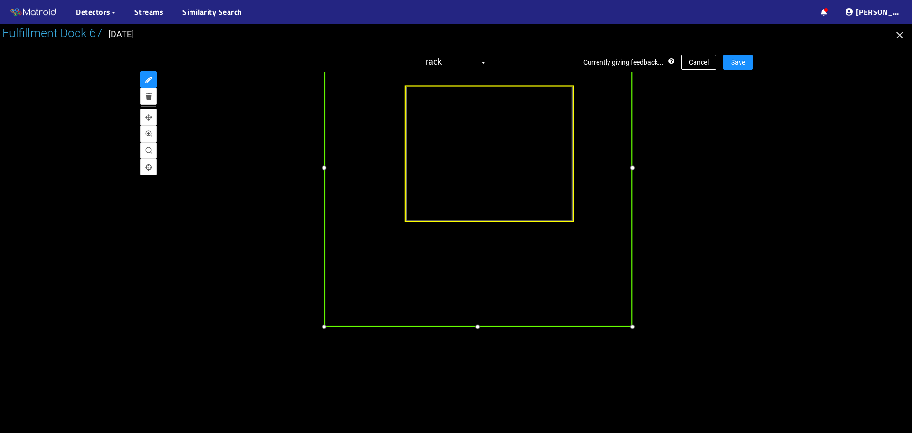
click at [477, 328] on div at bounding box center [477, 326] width 11 height 11
click at [506, 180] on div at bounding box center [489, 153] width 169 height 137
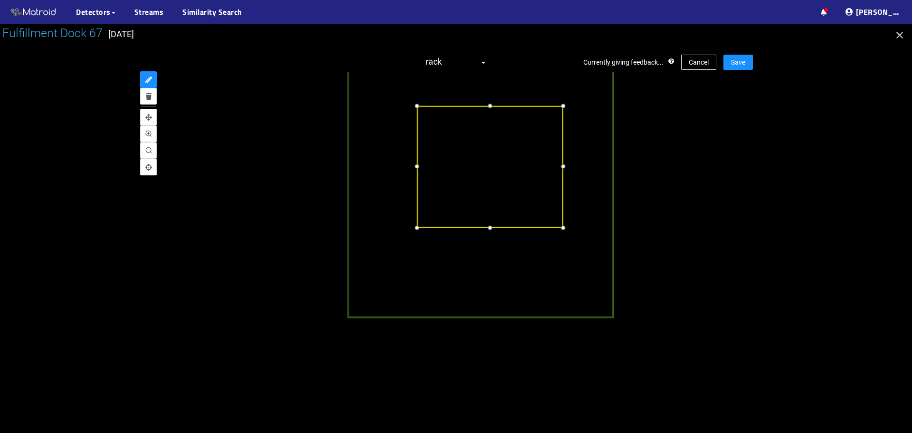
click at [492, 107] on div at bounding box center [490, 105] width 11 height 11
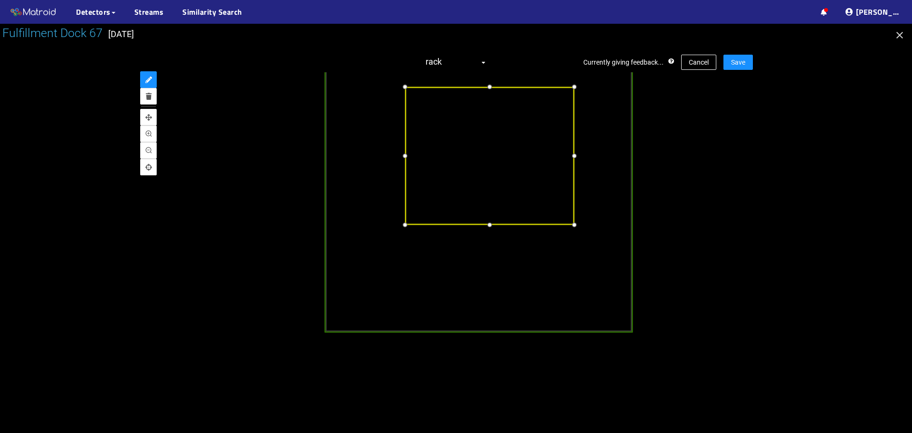
click at [492, 226] on div at bounding box center [489, 224] width 11 height 11
click at [571, 160] on div at bounding box center [571, 155] width 11 height 11
click at [405, 159] on div at bounding box center [404, 155] width 11 height 11
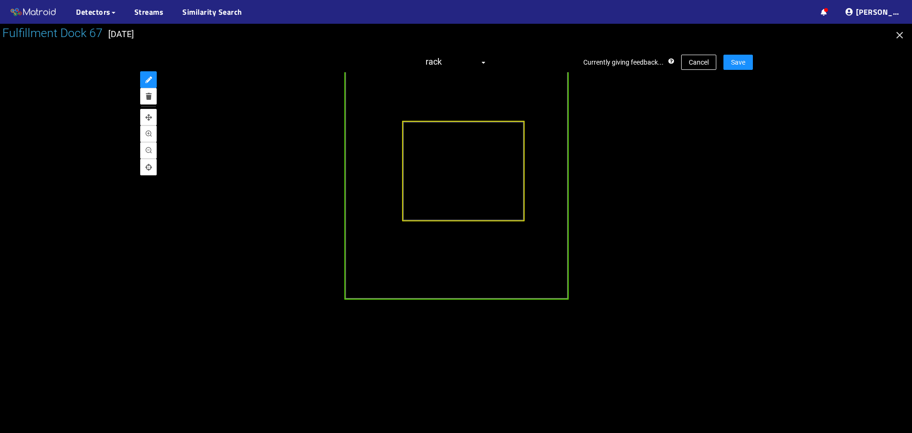
click at [782, 118] on div at bounding box center [456, 228] width 912 height 409
click at [745, 64] on button "Save" at bounding box center [738, 62] width 29 height 15
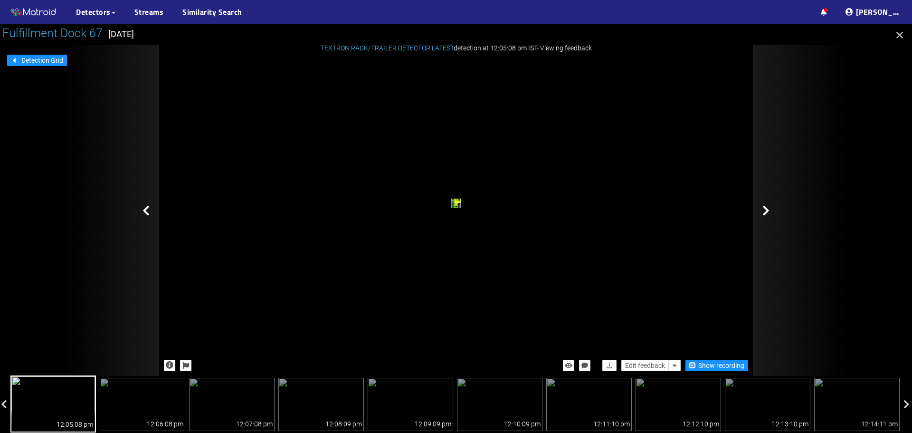
click at [767, 212] on icon at bounding box center [766, 210] width 7 height 11
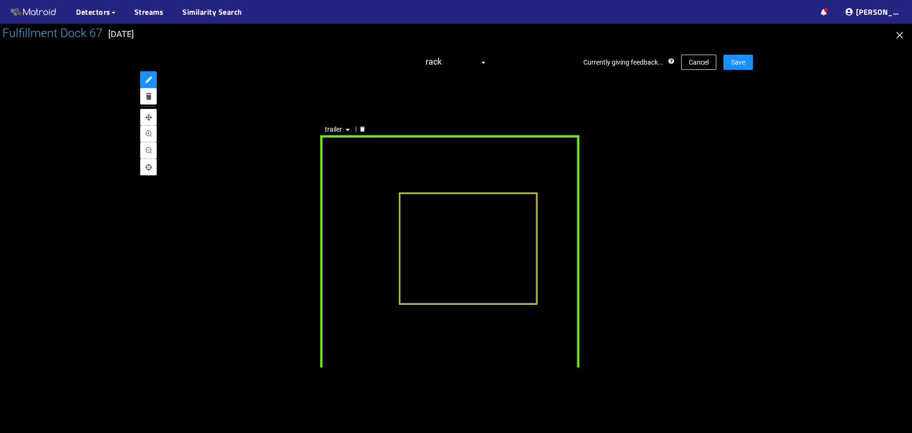
click at [444, 165] on div "trailer" at bounding box center [450, 261] width 259 height 252
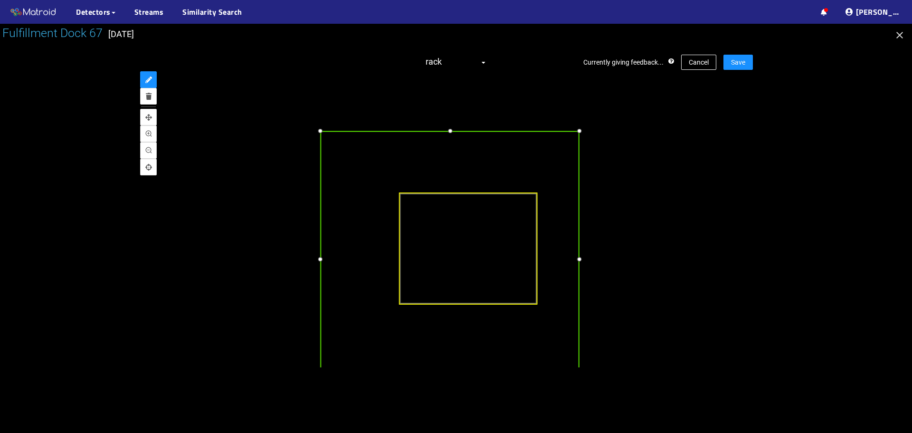
click at [450, 131] on div at bounding box center [450, 130] width 11 height 11
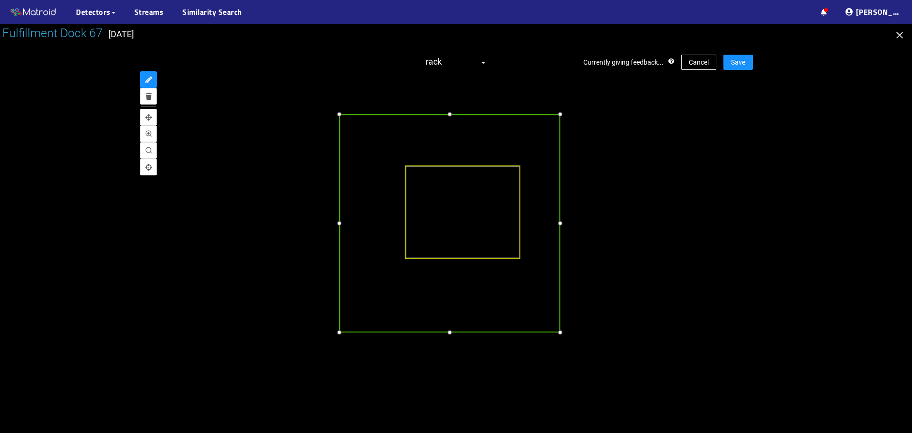
click at [561, 333] on div at bounding box center [560, 332] width 10 height 10
click at [348, 224] on div at bounding box center [347, 223] width 10 height 10
click at [450, 198] on div at bounding box center [462, 212] width 115 height 93
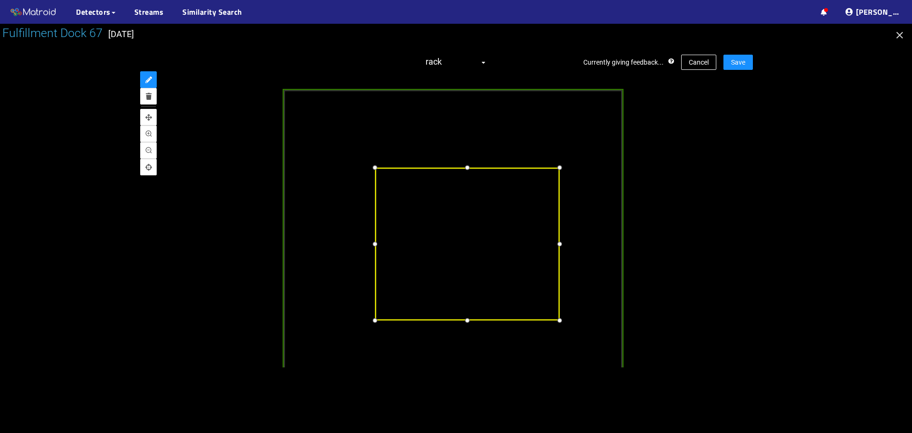
click at [466, 165] on div at bounding box center [467, 167] width 12 height 12
click at [469, 317] on div at bounding box center [467, 319] width 12 height 12
click at [557, 248] on div at bounding box center [556, 243] width 12 height 12
click at [377, 245] on div at bounding box center [375, 243] width 12 height 12
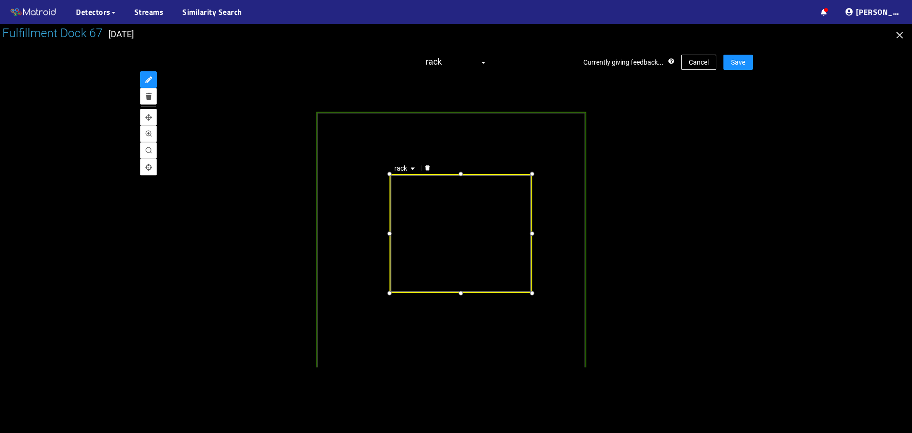
click at [768, 178] on div at bounding box center [456, 228] width 912 height 409
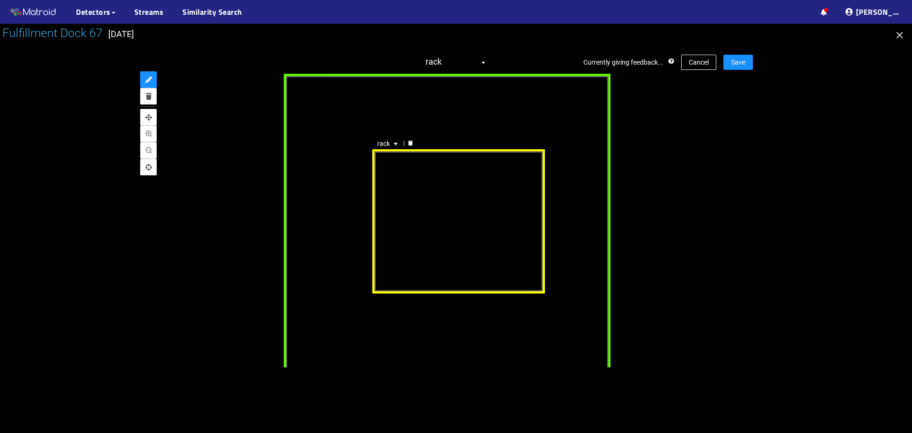
click at [470, 269] on div "rack" at bounding box center [458, 221] width 173 height 144
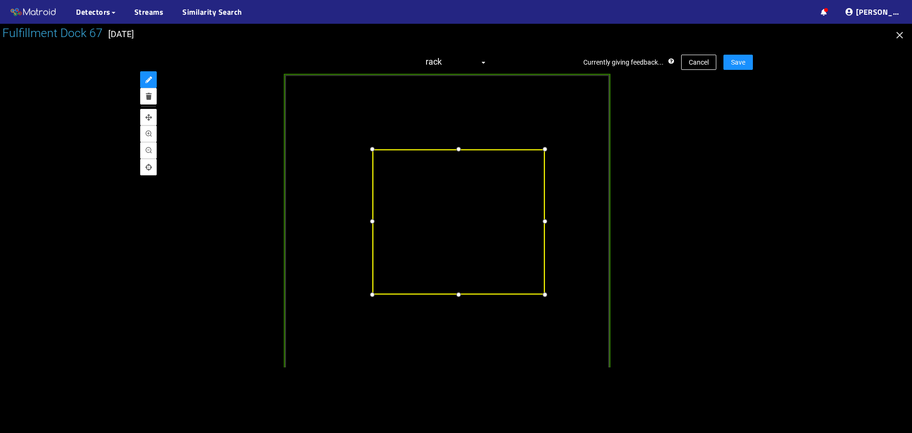
click at [460, 294] on div at bounding box center [459, 294] width 12 height 12
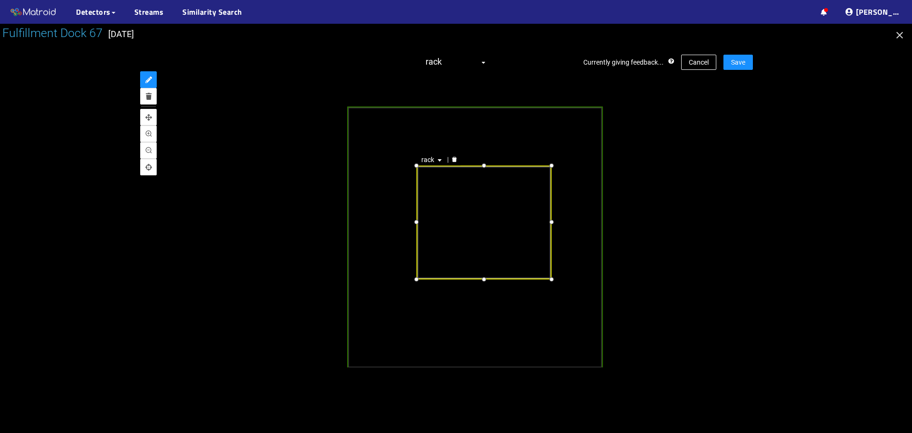
click at [807, 183] on div at bounding box center [456, 228] width 912 height 409
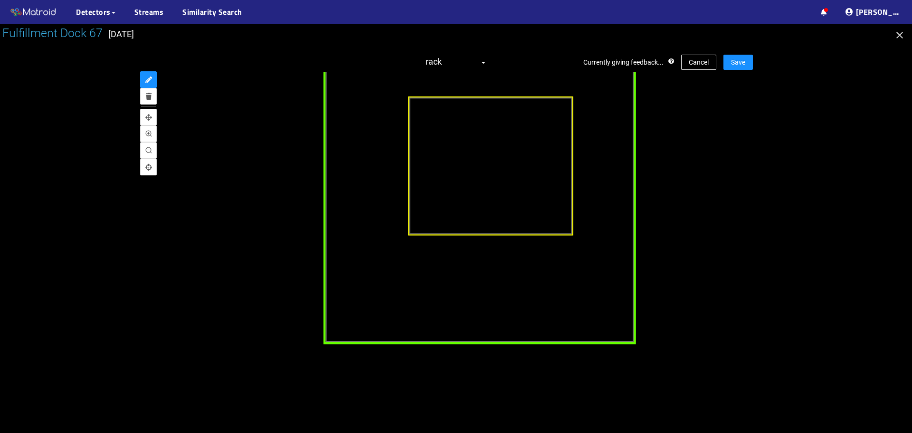
click at [511, 322] on div "trailer" at bounding box center [480, 183] width 312 height 319
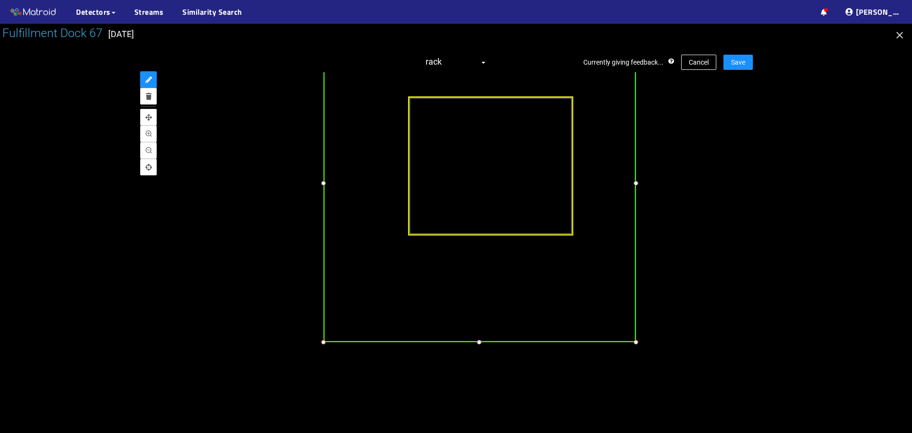
click at [477, 342] on div at bounding box center [479, 341] width 11 height 11
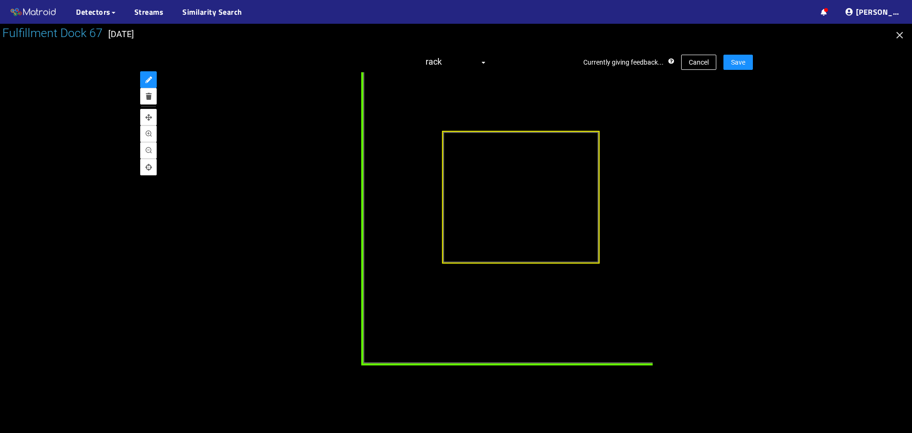
click at [380, 213] on div "trailer" at bounding box center [510, 214] width 298 height 304
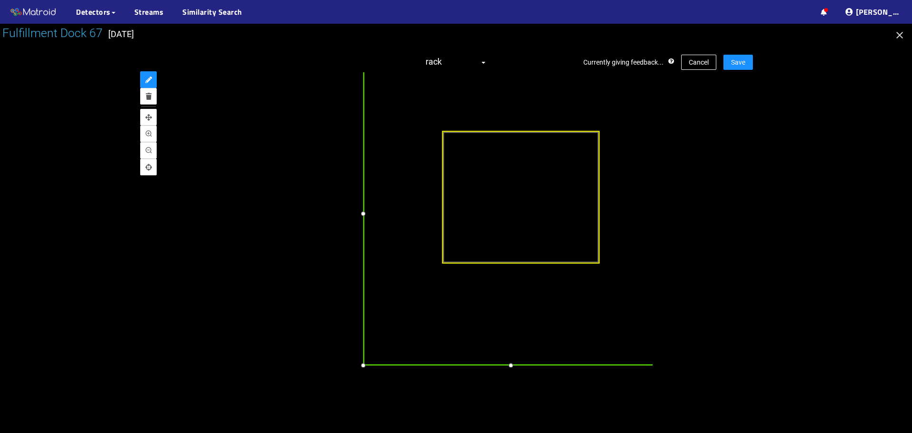
click at [362, 213] on div at bounding box center [362, 213] width 11 height 11
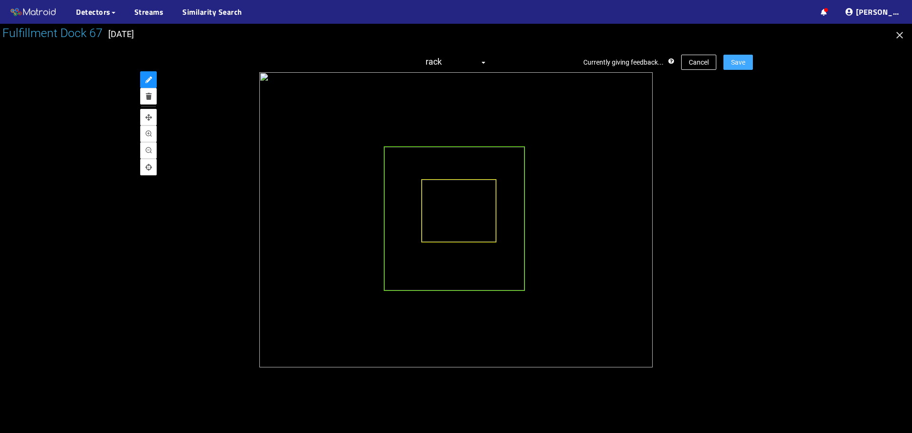
click at [733, 62] on span "Save" at bounding box center [738, 62] width 14 height 10
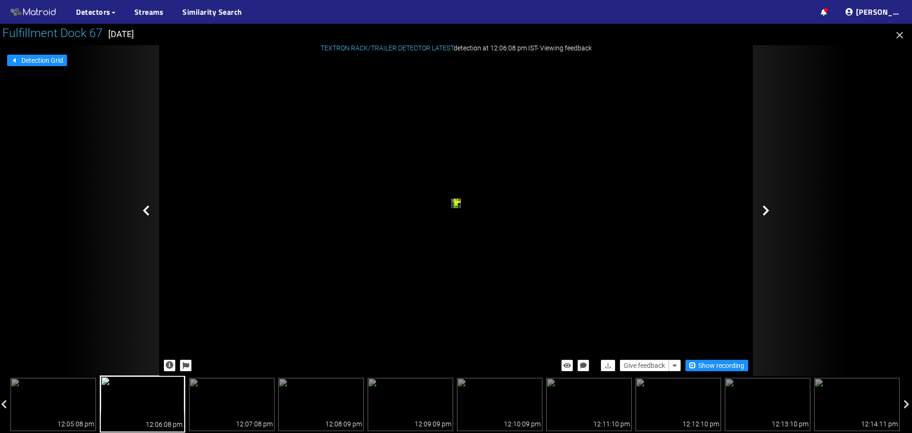
click at [769, 210] on icon at bounding box center [766, 210] width 7 height 11
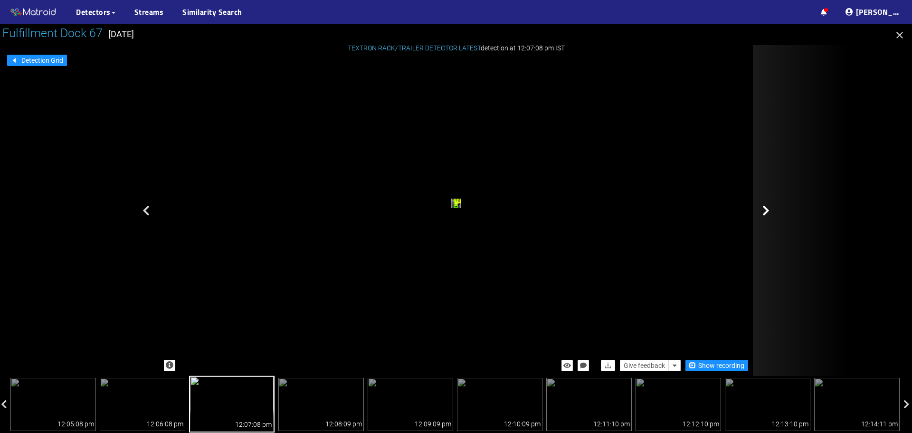
click at [768, 211] on icon at bounding box center [766, 210] width 7 height 11
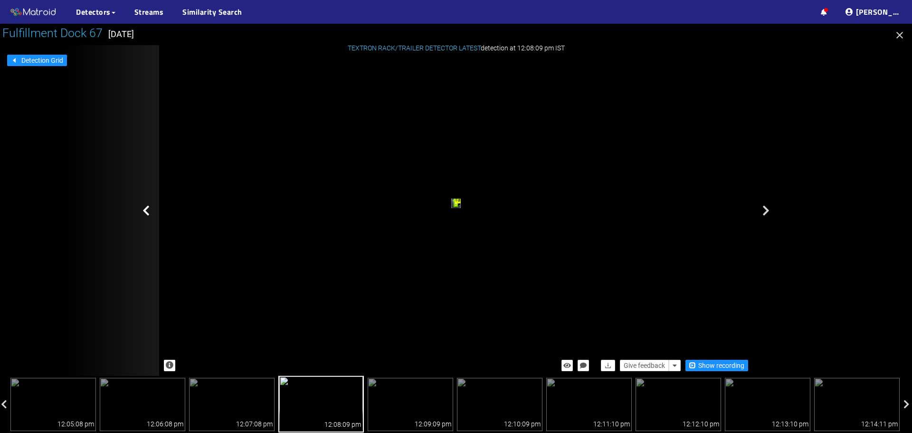
click at [145, 212] on icon at bounding box center [146, 210] width 7 height 11
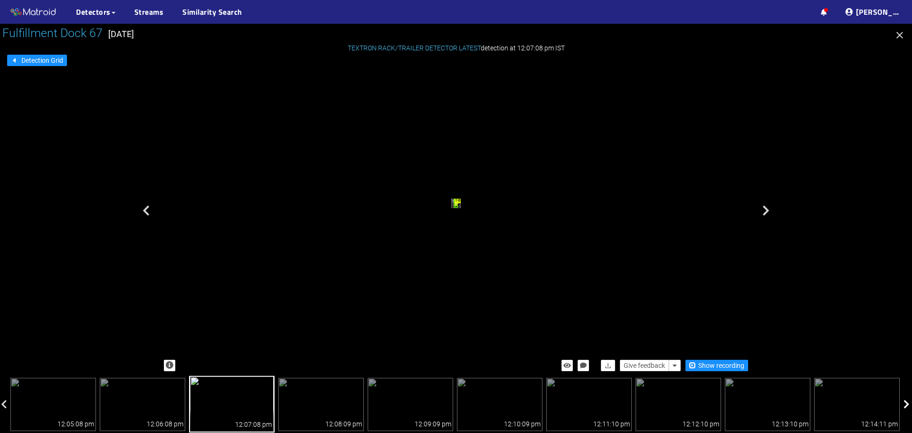
click at [905, 406] on icon at bounding box center [907, 405] width 6 height 10
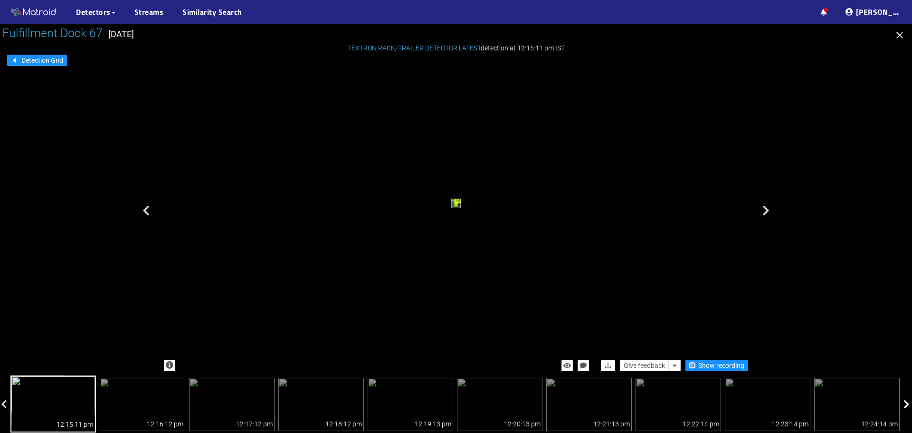
click at [905, 406] on icon at bounding box center [907, 405] width 6 height 10
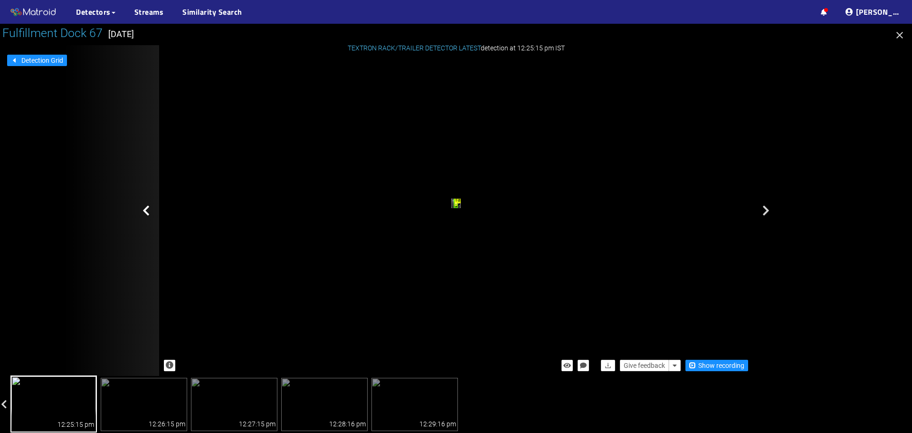
click at [143, 207] on icon at bounding box center [146, 210] width 7 height 11
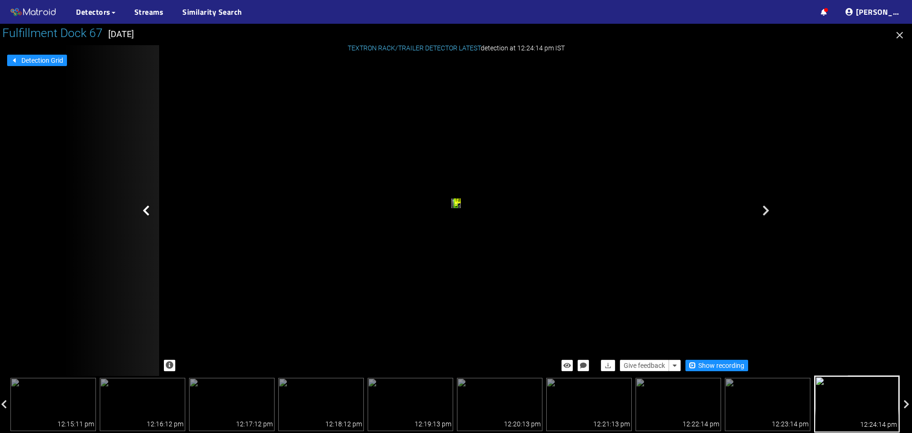
click at [144, 208] on icon at bounding box center [146, 210] width 7 height 11
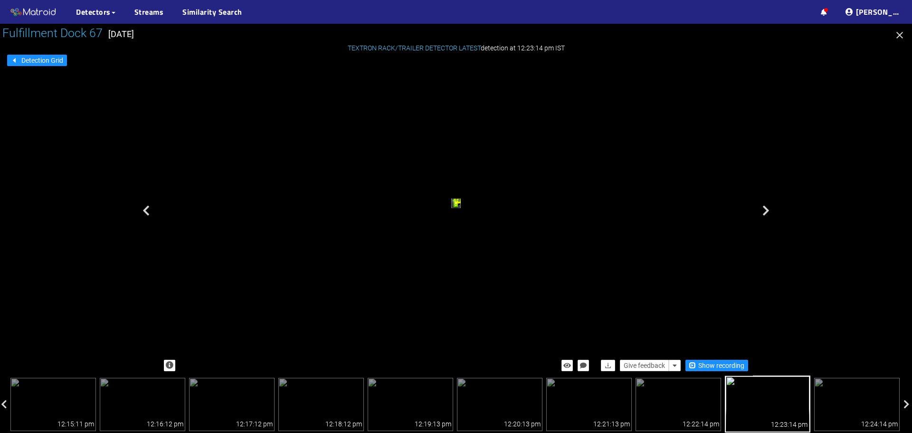
click at [144, 208] on icon at bounding box center [146, 210] width 7 height 11
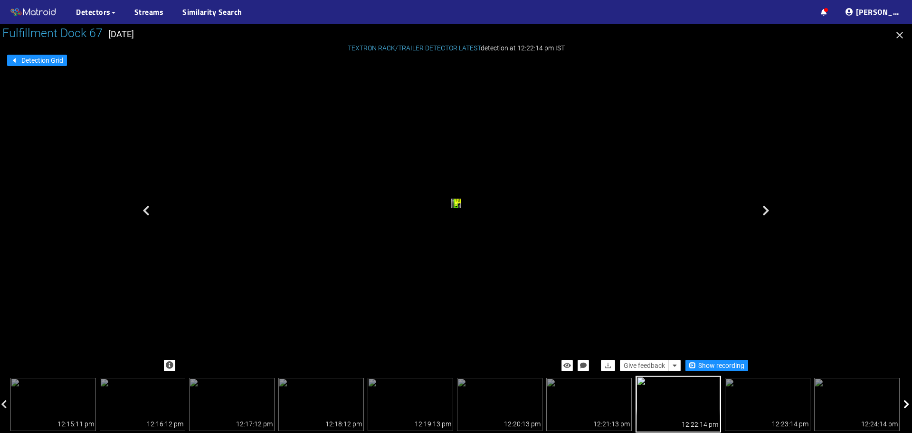
click at [905, 406] on icon at bounding box center [907, 405] width 6 height 10
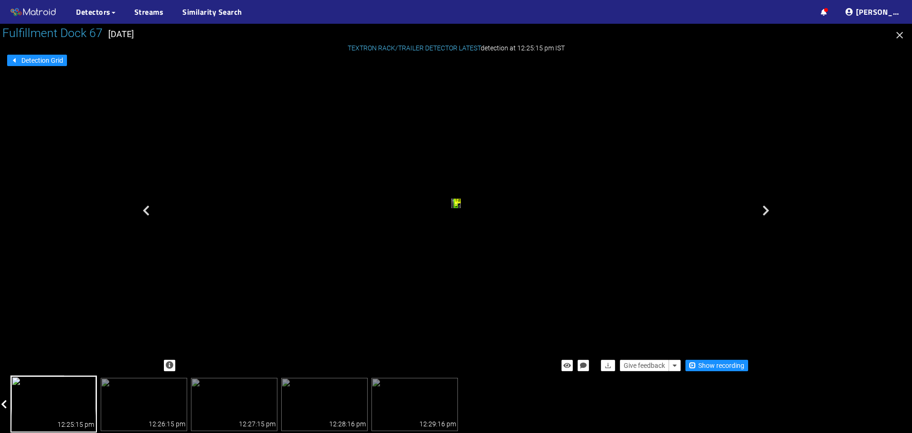
click at [2, 405] on icon at bounding box center [4, 405] width 6 height 10
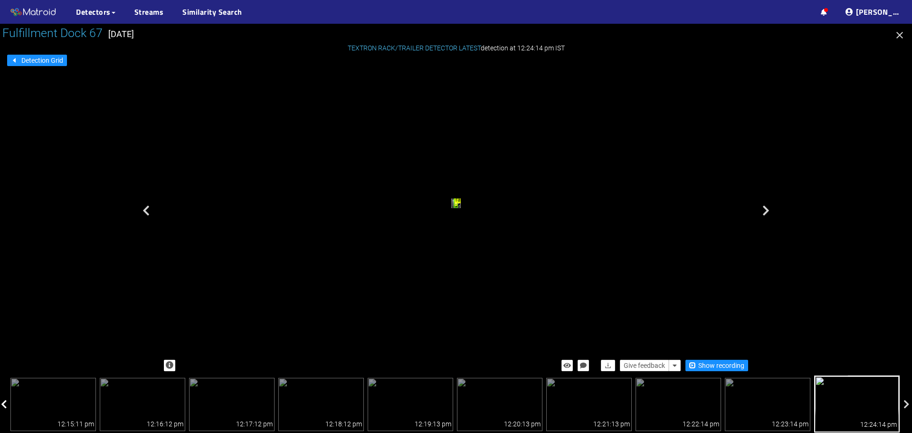
click at [2, 405] on icon at bounding box center [4, 405] width 6 height 10
click at [0, 406] on div at bounding box center [5, 404] width 10 height 55
click at [905, 401] on icon at bounding box center [907, 405] width 6 height 10
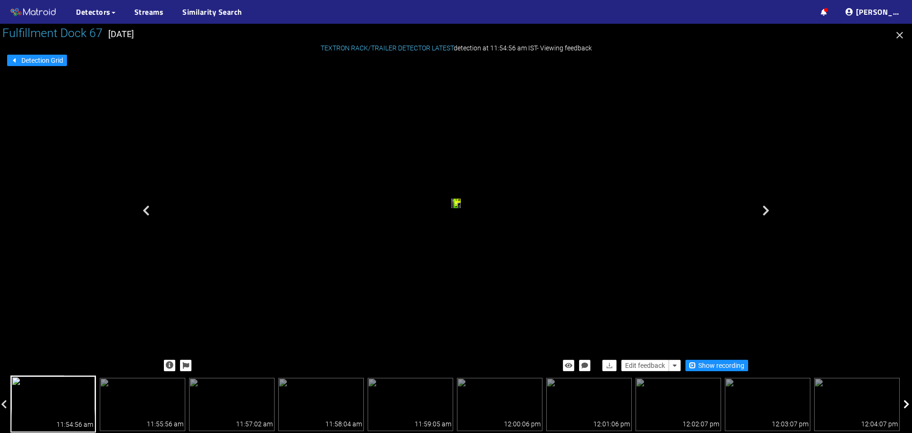
click at [905, 402] on icon at bounding box center [907, 405] width 6 height 10
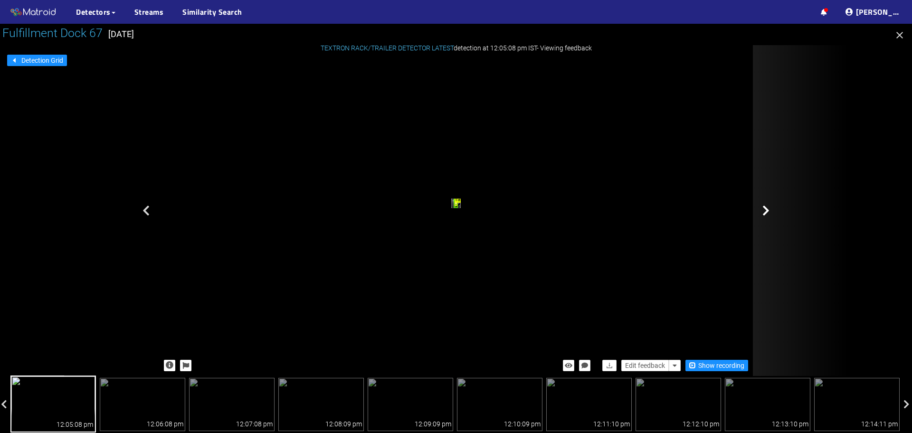
click at [769, 212] on icon at bounding box center [766, 210] width 7 height 11
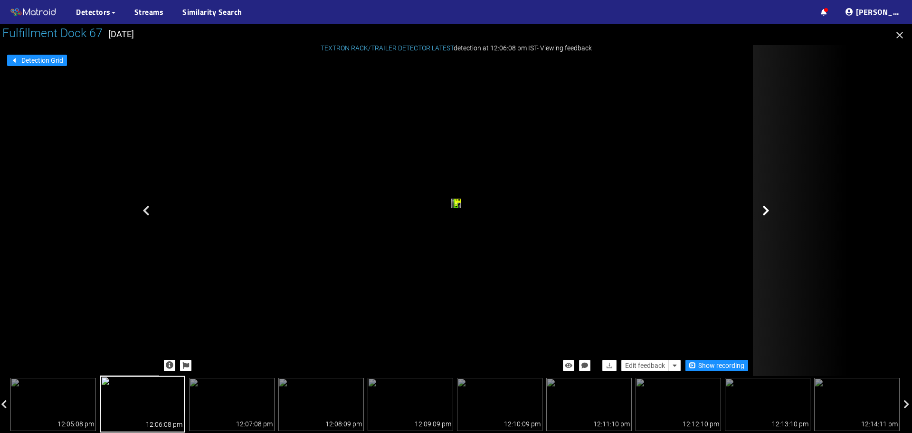
click at [768, 212] on icon at bounding box center [766, 210] width 7 height 11
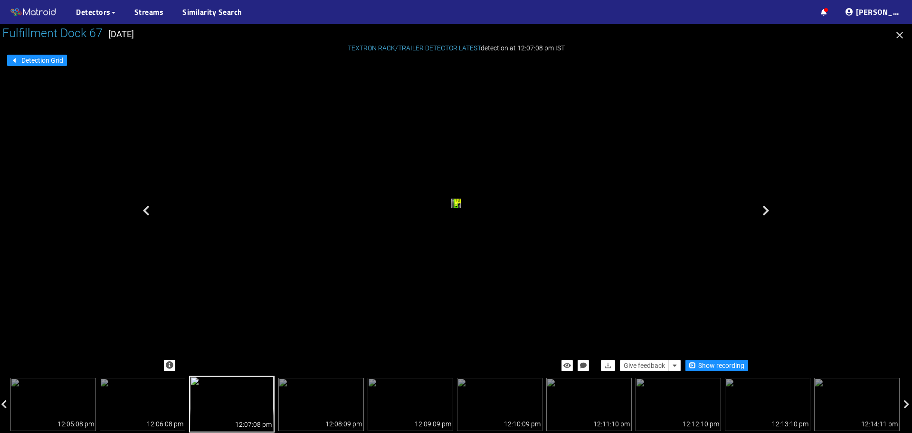
click at [768, 212] on icon at bounding box center [766, 210] width 7 height 11
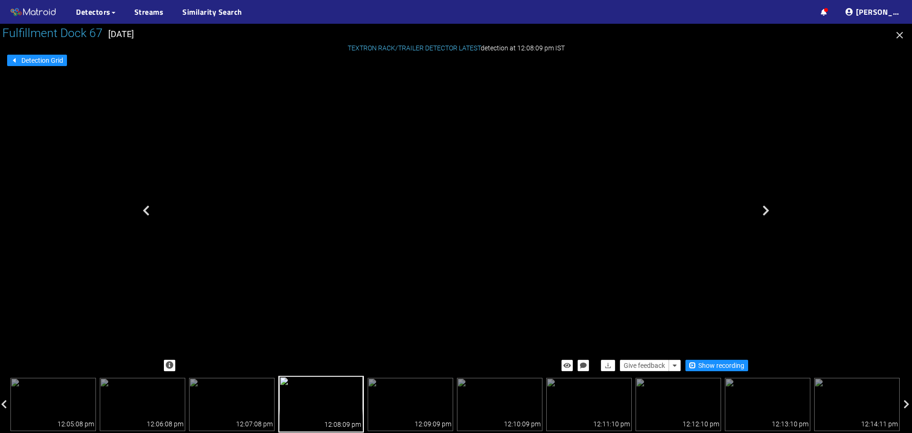
click at [392, 155] on div "trailer" at bounding box center [394, 159] width 6 height 8
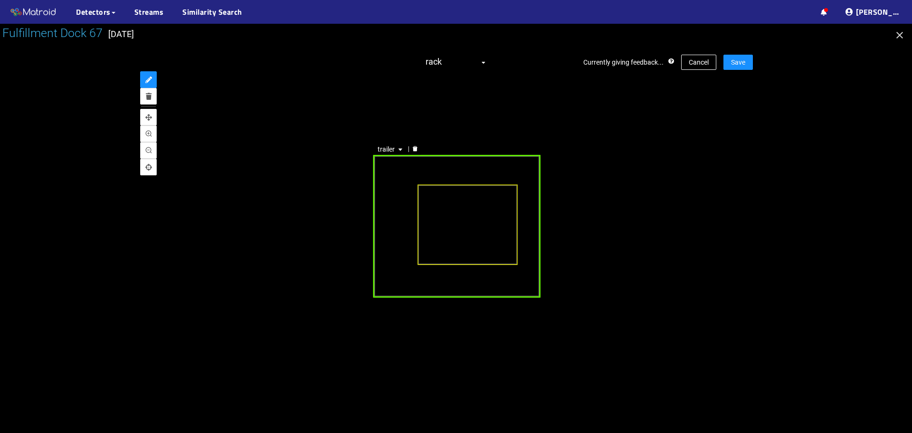
click at [457, 170] on div "trailer" at bounding box center [456, 226] width 167 height 142
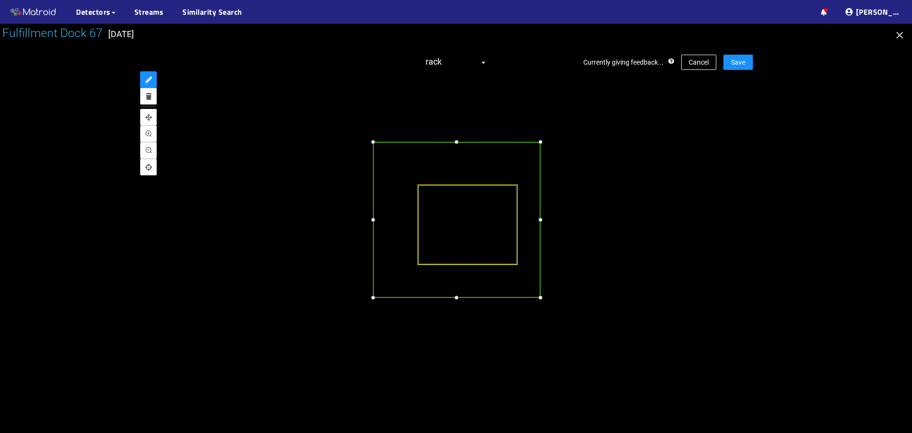
click at [371, 140] on div at bounding box center [373, 142] width 10 height 10
click at [371, 139] on div at bounding box center [372, 139] width 10 height 10
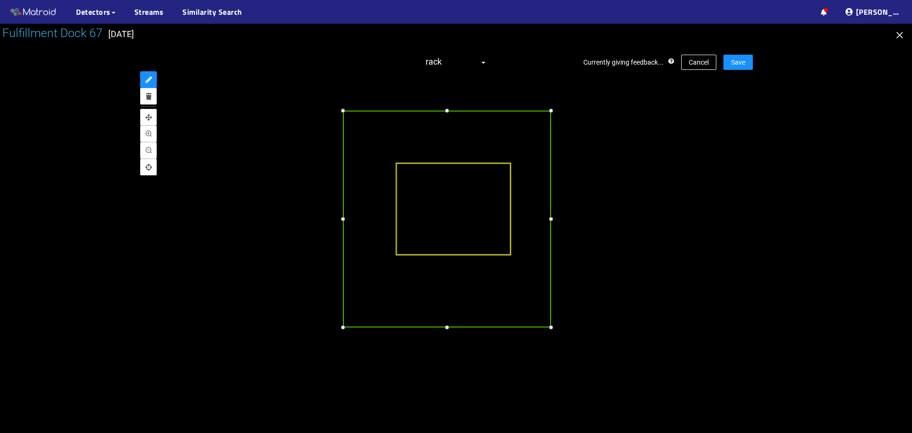
click at [552, 328] on div at bounding box center [551, 327] width 10 height 10
click at [339, 327] on div at bounding box center [339, 327] width 10 height 10
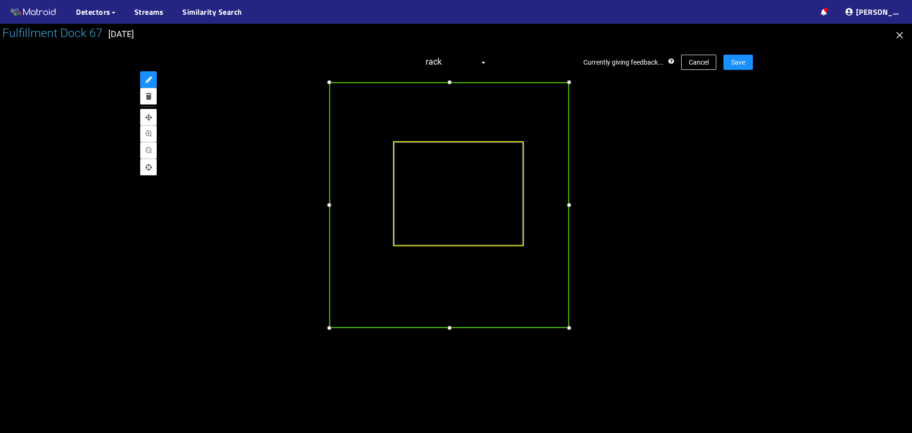
click at [448, 329] on div at bounding box center [449, 328] width 11 height 11
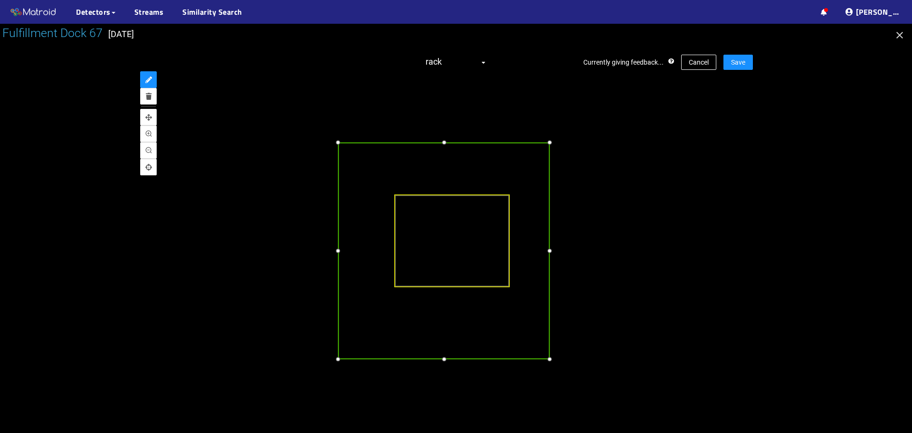
click at [443, 143] on div at bounding box center [444, 142] width 10 height 10
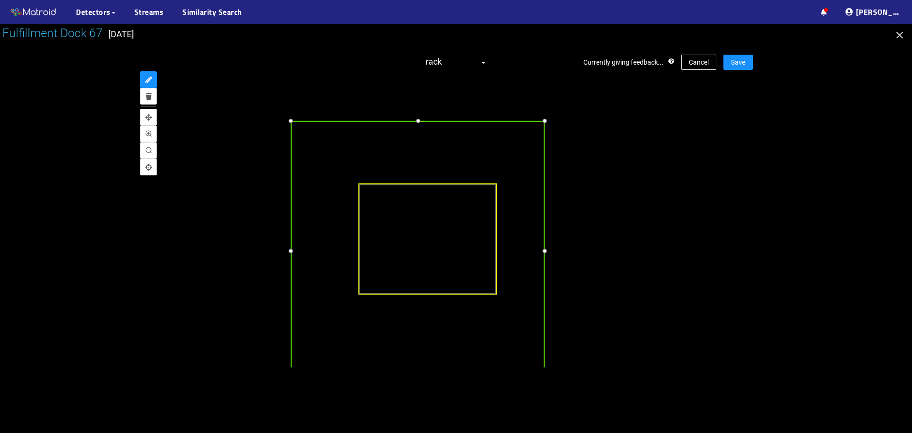
click at [543, 252] on div at bounding box center [544, 250] width 11 height 11
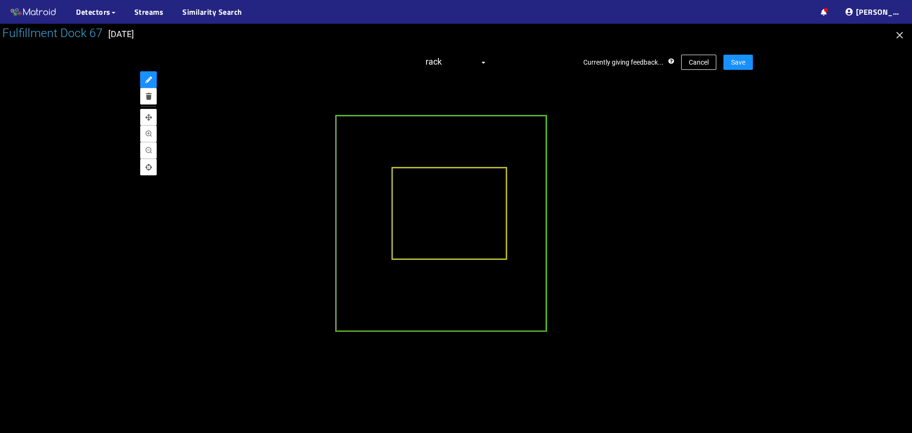
click at [446, 209] on div at bounding box center [449, 213] width 115 height 93
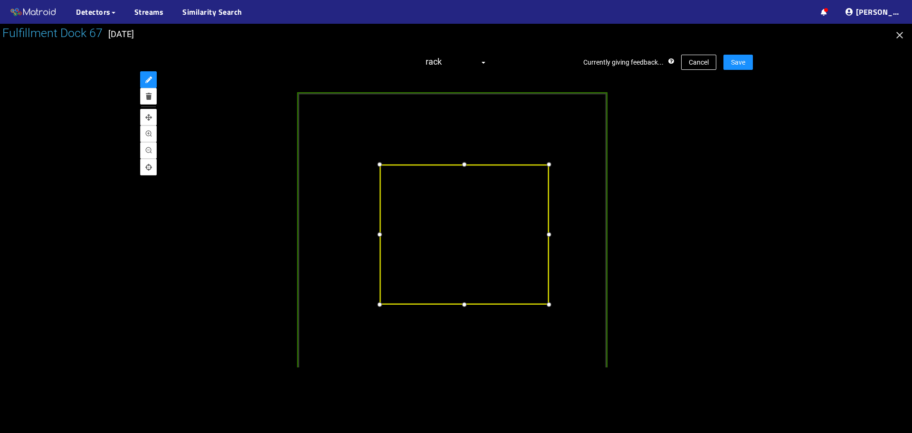
click at [462, 166] on div at bounding box center [464, 164] width 11 height 11
click at [470, 303] on div at bounding box center [464, 301] width 11 height 11
click at [548, 238] on div at bounding box center [547, 232] width 11 height 11
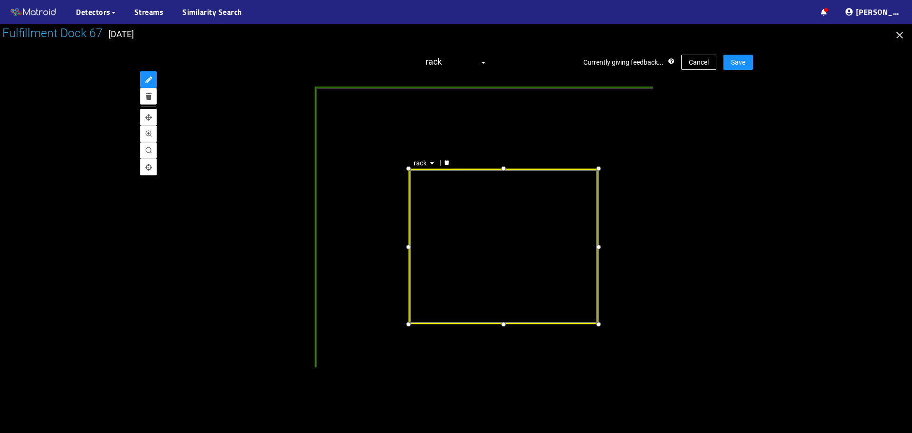
click at [715, 178] on div "rack" at bounding box center [456, 219] width 594 height 295
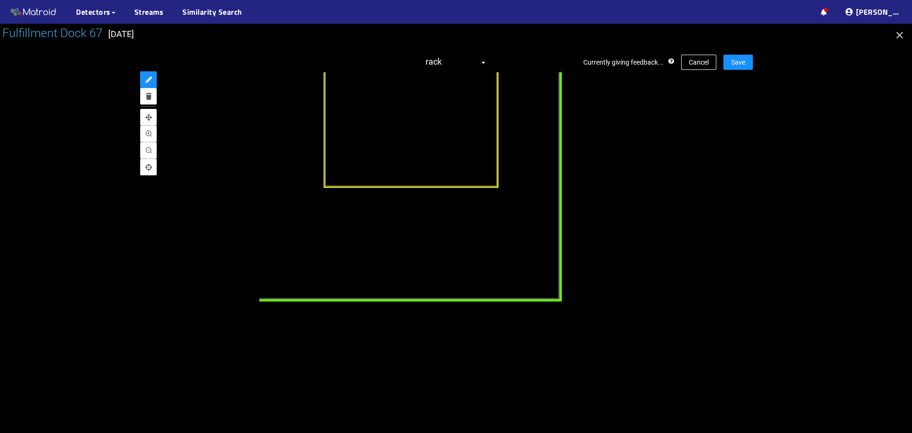
click at [420, 285] on div "trailer" at bounding box center [400, 135] width 324 height 333
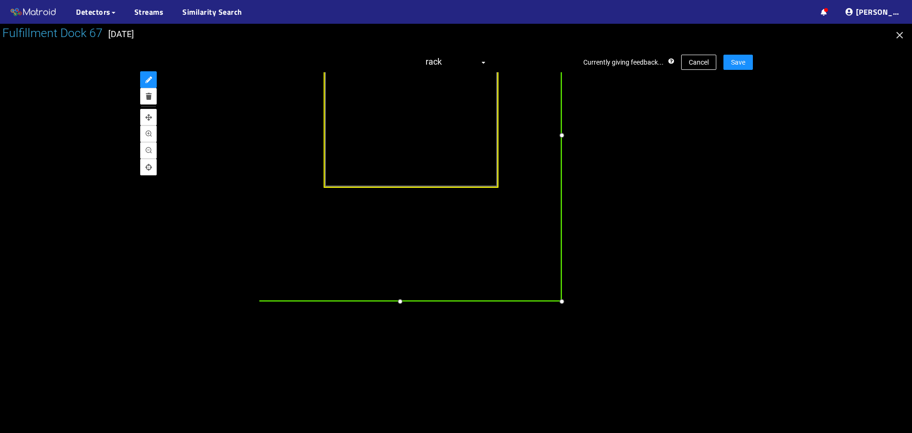
click at [399, 301] on div at bounding box center [400, 301] width 12 height 12
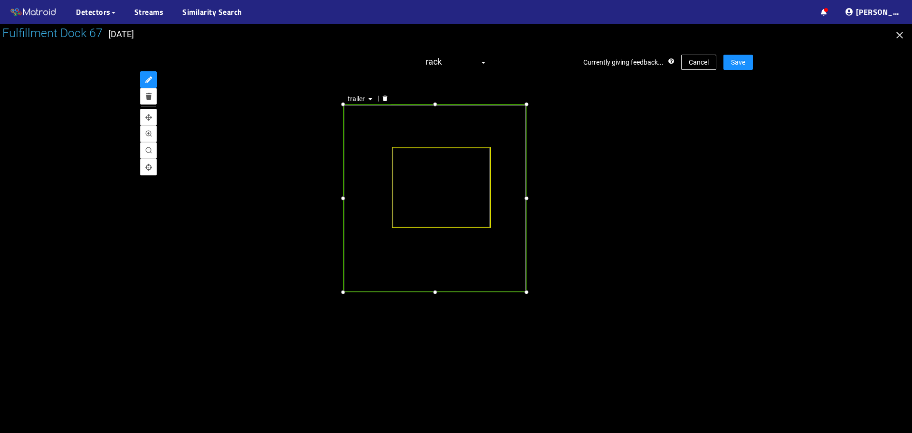
click at [784, 229] on div at bounding box center [456, 228] width 912 height 409
click at [736, 64] on span "Save" at bounding box center [738, 62] width 14 height 10
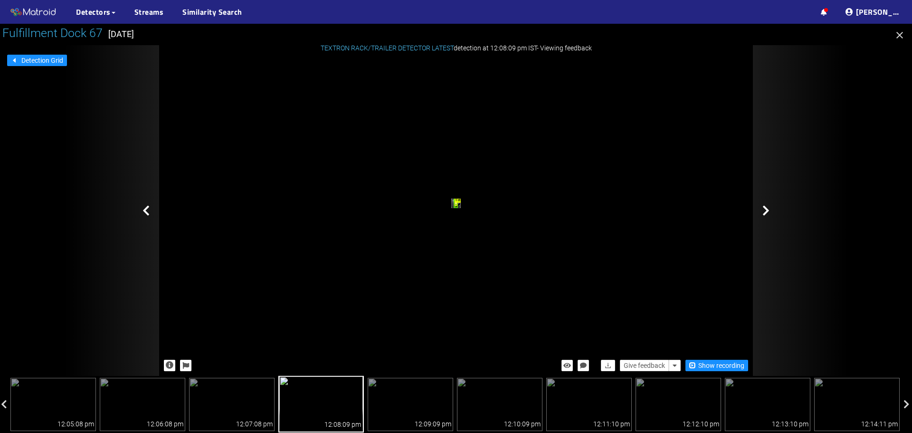
click at [768, 208] on icon at bounding box center [766, 210] width 7 height 11
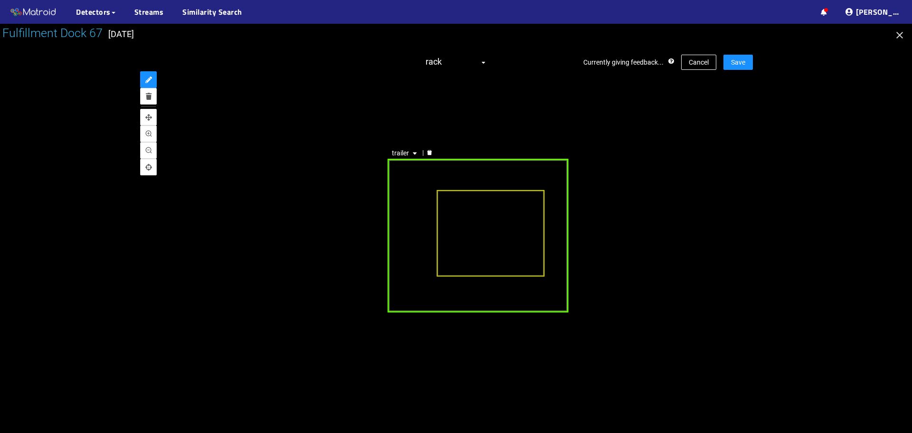
click at [423, 177] on div "trailer" at bounding box center [477, 235] width 181 height 154
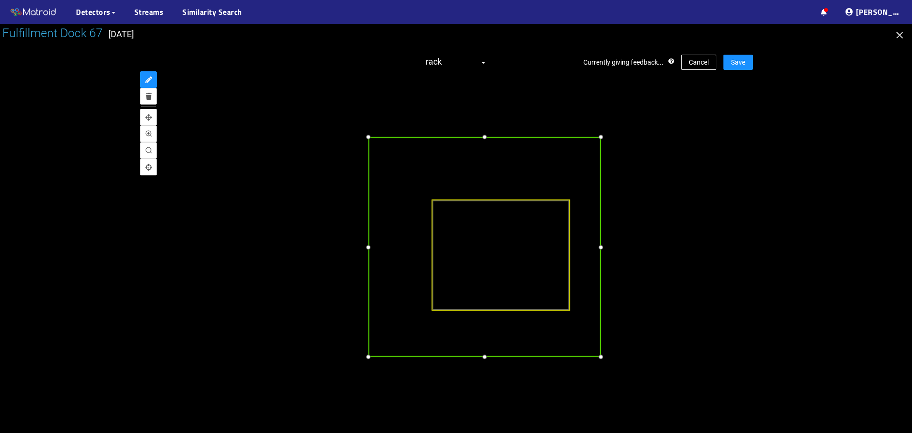
click at [368, 139] on div at bounding box center [367, 137] width 11 height 11
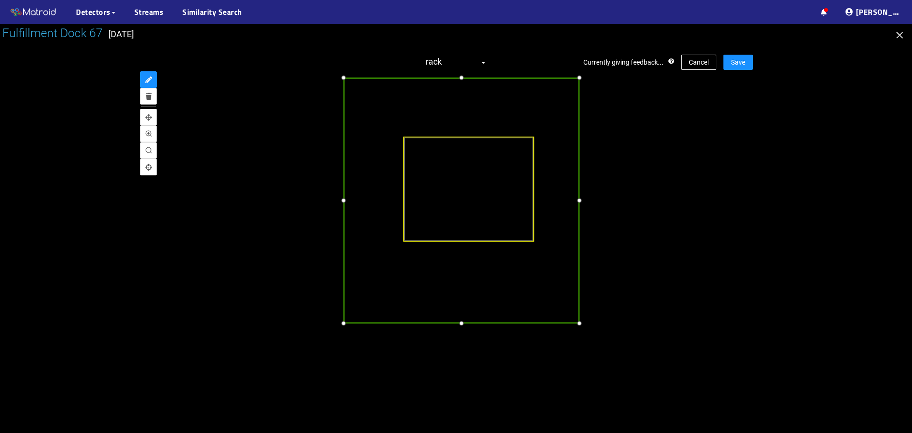
click at [582, 323] on div at bounding box center [579, 323] width 11 height 11
click at [341, 200] on div at bounding box center [339, 200] width 11 height 11
click at [458, 153] on div at bounding box center [468, 188] width 130 height 105
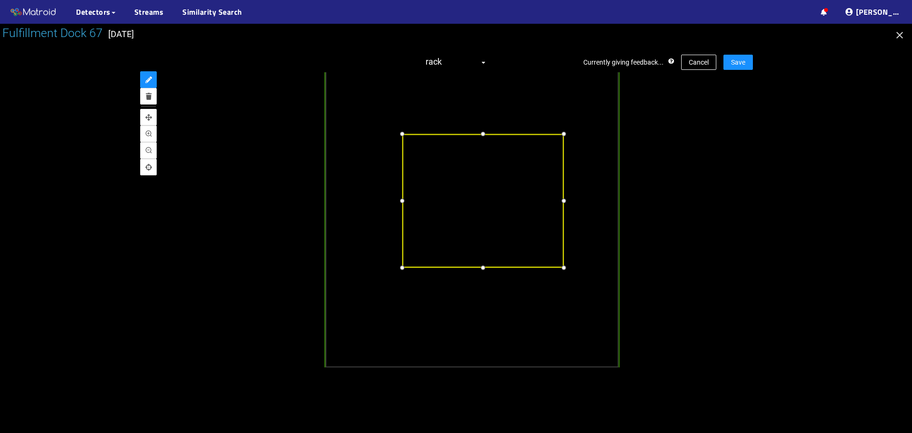
click at [402, 134] on div at bounding box center [401, 133] width 11 height 11
click at [485, 265] on div at bounding box center [482, 264] width 11 height 11
click at [561, 205] on div at bounding box center [561, 198] width 11 height 11
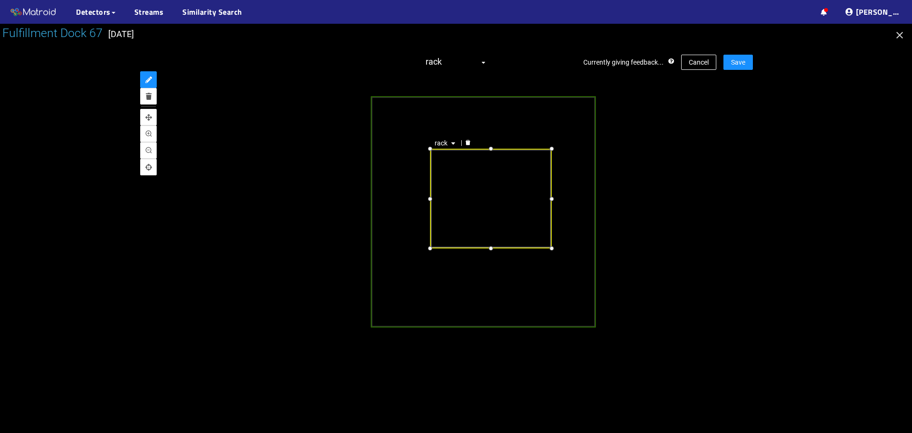
click at [795, 168] on div at bounding box center [456, 228] width 912 height 409
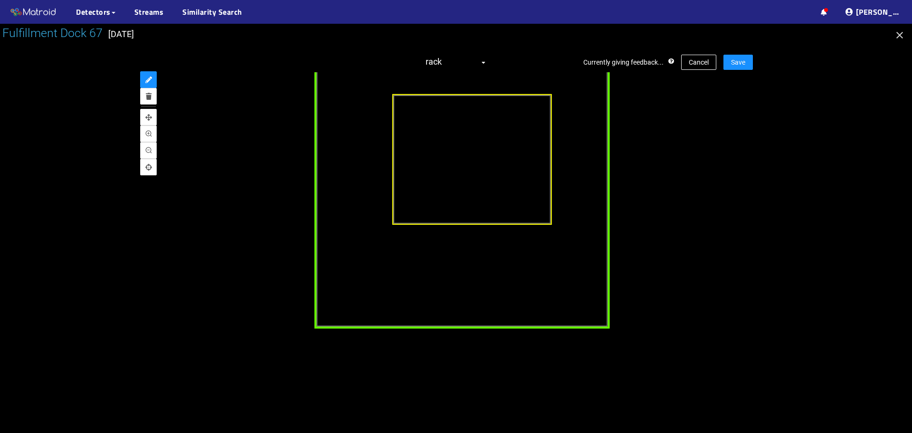
click at [493, 274] on div "trailer" at bounding box center [462, 177] width 296 height 304
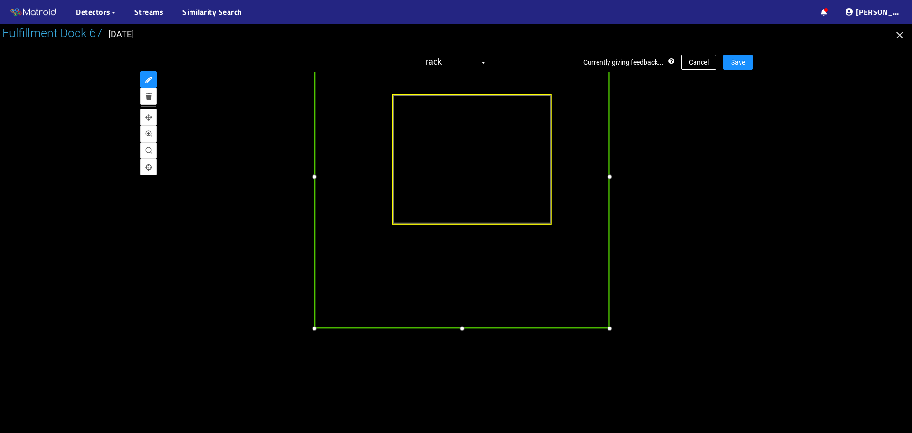
click at [462, 330] on div at bounding box center [461, 328] width 11 height 11
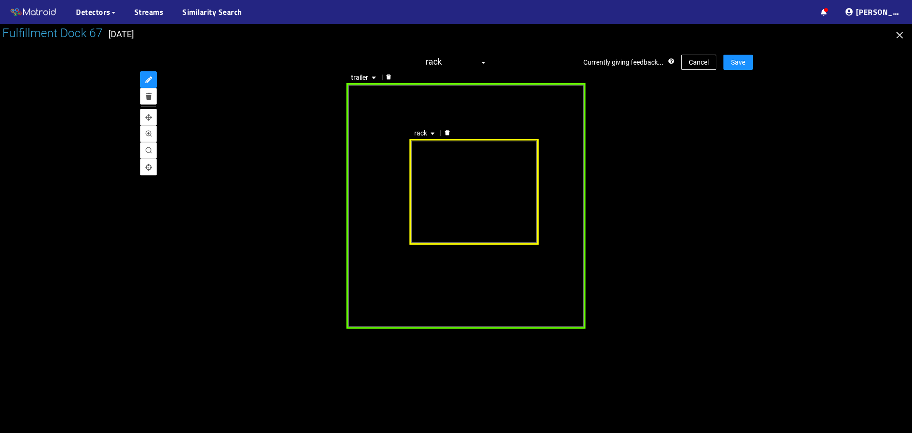
click at [561, 207] on div "trailer" at bounding box center [465, 206] width 239 height 246
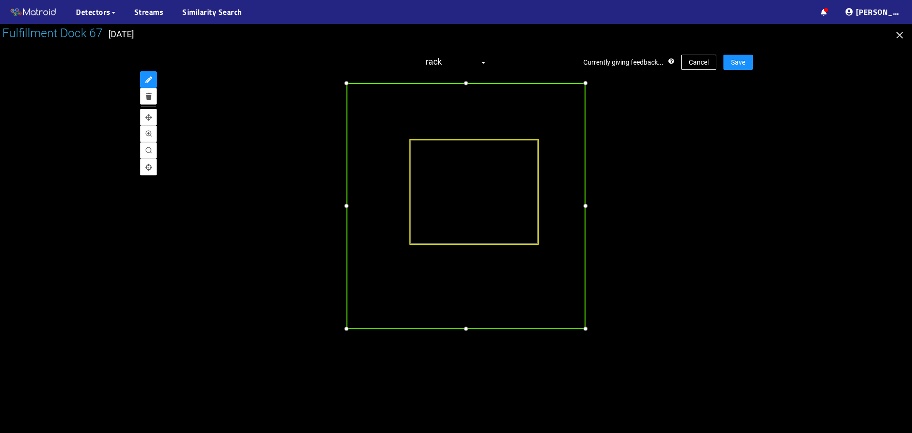
click at [586, 205] on div at bounding box center [585, 205] width 11 height 11
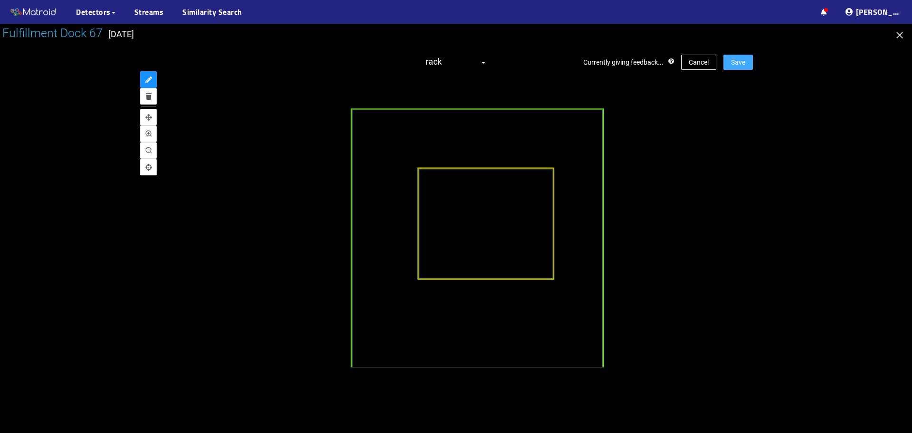
click at [749, 63] on button "Save" at bounding box center [738, 62] width 29 height 15
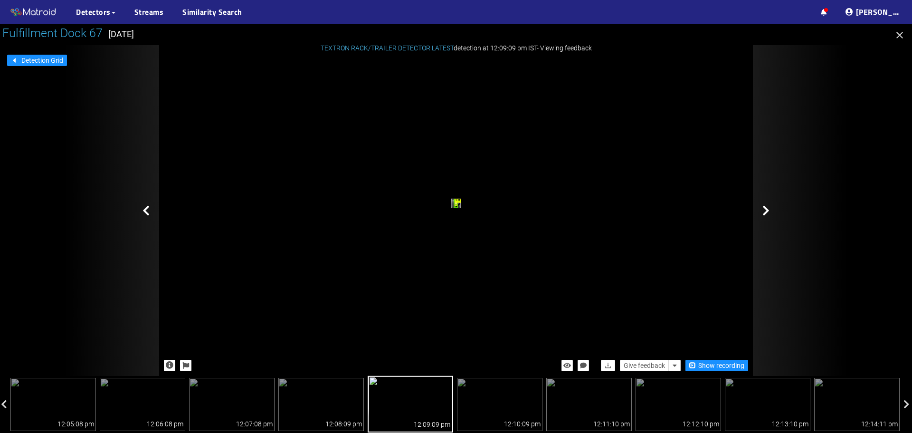
click at [763, 209] on icon at bounding box center [766, 210] width 7 height 11
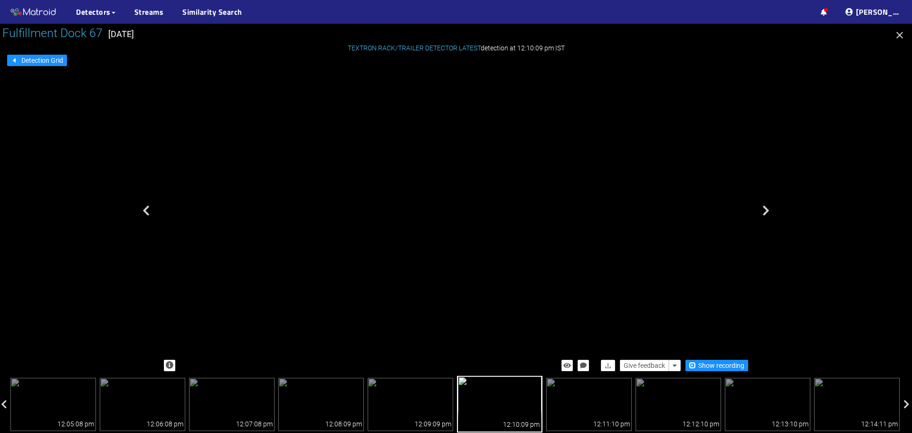
click at [400, 170] on div "trailer" at bounding box center [403, 175] width 6 height 10
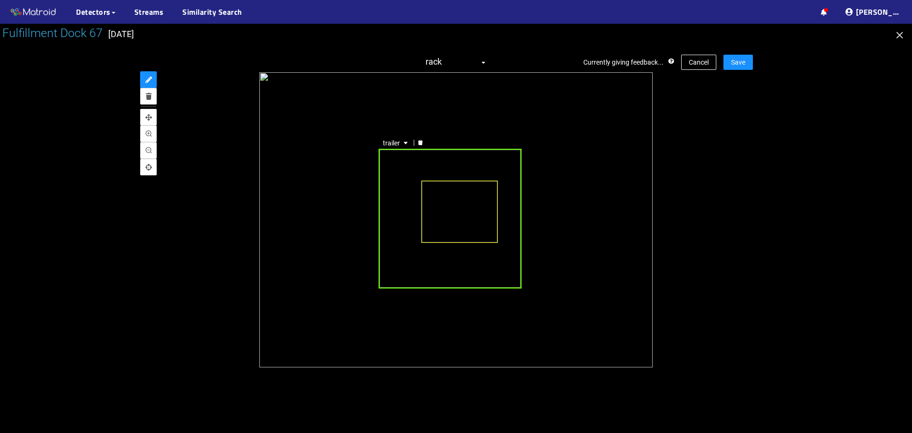
click at [399, 169] on div "trailer" at bounding box center [450, 219] width 143 height 140
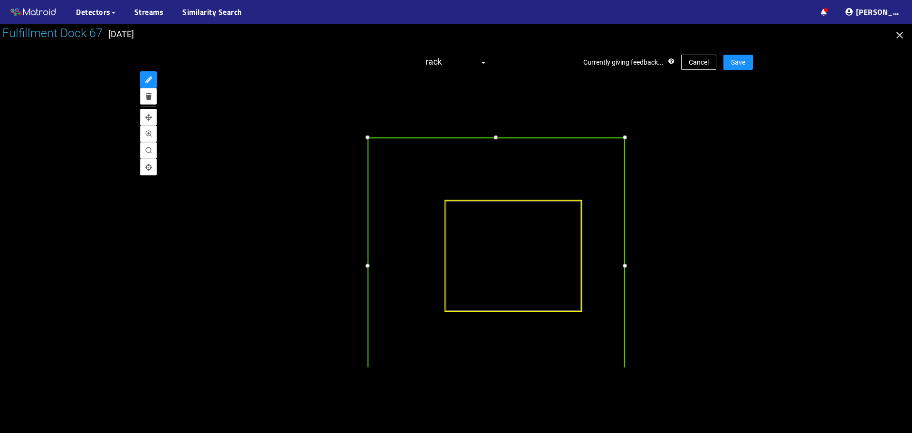
click at [496, 138] on div at bounding box center [496, 137] width 11 height 11
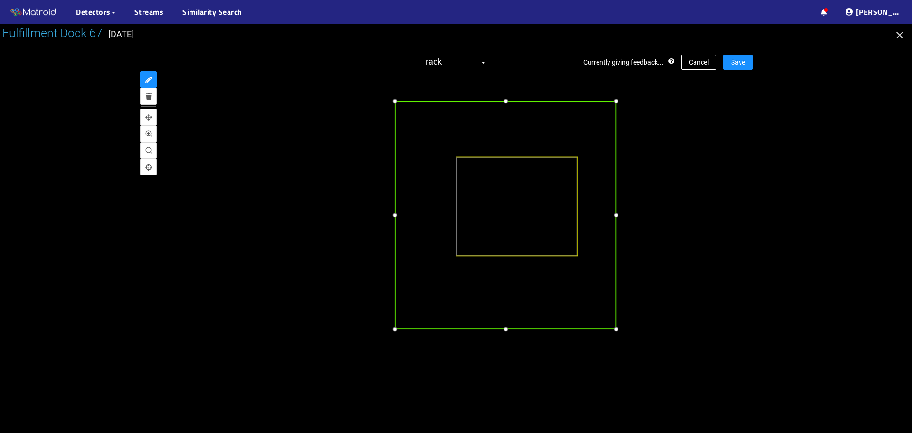
click at [398, 216] on div at bounding box center [395, 215] width 10 height 10
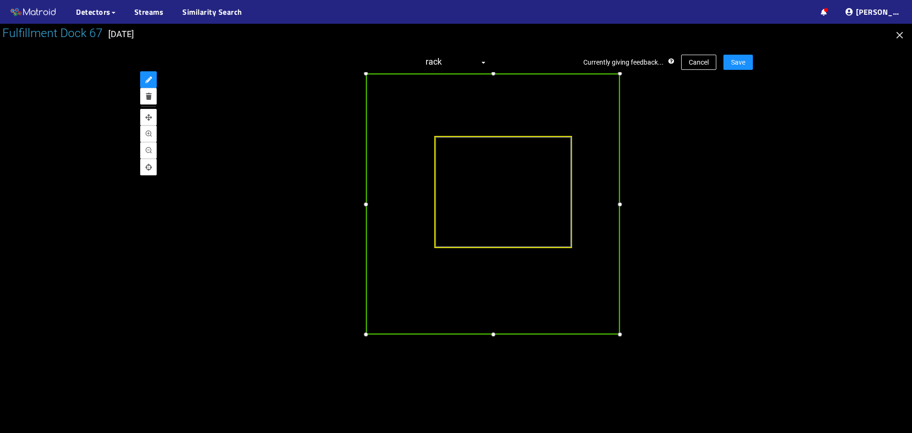
click at [621, 334] on div at bounding box center [620, 334] width 11 height 11
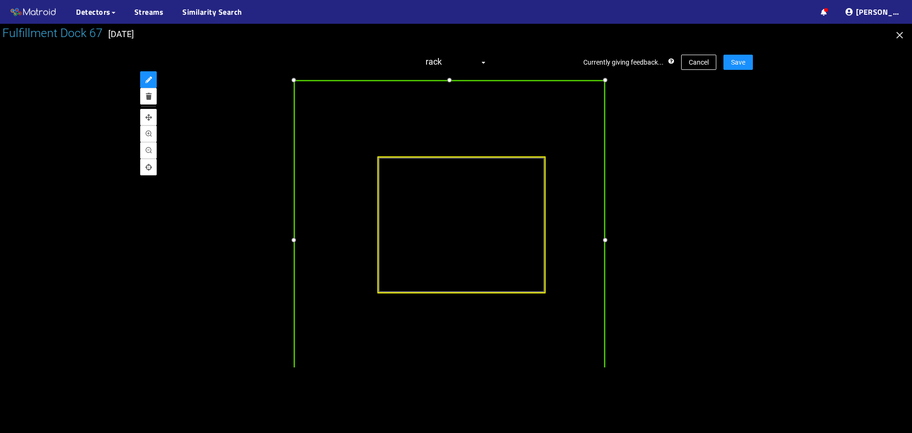
click at [605, 240] on div at bounding box center [605, 239] width 11 height 11
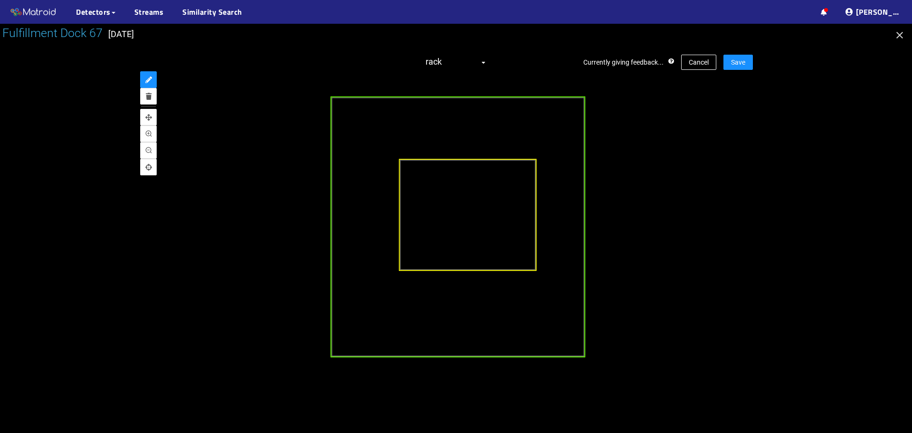
click at [448, 224] on div at bounding box center [468, 215] width 138 height 112
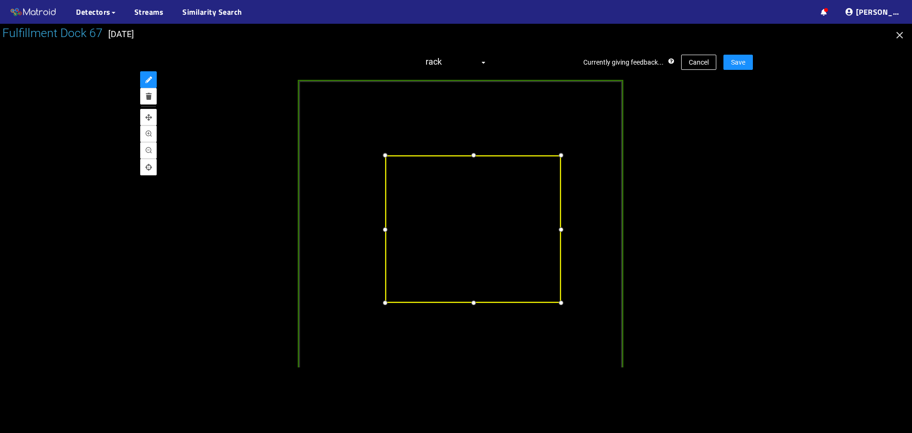
click at [472, 155] on div at bounding box center [473, 155] width 12 height 12
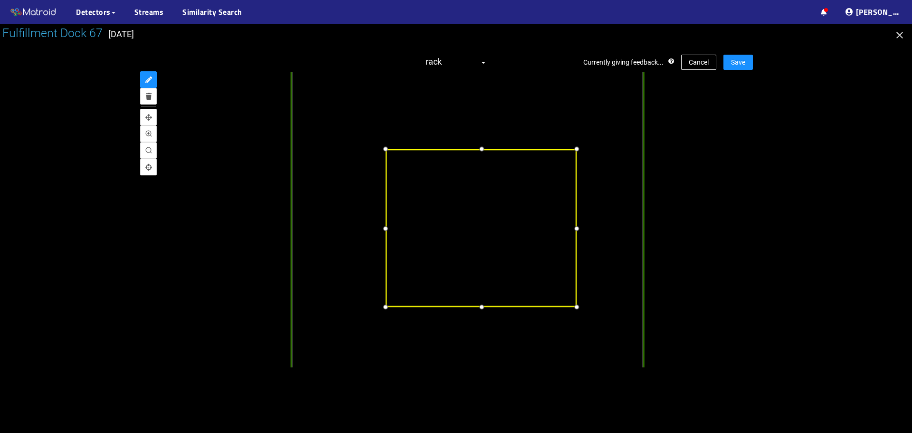
click at [480, 305] on div at bounding box center [482, 307] width 12 height 12
click at [574, 234] on div at bounding box center [574, 228] width 12 height 12
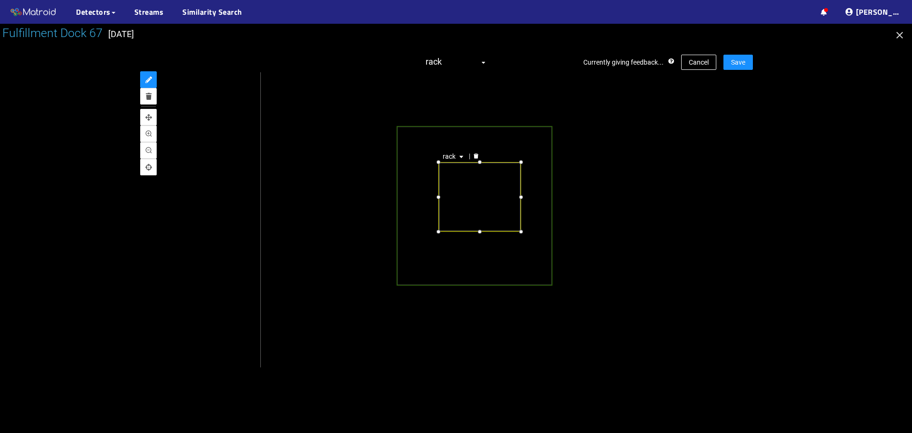
click at [732, 105] on div "rack" at bounding box center [456, 219] width 594 height 295
click at [742, 61] on span "Save" at bounding box center [738, 62] width 14 height 10
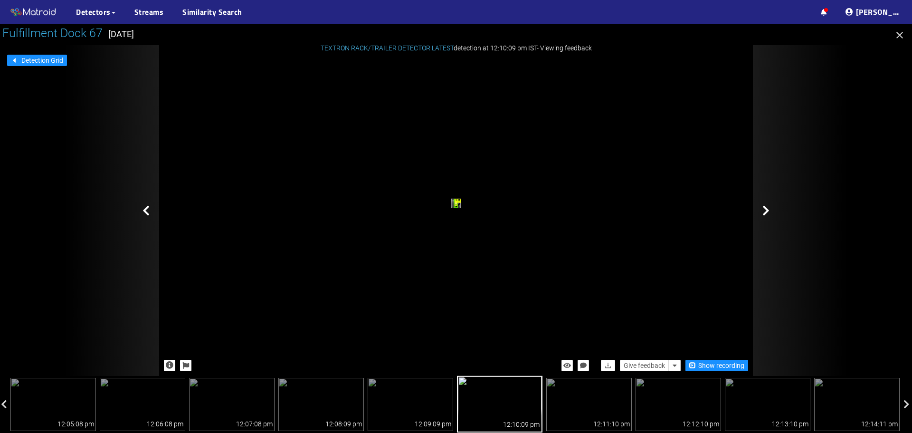
click at [767, 213] on icon at bounding box center [766, 210] width 7 height 11
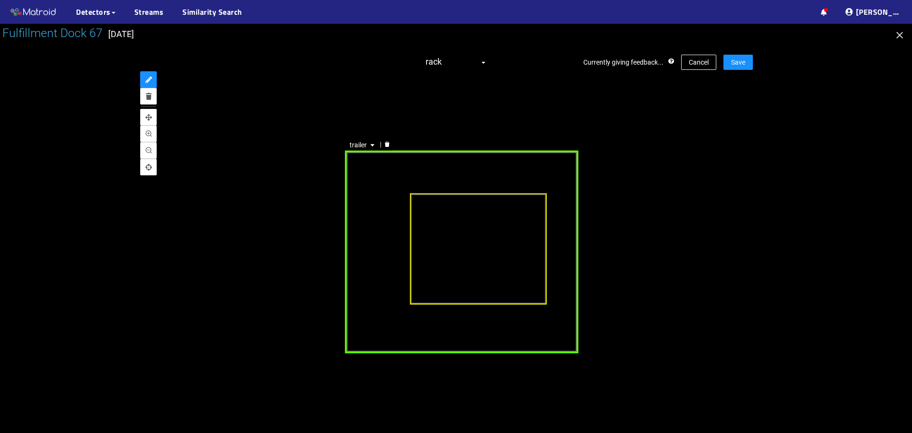
click at [443, 173] on div "trailer" at bounding box center [462, 252] width 234 height 202
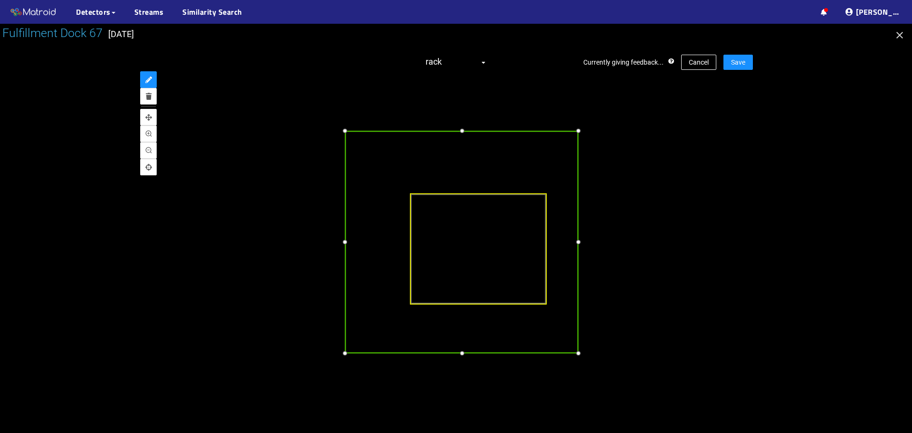
click at [458, 130] on div at bounding box center [462, 130] width 11 height 11
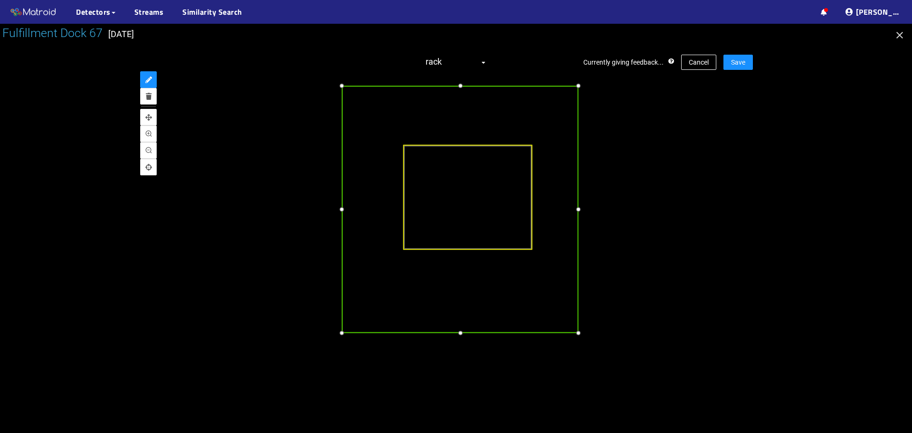
click at [582, 333] on div at bounding box center [578, 332] width 11 height 11
click at [341, 209] on div at bounding box center [340, 209] width 11 height 11
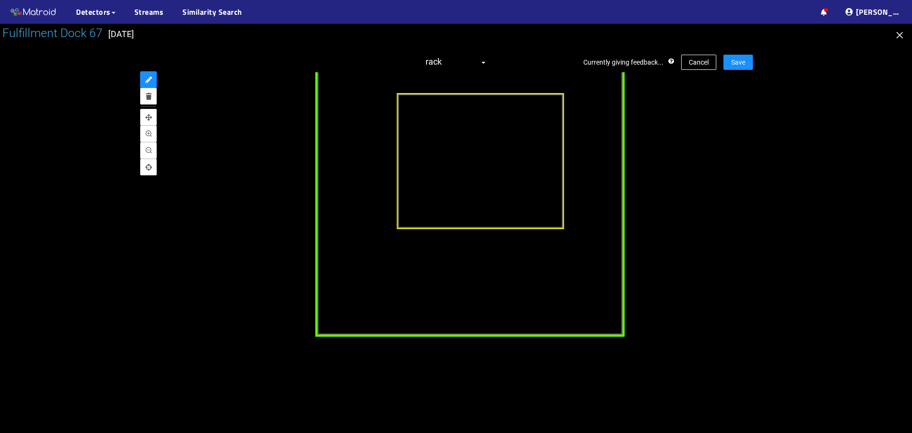
click at [507, 314] on div "trailer" at bounding box center [470, 177] width 309 height 320
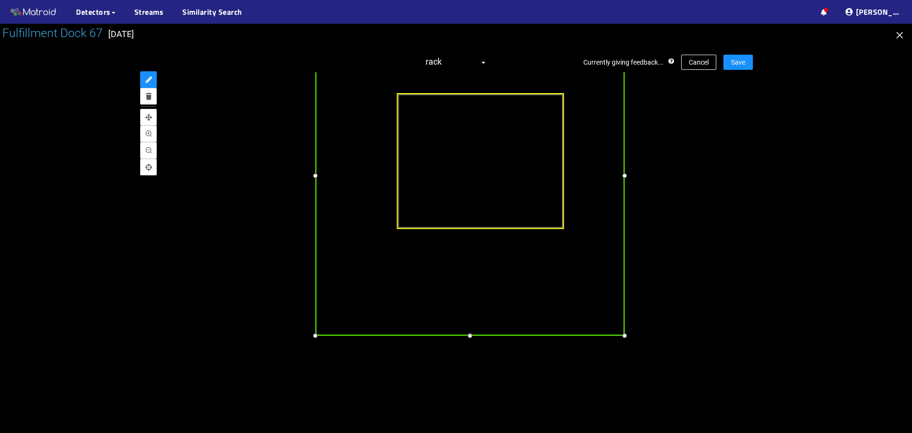
click at [474, 336] on div at bounding box center [470, 334] width 11 height 11
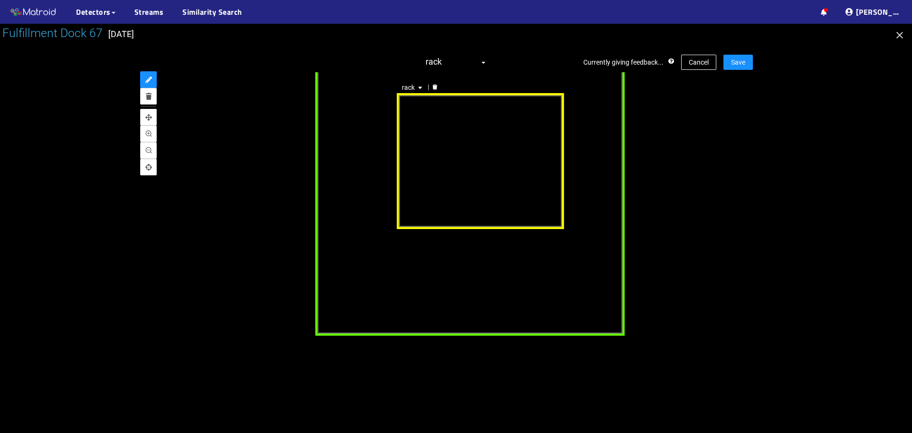
click at [517, 162] on div "rack" at bounding box center [480, 161] width 167 height 137
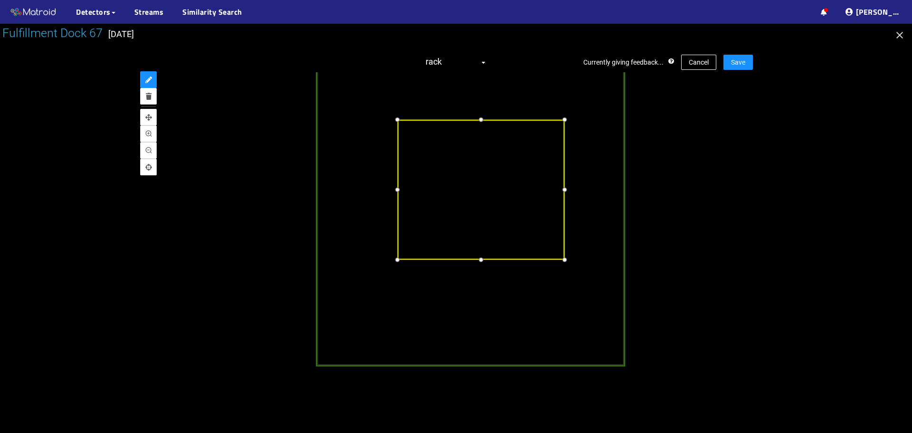
click at [481, 121] on div at bounding box center [481, 119] width 11 height 11
click at [565, 189] on div at bounding box center [563, 189] width 11 height 11
click at [484, 255] on div at bounding box center [480, 256] width 11 height 11
click at [484, 259] on div at bounding box center [480, 258] width 11 height 11
click at [732, 66] on span "Save" at bounding box center [738, 62] width 14 height 10
